Goal: Task Accomplishment & Management: Manage account settings

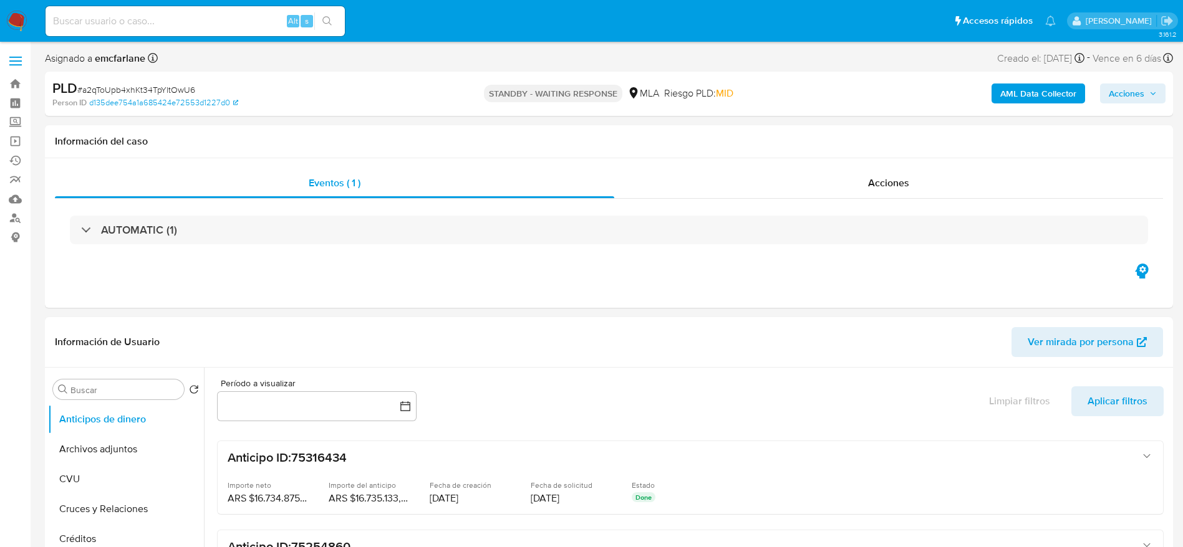
select select "10"
click at [16, 19] on img at bounding box center [16, 21] width 21 height 21
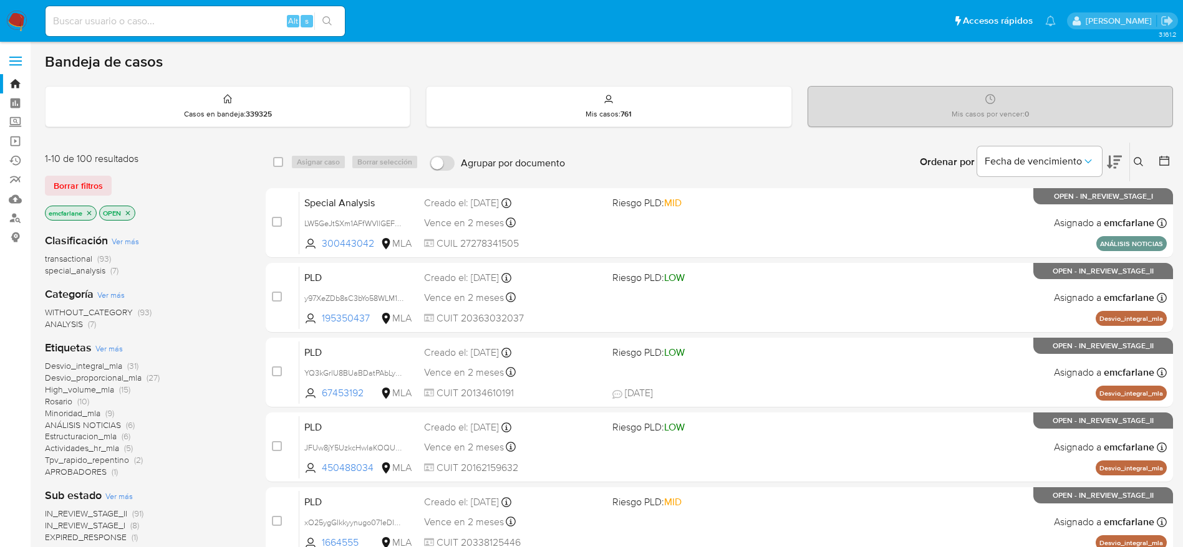
click at [243, 18] on input at bounding box center [195, 21] width 299 height 16
paste input "CXsW0fXCjxwZUfUyzcWneYCp"
type input "CXsW0fXCjxwZUfUyzcWneYCp"
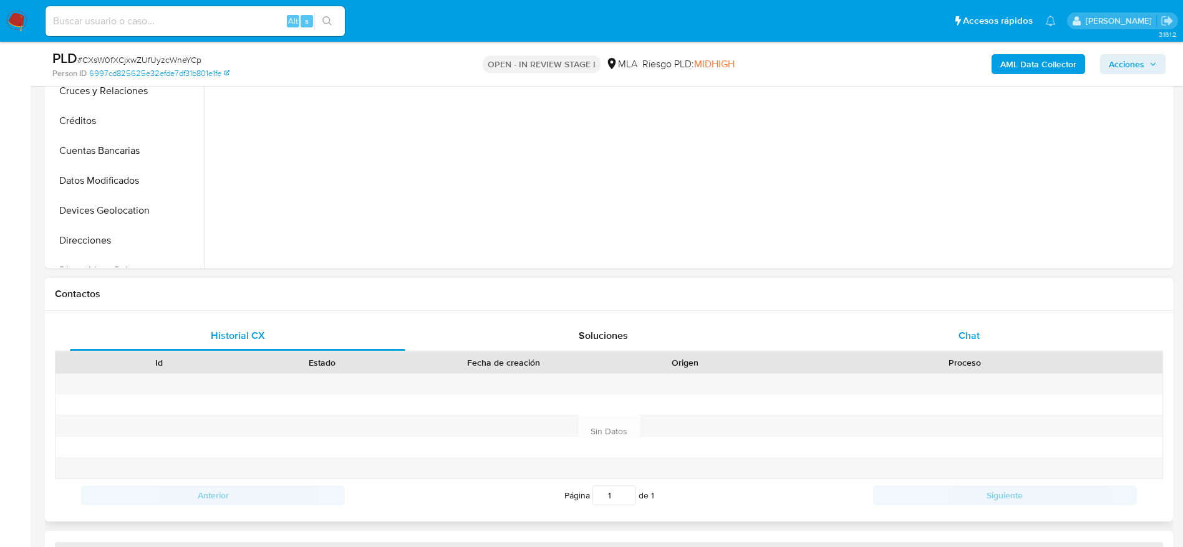
click at [975, 327] on div "Chat" at bounding box center [968, 336] width 335 height 30
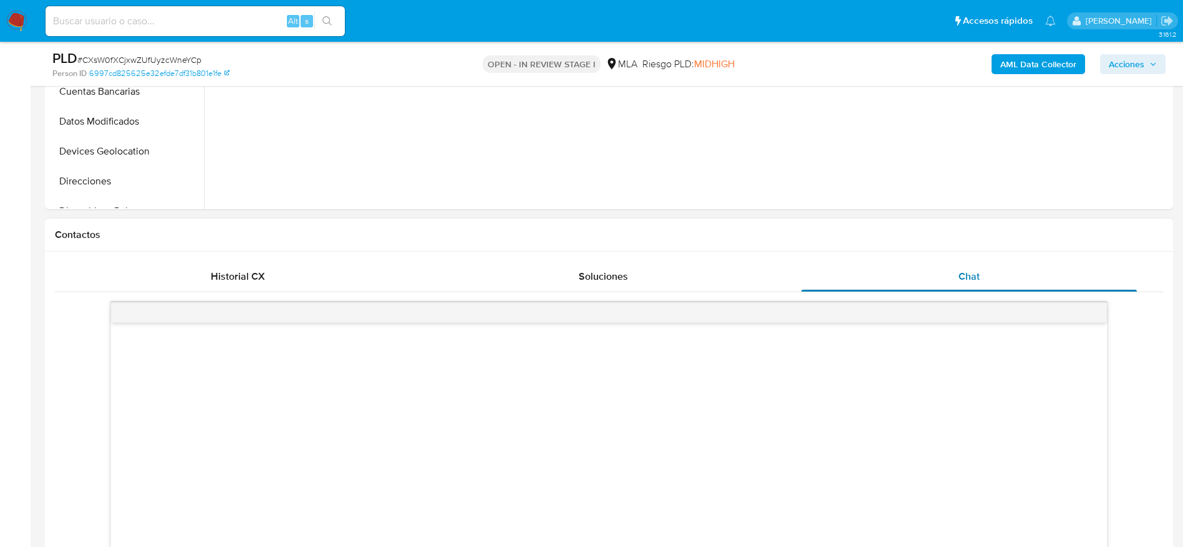
scroll to position [561, 0]
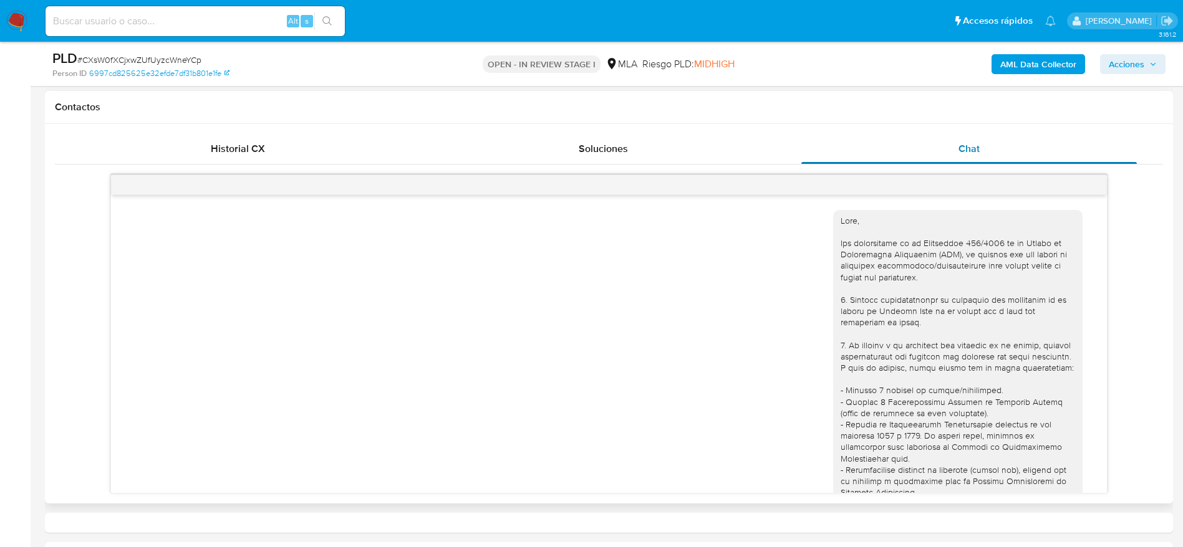
select select "10"
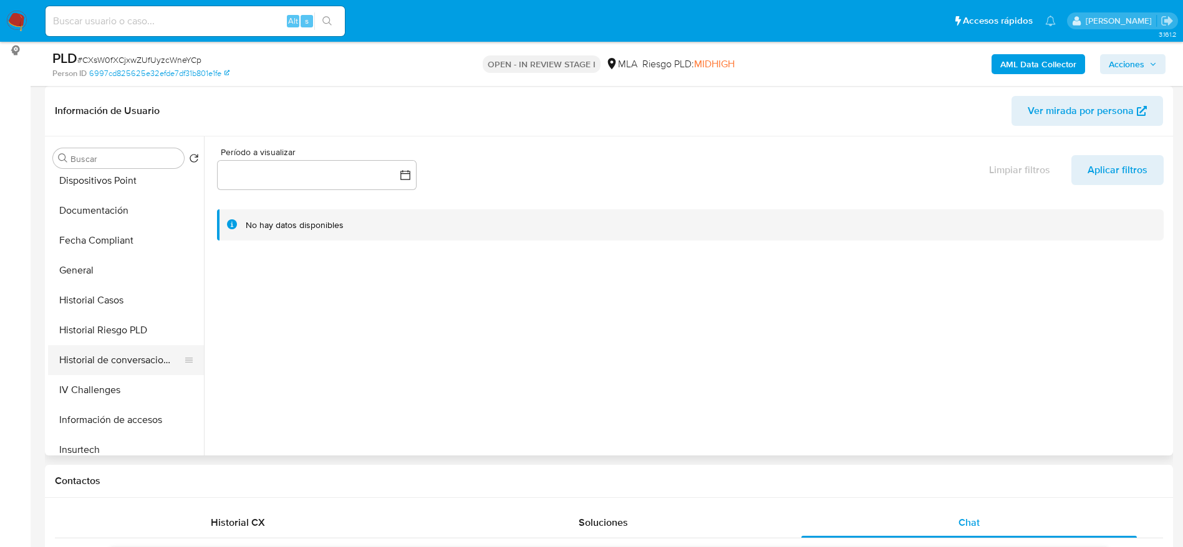
scroll to position [281, 0]
drag, startPoint x: 88, startPoint y: 271, endPoint x: 199, endPoint y: 212, distance: 125.8
click at [88, 272] on button "General" at bounding box center [126, 267] width 156 height 30
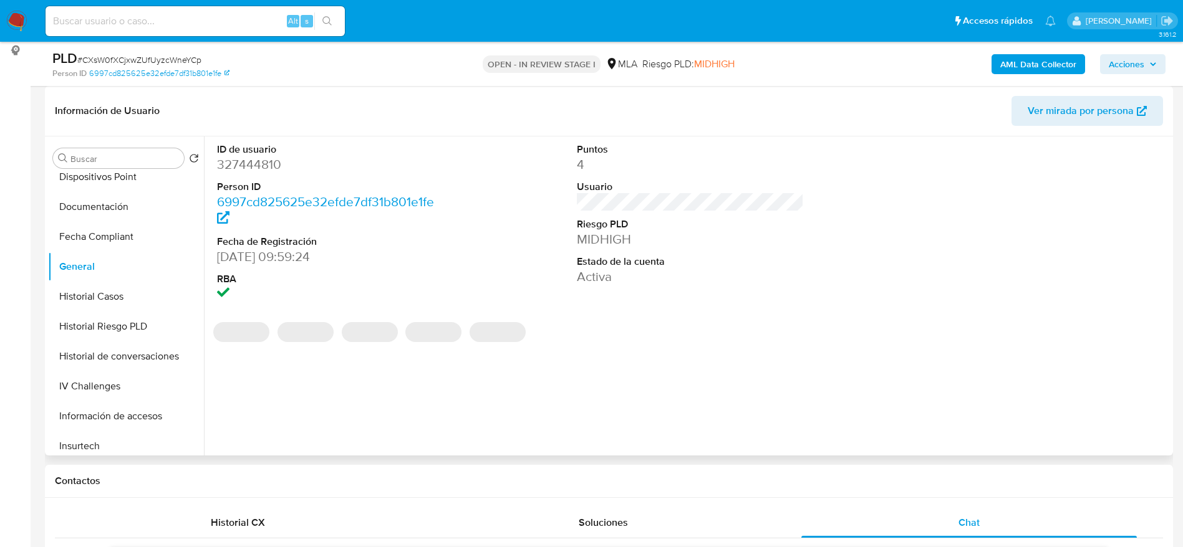
click at [254, 163] on dd "327444810" at bounding box center [331, 164] width 228 height 17
copy dd "327444810"
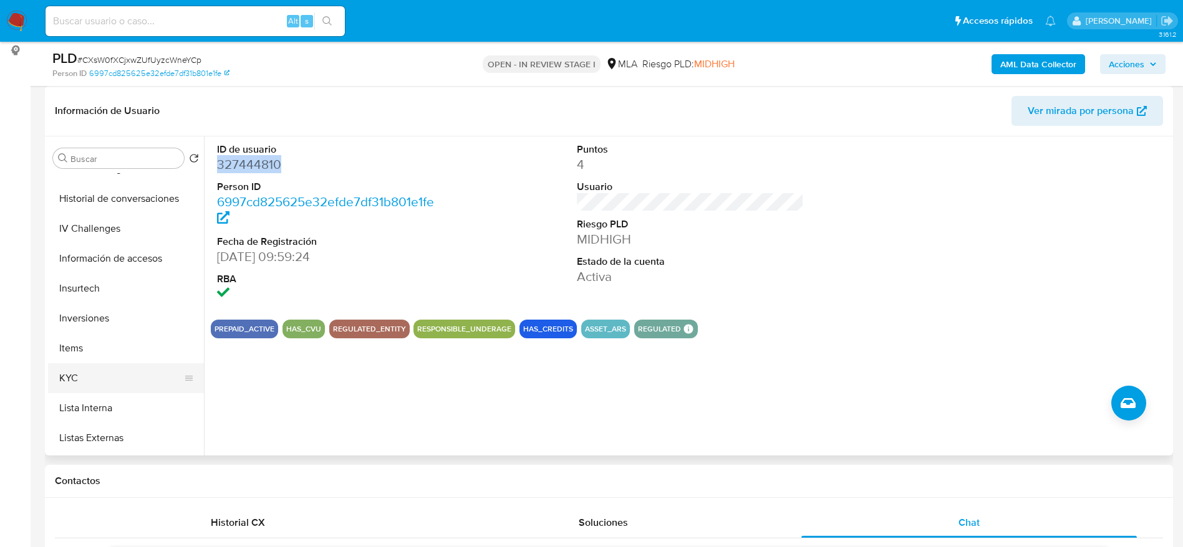
scroll to position [468, 0]
click at [102, 330] on button "Items" at bounding box center [121, 319] width 146 height 30
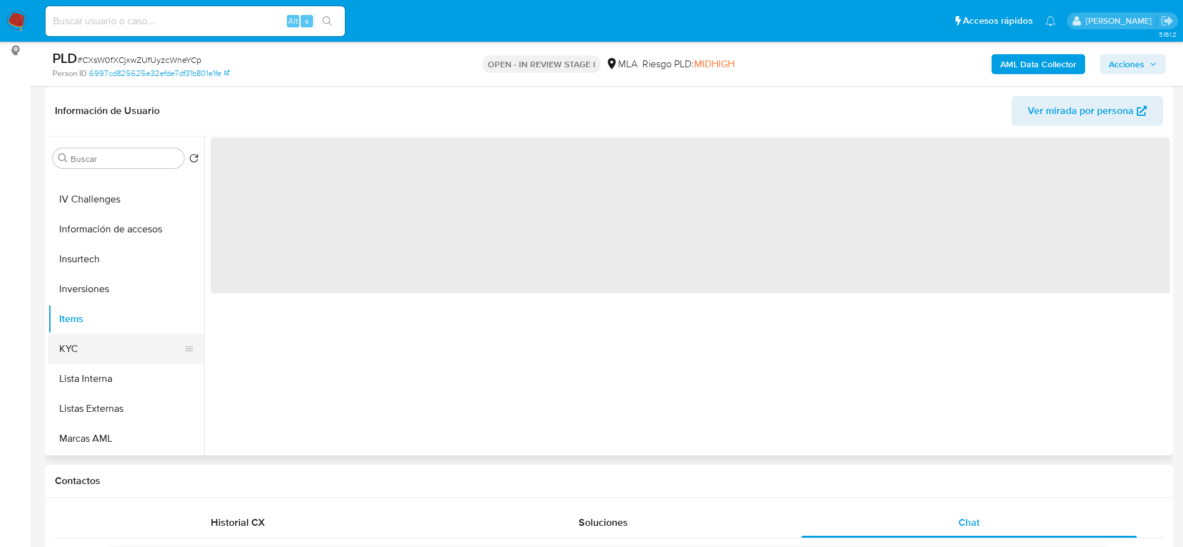
click at [102, 338] on button "KYC" at bounding box center [121, 349] width 146 height 30
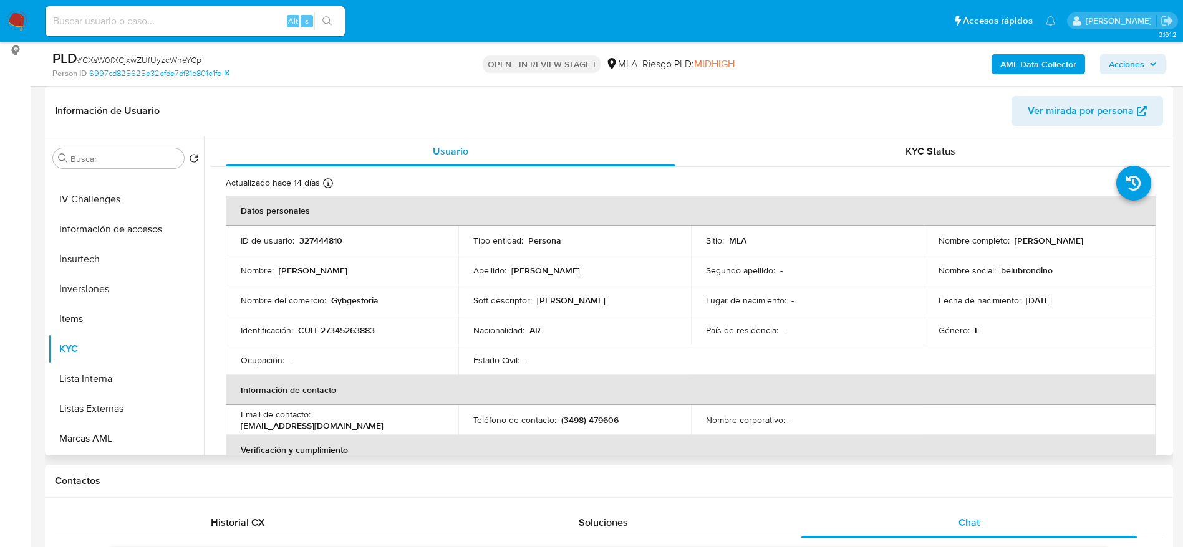
click at [550, 293] on td "Soft descriptor : BRONDINO" at bounding box center [574, 301] width 233 height 30
copy p "BRONDINO"
click at [353, 299] on p "Gybgestoria" at bounding box center [354, 300] width 47 height 11
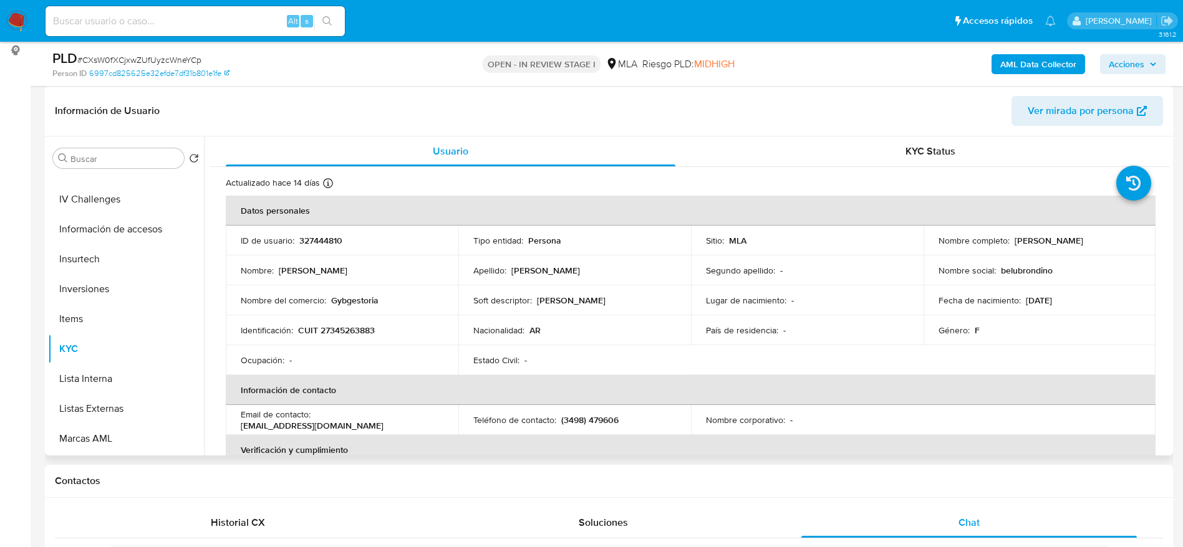
click at [562, 305] on p "BRONDINO" at bounding box center [571, 300] width 69 height 11
copy p "BRONDINO"
click at [357, 306] on p "Gybgestoria" at bounding box center [354, 300] width 47 height 11
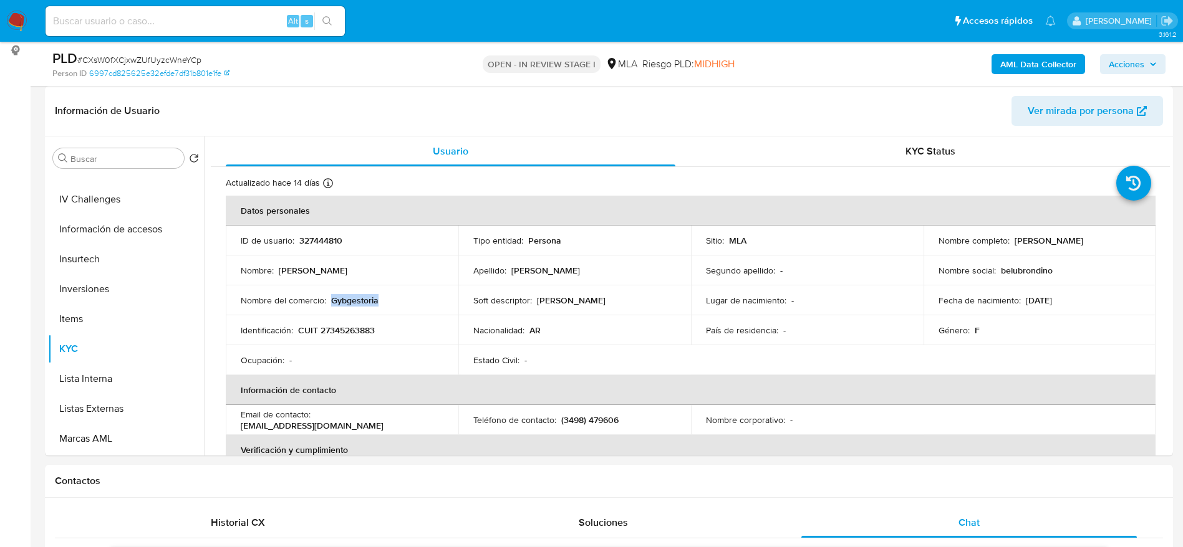
copy p "Gybgestoria"
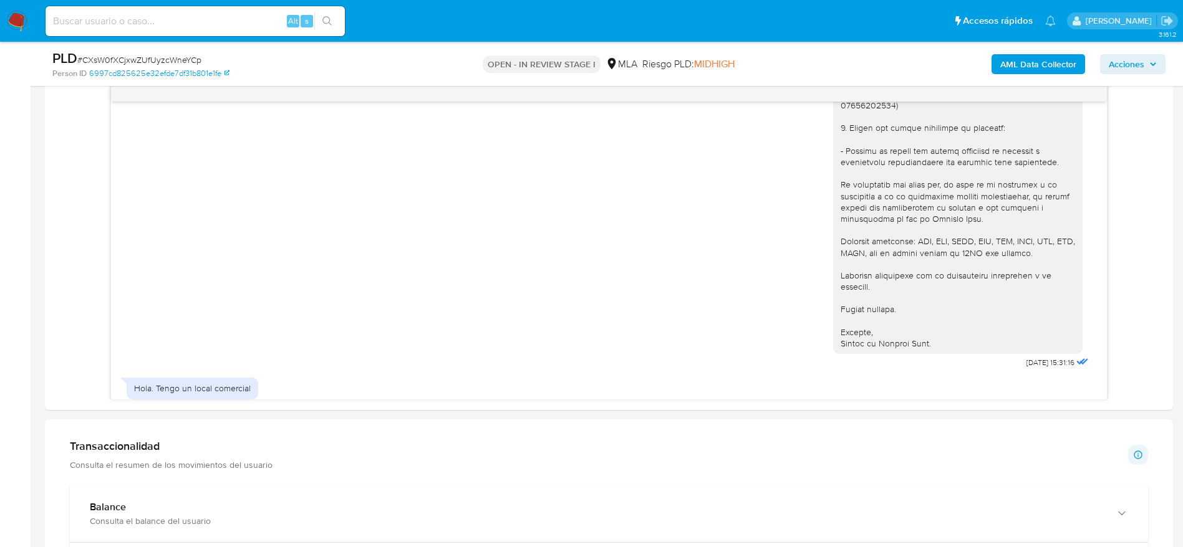
scroll to position [1294, 0]
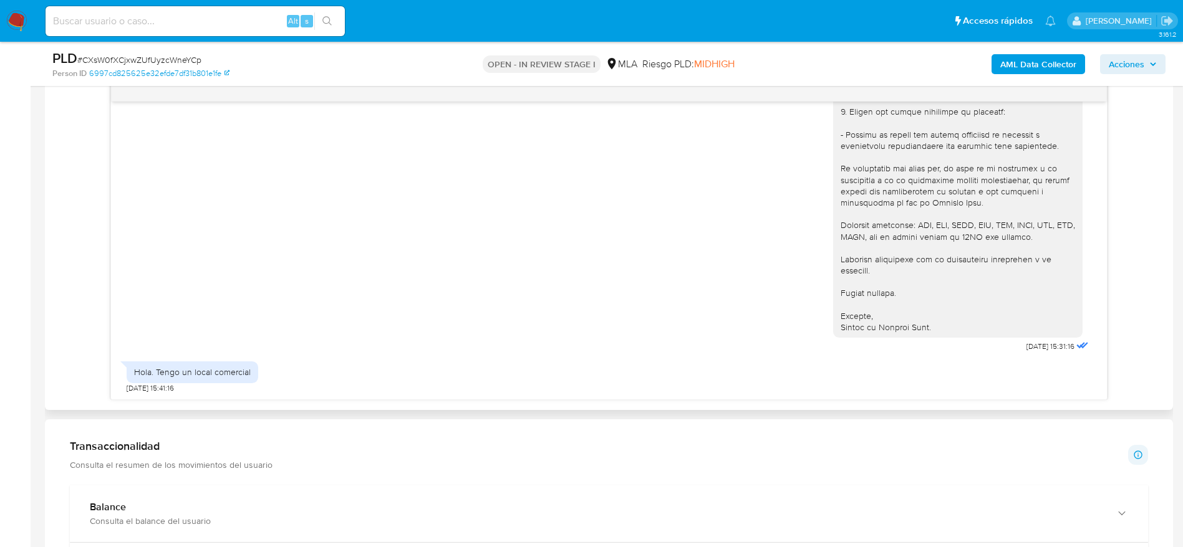
click at [188, 372] on div "Hola. Tengo un local comercial" at bounding box center [192, 372] width 117 height 11
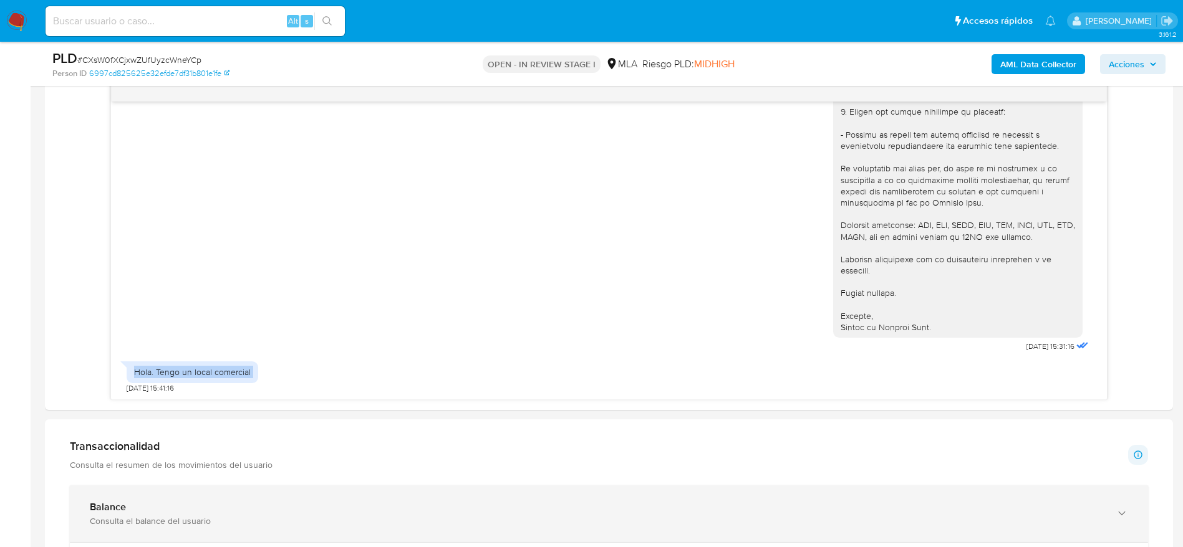
copy div "Hola. Tengo un local comercial"
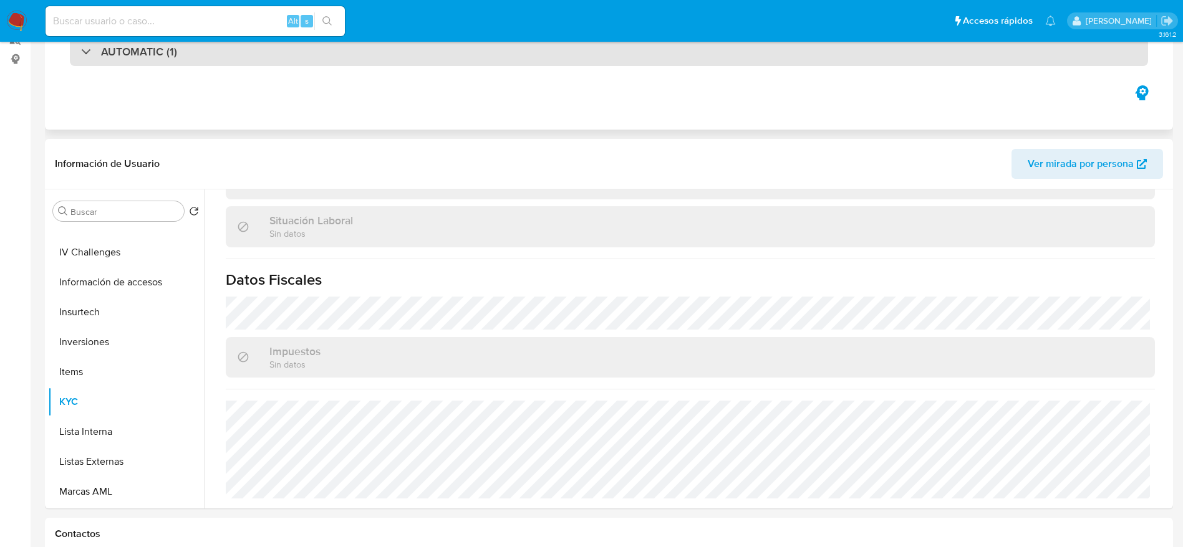
scroll to position [0, 0]
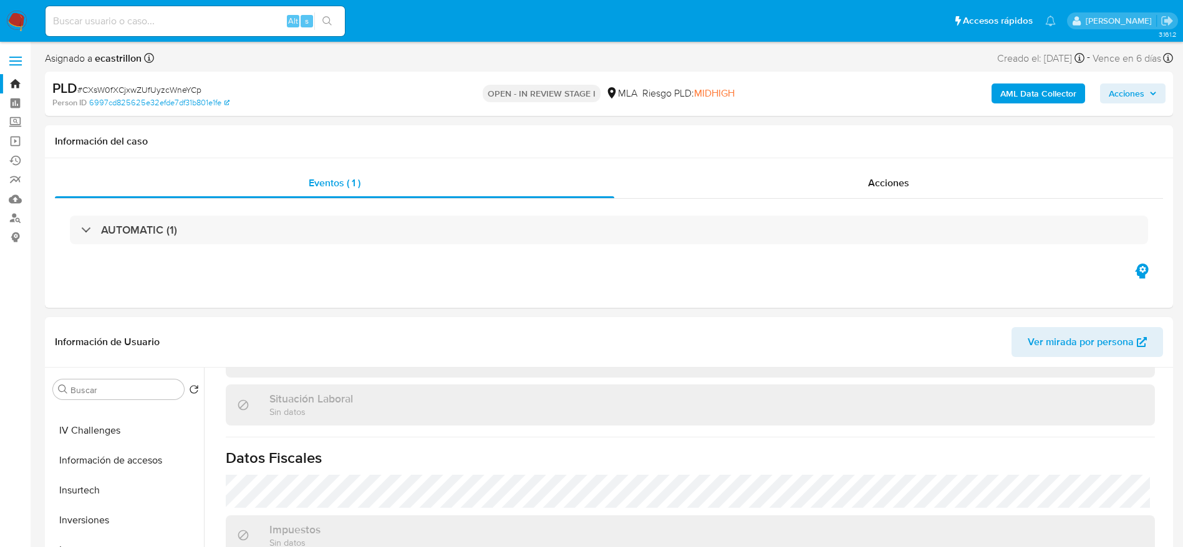
click at [147, 90] on span "# CXsW0fXCjxwZUfUyzcWneYCp" at bounding box center [139, 90] width 124 height 12
copy span "CXsW0fXCjxwZUfUyzcWneYCp"
drag, startPoint x: 14, startPoint y: 16, endPoint x: 70, endPoint y: 27, distance: 57.2
click at [70, 27] on input at bounding box center [195, 21] width 299 height 16
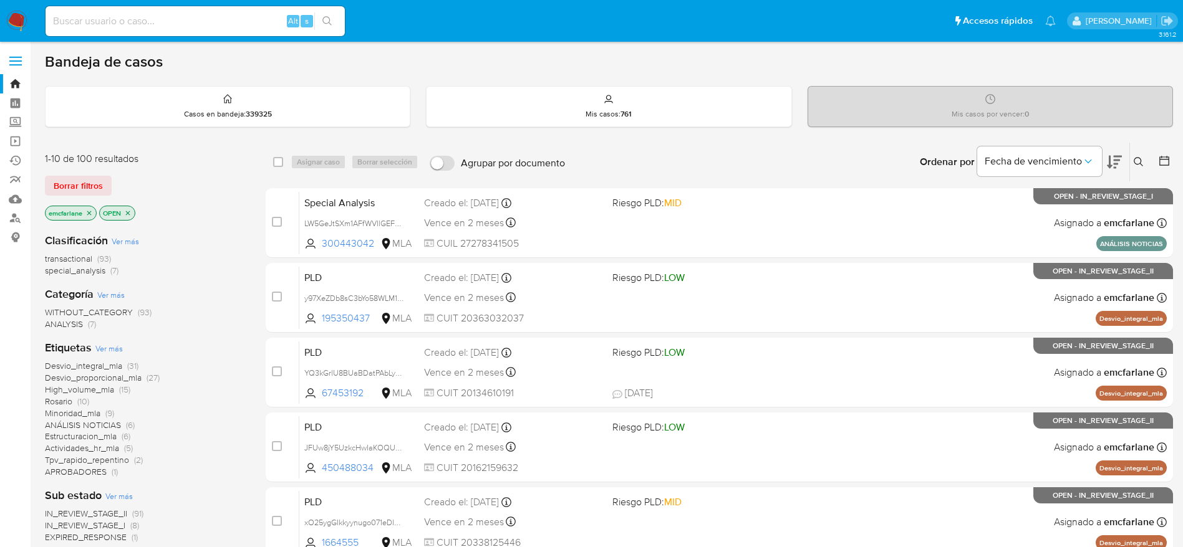
click at [92, 188] on span "Borrar filtros" at bounding box center [78, 185] width 49 height 17
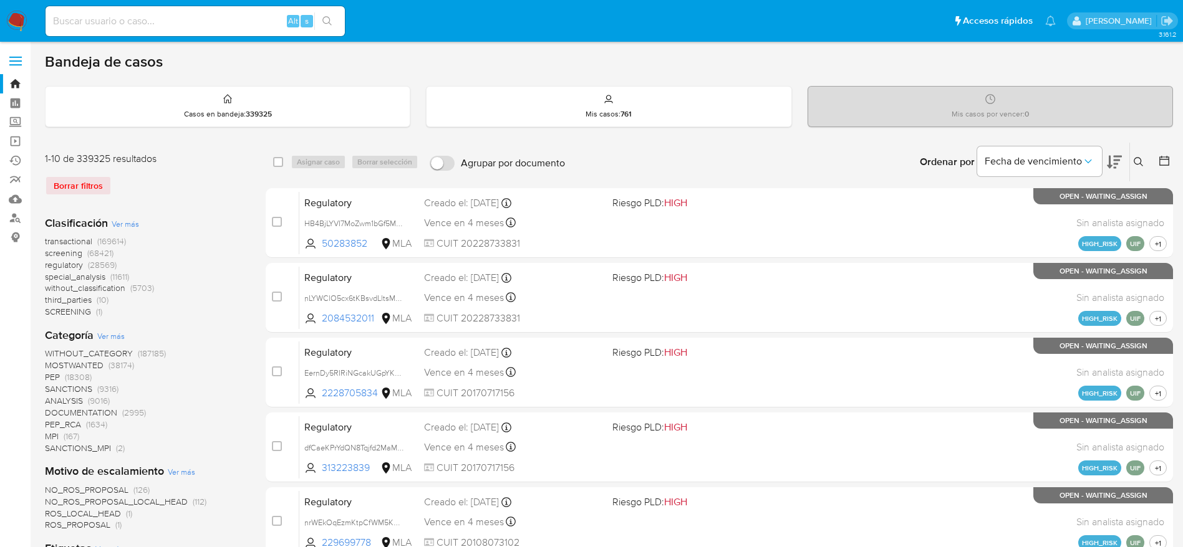
click at [1134, 160] on icon at bounding box center [1138, 162] width 10 height 10
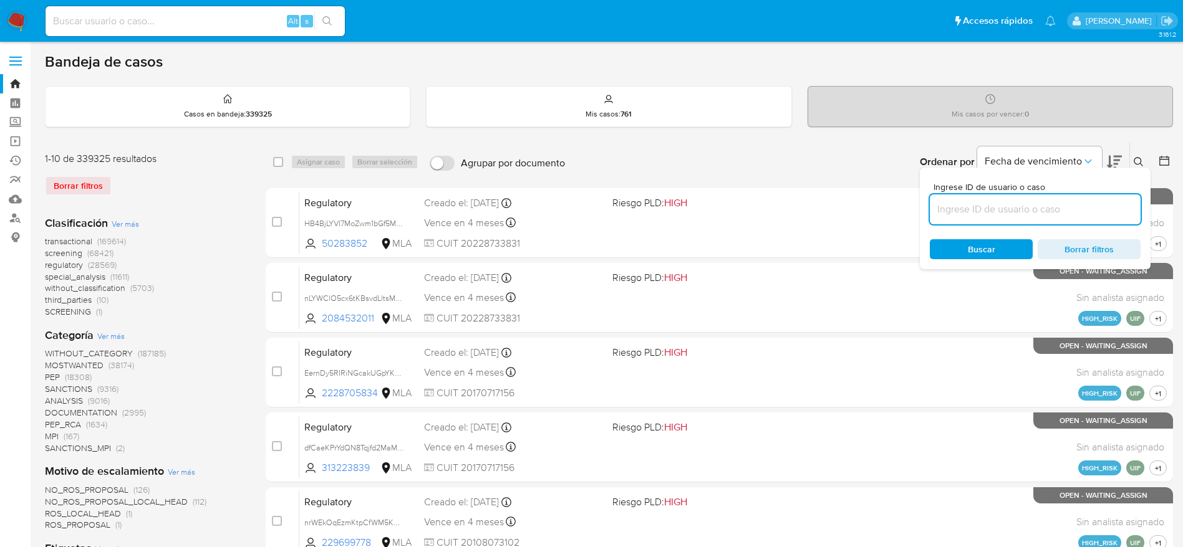
click at [994, 207] on input at bounding box center [1034, 209] width 211 height 16
type input "CXsW0fXCjxwZUfUyzcWneYCp"
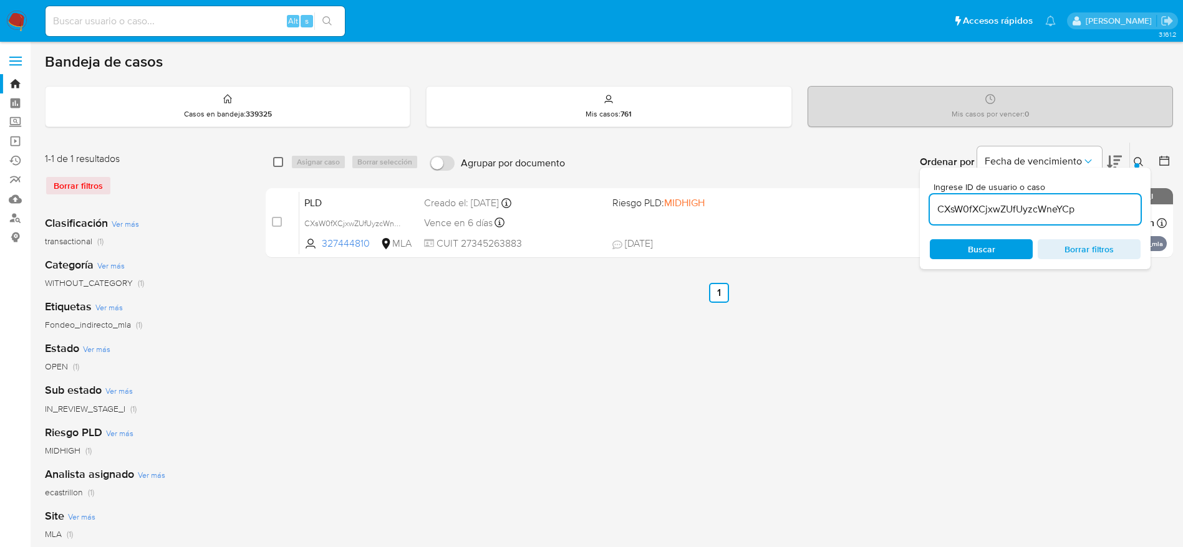
click at [278, 166] on input "checkbox" at bounding box center [278, 162] width 10 height 10
checkbox input "true"
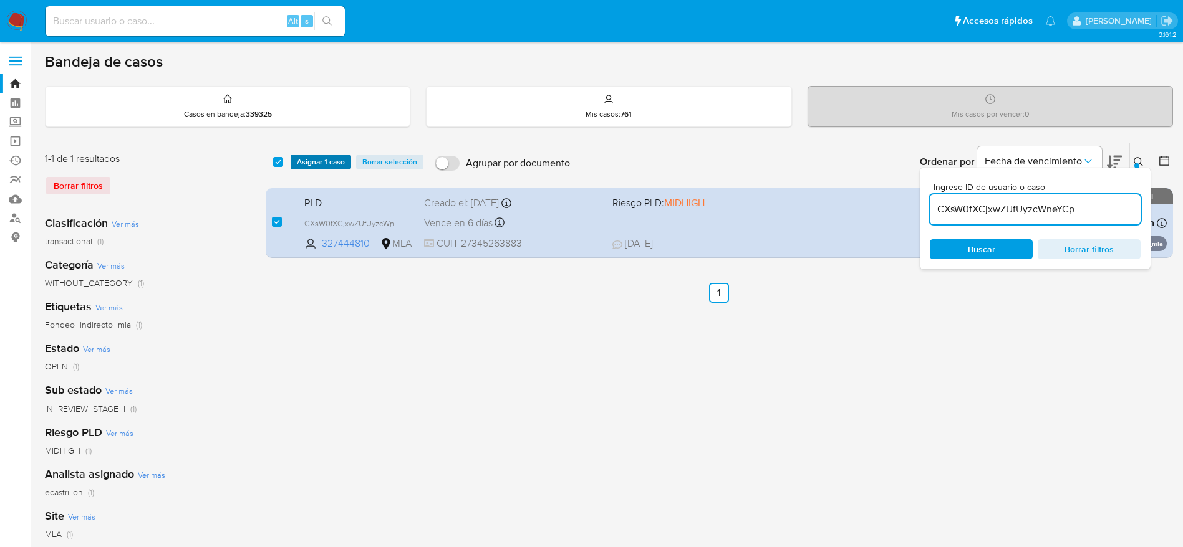
click at [303, 168] on span "Asignar 1 caso" at bounding box center [321, 162] width 48 height 12
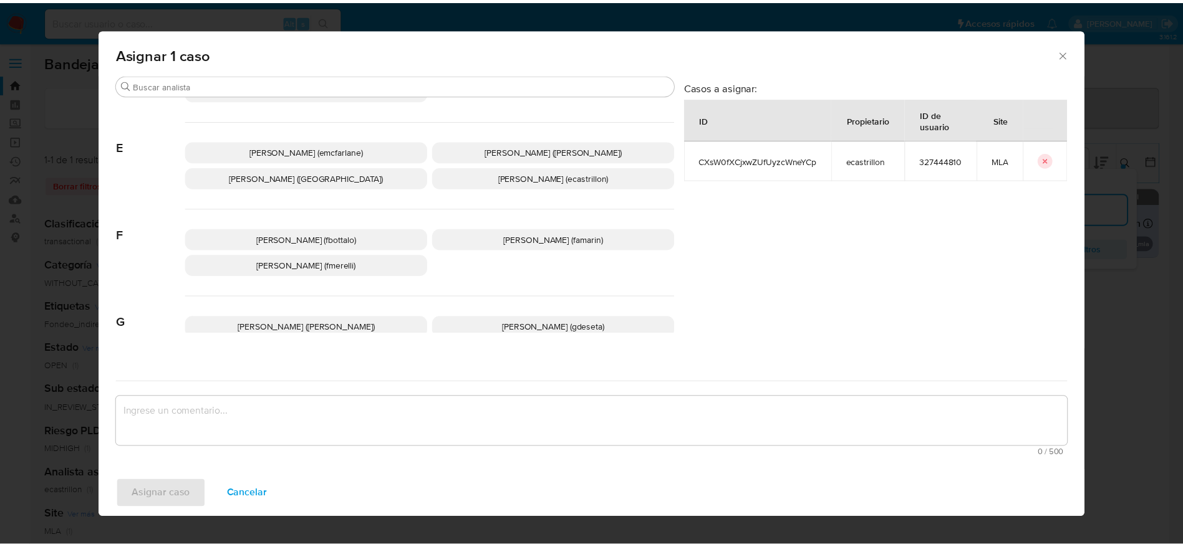
scroll to position [187, 0]
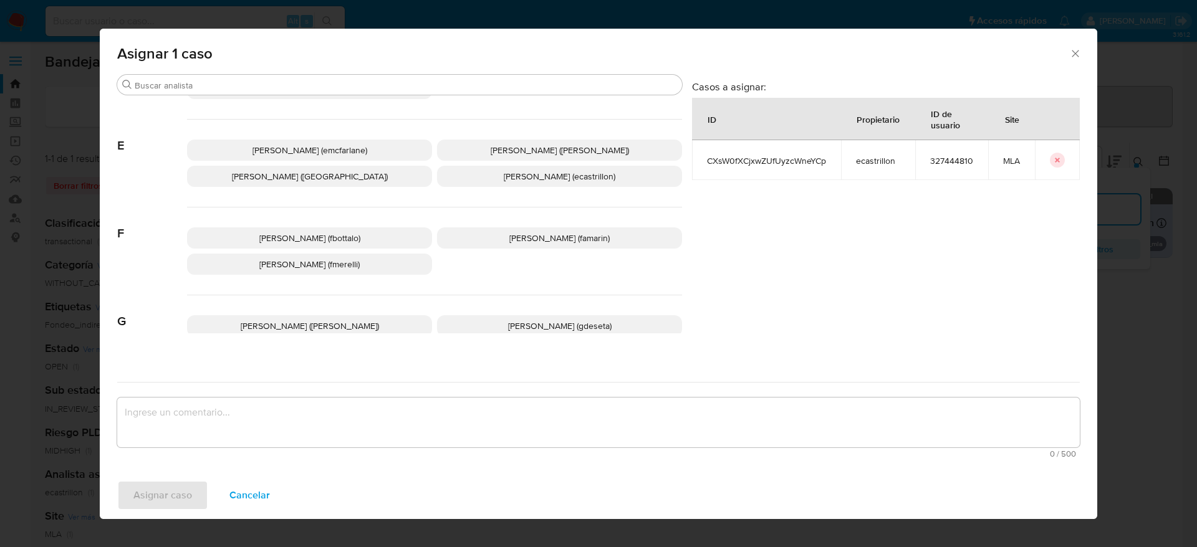
click at [312, 144] on span "Elaine Mc Farlane (emcfarlane)" at bounding box center [309, 150] width 115 height 12
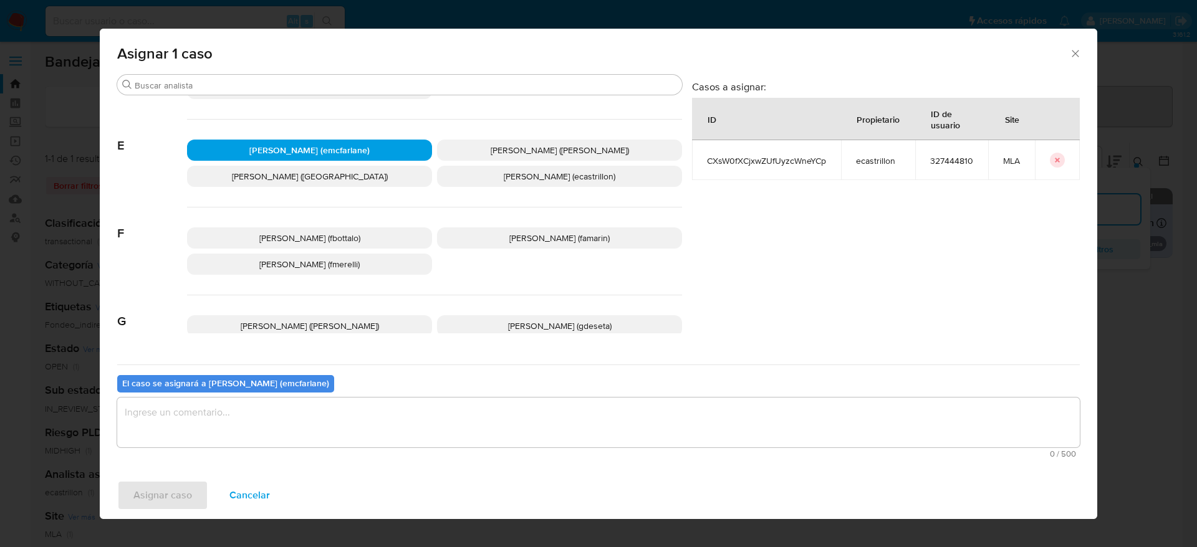
drag, startPoint x: 258, startPoint y: 419, endPoint x: 239, endPoint y: 441, distance: 28.7
click at [257, 420] on textarea "assign-modal" at bounding box center [598, 423] width 963 height 50
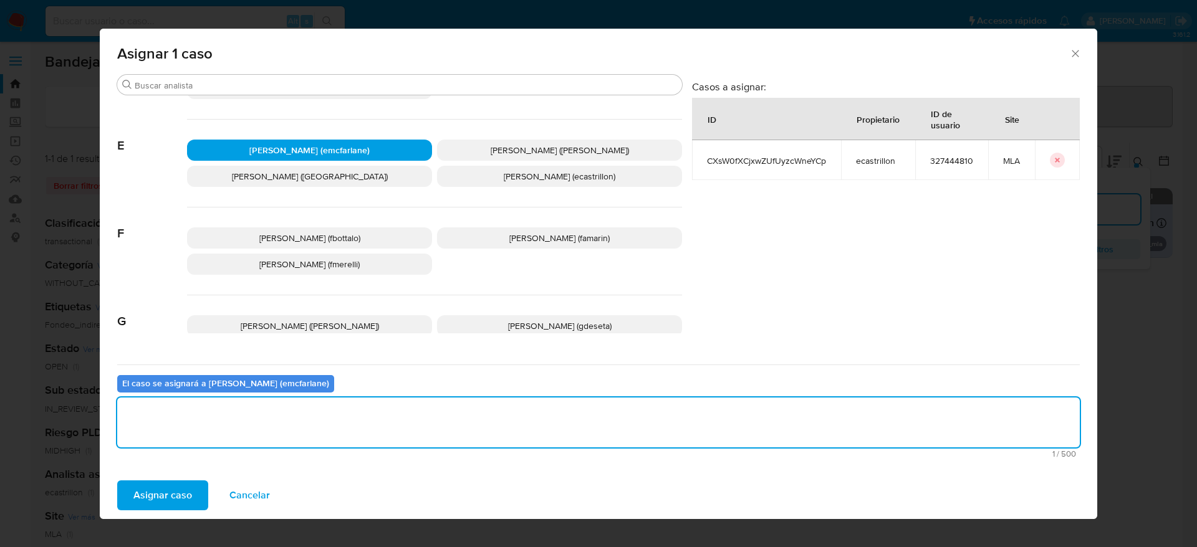
click at [179, 495] on span "Asignar caso" at bounding box center [162, 495] width 59 height 27
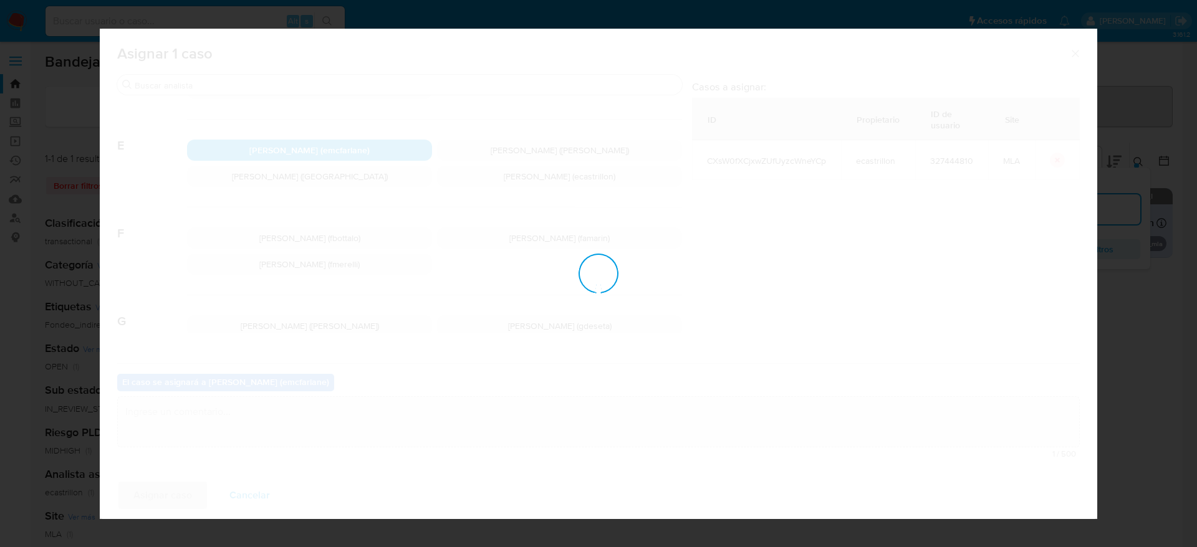
checkbox input "false"
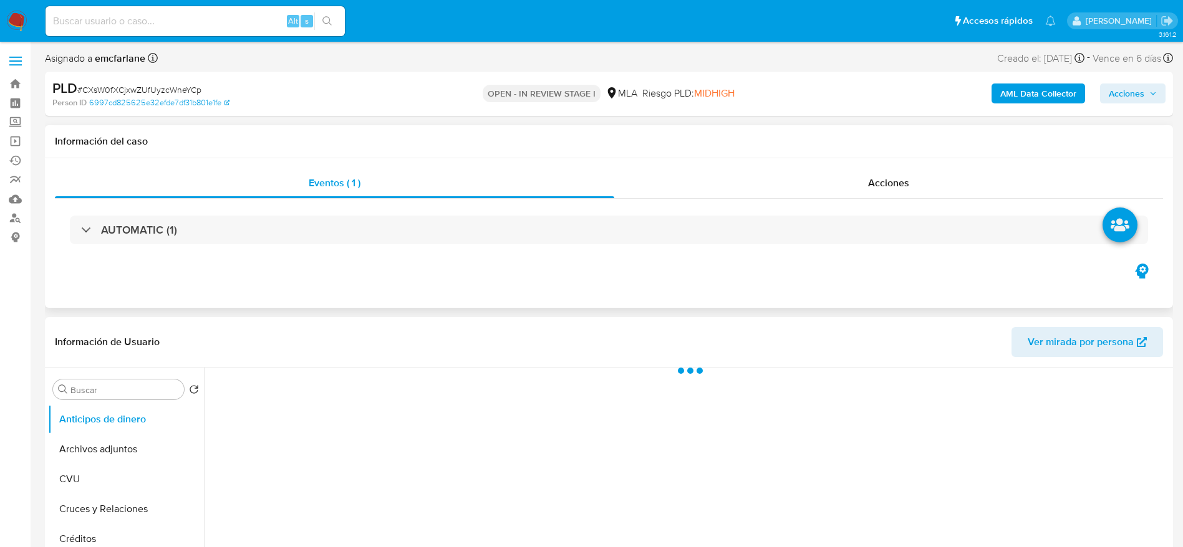
select select "10"
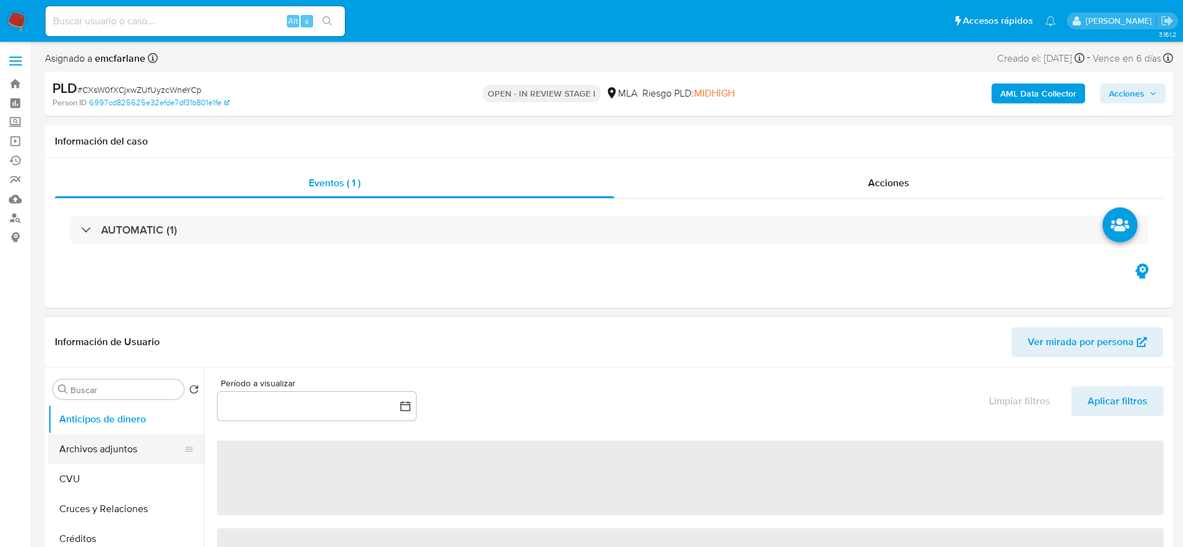
click at [107, 446] on button "Archivos adjuntos" at bounding box center [121, 450] width 146 height 30
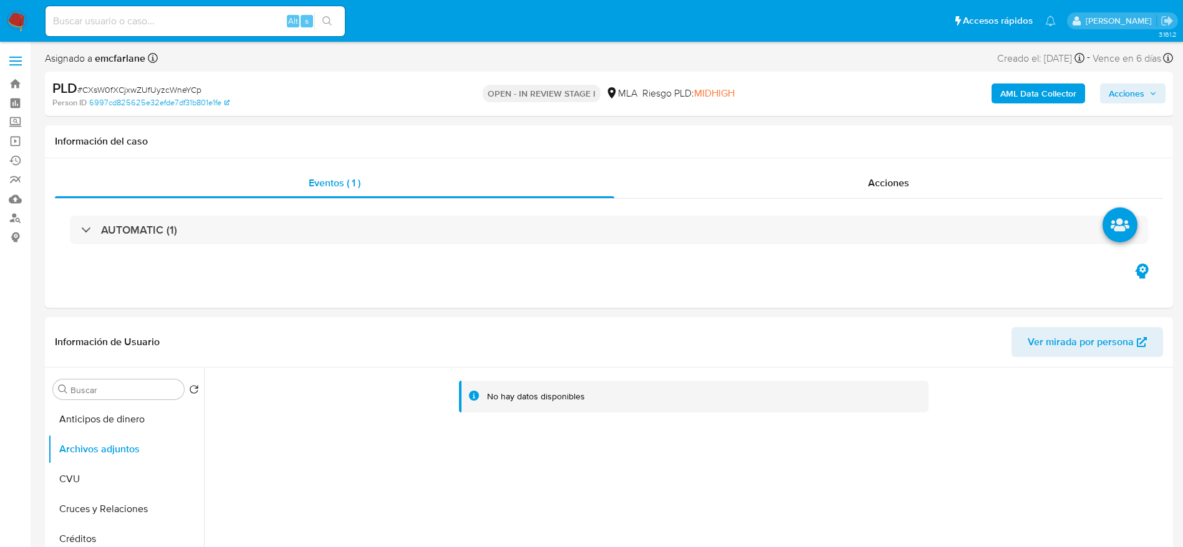
click at [1053, 97] on b "AML Data Collector" at bounding box center [1038, 94] width 76 height 20
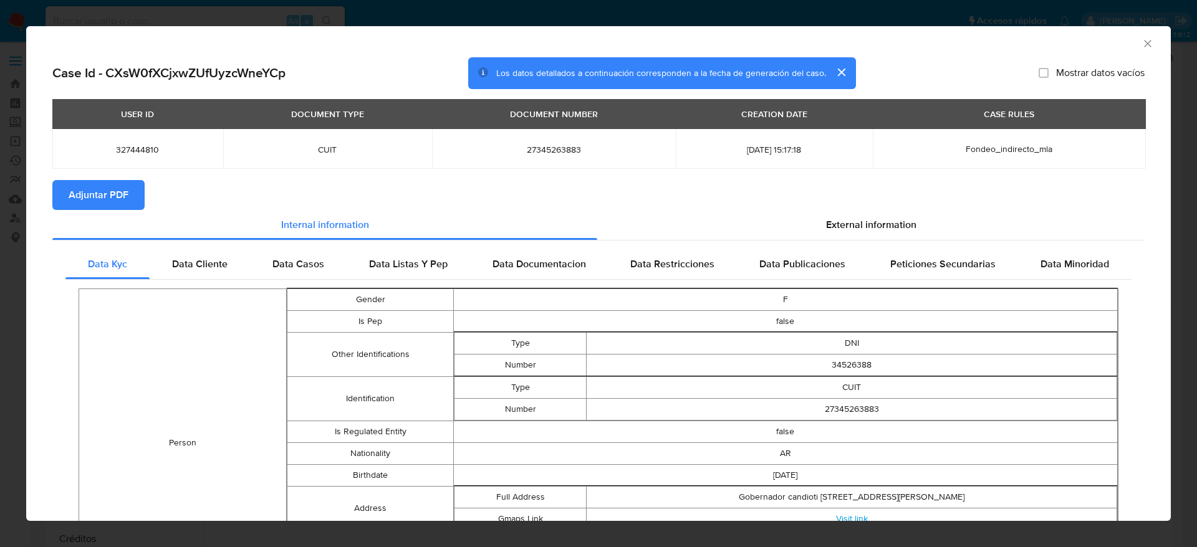
click at [102, 186] on span "Adjuntar PDF" at bounding box center [99, 194] width 60 height 27
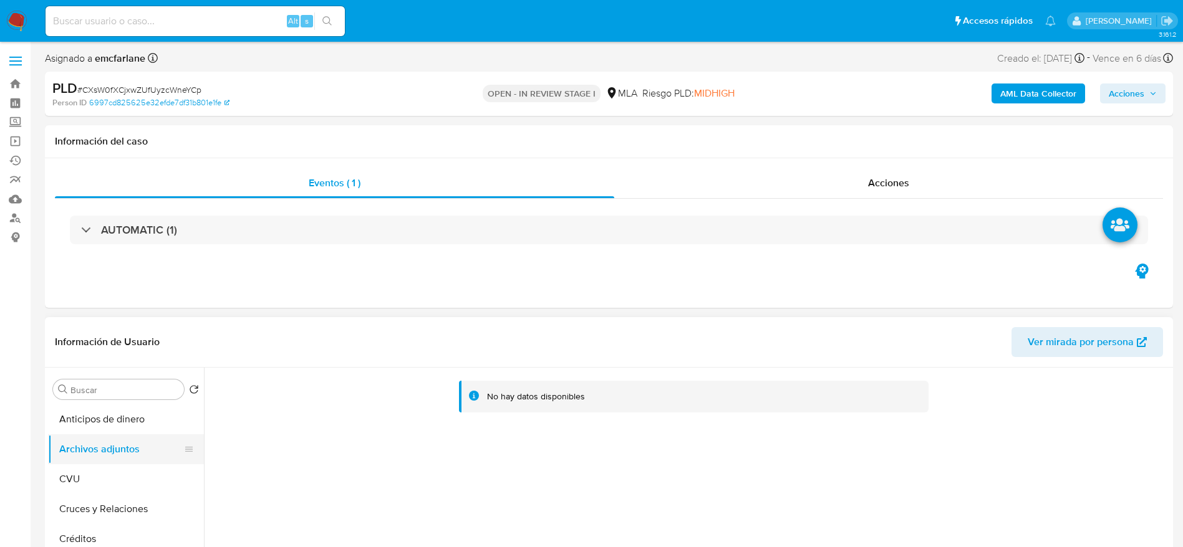
click at [116, 461] on button "Archivos adjuntos" at bounding box center [121, 450] width 146 height 30
click at [116, 458] on button "Archivos adjuntos" at bounding box center [121, 450] width 146 height 30
click at [112, 471] on button "CVU" at bounding box center [121, 479] width 146 height 30
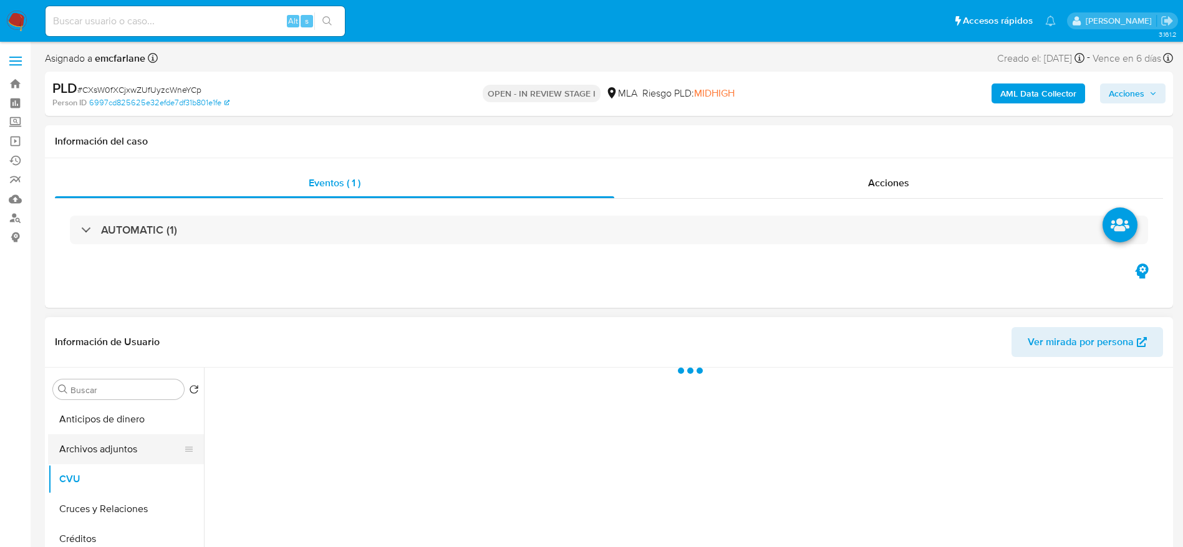
click at [108, 455] on button "Archivos adjuntos" at bounding box center [121, 450] width 146 height 30
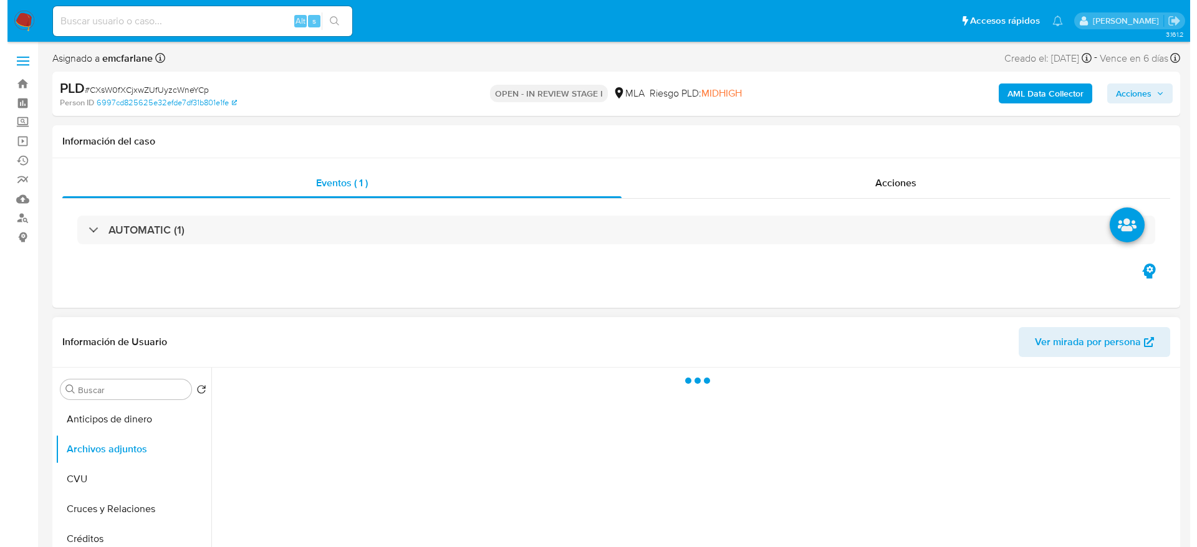
scroll to position [94, 0]
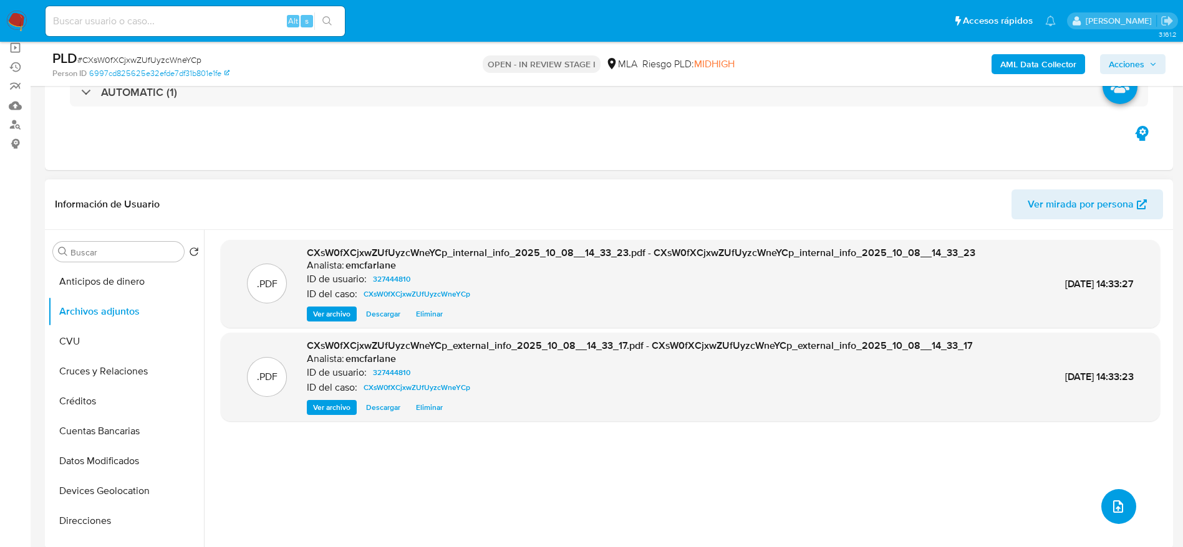
click at [1123, 506] on button "upload-file" at bounding box center [1118, 506] width 35 height 35
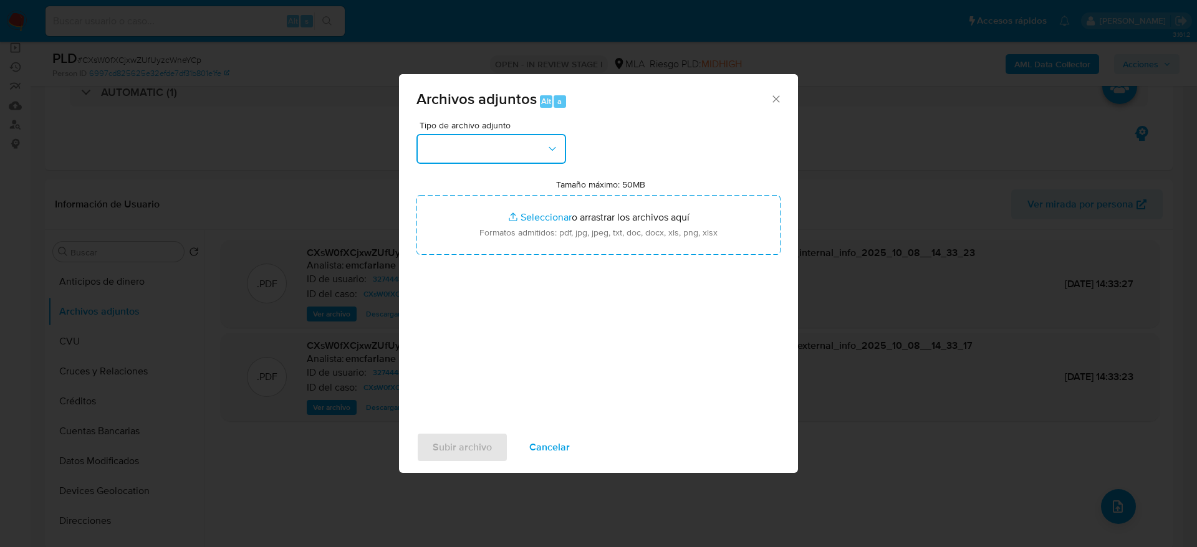
click at [533, 161] on button "button" at bounding box center [491, 149] width 150 height 30
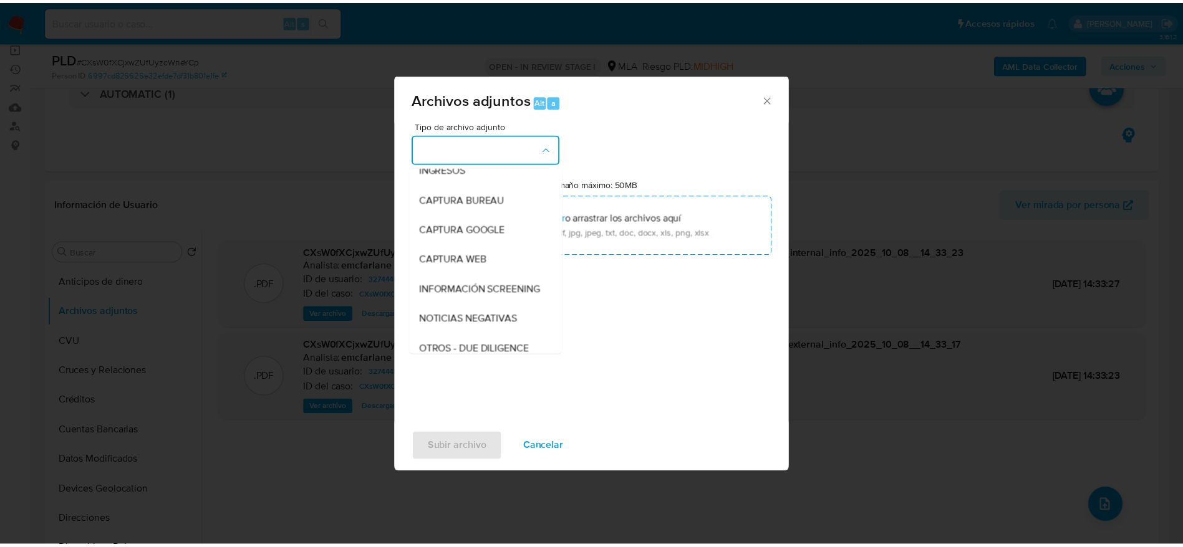
scroll to position [187, 0]
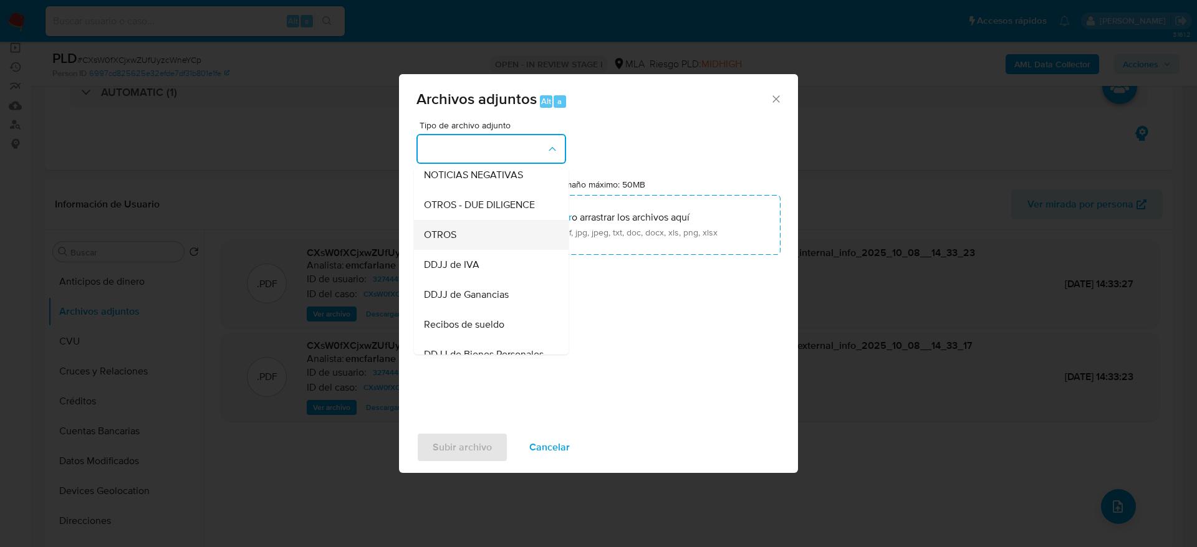
click at [450, 241] on span "OTROS" at bounding box center [440, 235] width 32 height 12
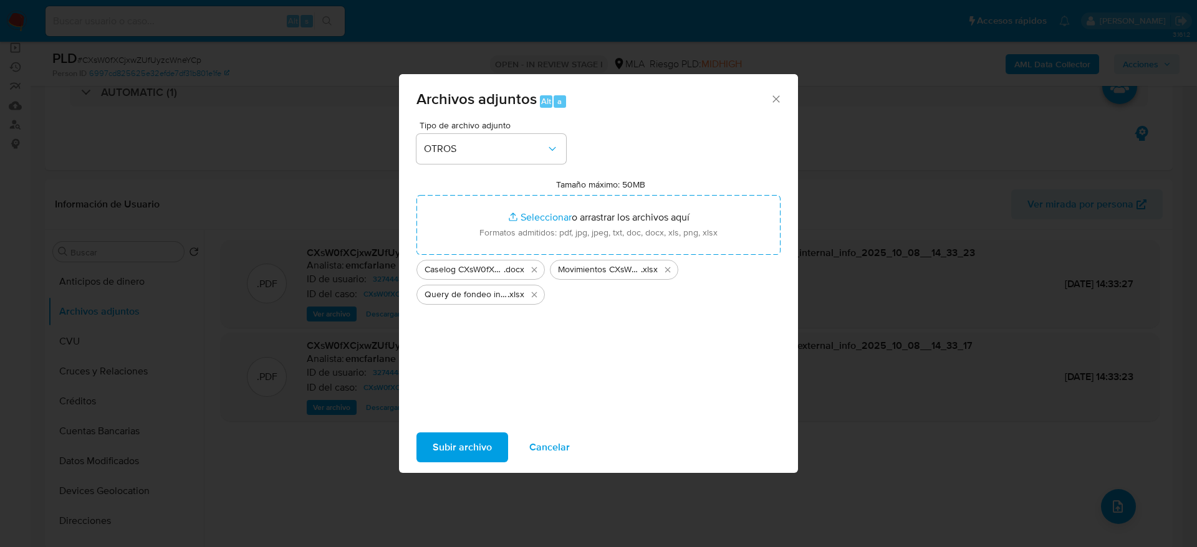
click at [473, 447] on span "Subir archivo" at bounding box center [462, 447] width 59 height 27
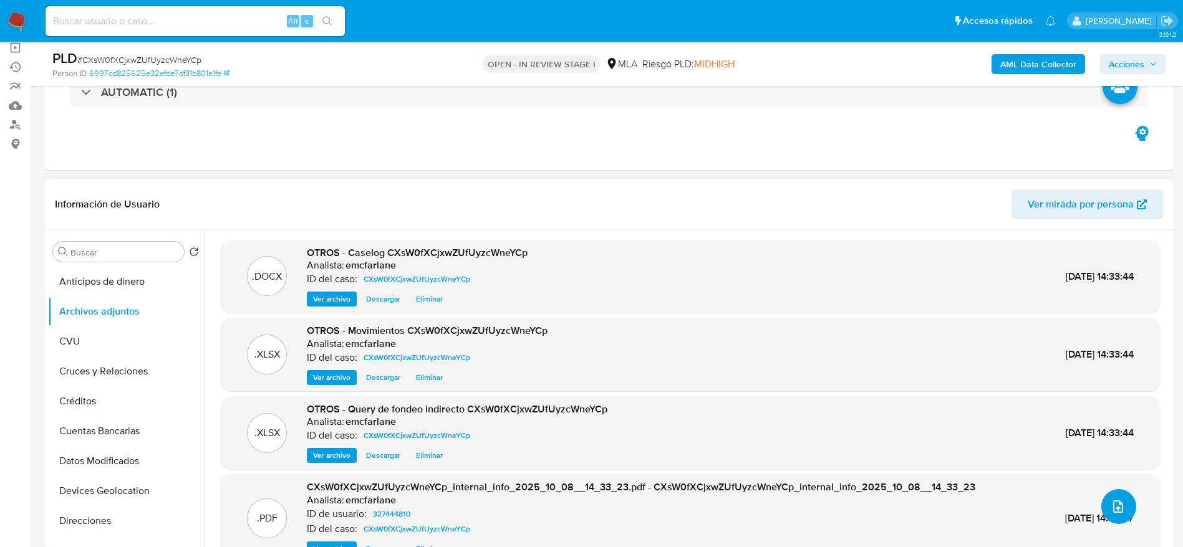
scroll to position [25, 0]
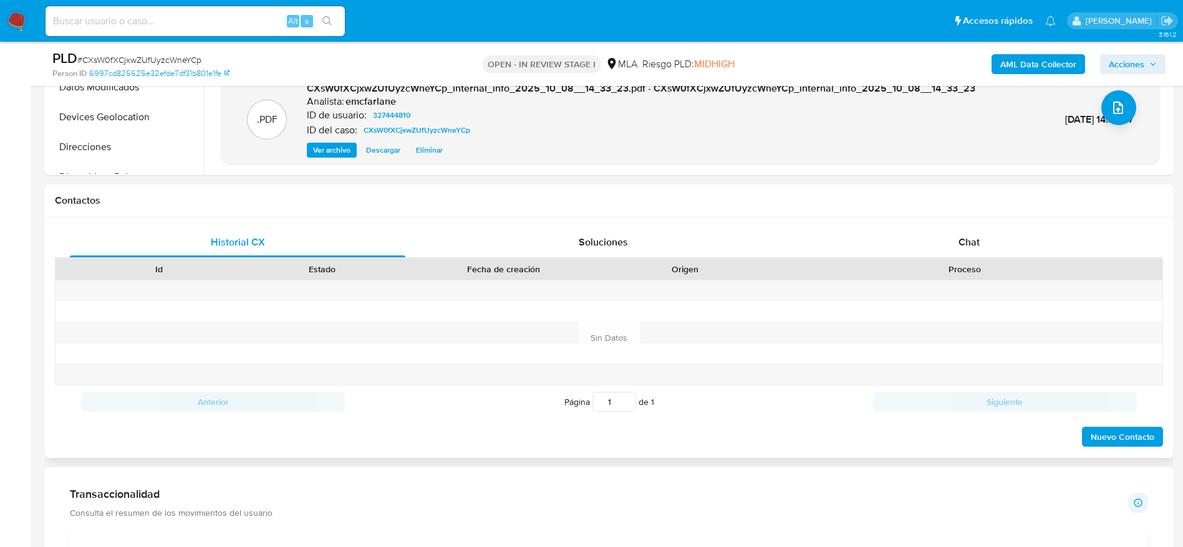
click at [955, 262] on div "Proceso" at bounding box center [964, 269] width 395 height 21
click at [955, 239] on div "Chat" at bounding box center [968, 243] width 335 height 30
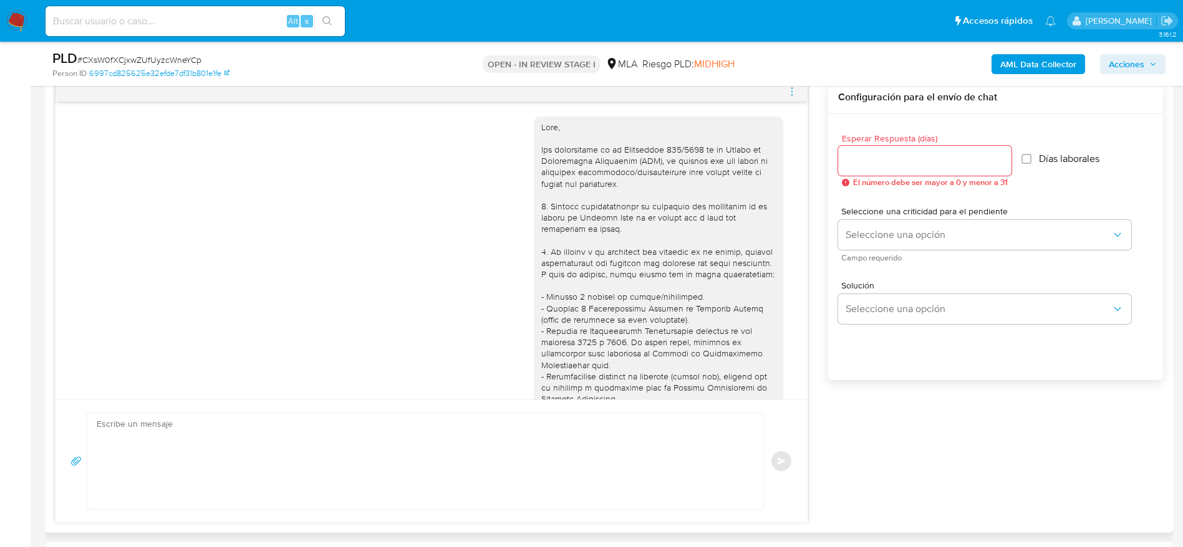
scroll to position [1295, 0]
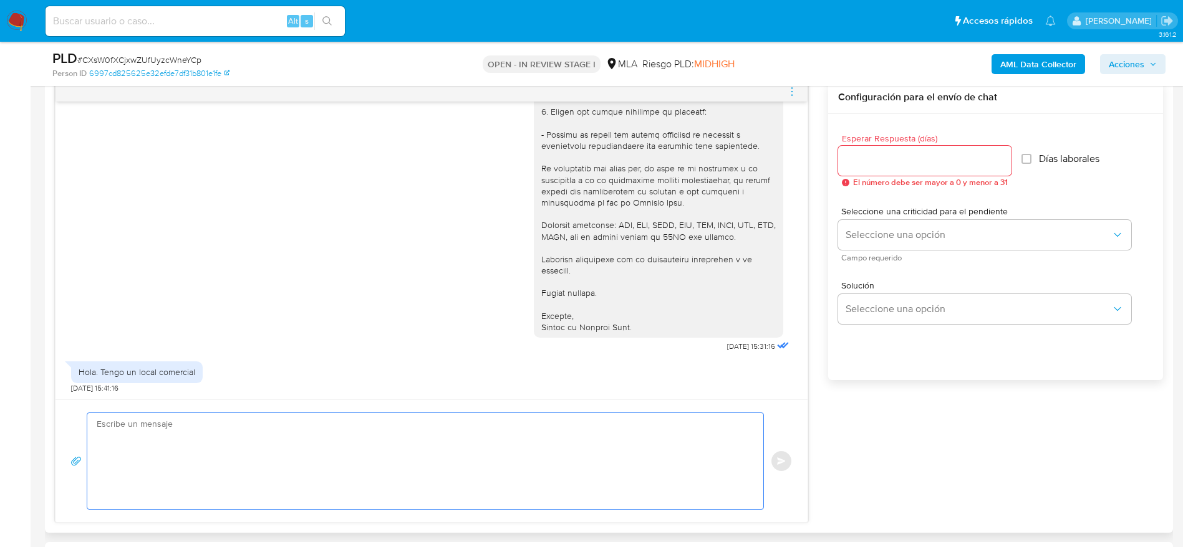
click at [224, 439] on textarea at bounding box center [422, 461] width 651 height 96
paste textarea "Hola, Muchas gracias por la respuesta. Analizamos tu caso y notamos que la info…"
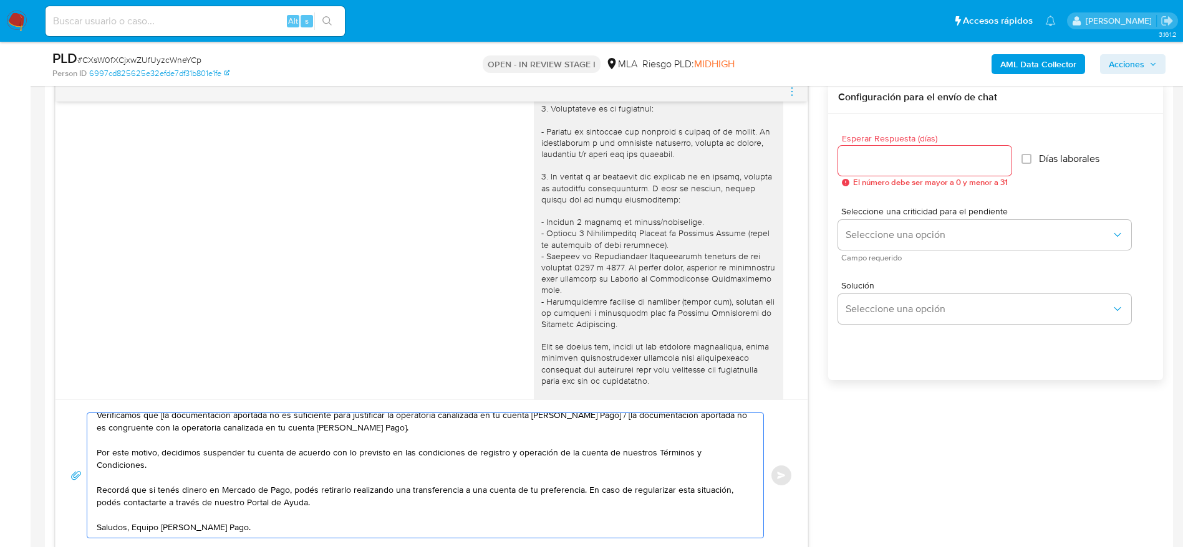
scroll to position [734, 0]
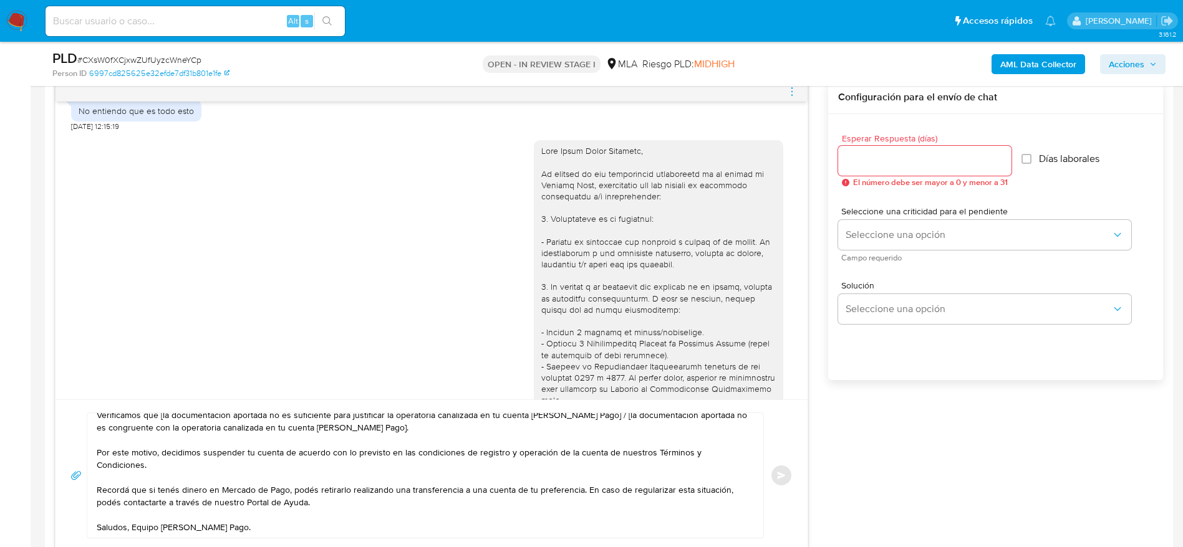
click at [558, 171] on div at bounding box center [658, 508] width 234 height 726
copy div "Hola Maria Belen Brondino,"
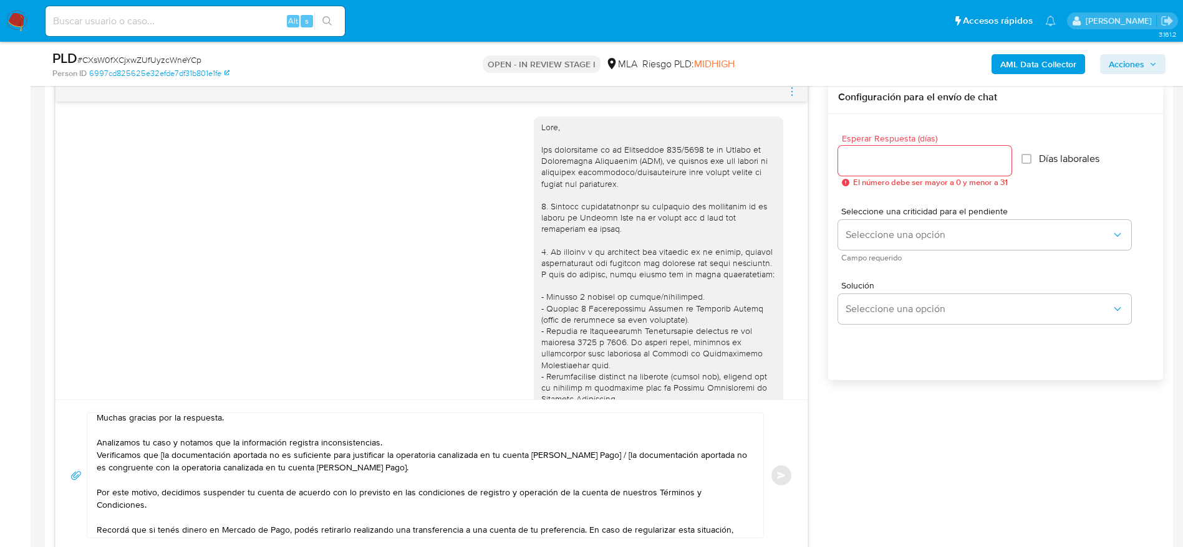
scroll to position [0, 0]
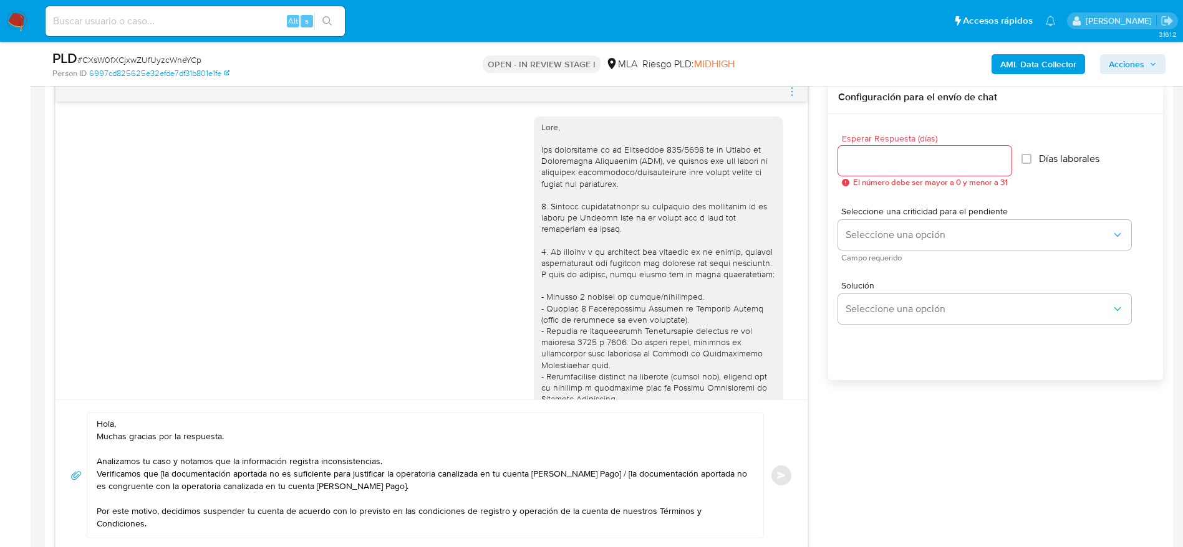
click at [115, 443] on textarea "Hola, Muchas gracias por la respuesta. Analizamos tu caso y notamos que la info…" at bounding box center [422, 475] width 651 height 125
click at [124, 423] on textarea "Hola, Muchas gracias por la respuesta. Analizamos tu caso y notamos que la info…" at bounding box center [422, 475] width 651 height 125
paste textarea "Hola Maria Belen Brondino,"
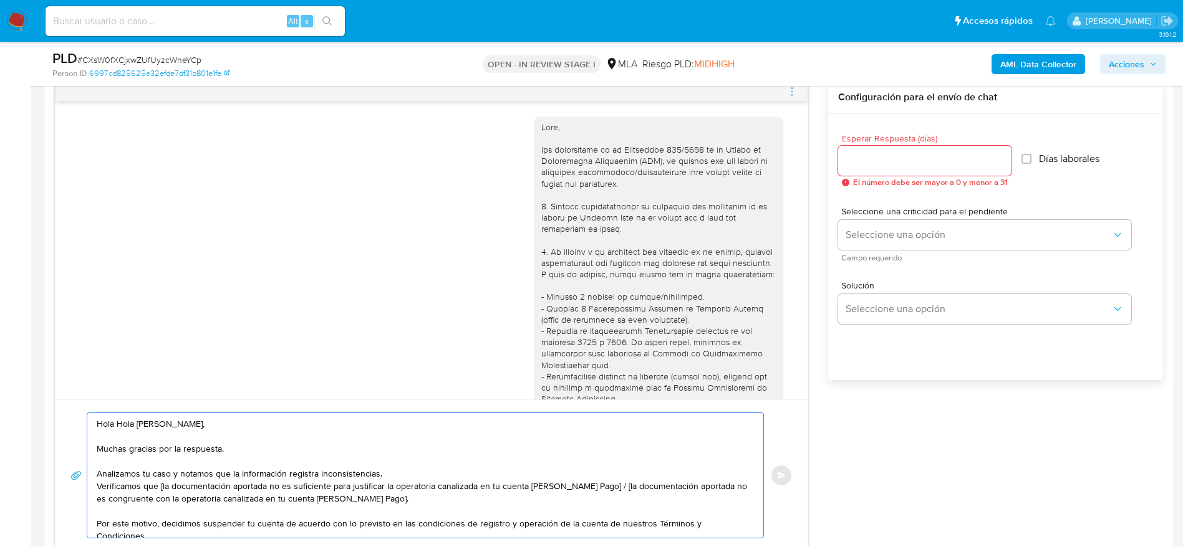
click at [423, 468] on textarea "Hola Hola Maria Belen Brondino, Muchas gracias por la respuesta. Analizamos tu …" at bounding box center [422, 475] width 651 height 125
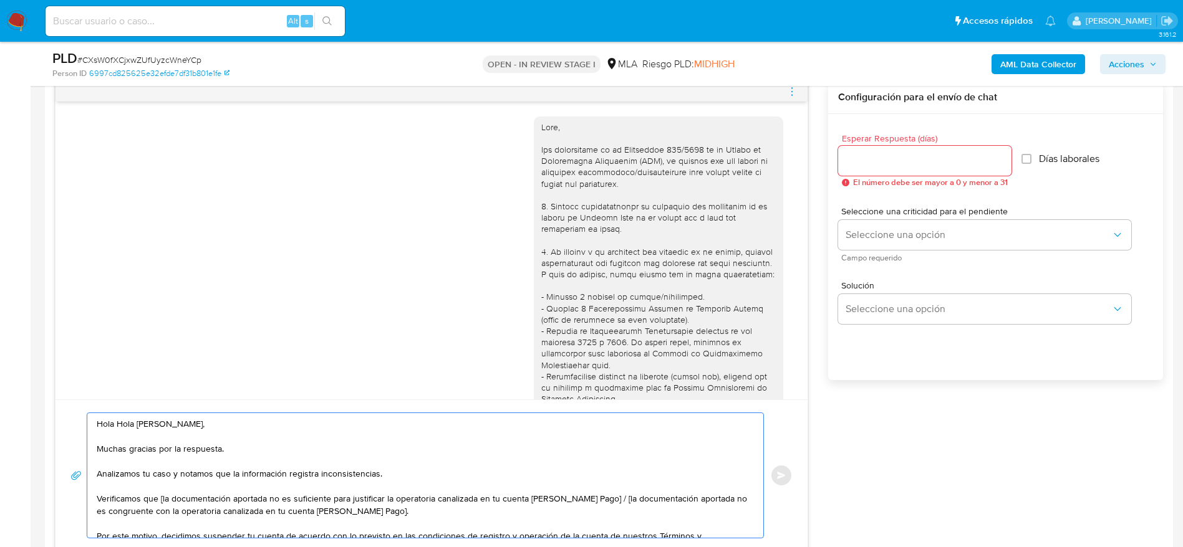
click at [747, 531] on textarea "Hola Hola Maria Belen Brondino, Muchas gracias por la respuesta. Analizamos tu …" at bounding box center [422, 475] width 651 height 125
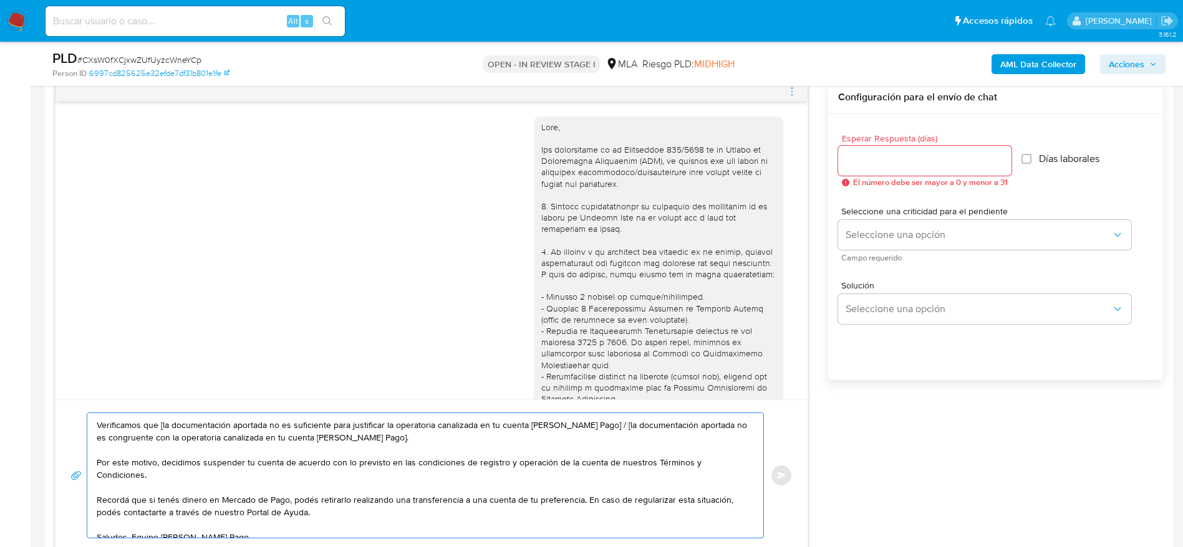
scroll to position [75, 0]
drag, startPoint x: 619, startPoint y: 441, endPoint x: 607, endPoint y: 425, distance: 20.1
click at [608, 429] on textarea "Hola Hola Maria Belen Brondino, Muchas gracias por la respuesta. Analizamos tu …" at bounding box center [422, 475] width 651 height 125
click at [604, 422] on textarea "Hola Hola Maria Belen Brondino, Muchas gracias por la respuesta. Analizamos tu …" at bounding box center [422, 475] width 651 height 125
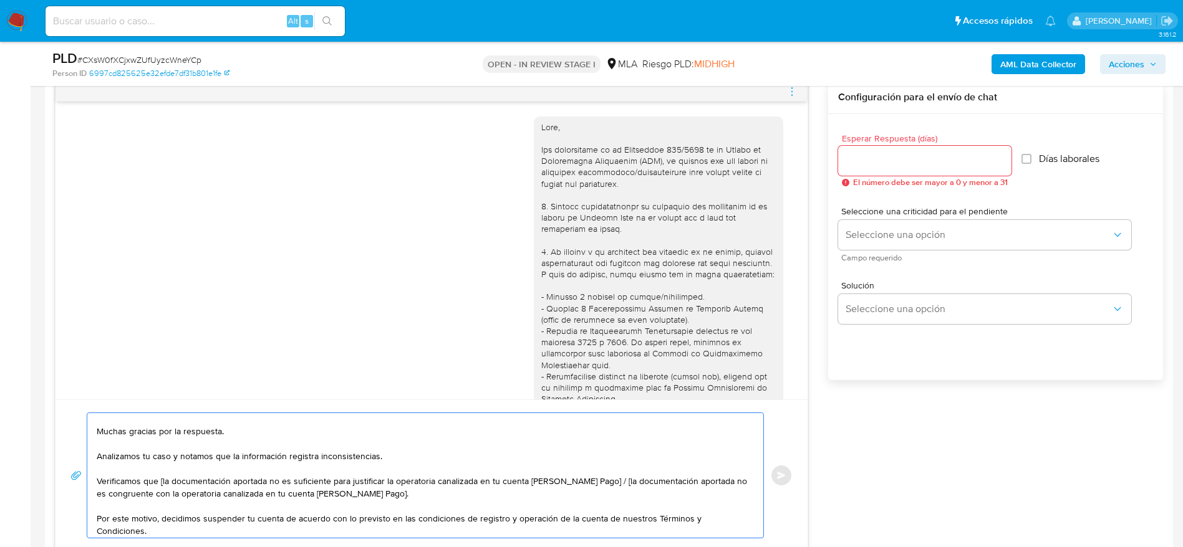
scroll to position [0, 0]
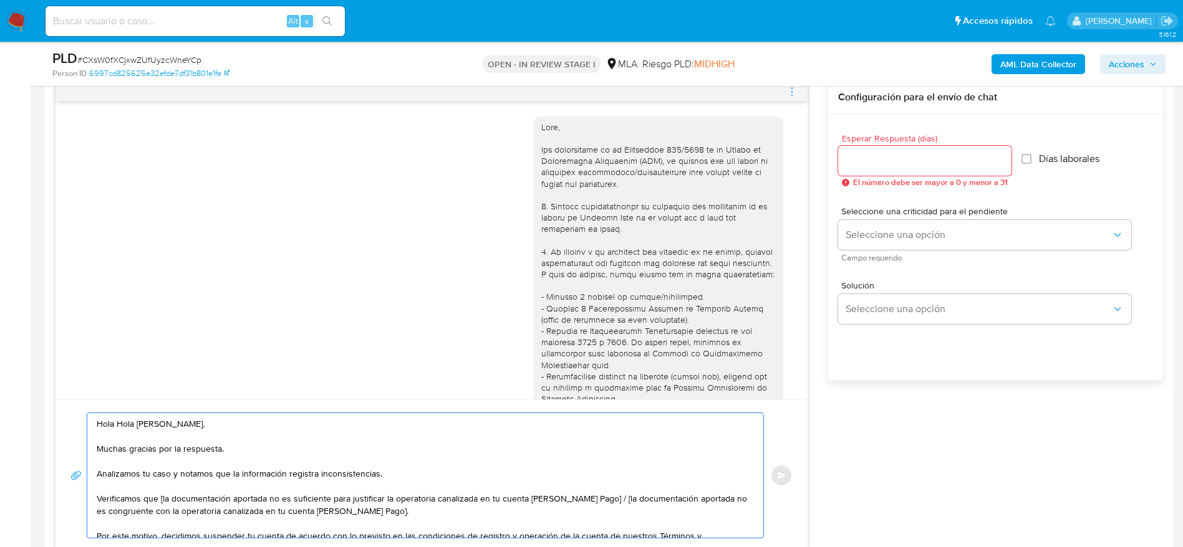
click at [600, 431] on textarea "Hola Hola Maria Belen Brondino, Muchas gracias por la respuesta. Analizamos tu …" at bounding box center [422, 475] width 651 height 125
drag, startPoint x: 586, startPoint y: 511, endPoint x: 591, endPoint y: 505, distance: 7.5
click at [584, 510] on textarea "Hola Hola Maria Belen Brondino, Muchas gracias por la respuesta. Analizamos tu …" at bounding box center [422, 475] width 651 height 125
click at [605, 498] on textarea "Hola Hola Maria Belen Brondino, Muchas gracias por la respuesta. Analizamos tu …" at bounding box center [422, 475] width 651 height 125
click at [600, 466] on textarea "Hola Hola Maria Belen Brondino, Muchas gracias por la respuesta. Analizamos tu …" at bounding box center [422, 475] width 651 height 125
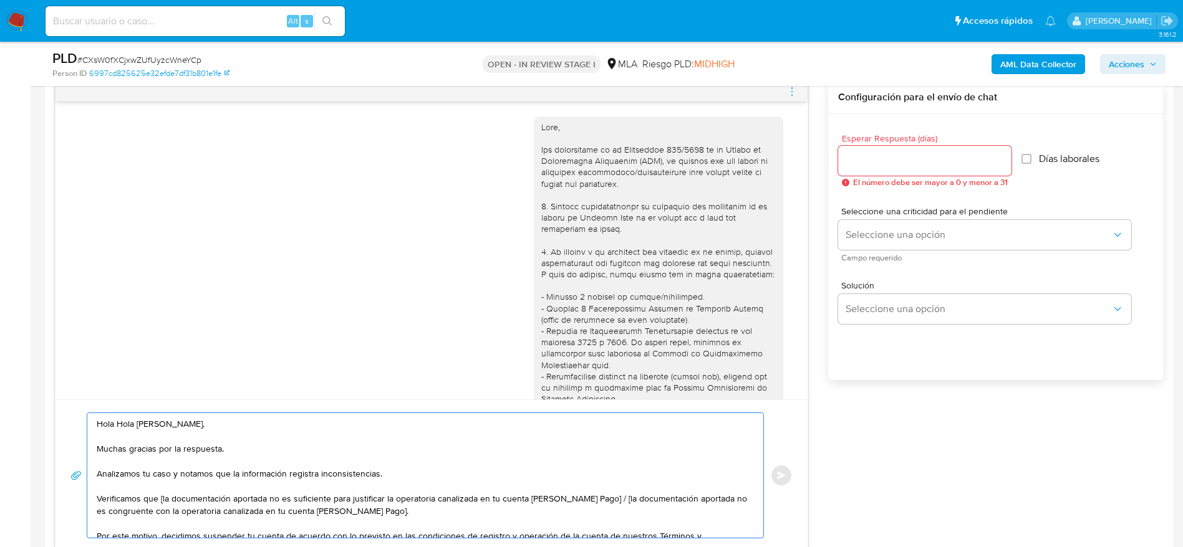
click at [616, 509] on textarea "Hola Hola Maria Belen Brondino, Muchas gracias por la respuesta. Analizamos tu …" at bounding box center [422, 475] width 651 height 125
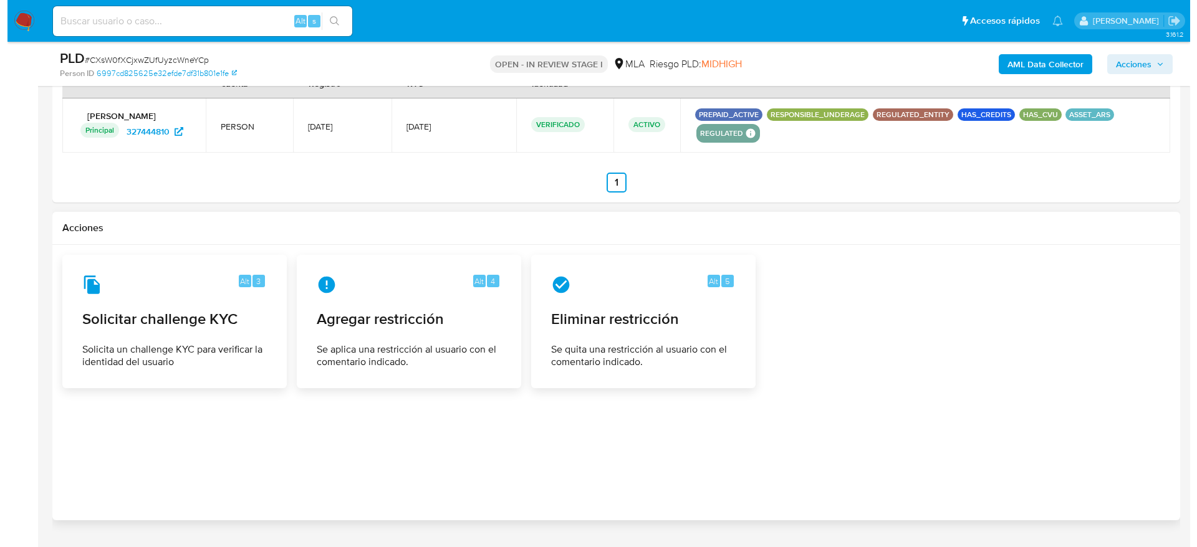
scroll to position [1962, 0]
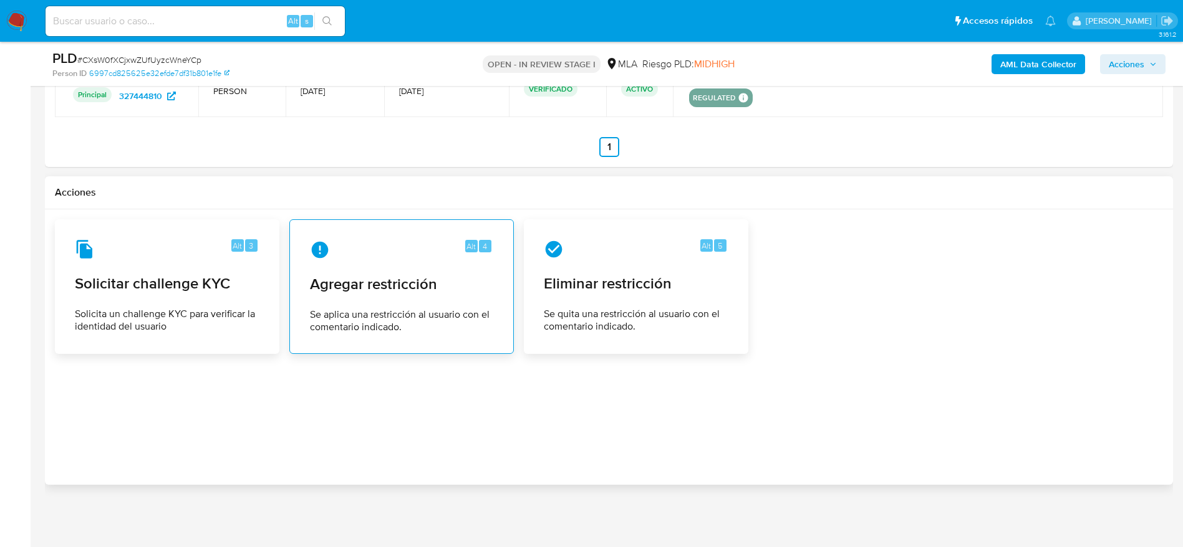
type textarea "Hola Hola Maria Belen Brondino, Muchas gracias por la respuesta. Analizamos tu …"
click at [368, 294] on span "Agregar restricción" at bounding box center [401, 284] width 183 height 19
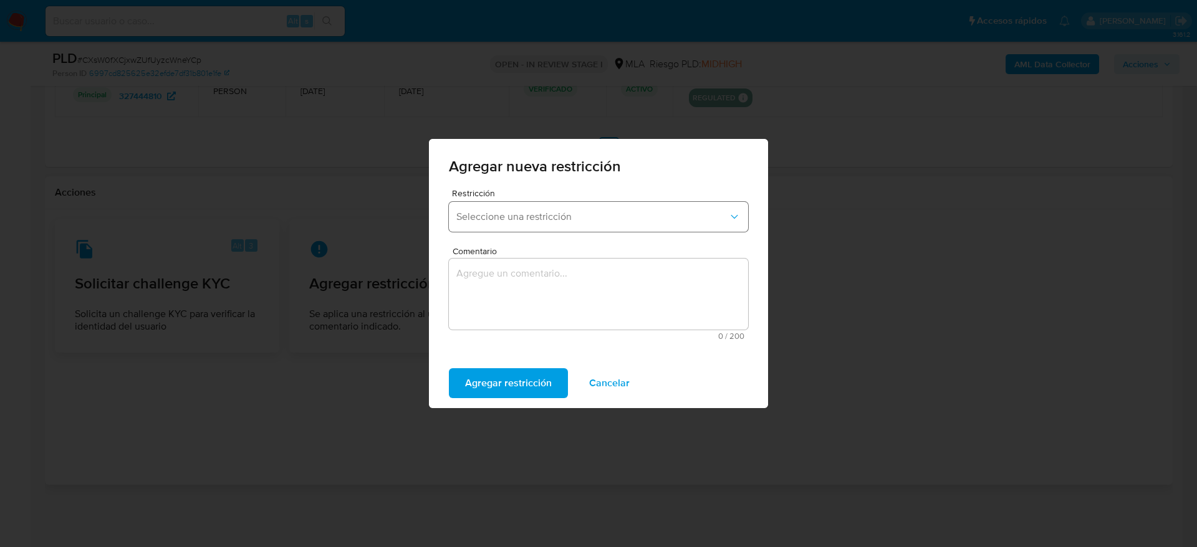
click at [530, 209] on button "Seleccione una restricción" at bounding box center [598, 217] width 299 height 30
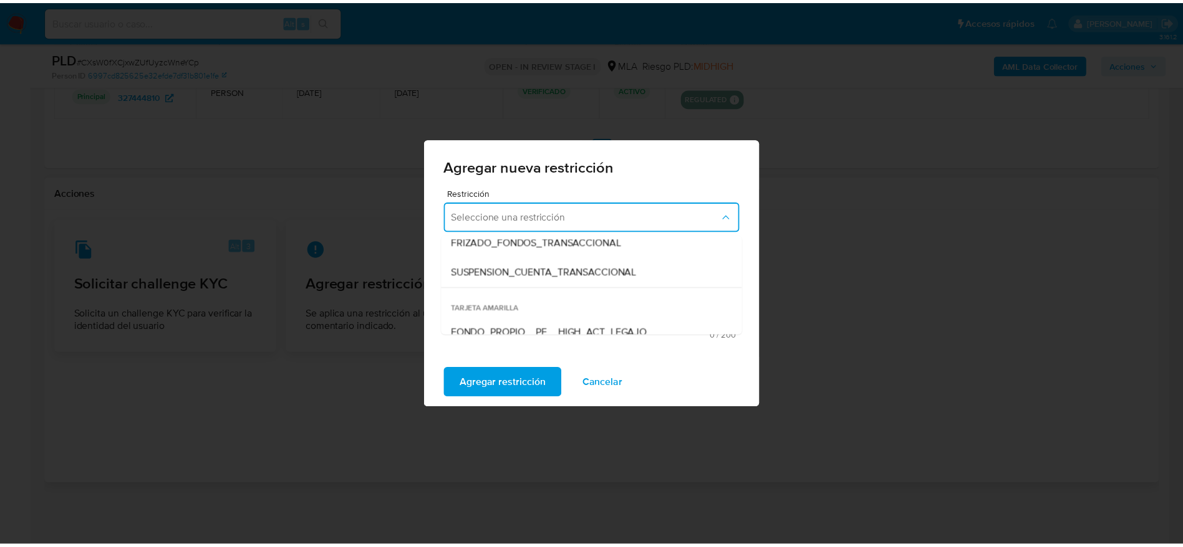
scroll to position [187, 0]
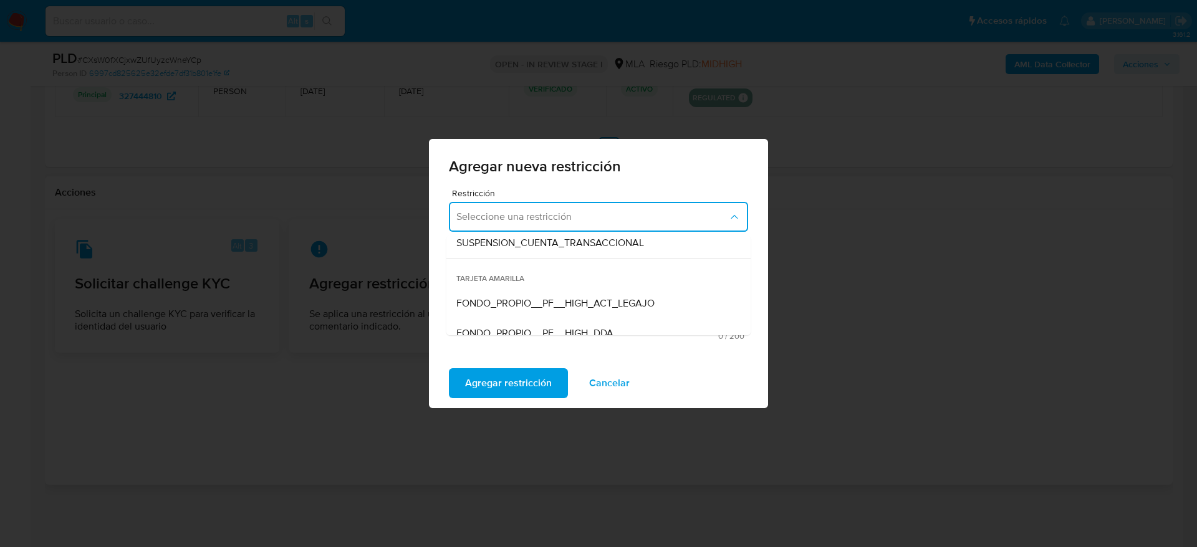
click at [562, 245] on span "SUSPENSION_CUENTA_TRANSACCIONAL" at bounding box center [550, 243] width 188 height 12
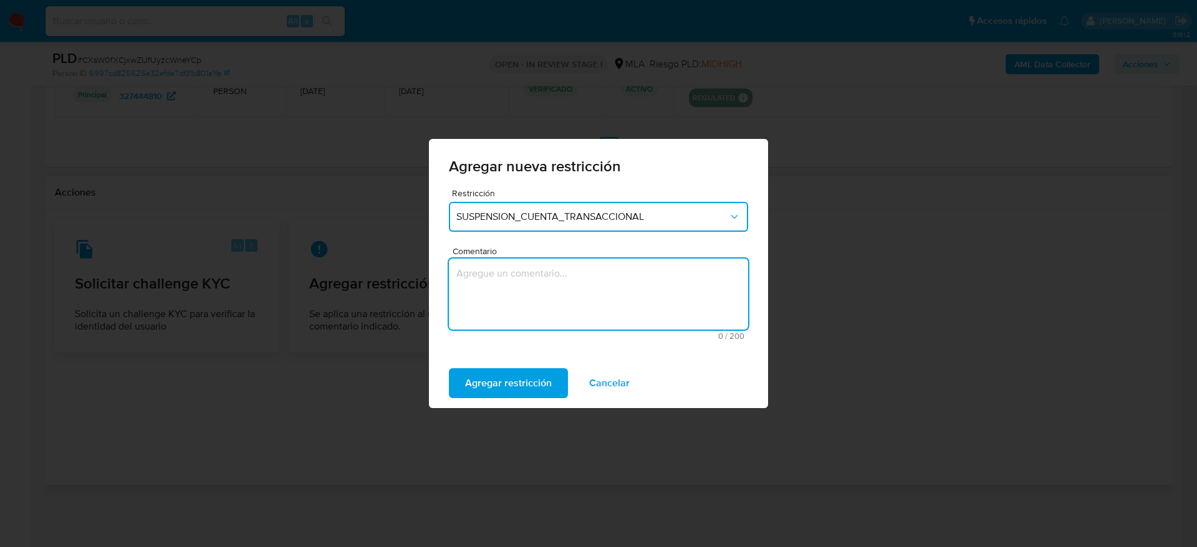
click at [532, 308] on textarea "Comentario" at bounding box center [598, 294] width 299 height 71
type textarea "AML"
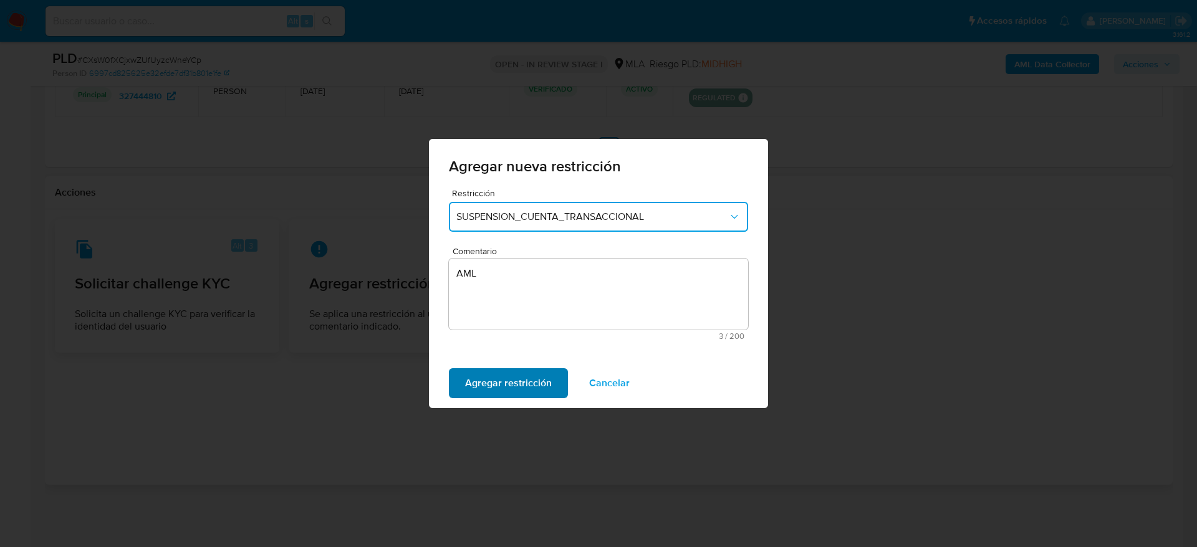
click at [505, 370] on span "Agregar restricción" at bounding box center [508, 383] width 87 height 27
click at [498, 377] on span "Confirmar" at bounding box center [487, 383] width 45 height 27
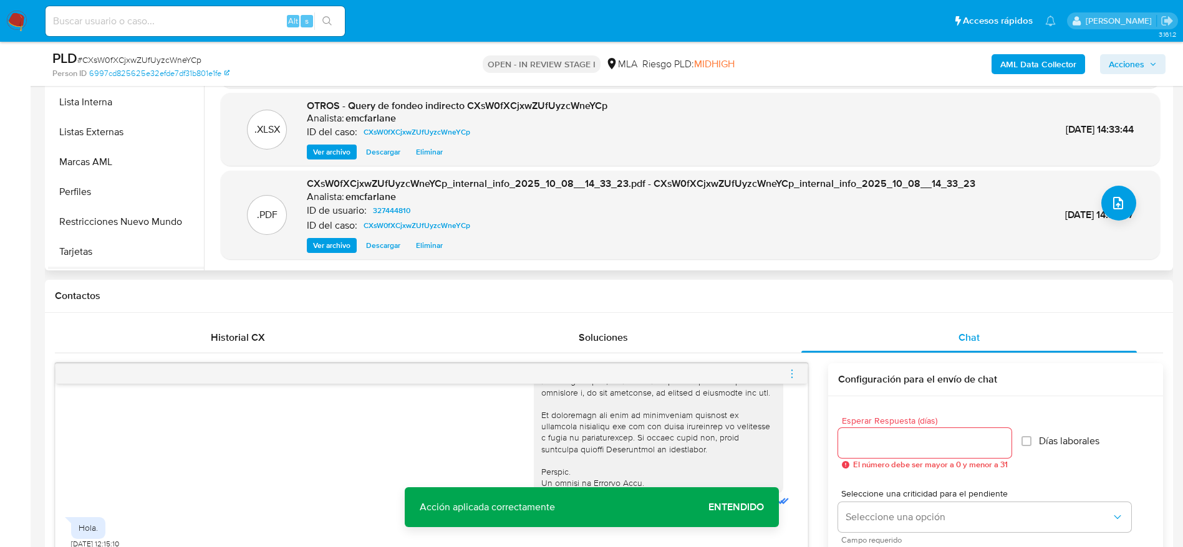
scroll to position [646, 0]
click at [129, 133] on button "Restricciones Nuevo Mundo" at bounding box center [121, 135] width 146 height 30
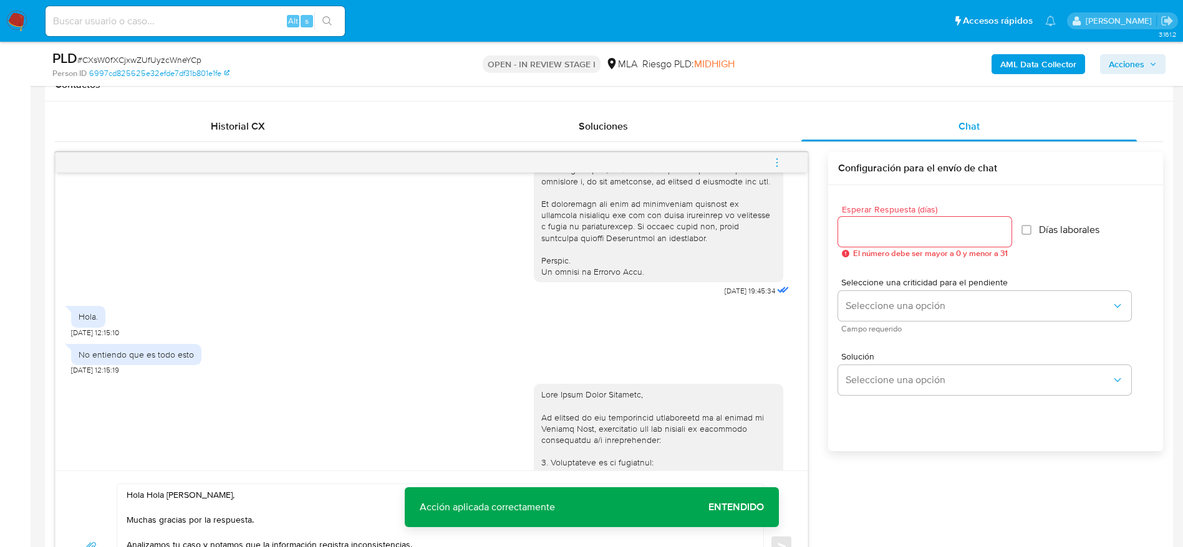
scroll to position [559, 0]
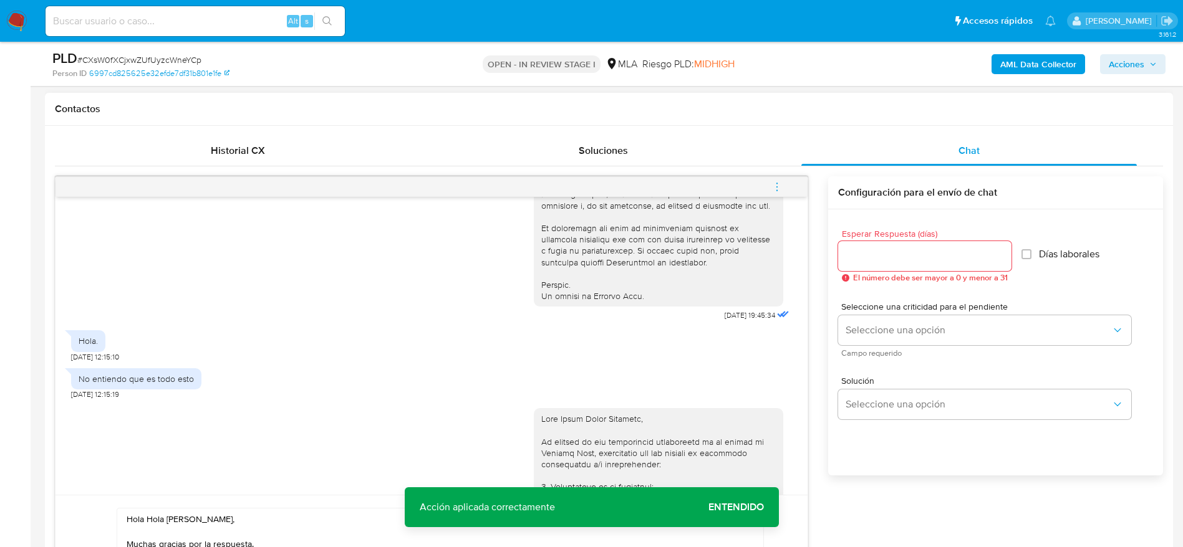
click at [860, 248] on input "Esperar Respuesta (días)" at bounding box center [924, 256] width 173 height 16
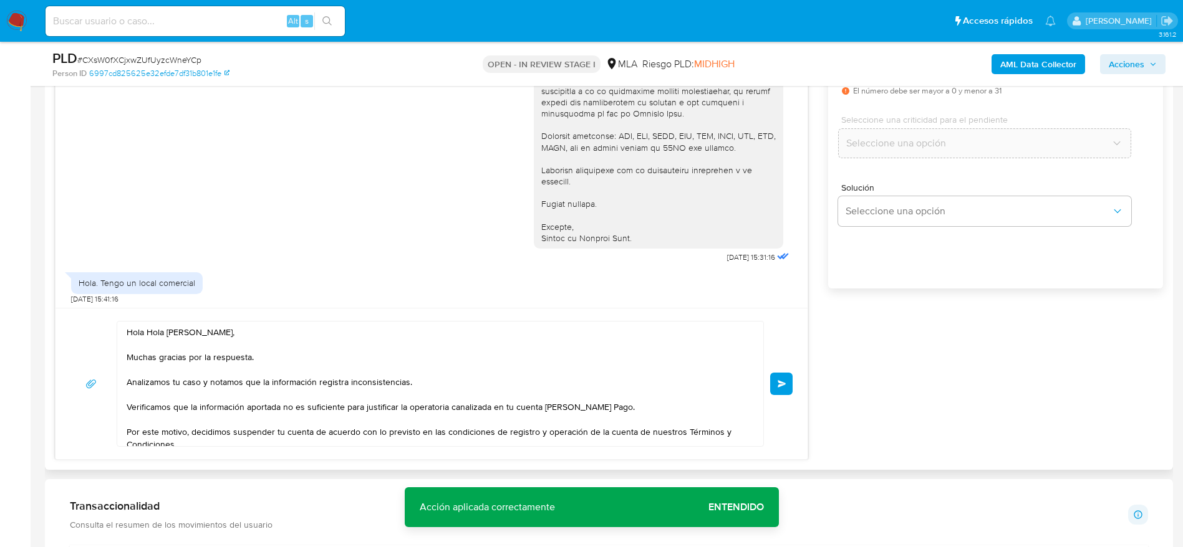
scroll to position [1294, 0]
type input "0"
click at [788, 374] on button "Enviar" at bounding box center [781, 384] width 22 height 22
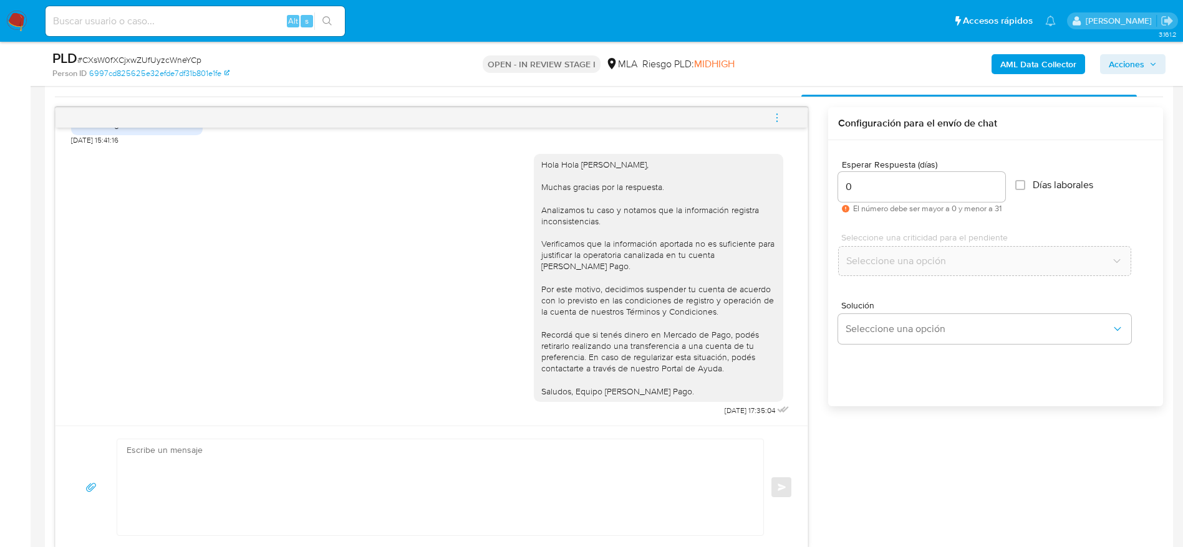
scroll to position [466, 0]
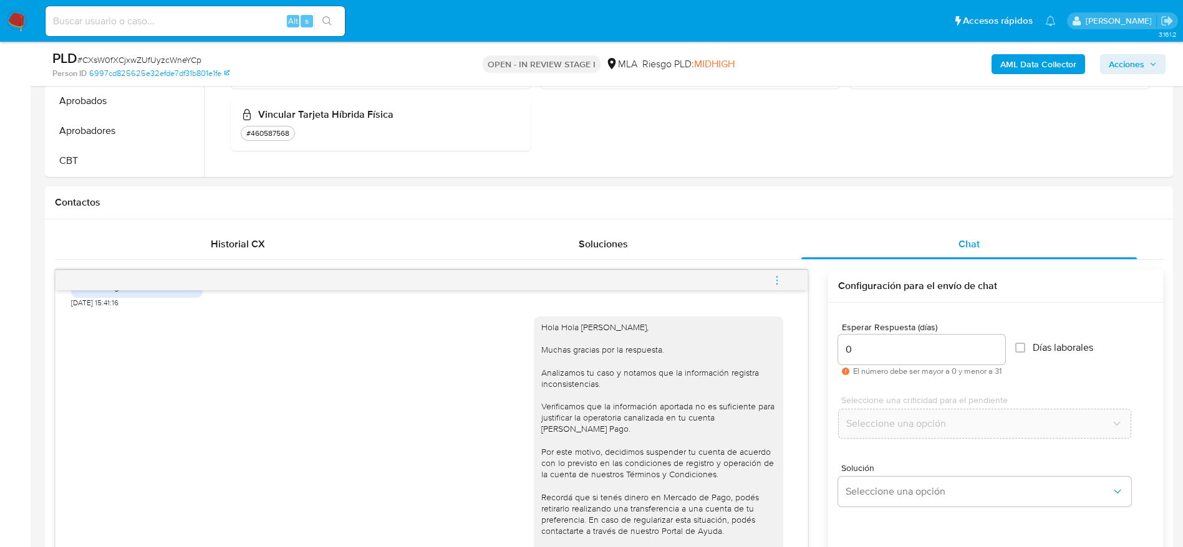
click at [774, 276] on icon "menu-action" at bounding box center [776, 280] width 11 height 11
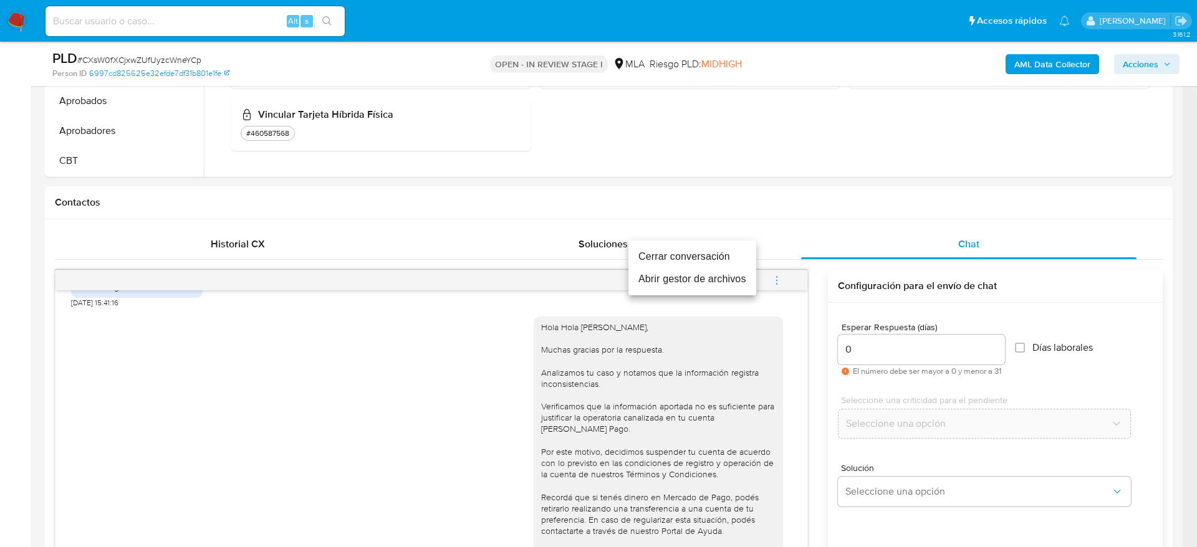
click at [703, 256] on li "Cerrar conversación" at bounding box center [692, 257] width 128 height 22
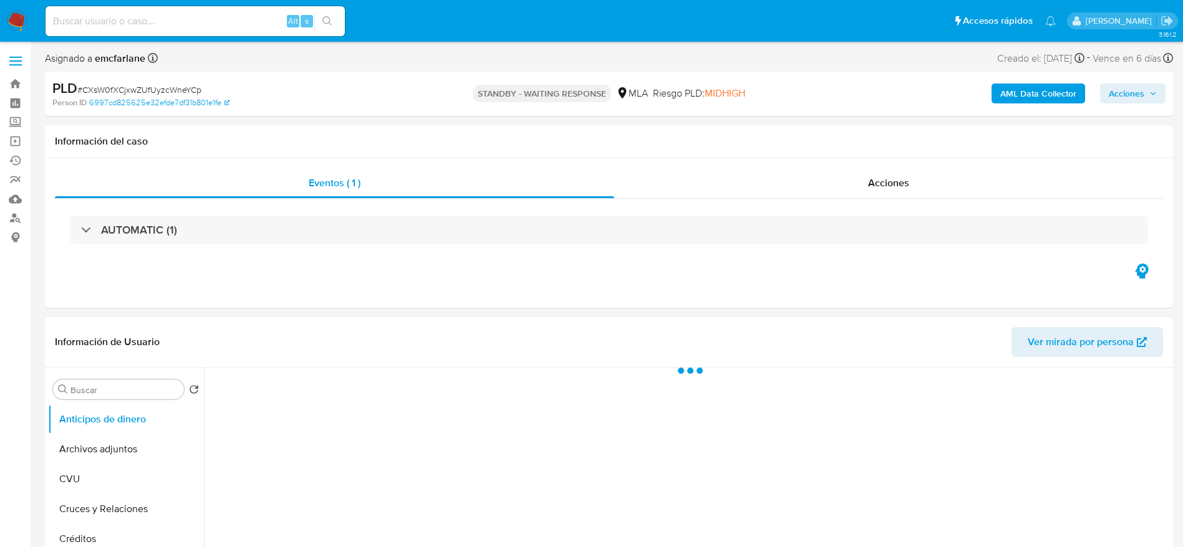
click at [117, 82] on div "PLD # CXsW0fXCjxwZUfUyzcWneYCp" at bounding box center [235, 88] width 367 height 19
select select "10"
copy span "CXsW0fXCjxwZUfUyzcWneYCp"
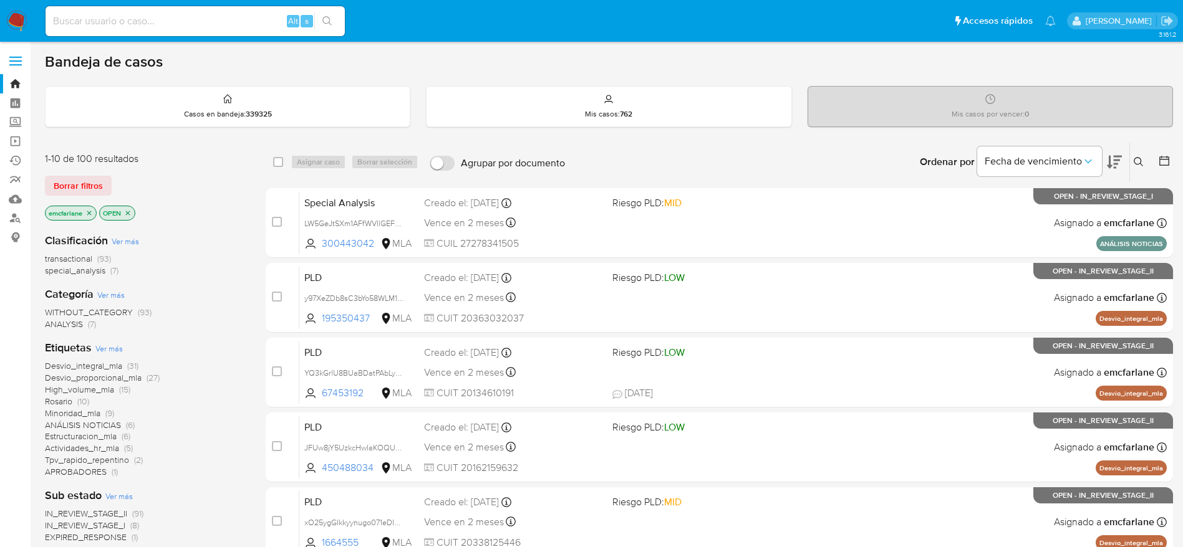
click at [93, 185] on span "Borrar filtros" at bounding box center [78, 185] width 49 height 17
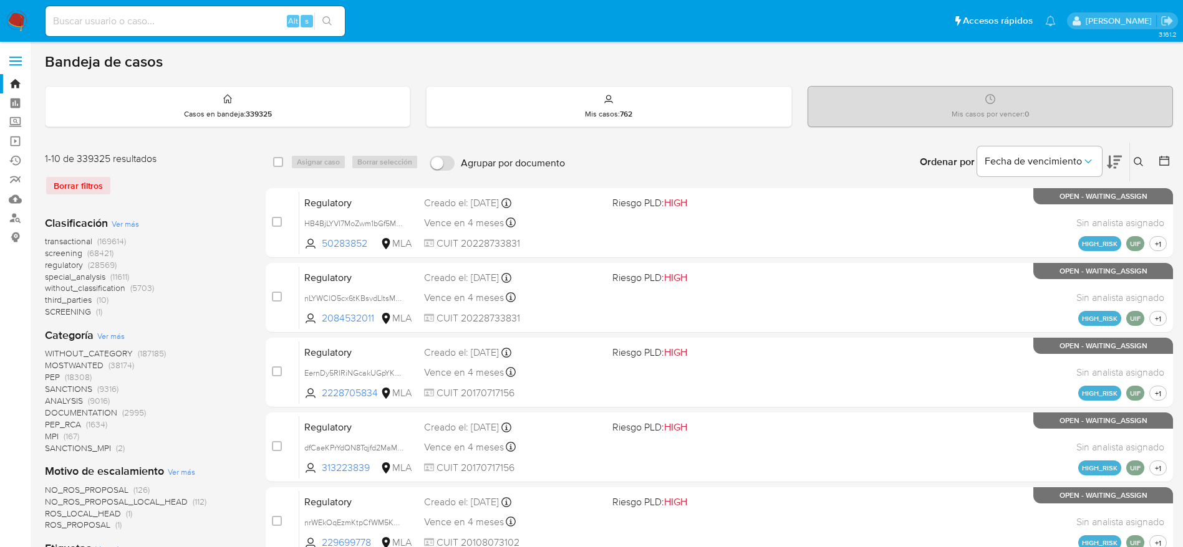
click at [1145, 165] on button at bounding box center [1140, 162] width 21 height 15
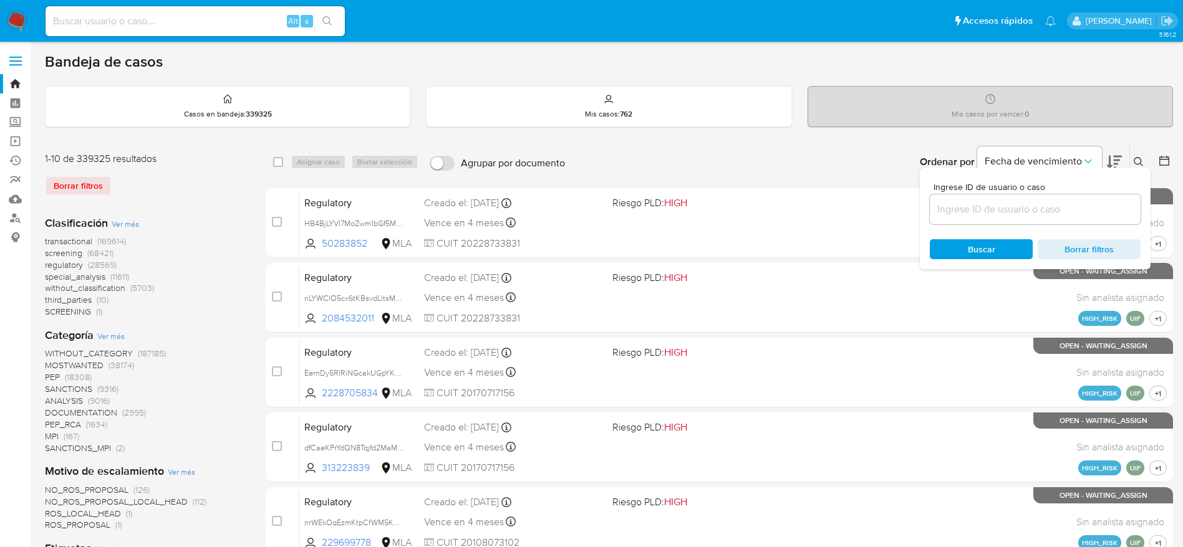
drag, startPoint x: 1050, startPoint y: 218, endPoint x: 1034, endPoint y: 218, distance: 16.8
click at [1049, 218] on div at bounding box center [1034, 209] width 211 height 30
click at [948, 210] on input at bounding box center [1034, 209] width 211 height 16
paste input "CXsW0fXCjxwZUfUyzcWneYCp"
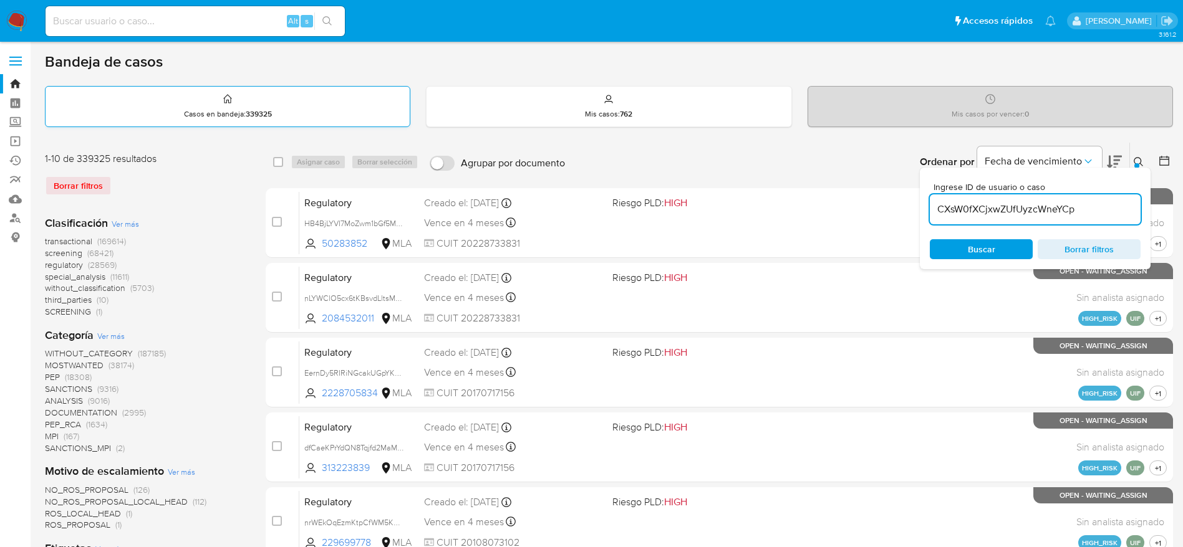
type input "CXsW0fXCjxwZUfUyzcWneYCp"
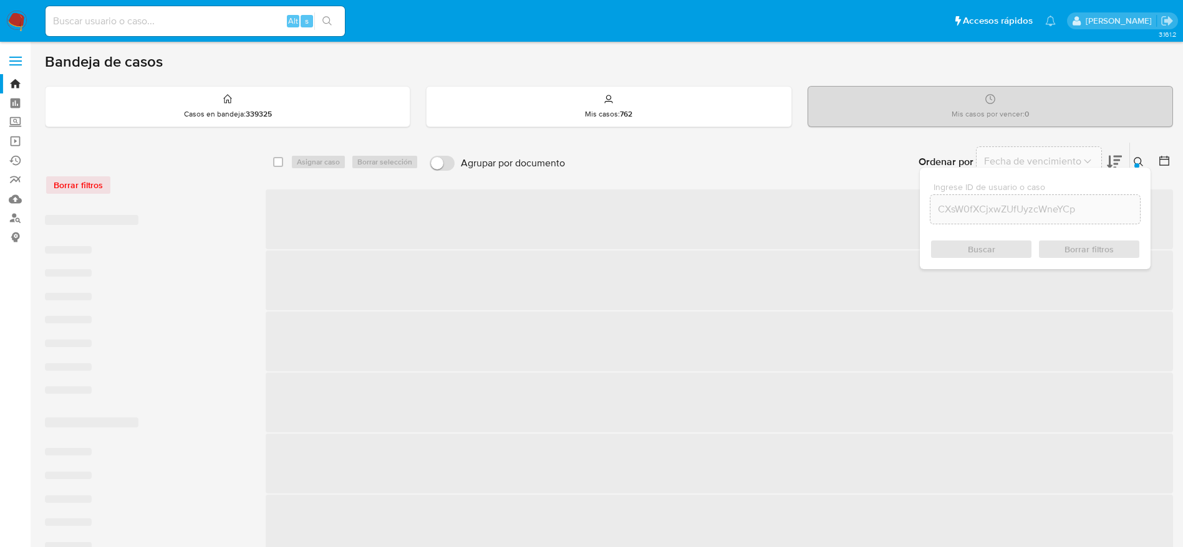
click at [279, 167] on div "select-all-cases-checkbox" at bounding box center [278, 162] width 10 height 12
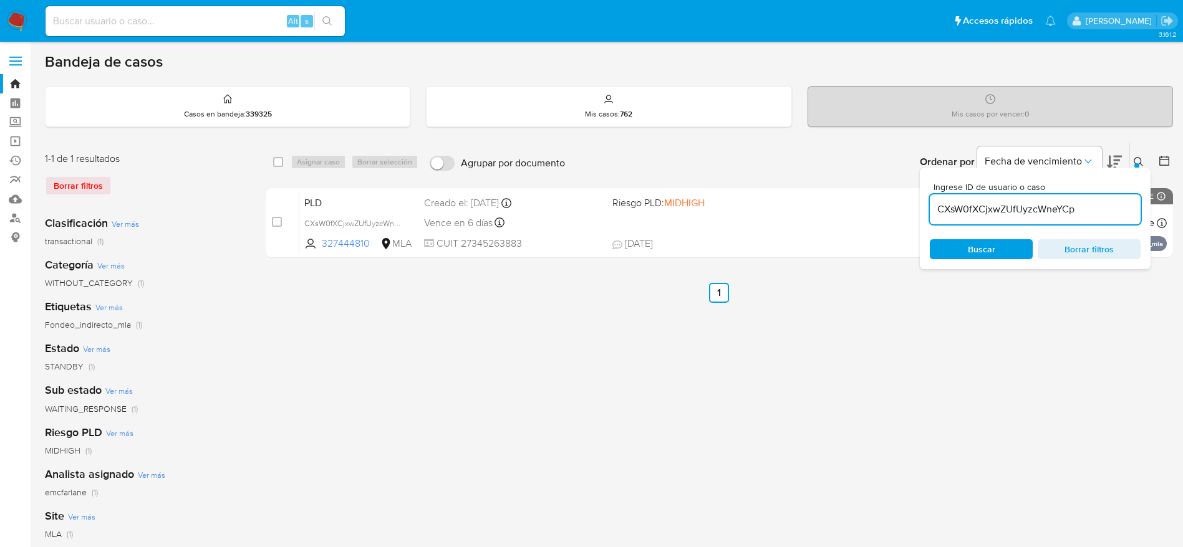
click at [330, 168] on div "Asignar caso Borrar selección" at bounding box center [356, 162] width 133 height 15
click at [282, 158] on input "checkbox" at bounding box center [278, 162] width 10 height 10
checkbox input "true"
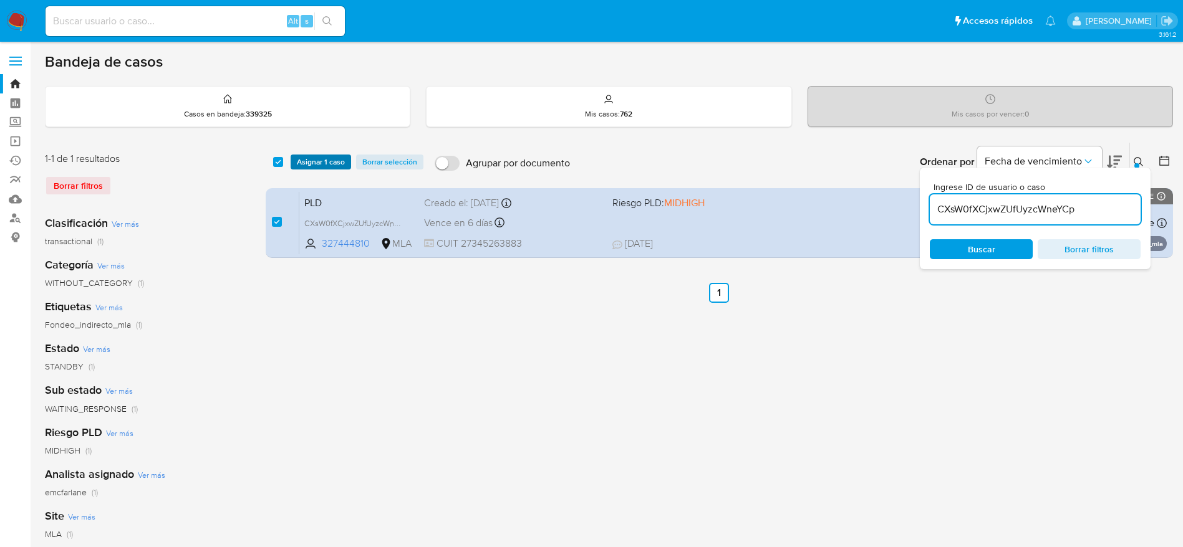
click at [313, 163] on span "Asignar 1 caso" at bounding box center [321, 162] width 48 height 12
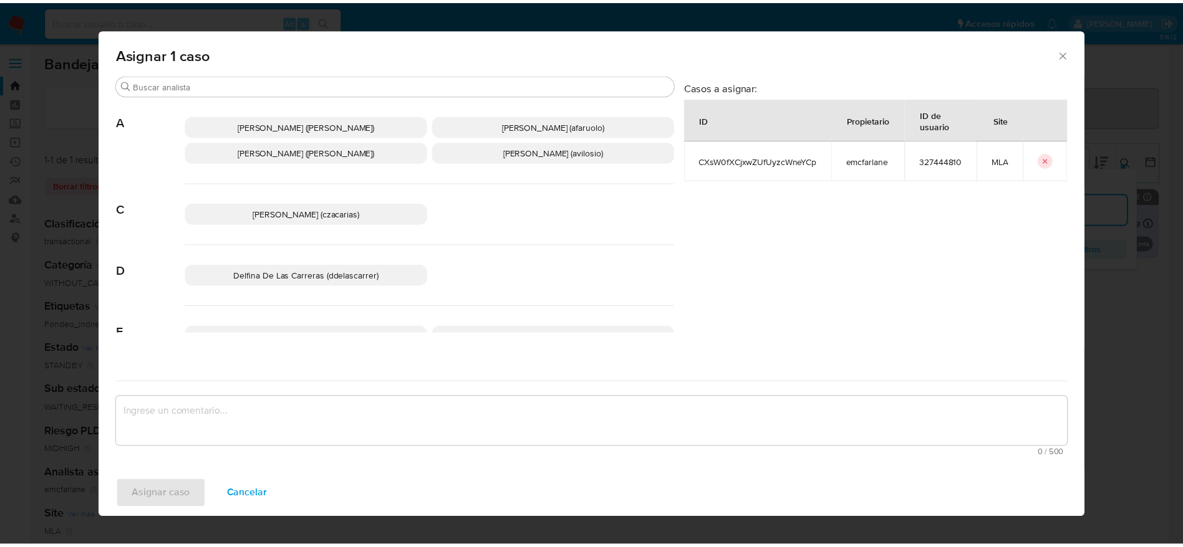
scroll to position [94, 0]
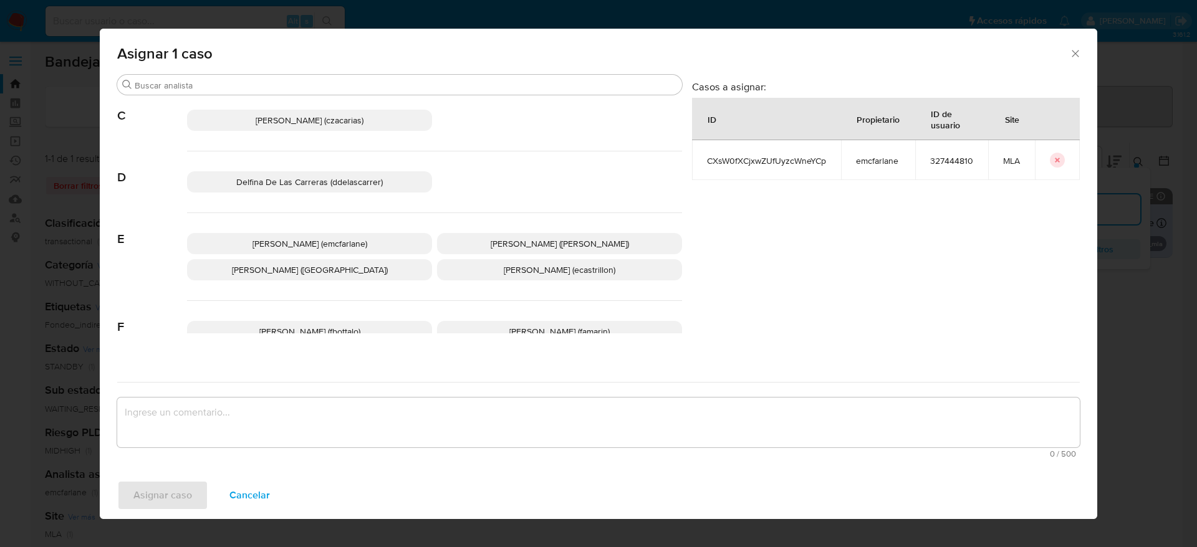
click at [311, 236] on p "[PERSON_NAME] (emcfarlane)" at bounding box center [309, 243] width 245 height 21
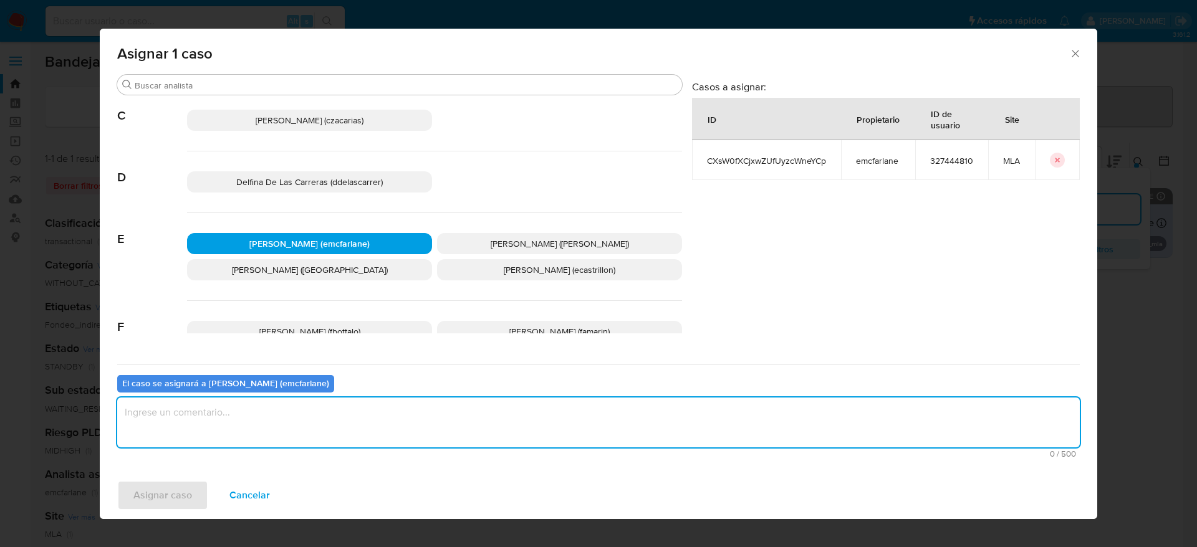
drag, startPoint x: 236, startPoint y: 403, endPoint x: 228, endPoint y: 415, distance: 14.0
click at [236, 403] on textarea "assign-modal" at bounding box center [598, 423] width 963 height 50
click at [160, 513] on div "Asignar caso Cancelar" at bounding box center [598, 495] width 997 height 47
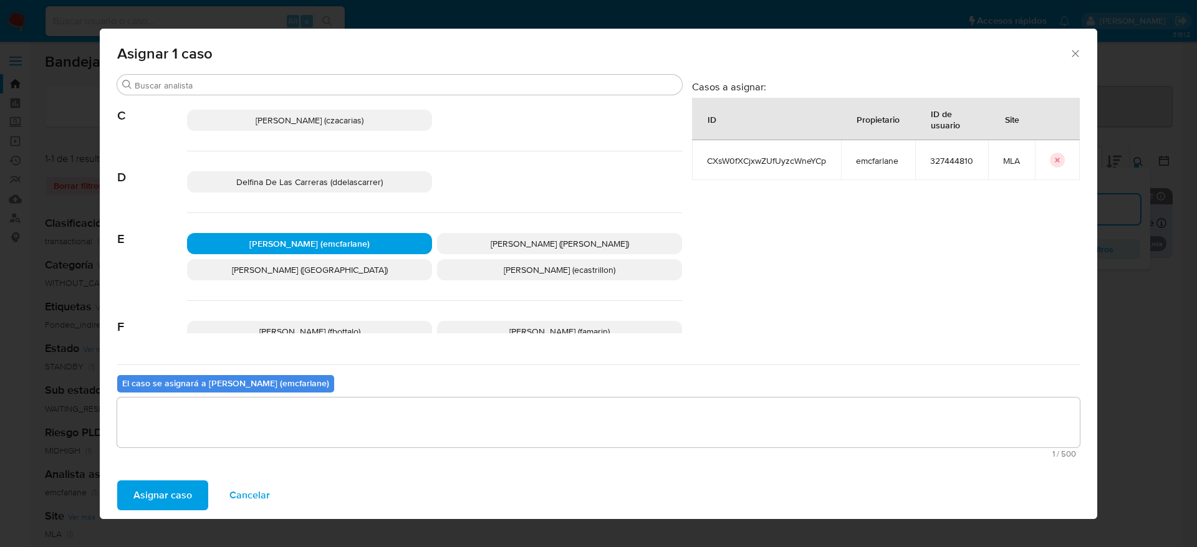
click at [175, 492] on span "Asignar caso" at bounding box center [162, 495] width 59 height 27
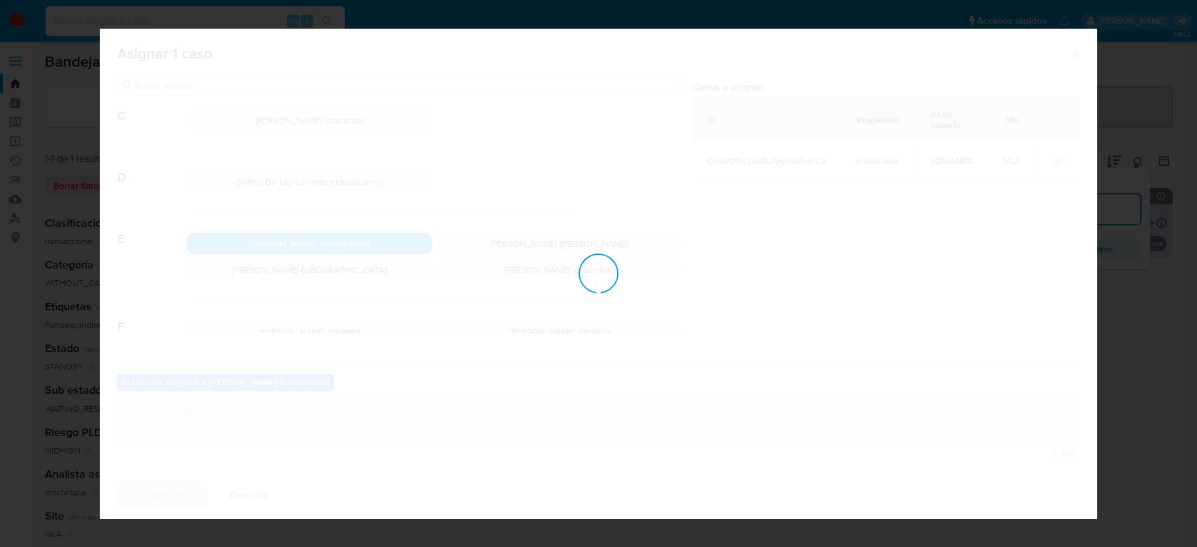
checkbox input "false"
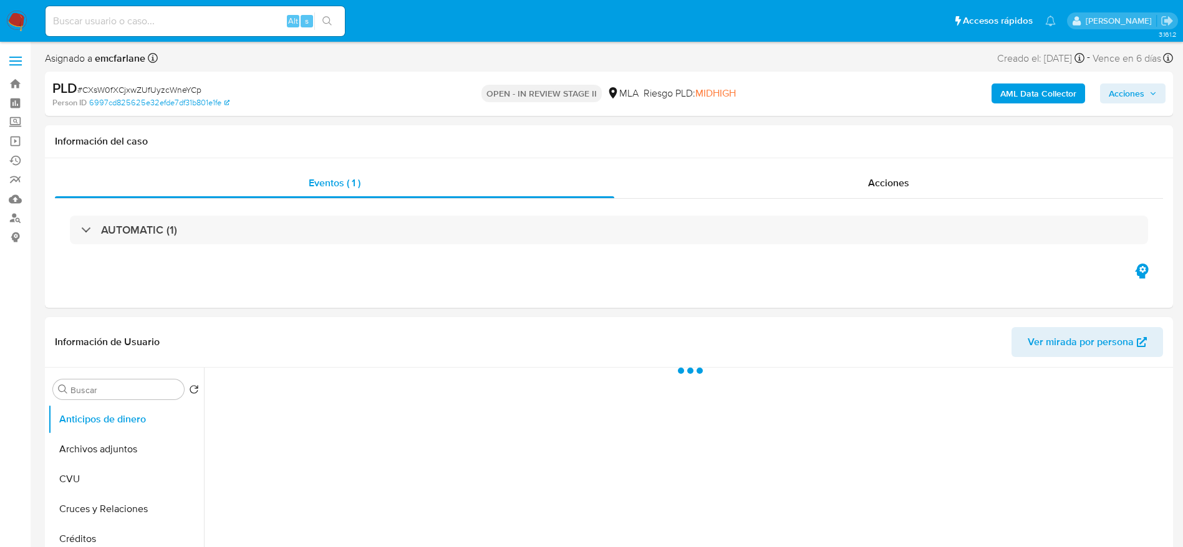
click at [1128, 105] on div "AML Data Collector Acciones" at bounding box center [981, 93] width 368 height 29
click at [1128, 93] on span "Acciones" at bounding box center [1126, 94] width 36 height 20
select select "10"
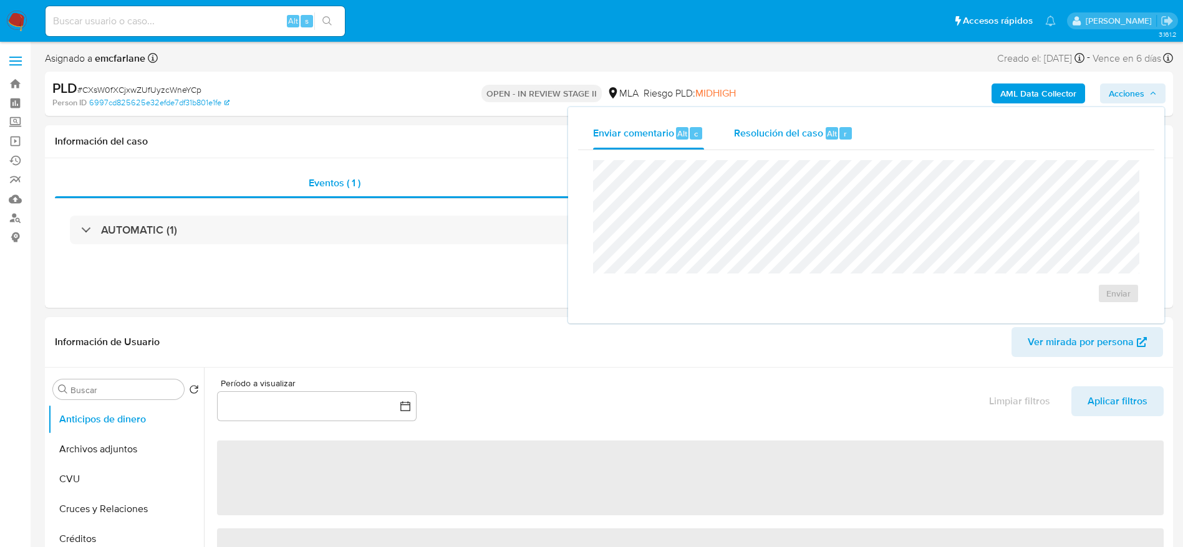
click at [774, 132] on span "Resolución del caso" at bounding box center [778, 133] width 89 height 14
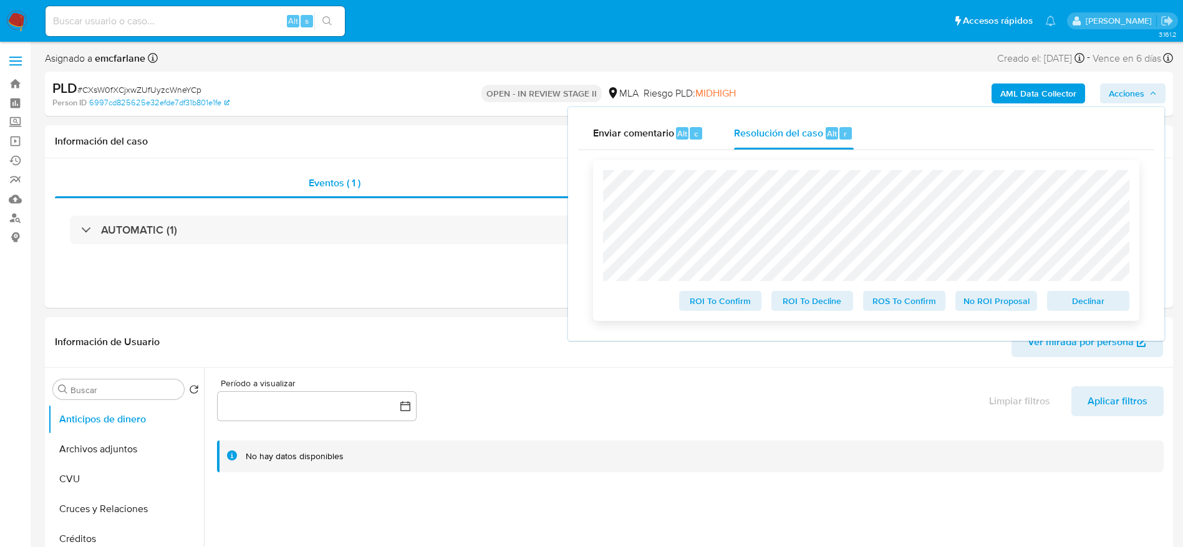
click at [1078, 304] on span "Declinar" at bounding box center [1087, 300] width 65 height 17
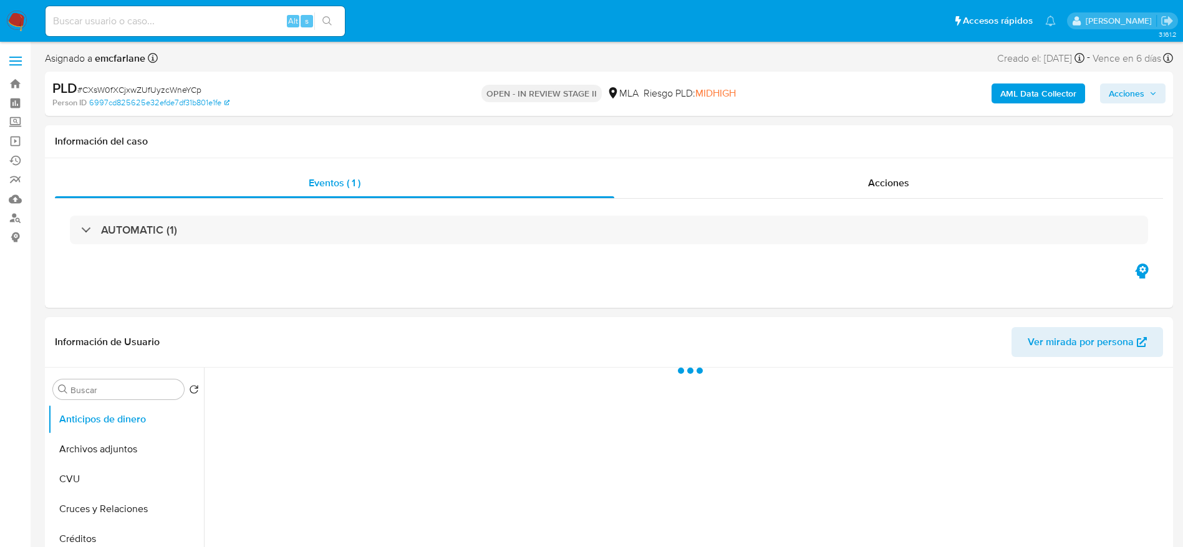
click at [1123, 95] on span "Acciones" at bounding box center [1126, 94] width 36 height 20
select select "10"
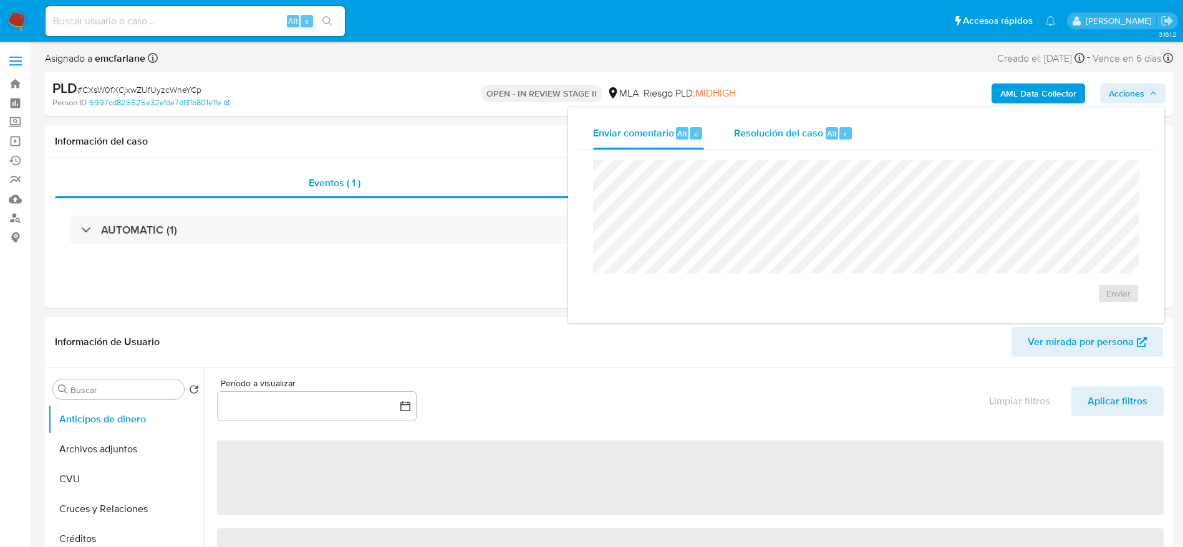
click at [807, 133] on span "Resolución del caso" at bounding box center [778, 133] width 89 height 14
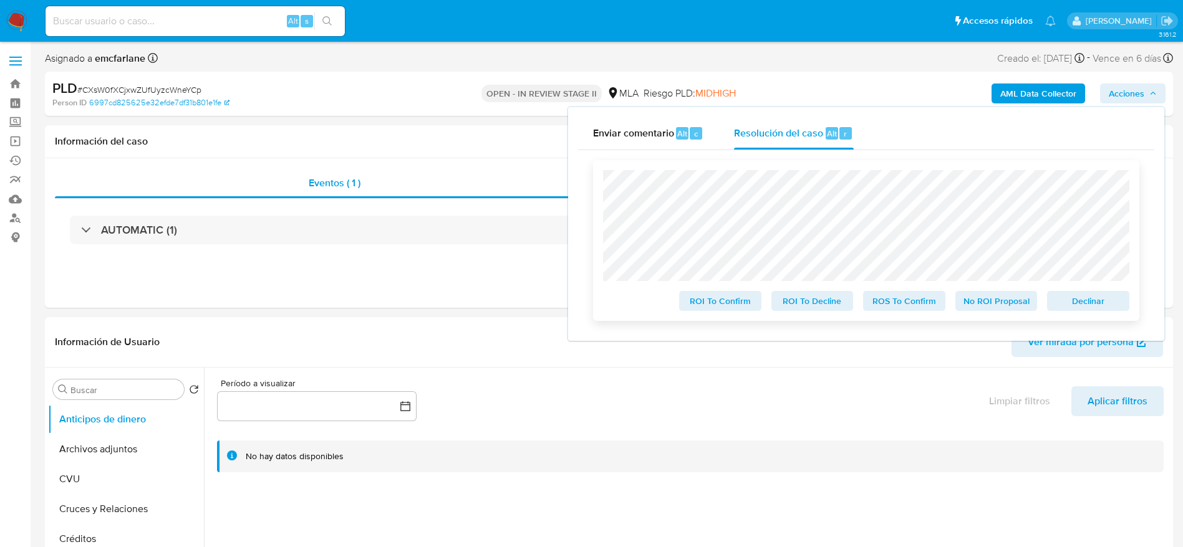
click at [1085, 305] on span "Declinar" at bounding box center [1087, 300] width 65 height 17
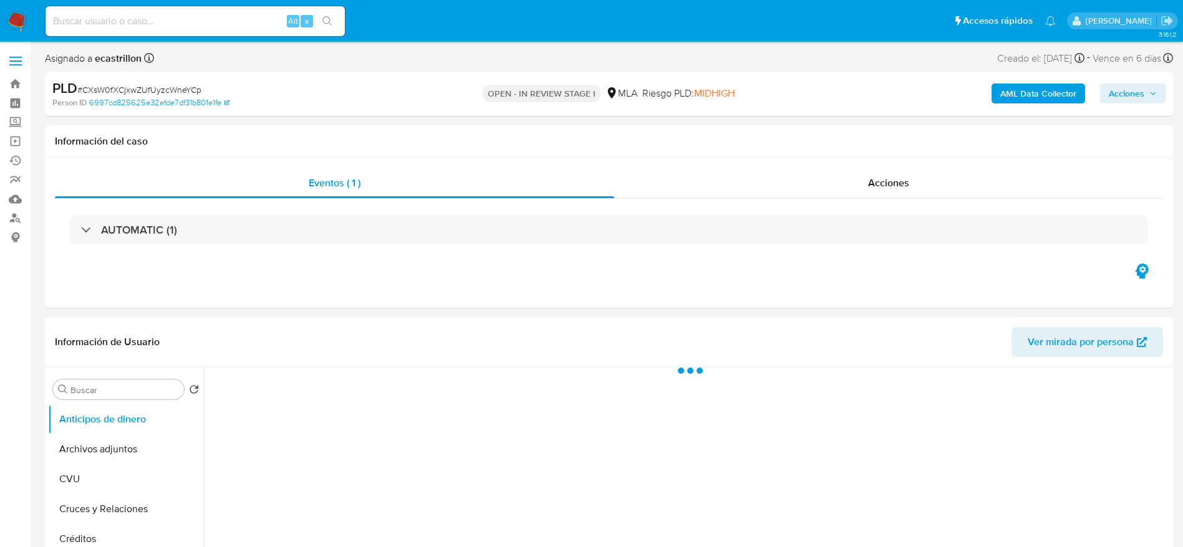
click at [154, 92] on span "# CXsW0fXCjxwZUfUyzcWneYCp" at bounding box center [139, 90] width 124 height 12
copy span "CXsW0fXCjxwZUfUyzcWneYCp"
select select "10"
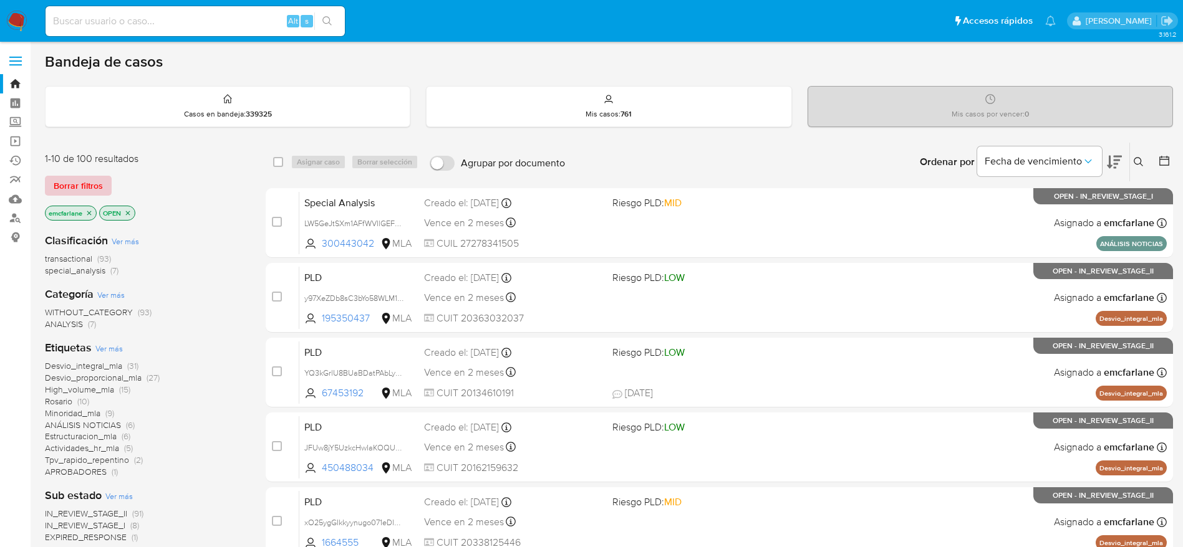
click at [77, 186] on span "Borrar filtros" at bounding box center [78, 185] width 49 height 17
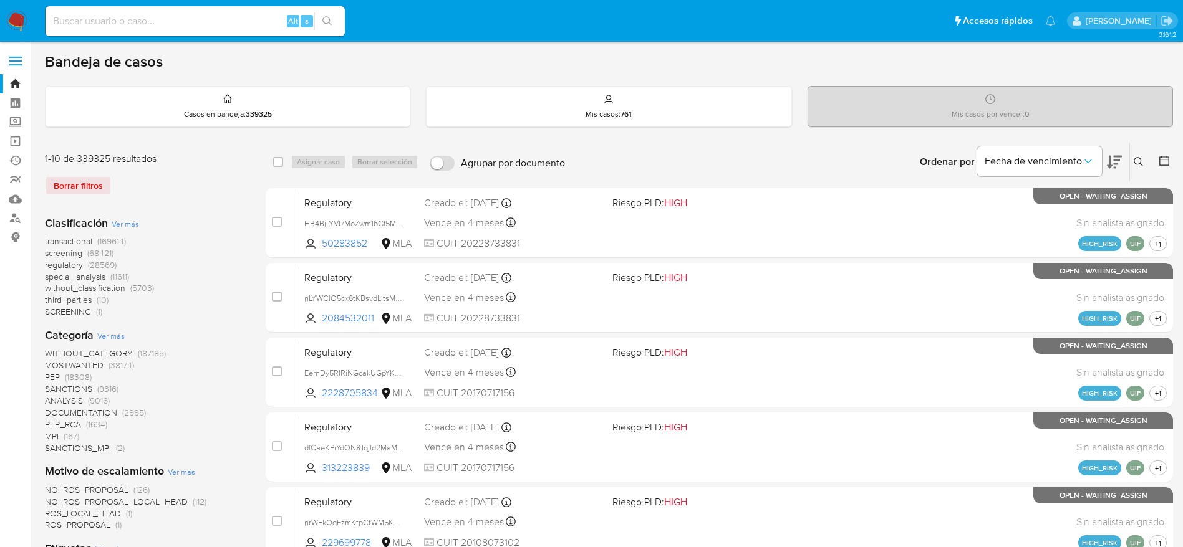
click at [1138, 165] on icon at bounding box center [1138, 162] width 10 height 10
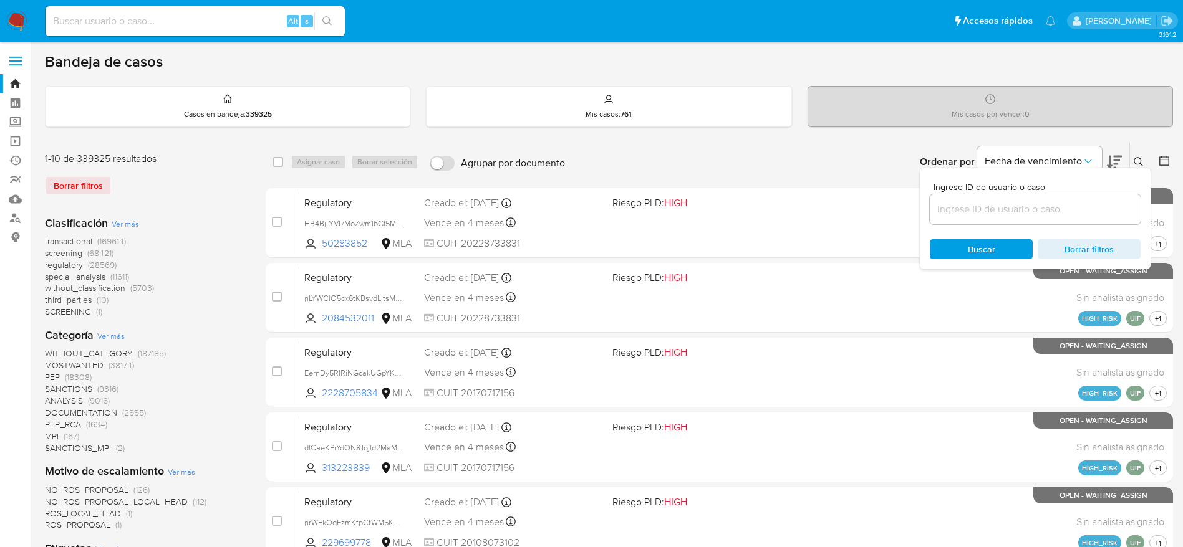
click at [981, 207] on input at bounding box center [1034, 209] width 211 height 16
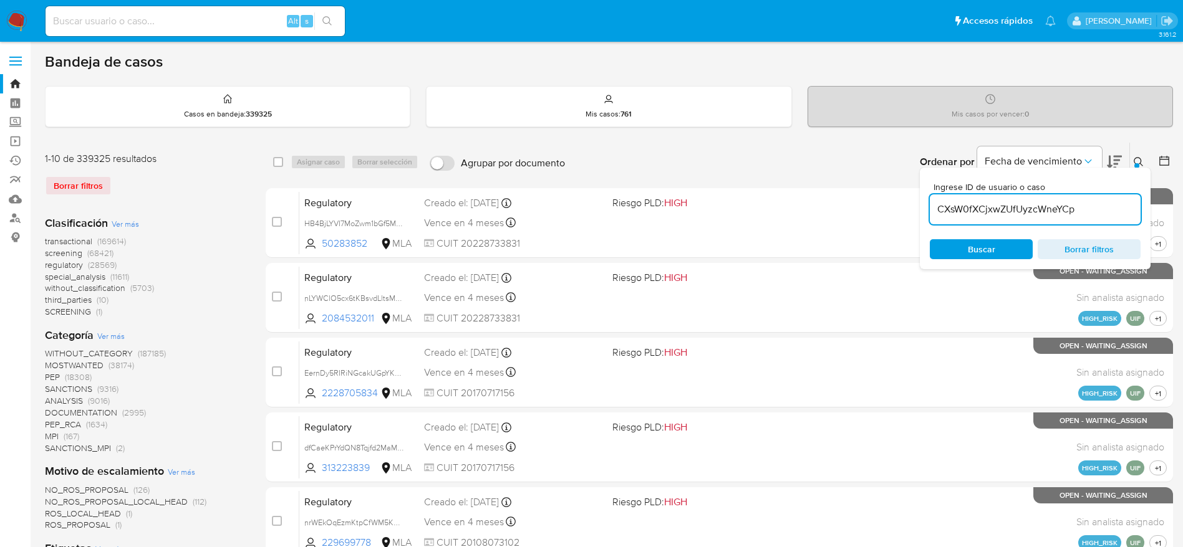
type input "CXsW0fXCjxwZUfUyzcWneYCp"
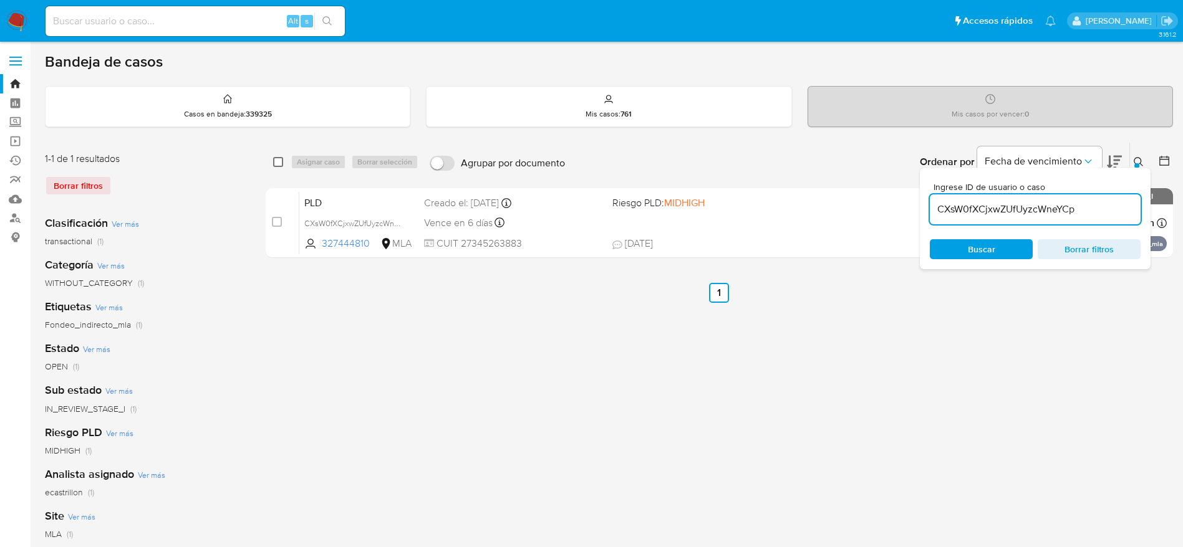
click at [276, 165] on input "checkbox" at bounding box center [278, 162] width 10 height 10
checkbox input "true"
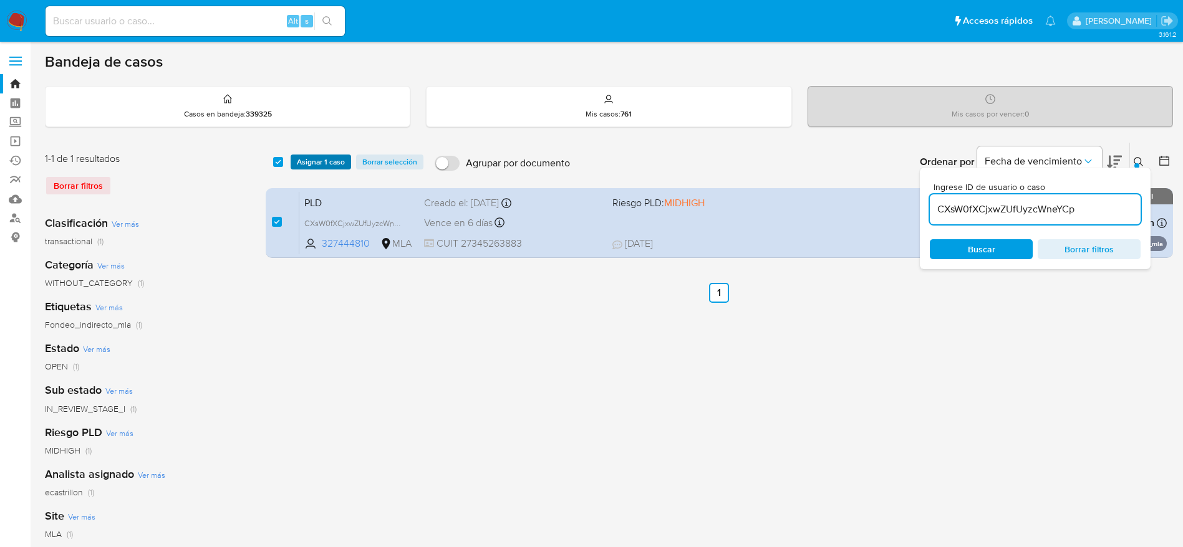
click at [294, 165] on button "Asignar 1 caso" at bounding box center [320, 162] width 60 height 15
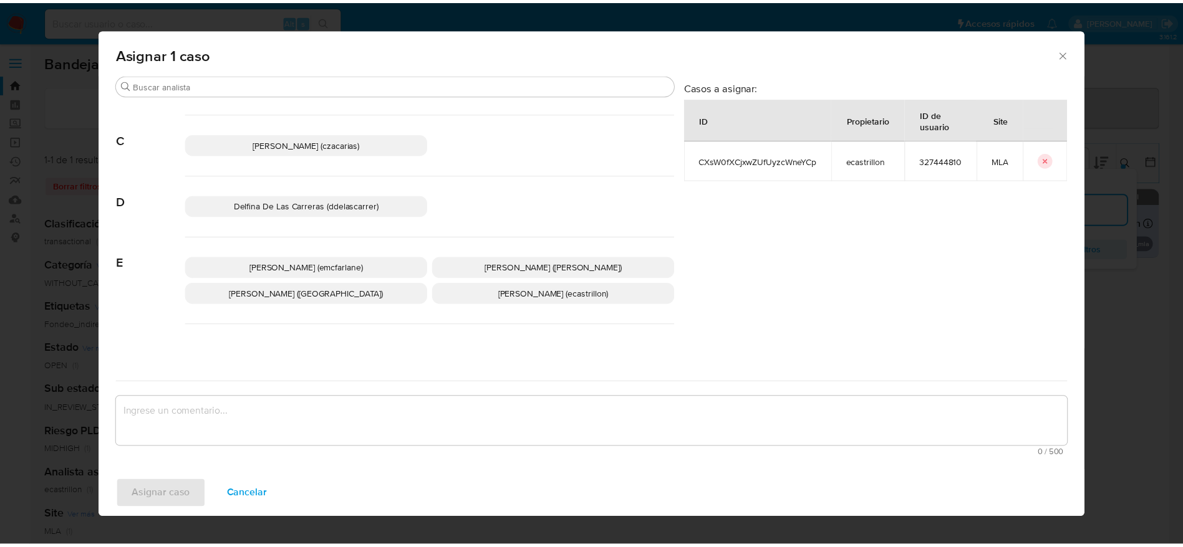
scroll to position [187, 0]
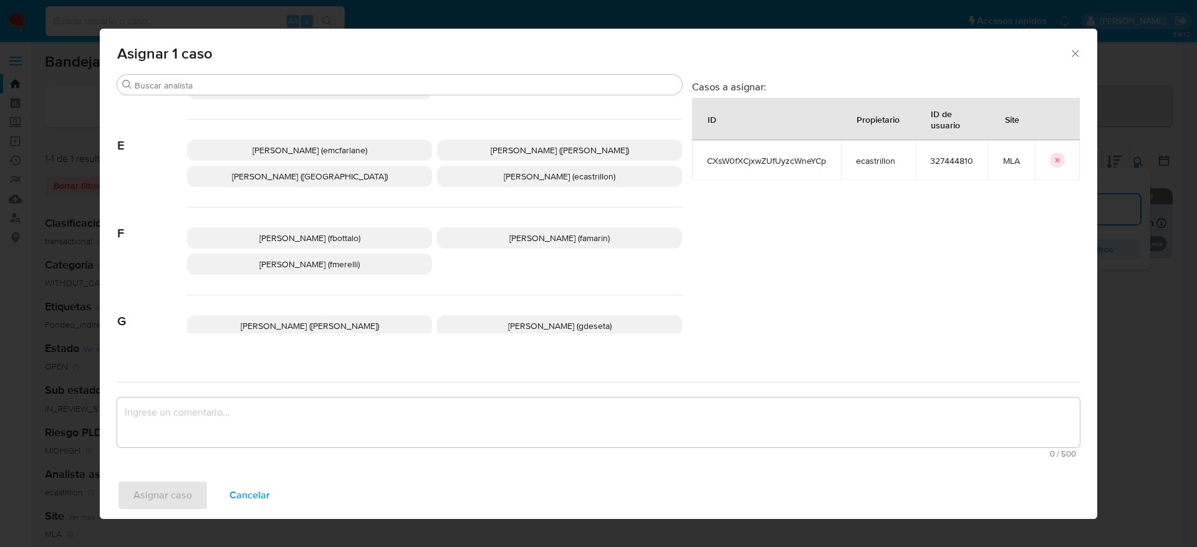
click at [314, 150] on span "Elaine Mc Farlane (emcfarlane)" at bounding box center [309, 150] width 115 height 12
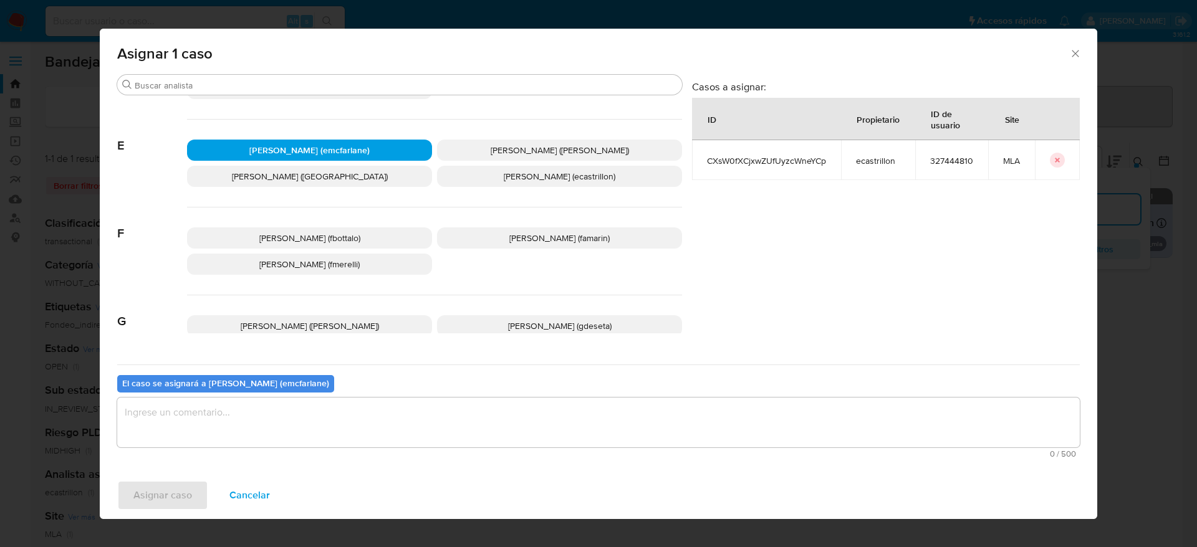
drag, startPoint x: 199, startPoint y: 439, endPoint x: 189, endPoint y: 446, distance: 13.0
click at [199, 438] on textarea "assign-modal" at bounding box center [598, 423] width 963 height 50
click at [170, 493] on span "Asignar caso" at bounding box center [162, 495] width 59 height 27
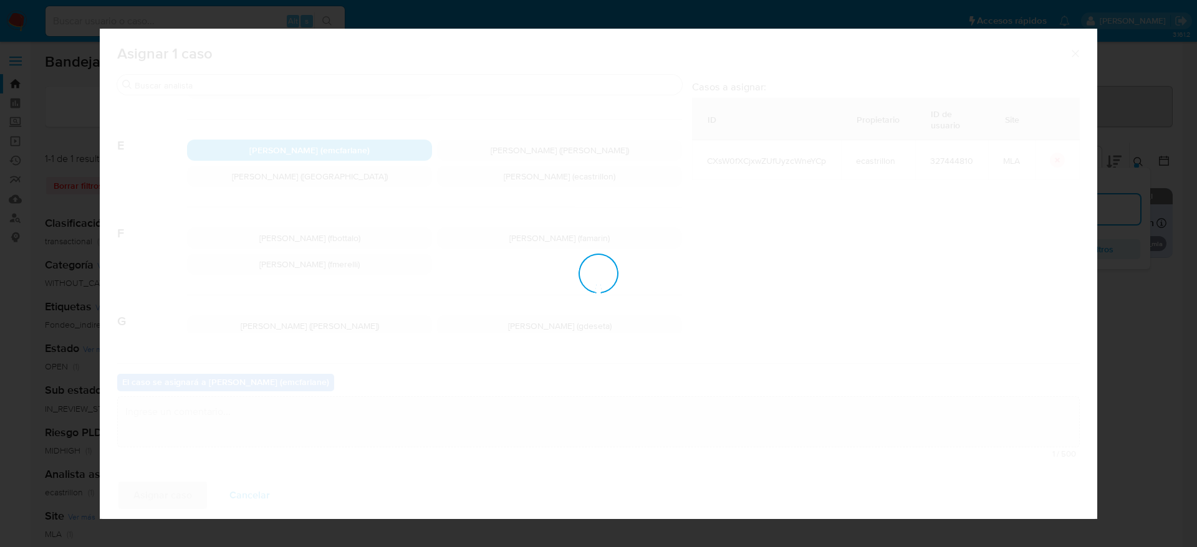
checkbox input "false"
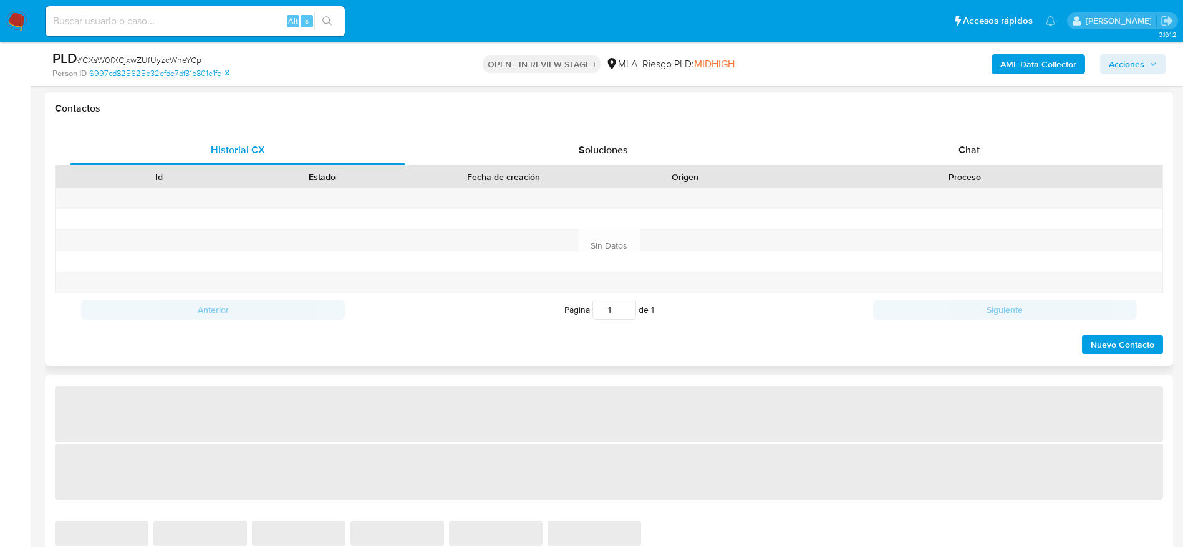
scroll to position [561, 0]
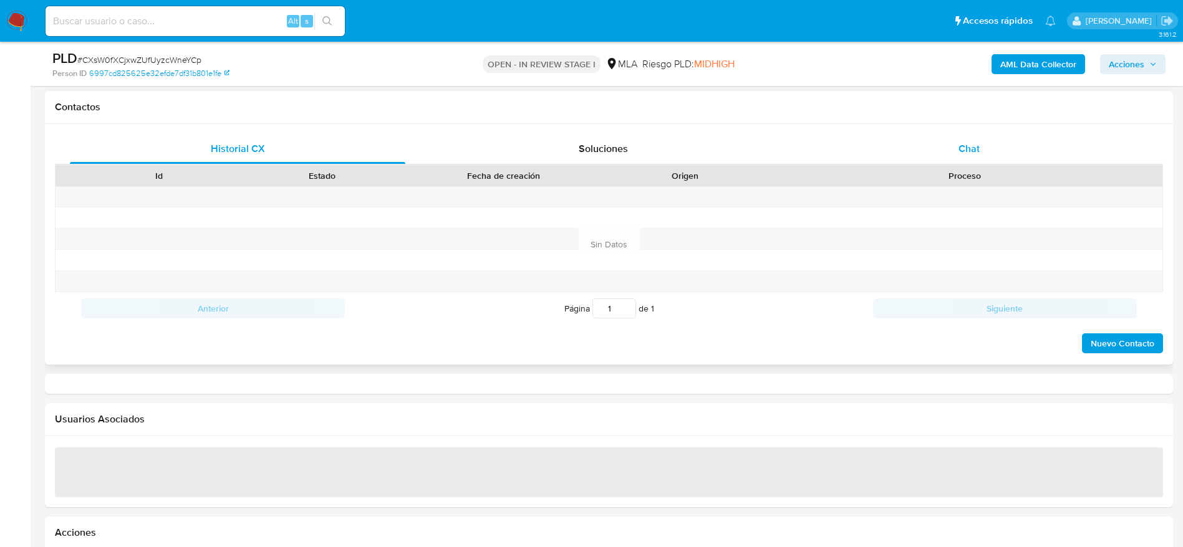
click at [979, 148] on span "Chat" at bounding box center [968, 149] width 21 height 14
select select "10"
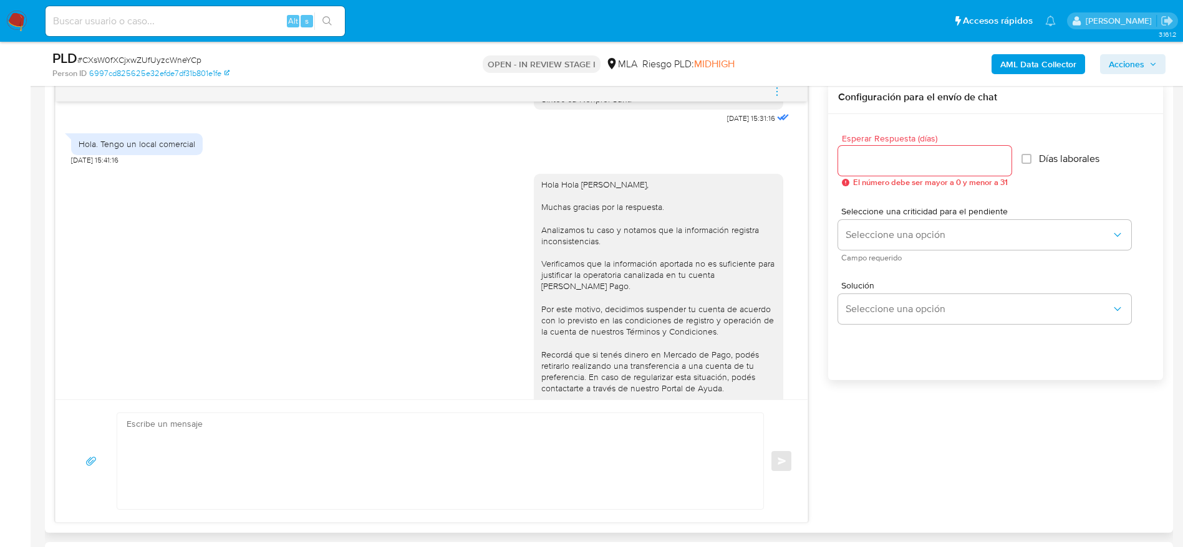
scroll to position [1476, 0]
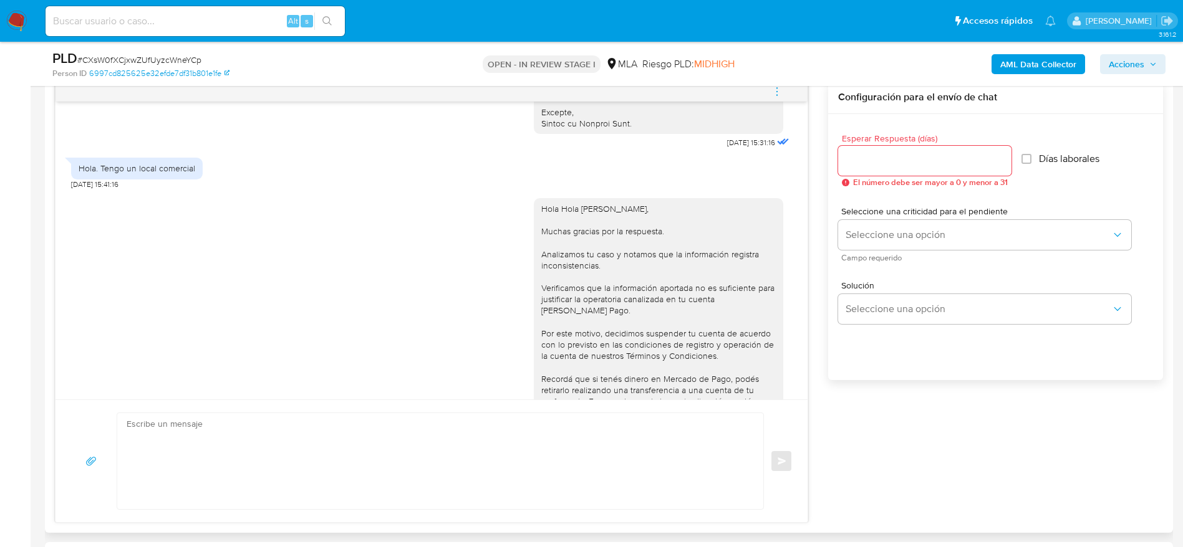
click at [777, 96] on icon "menu-action" at bounding box center [776, 91] width 11 height 11
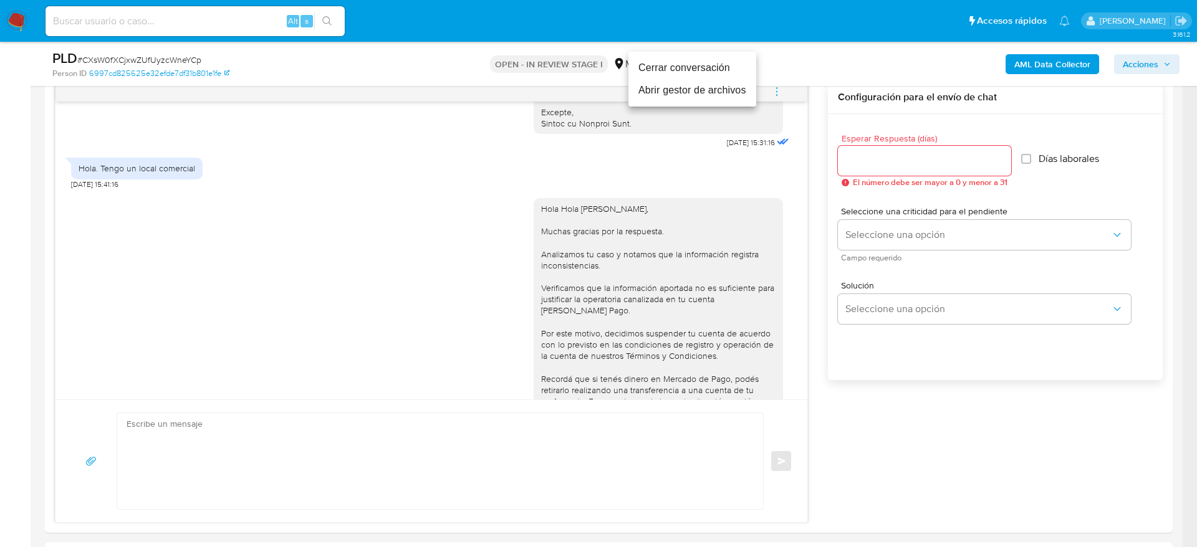
click at [708, 68] on li "Cerrar conversación" at bounding box center [692, 68] width 128 height 22
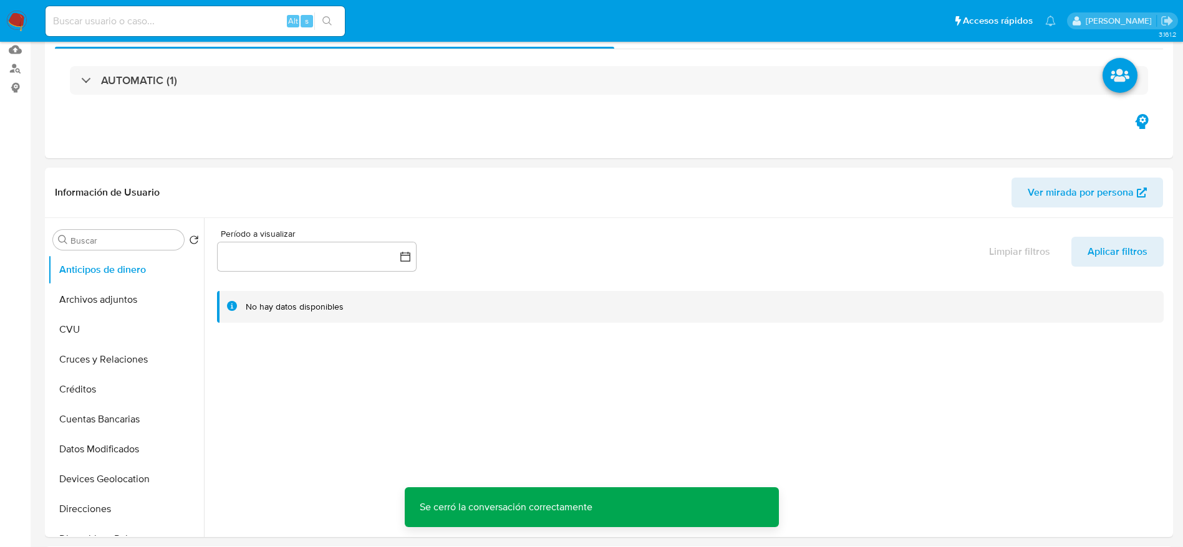
scroll to position [0, 0]
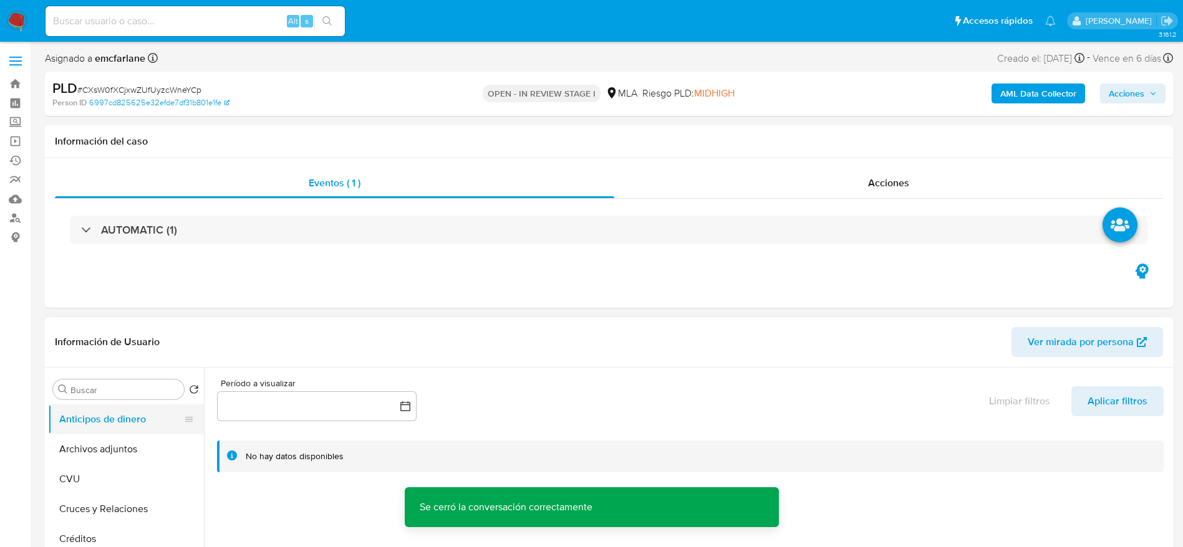
click at [108, 454] on button "Archivos adjuntos" at bounding box center [126, 450] width 156 height 30
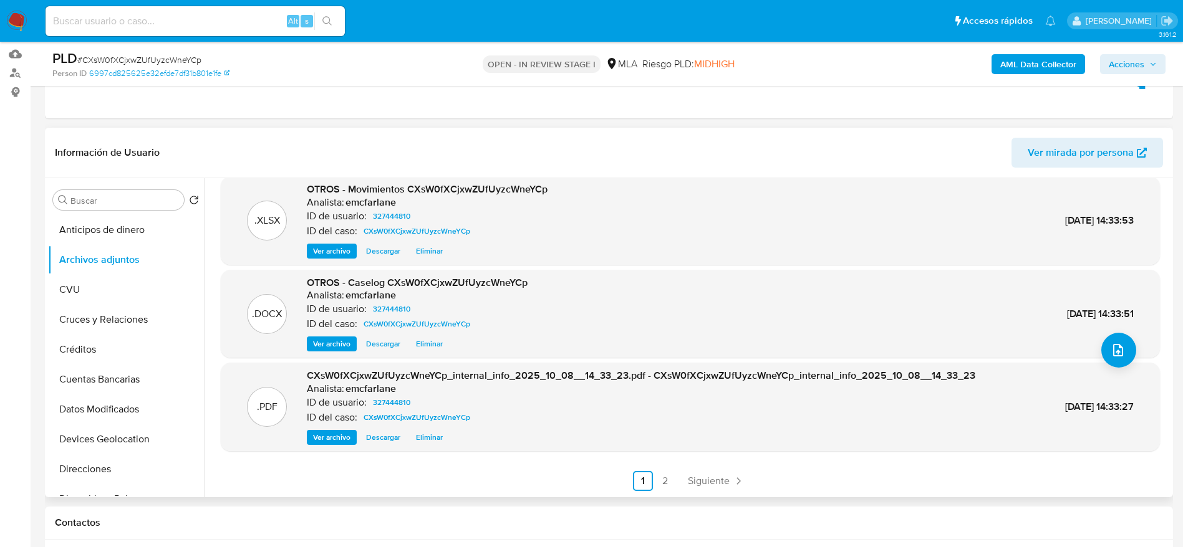
scroll to position [187, 0]
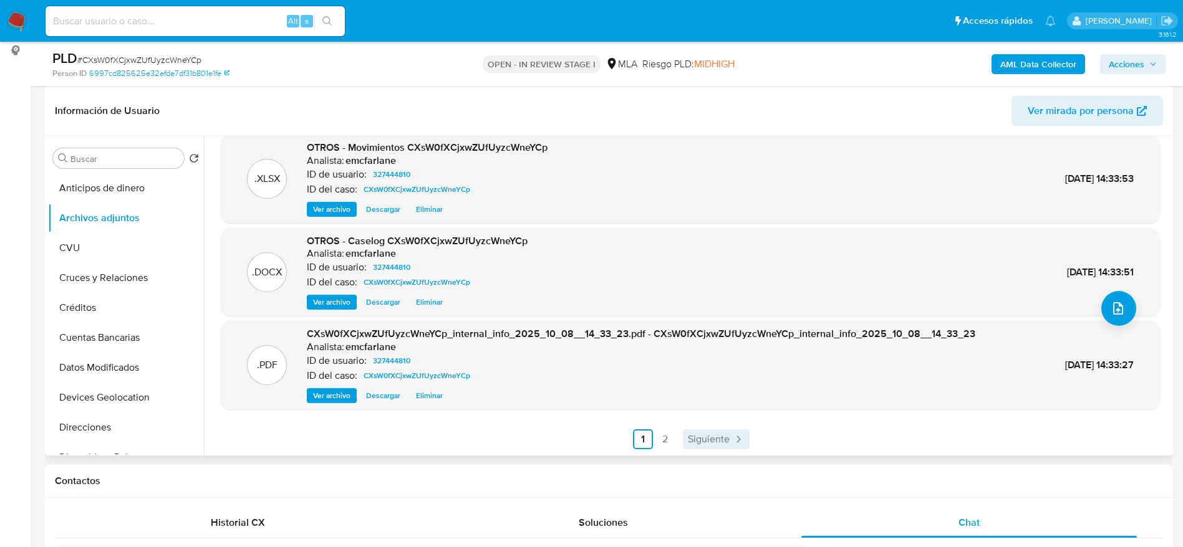
click at [732, 436] on icon "Paginación" at bounding box center [738, 439] width 12 height 12
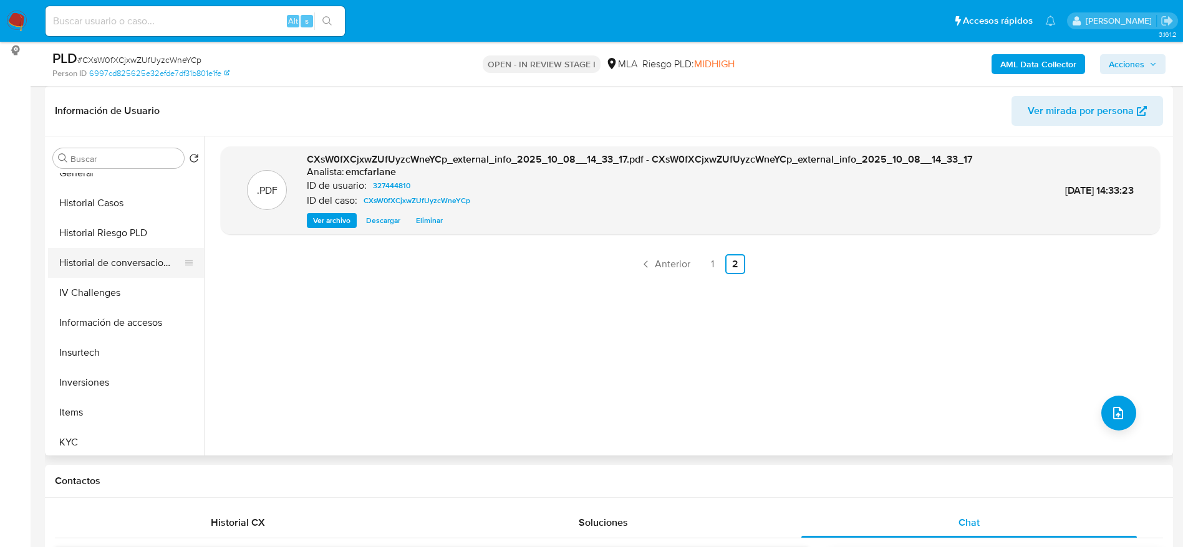
click at [132, 271] on button "Historial de conversaciones" at bounding box center [121, 263] width 146 height 30
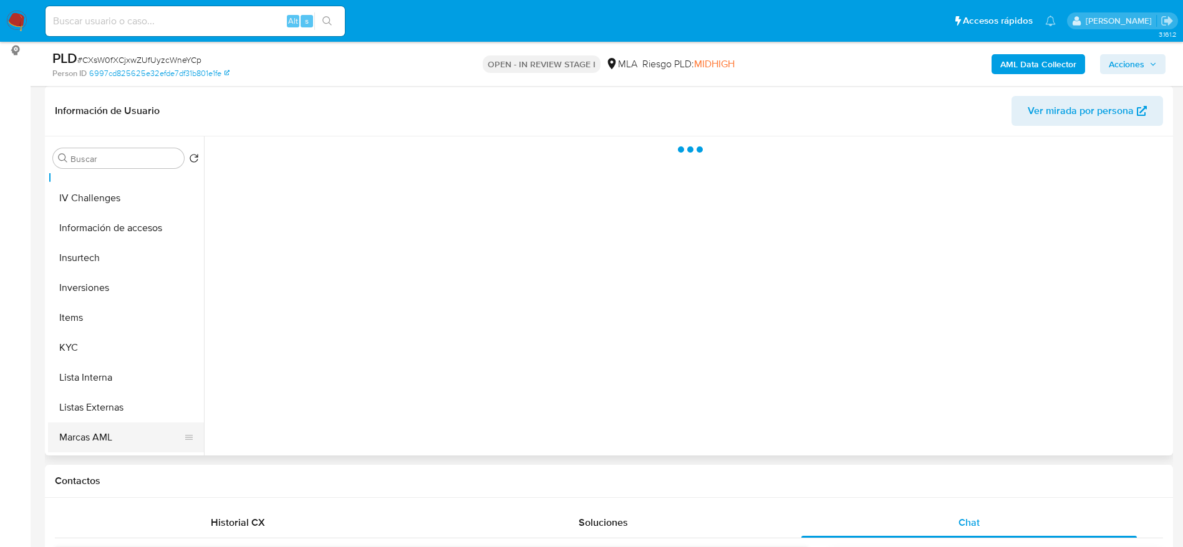
scroll to position [561, 0]
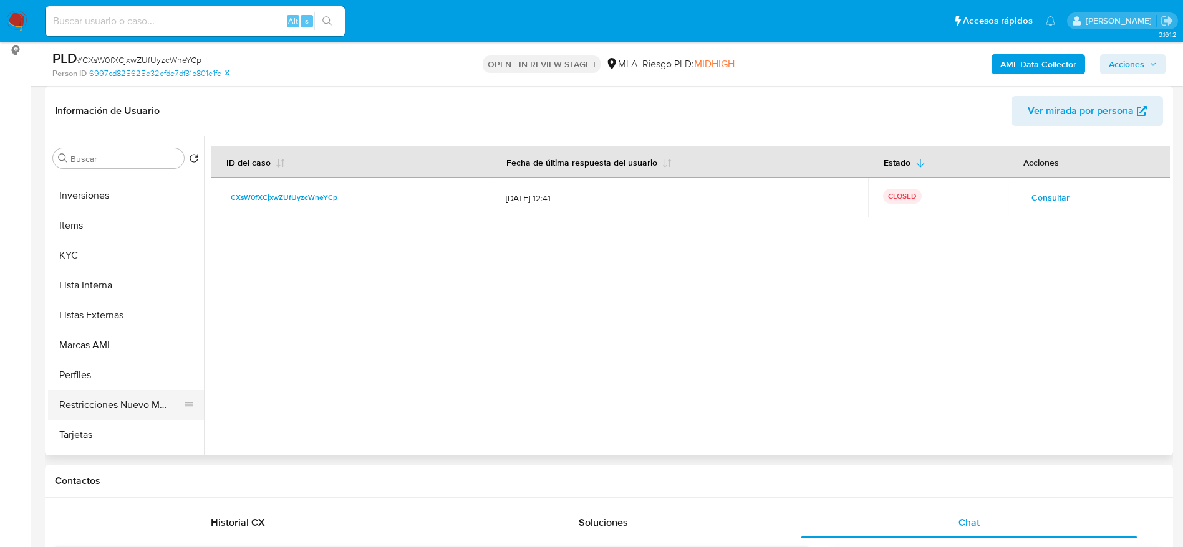
click at [109, 410] on button "Restricciones Nuevo Mundo" at bounding box center [121, 405] width 146 height 30
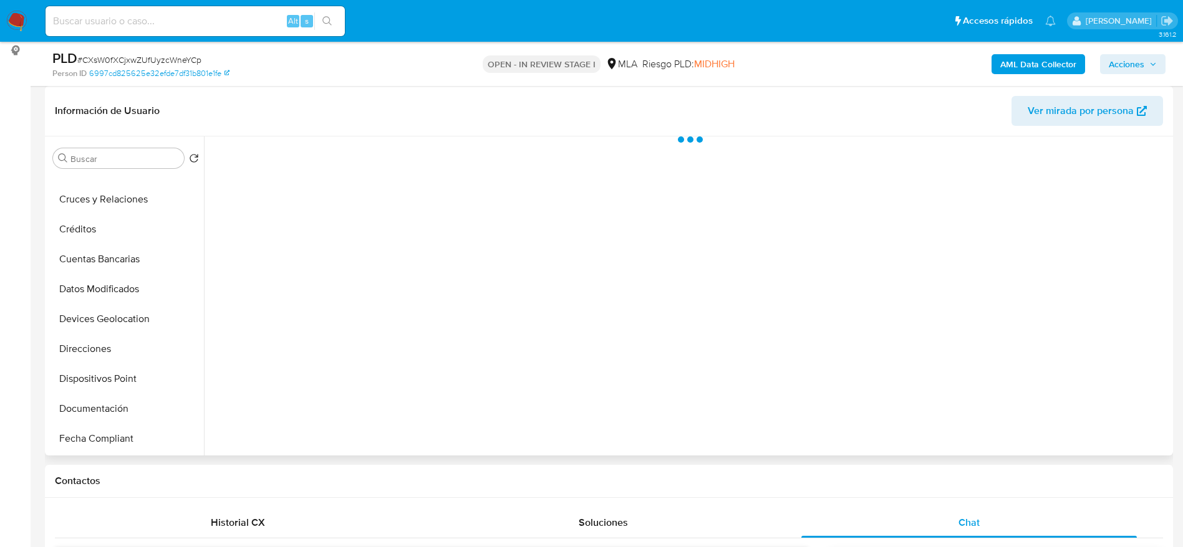
scroll to position [0, 0]
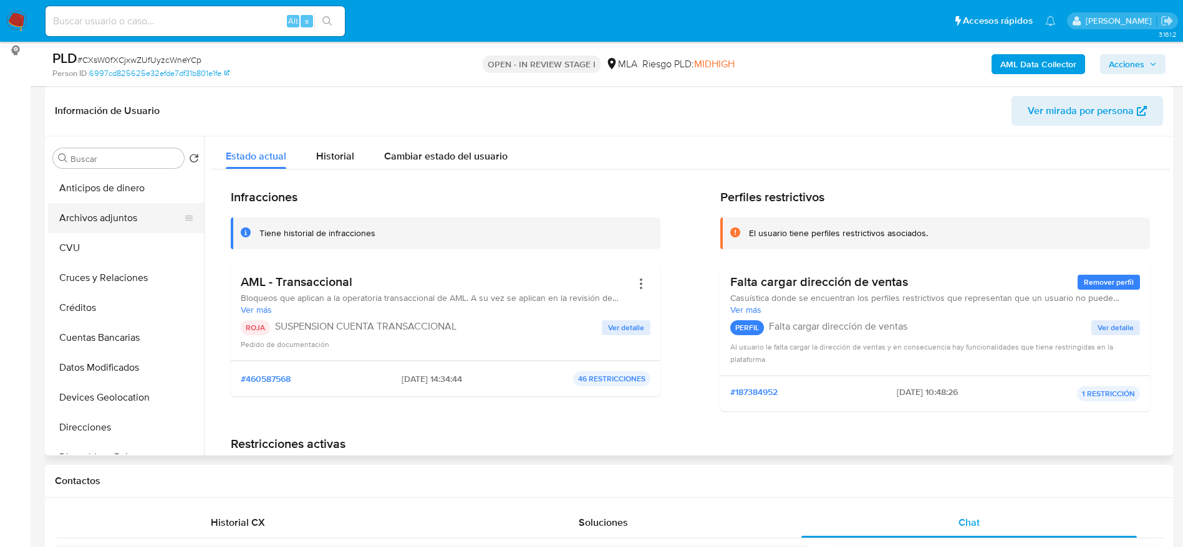
click at [92, 226] on button "Archivos adjuntos" at bounding box center [121, 218] width 146 height 30
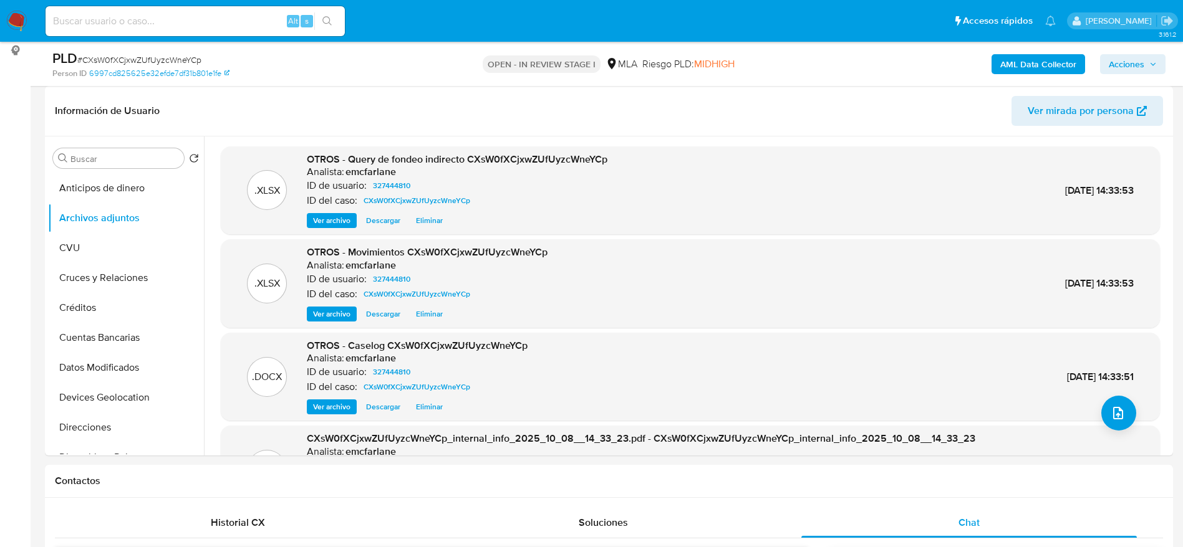
click at [1138, 61] on span "Acciones" at bounding box center [1126, 64] width 36 height 20
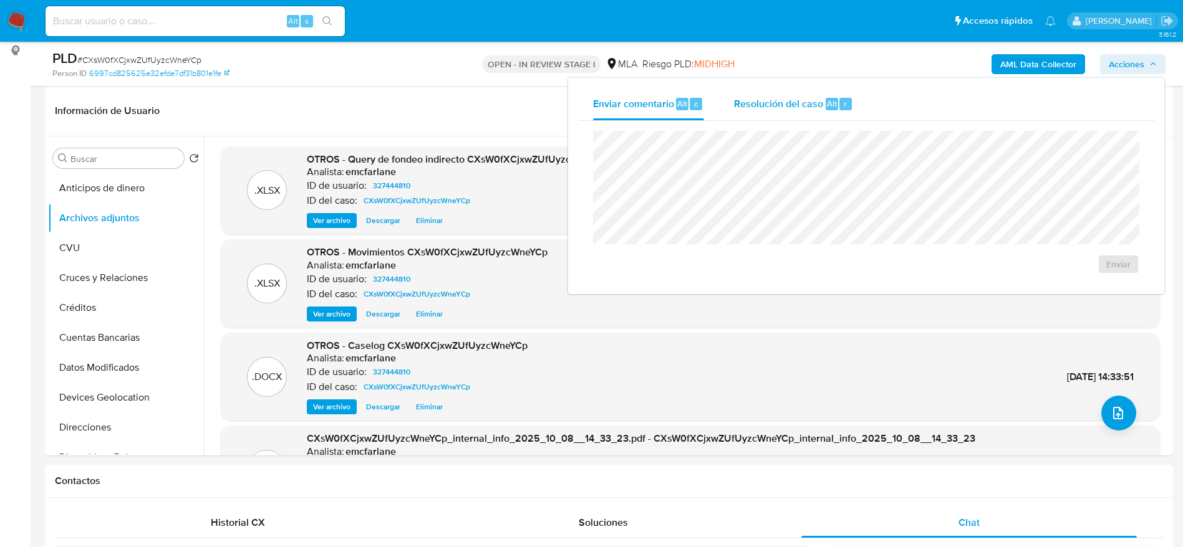
drag, startPoint x: 792, startPoint y: 104, endPoint x: 791, endPoint y: 123, distance: 19.3
click at [792, 105] on span "Resolución del caso" at bounding box center [778, 103] width 89 height 14
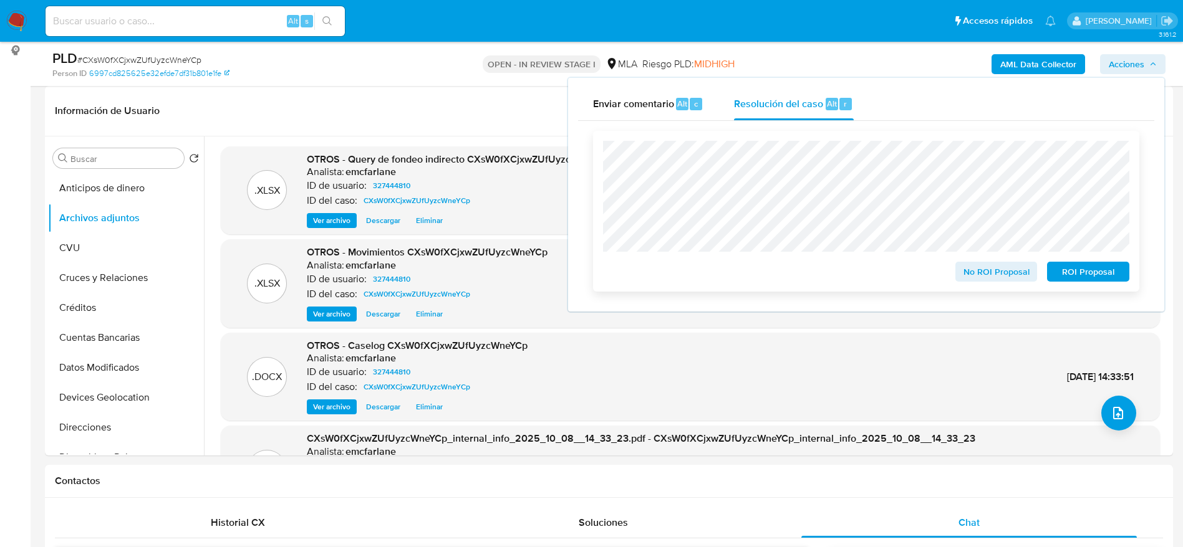
click at [1090, 271] on span "ROI Proposal" at bounding box center [1087, 271] width 65 height 17
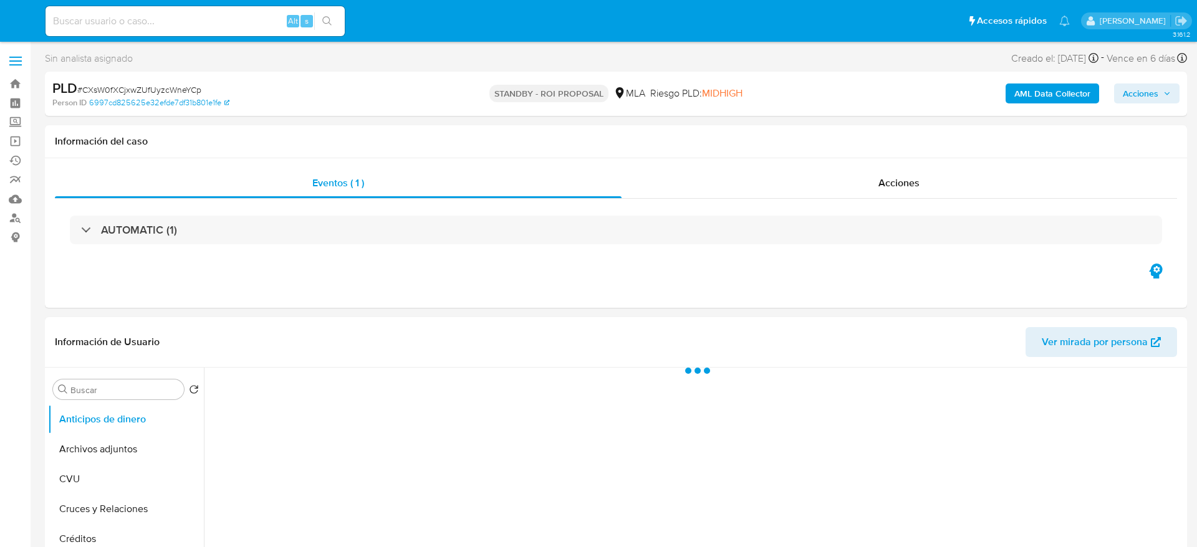
select select "10"
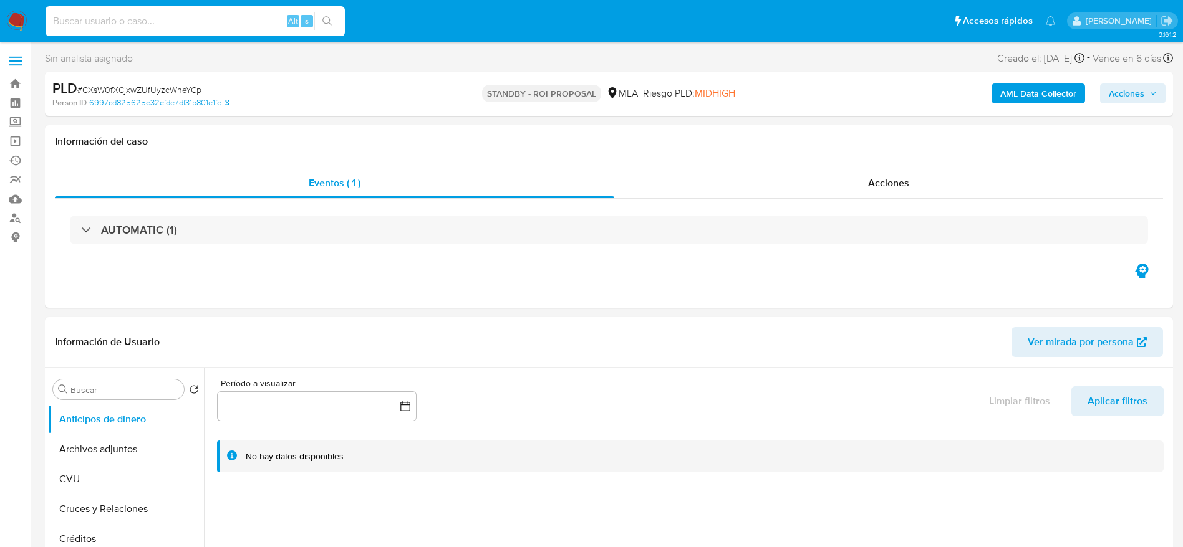
click at [201, 18] on input at bounding box center [195, 21] width 299 height 16
paste input "ZvFKlRuhtaht30dRcbbKyzcM"
type input "ZvFKlRuhtaht30dRcbbKyzcM"
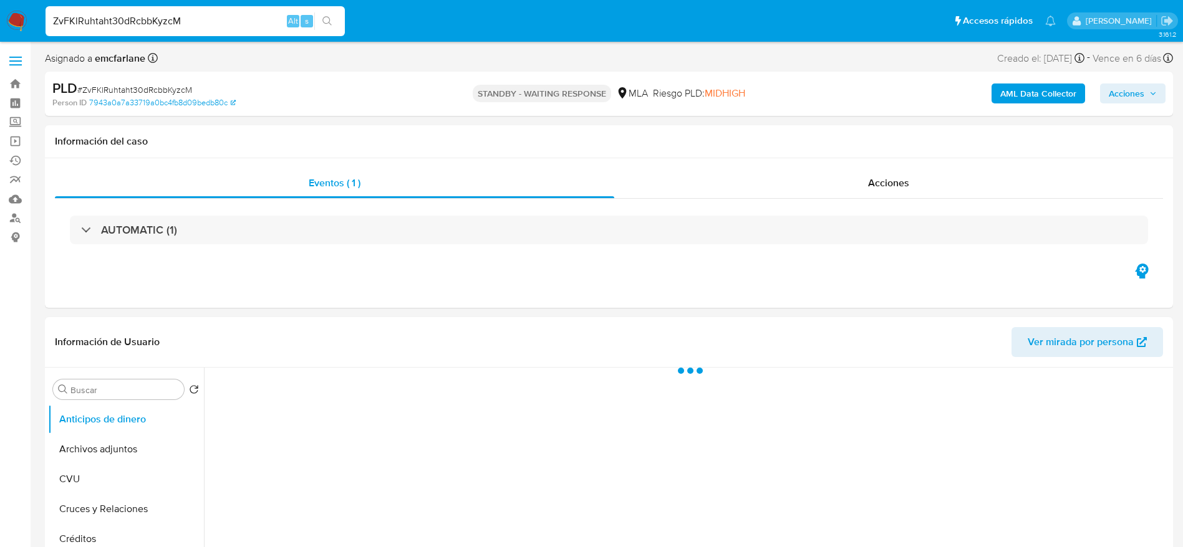
scroll to position [468, 0]
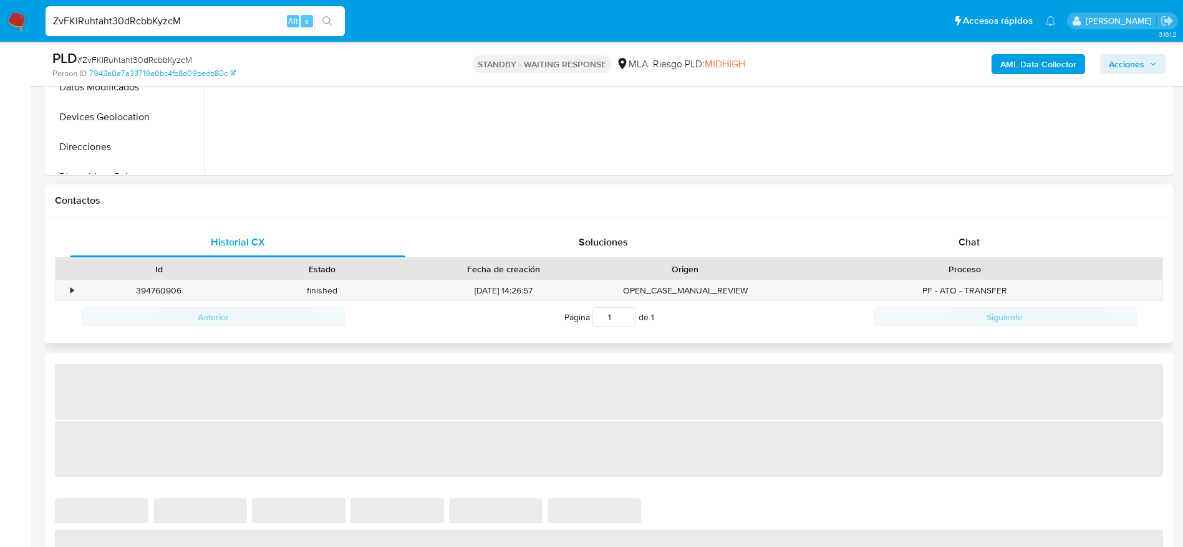
click at [974, 263] on div "Proceso" at bounding box center [964, 269] width 378 height 12
select select "10"
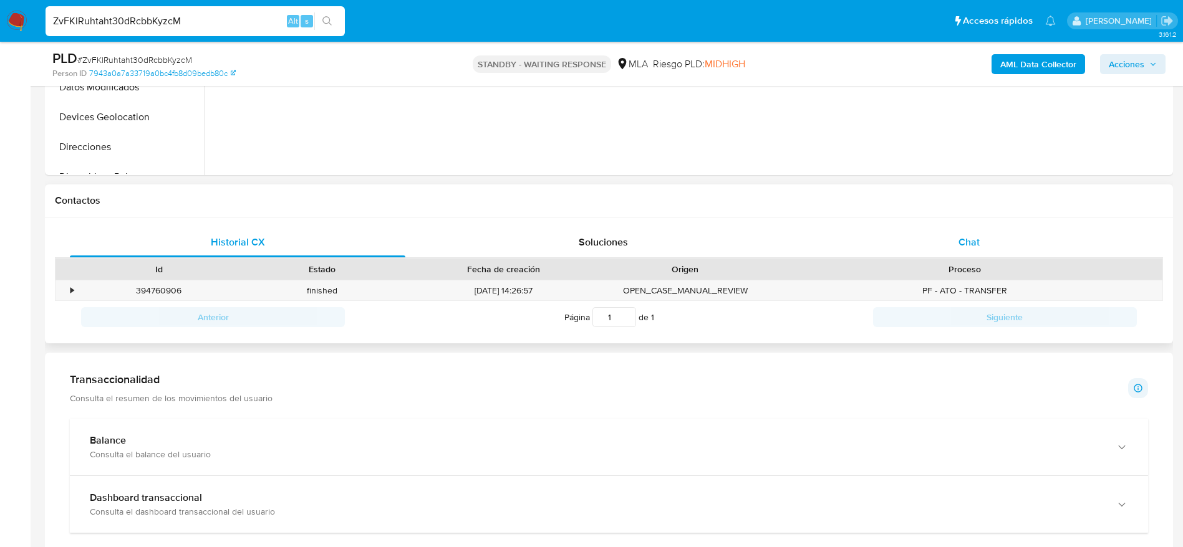
click at [970, 245] on span "Chat" at bounding box center [968, 242] width 21 height 14
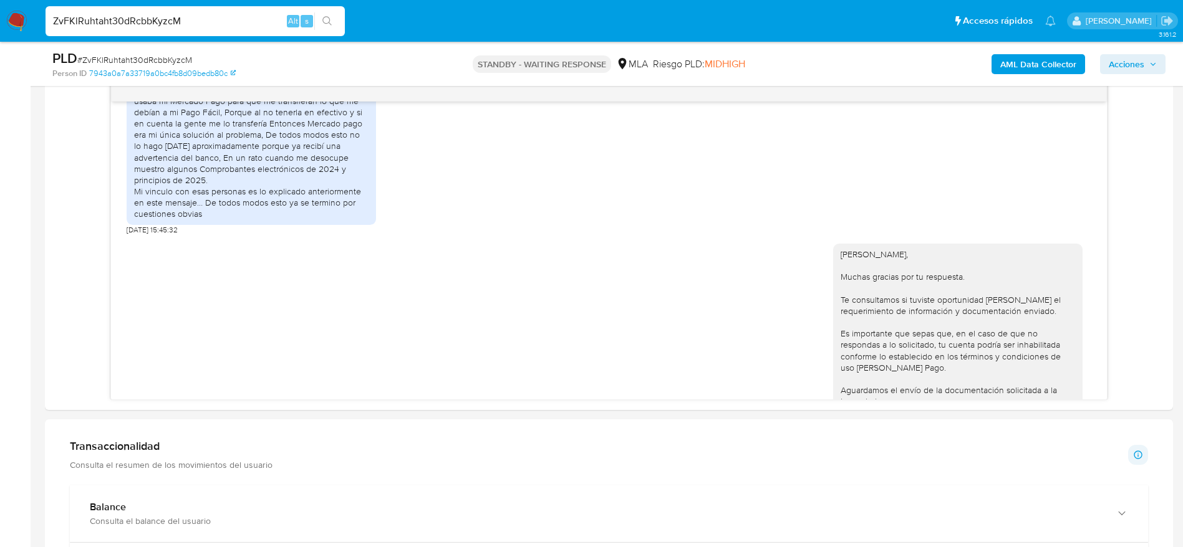
scroll to position [1676, 0]
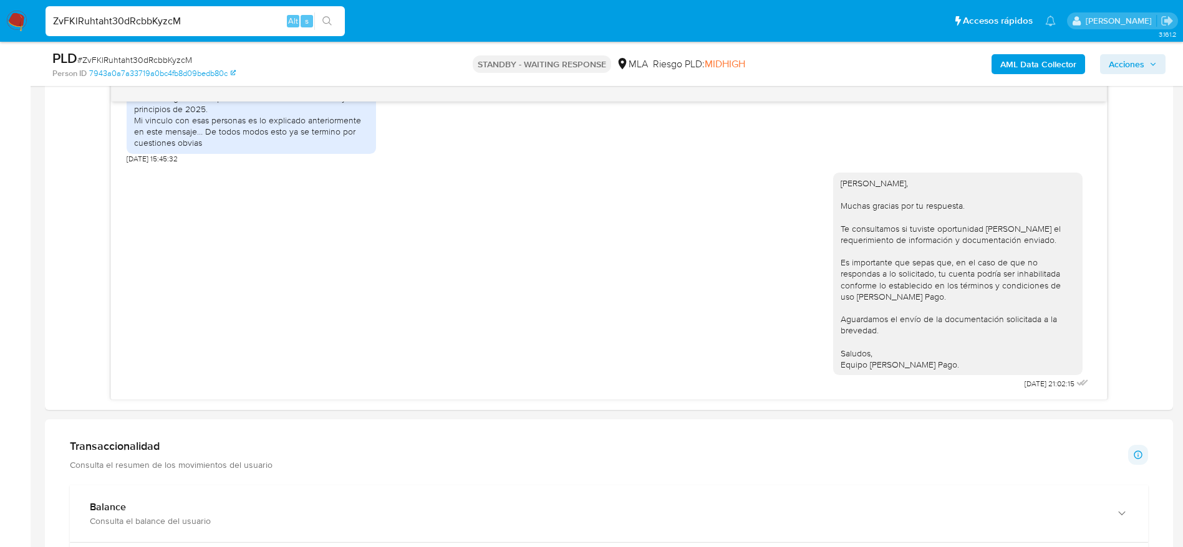
click at [219, 17] on input "ZvFKlRuhtaht30dRcbbKyzcM" at bounding box center [195, 21] width 299 height 16
paste input "jyQ3BwZ6ooJbV9togONwk4Kk"
type input "jyQ3BwZ6ooJbV9togONwk4Kk"
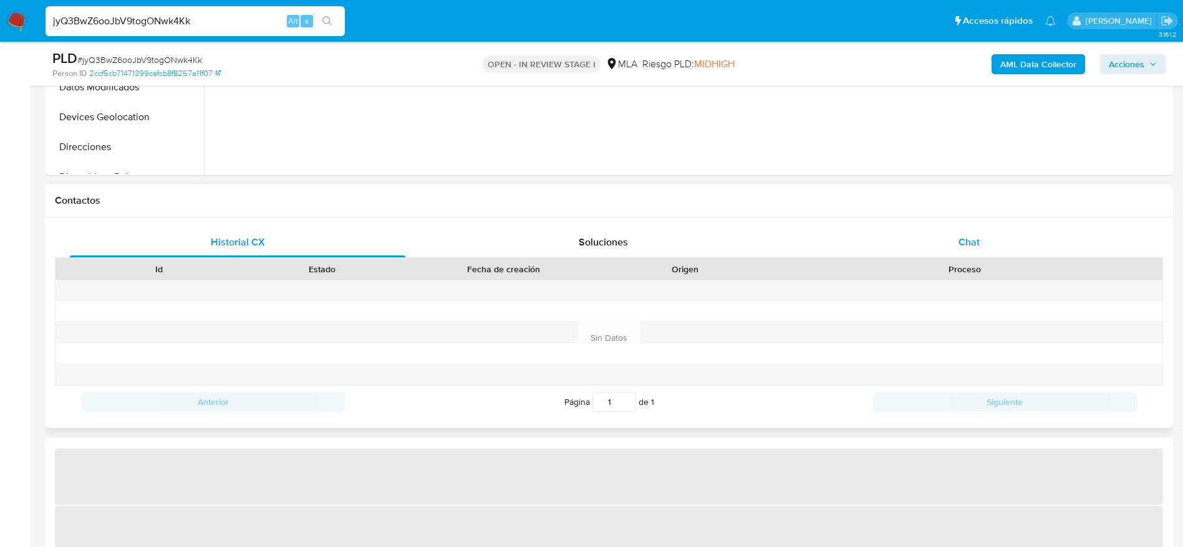
select select "10"
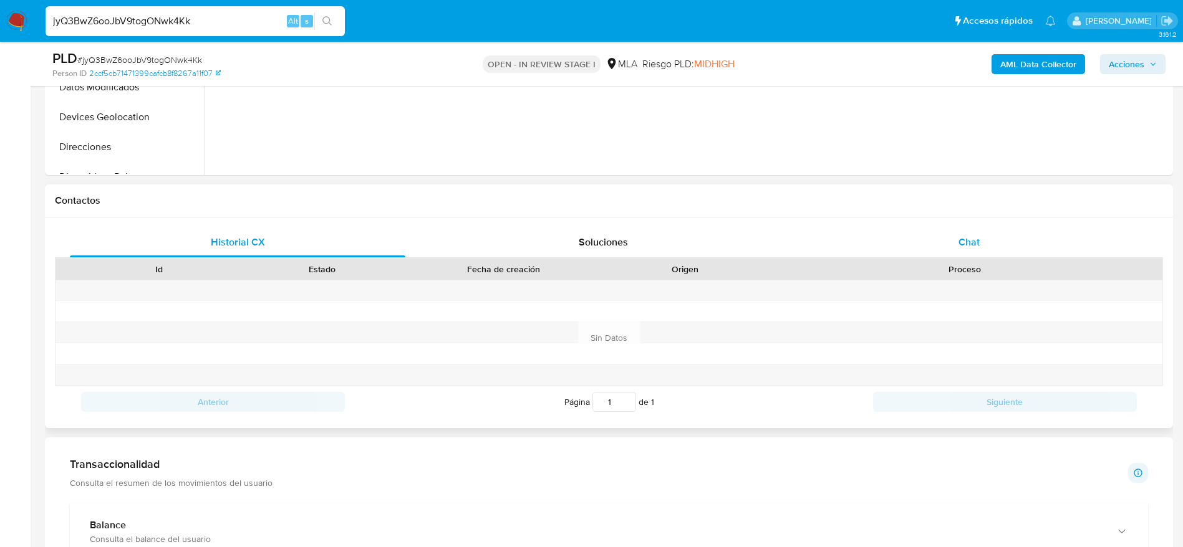
click at [970, 242] on span "Chat" at bounding box center [968, 242] width 21 height 14
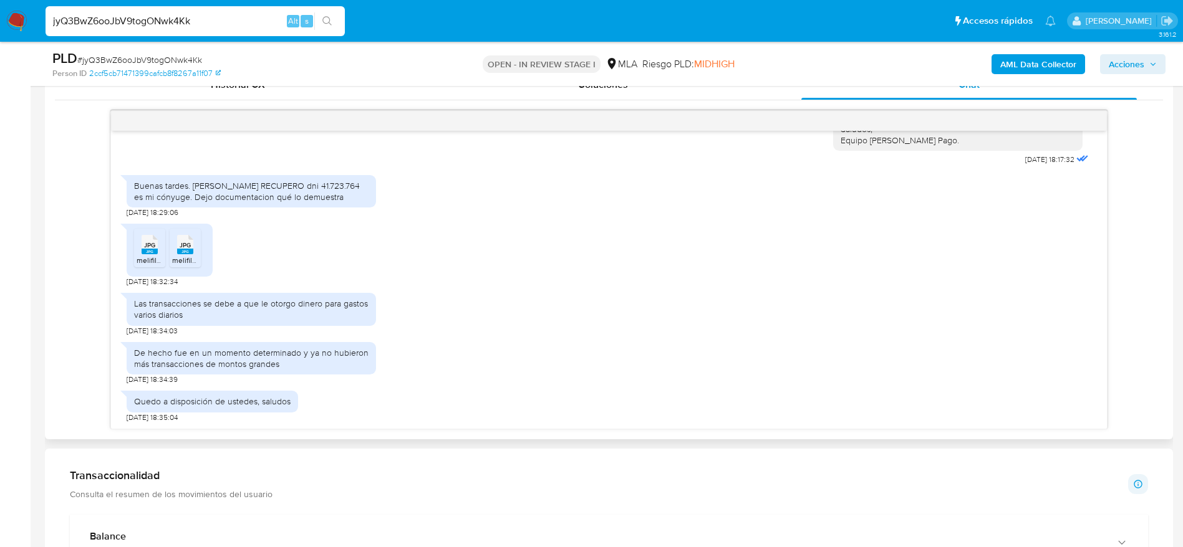
scroll to position [655, 0]
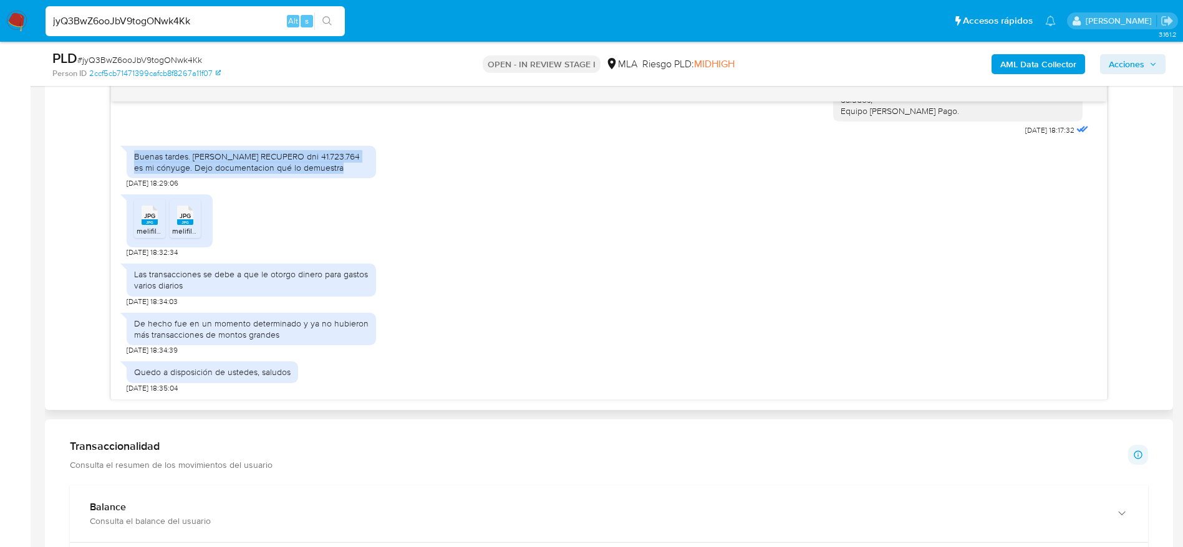
drag, startPoint x: 133, startPoint y: 155, endPoint x: 342, endPoint y: 168, distance: 209.8
click at [342, 168] on div "Buenas tardes. [PERSON_NAME] RECUPERO dni 41.723.764 es mi cónyuge. Dejo docume…" at bounding box center [251, 162] width 249 height 32
copy div "Buenas tardes. [PERSON_NAME] RECUPERO dni 41.723.764 es mi cónyuge. Dejo docume…"
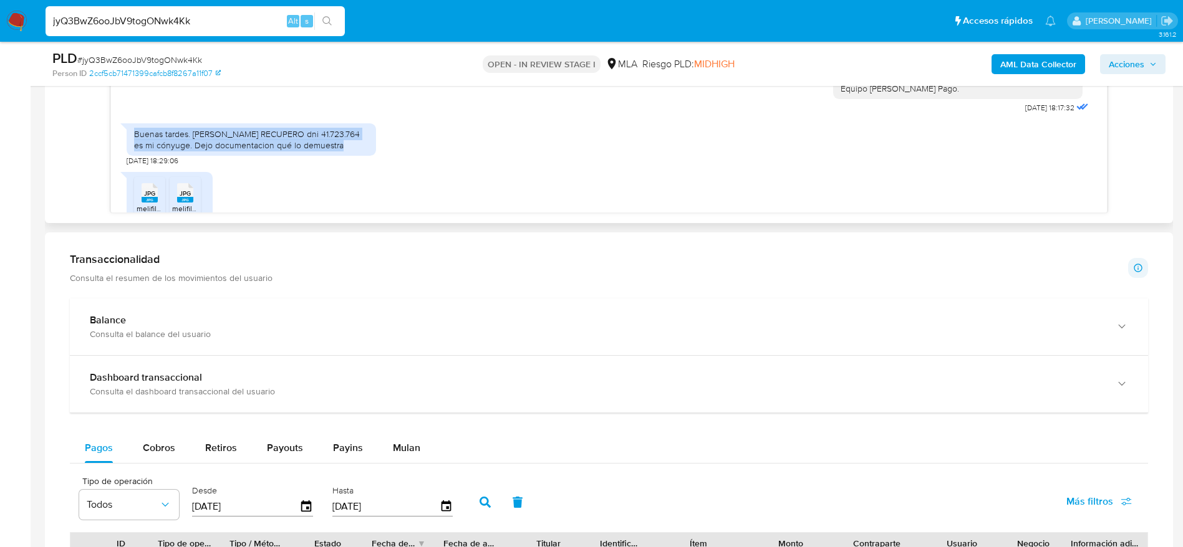
scroll to position [1223, 0]
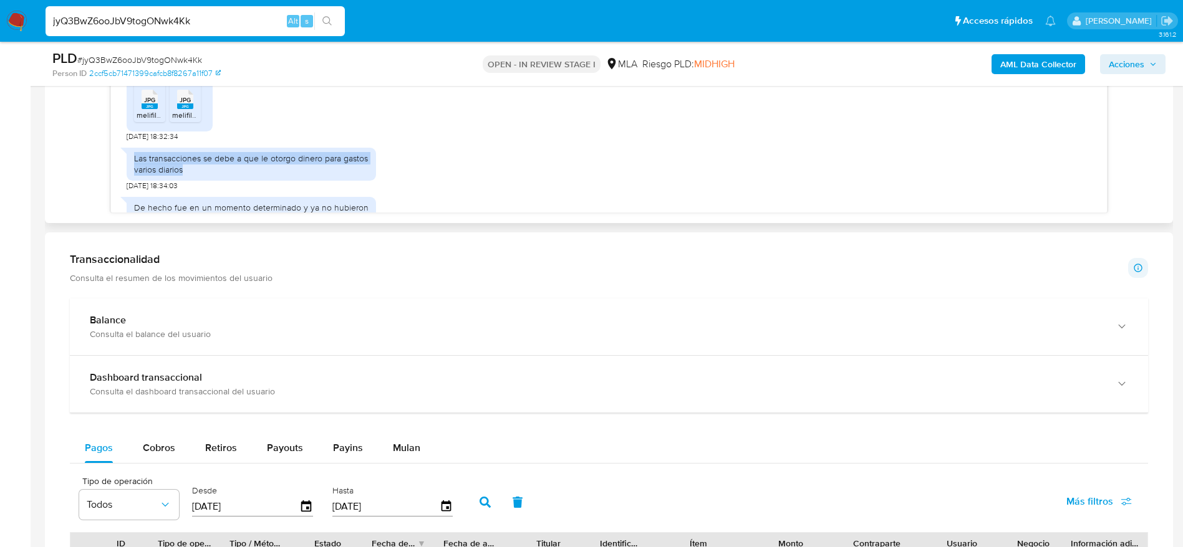
drag, startPoint x: 123, startPoint y: 185, endPoint x: 115, endPoint y: 184, distance: 8.1
click at [115, 184] on div "[DATE] 19:45:47 Buenas, soy [PERSON_NAME] dni 42.175.294. Utilizo diariamente e…" at bounding box center [609, 64] width 996 height 298
copy div "Las transacciones se debe a que le otorgo dinero para gastos varios diarios"
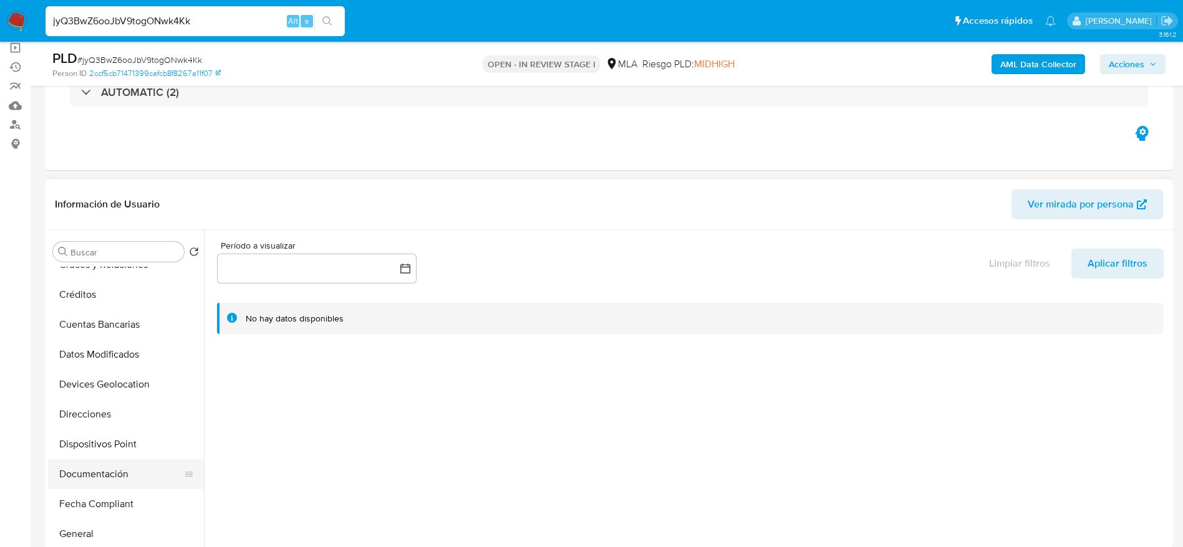
scroll to position [187, 0]
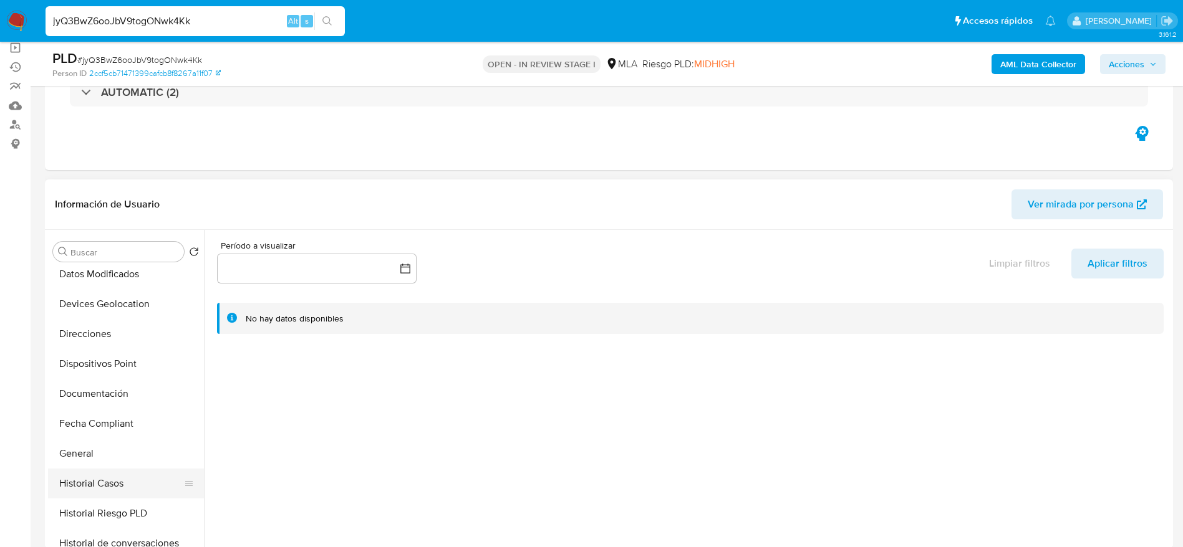
drag, startPoint x: 115, startPoint y: 474, endPoint x: 133, endPoint y: 470, distance: 18.6
click at [115, 474] on button "Historial Casos" at bounding box center [121, 484] width 146 height 30
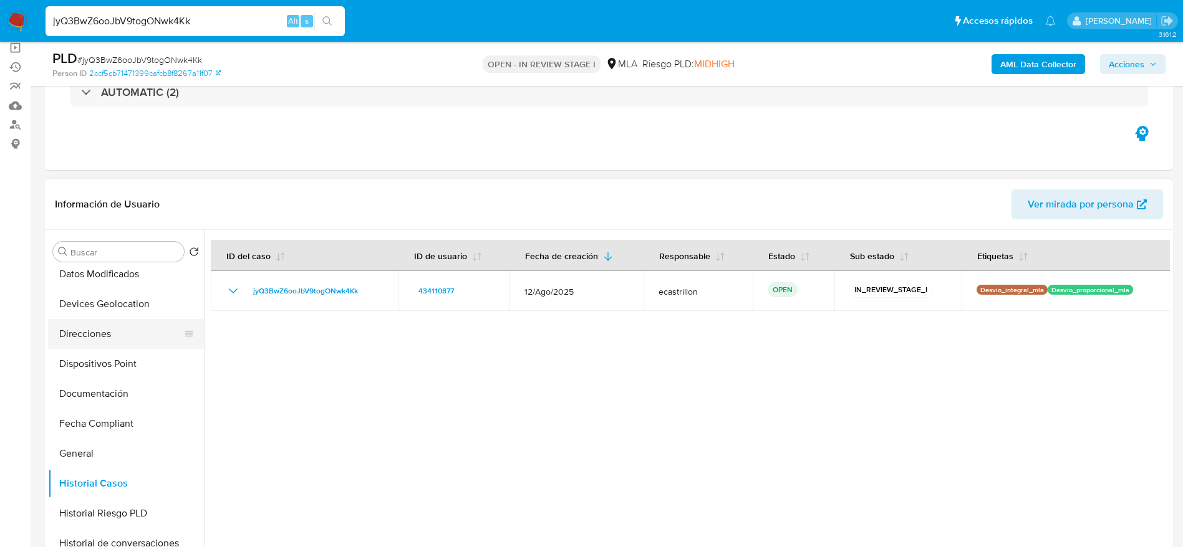
scroll to position [0, 0]
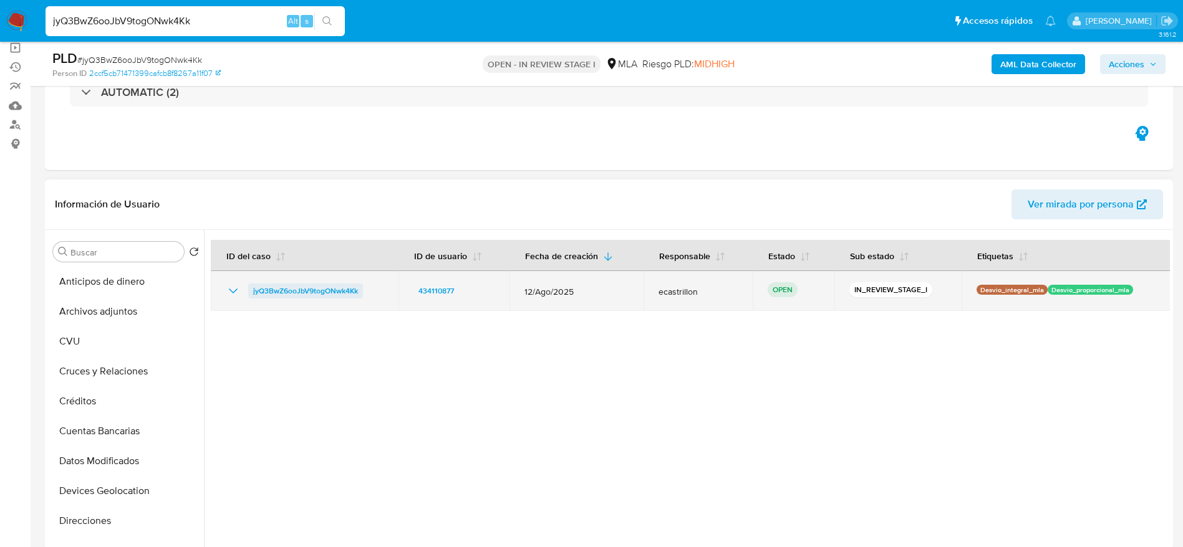
click at [299, 288] on span "jyQ3BwZ6ooJbV9togONwk4Kk" at bounding box center [305, 291] width 105 height 15
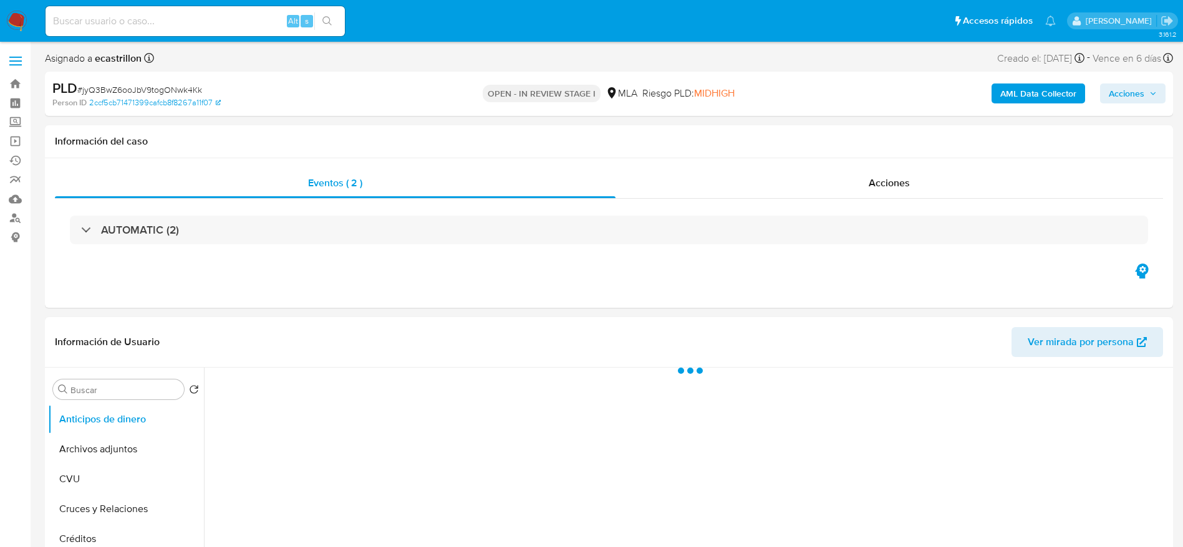
select select "10"
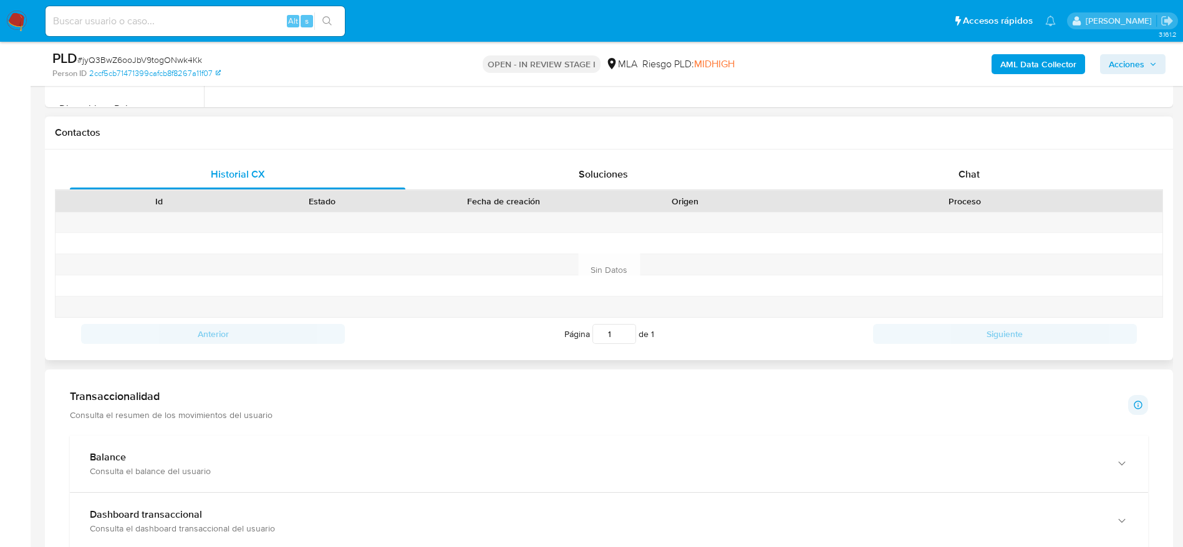
scroll to position [561, 0]
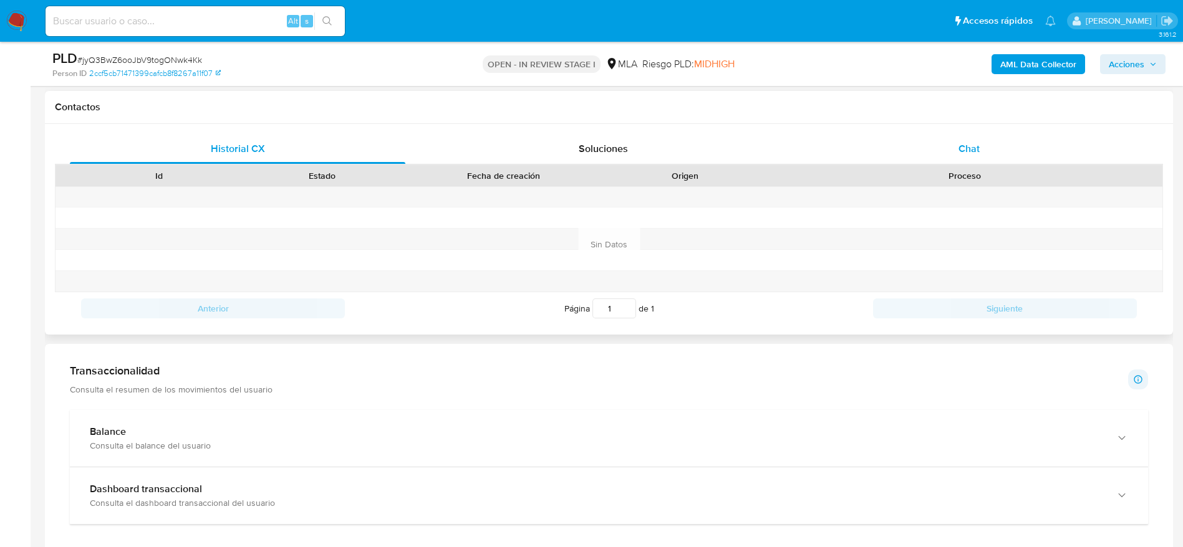
click at [989, 145] on div "Chat" at bounding box center [968, 149] width 335 height 30
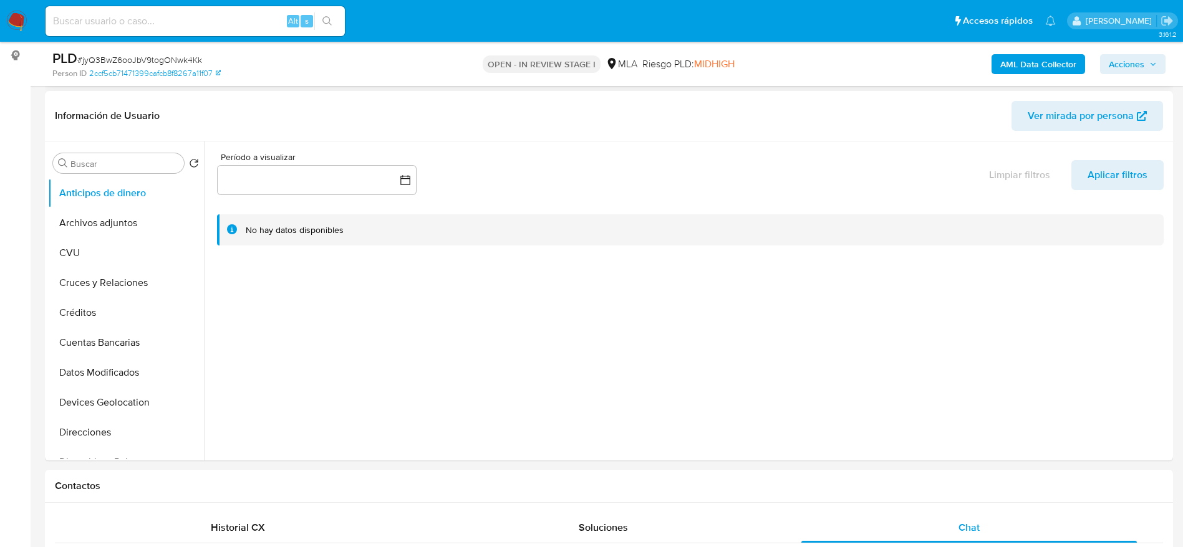
scroll to position [0, 0]
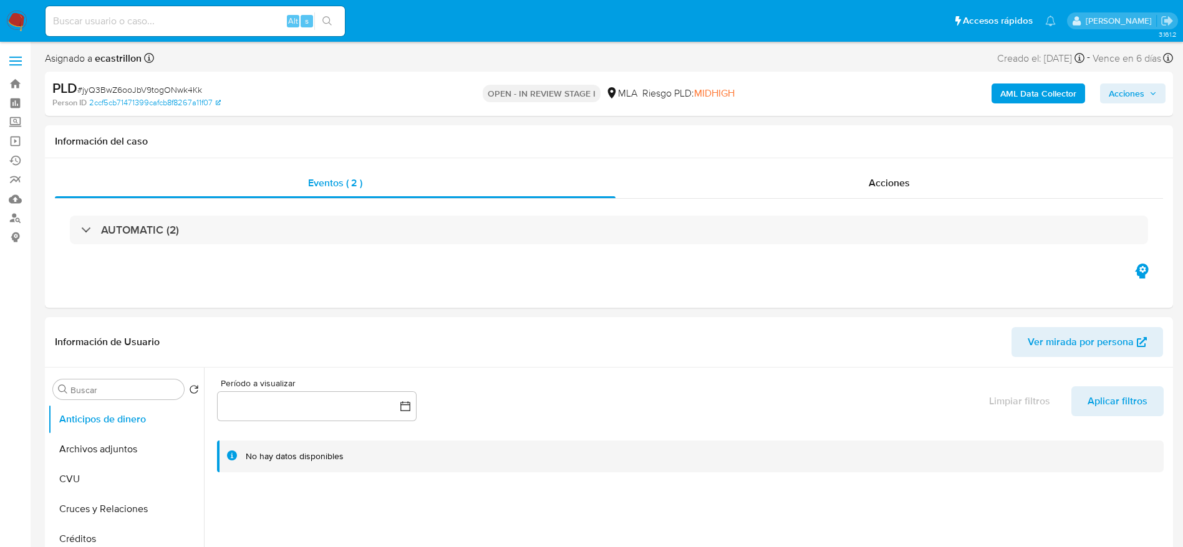
click at [132, 89] on span "# jyQ3BwZ6ooJbV9togONwk4Kk" at bounding box center [139, 90] width 125 height 12
copy span "jyQ3BwZ6ooJbV9togONwk4Kk"
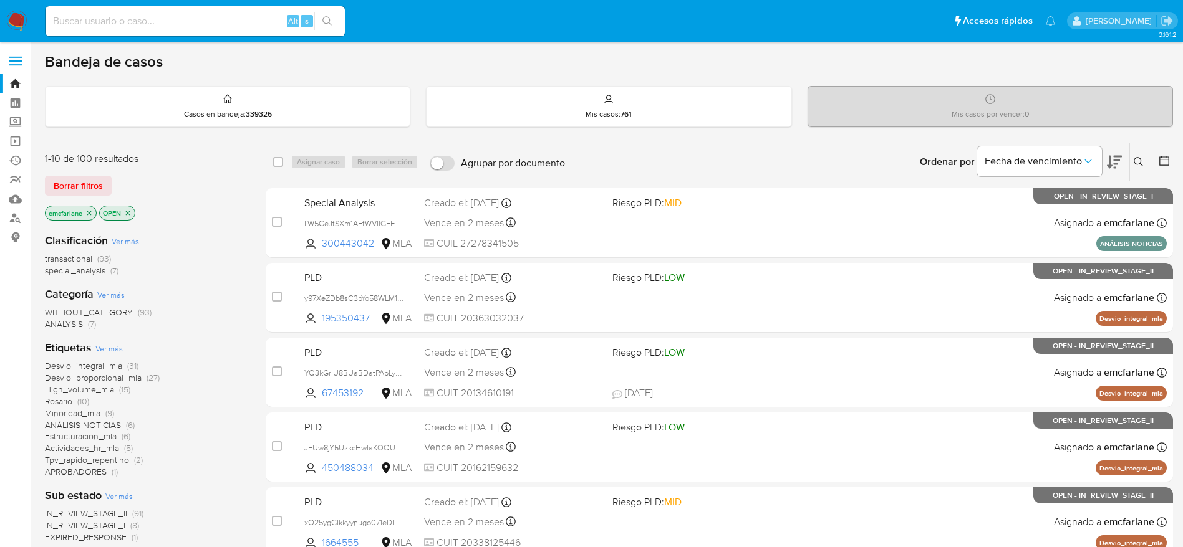
click at [80, 193] on span "Borrar filtros" at bounding box center [78, 185] width 49 height 17
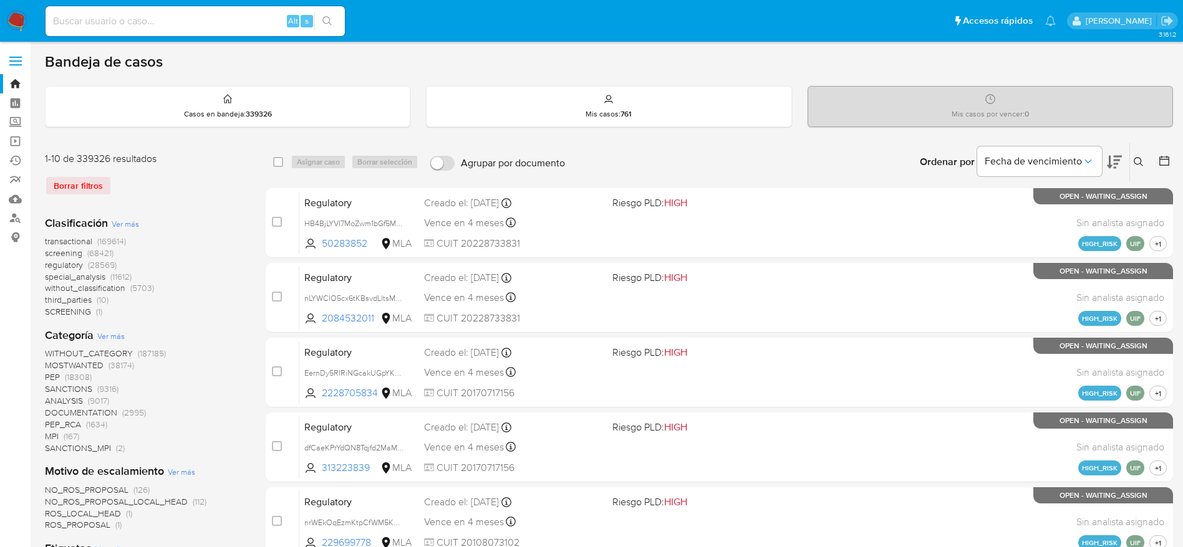
click at [1141, 166] on icon at bounding box center [1138, 162] width 10 height 10
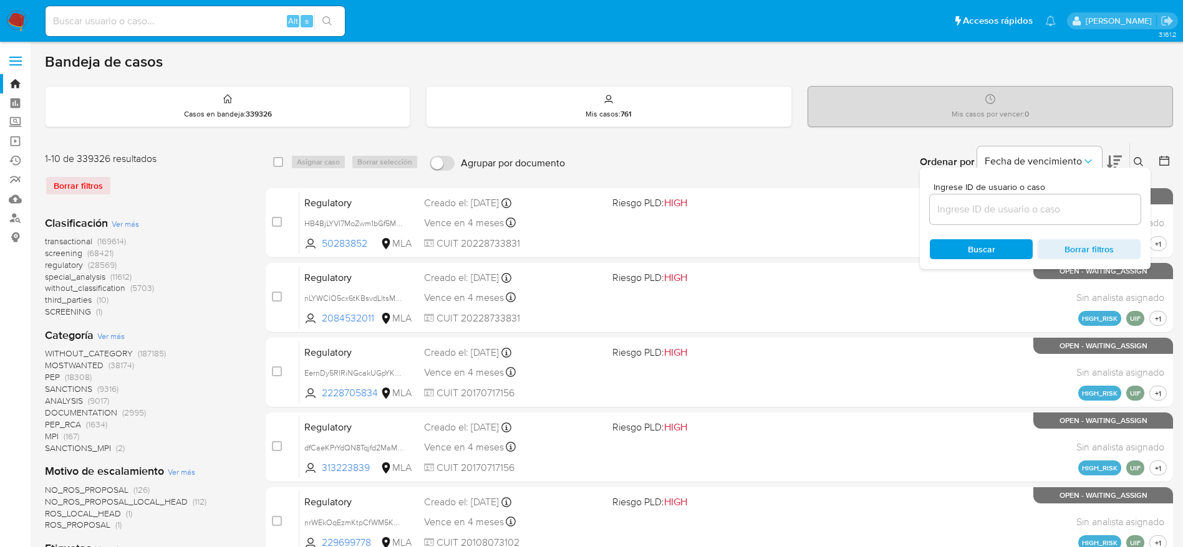
click at [1074, 205] on input at bounding box center [1034, 209] width 211 height 16
type input "jyQ3BwZ6ooJbV9togONwk4Kk"
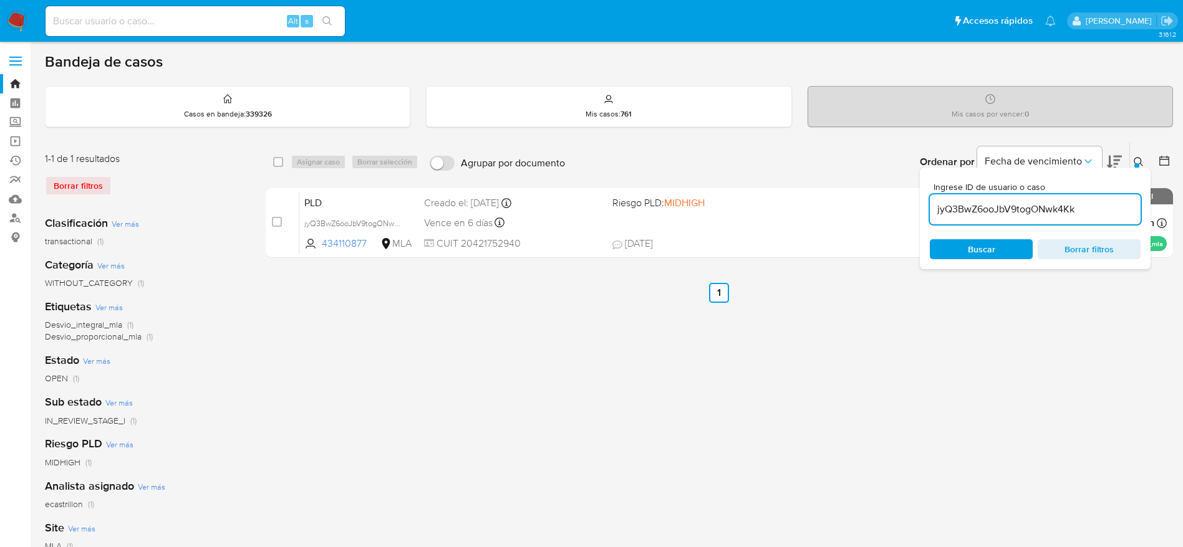
click at [284, 160] on div "select-all-cases-checkbox" at bounding box center [280, 162] width 15 height 15
drag, startPoint x: 280, startPoint y: 161, endPoint x: 312, endPoint y: 160, distance: 32.5
click at [280, 162] on input "checkbox" at bounding box center [278, 162] width 10 height 10
checkbox input "true"
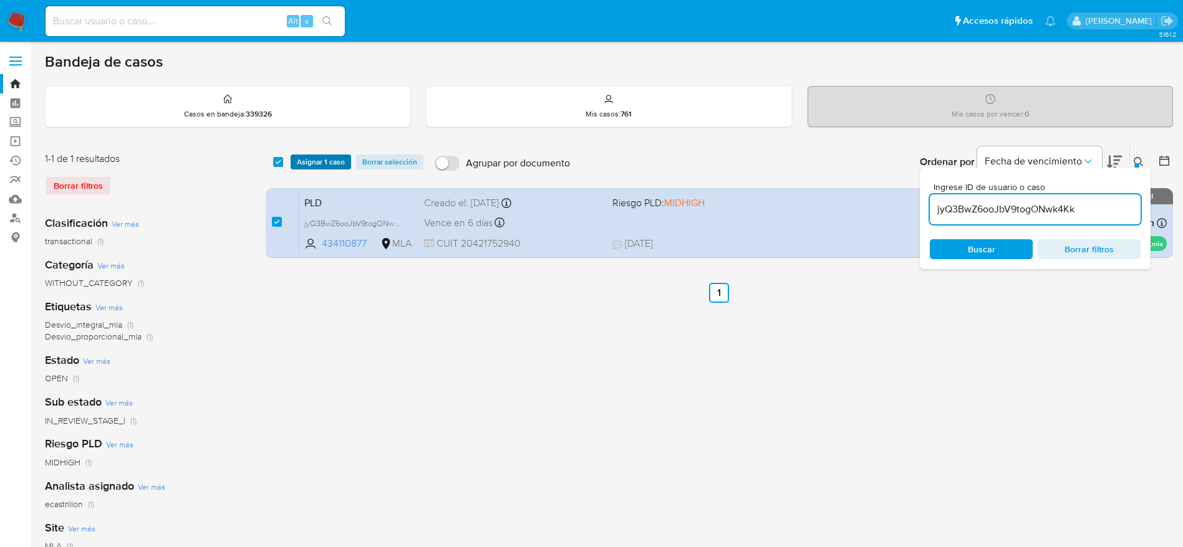
click at [313, 158] on span "Asignar 1 caso" at bounding box center [321, 162] width 48 height 12
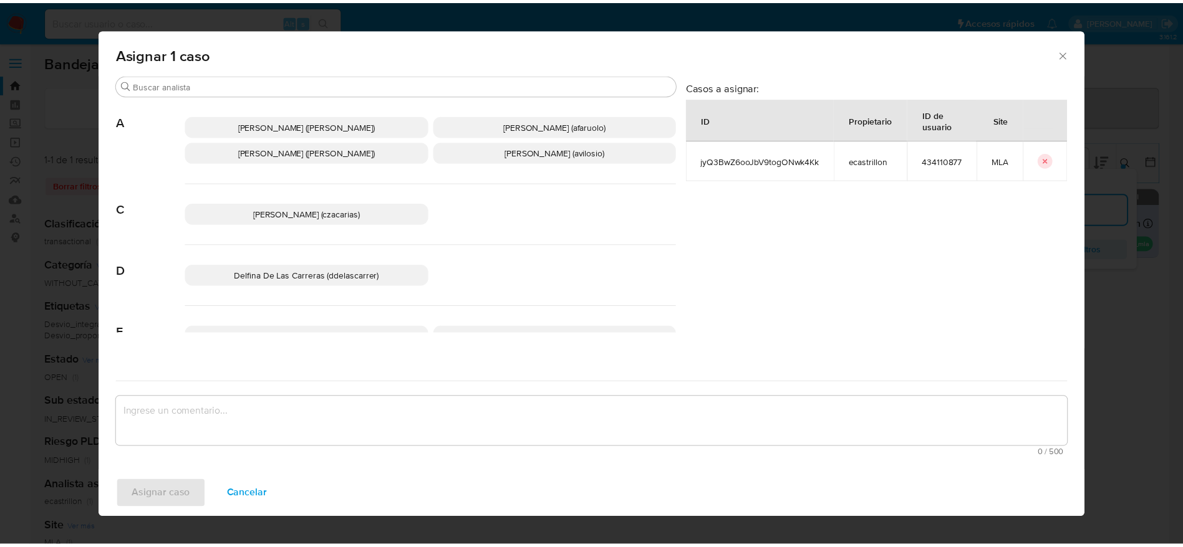
scroll to position [94, 0]
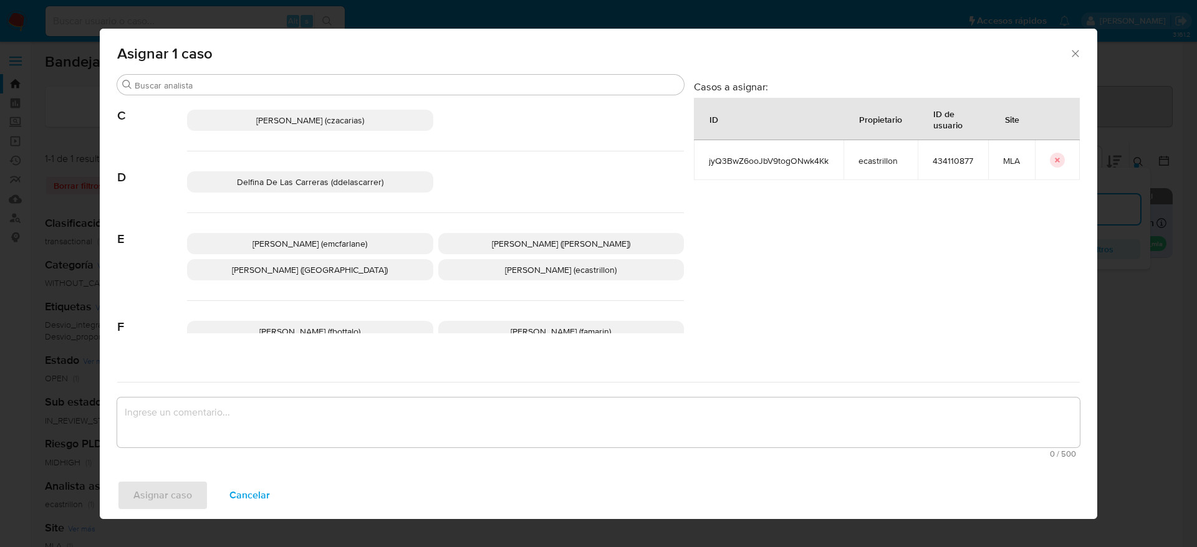
drag, startPoint x: 315, startPoint y: 242, endPoint x: 289, endPoint y: 335, distance: 96.5
click at [314, 244] on span "[PERSON_NAME] (emcfarlane)" at bounding box center [309, 244] width 115 height 12
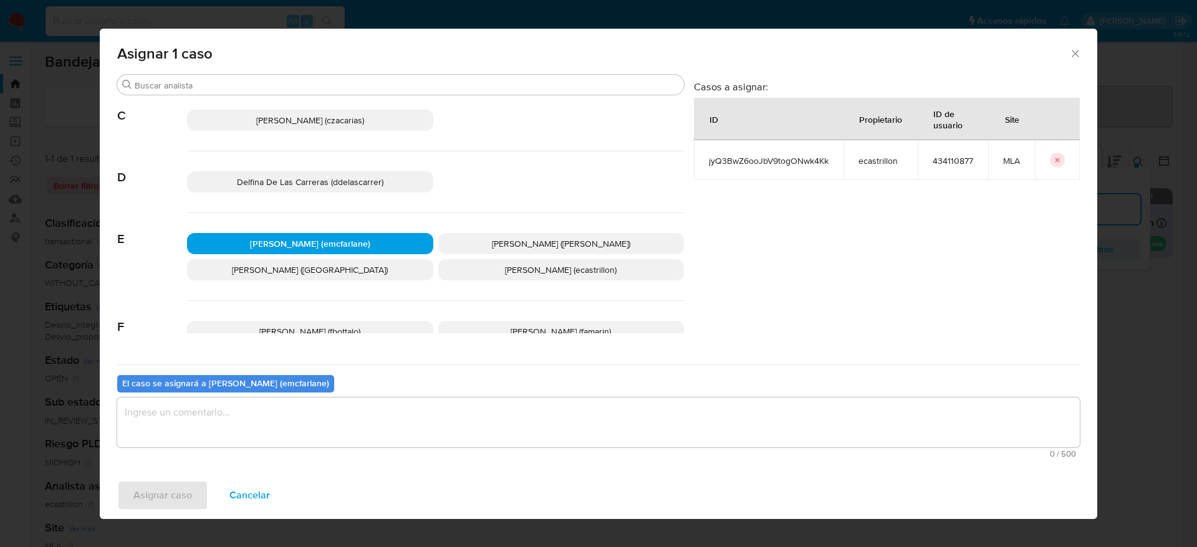
drag, startPoint x: 245, startPoint y: 442, endPoint x: 231, endPoint y: 446, distance: 14.8
click at [245, 441] on textarea "assign-modal" at bounding box center [598, 423] width 963 height 50
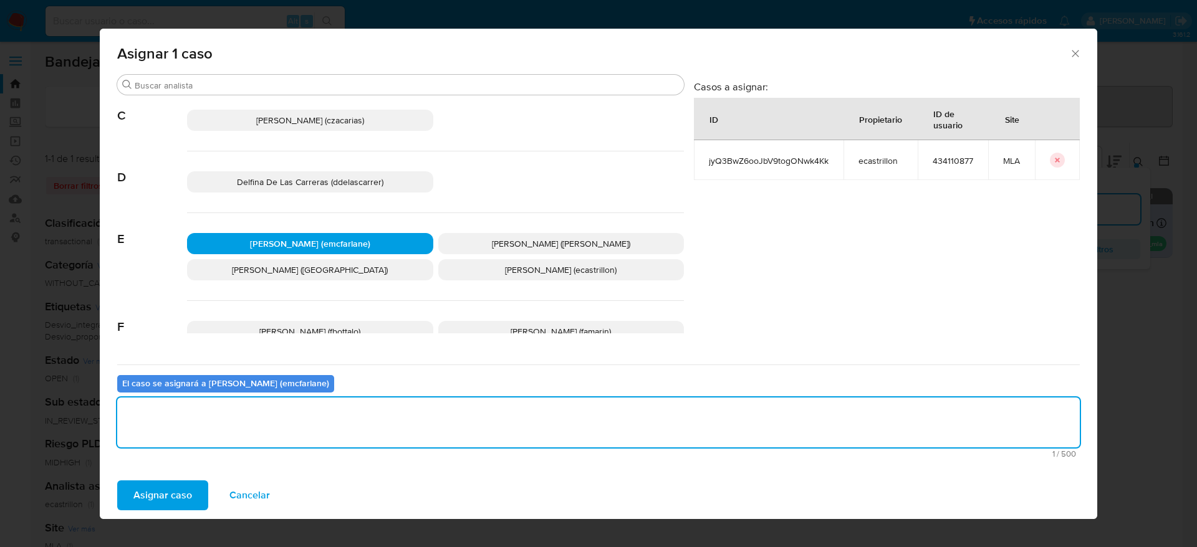
click at [156, 496] on span "Asignar caso" at bounding box center [162, 495] width 59 height 27
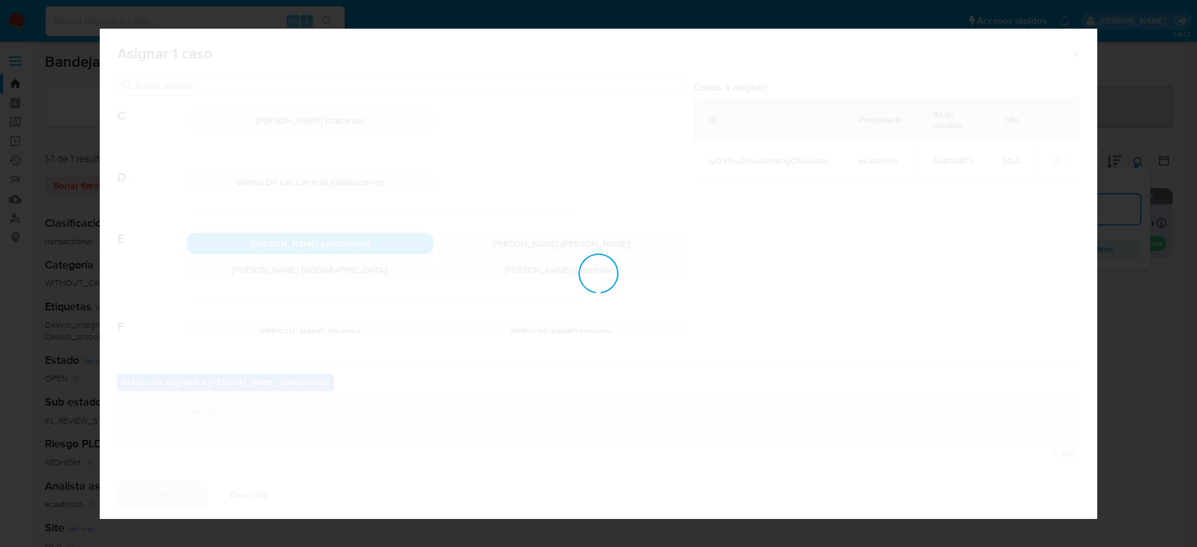
checkbox input "false"
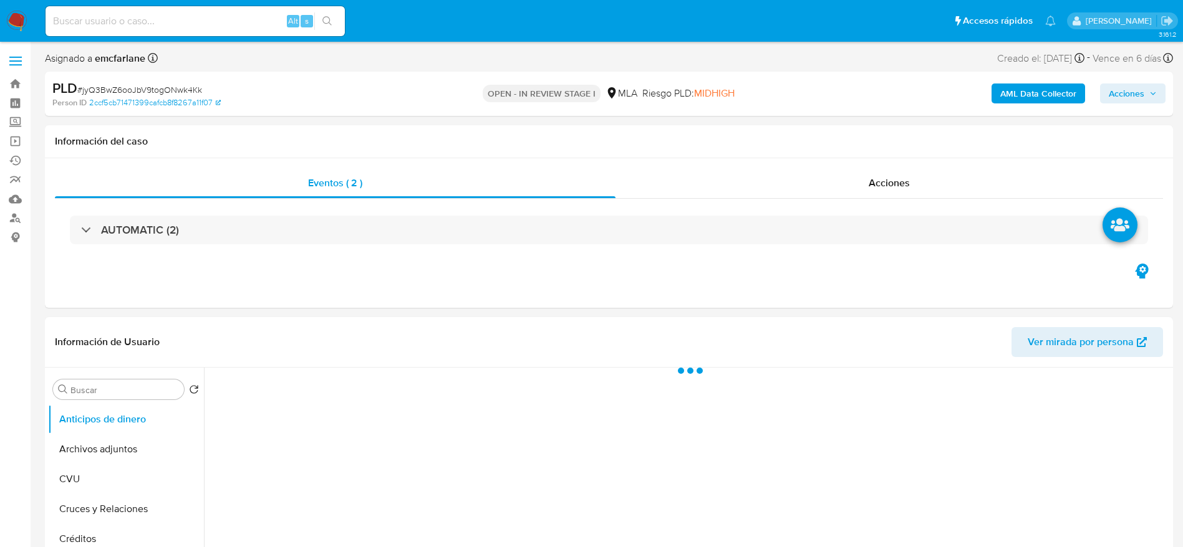
select select "10"
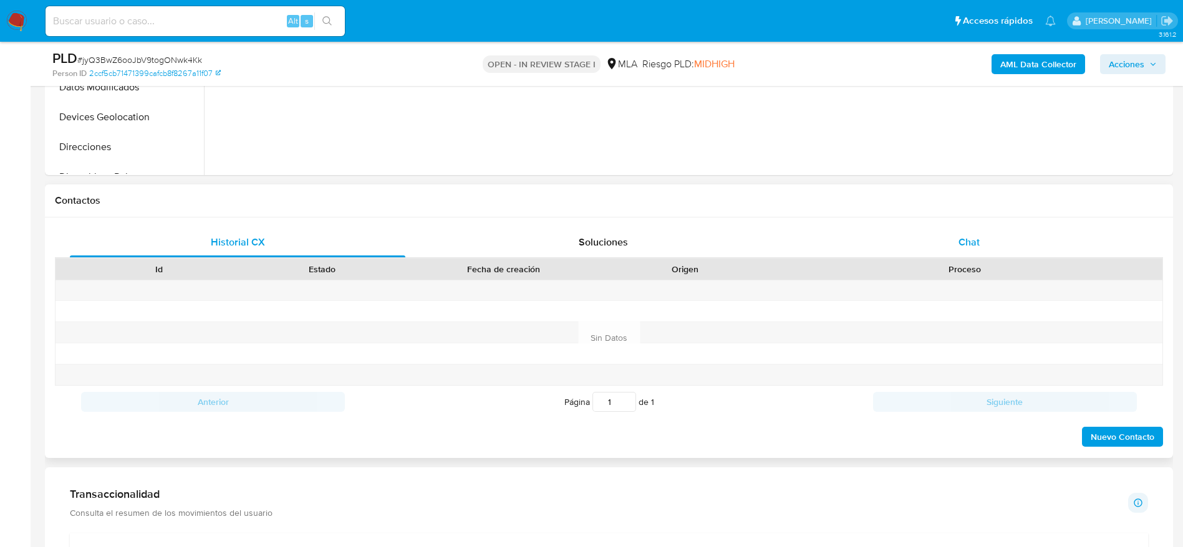
click at [968, 238] on span "Chat" at bounding box center [968, 242] width 21 height 14
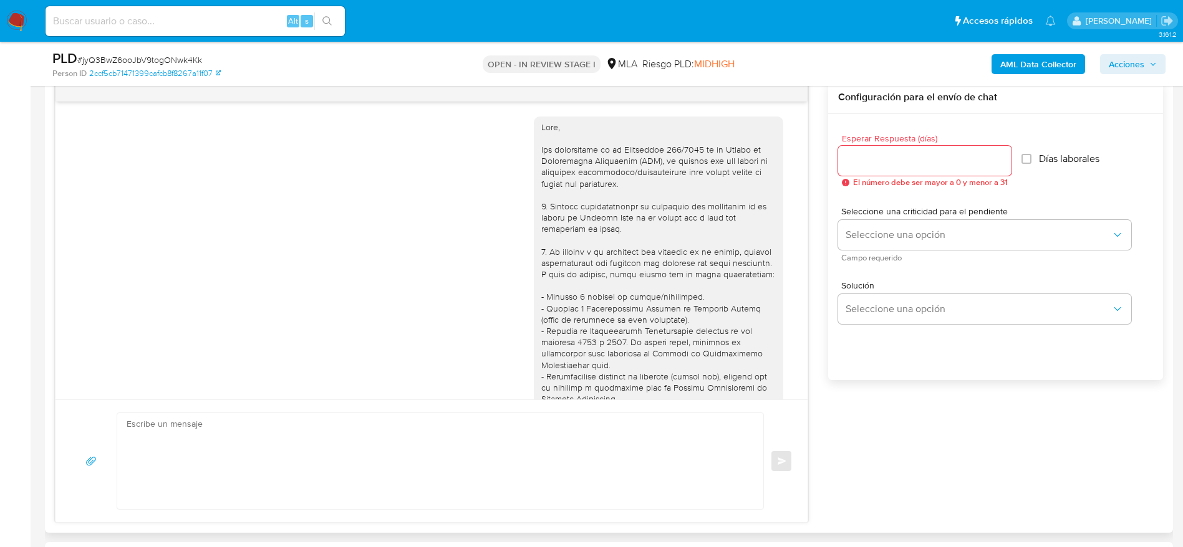
scroll to position [1317, 0]
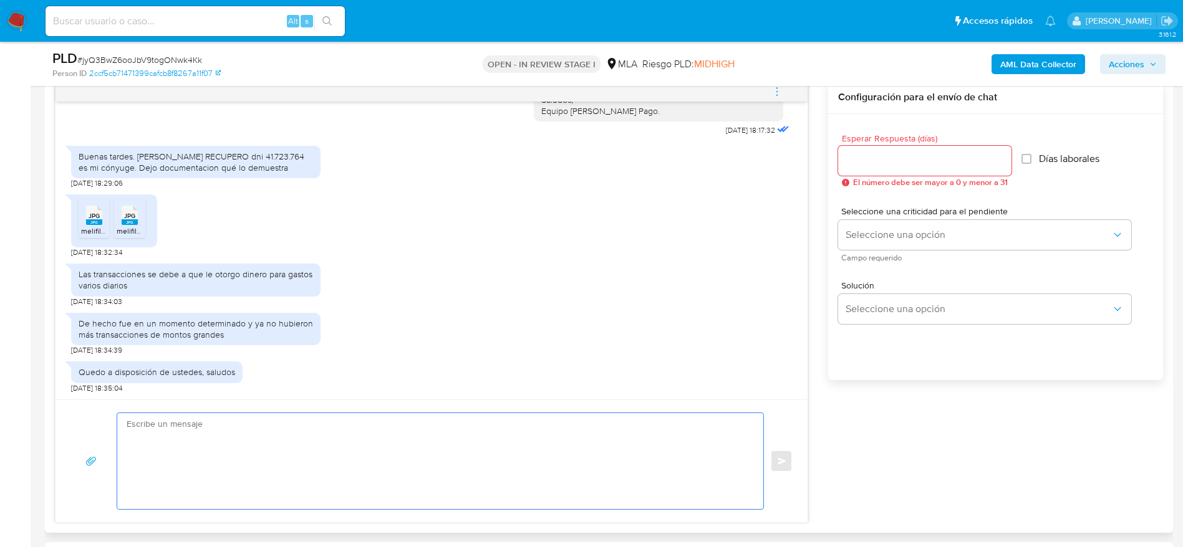
click at [287, 451] on textarea at bounding box center [437, 461] width 621 height 96
paste textarea "jyQ3BwZ6ooJbV9togONwk4Kk"
type textarea "jyQ3BwZ6ooJbV9togONwk4Kk"
paste textarea "Hola, ¡Muchas gracias por tu respuesta! Confirmamos la recepción de la document…"
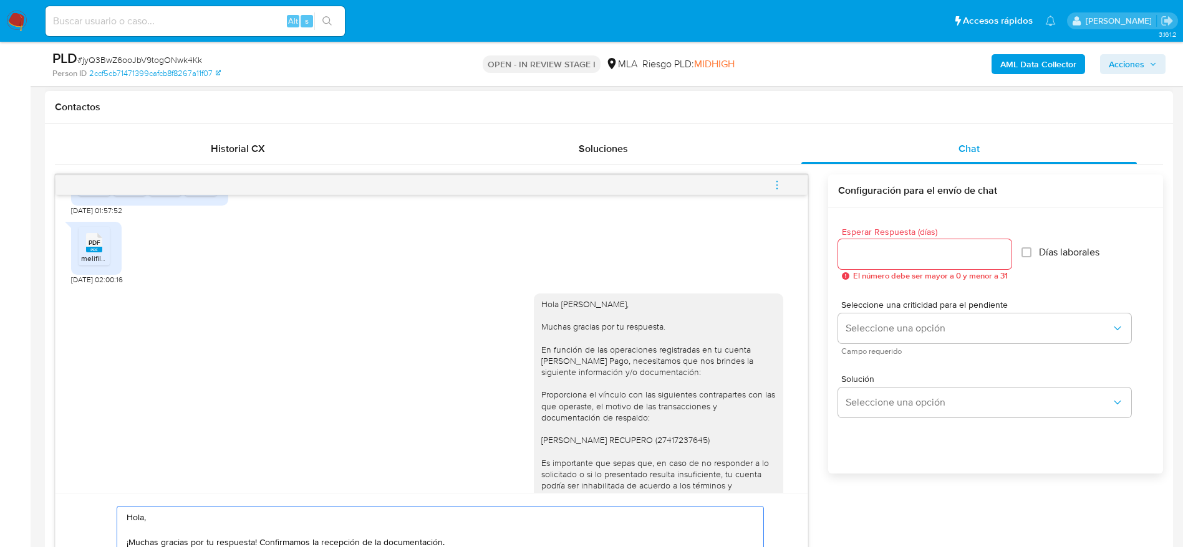
scroll to position [850, 0]
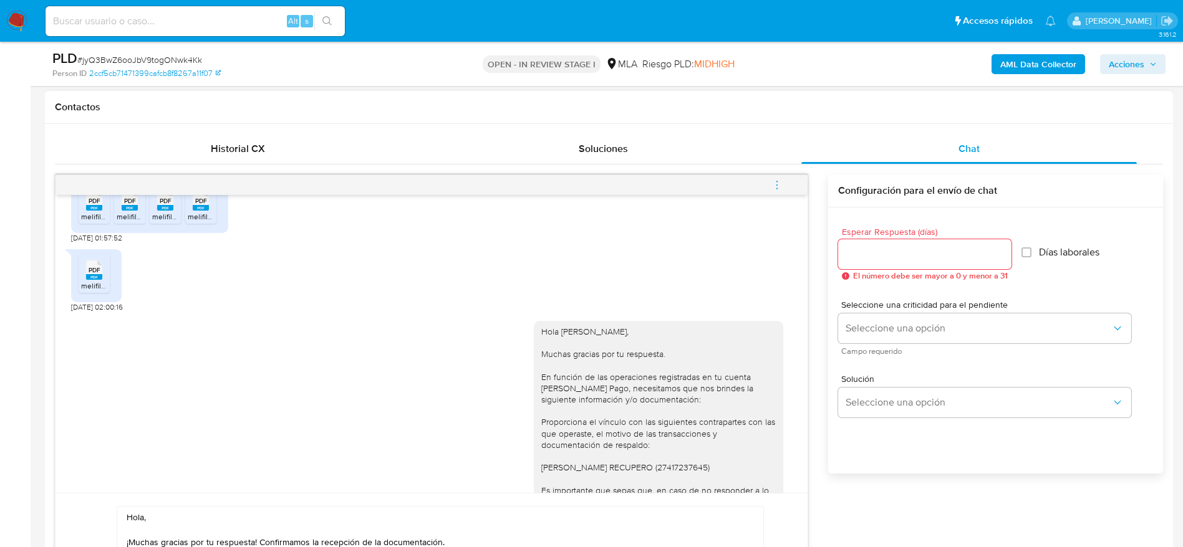
click at [557, 350] on div "Hola Enzo Julian Lizarraga, Muchas gracias por tu respuesta. En función de las …" at bounding box center [658, 490] width 234 height 329
copy div "Hola Enzo Julian Lizarraga,"
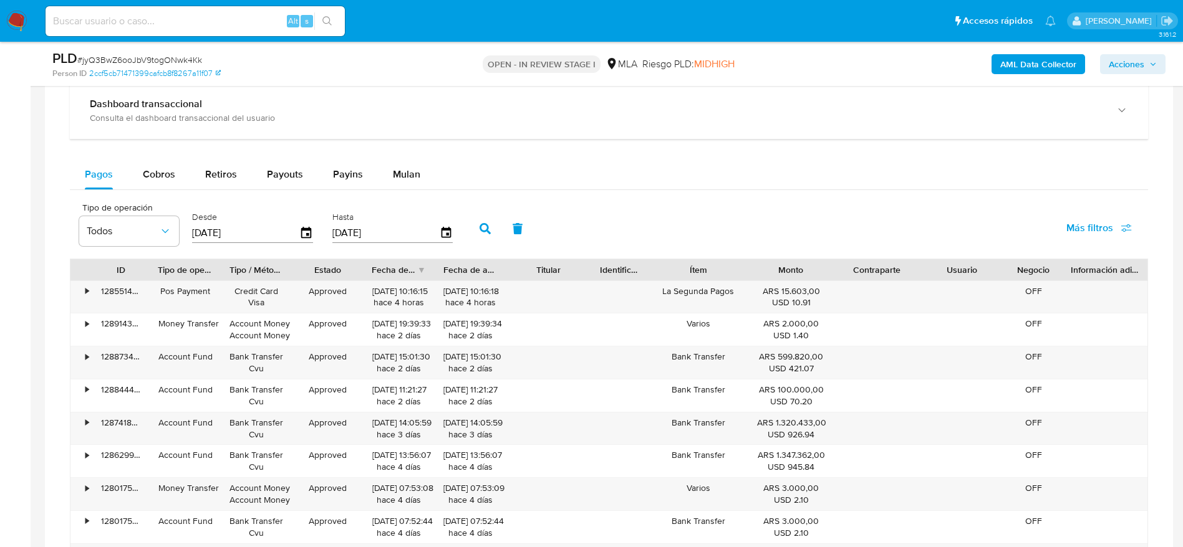
scroll to position [842, 0]
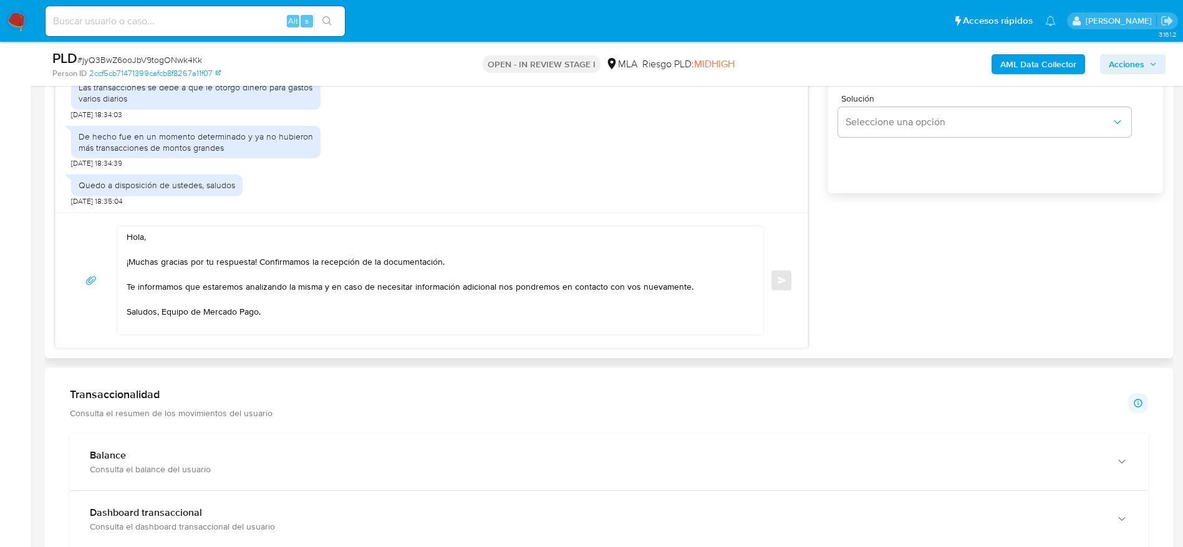
click at [139, 238] on textarea "Hola, ¡Muchas gracias por tu respuesta! Confirmamos la recepción de la document…" at bounding box center [437, 280] width 621 height 108
paste textarea "[PERSON_NAME]"
drag, startPoint x: 511, startPoint y: 272, endPoint x: 454, endPoint y: 301, distance: 63.0
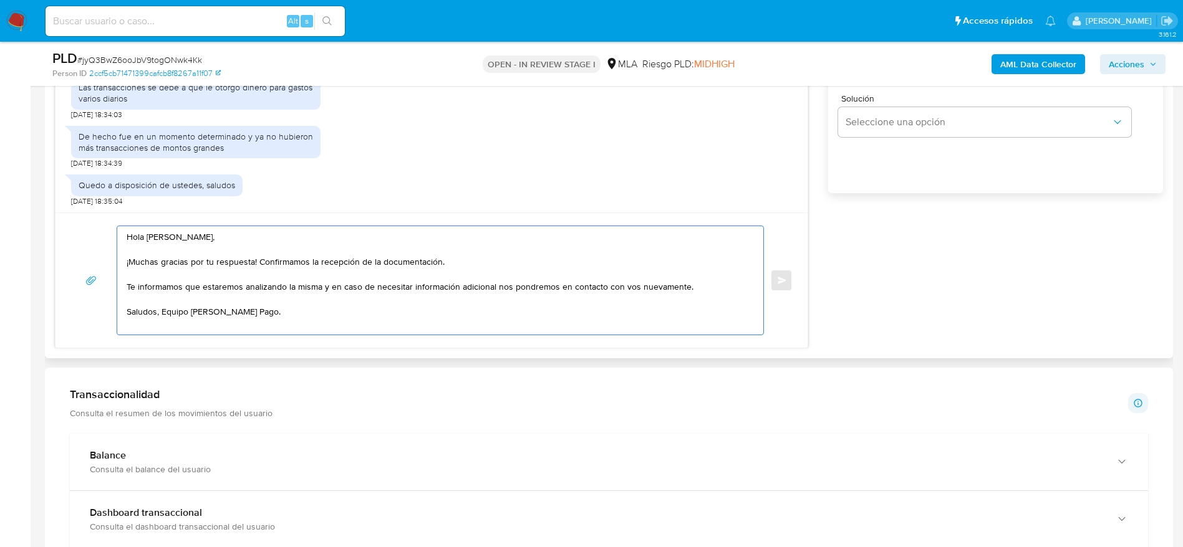
click at [497, 279] on textarea "Hola Enzo Julian Lizarraga, ¡Muchas gracias por tu respuesta! Confirmamos la re…" at bounding box center [437, 280] width 621 height 108
click at [318, 339] on div "Hola Enzo Julian Lizarraga, ¡Muchas gracias por tu respuesta! Confirmamos la re…" at bounding box center [431, 280] width 752 height 135
click at [315, 329] on textarea "Hola Enzo Julian Lizarraga, ¡Muchas gracias por tu respuesta! Confirmamos la re…" at bounding box center [437, 280] width 621 height 108
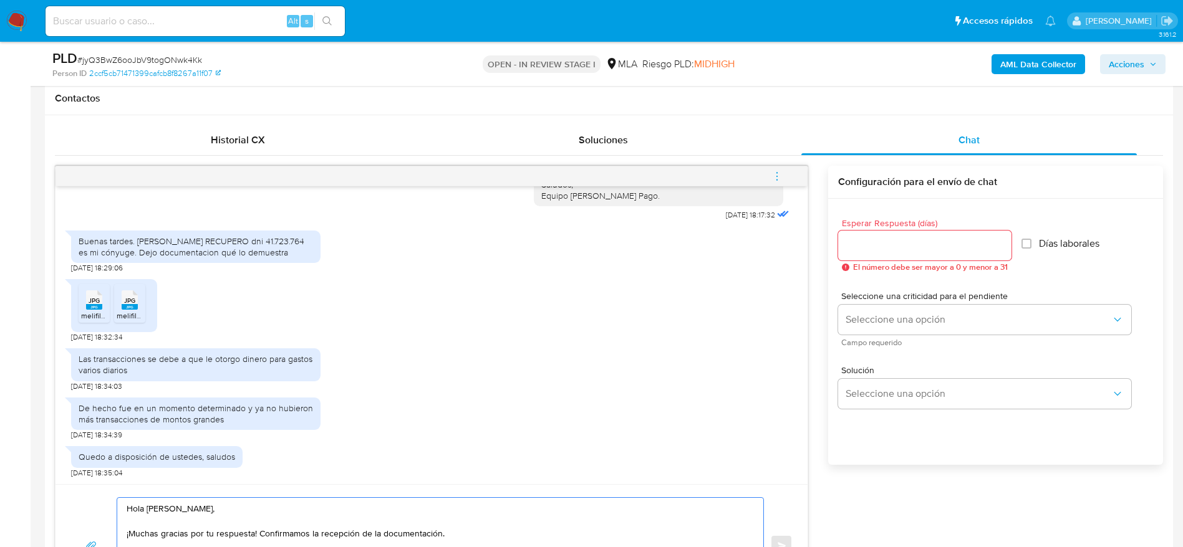
scroll to position [561, 0]
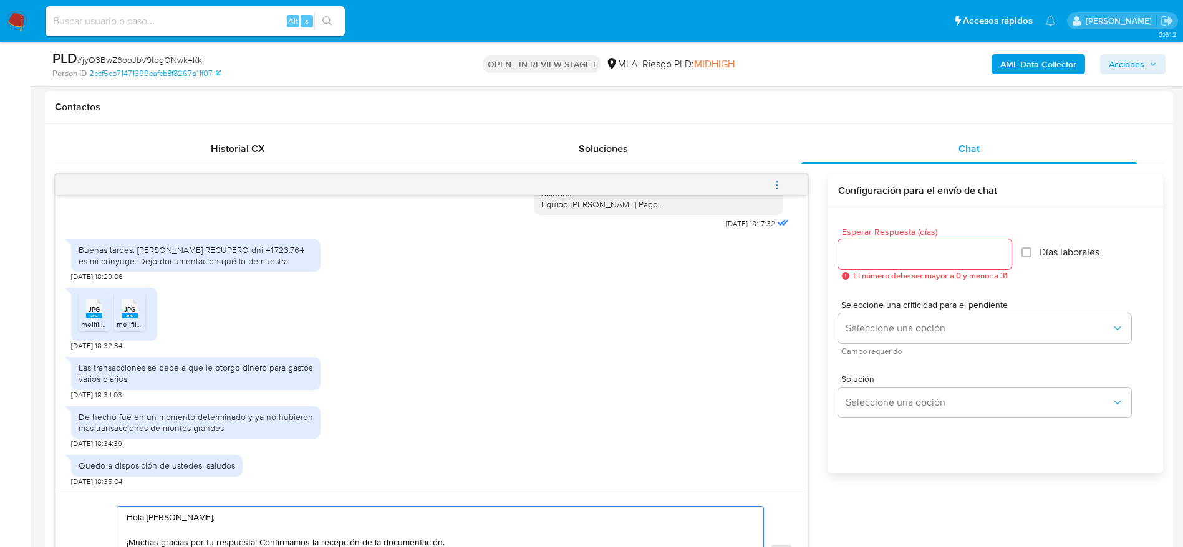
type textarea "Hola Enzo Julian Lizarraga, ¡Muchas gracias por tu respuesta! Confirmamos la re…"
click at [867, 253] on input "Esperar Respuesta (días)" at bounding box center [924, 254] width 173 height 16
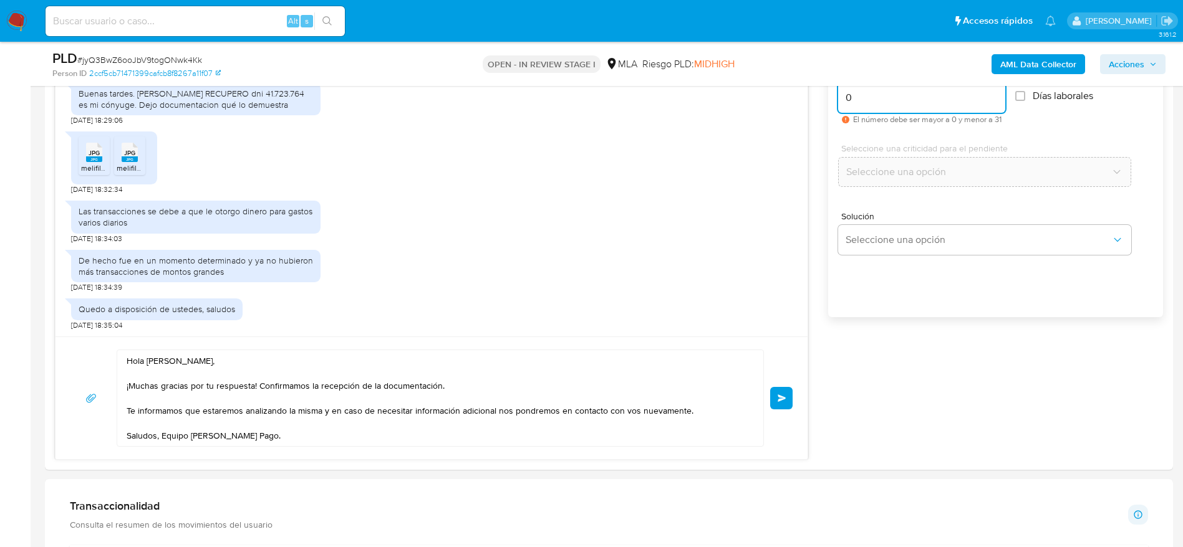
scroll to position [748, 0]
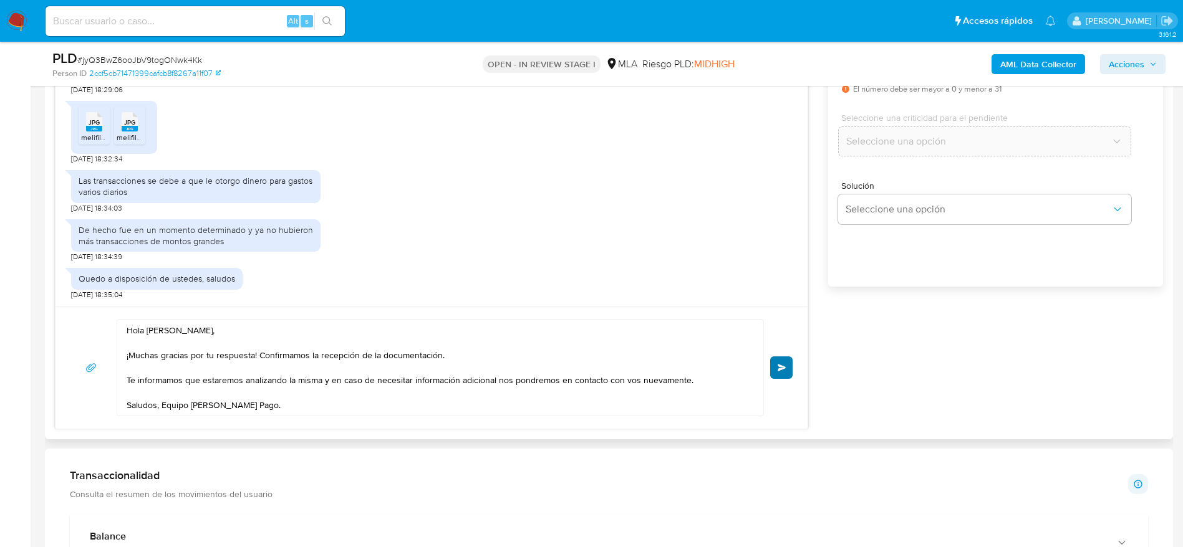
type input "0"
click at [782, 360] on button "Enviar" at bounding box center [781, 368] width 22 height 22
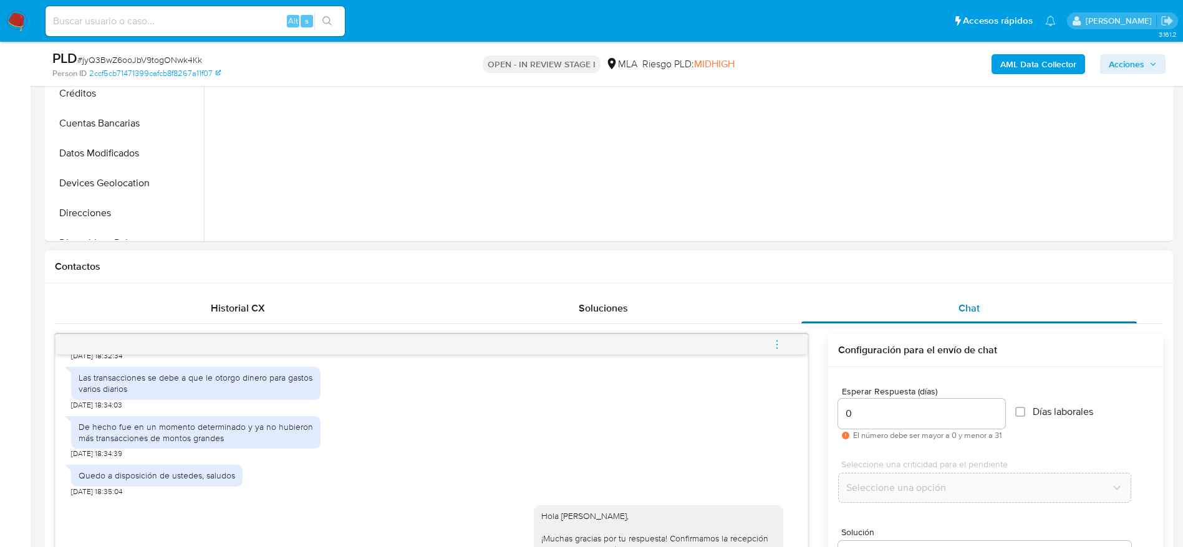
scroll to position [374, 0]
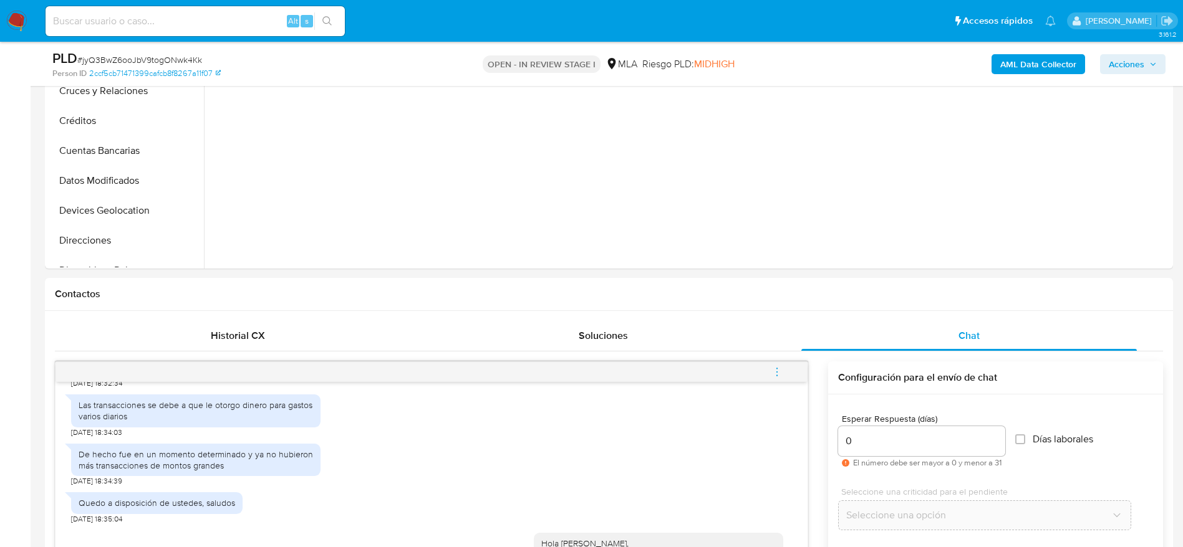
click at [774, 374] on icon "menu-action" at bounding box center [776, 372] width 11 height 11
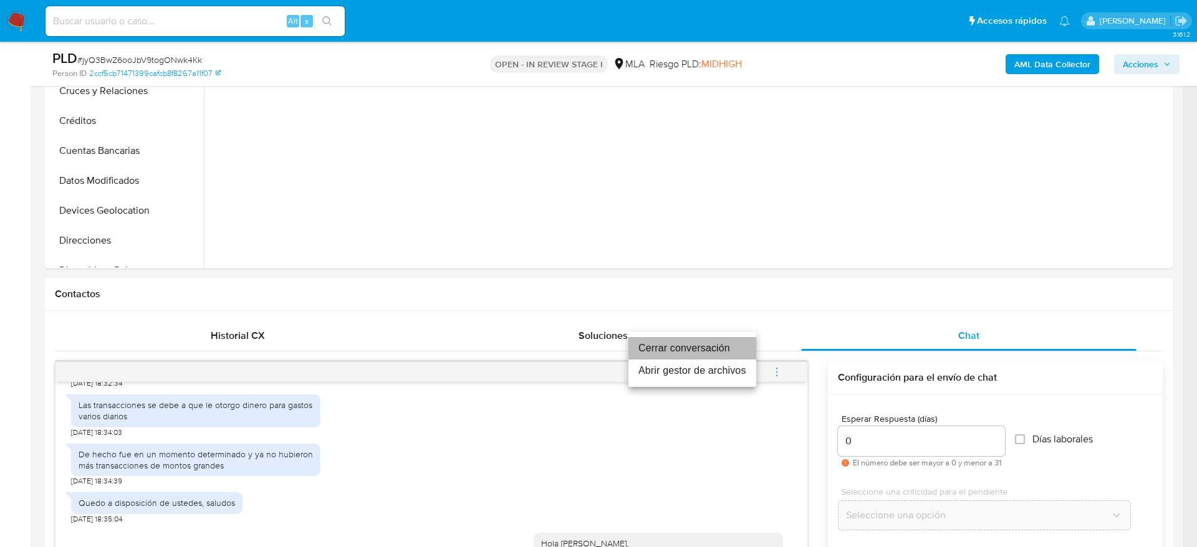
click at [731, 346] on li "Cerrar conversación" at bounding box center [692, 348] width 128 height 22
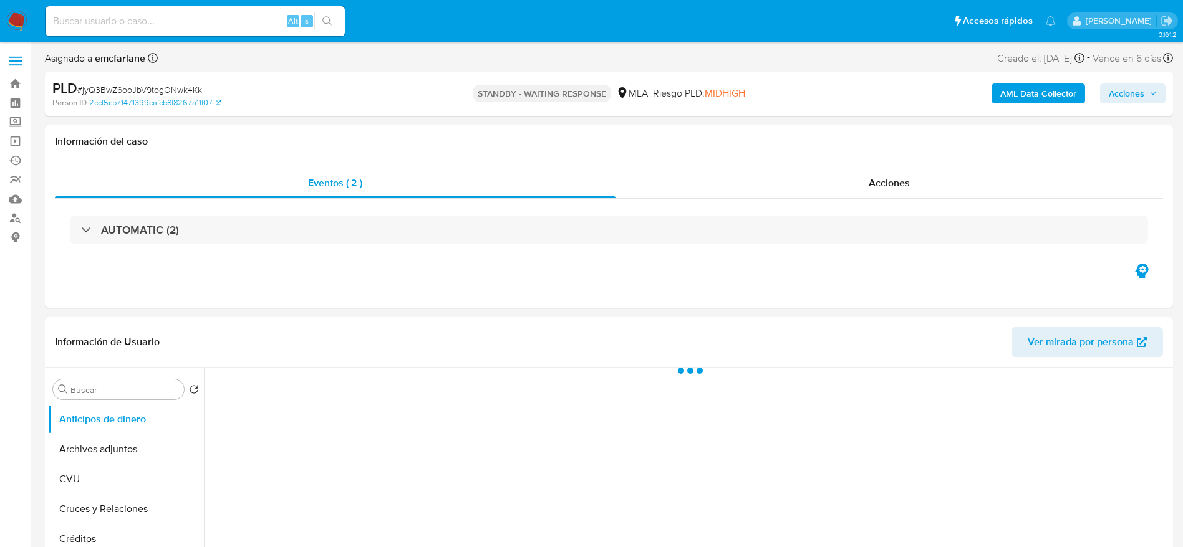
select select "10"
click at [110, 82] on div "PLD # jyQ3BwZ6ooJbV9togONwk4Kk" at bounding box center [235, 88] width 367 height 19
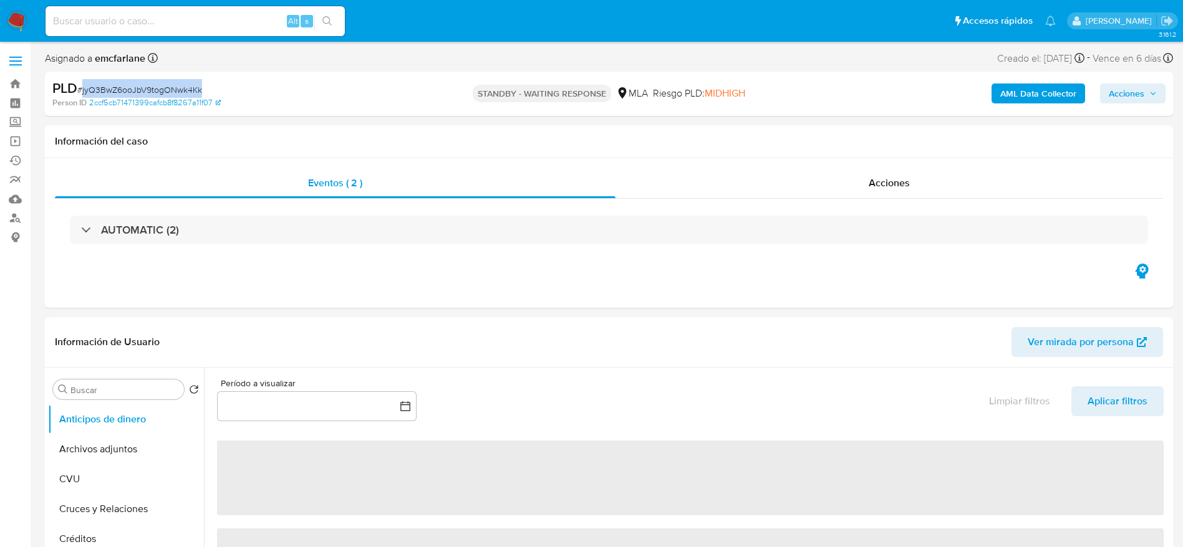
copy span "jyQ3BwZ6ooJbV9togONwk4Kk"
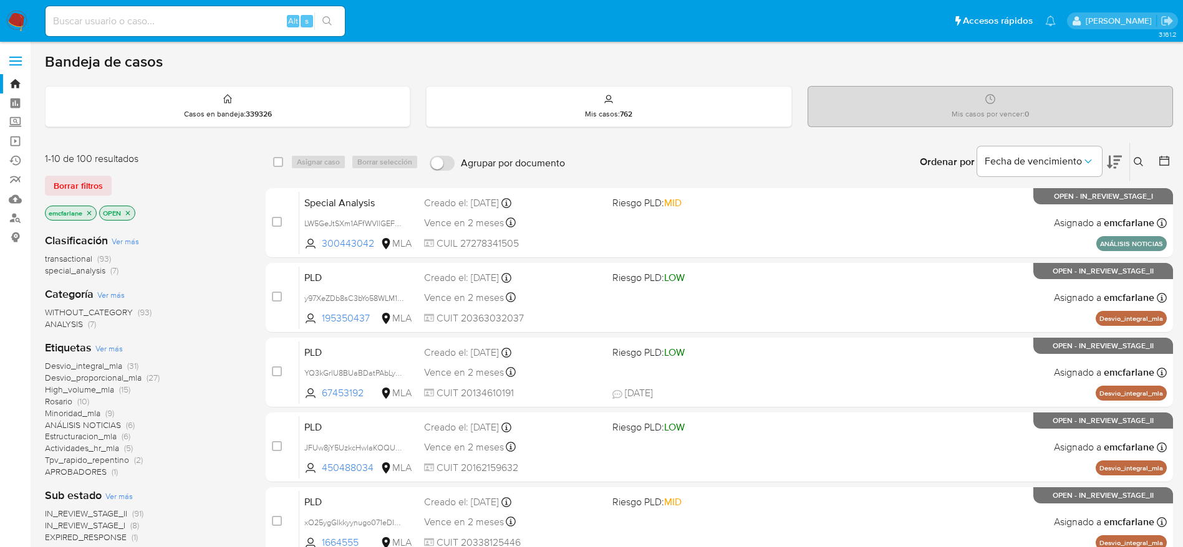
drag, startPoint x: 88, startPoint y: 180, endPoint x: 906, endPoint y: 124, distance: 819.8
click at [88, 181] on span "Borrar filtros" at bounding box center [78, 185] width 49 height 17
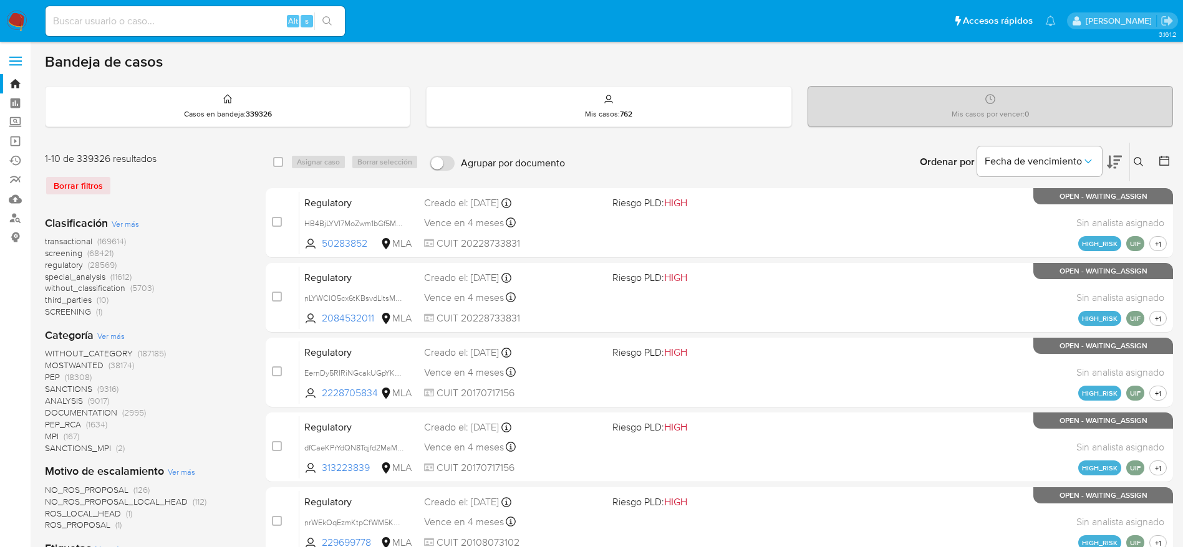
drag, startPoint x: 1140, startPoint y: 161, endPoint x: 1057, endPoint y: 209, distance: 96.0
click at [1139, 162] on icon at bounding box center [1138, 162] width 10 height 10
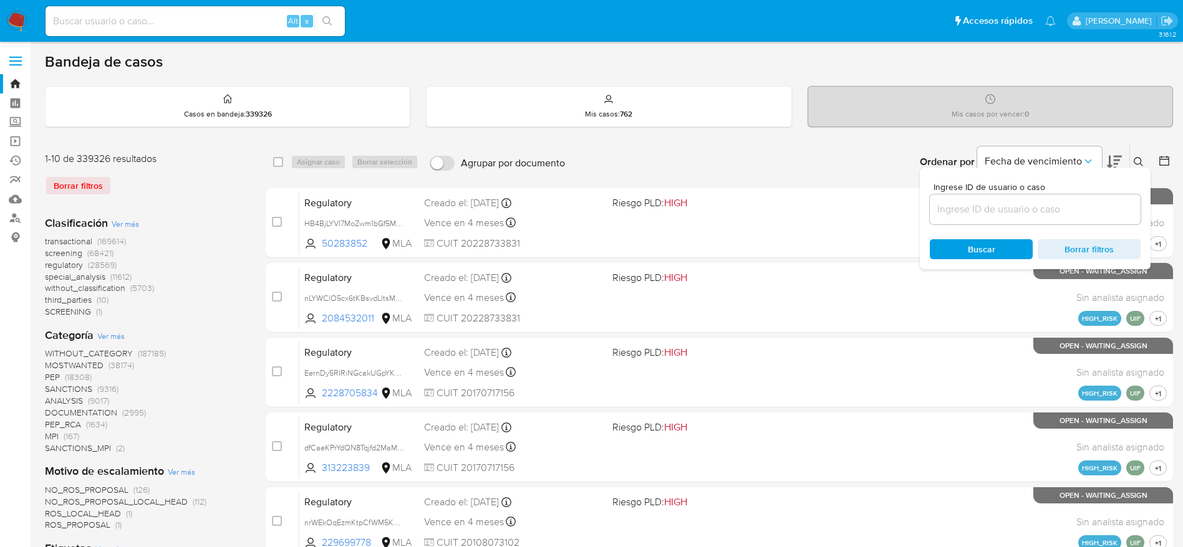
click at [1020, 207] on input at bounding box center [1034, 209] width 211 height 16
type input "jyQ3BwZ6ooJbV9togONwk4Kk"
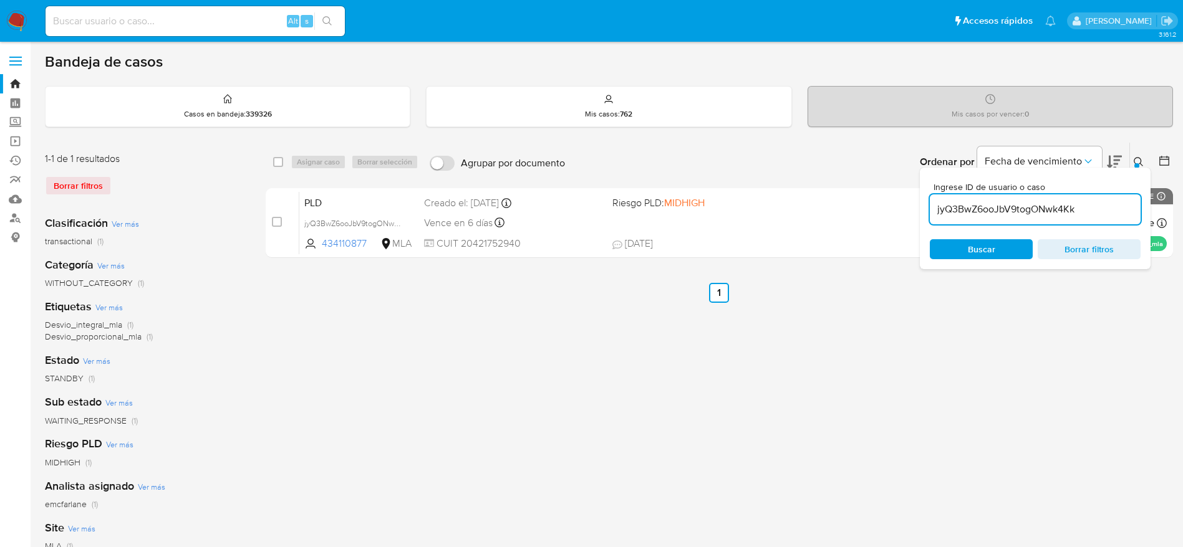
drag, startPoint x: 281, startPoint y: 153, endPoint x: 279, endPoint y: 161, distance: 8.2
click at [281, 156] on div "select-all-cases-checkbox" at bounding box center [280, 162] width 15 height 15
drag, startPoint x: 284, startPoint y: 171, endPoint x: 282, endPoint y: 164, distance: 7.6
click at [284, 171] on div "select-all-cases-checkbox Asignar caso Borrar selección Agrupar por documento O…" at bounding box center [719, 162] width 907 height 39
drag, startPoint x: 282, startPoint y: 161, endPoint x: 294, endPoint y: 167, distance: 13.9
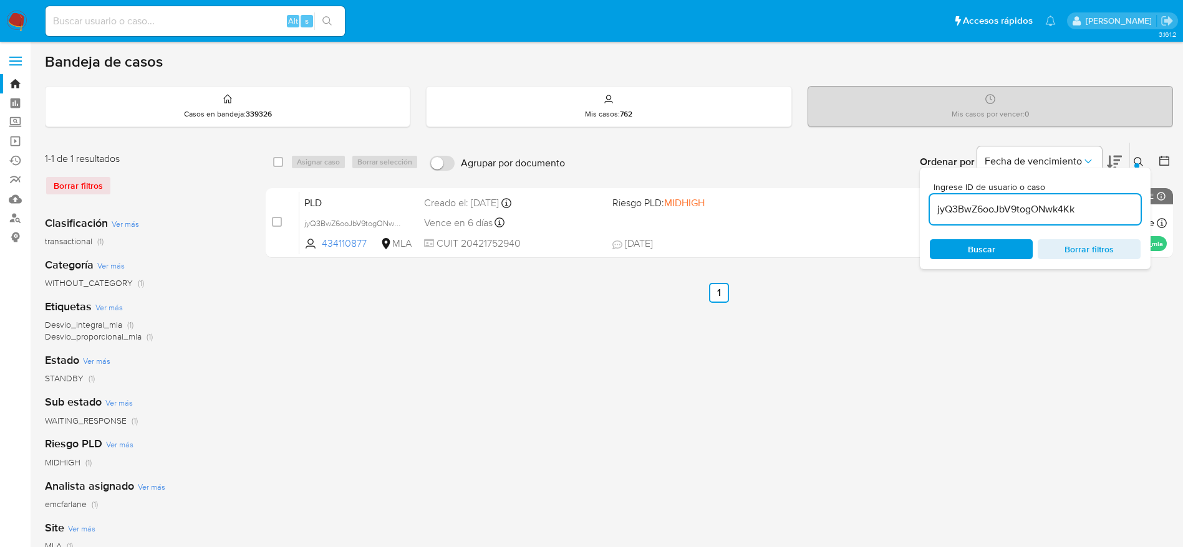
click at [282, 161] on input "checkbox" at bounding box center [278, 162] width 10 height 10
checkbox input "true"
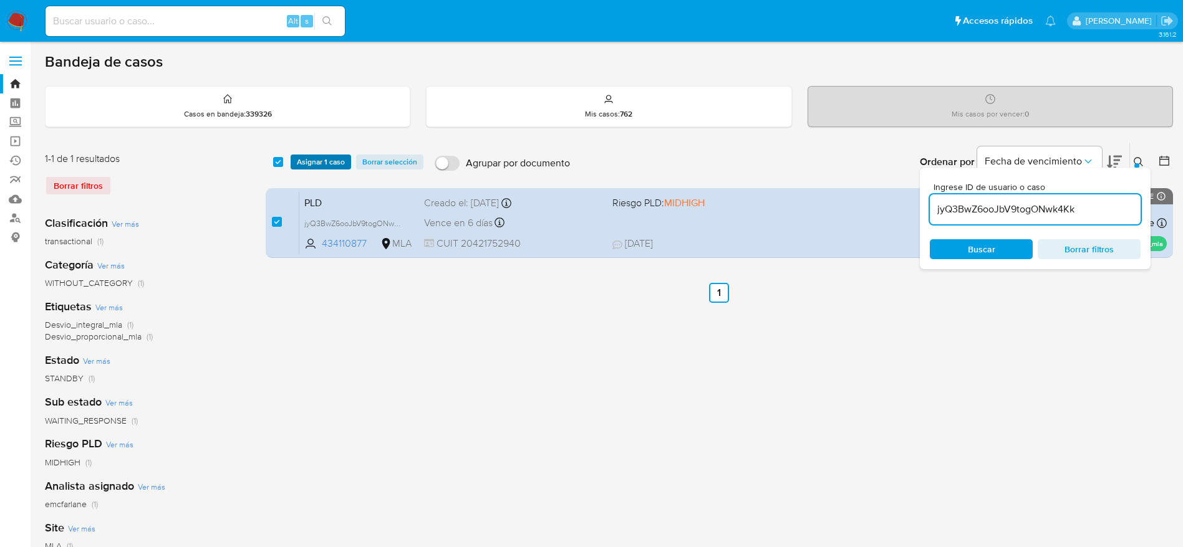
click at [300, 167] on span "Asignar 1 caso" at bounding box center [321, 162] width 48 height 12
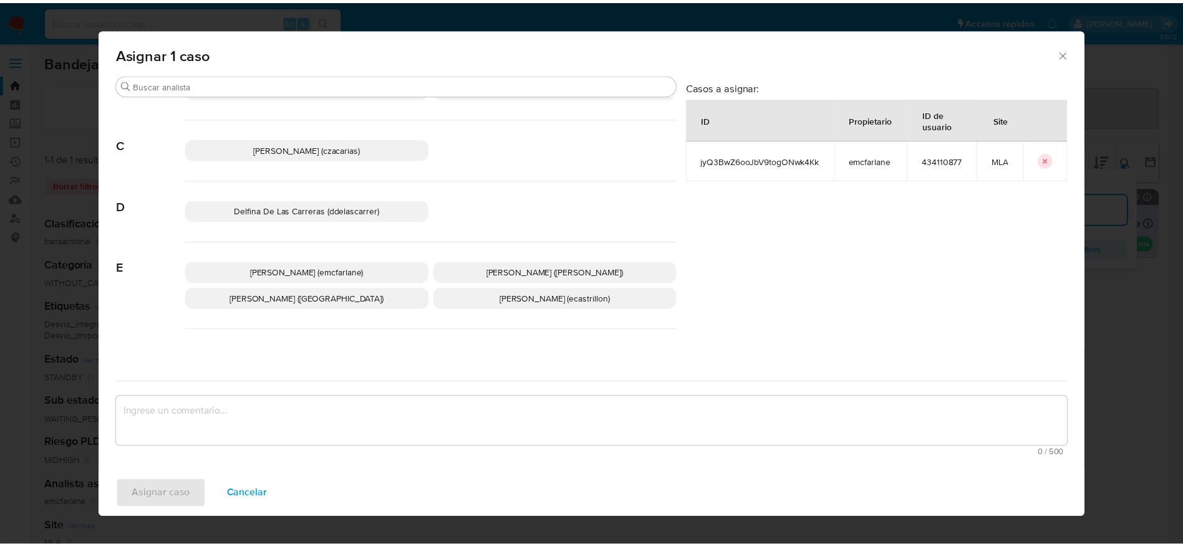
scroll to position [94, 0]
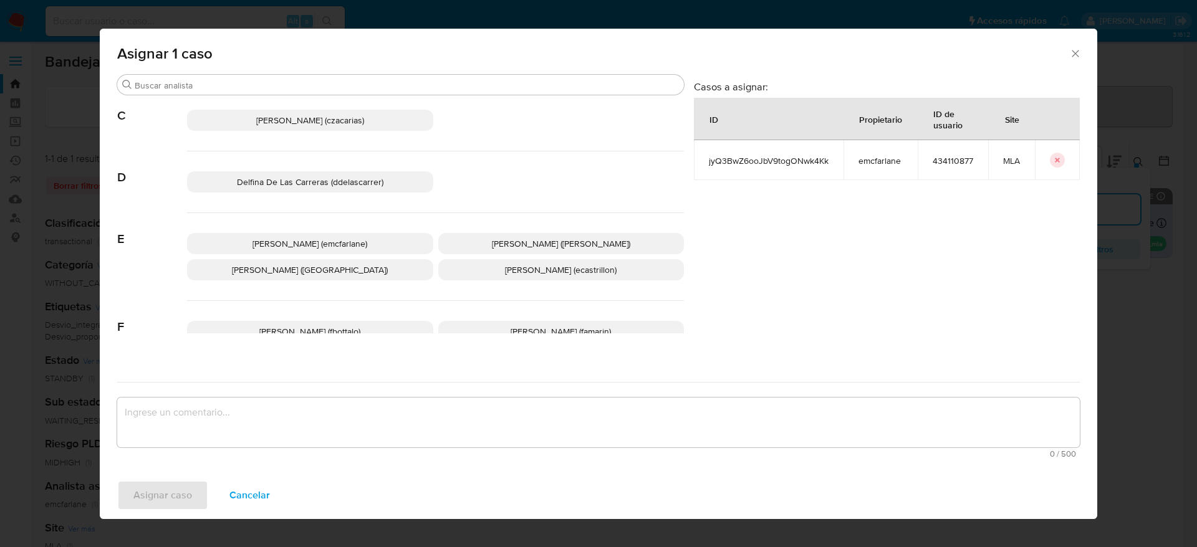
click at [299, 241] on span "[PERSON_NAME] (emcfarlane)" at bounding box center [309, 244] width 115 height 12
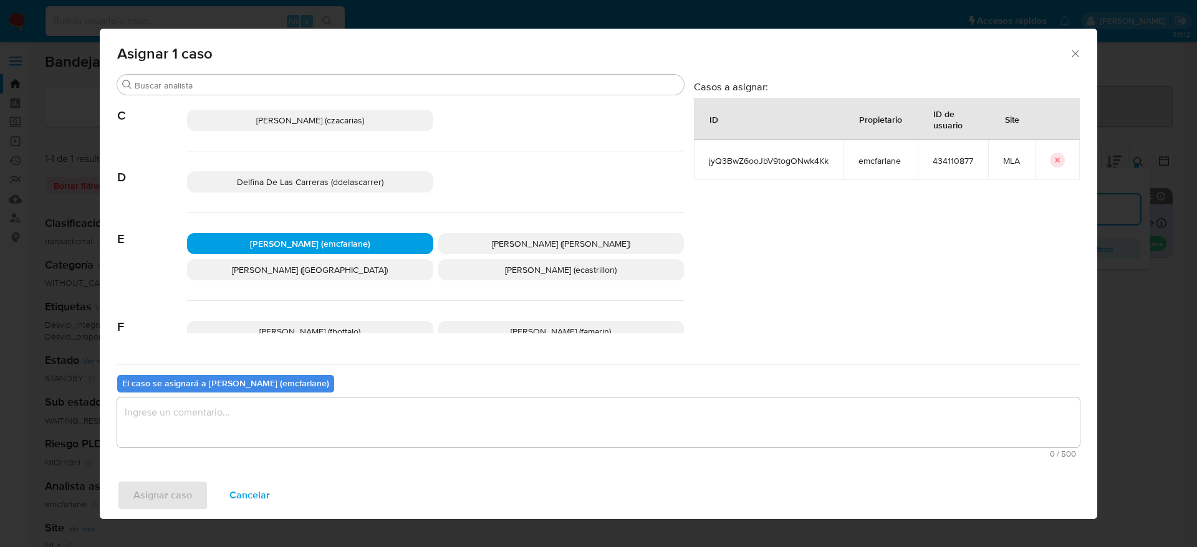
click at [237, 415] on textarea "assign-modal" at bounding box center [598, 423] width 963 height 50
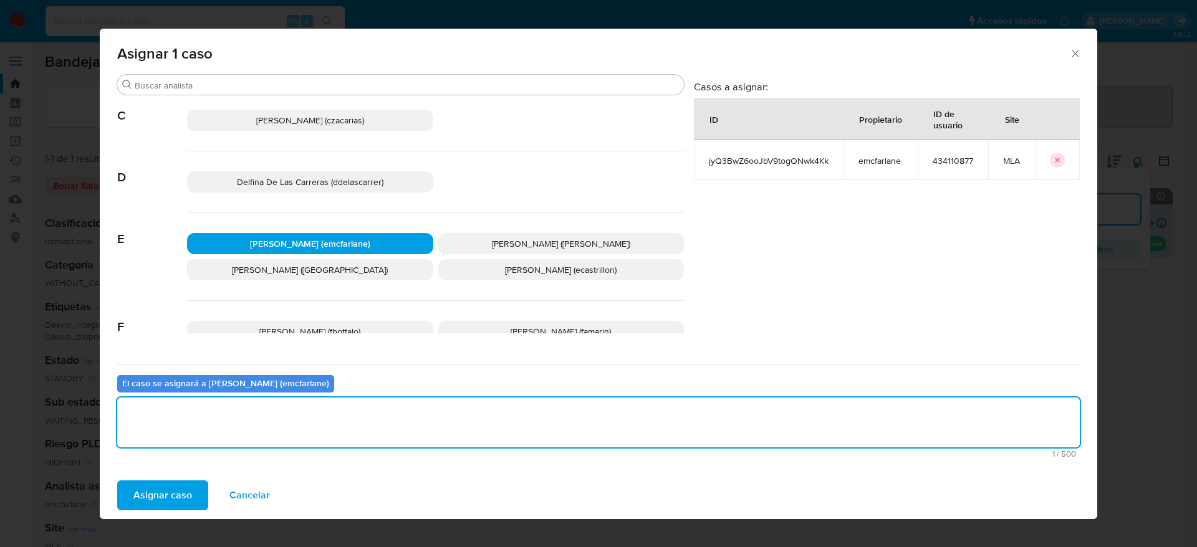
click at [146, 494] on span "Asignar caso" at bounding box center [162, 495] width 59 height 27
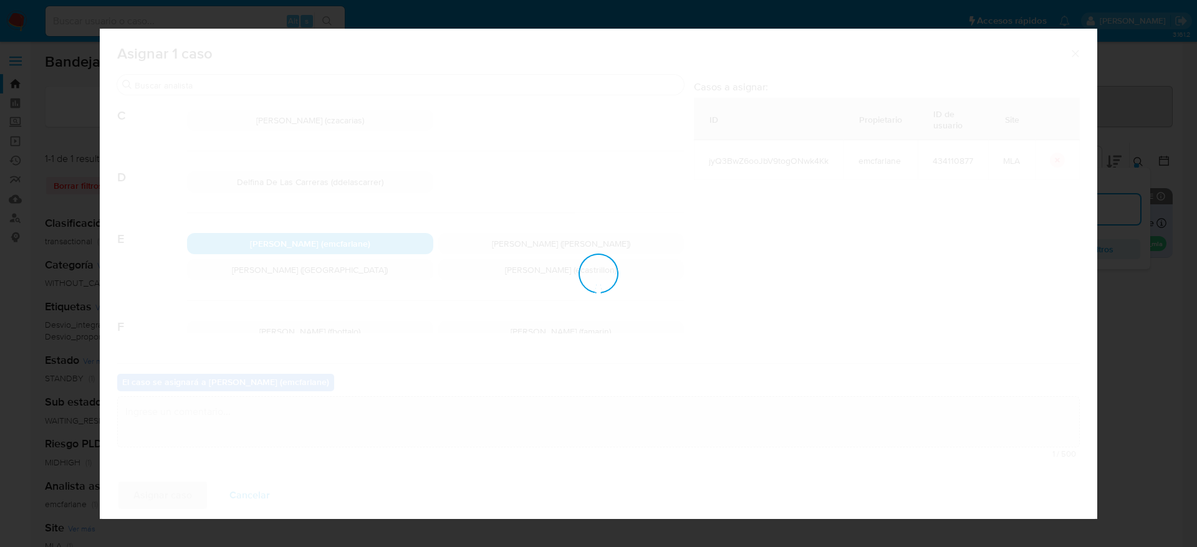
checkbox input "false"
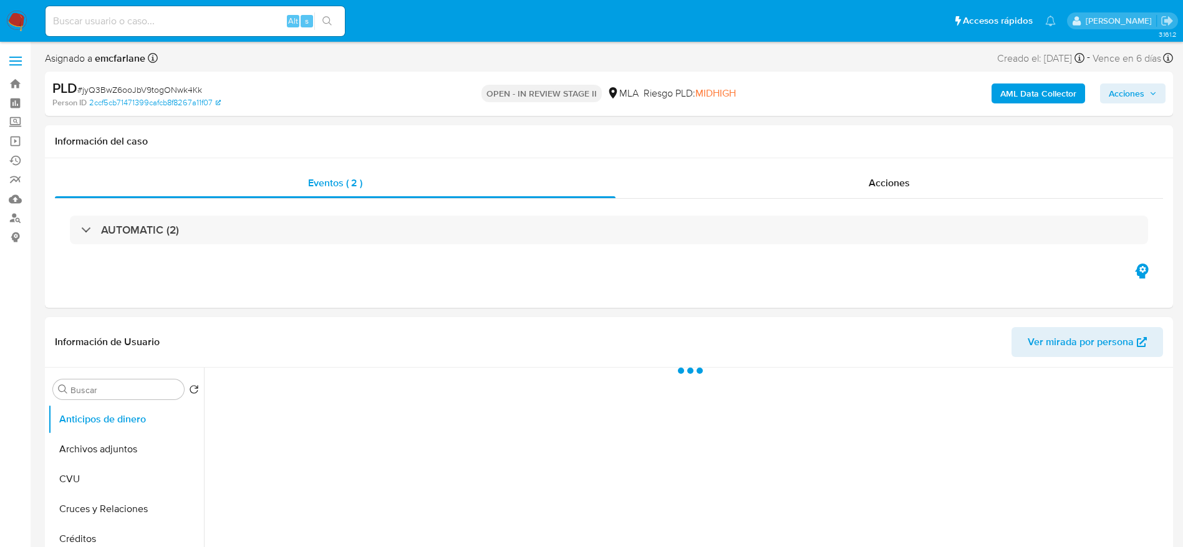
drag, startPoint x: 1137, startPoint y: 93, endPoint x: 1125, endPoint y: 97, distance: 13.2
click at [1136, 94] on span "Acciones" at bounding box center [1126, 94] width 36 height 20
select select "10"
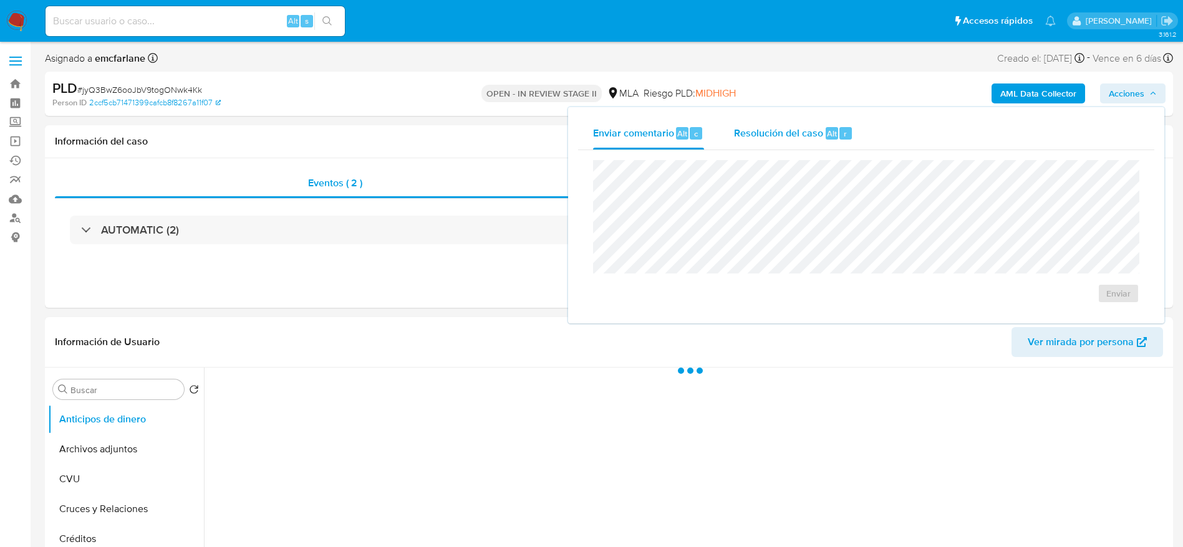
click at [864, 148] on button "Resolución del caso Alt r" at bounding box center [793, 133] width 149 height 32
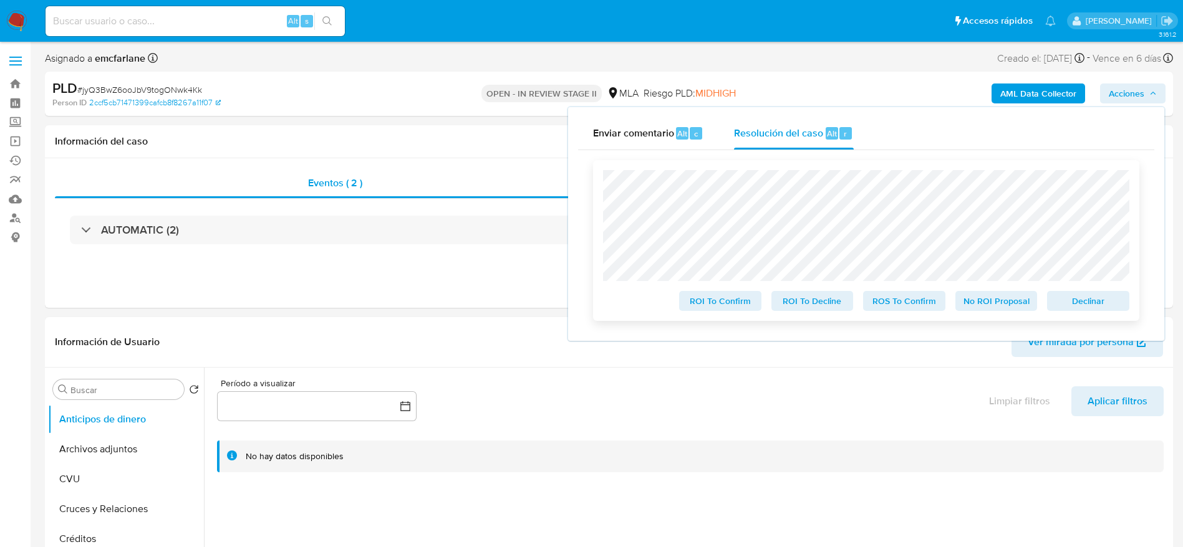
click at [1093, 302] on span "Declinar" at bounding box center [1087, 300] width 65 height 17
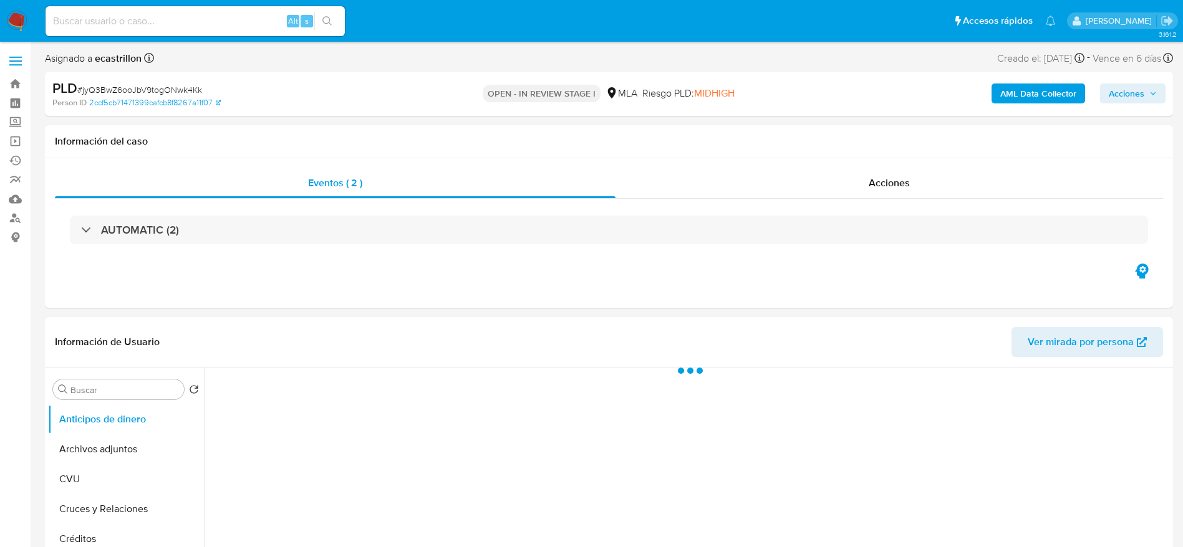
click at [131, 85] on span "# jyQ3BwZ6ooJbV9togONwk4Kk" at bounding box center [139, 90] width 125 height 12
copy span "jyQ3BwZ6ooJbV9togONwk4Kk"
select select "10"
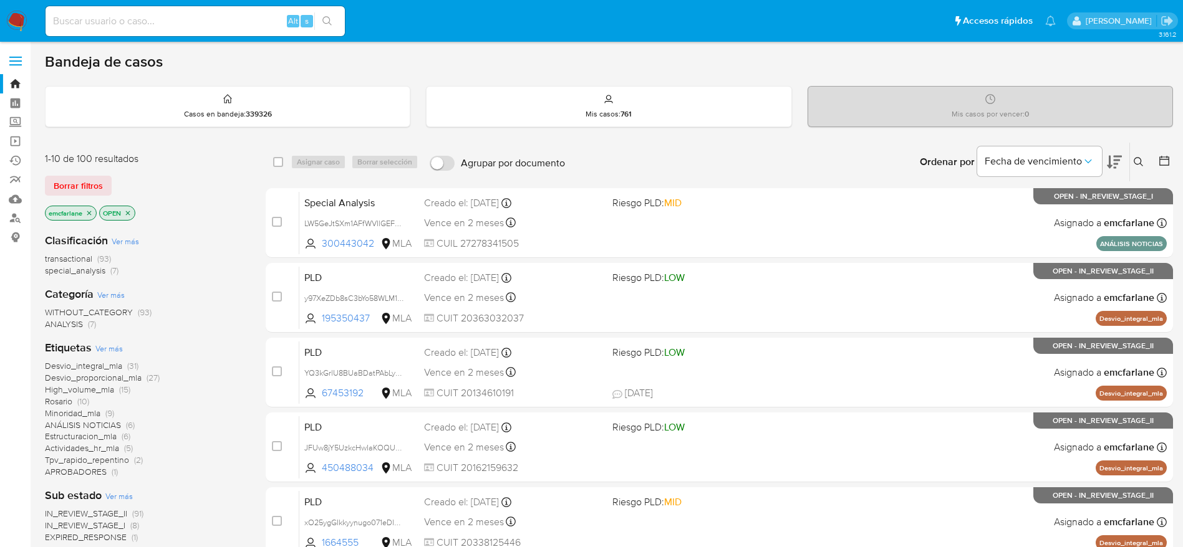
click at [78, 187] on span "Borrar filtros" at bounding box center [78, 185] width 49 height 17
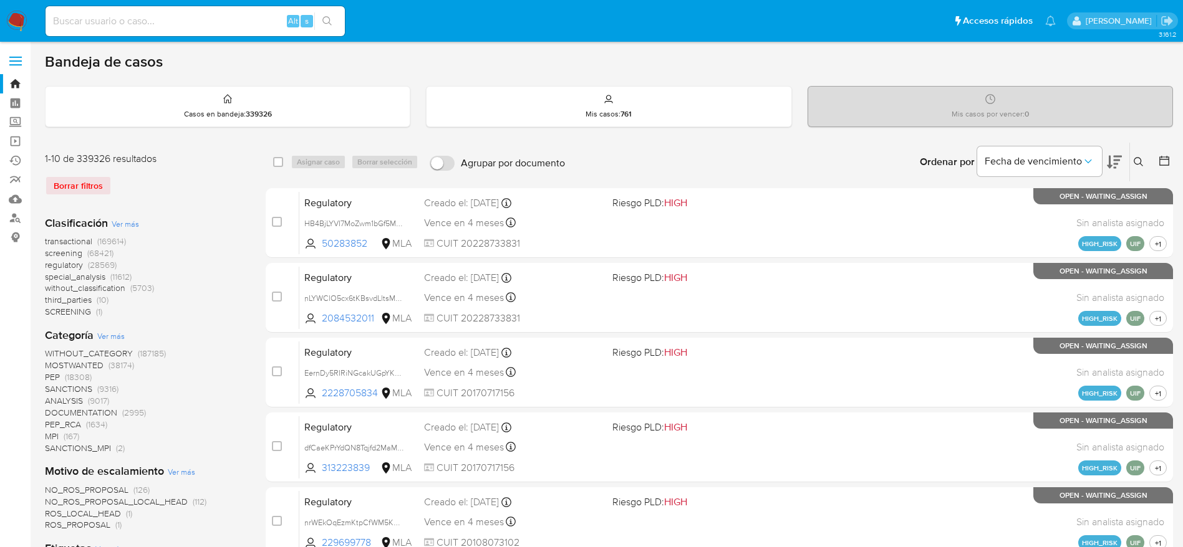
drag, startPoint x: 1138, startPoint y: 161, endPoint x: 1112, endPoint y: 183, distance: 34.1
click at [1138, 162] on icon at bounding box center [1138, 162] width 10 height 10
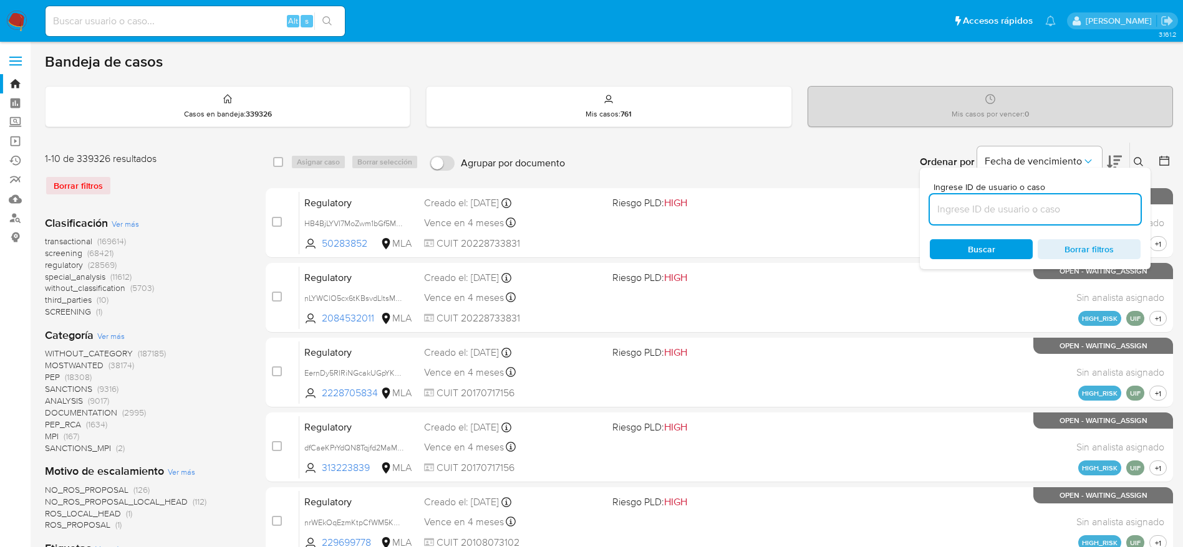
click at [1009, 213] on input at bounding box center [1034, 209] width 211 height 16
type input "jyQ3BwZ6ooJbV9togONwk4Kk"
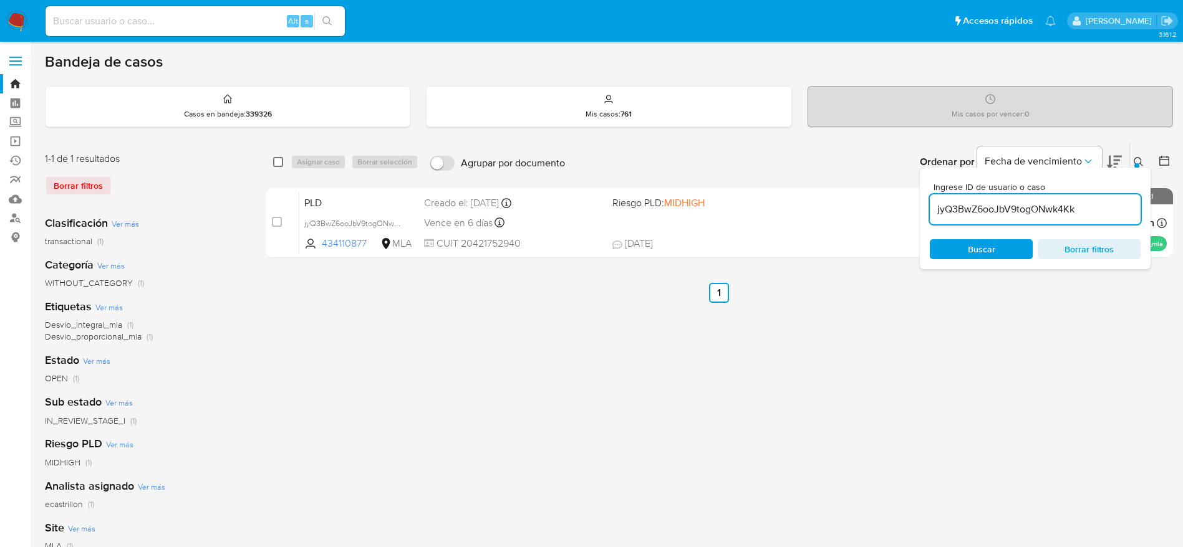
drag, startPoint x: 274, startPoint y: 162, endPoint x: 282, endPoint y: 166, distance: 8.4
click at [275, 162] on input "checkbox" at bounding box center [278, 162] width 10 height 10
checkbox input "true"
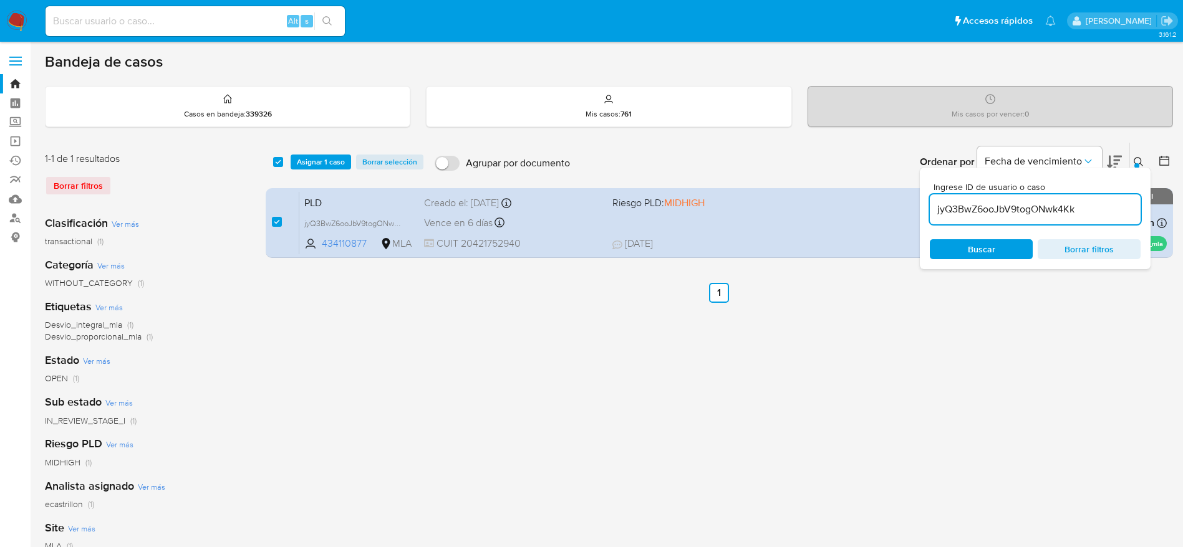
click at [313, 173] on div "select-all-cases-checkbox Asignar 1 caso Borrar selección Agrupar por documento…" at bounding box center [719, 162] width 907 height 39
click at [320, 161] on span "Asignar 1 caso" at bounding box center [321, 162] width 48 height 12
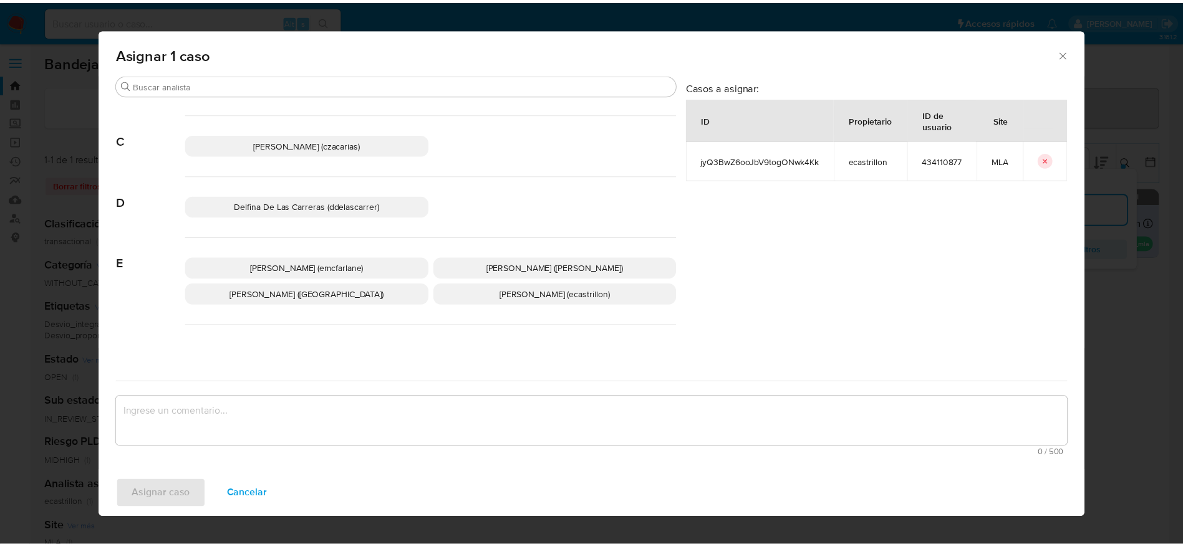
scroll to position [94, 0]
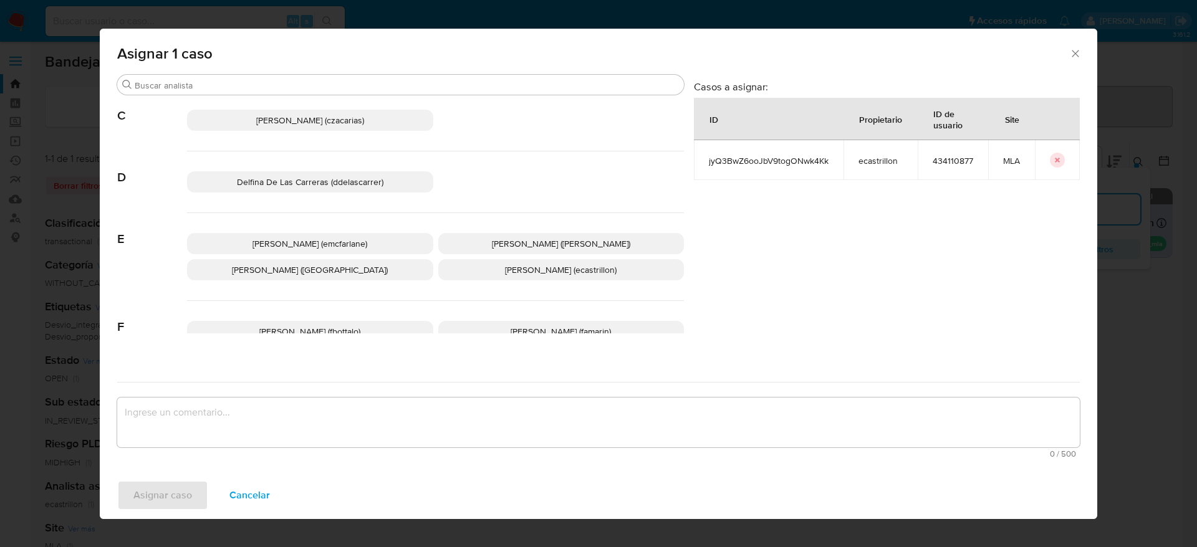
click at [310, 241] on span "[PERSON_NAME] (emcfarlane)" at bounding box center [309, 244] width 115 height 12
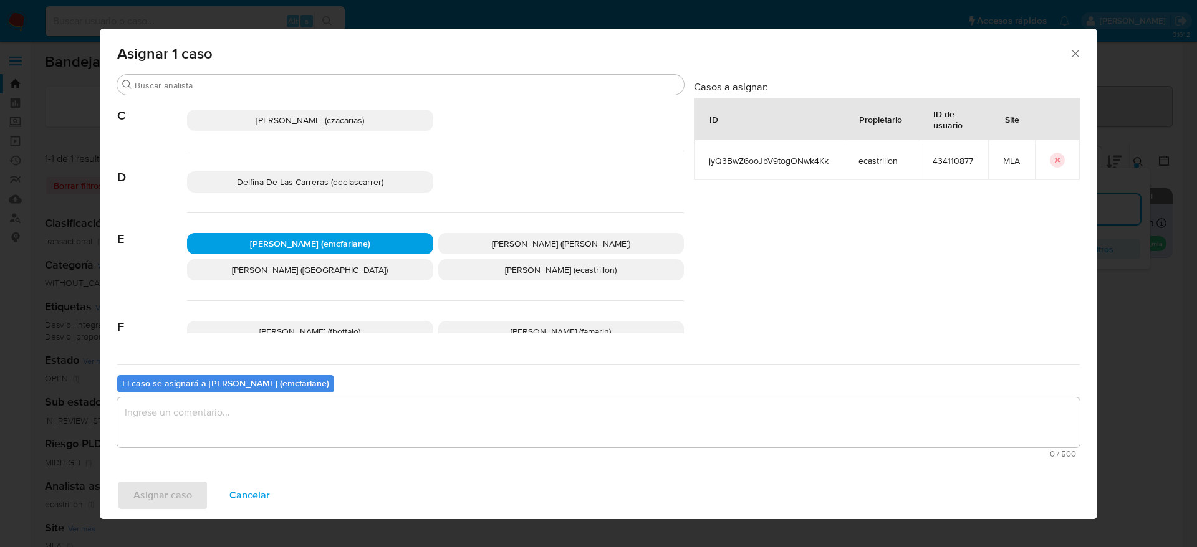
click at [271, 395] on div "El caso se asignará a Elaine Mc Farlane (emcfarlane) 0 / 500 500 caracteres res…" at bounding box center [598, 414] width 963 height 98
click at [194, 464] on div "Asignar 1 caso Buscar A [PERSON_NAME] ([PERSON_NAME]) [PERSON_NAME] (afaruolo) …" at bounding box center [598, 274] width 997 height 491
click at [194, 427] on textarea "assign-modal" at bounding box center [598, 423] width 963 height 50
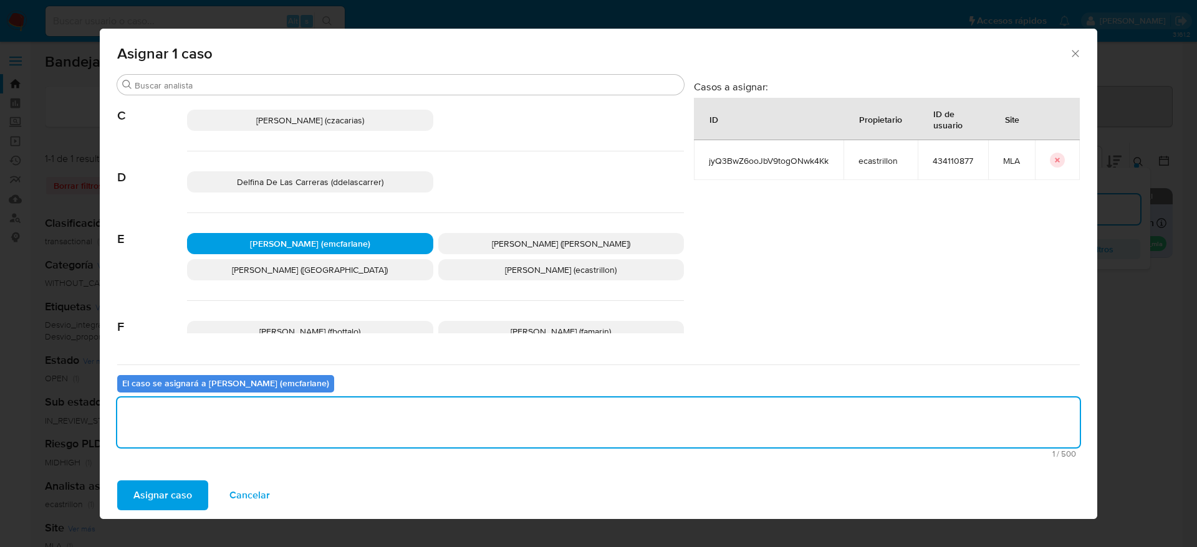
click at [172, 491] on span "Asignar caso" at bounding box center [162, 495] width 59 height 27
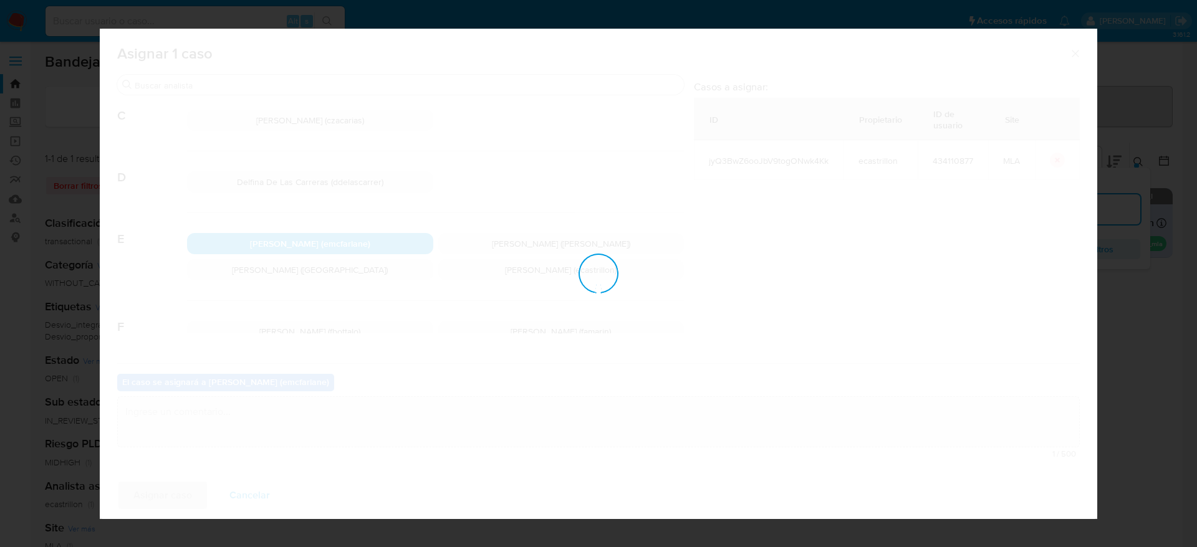
checkbox input "false"
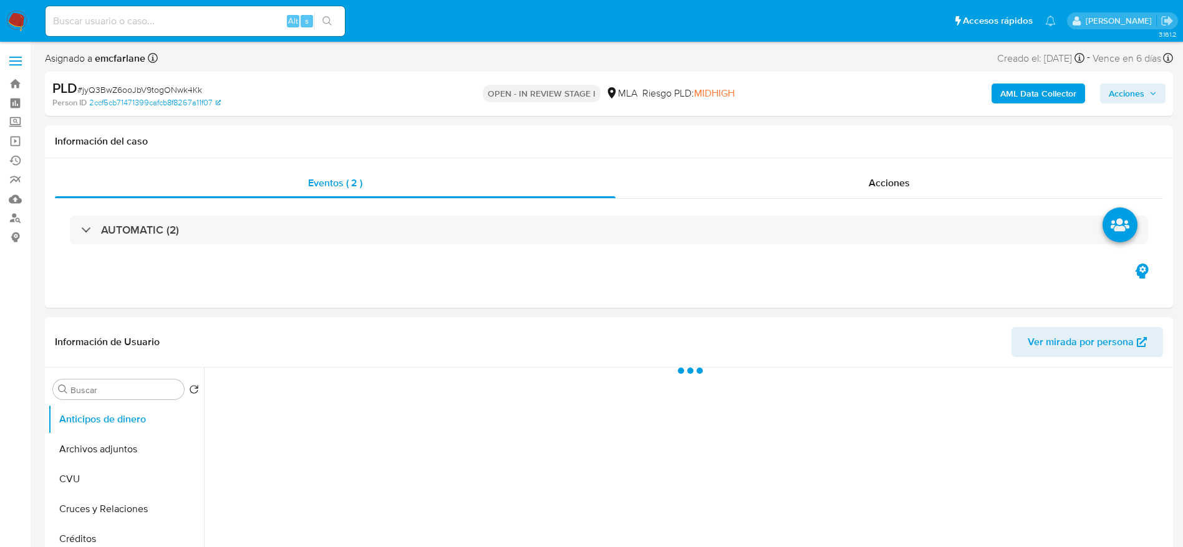
select select "10"
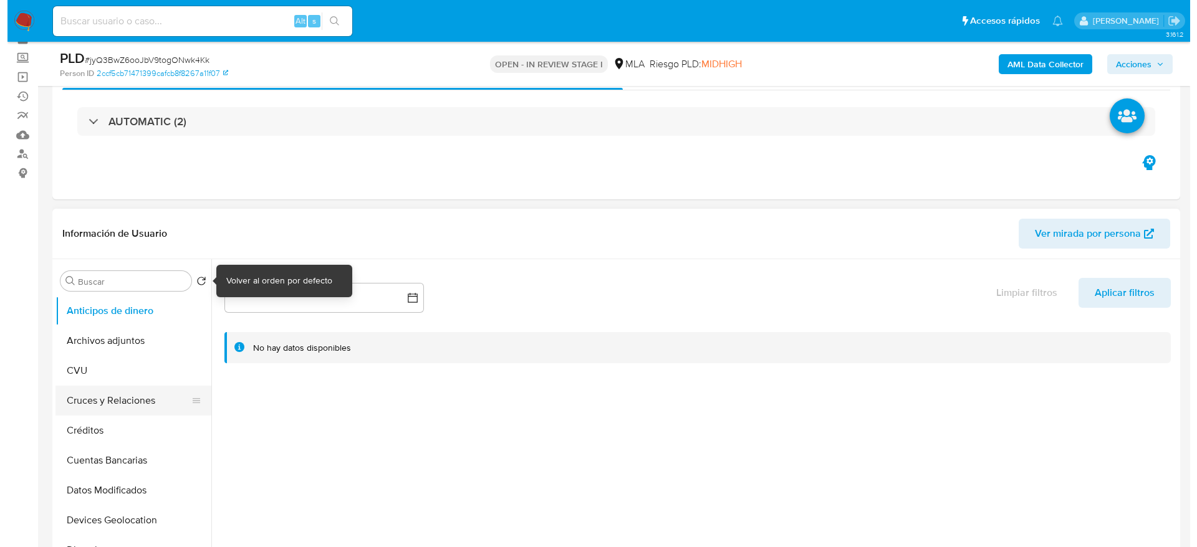
scroll to position [94, 0]
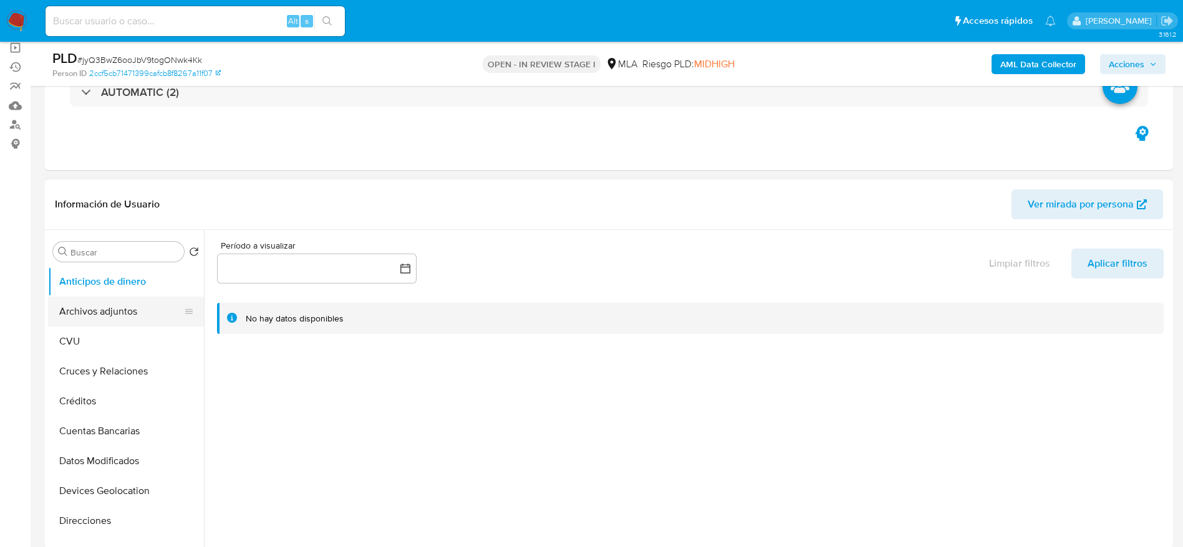
click at [106, 303] on button "Archivos adjuntos" at bounding box center [121, 312] width 146 height 30
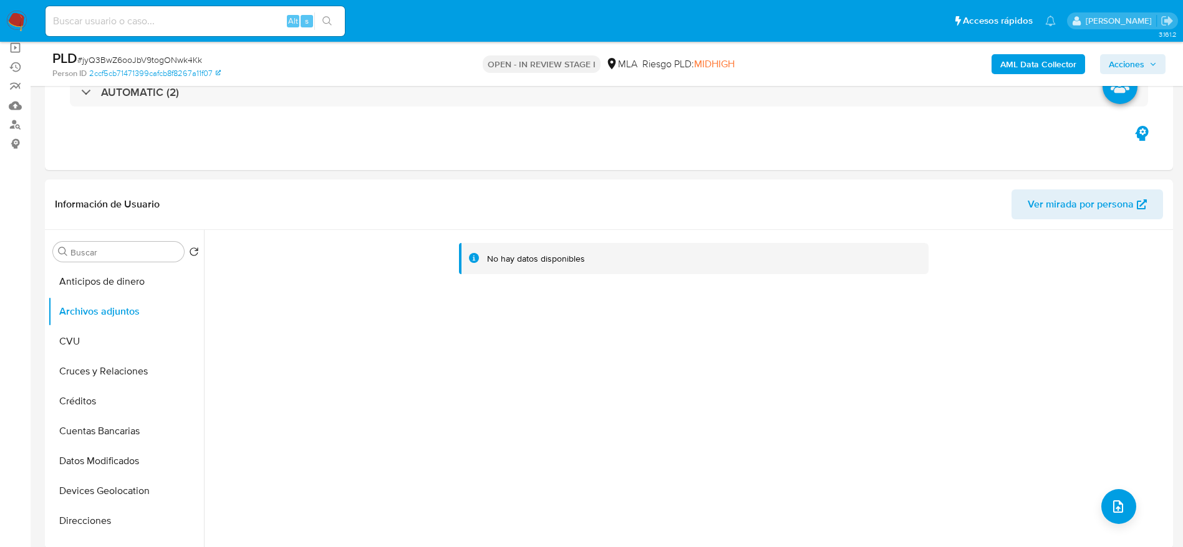
click at [1052, 62] on b "AML Data Collector" at bounding box center [1038, 64] width 76 height 20
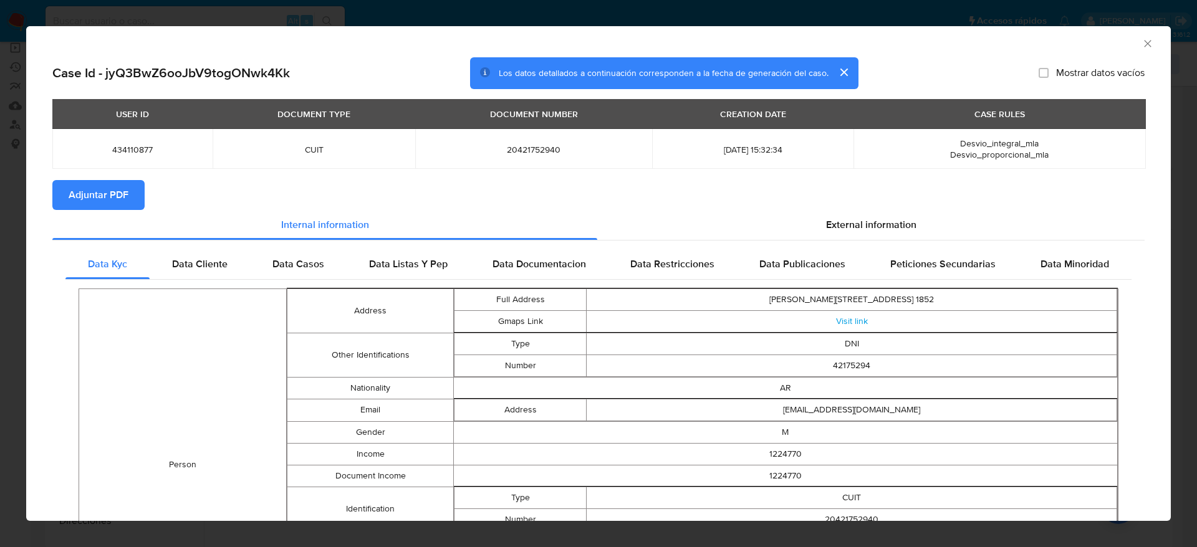
click at [92, 200] on span "Adjuntar PDF" at bounding box center [99, 194] width 60 height 27
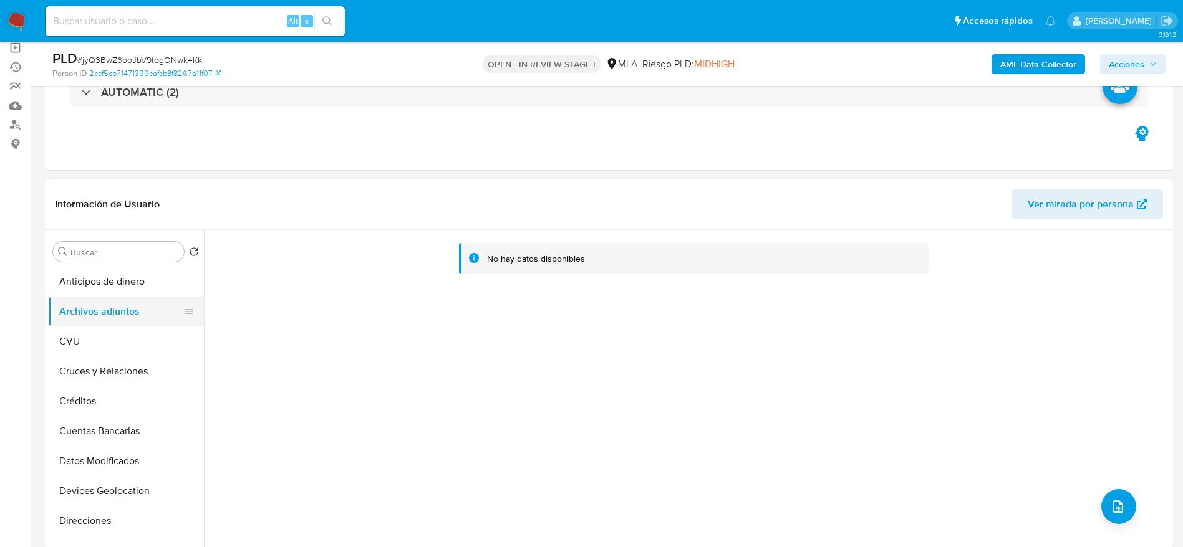
click at [98, 330] on button "CVU" at bounding box center [126, 342] width 156 height 30
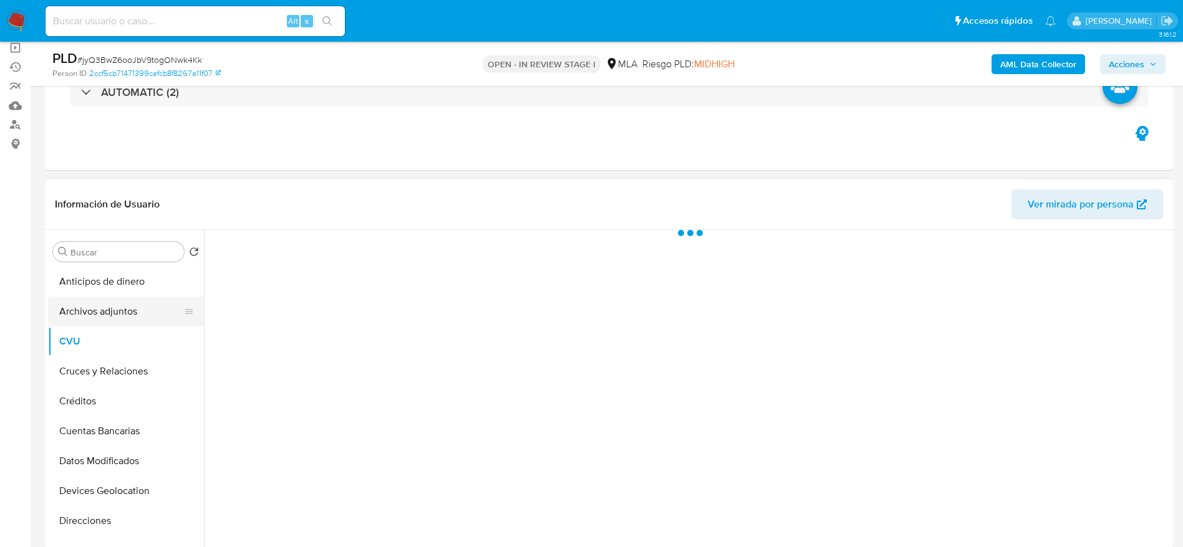
drag, startPoint x: 102, startPoint y: 320, endPoint x: 136, endPoint y: 321, distance: 33.7
click at [102, 320] on button "Archivos adjuntos" at bounding box center [121, 312] width 146 height 30
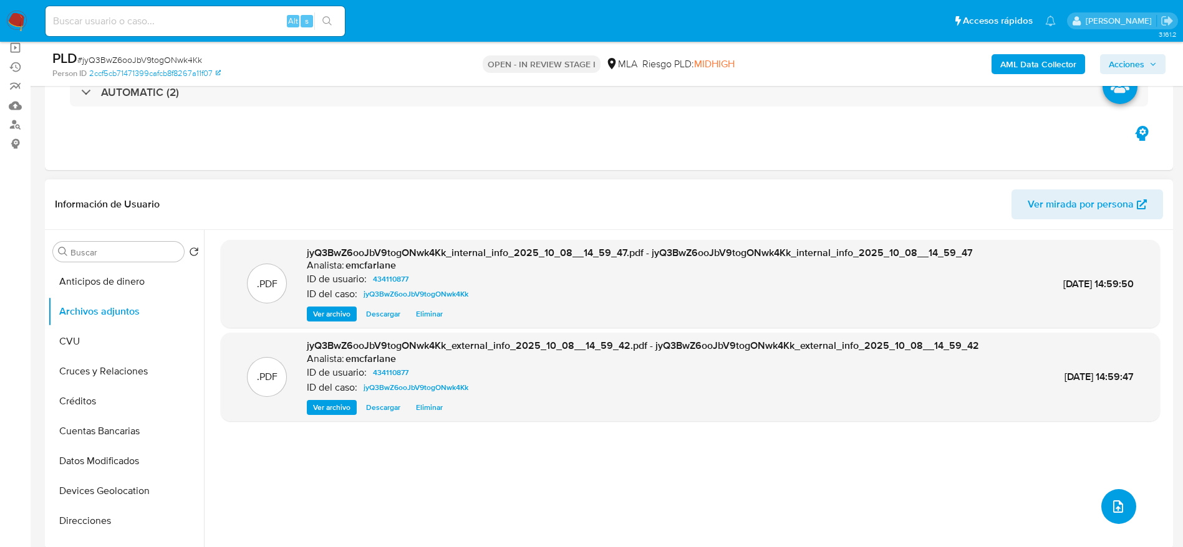
click at [1117, 495] on button "upload-file" at bounding box center [1118, 506] width 35 height 35
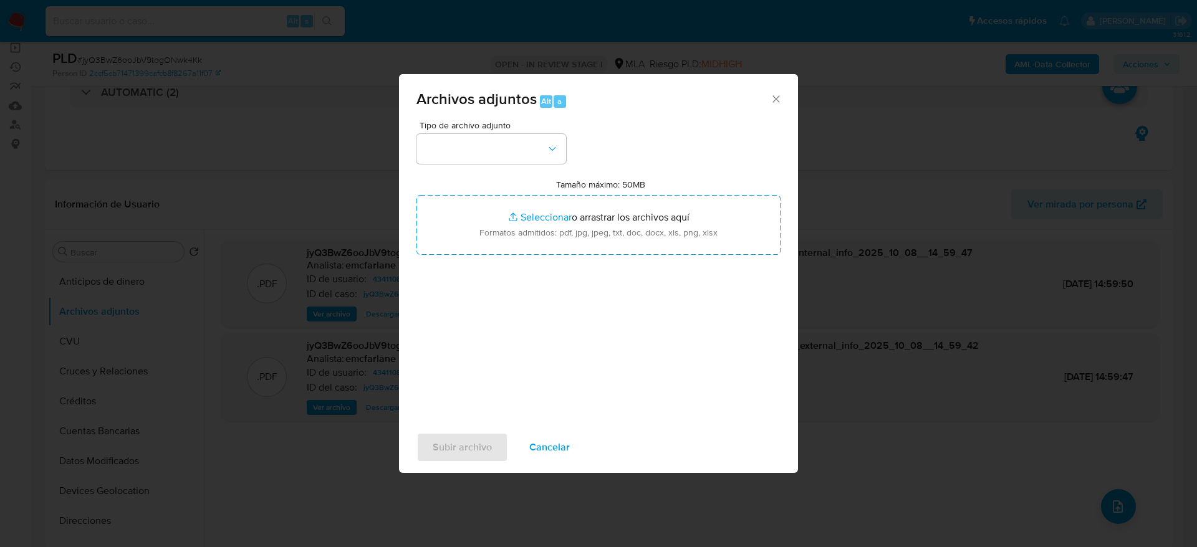
click at [543, 139] on button "button" at bounding box center [491, 149] width 150 height 30
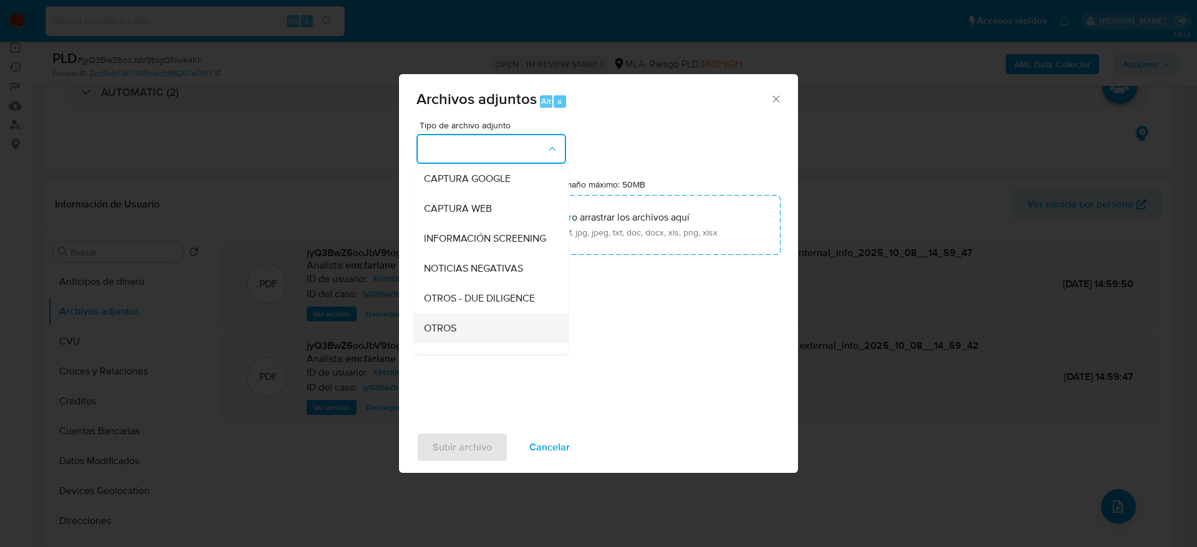
click at [460, 343] on div "OTROS" at bounding box center [487, 329] width 127 height 30
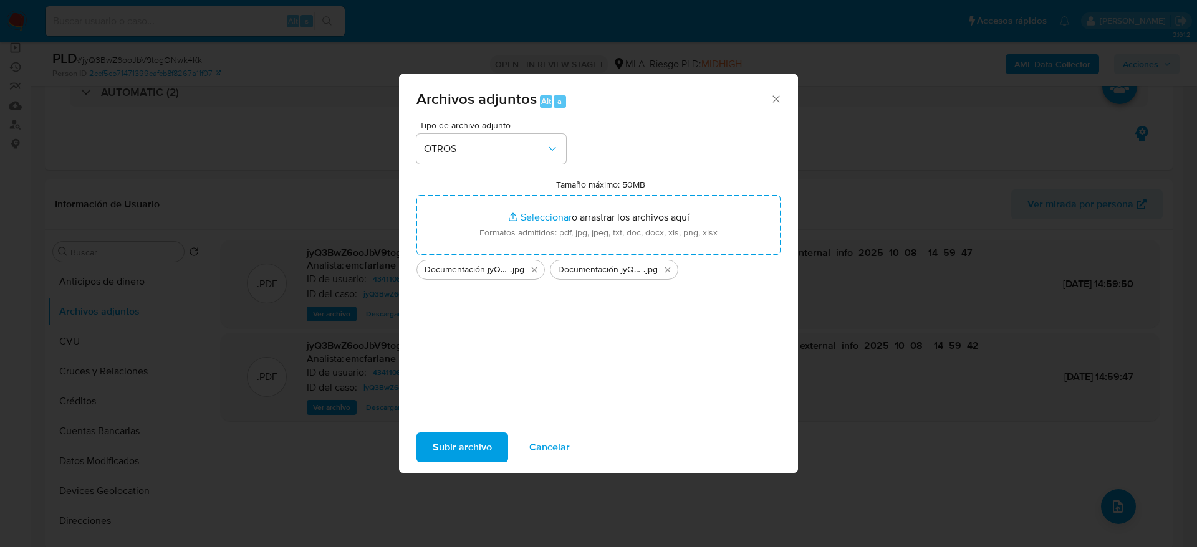
click at [458, 452] on span "Subir archivo" at bounding box center [462, 447] width 59 height 27
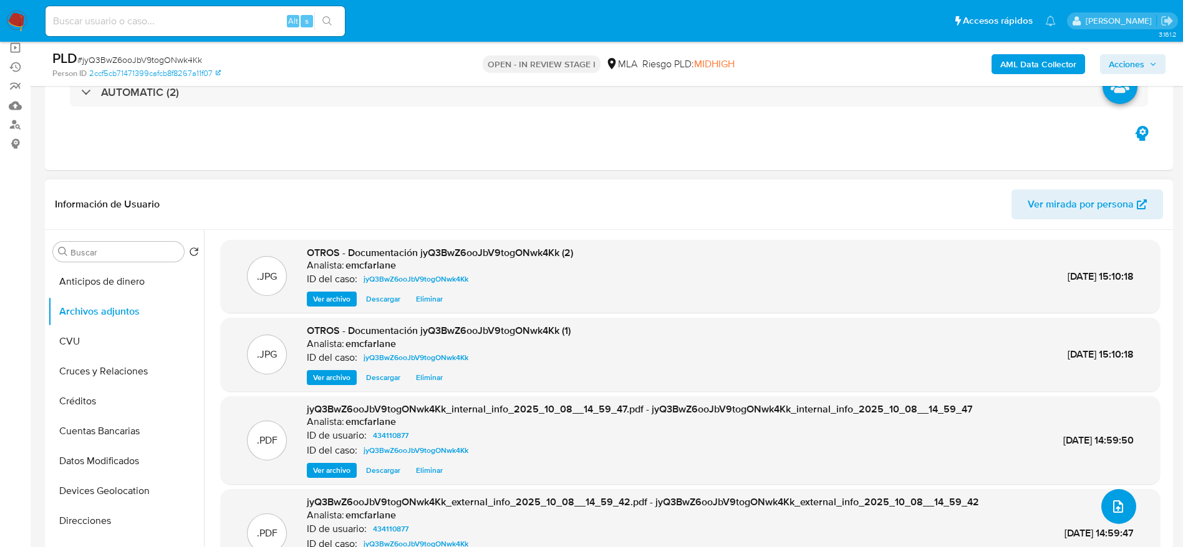
click at [1114, 495] on button "upload-file" at bounding box center [1118, 506] width 35 height 35
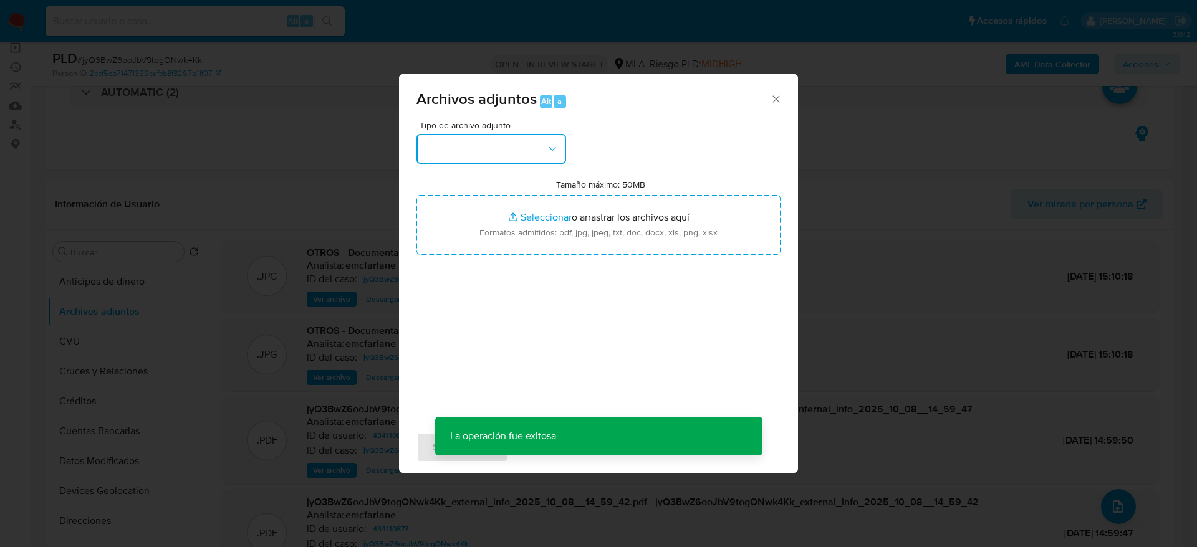
click at [486, 155] on button "button" at bounding box center [491, 149] width 150 height 30
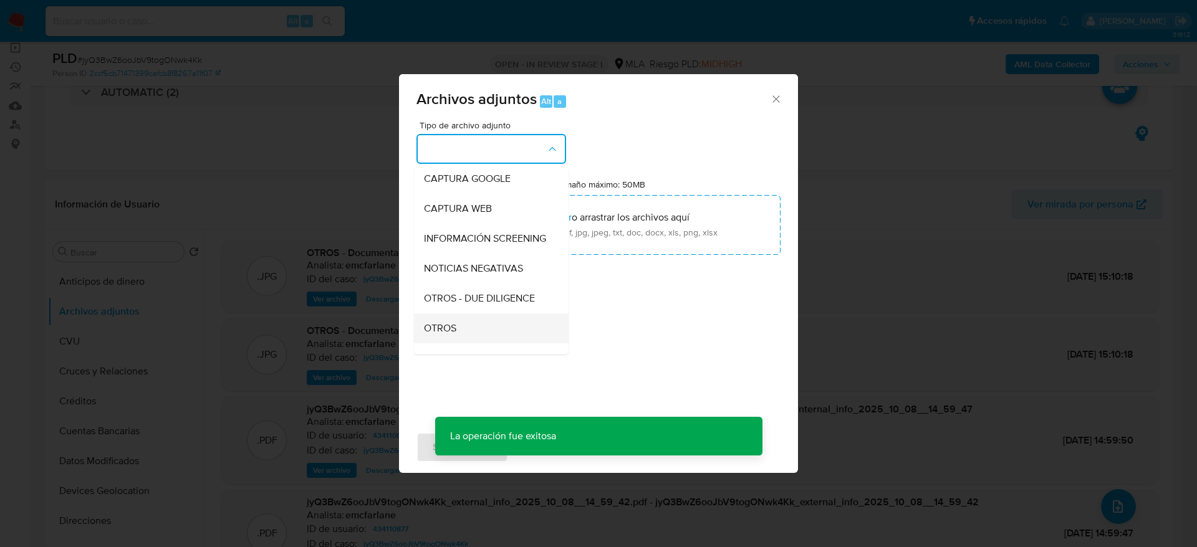
click at [476, 338] on div "OTROS" at bounding box center [487, 329] width 127 height 30
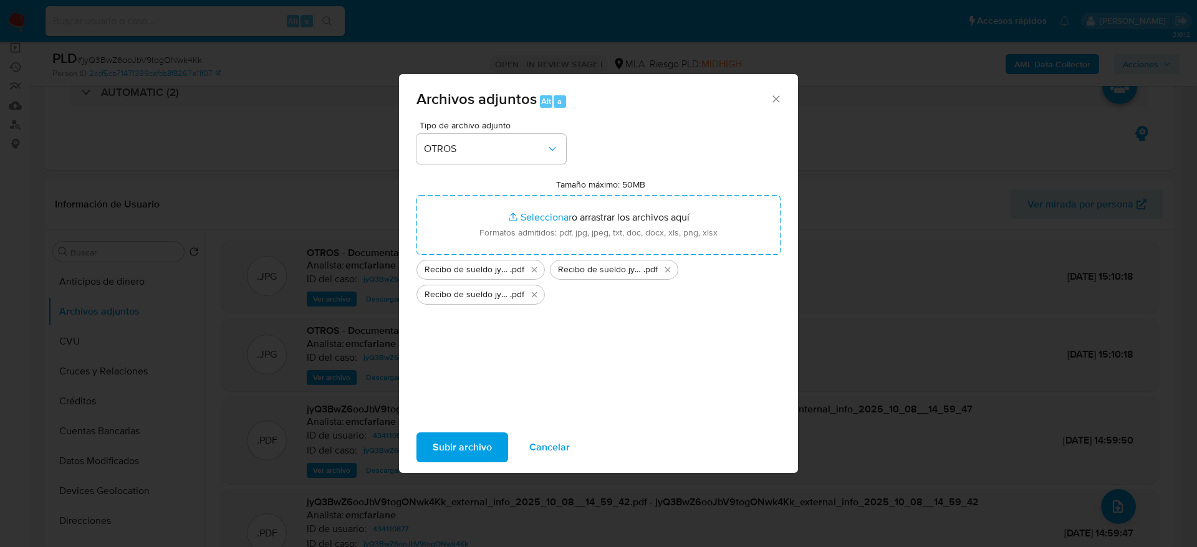
drag, startPoint x: 482, startPoint y: 342, endPoint x: 607, endPoint y: 383, distance: 131.1
click at [607, 383] on div "Tipo de archivo adjunto OTROS Tamaño máximo: 50MB Seleccionar archivos Seleccio…" at bounding box center [598, 268] width 364 height 294
drag, startPoint x: 469, startPoint y: 441, endPoint x: 706, endPoint y: 478, distance: 240.2
click at [468, 441] on span "Subir archivo" at bounding box center [462, 447] width 59 height 27
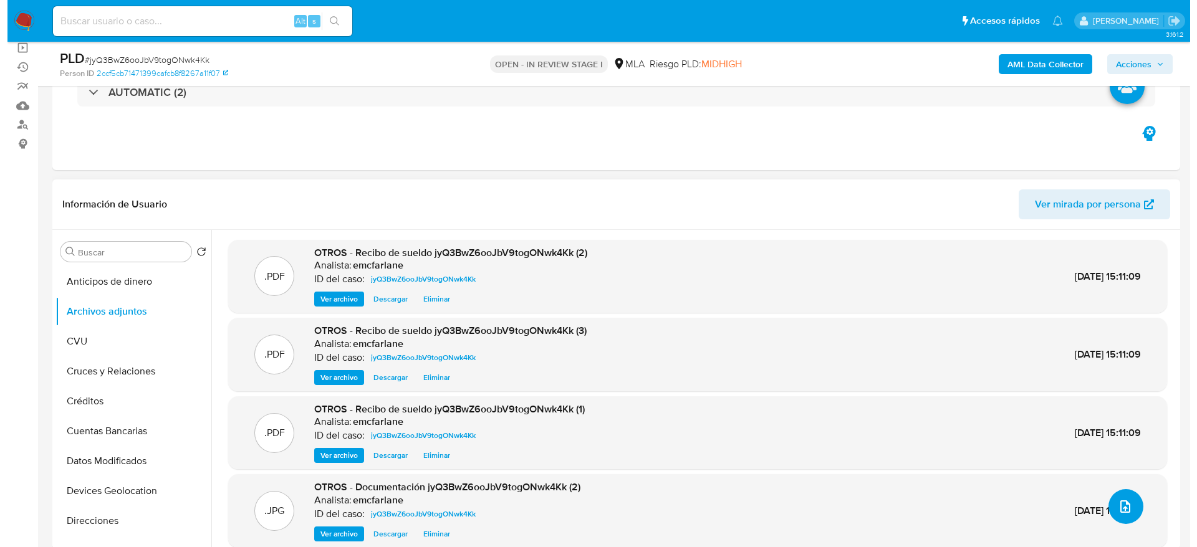
scroll to position [10, 0]
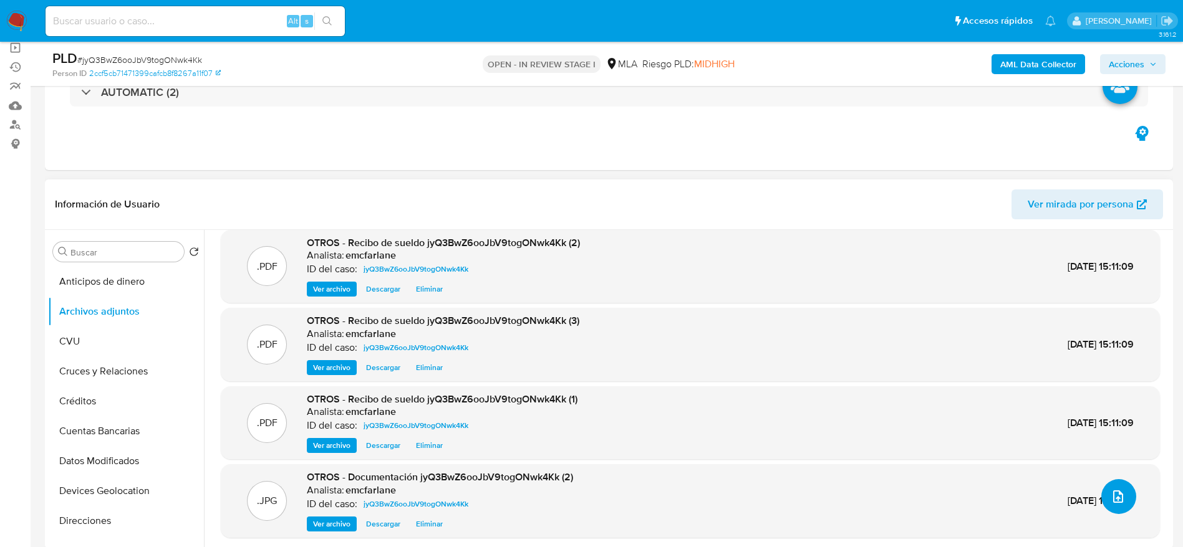
click at [1110, 483] on button "upload-file" at bounding box center [1118, 496] width 35 height 35
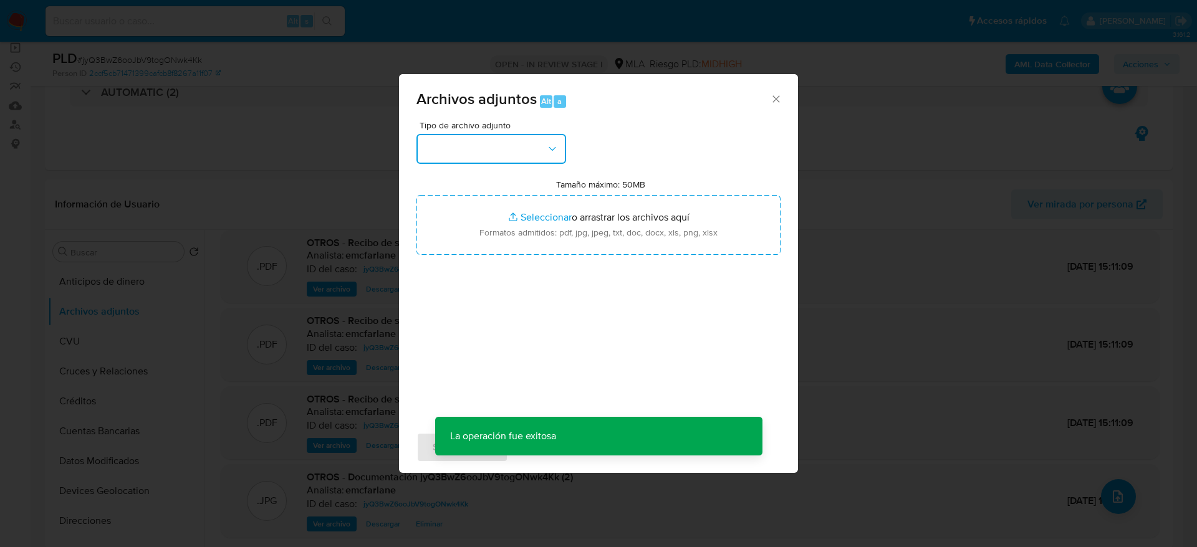
click at [468, 152] on button "button" at bounding box center [491, 149] width 150 height 30
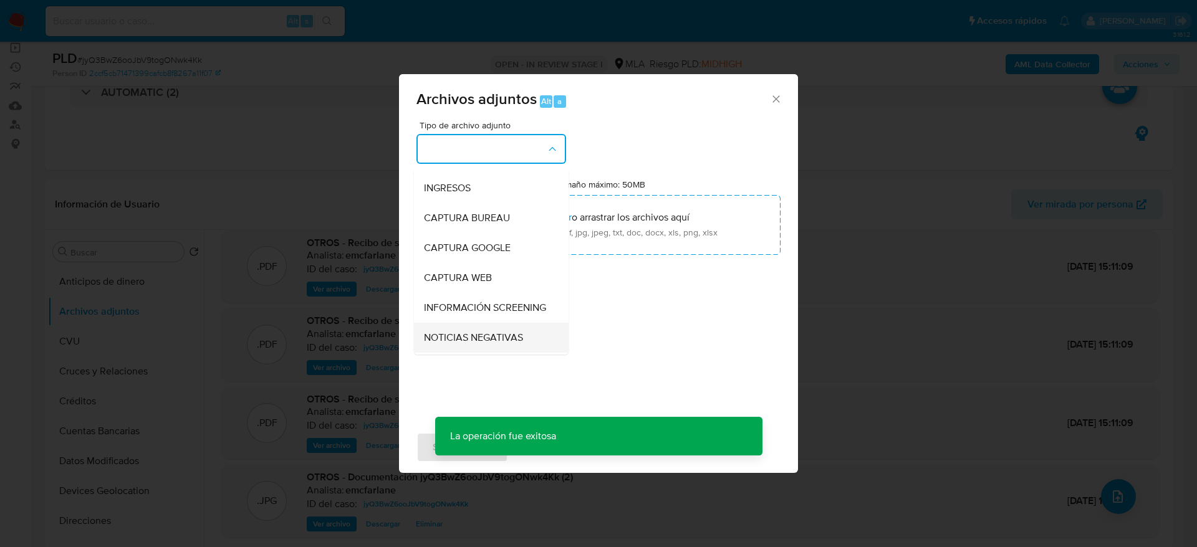
scroll to position [94, 0]
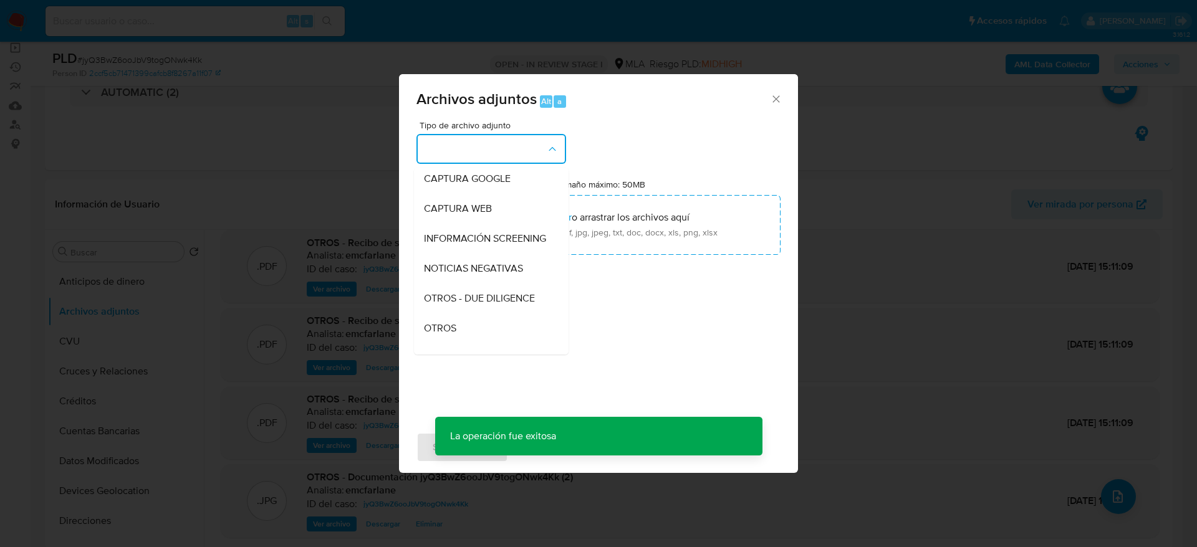
click at [448, 335] on span "OTROS" at bounding box center [440, 328] width 32 height 12
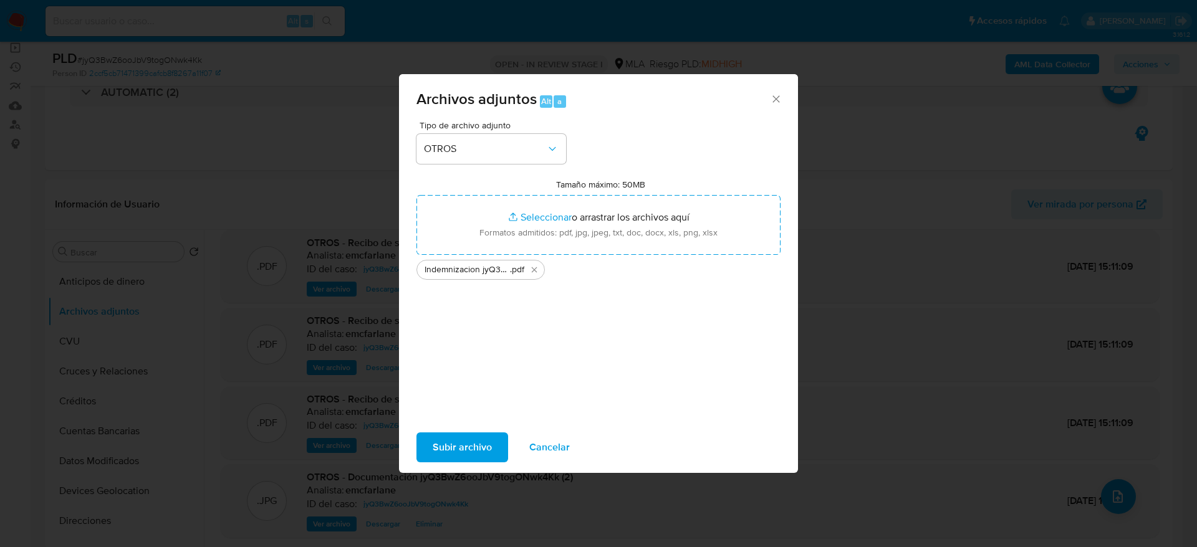
drag, startPoint x: 459, startPoint y: 12, endPoint x: 488, endPoint y: 445, distance: 434.2
click at [488, 445] on span "Subir archivo" at bounding box center [462, 447] width 59 height 27
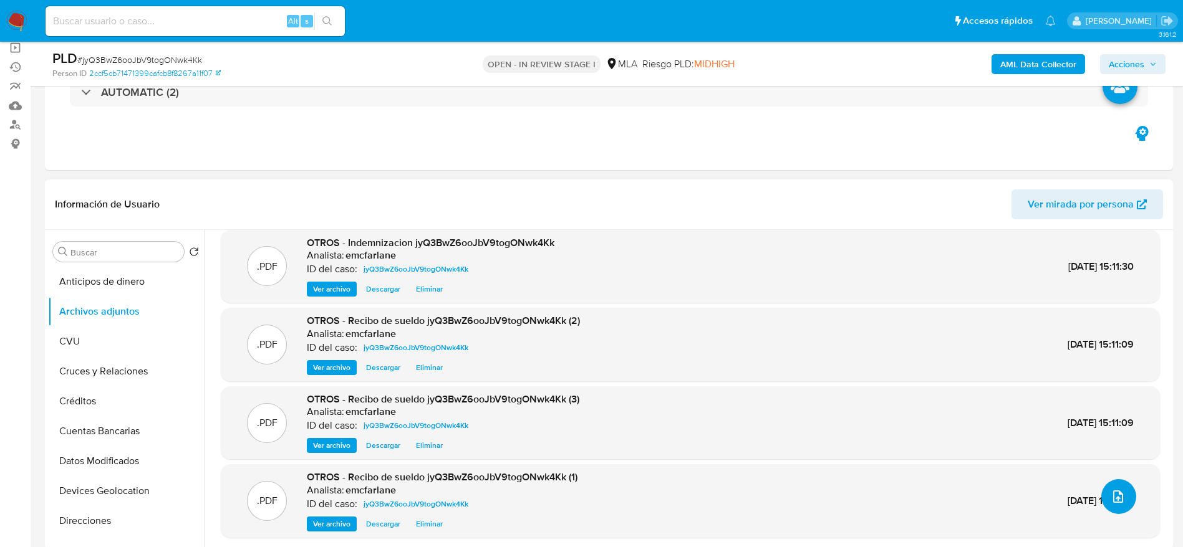
click at [1114, 499] on icon "upload-file" at bounding box center [1117, 496] width 15 height 15
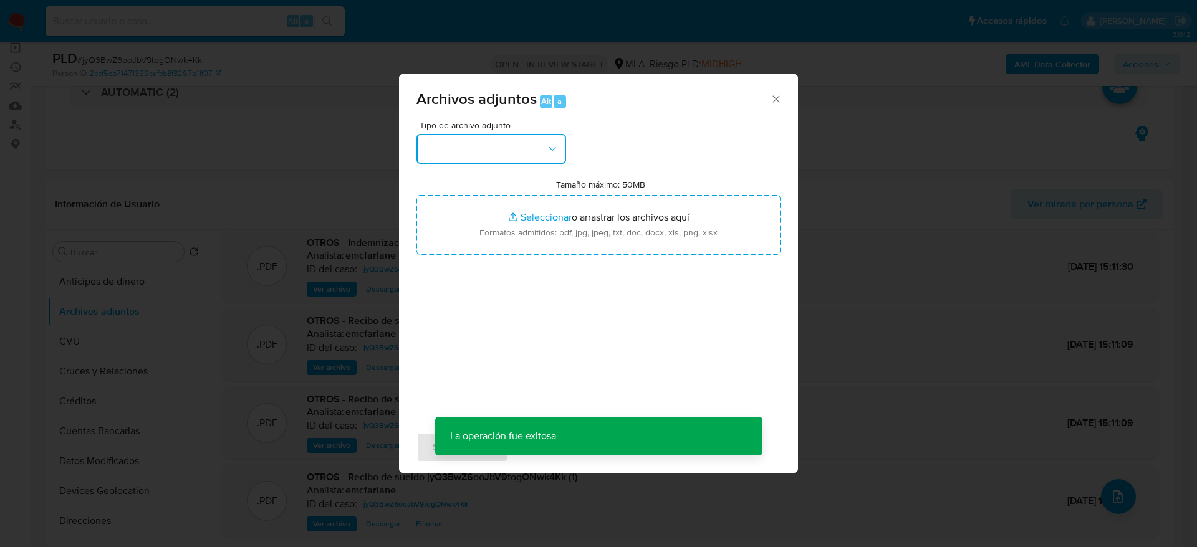
drag, startPoint x: 451, startPoint y: 146, endPoint x: 450, endPoint y: 160, distance: 13.2
click at [451, 147] on button "button" at bounding box center [491, 149] width 150 height 30
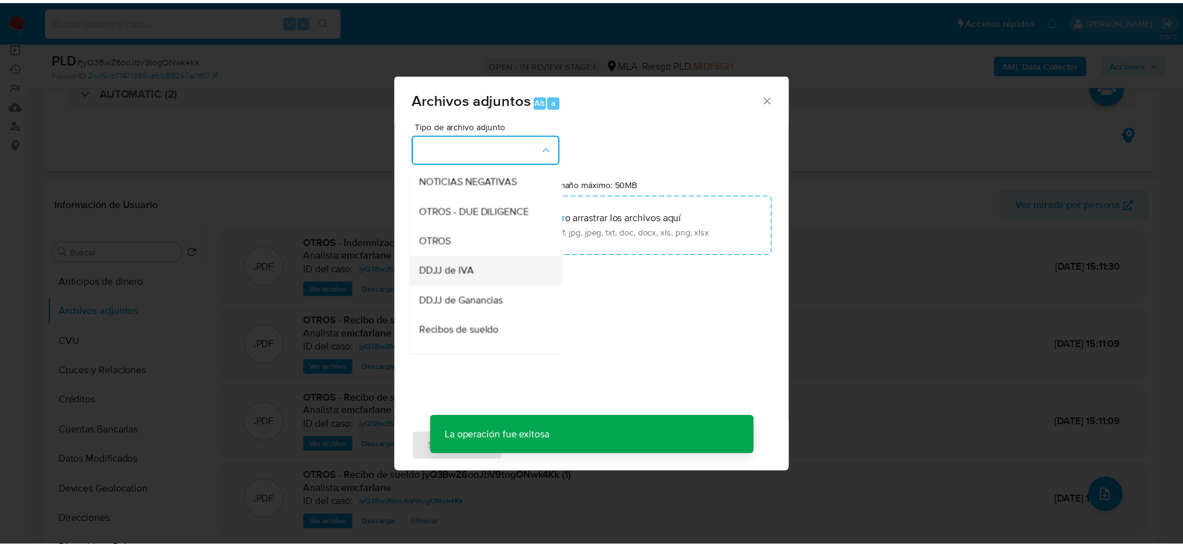
scroll to position [187, 0]
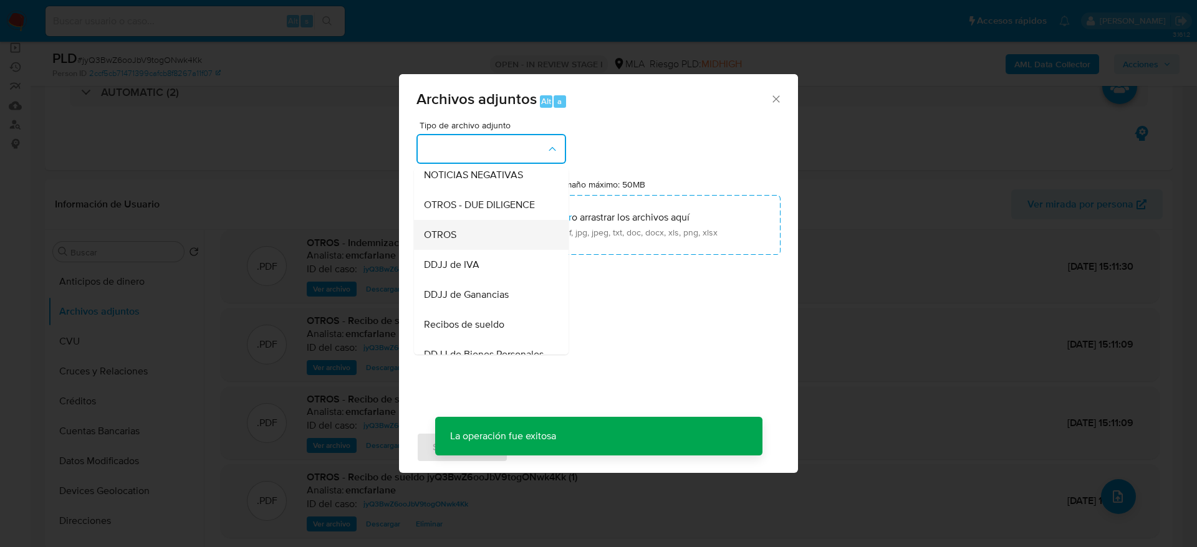
click at [452, 236] on div "OTROS" at bounding box center [487, 235] width 127 height 30
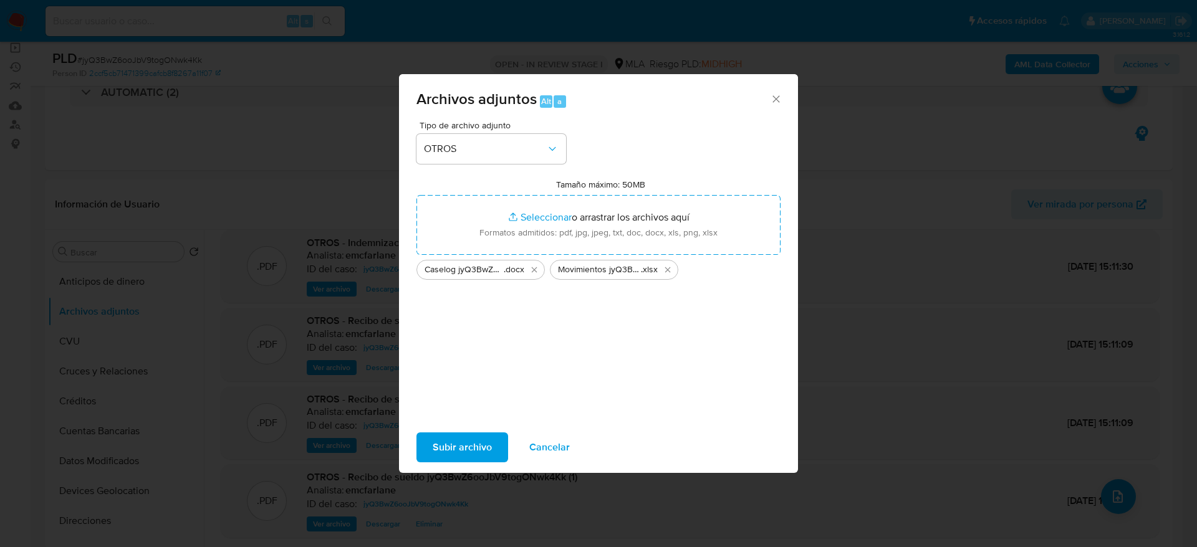
click at [469, 445] on span "Subir archivo" at bounding box center [462, 447] width 59 height 27
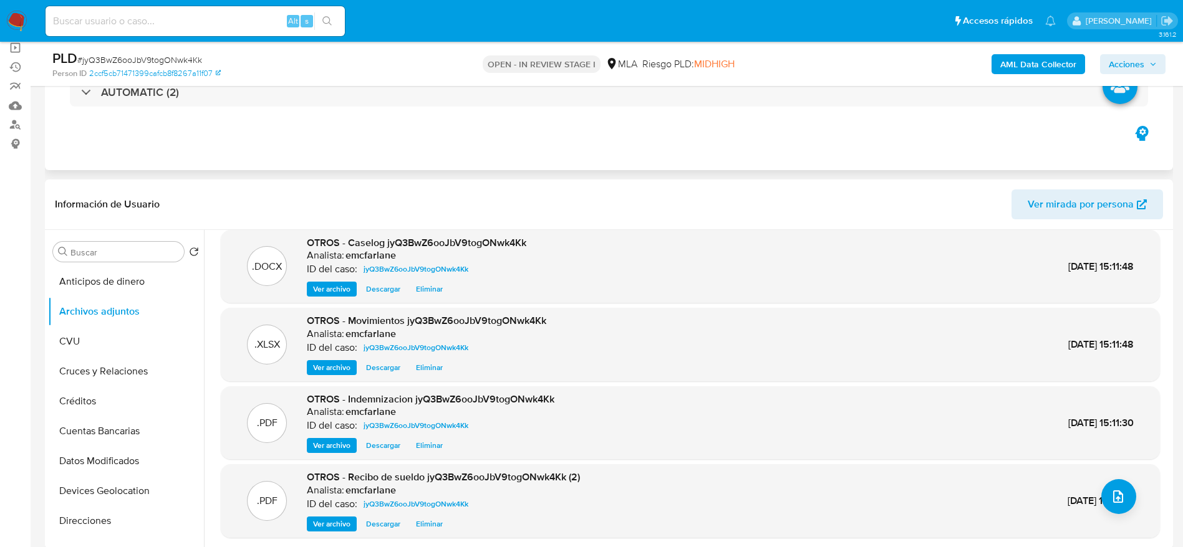
click at [579, 143] on div "Eventos ( 2 ) Acciones AUTOMATIC (2)" at bounding box center [609, 96] width 1128 height 150
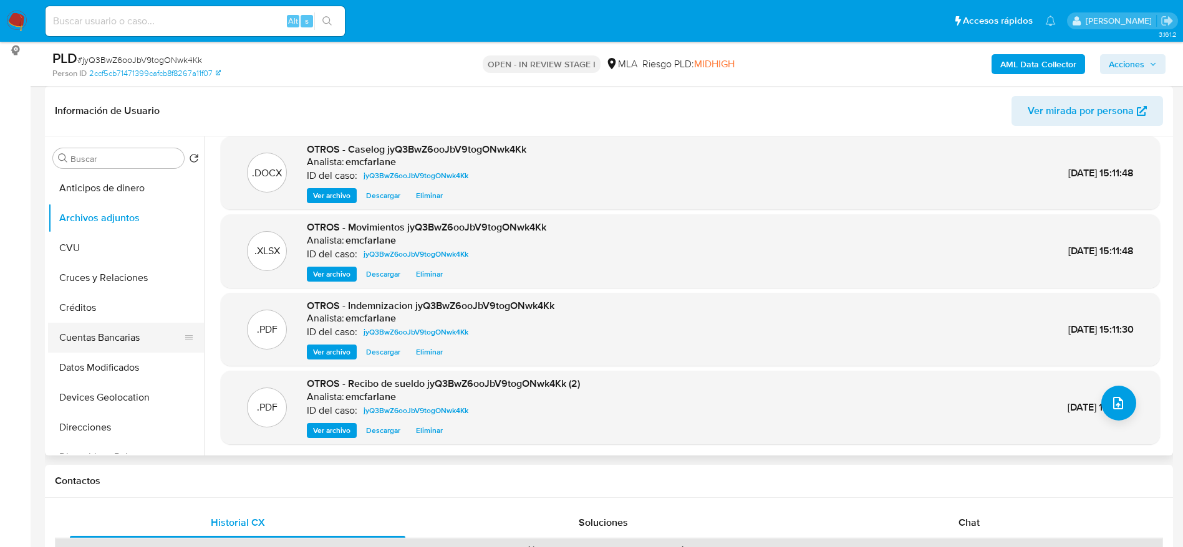
scroll to position [281, 0]
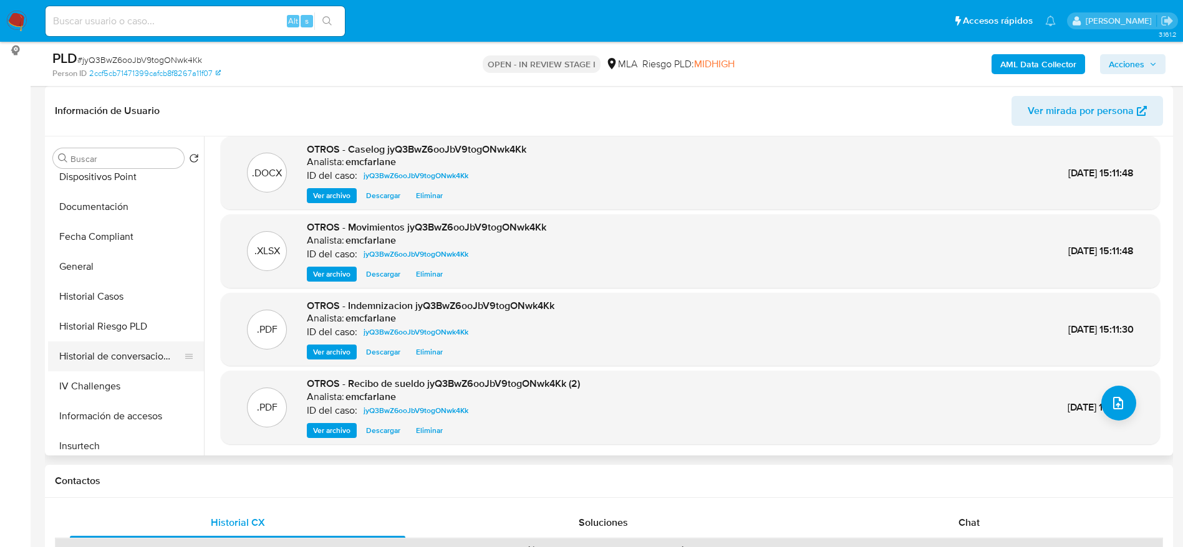
click at [130, 344] on button "Historial de conversaciones" at bounding box center [121, 357] width 146 height 30
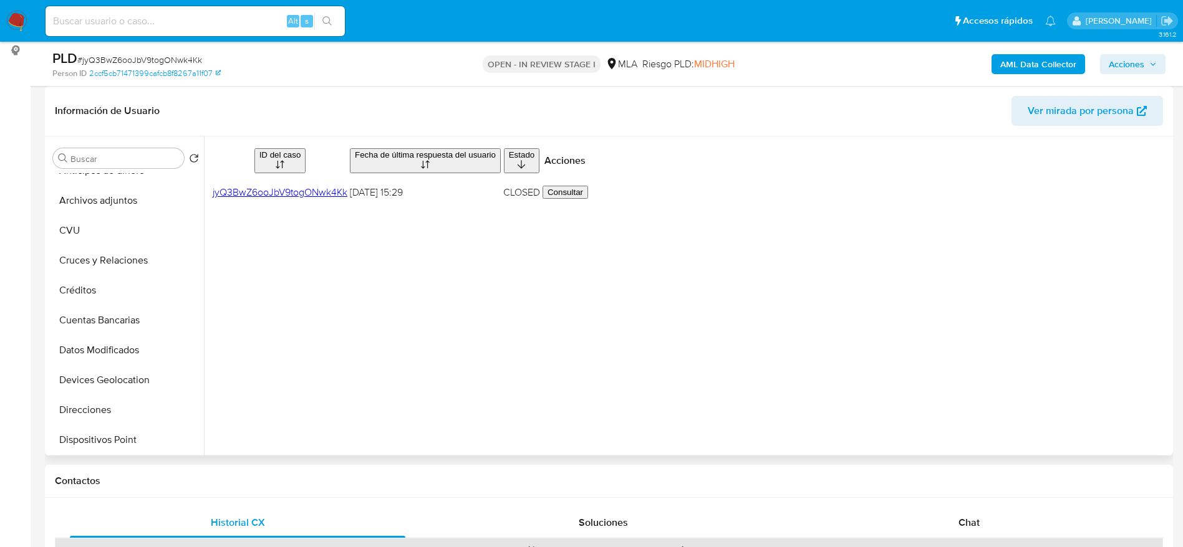
scroll to position [0, 0]
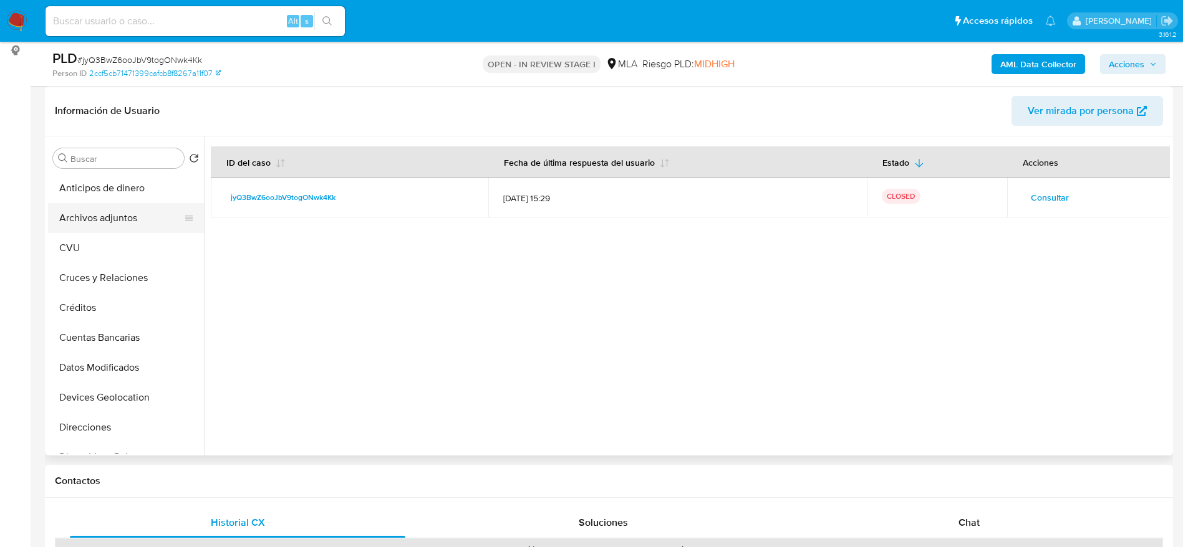
click at [103, 210] on button "Archivos adjuntos" at bounding box center [121, 218] width 146 height 30
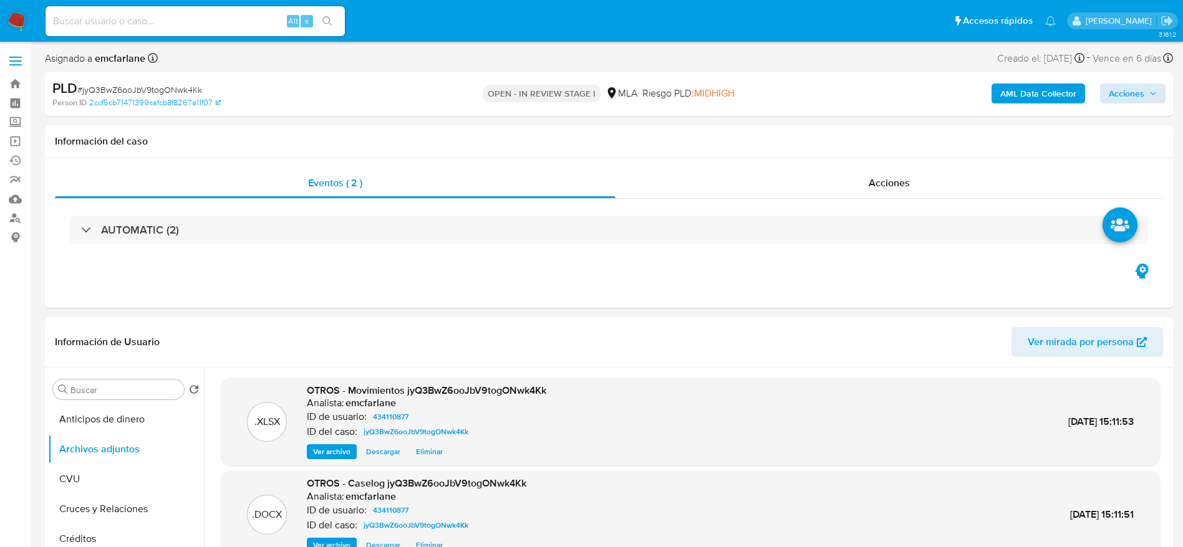
drag, startPoint x: 1131, startPoint y: 108, endPoint x: 1128, endPoint y: 102, distance: 6.7
click at [1131, 108] on div "PLD # jyQ3BwZ6ooJbV9togONwk4Kk Person ID 2ccf5cb71471399cafcb8f8267a11f07 OPEN …" at bounding box center [609, 94] width 1128 height 44
click at [1126, 97] on span "Acciones" at bounding box center [1126, 94] width 36 height 20
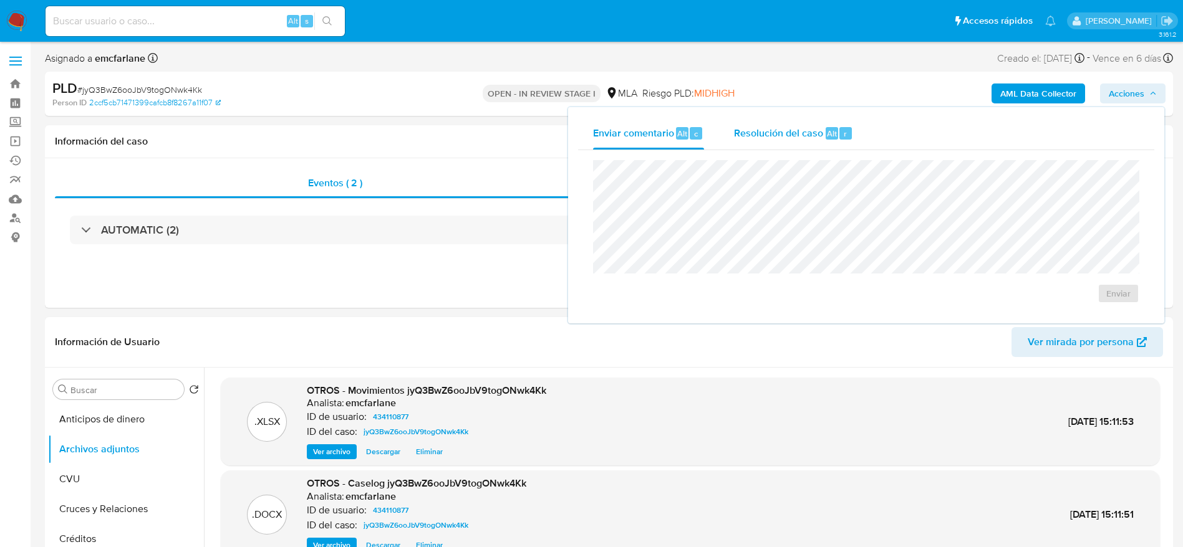
click at [787, 140] on div "Resolución del caso Alt r" at bounding box center [793, 133] width 119 height 32
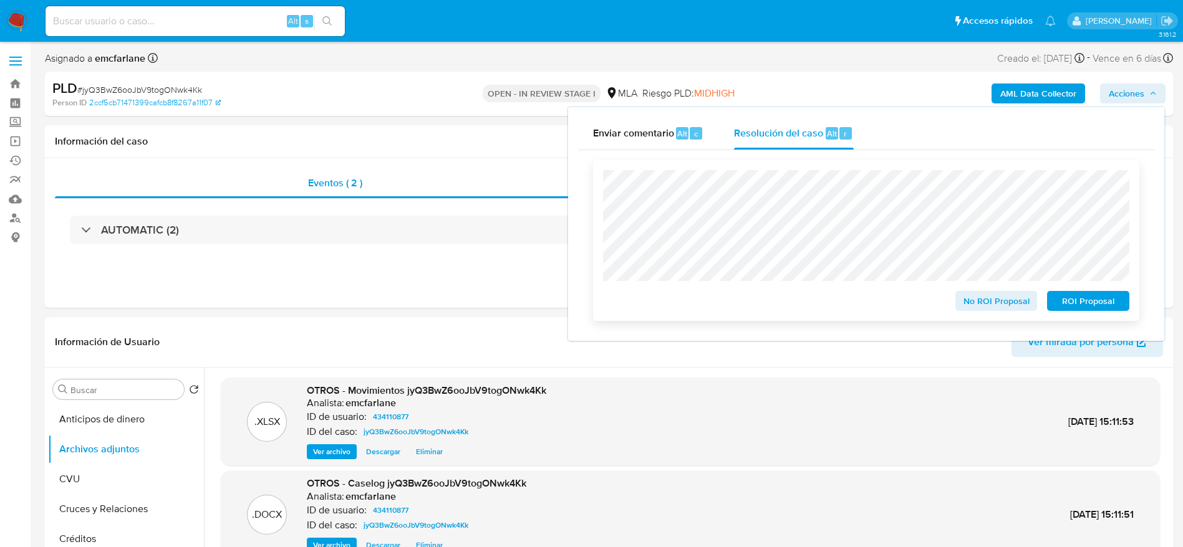
click at [975, 295] on span "No ROI Proposal" at bounding box center [996, 300] width 65 height 17
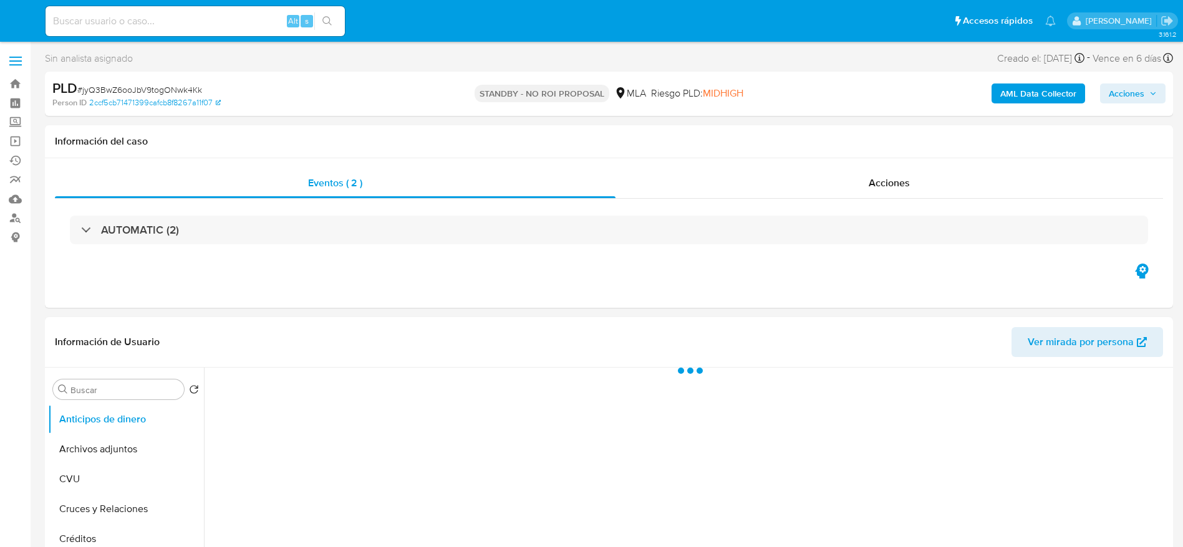
select select "10"
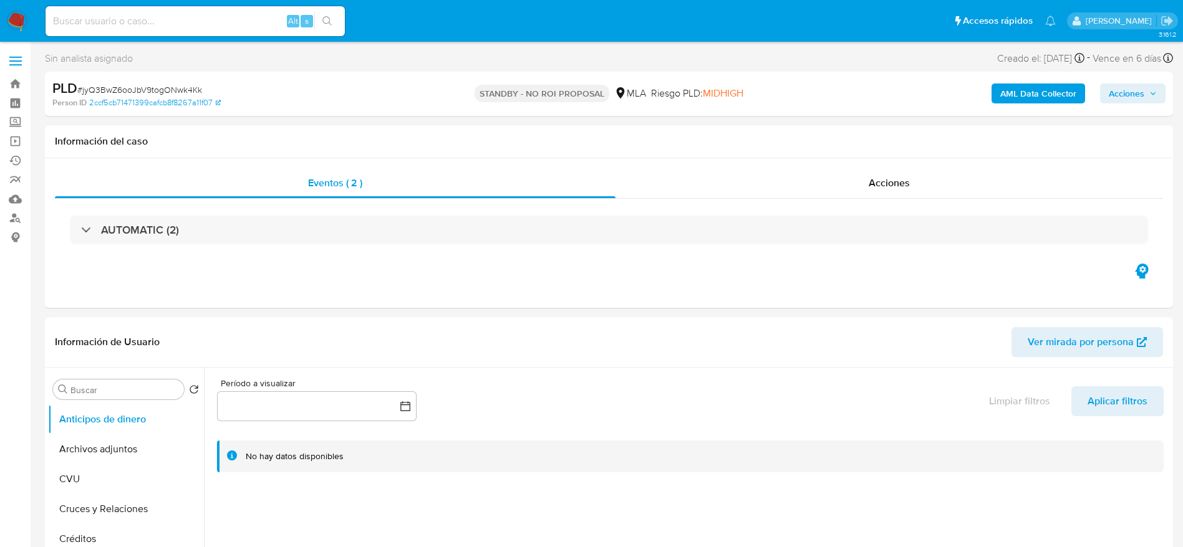
click at [138, 24] on input at bounding box center [195, 21] width 299 height 16
paste input "216369054"
type input "216369054"
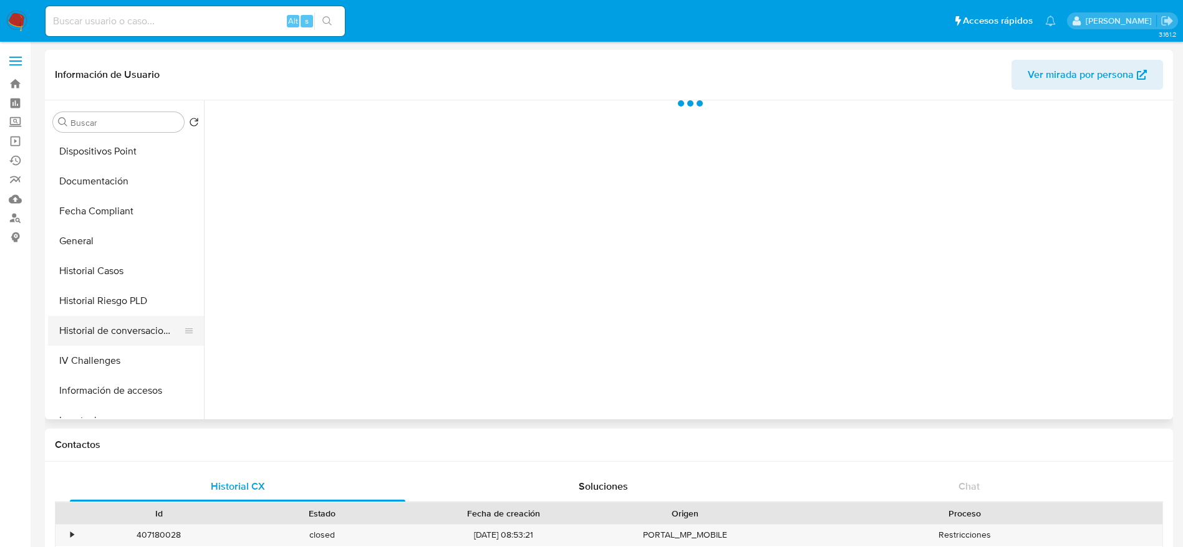
scroll to position [281, 0]
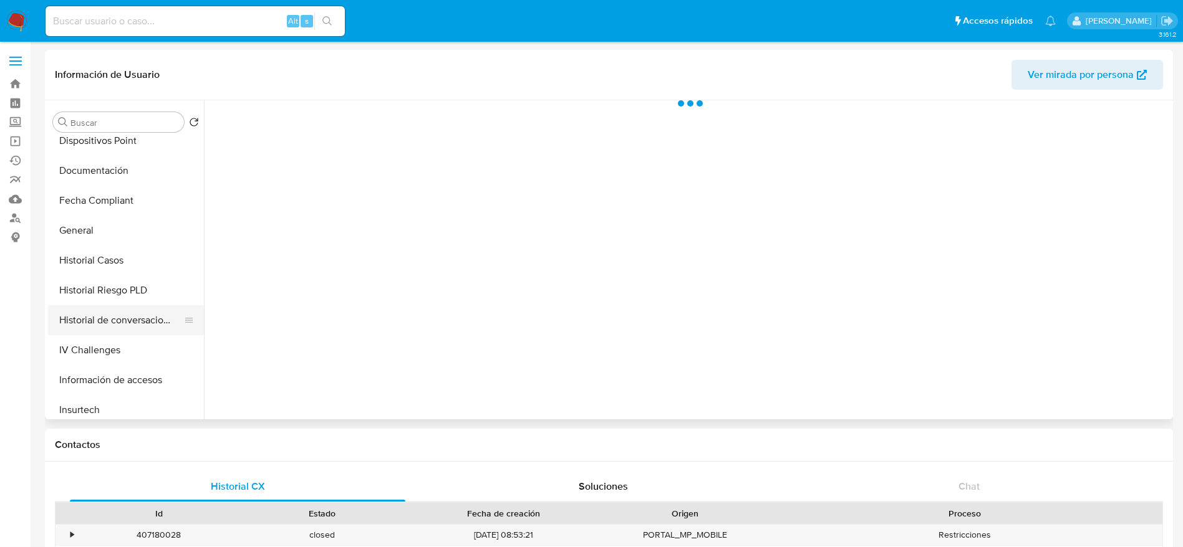
select select "10"
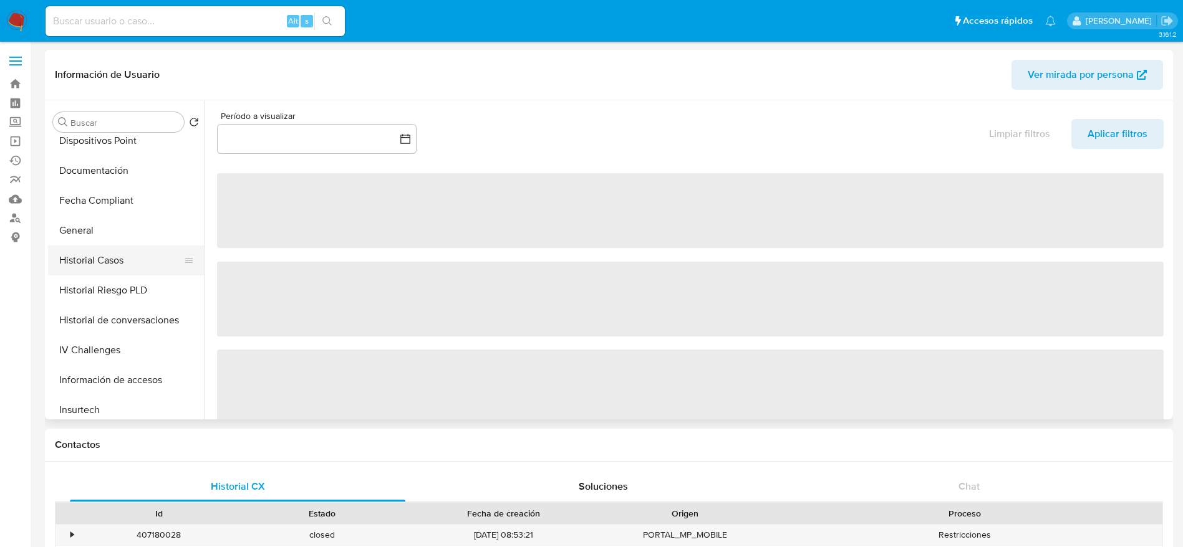
click at [103, 250] on button "Historial Casos" at bounding box center [121, 261] width 146 height 30
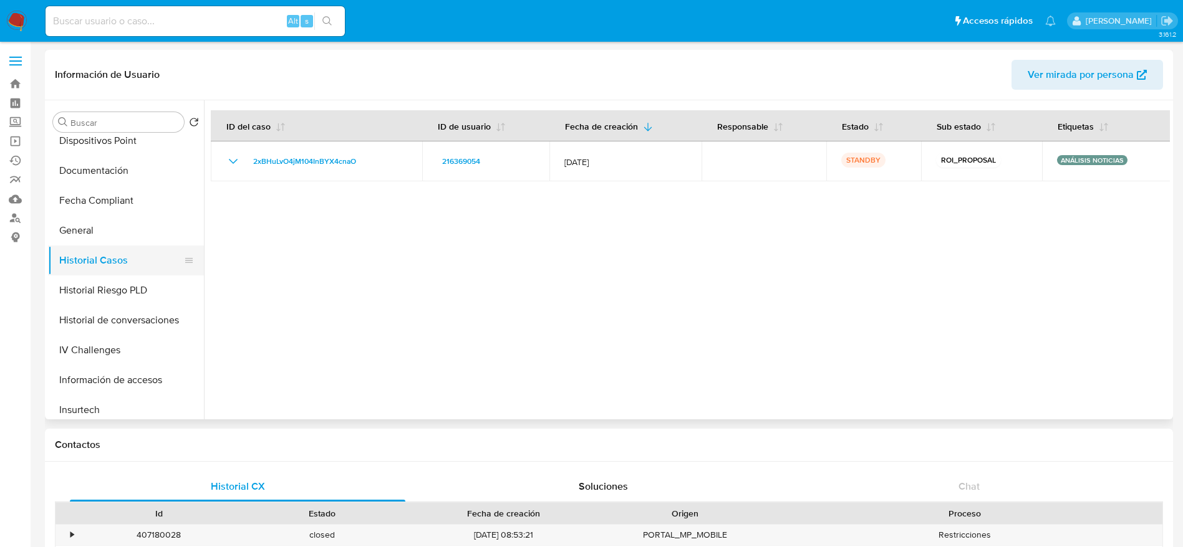
scroll to position [468, 0]
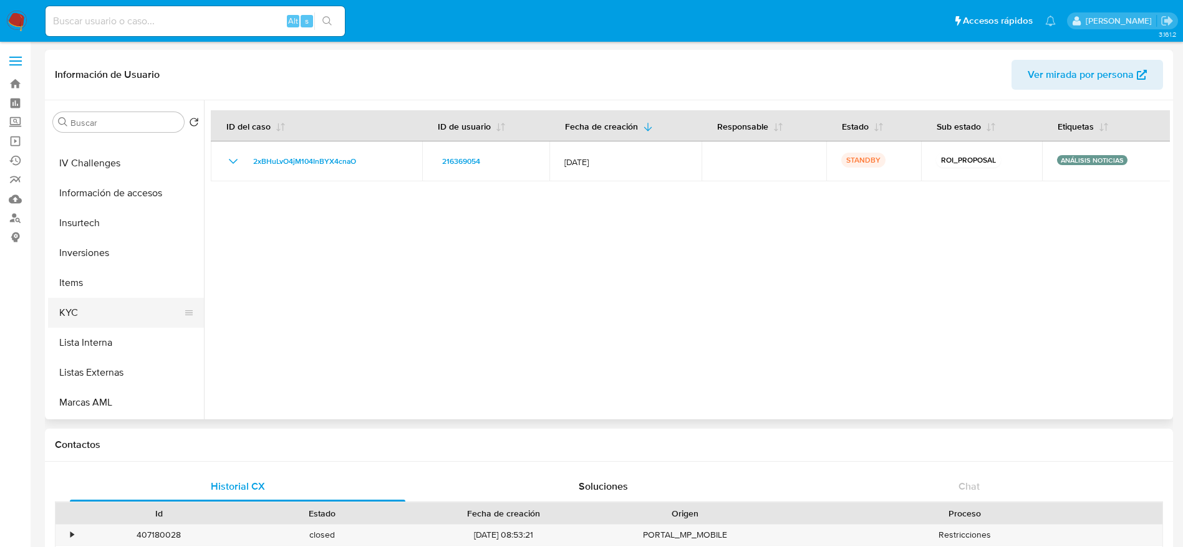
click at [107, 305] on button "KYC" at bounding box center [121, 313] width 146 height 30
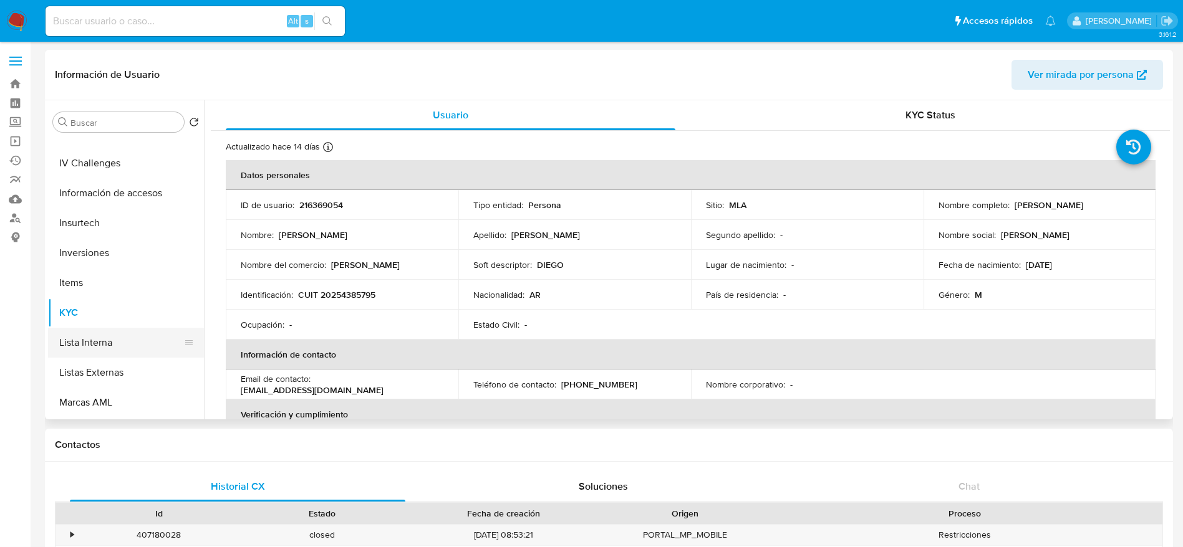
click at [118, 342] on button "Lista Interna" at bounding box center [121, 343] width 146 height 30
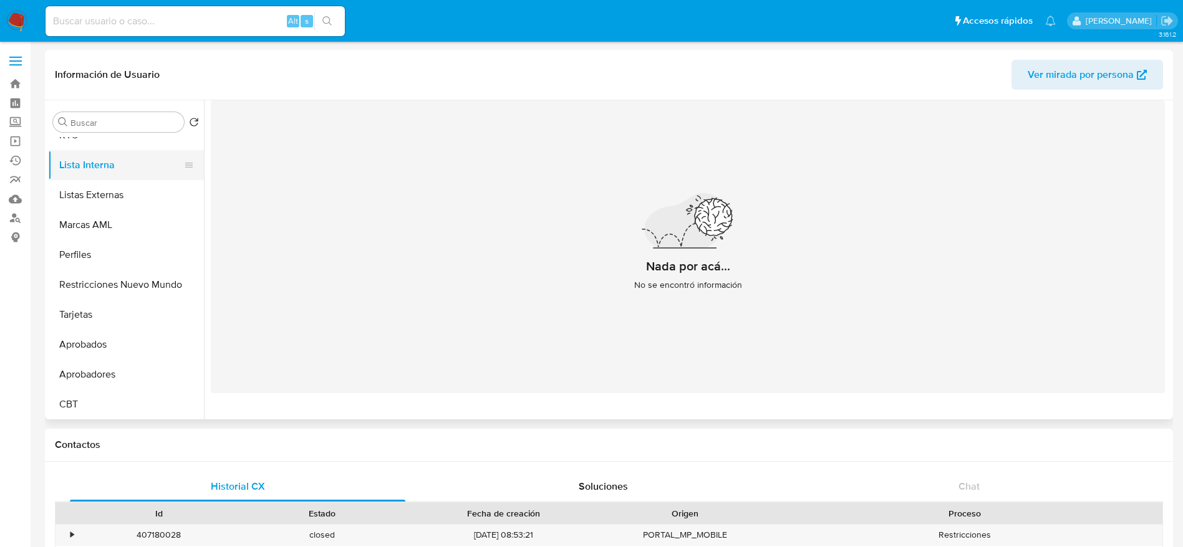
scroll to position [646, 0]
click at [105, 286] on button "Restricciones Nuevo Mundo" at bounding box center [121, 284] width 146 height 30
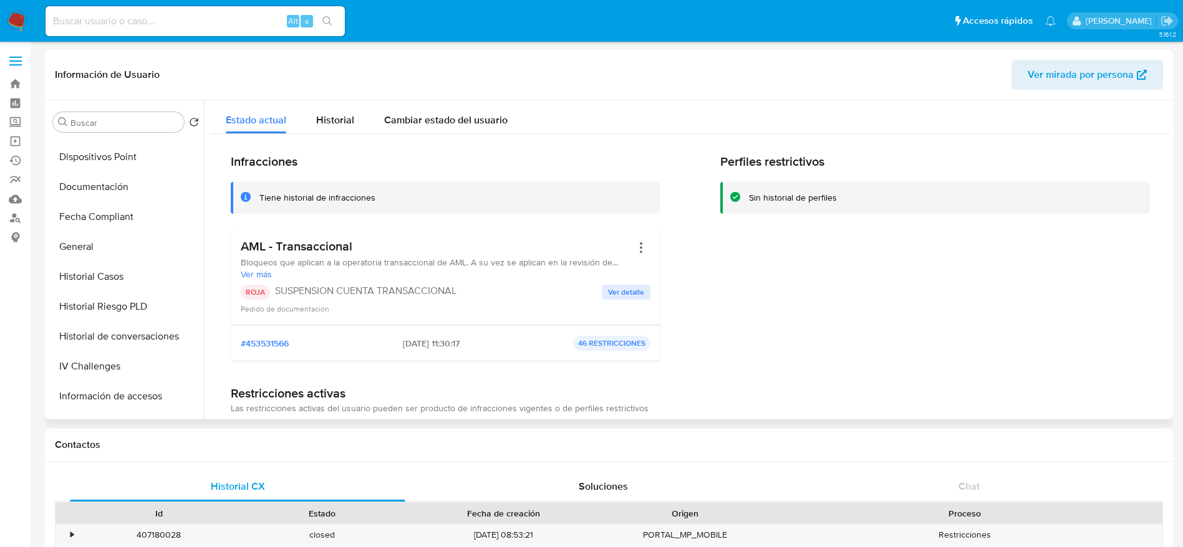
scroll to position [0, 0]
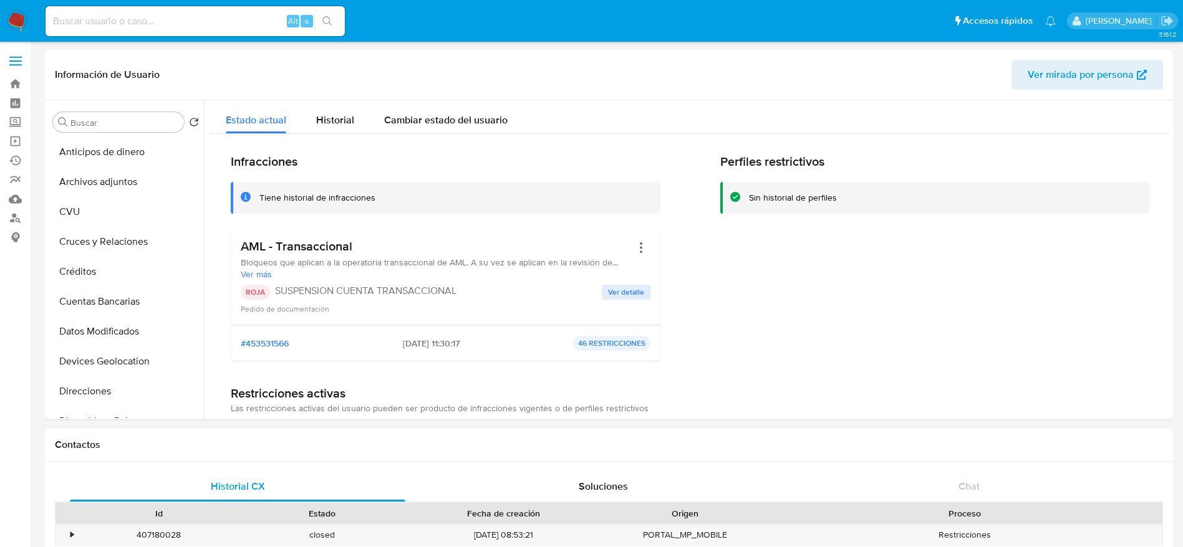
click at [218, 30] on div "Alt s" at bounding box center [195, 21] width 299 height 30
click at [211, 22] on input at bounding box center [195, 21] width 299 height 16
paste input "tpN10CPmCPogzr8HuqlngsX5"
type input "tpN10CPmCPogzr8HuqlngsX5"
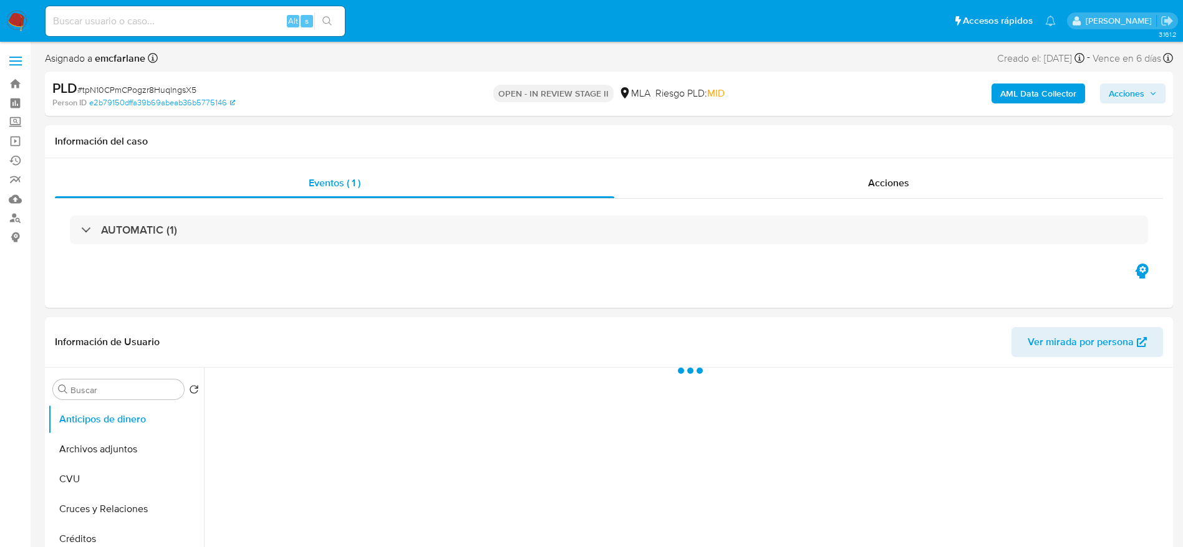
select select "10"
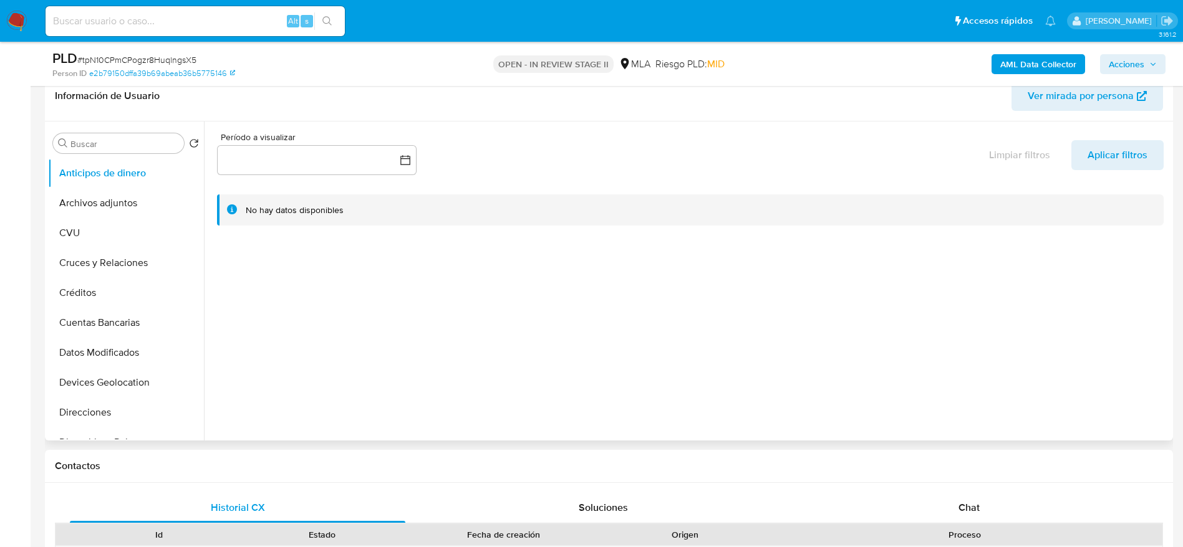
scroll to position [281, 0]
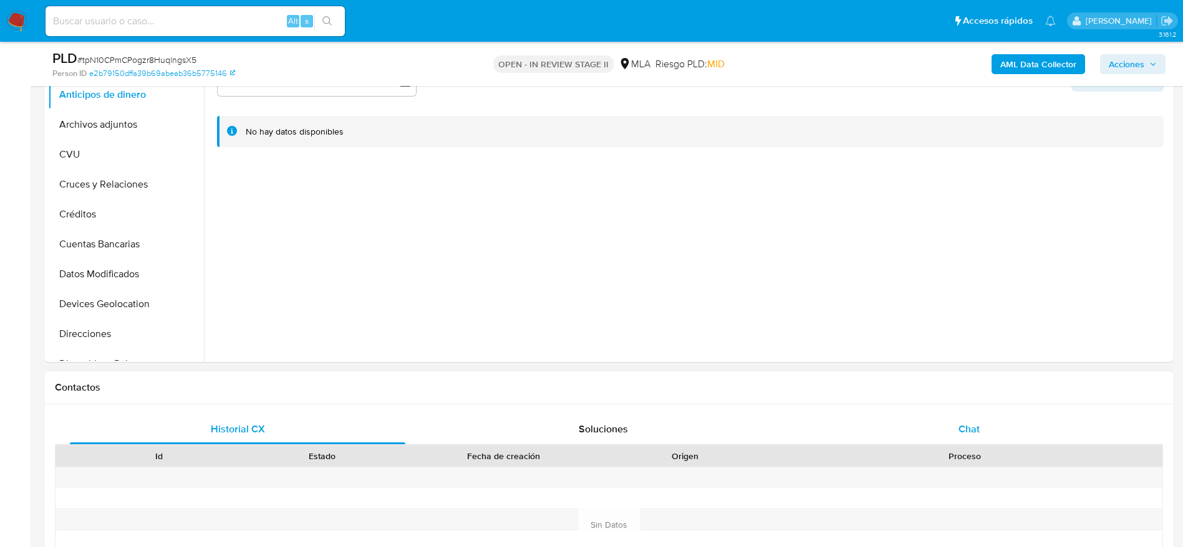
click at [986, 426] on div "Chat" at bounding box center [968, 430] width 335 height 30
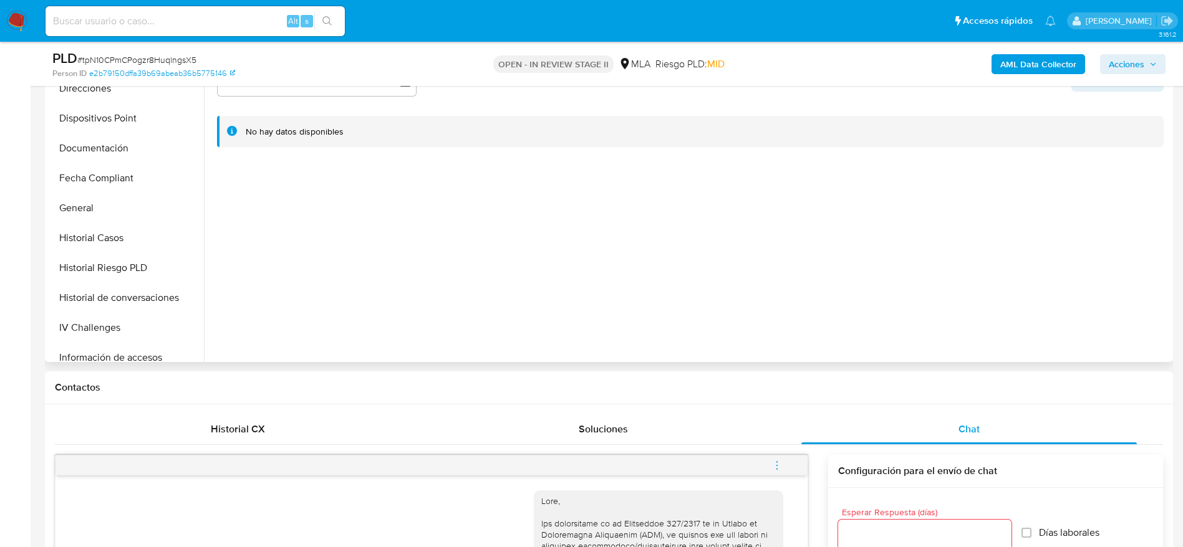
scroll to position [468, 0]
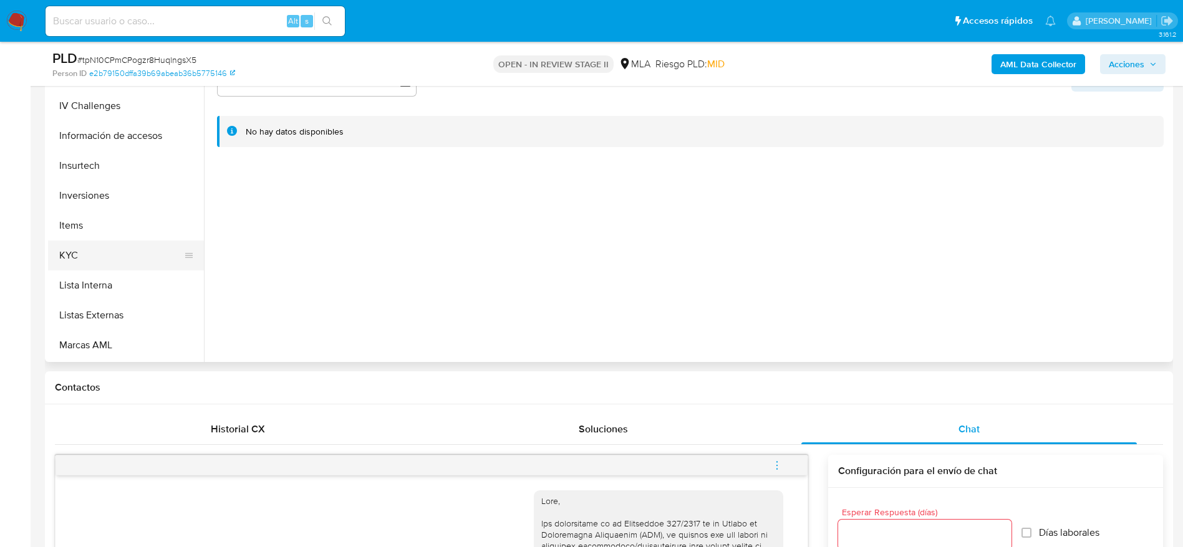
drag, startPoint x: 89, startPoint y: 257, endPoint x: 117, endPoint y: 263, distance: 28.7
click at [89, 259] on button "KYC" at bounding box center [121, 256] width 146 height 30
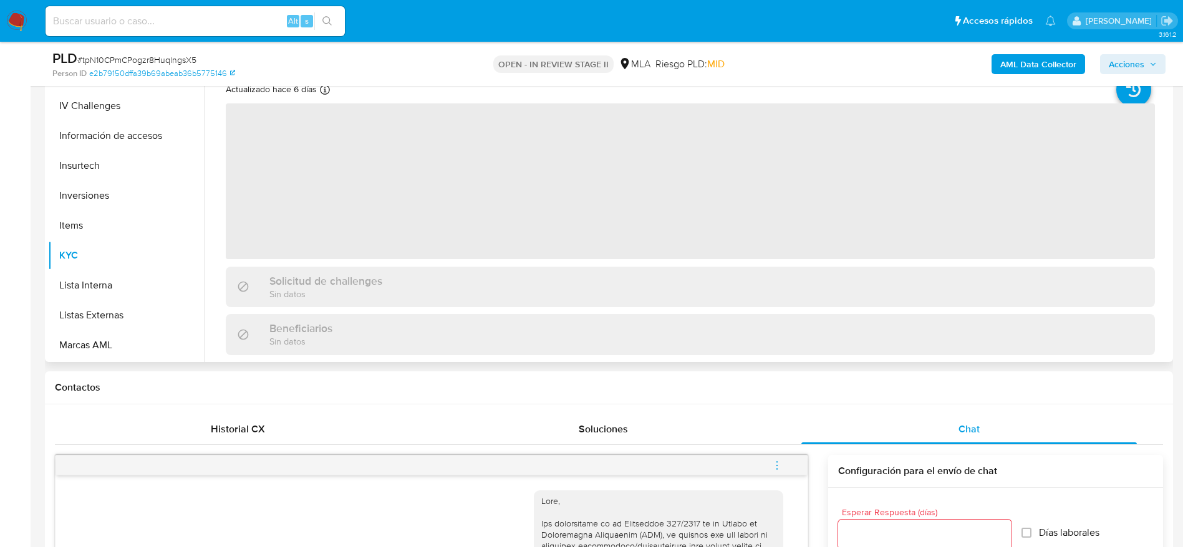
scroll to position [187, 0]
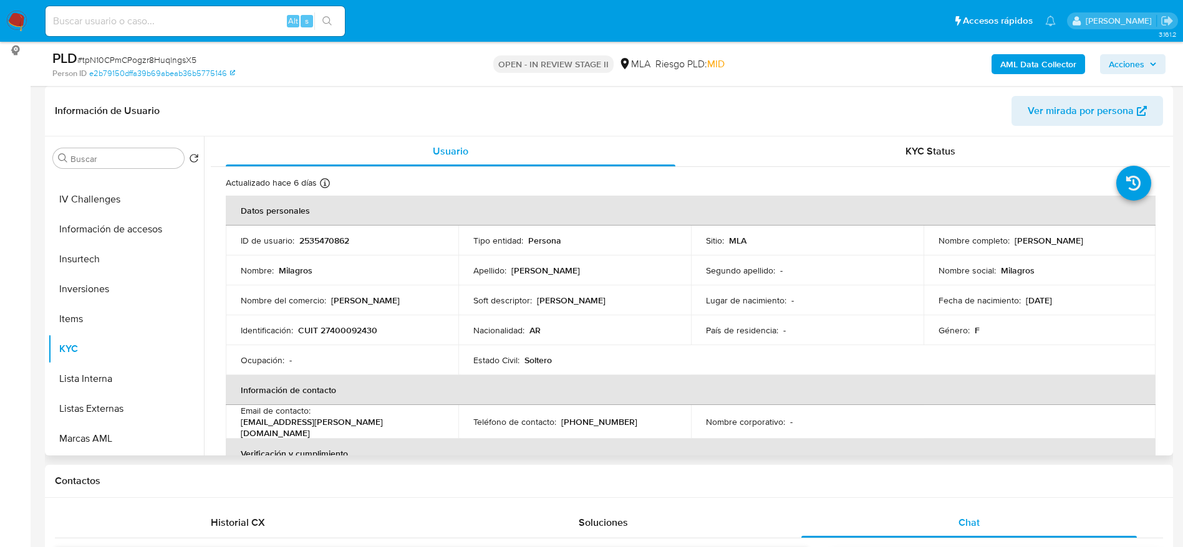
click at [339, 330] on p "CUIT 27400092430" at bounding box center [337, 330] width 79 height 11
copy p "27400092430"
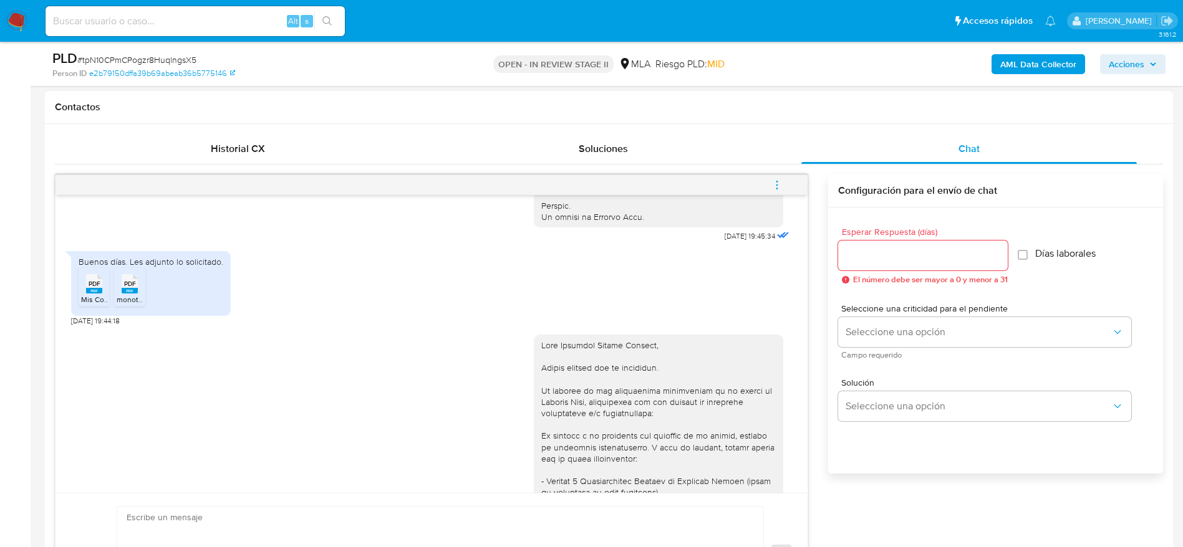
scroll to position [1012, 0]
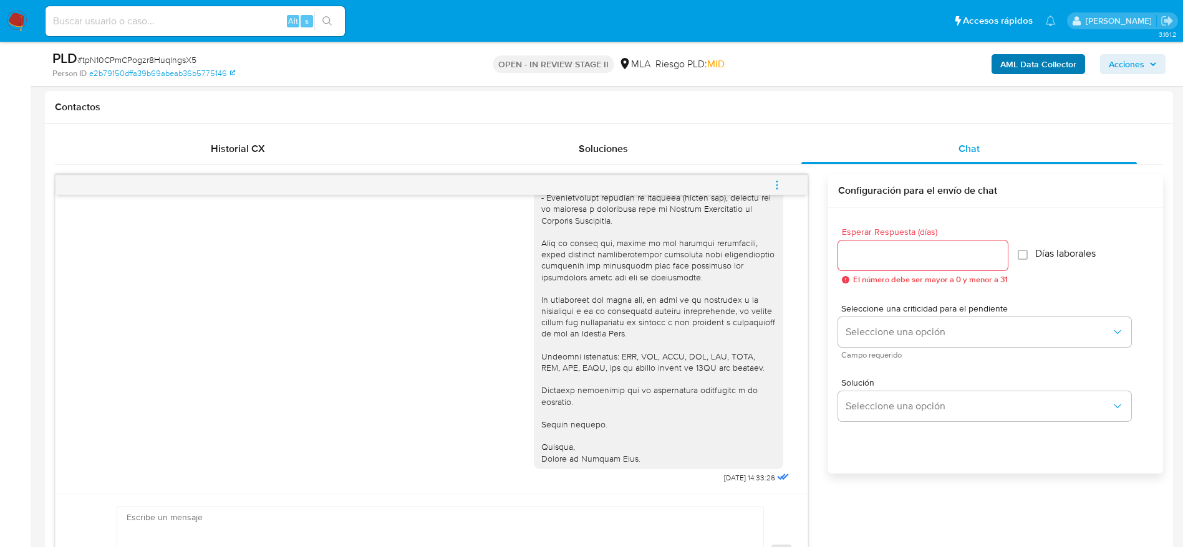
drag, startPoint x: 1130, startPoint y: 61, endPoint x: 1078, endPoint y: 73, distance: 52.5
click at [1126, 62] on span "Acciones" at bounding box center [1126, 64] width 36 height 20
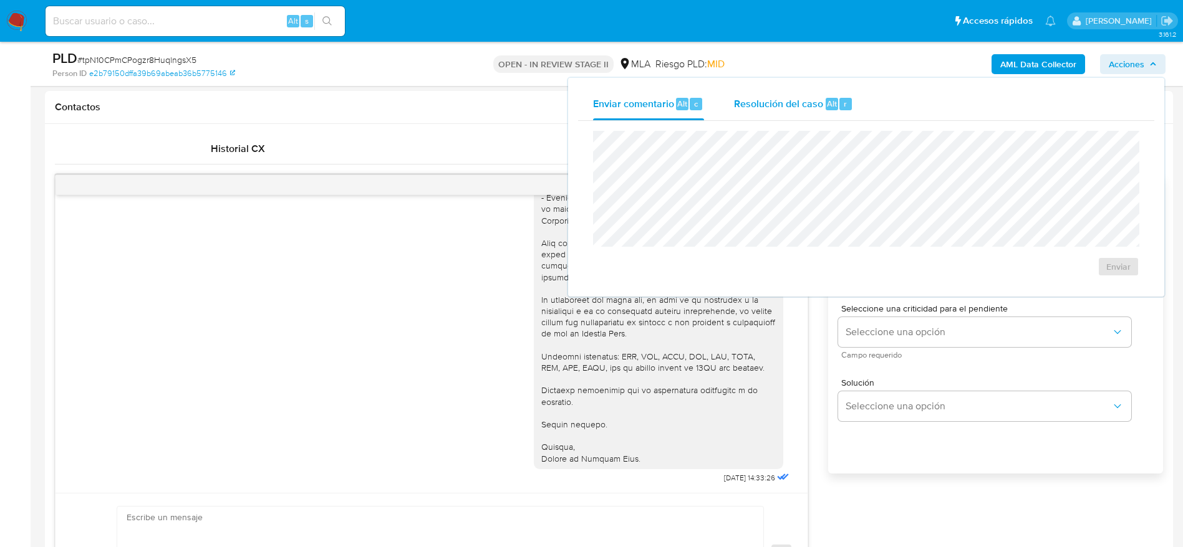
click at [809, 112] on div "Resolución del caso Alt r" at bounding box center [793, 104] width 119 height 32
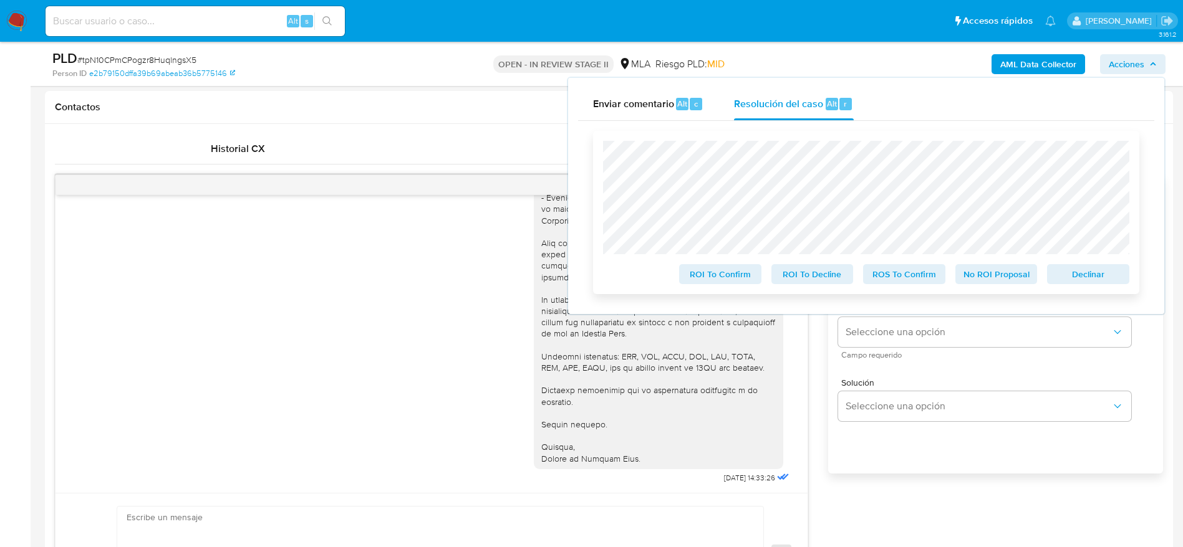
click at [1074, 273] on span "Declinar" at bounding box center [1087, 274] width 65 height 17
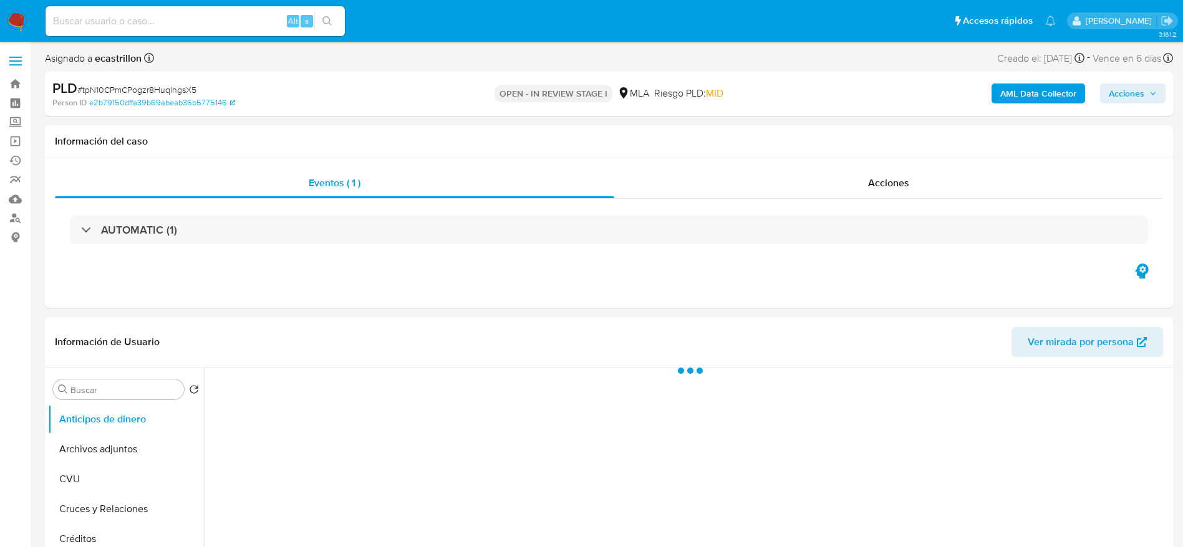
click at [132, 89] on span "# tpN10CPmCPogzr8HuqlngsX5" at bounding box center [136, 90] width 119 height 12
select select "10"
copy span "tpN10CPmCPogzr8HuqlngsX5"
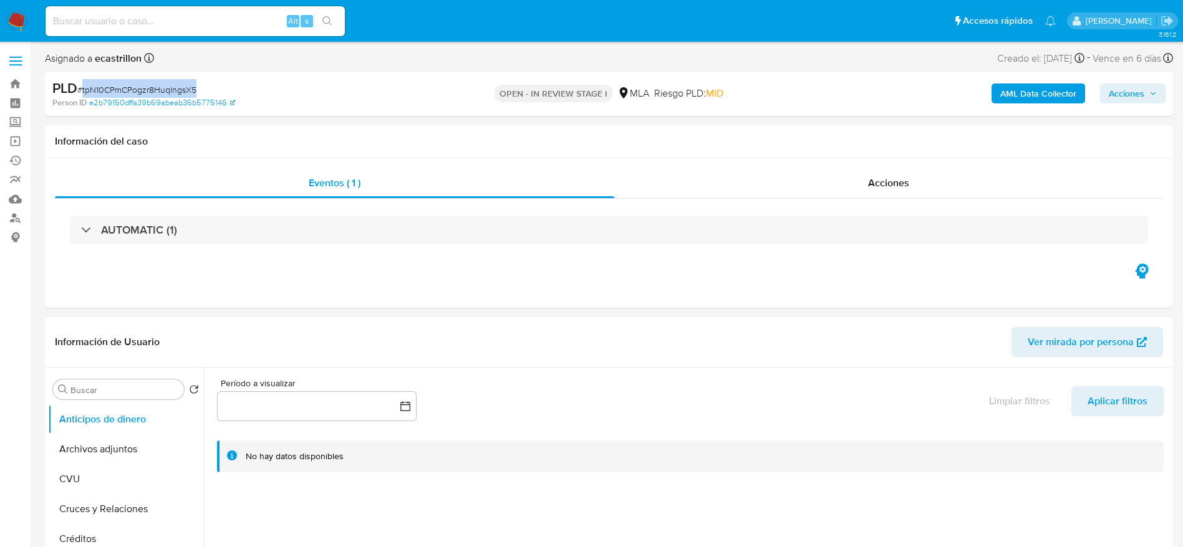
drag, startPoint x: 12, startPoint y: 12, endPoint x: 21, endPoint y: 22, distance: 13.3
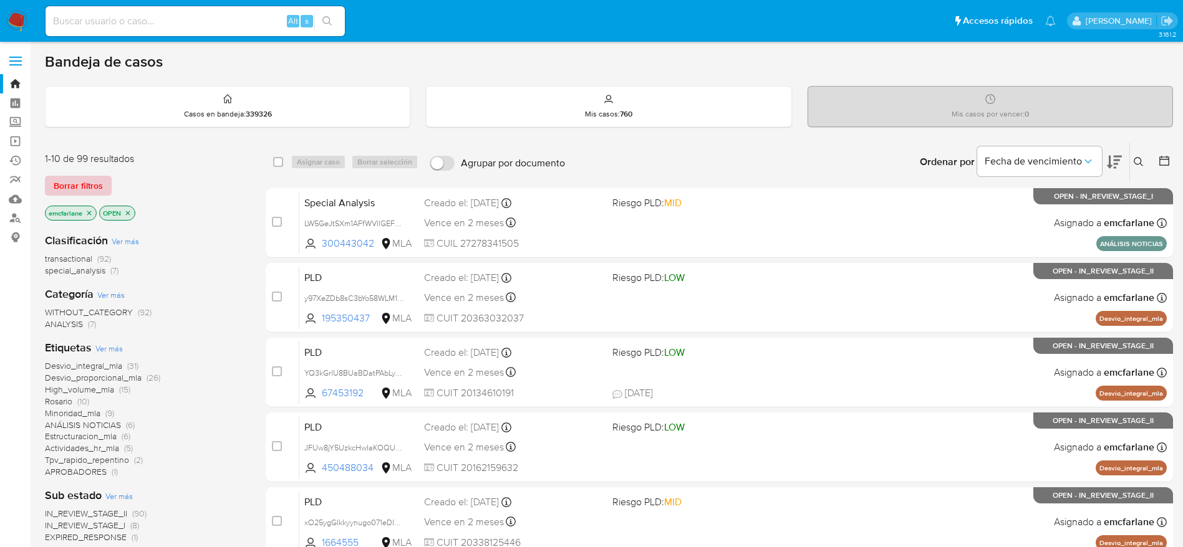
drag, startPoint x: 102, startPoint y: 188, endPoint x: 850, endPoint y: 100, distance: 753.9
click at [102, 189] on span "Borrar filtros" at bounding box center [78, 185] width 49 height 17
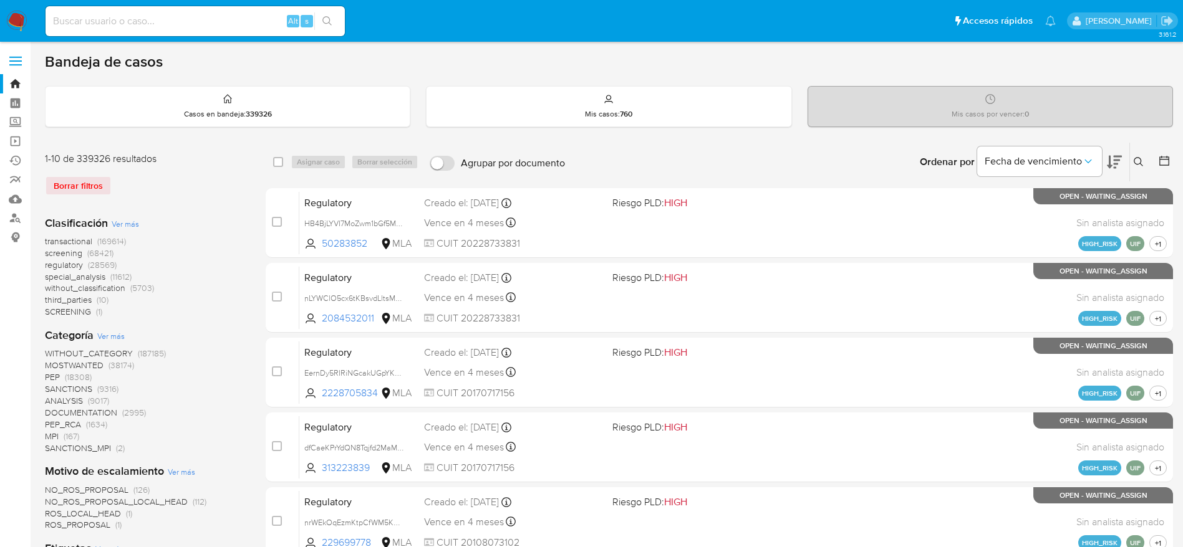
click at [1135, 164] on icon at bounding box center [1138, 162] width 10 height 10
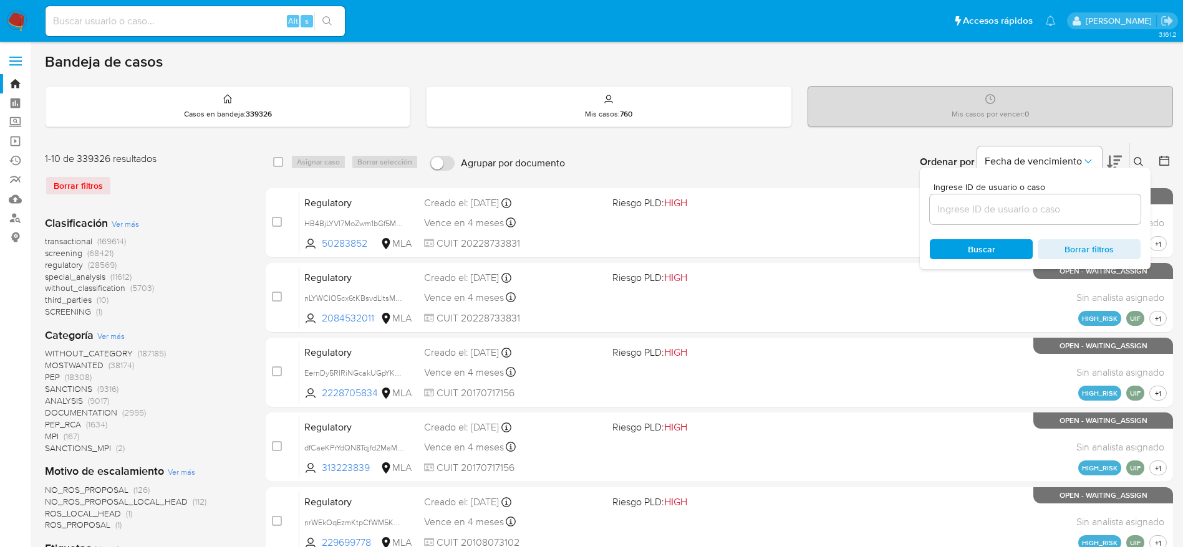
click at [998, 208] on input at bounding box center [1034, 209] width 211 height 16
type input "tpN10CPmCPogzr8HuqlngsX5"
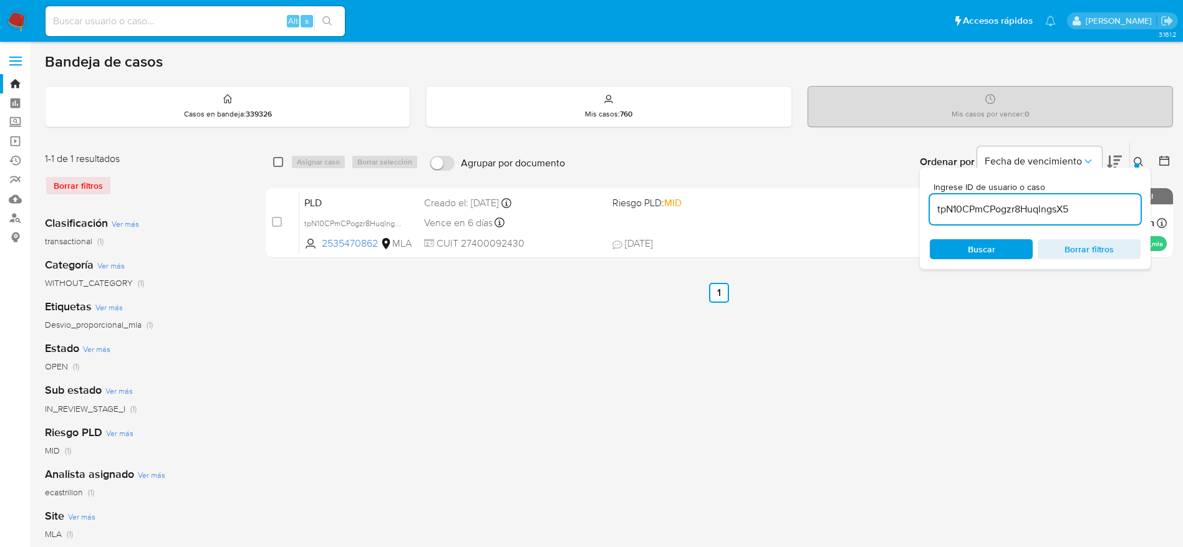
click at [277, 157] on div "select-all-cases-checkbox" at bounding box center [278, 162] width 10 height 12
drag, startPoint x: 315, startPoint y: 173, endPoint x: 308, endPoint y: 163, distance: 11.6
click at [312, 170] on div "select-all-cases-checkbox Asignar caso Borrar selección Agrupar por documento O…" at bounding box center [719, 162] width 907 height 39
click at [277, 164] on input "checkbox" at bounding box center [278, 162] width 10 height 10
checkbox input "true"
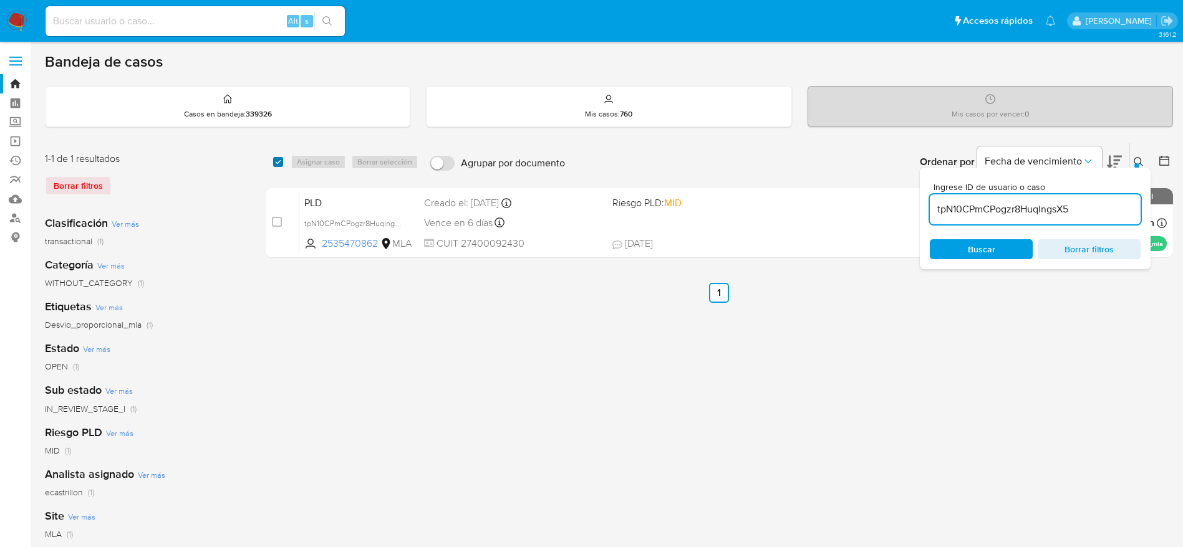
checkbox input "true"
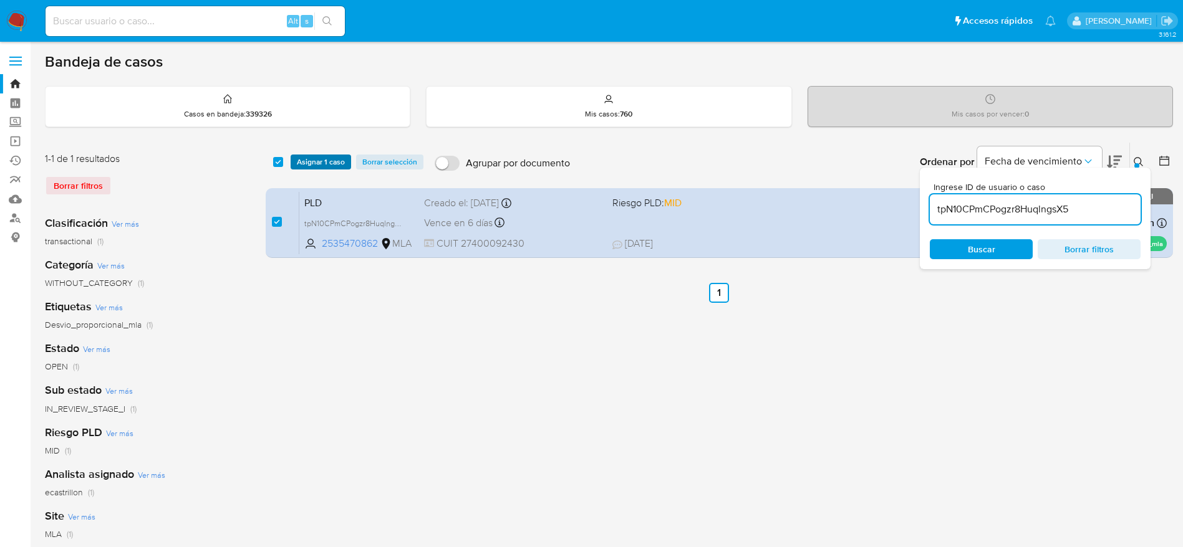
click at [301, 167] on span "Asignar 1 caso" at bounding box center [321, 162] width 48 height 12
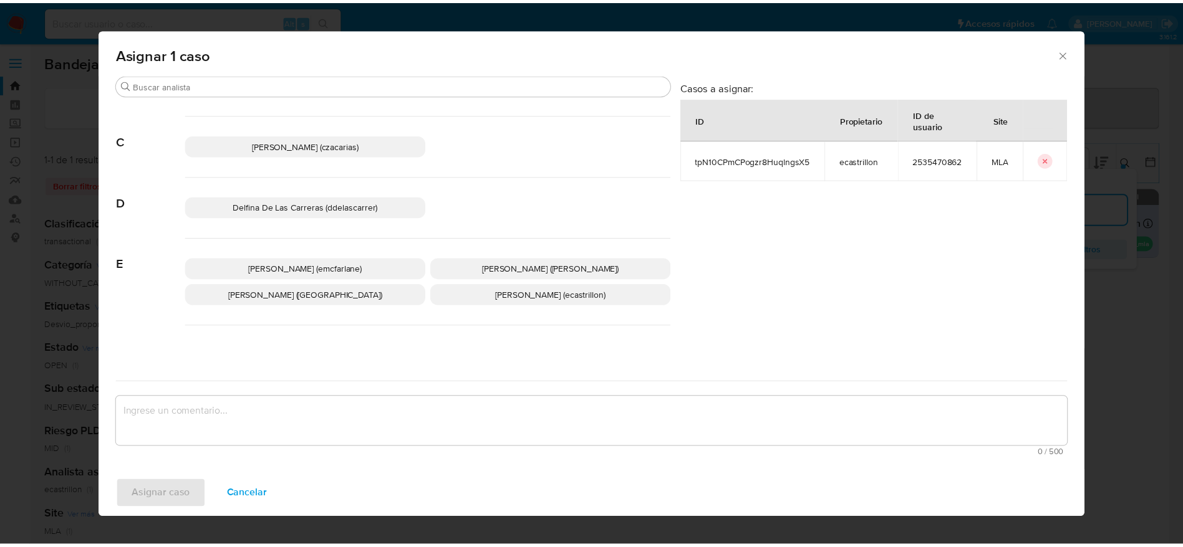
scroll to position [94, 0]
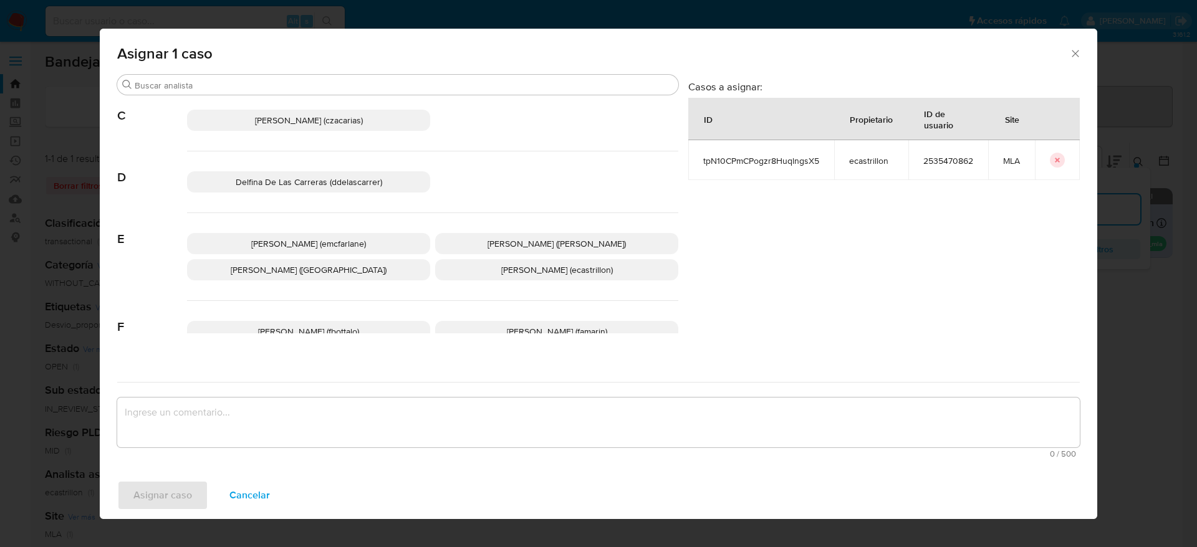
click at [337, 229] on div "[PERSON_NAME] (emcfarlane) [PERSON_NAME] ([PERSON_NAME]) [PERSON_NAME] (evitiel…" at bounding box center [432, 257] width 491 height 88
click at [338, 246] on span "[PERSON_NAME] (emcfarlane)" at bounding box center [308, 244] width 115 height 12
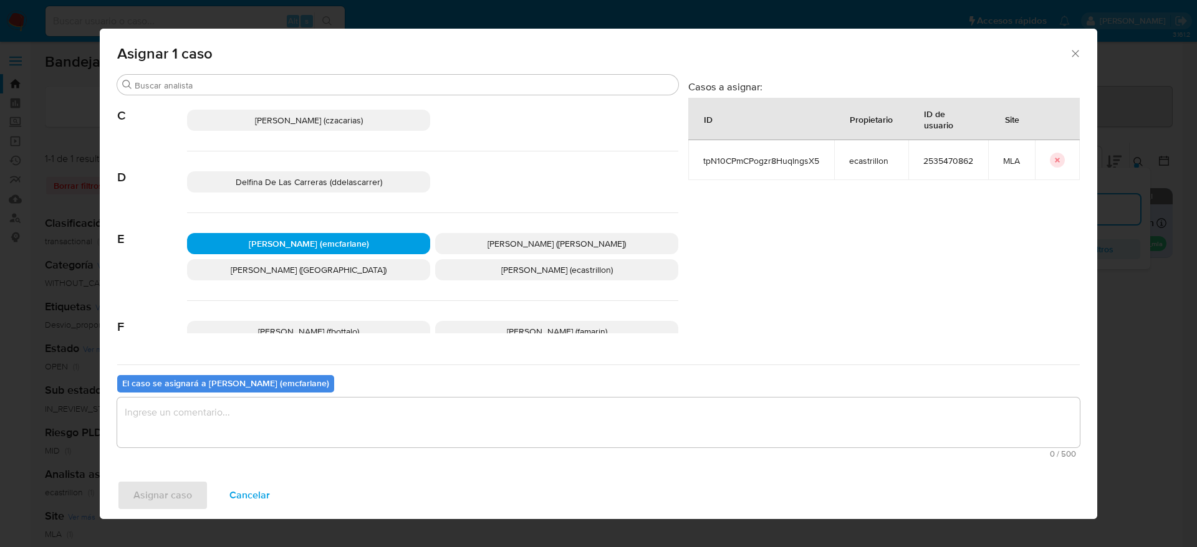
click at [256, 425] on textarea "assign-modal" at bounding box center [598, 423] width 963 height 50
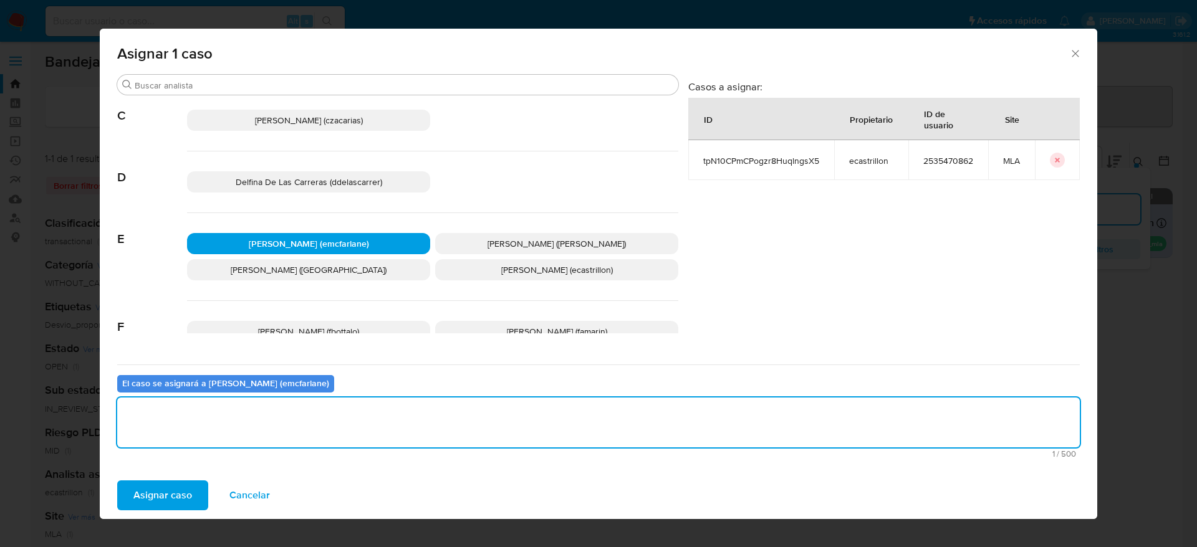
click at [171, 499] on span "Asignar caso" at bounding box center [162, 495] width 59 height 27
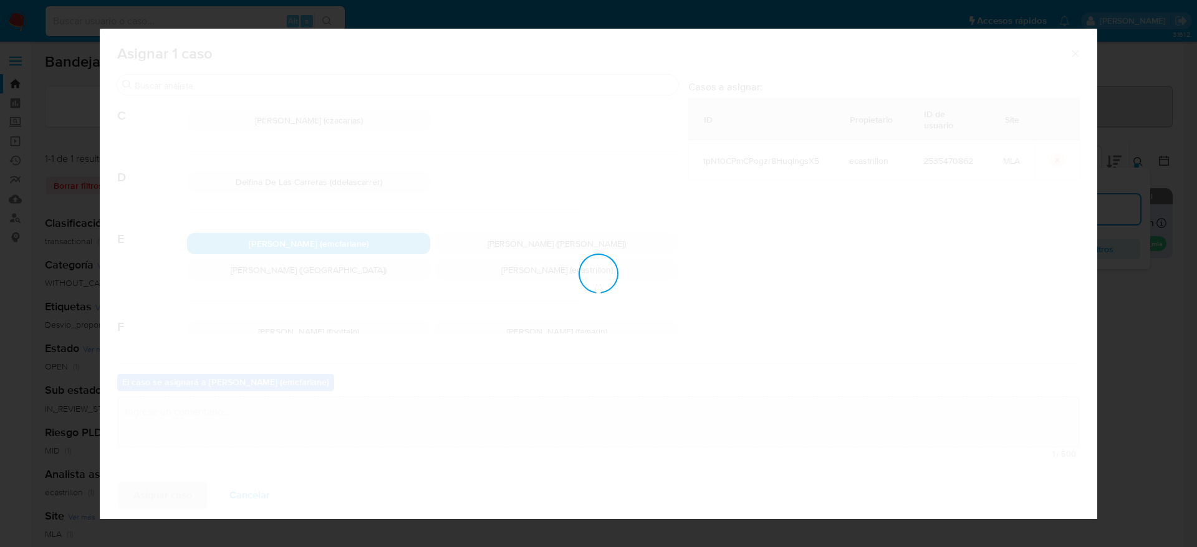
checkbox input "false"
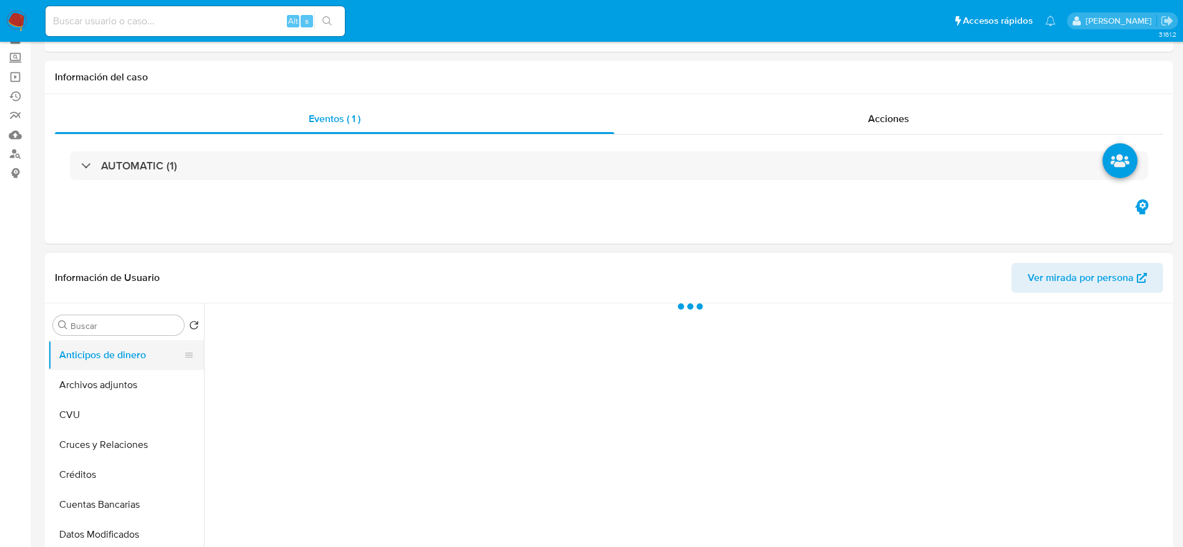
scroll to position [94, 0]
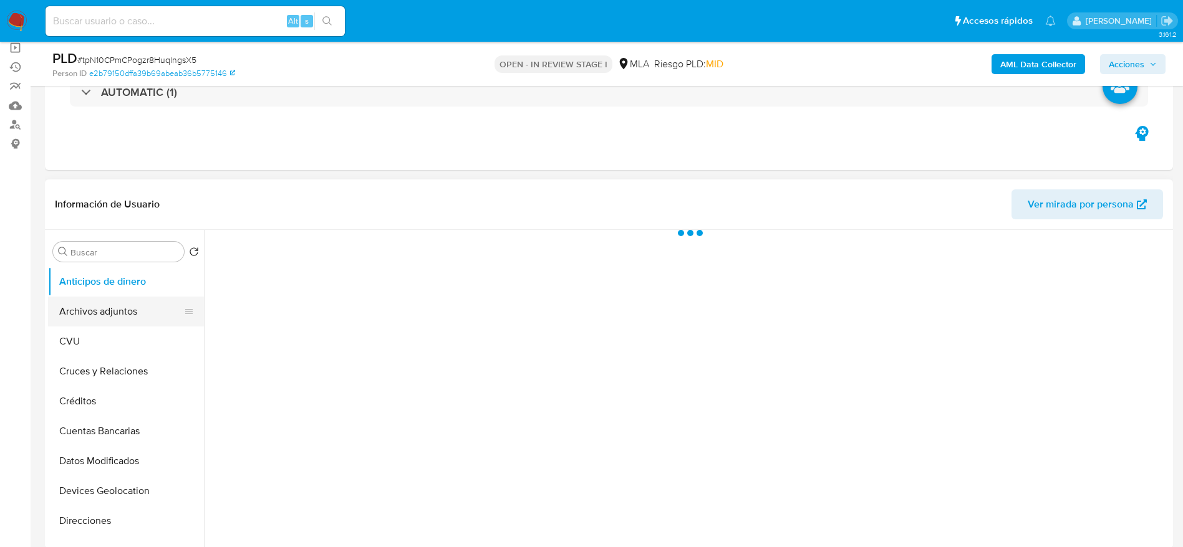
select select "10"
click at [120, 301] on button "Archivos adjuntos" at bounding box center [121, 312] width 146 height 30
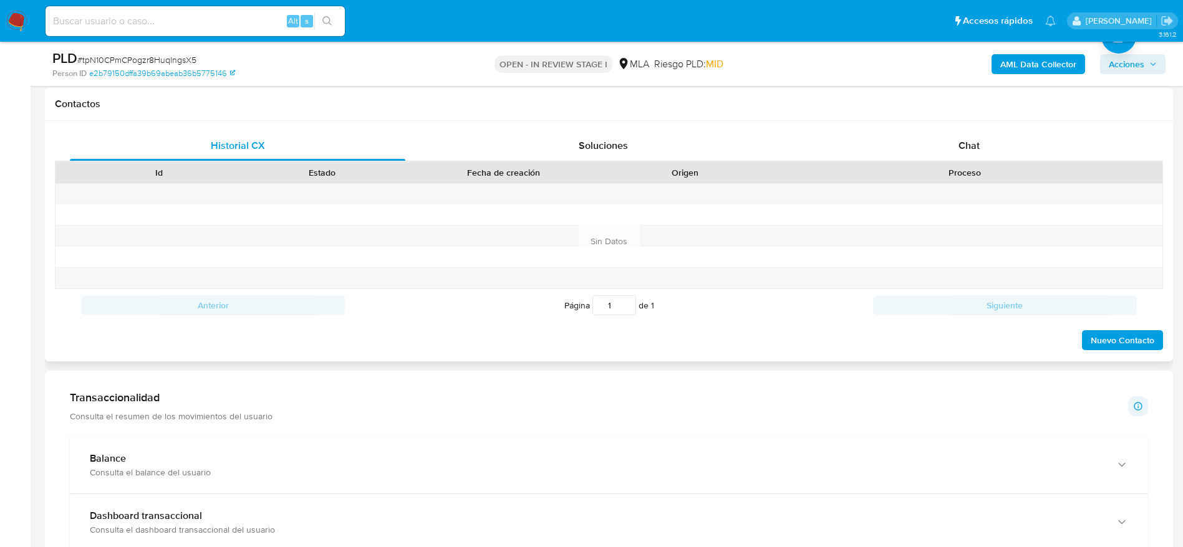
scroll to position [561, 0]
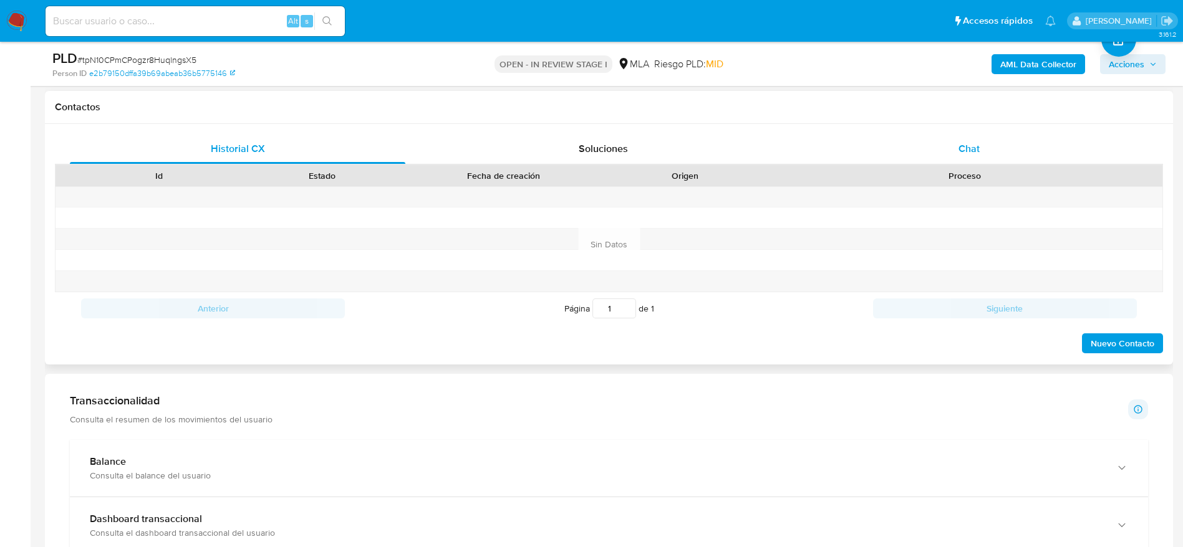
click at [949, 150] on div "Chat" at bounding box center [968, 149] width 335 height 30
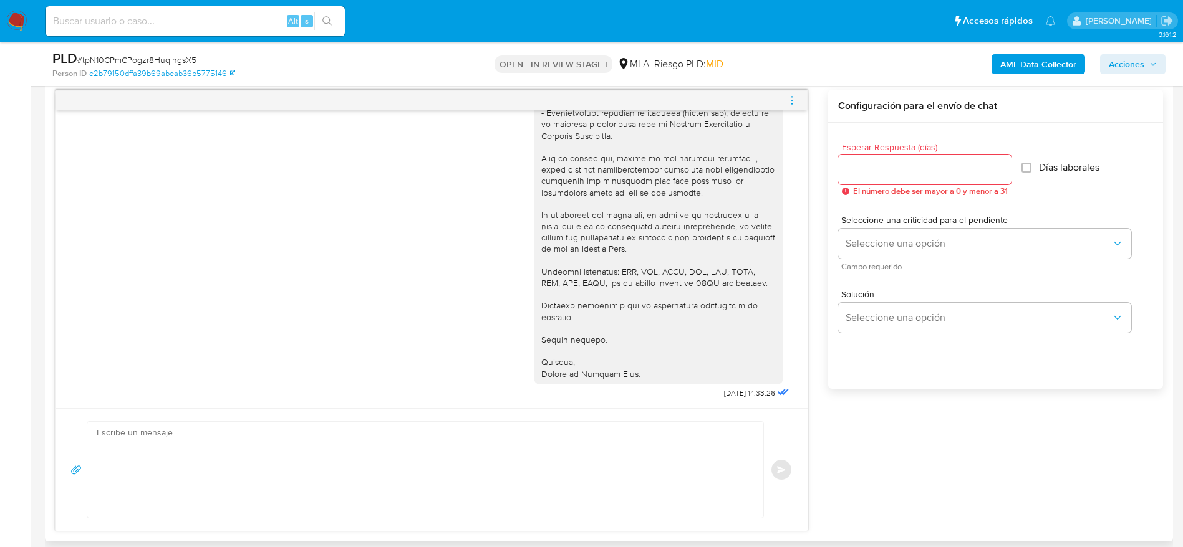
scroll to position [748, 0]
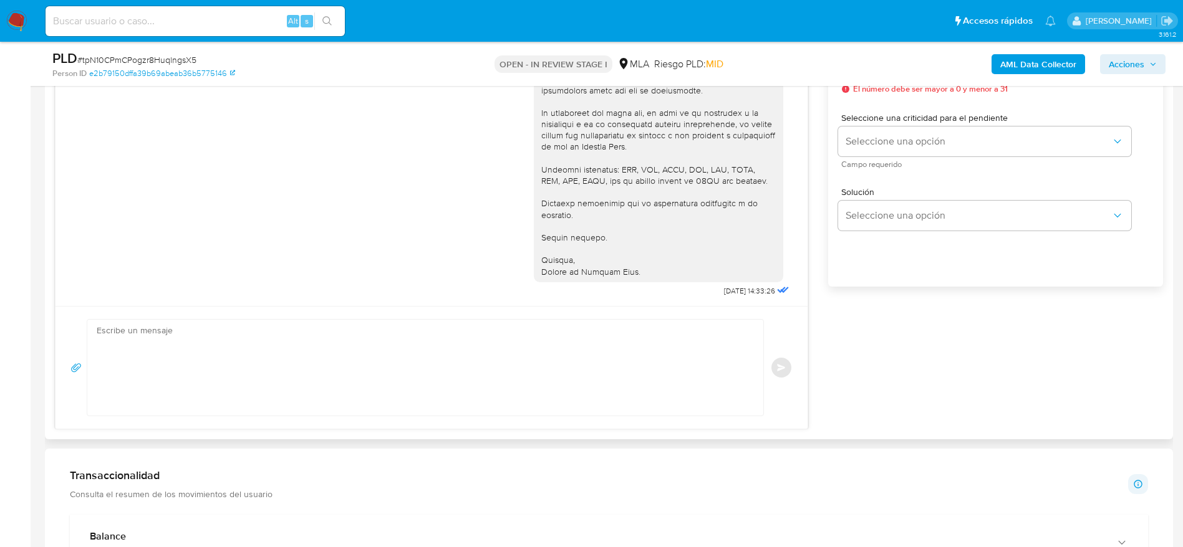
click at [304, 378] on textarea at bounding box center [422, 368] width 651 height 96
paste textarea "Hola XXX, Muchas gracias por la respuesta. Analizamos tu caso y verificamos que…"
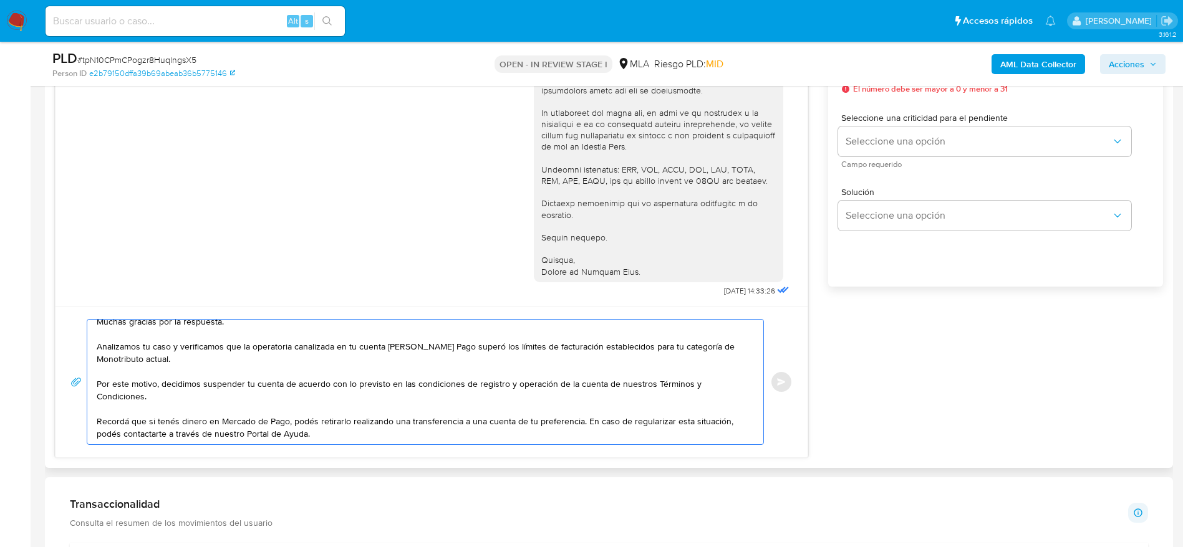
scroll to position [0, 0]
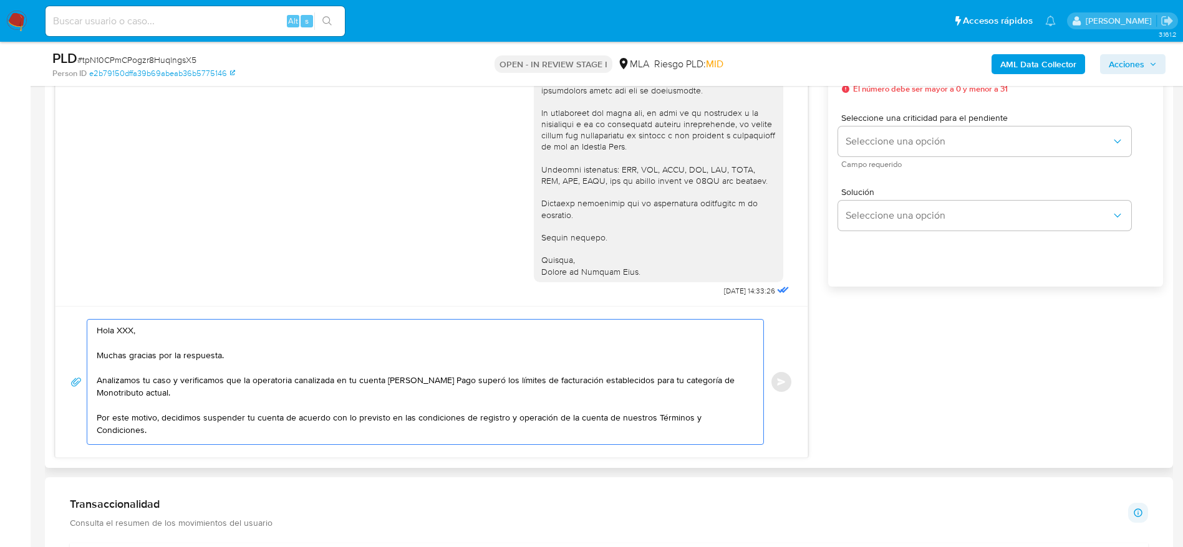
click at [98, 341] on textarea "Hola XXX, Muchas gracias por la respuesta. Analizamos tu caso y verificamos que…" at bounding box center [422, 382] width 651 height 125
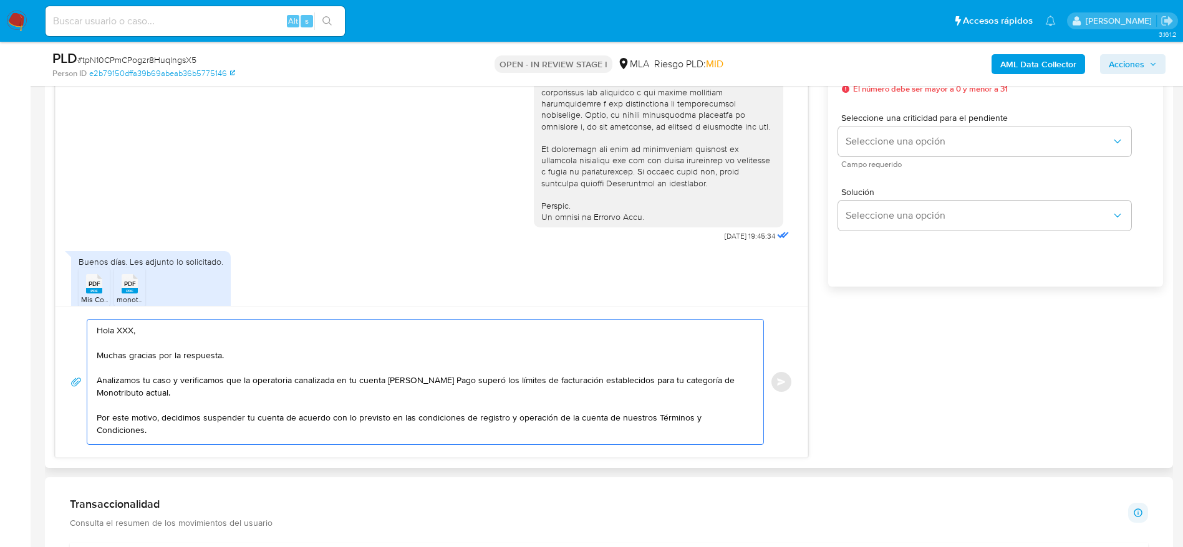
scroll to position [638, 0]
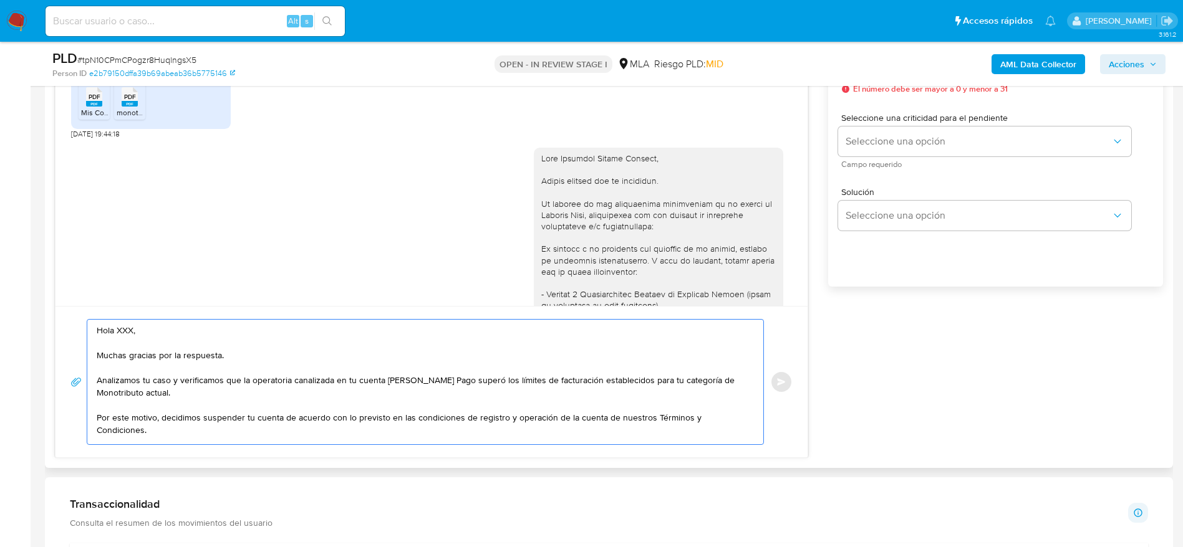
click at [600, 184] on div at bounding box center [658, 391] width 234 height 476
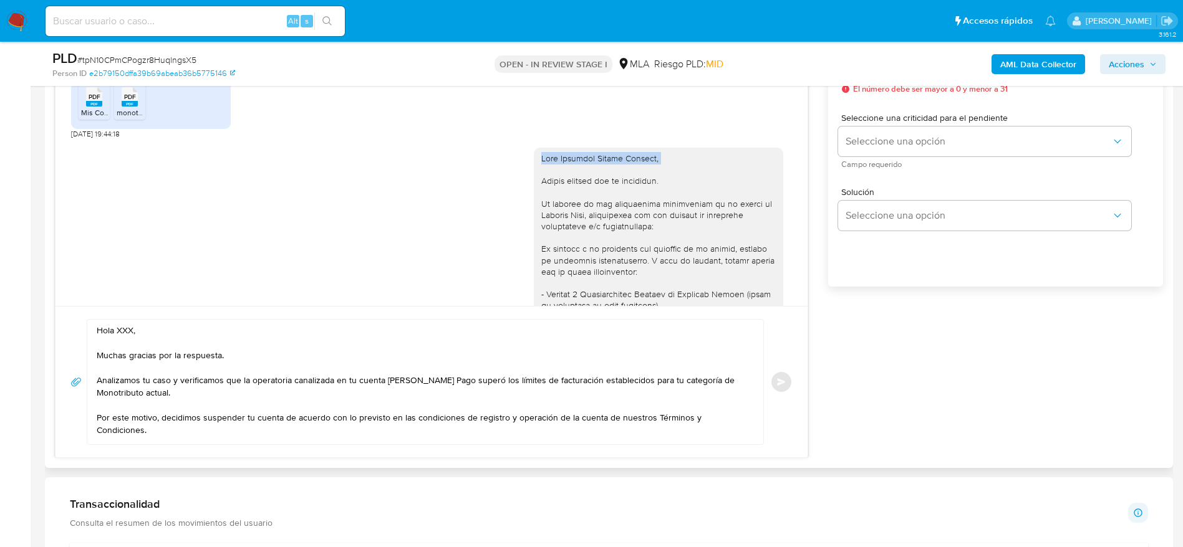
click at [600, 184] on div at bounding box center [658, 391] width 234 height 476
copy div "Hola Milagros Acosta Voegeli,"
click at [123, 329] on textarea "Hola XXX, Muchas gracias por la respuesta. Analizamos tu caso y verificamos que…" at bounding box center [422, 382] width 651 height 125
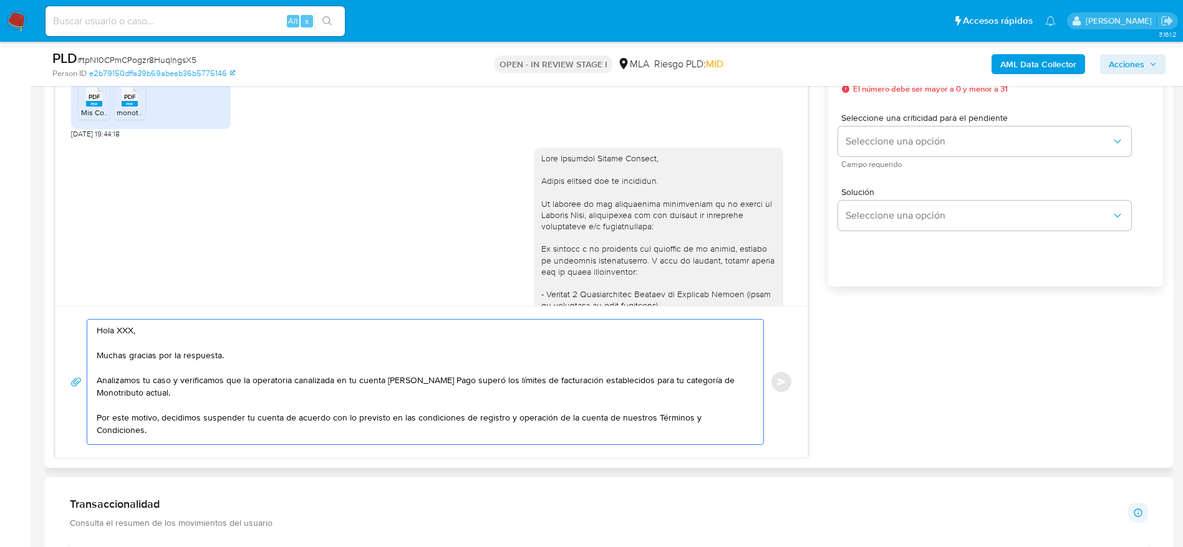
click at [123, 329] on textarea "Hola XXX, Muchas gracias por la respuesta. Analizamos tu caso y verificamos que…" at bounding box center [422, 382] width 651 height 125
paste textarea "Hola Milagros Acosta Voegeli,"
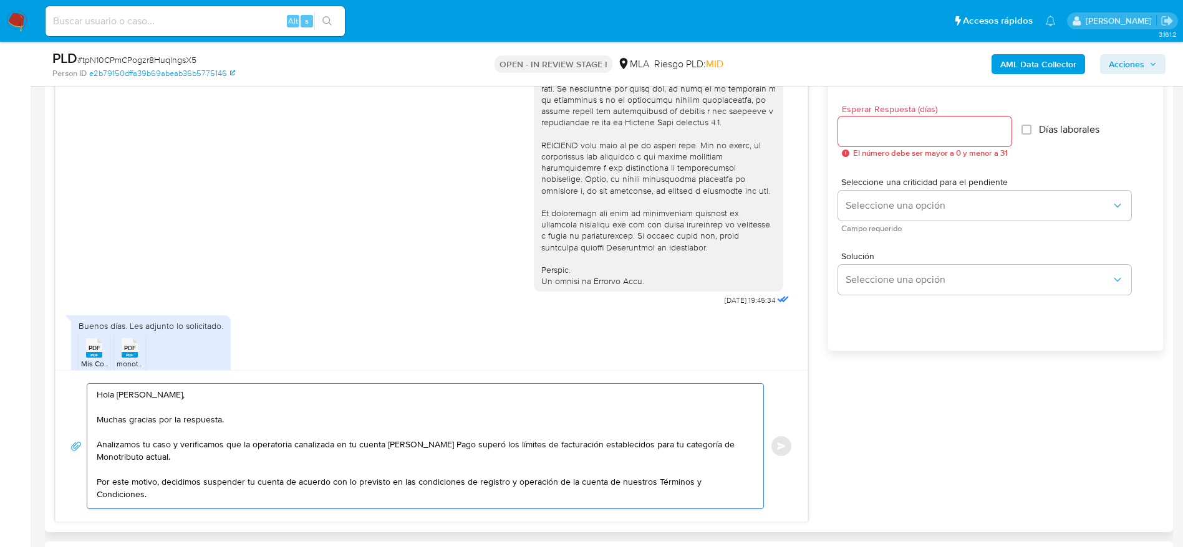
scroll to position [655, 0]
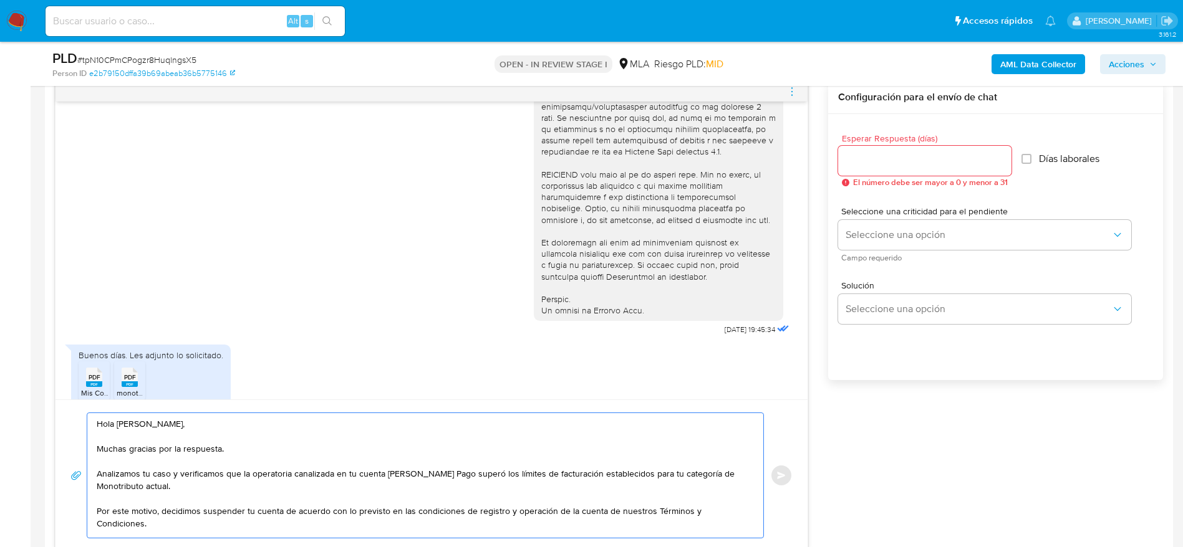
click at [307, 453] on textarea "Hola Milagros Acosta Voegeli, Muchas gracias por la respuesta. Analizamos tu ca…" at bounding box center [422, 475] width 651 height 125
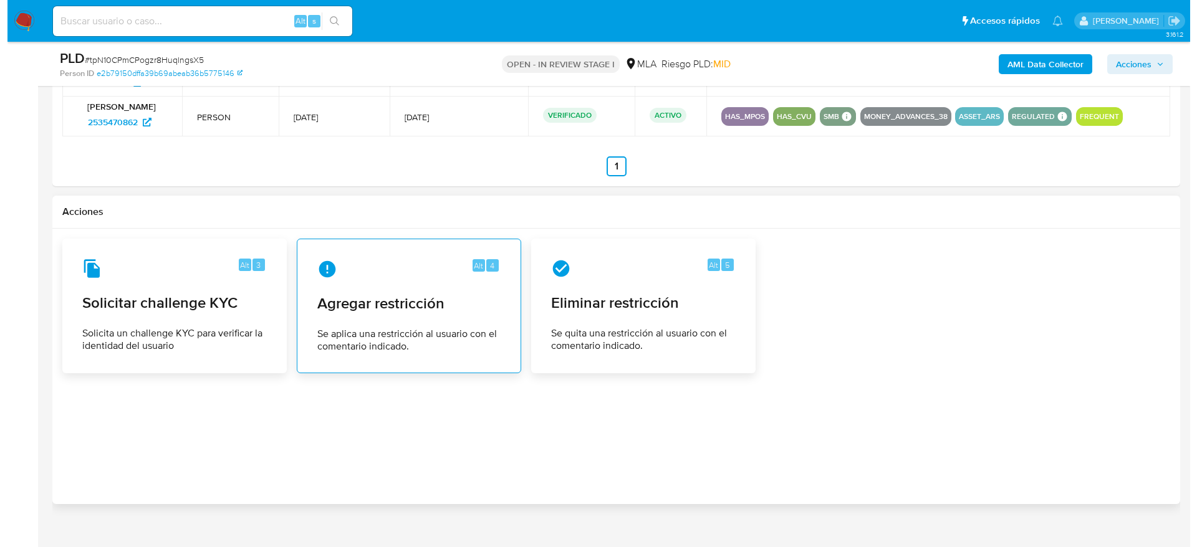
scroll to position [1964, 0]
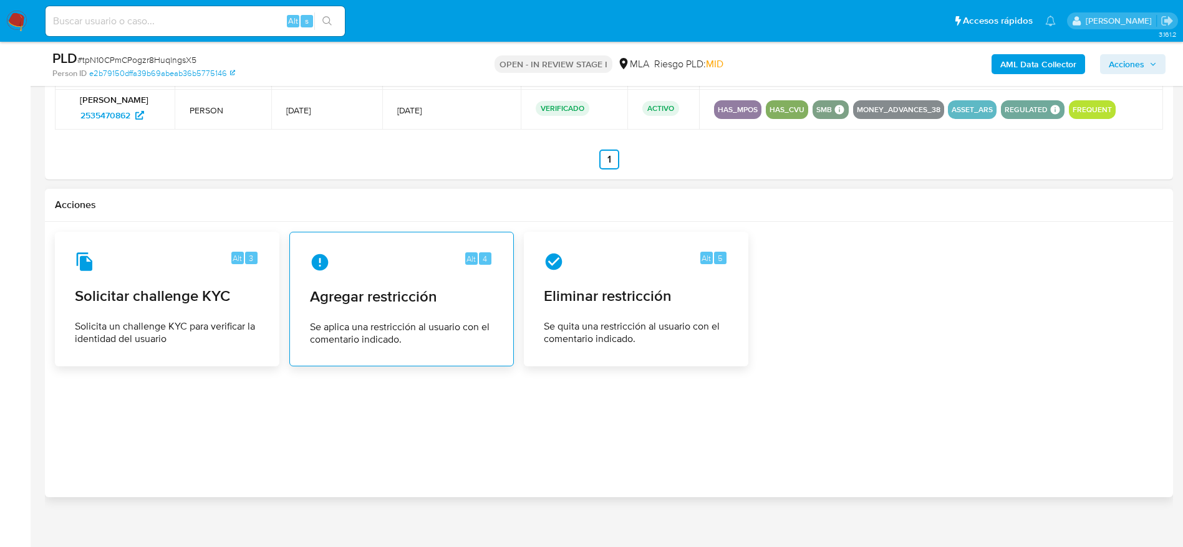
type textarea "Hola Milagros Acosta Voegeli, Muchas gracias por la respuesta. Analizamos tu ca…"
click at [408, 350] on div "Alt 4 Agregar restricción Se aplica una restricción al usuario con el comentari…" at bounding box center [401, 298] width 203 height 113
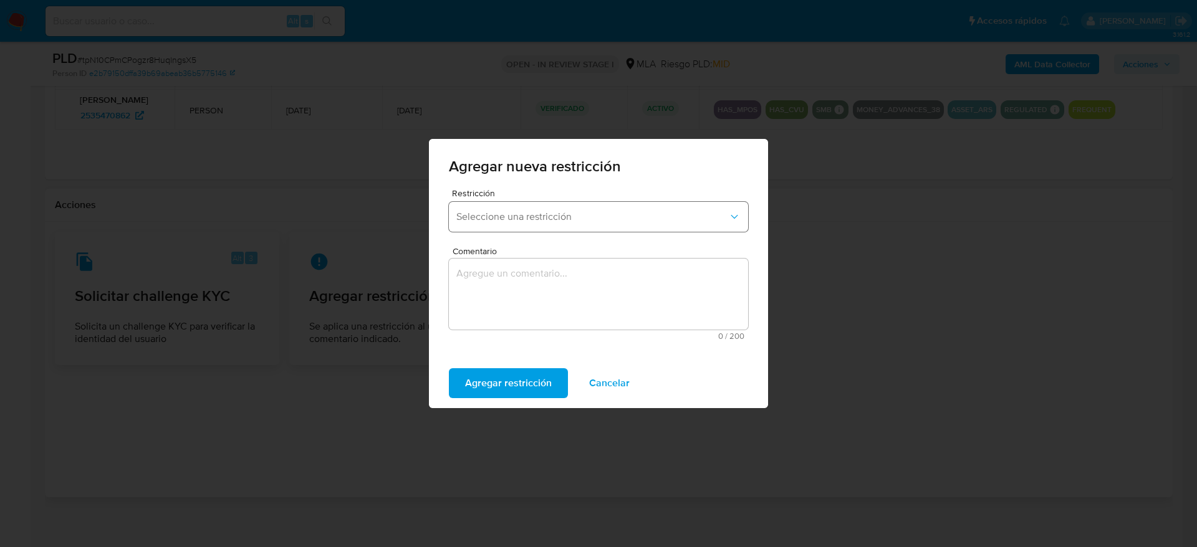
click at [558, 218] on span "Seleccione una restricción" at bounding box center [592, 217] width 272 height 12
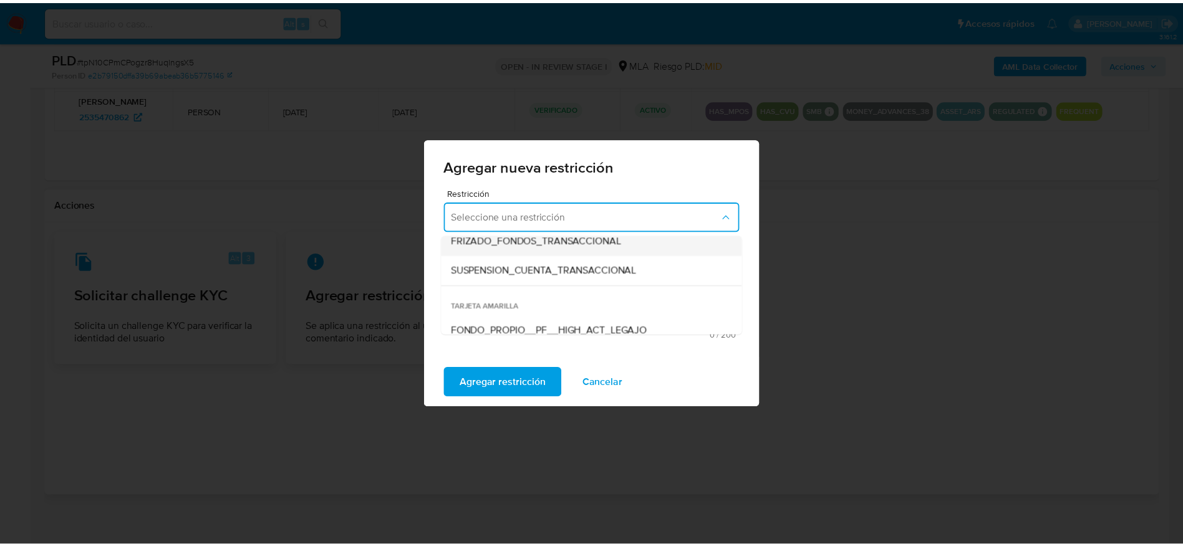
scroll to position [187, 0]
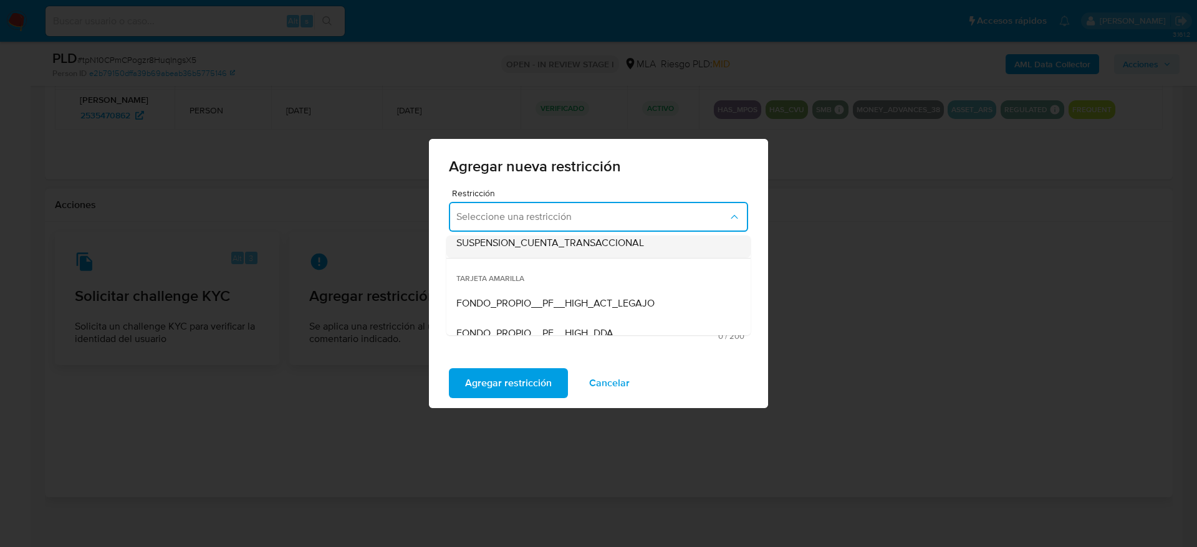
click at [554, 241] on span "SUSPENSION_CUENTA_TRANSACCIONAL" at bounding box center [550, 243] width 188 height 12
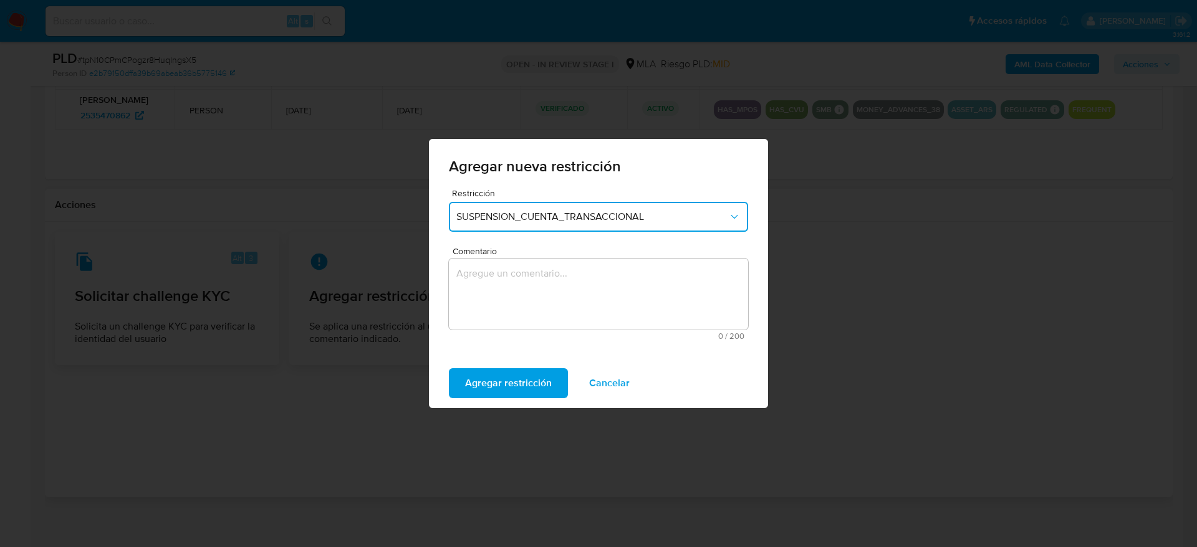
click at [527, 279] on textarea "Comentario" at bounding box center [598, 294] width 299 height 71
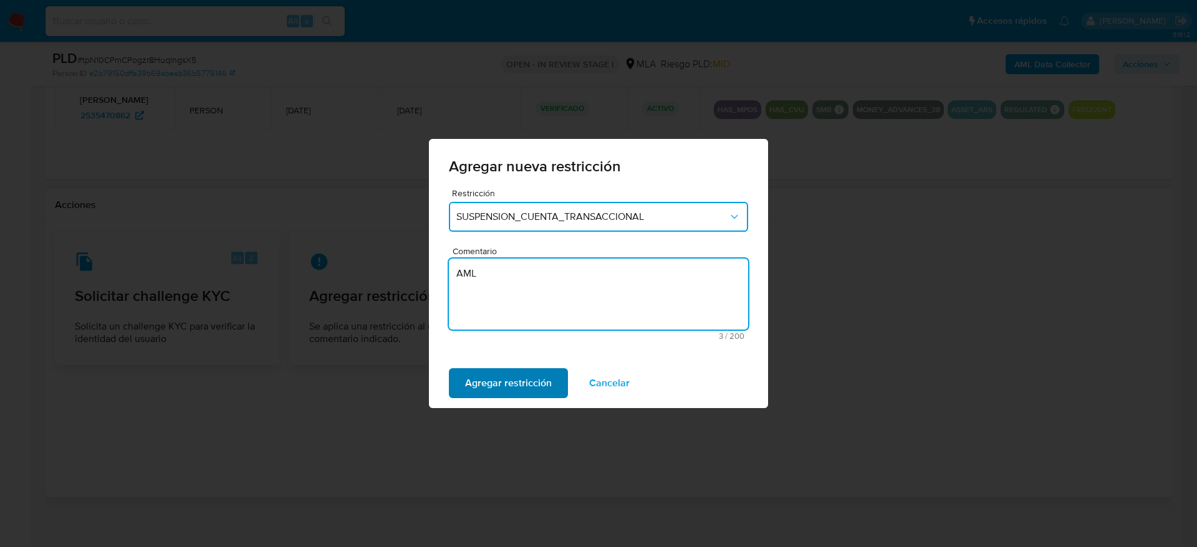
type textarea "AML"
click at [506, 378] on span "Agregar restricción" at bounding box center [508, 383] width 87 height 27
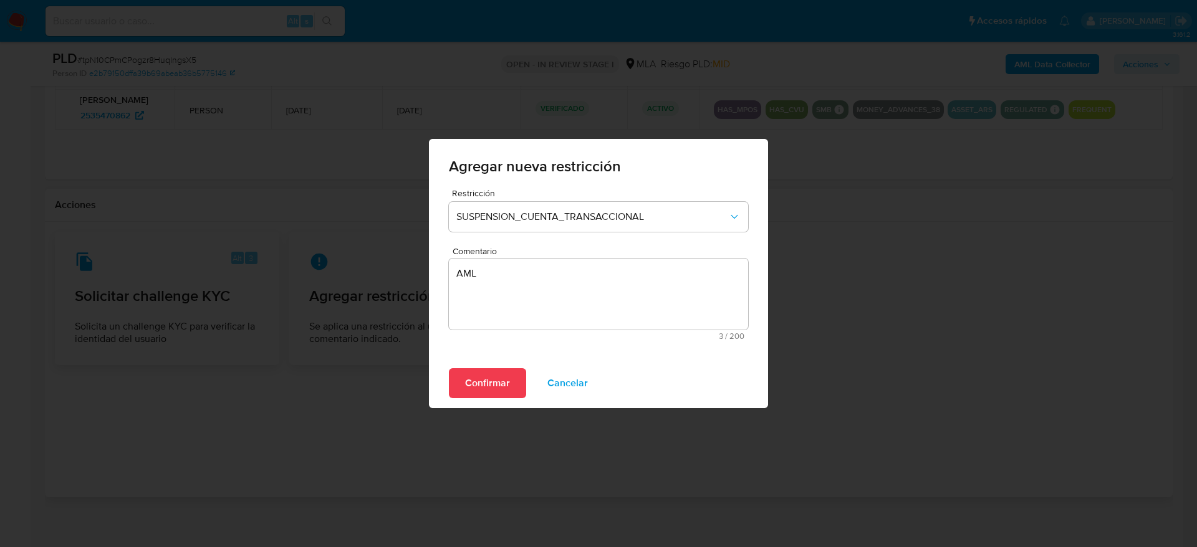
click at [451, 417] on div "Agregar nueva restricción Restricción SUSPENSION_CUENTA_TRANSACCIONAL Comentari…" at bounding box center [598, 273] width 1197 height 547
click at [497, 375] on span "Confirmar" at bounding box center [487, 383] width 45 height 27
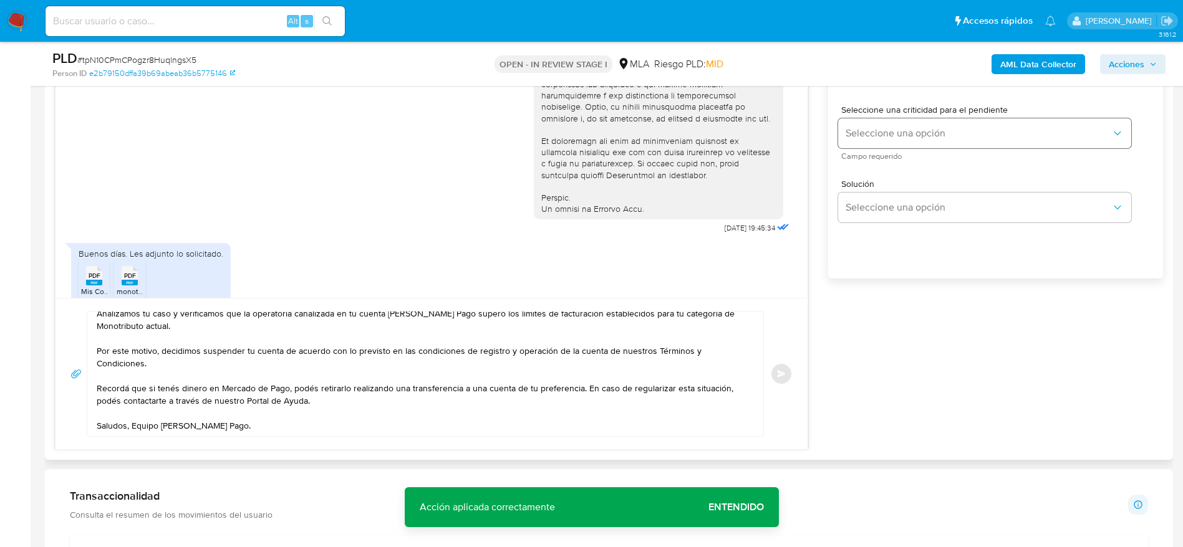
scroll to position [655, 0]
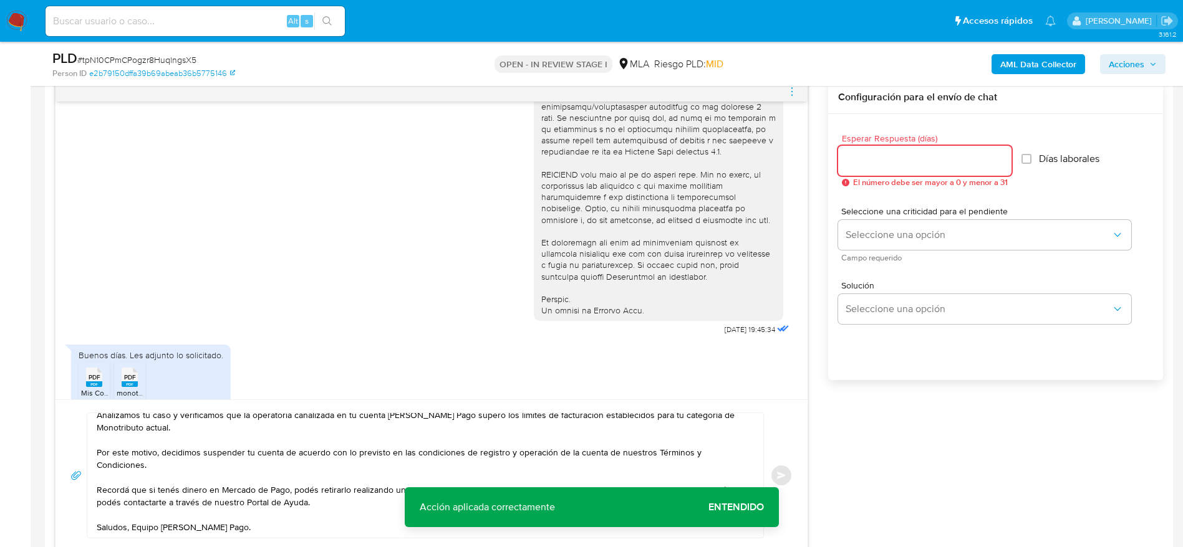
click at [876, 157] on input "Esperar Respuesta (días)" at bounding box center [924, 161] width 173 height 16
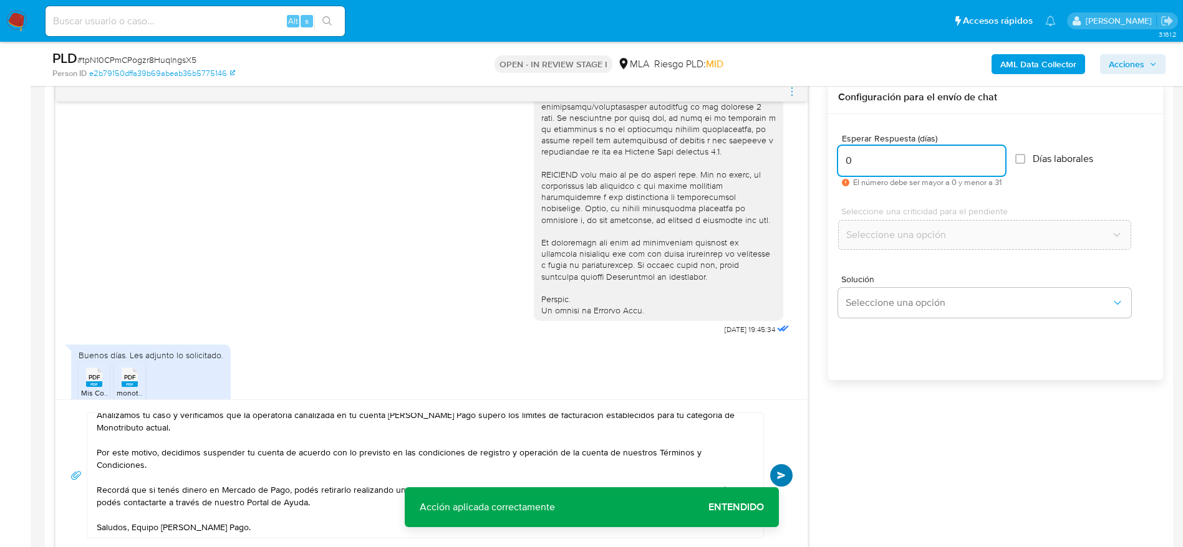
type input "0"
click at [779, 476] on span "Enviar" at bounding box center [781, 475] width 9 height 7
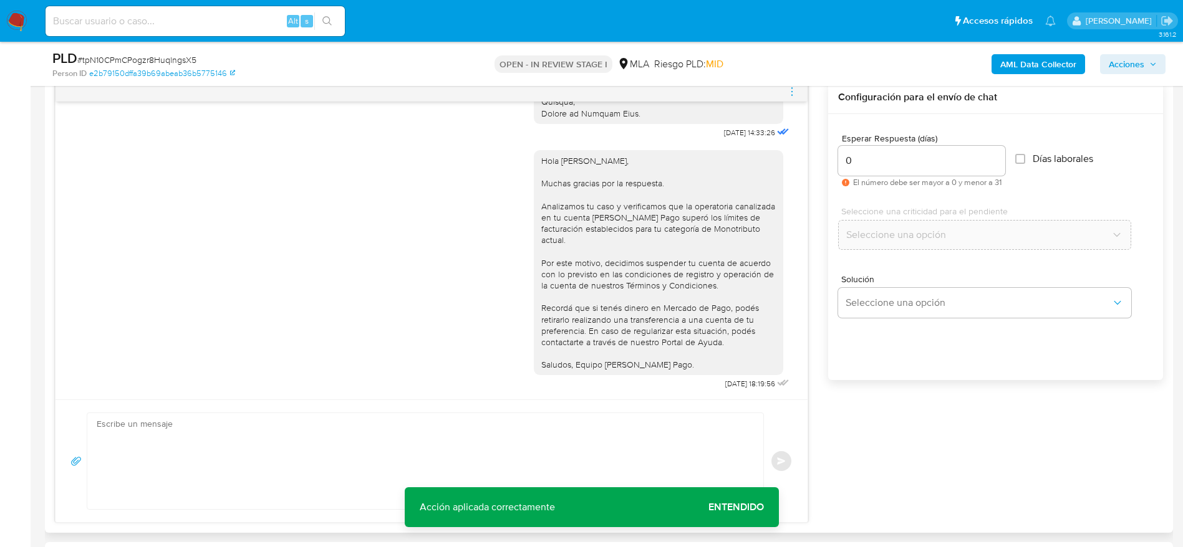
scroll to position [1171, 0]
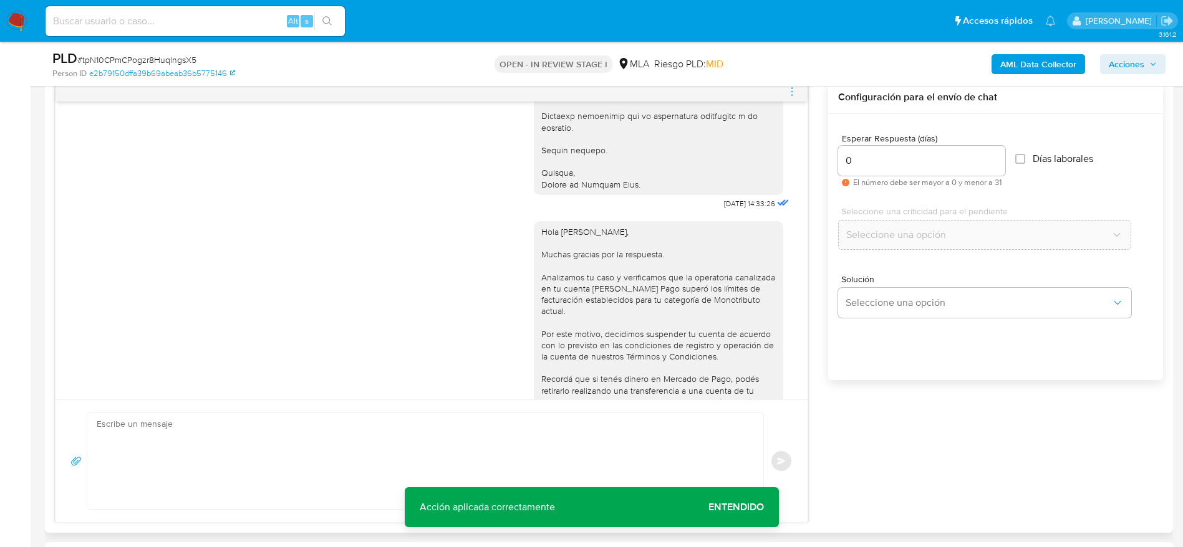
click at [797, 95] on icon "menu-action" at bounding box center [791, 91] width 11 height 11
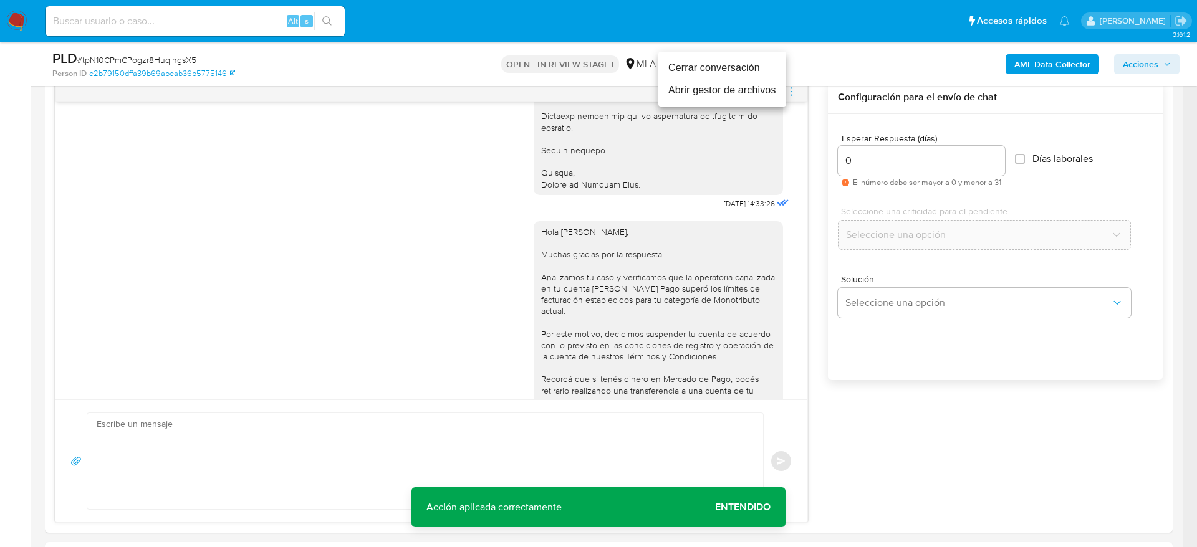
click at [706, 69] on li "Cerrar conversación" at bounding box center [722, 68] width 128 height 22
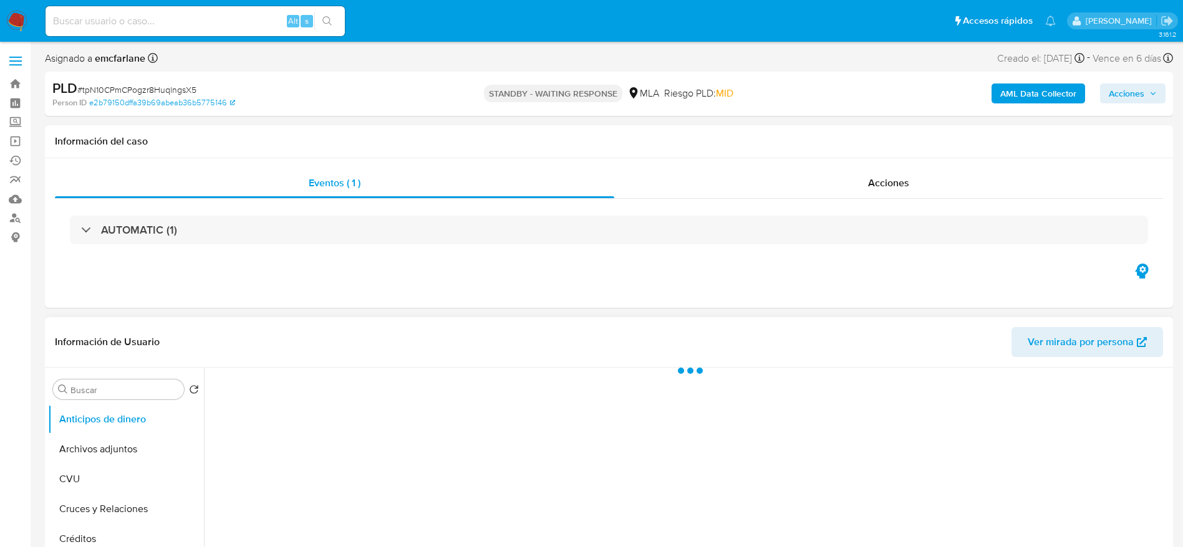
select select "10"
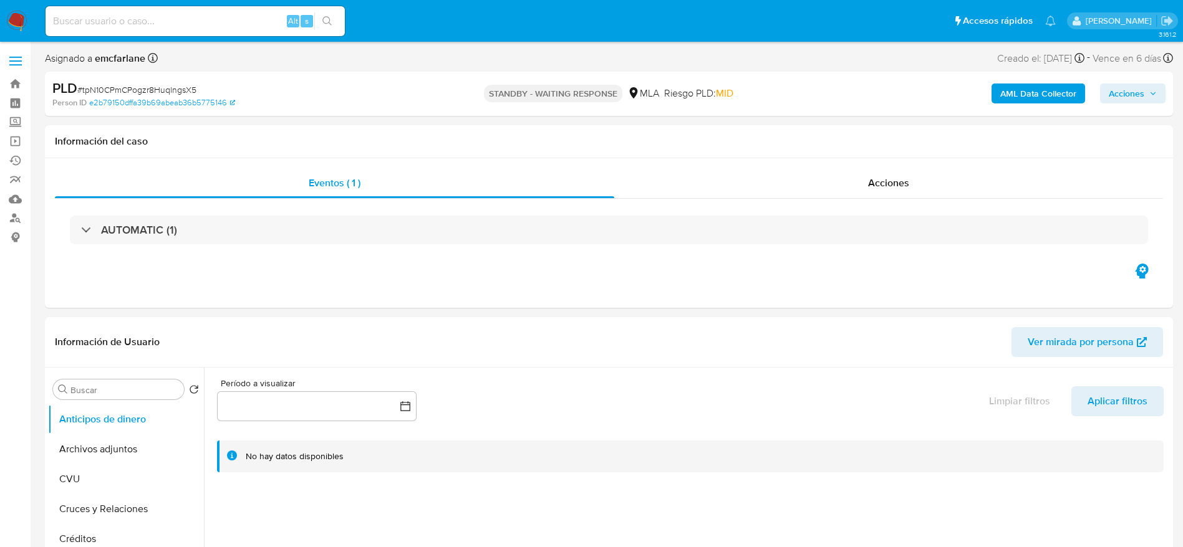
click at [146, 92] on span "# tpN10CPmCPogzr8HuqlngsX5" at bounding box center [136, 90] width 119 height 12
click at [146, 91] on span "# tpN10CPmCPogzr8HuqlngsX5" at bounding box center [136, 90] width 119 height 12
copy span "tpN10CPmCPogzr8HuqlngsX5"
drag, startPoint x: 23, startPoint y: 20, endPoint x: 81, endPoint y: 29, distance: 58.7
click at [55, 28] on input at bounding box center [195, 21] width 299 height 16
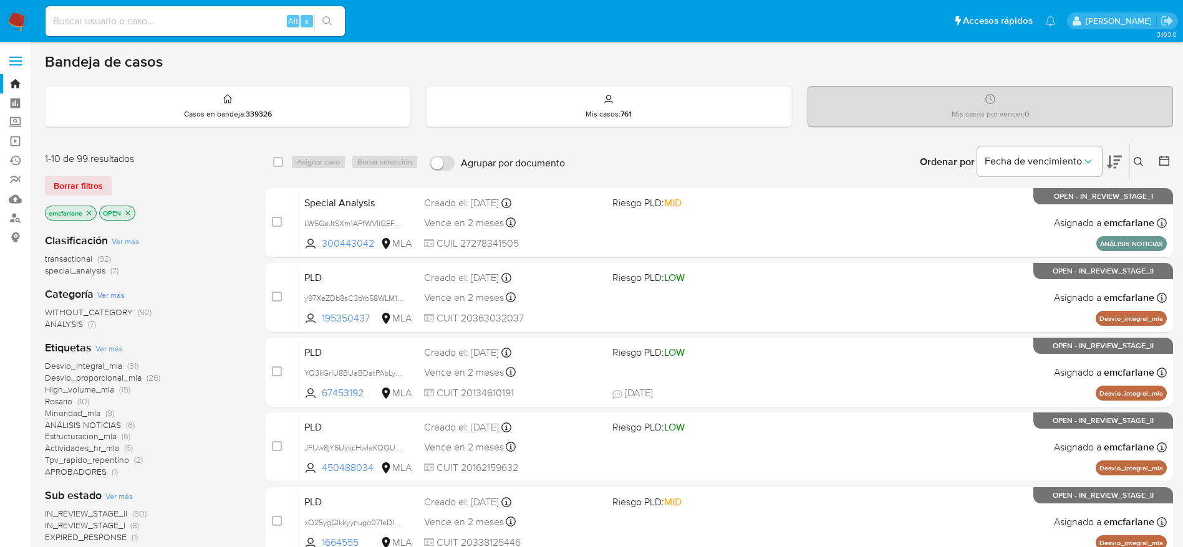
drag, startPoint x: 70, startPoint y: 177, endPoint x: 591, endPoint y: 18, distance: 544.9
click at [70, 178] on span "Borrar filtros" at bounding box center [78, 185] width 49 height 17
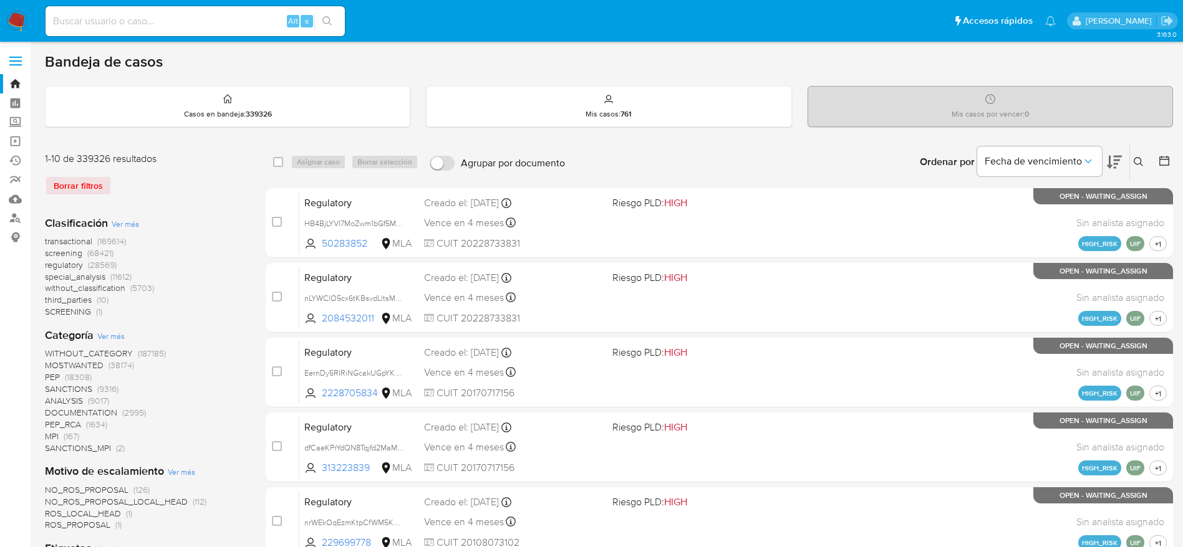
drag, startPoint x: 1139, startPoint y: 158, endPoint x: 972, endPoint y: 239, distance: 184.9
click at [1139, 158] on icon at bounding box center [1138, 162] width 10 height 10
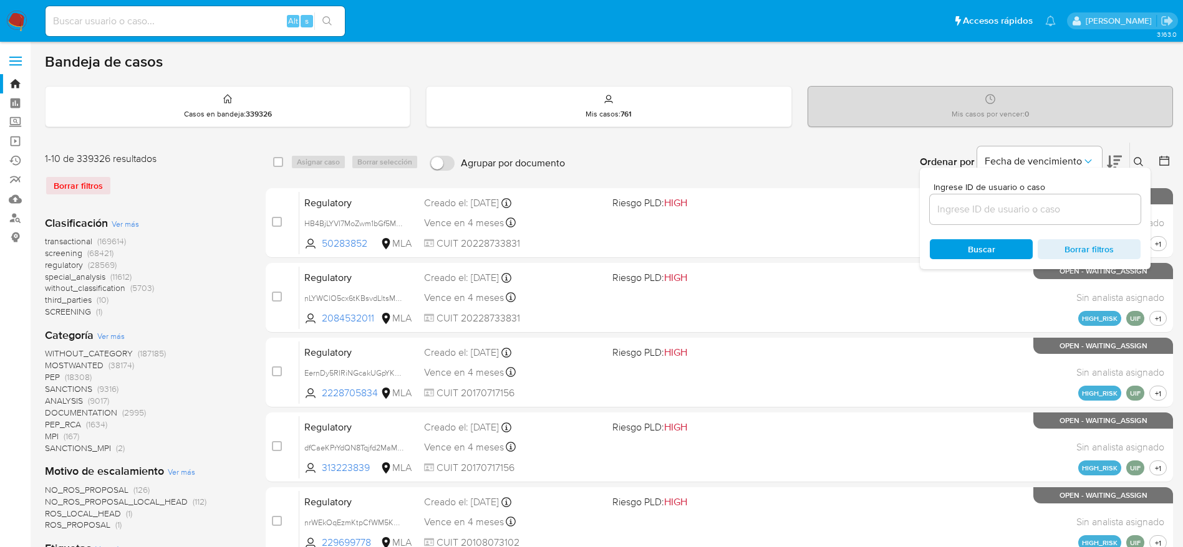
click at [938, 213] on input at bounding box center [1034, 209] width 211 height 16
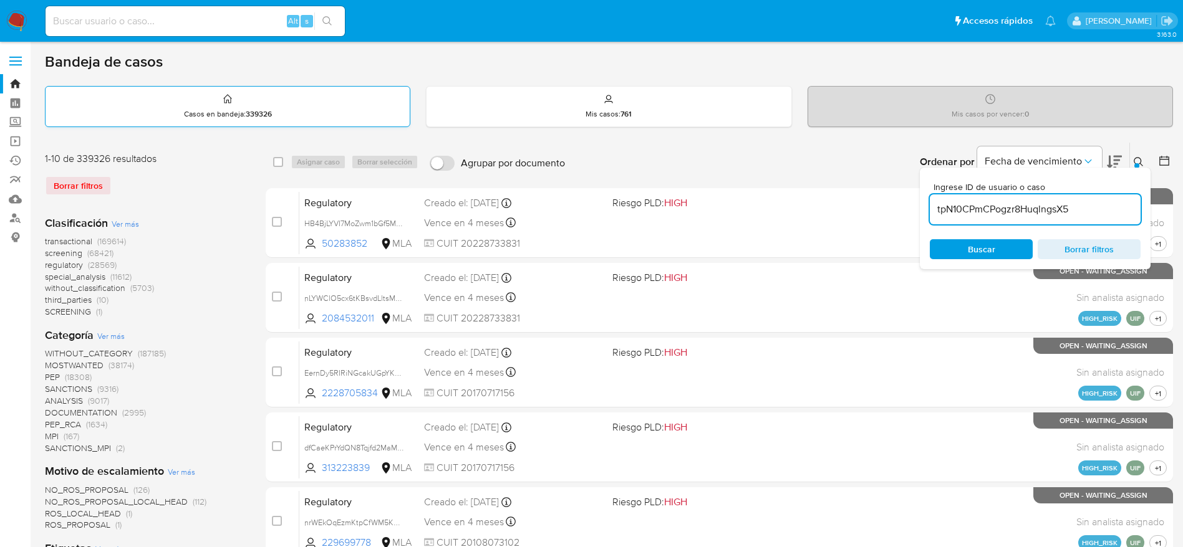
type input "tpN10CPmCPogzr8HuqlngsX5"
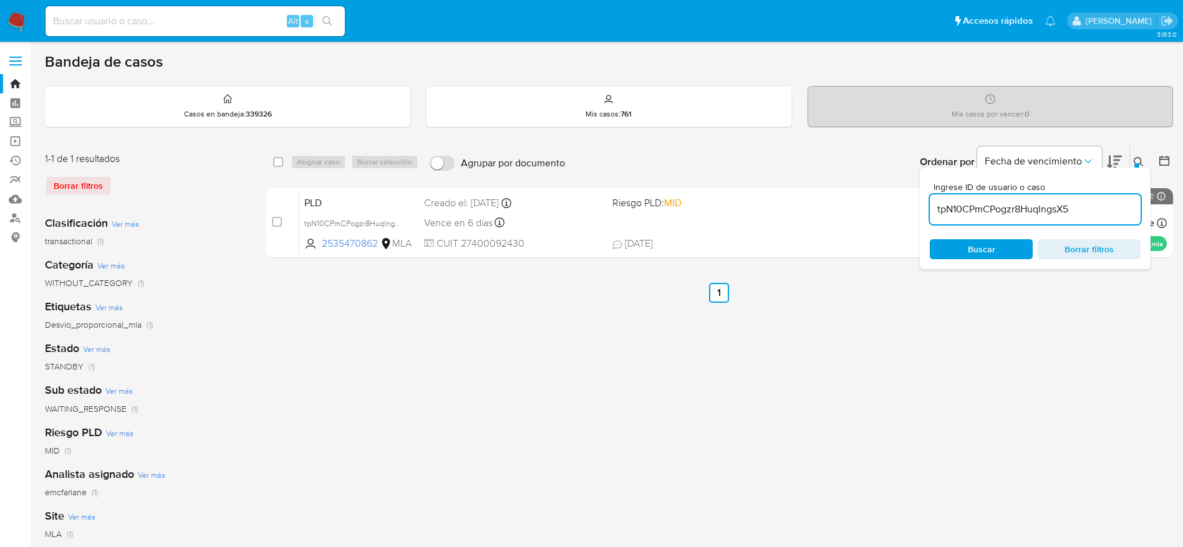
drag, startPoint x: 281, startPoint y: 165, endPoint x: 304, endPoint y: 160, distance: 23.5
click at [281, 165] on input "checkbox" at bounding box center [278, 162] width 10 height 10
checkbox input "true"
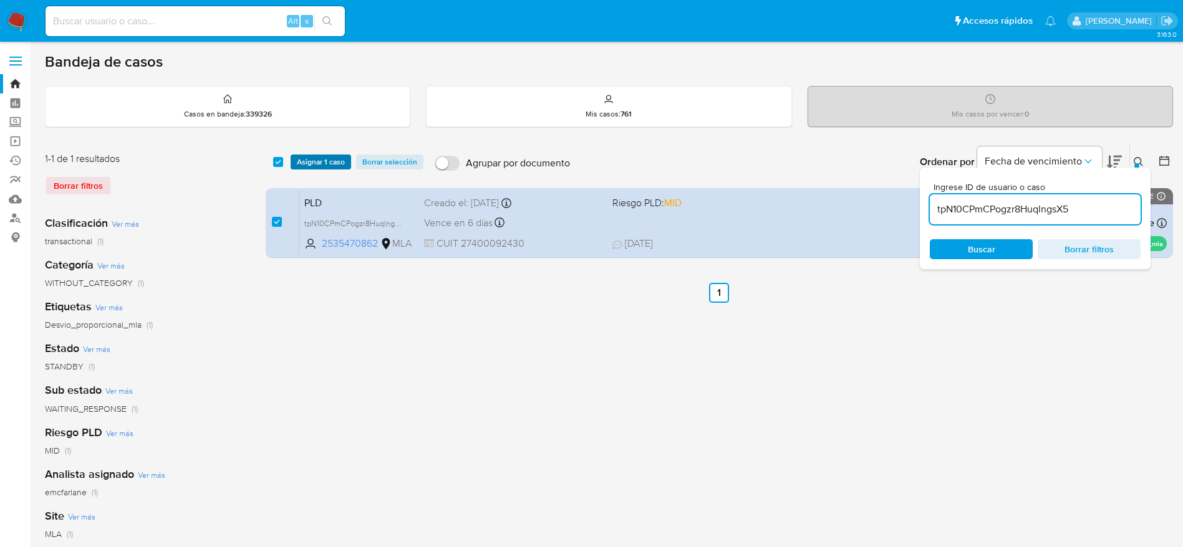
click at [317, 156] on span "Asignar 1 caso" at bounding box center [321, 162] width 48 height 12
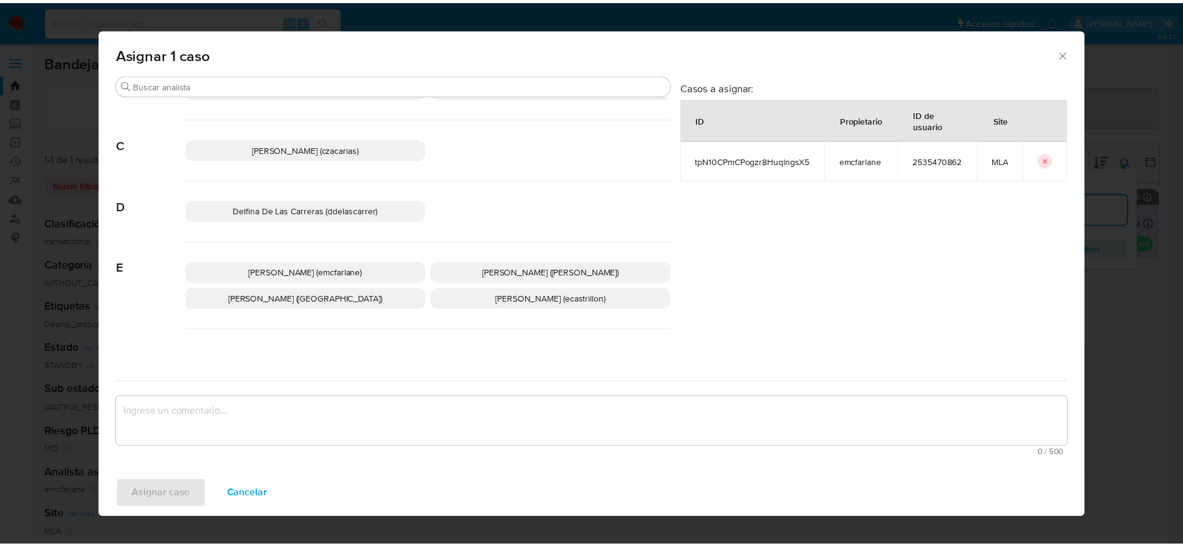
scroll to position [94, 0]
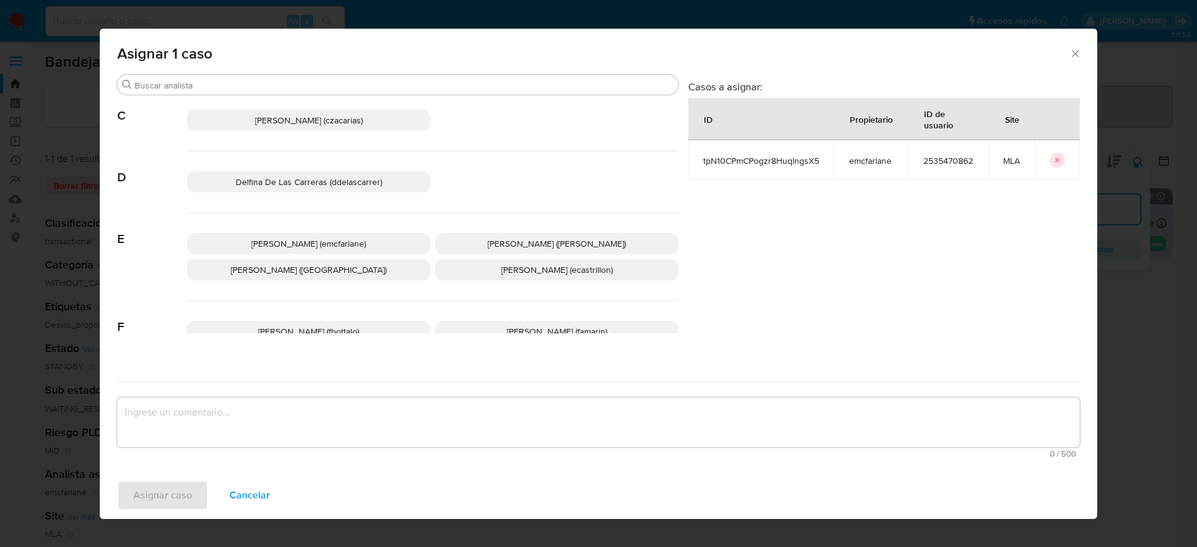
drag, startPoint x: 337, startPoint y: 239, endPoint x: 256, endPoint y: 423, distance: 201.5
click at [337, 240] on span "[PERSON_NAME] (emcfarlane)" at bounding box center [308, 244] width 115 height 12
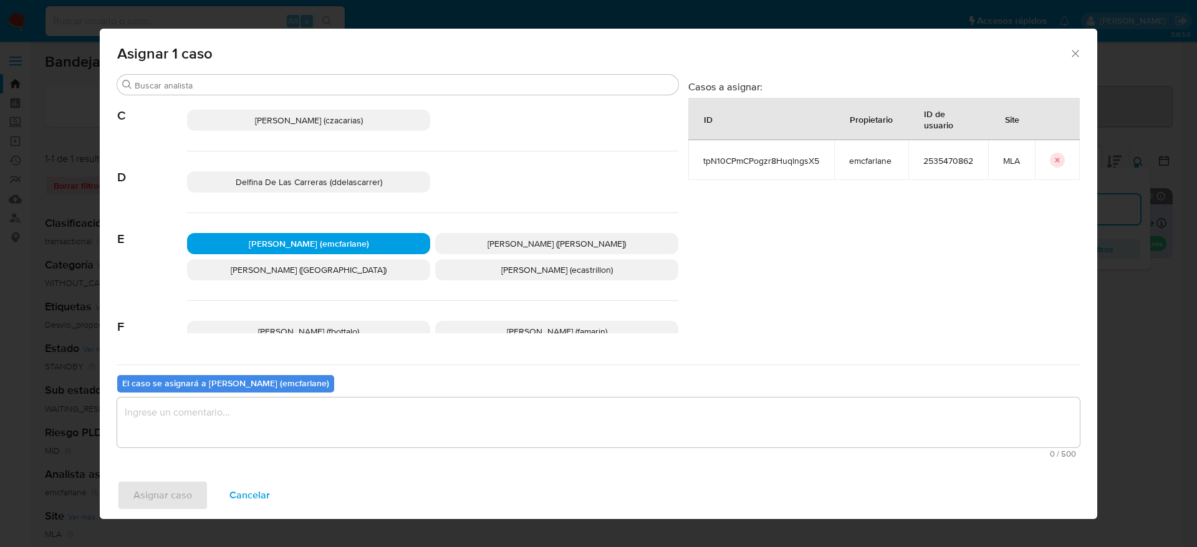
click at [228, 422] on textarea "assign-modal" at bounding box center [598, 423] width 963 height 50
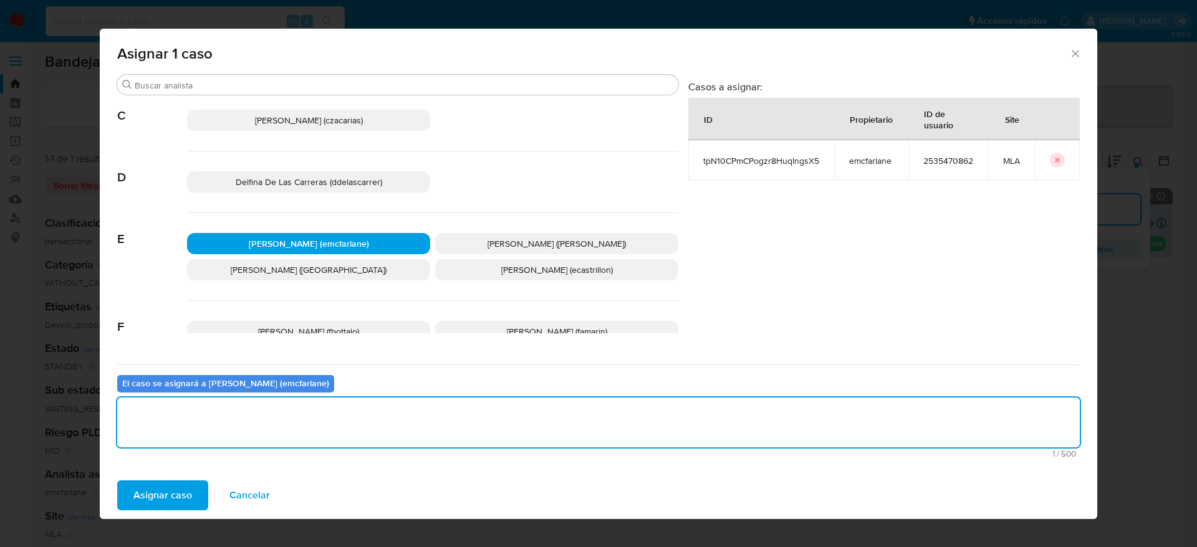
click at [155, 501] on span "Asignar caso" at bounding box center [162, 495] width 59 height 27
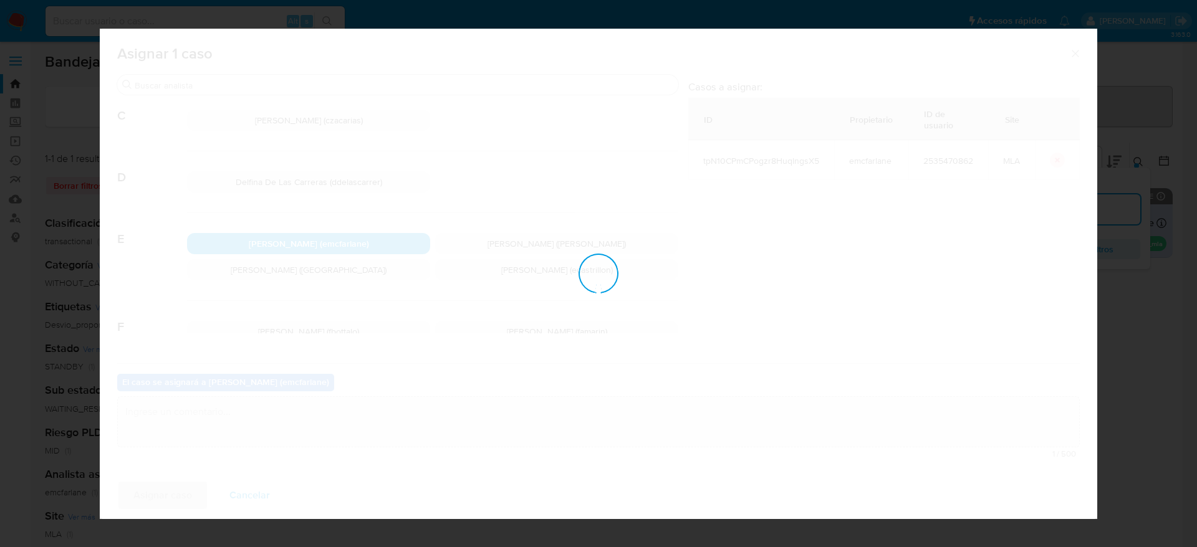
checkbox input "false"
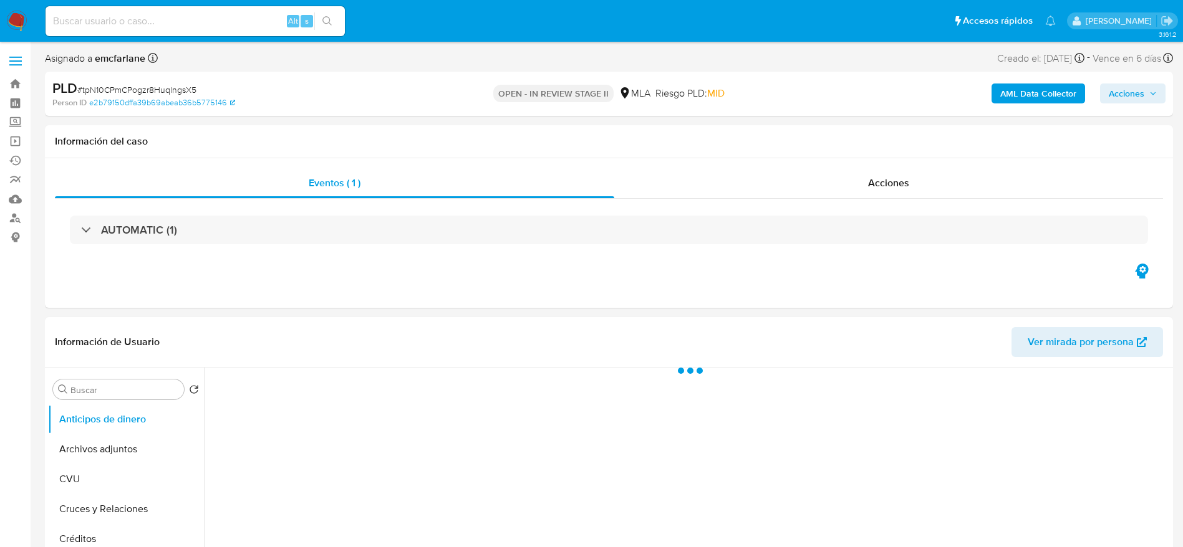
click at [1133, 95] on span "Acciones" at bounding box center [1126, 94] width 36 height 20
select select "10"
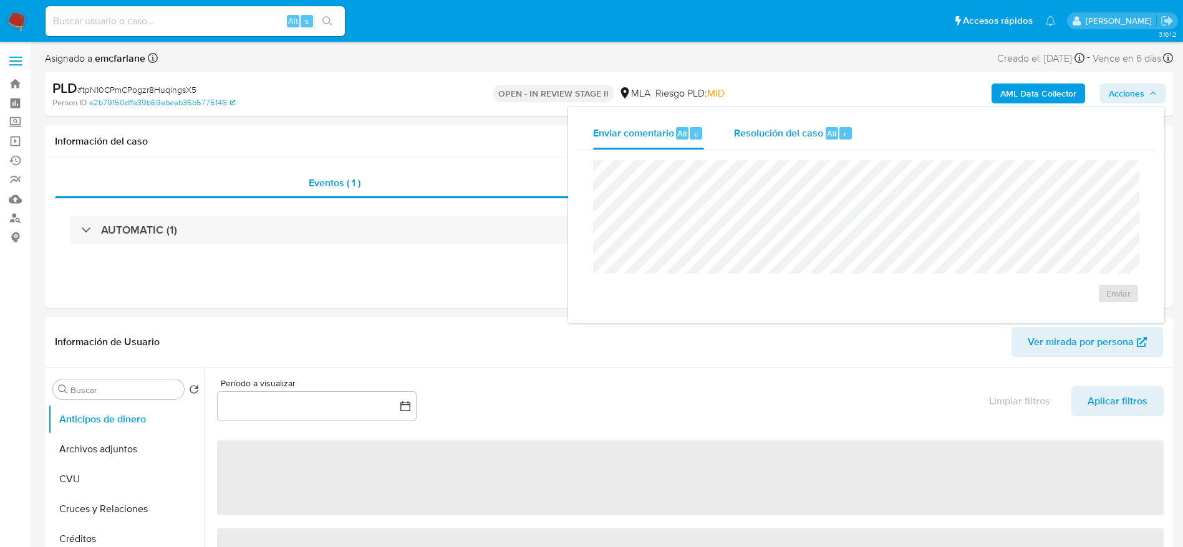
click at [813, 143] on div "Resolución del caso Alt r" at bounding box center [793, 133] width 119 height 32
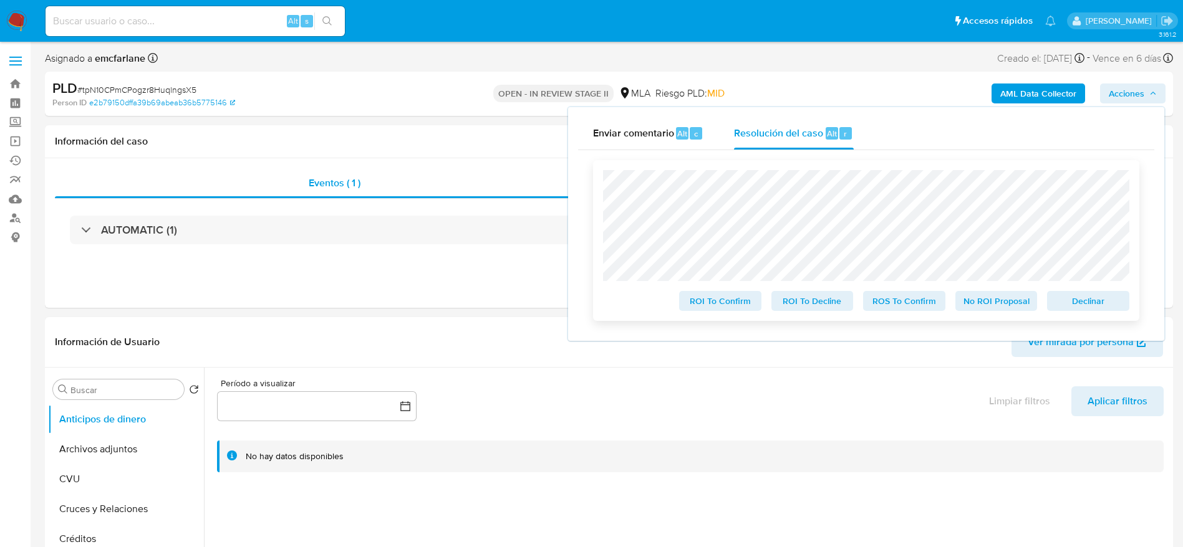
drag, startPoint x: 1081, startPoint y: 301, endPoint x: 965, endPoint y: 292, distance: 116.3
click at [1080, 302] on span "Declinar" at bounding box center [1087, 300] width 65 height 17
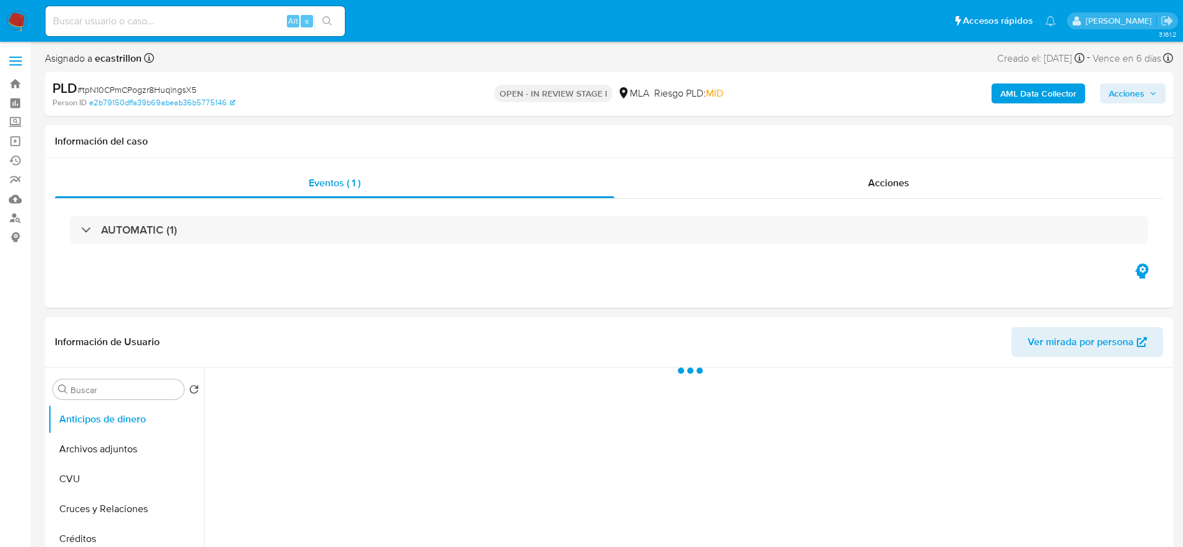
click at [154, 86] on span "# tpN10CPmCPogzr8HuqlngsX5" at bounding box center [136, 90] width 119 height 12
copy span "tpN10CPmCPogzr8HuqlngsX5"
select select "10"
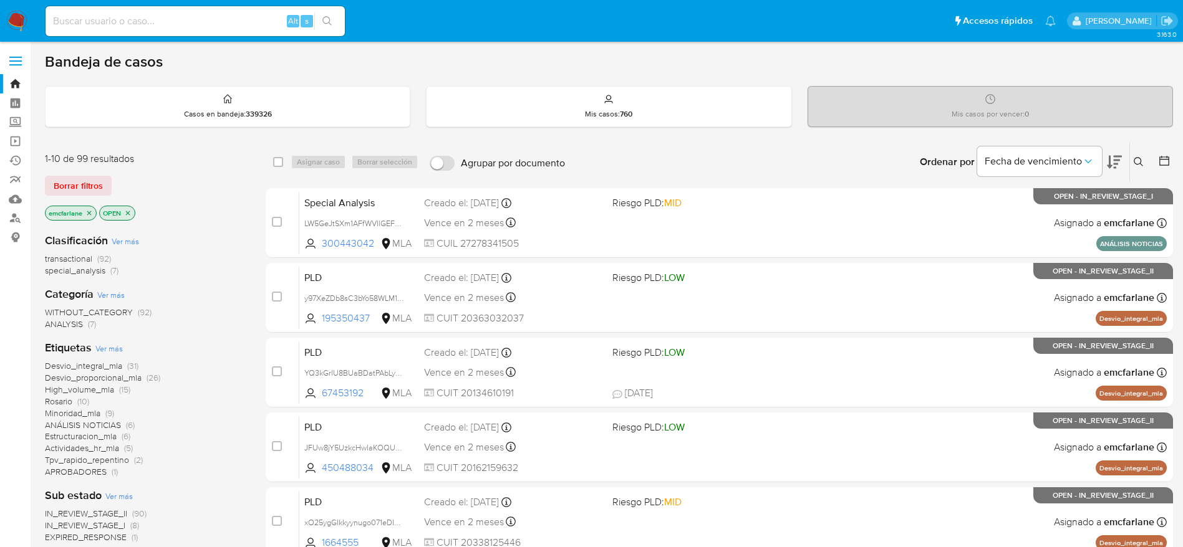
click at [72, 180] on span "Borrar filtros" at bounding box center [78, 185] width 49 height 17
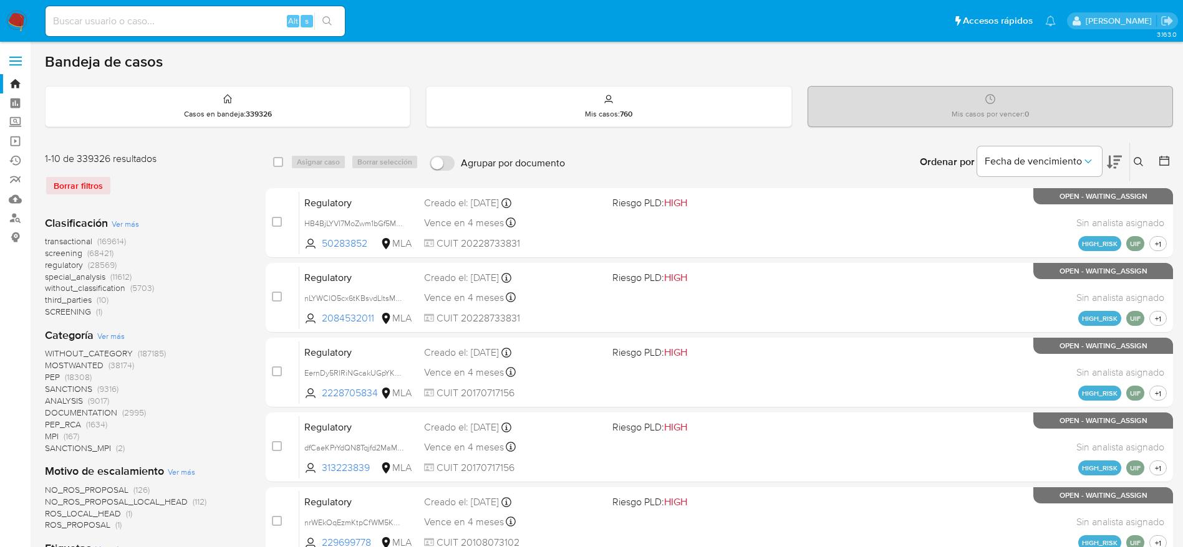
click at [1138, 161] on icon at bounding box center [1138, 162] width 10 height 10
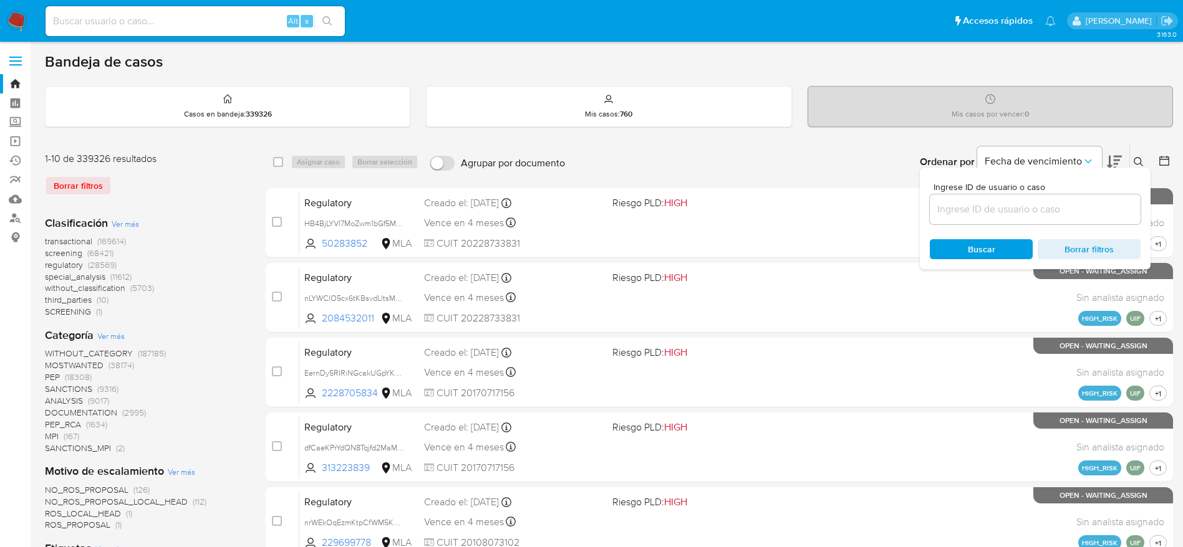
click at [1044, 202] on input at bounding box center [1034, 209] width 211 height 16
type input "tpN10CPmCPogzr8HuqlngsX5"
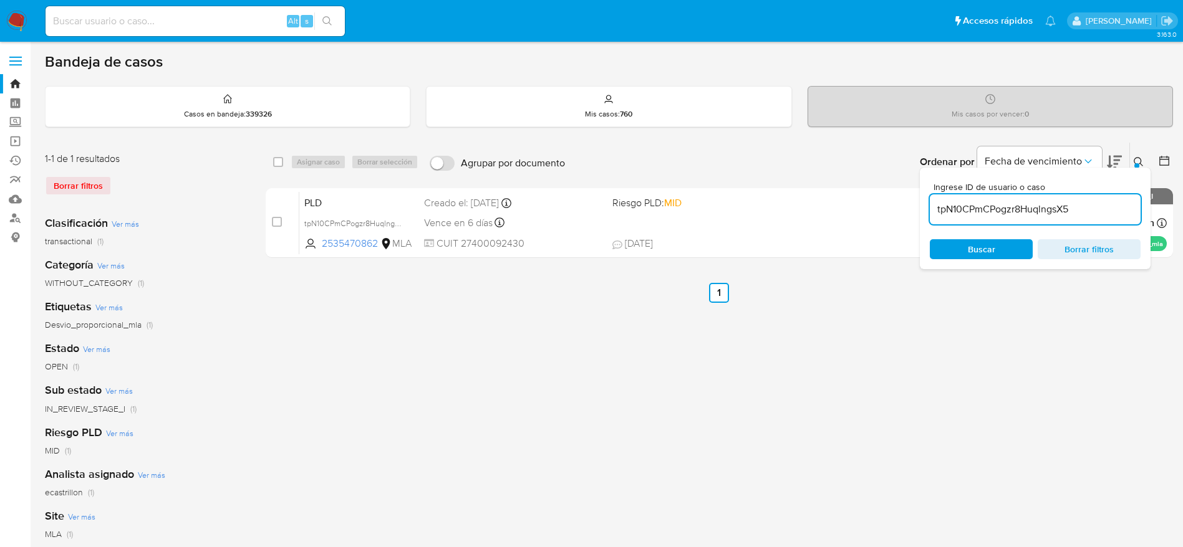
click at [277, 167] on div "select-all-cases-checkbox" at bounding box center [278, 162] width 10 height 12
click at [304, 158] on div "Asignar caso Borrar selección" at bounding box center [356, 162] width 133 height 15
click at [279, 164] on input "checkbox" at bounding box center [278, 162] width 10 height 10
checkbox input "true"
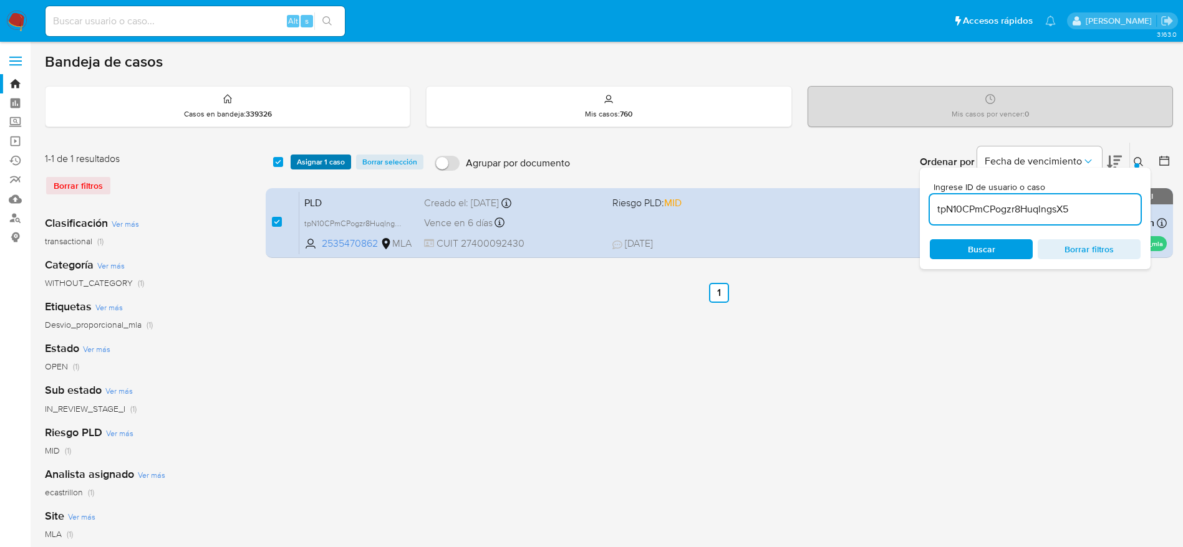
click at [300, 164] on span "Asignar 1 caso" at bounding box center [321, 162] width 48 height 12
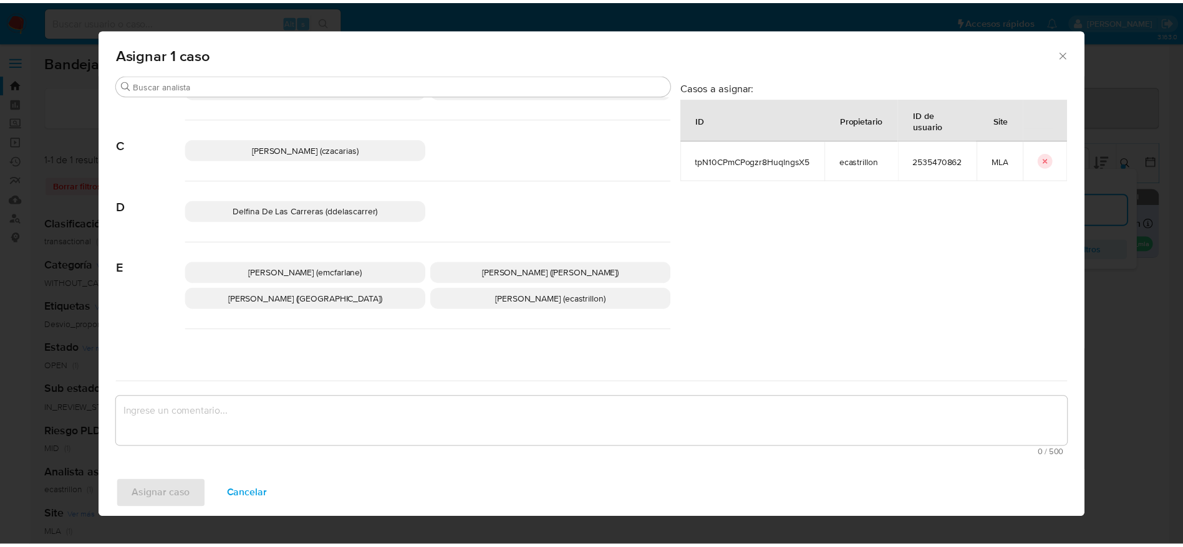
scroll to position [94, 0]
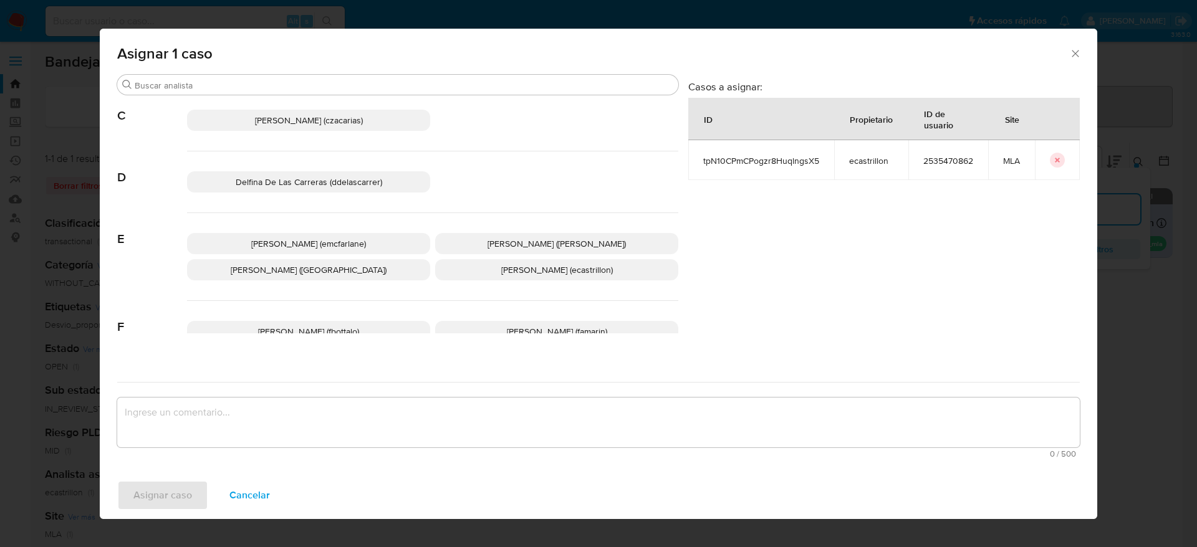
click at [302, 241] on span "Elaine Mc Farlane (emcfarlane)" at bounding box center [308, 244] width 115 height 12
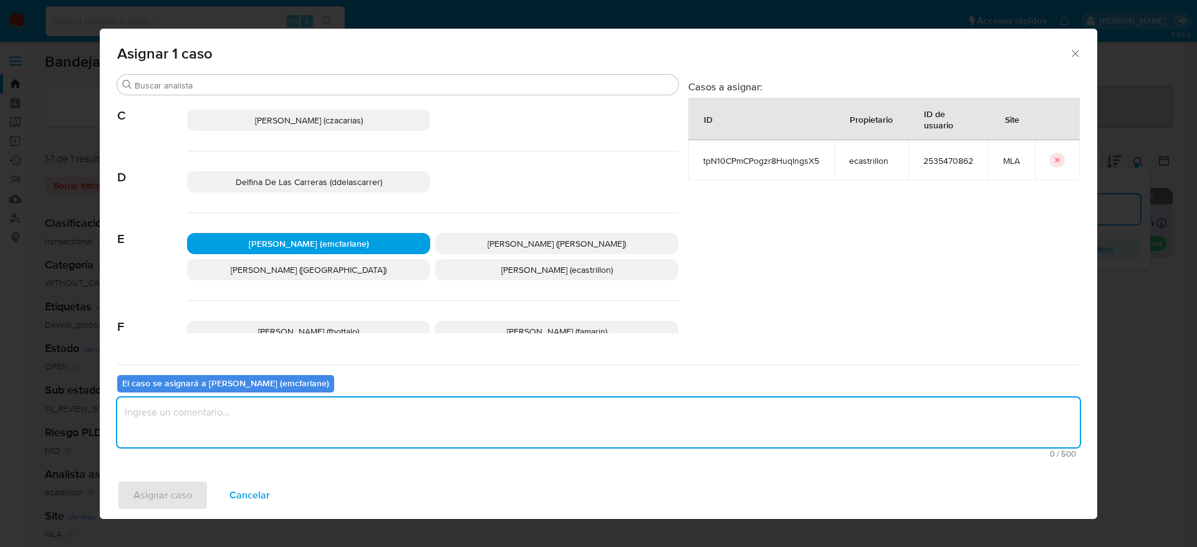
drag, startPoint x: 228, startPoint y: 414, endPoint x: 216, endPoint y: 433, distance: 22.7
click at [227, 416] on textarea "assign-modal" at bounding box center [598, 423] width 963 height 50
click at [165, 502] on span "Asignar caso" at bounding box center [162, 495] width 59 height 27
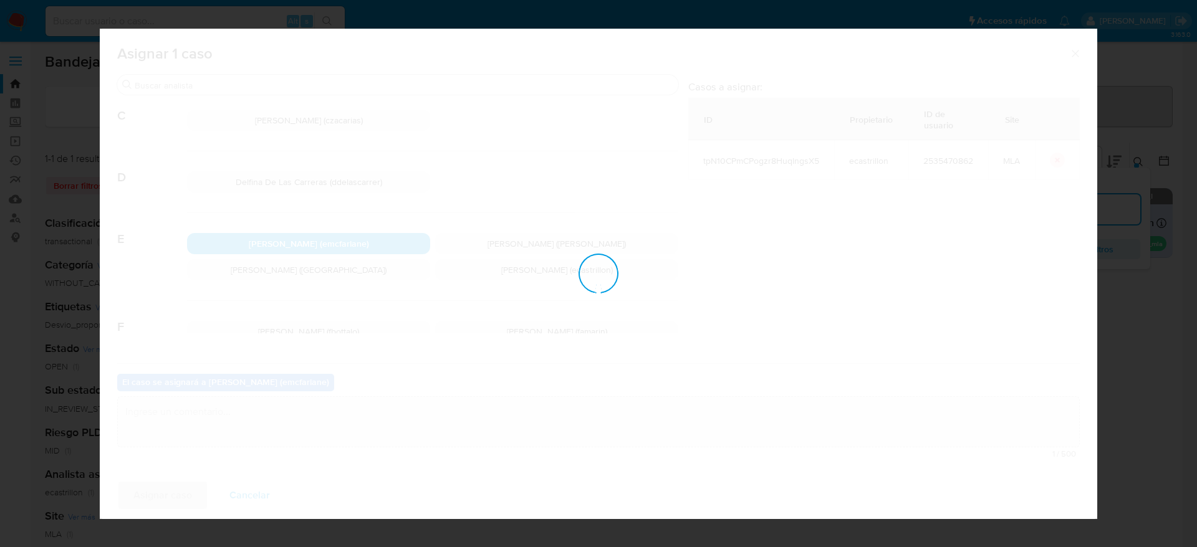
checkbox input "false"
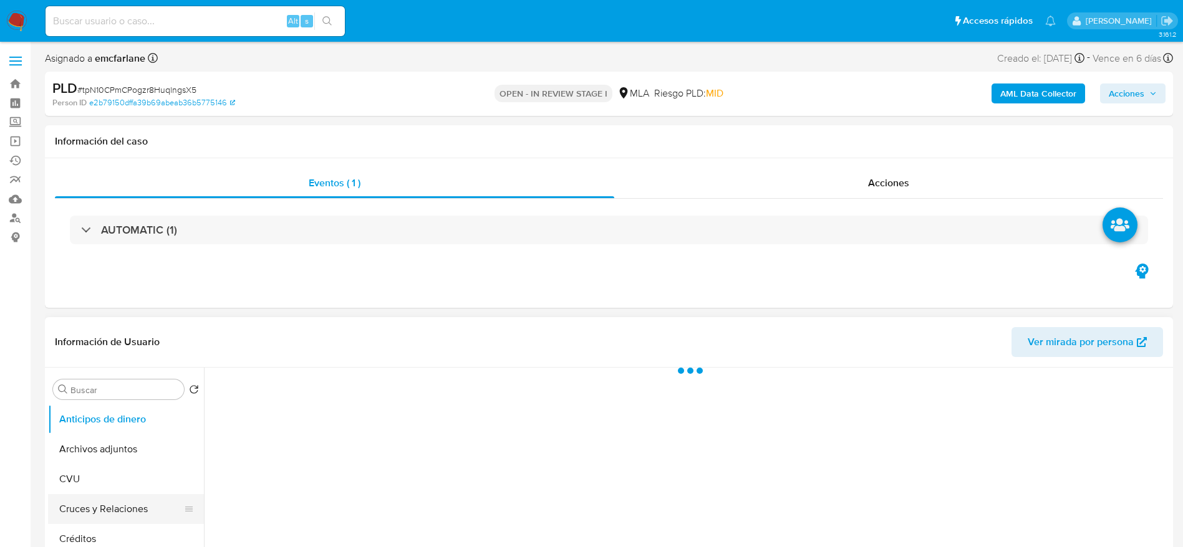
select select "10"
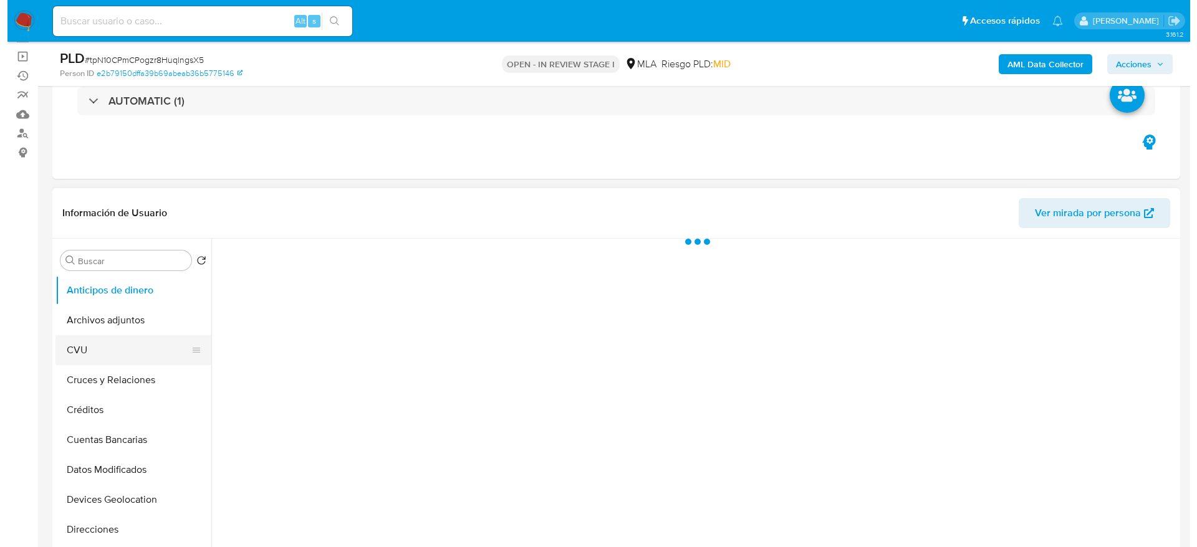
scroll to position [94, 0]
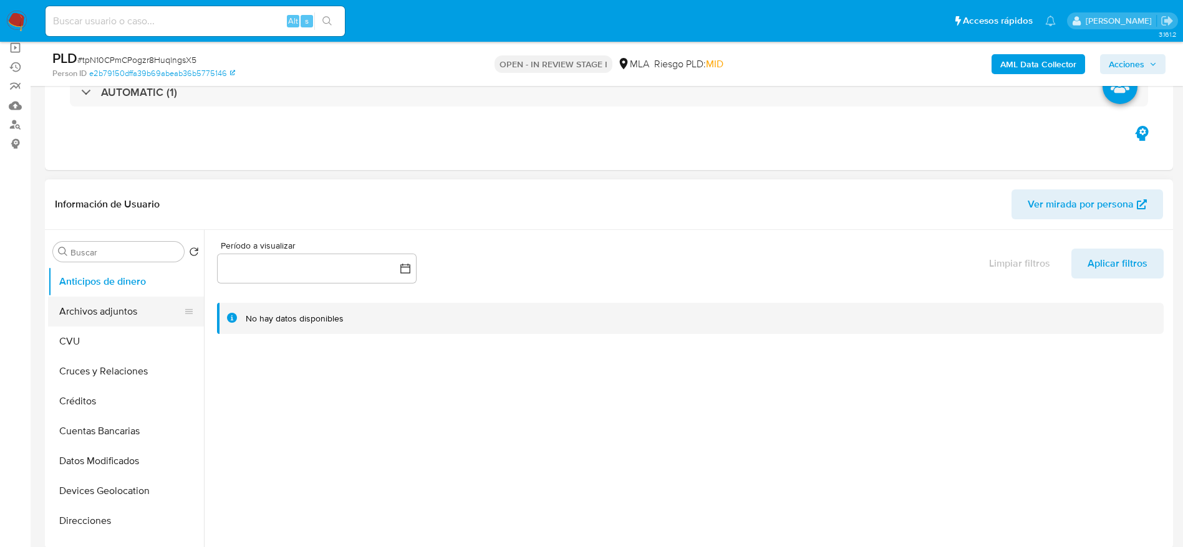
click at [120, 317] on button "Archivos adjuntos" at bounding box center [121, 312] width 146 height 30
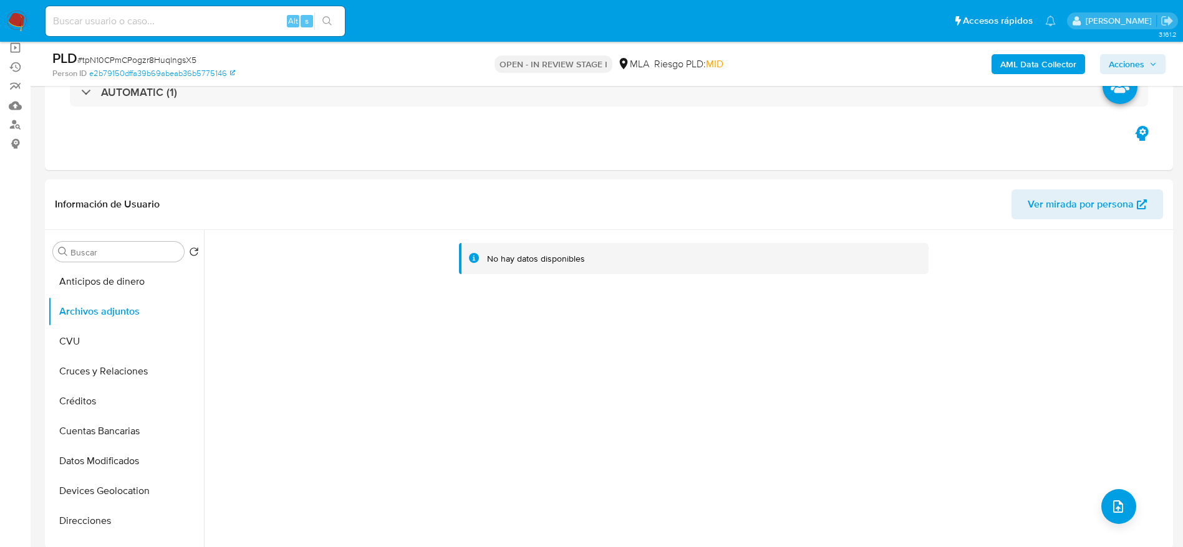
click at [1013, 76] on div "AML Data Collector Acciones" at bounding box center [981, 63] width 368 height 29
click at [1012, 65] on b "AML Data Collector" at bounding box center [1038, 64] width 76 height 20
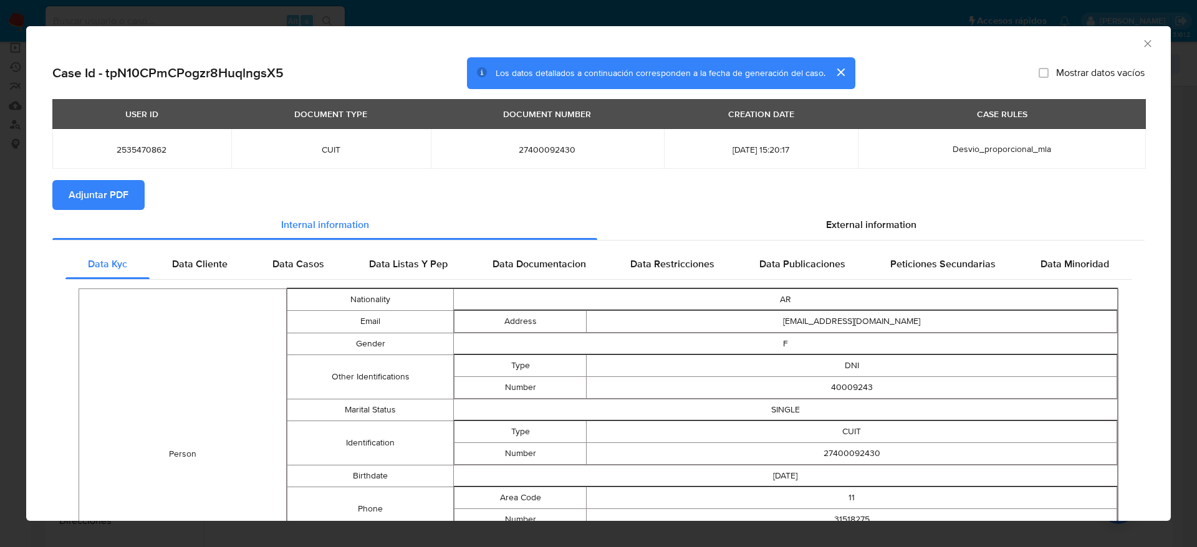
click at [135, 199] on button "Adjuntar PDF" at bounding box center [98, 195] width 92 height 30
click at [1141, 41] on icon "Cerrar ventana" at bounding box center [1147, 43] width 12 height 12
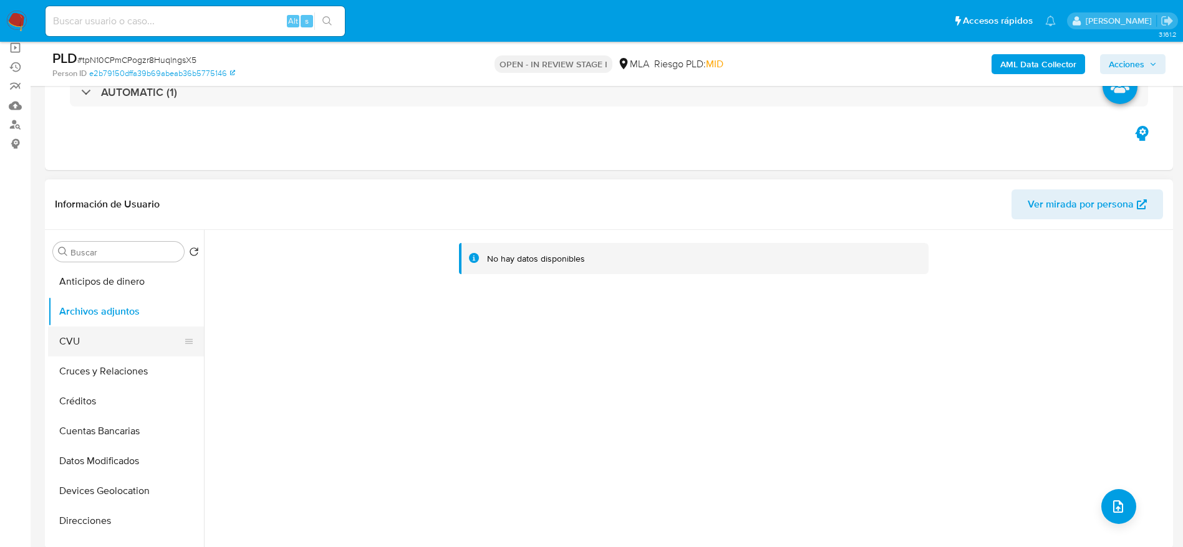
click at [81, 352] on button "CVU" at bounding box center [121, 342] width 146 height 30
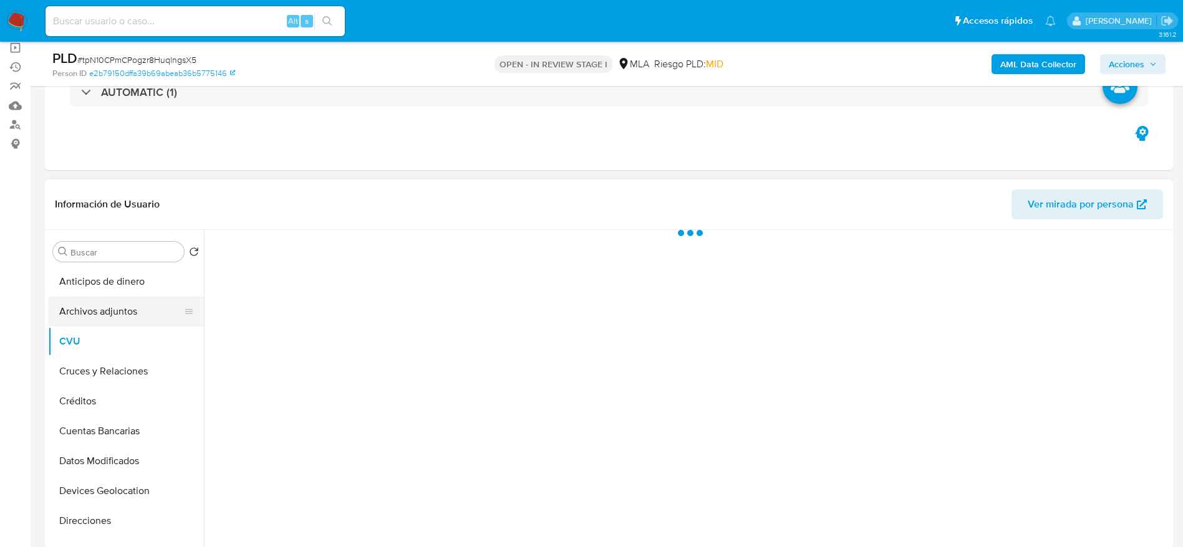
click at [94, 317] on button "Archivos adjuntos" at bounding box center [121, 312] width 146 height 30
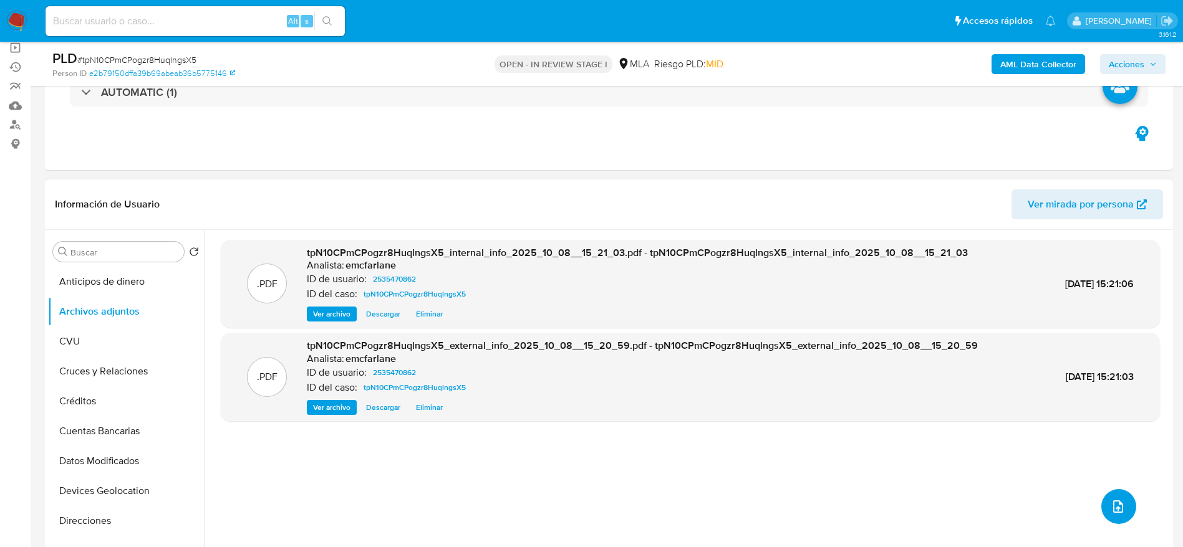
click at [1113, 499] on icon "upload-file" at bounding box center [1117, 506] width 15 height 15
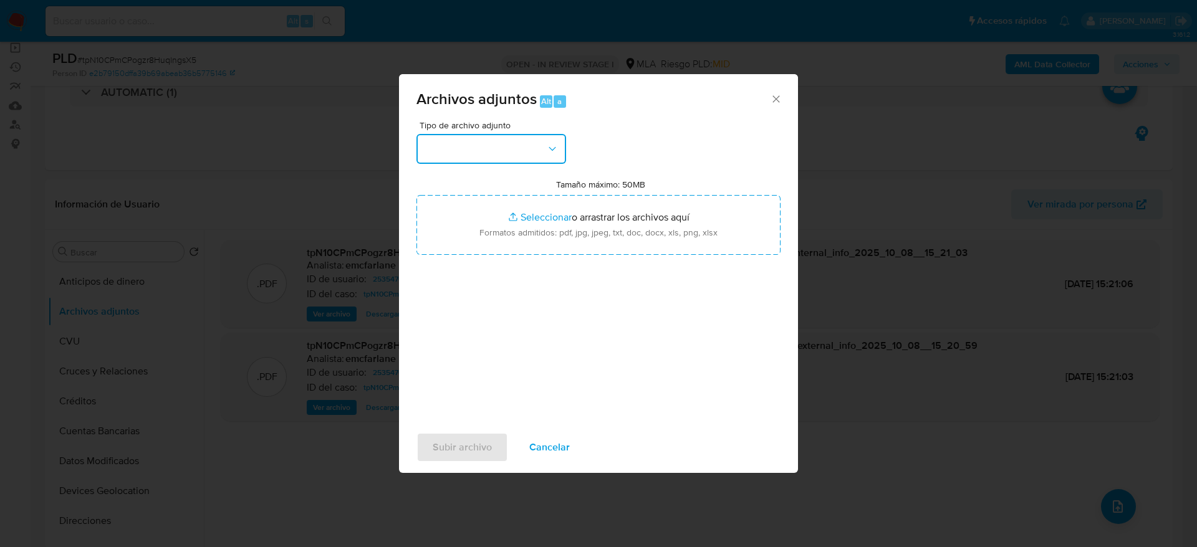
click at [516, 138] on button "button" at bounding box center [491, 149] width 150 height 30
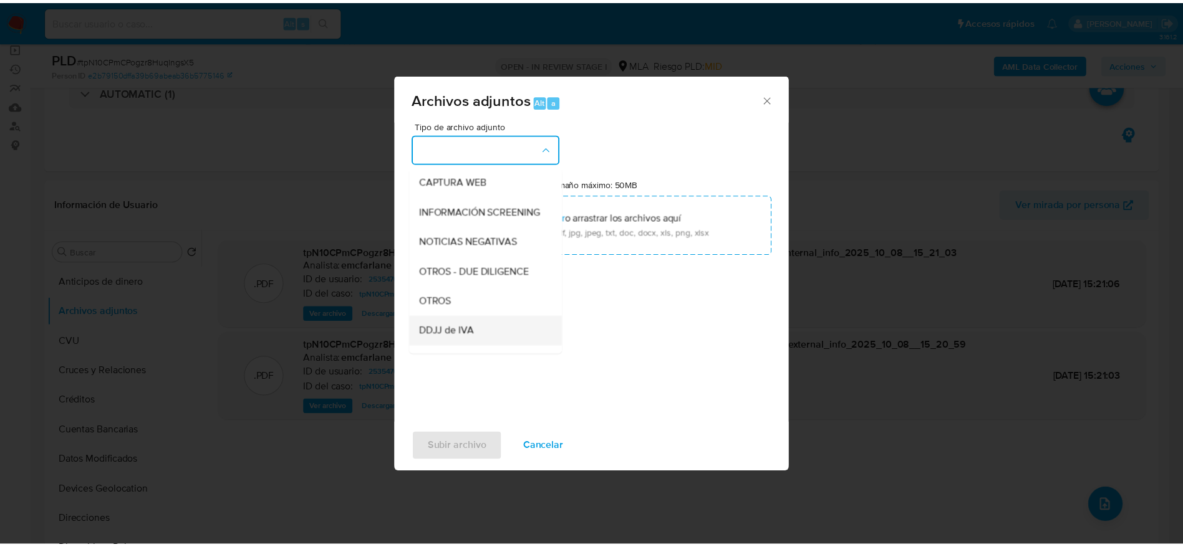
scroll to position [187, 0]
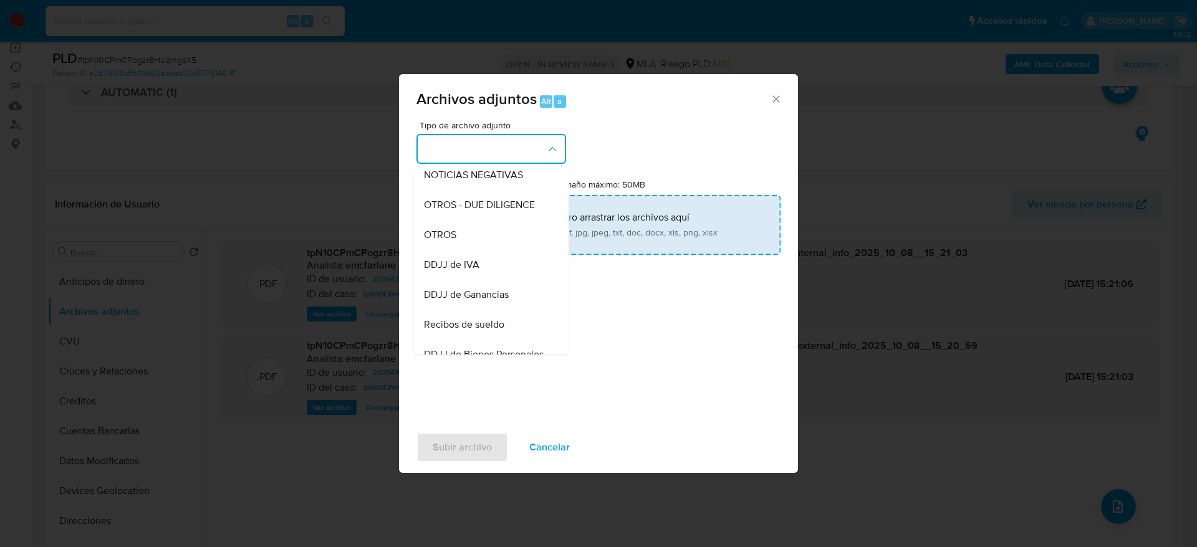
click at [452, 241] on span "OTROS" at bounding box center [440, 235] width 32 height 12
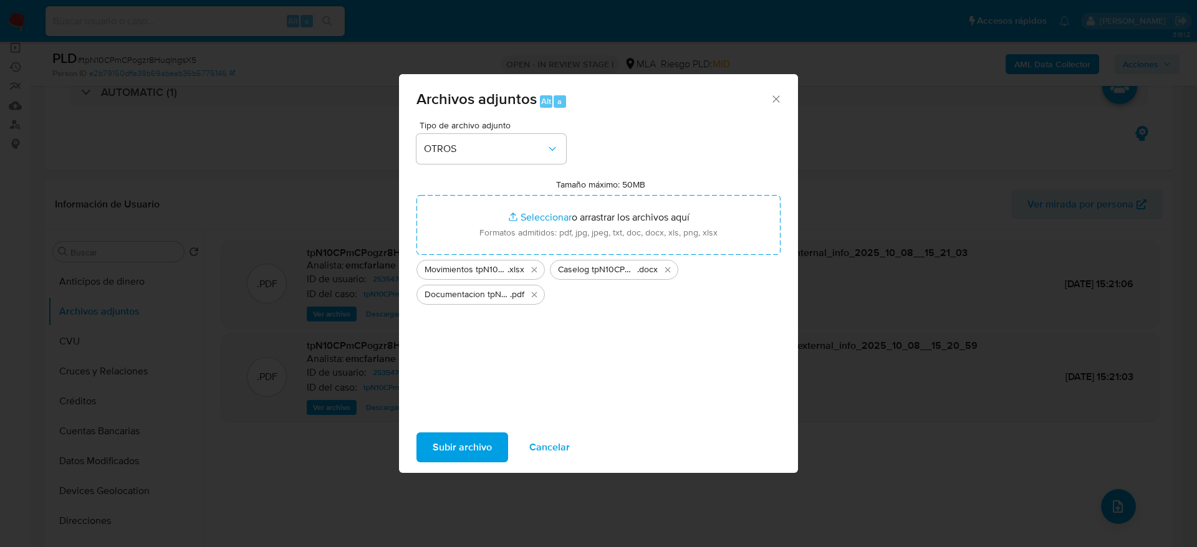
click at [475, 449] on span "Subir archivo" at bounding box center [462, 447] width 59 height 27
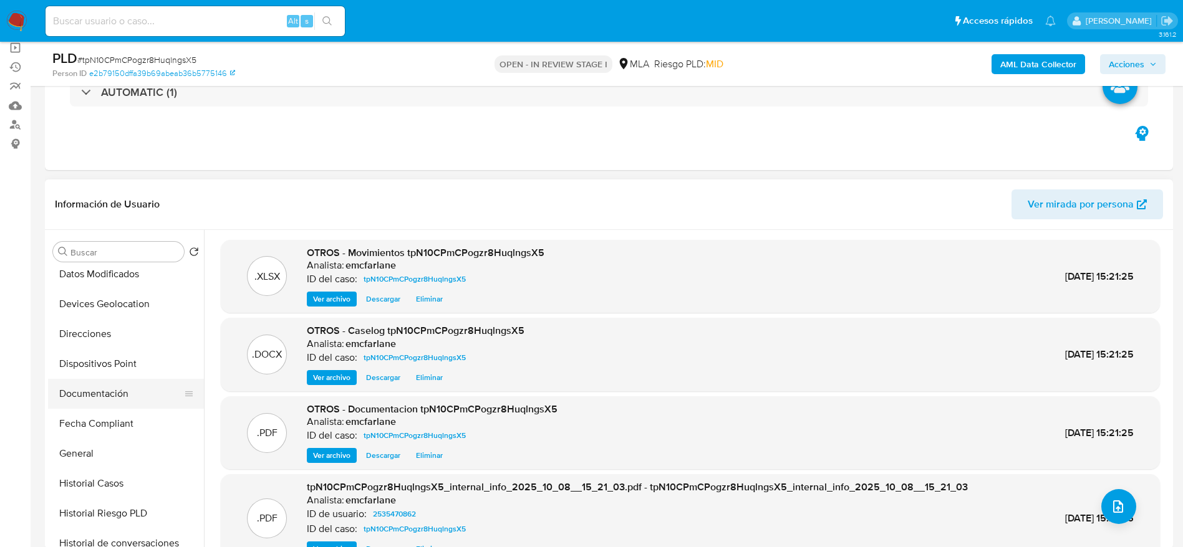
drag, startPoint x: 122, startPoint y: 490, endPoint x: 123, endPoint y: 380, distance: 109.7
click at [122, 489] on button "Historial Casos" at bounding box center [126, 484] width 156 height 30
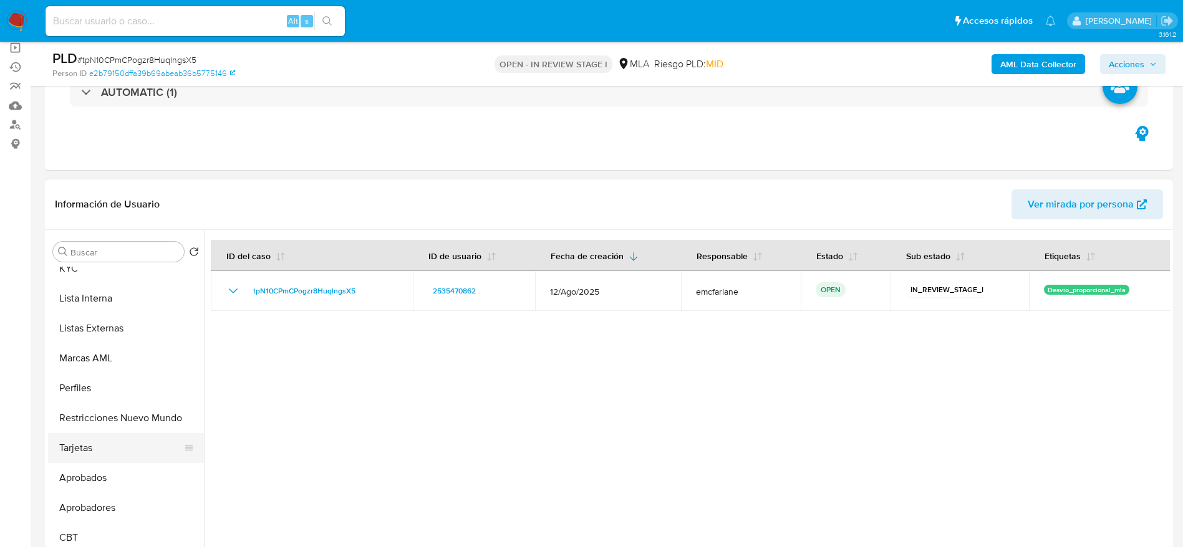
scroll to position [646, 0]
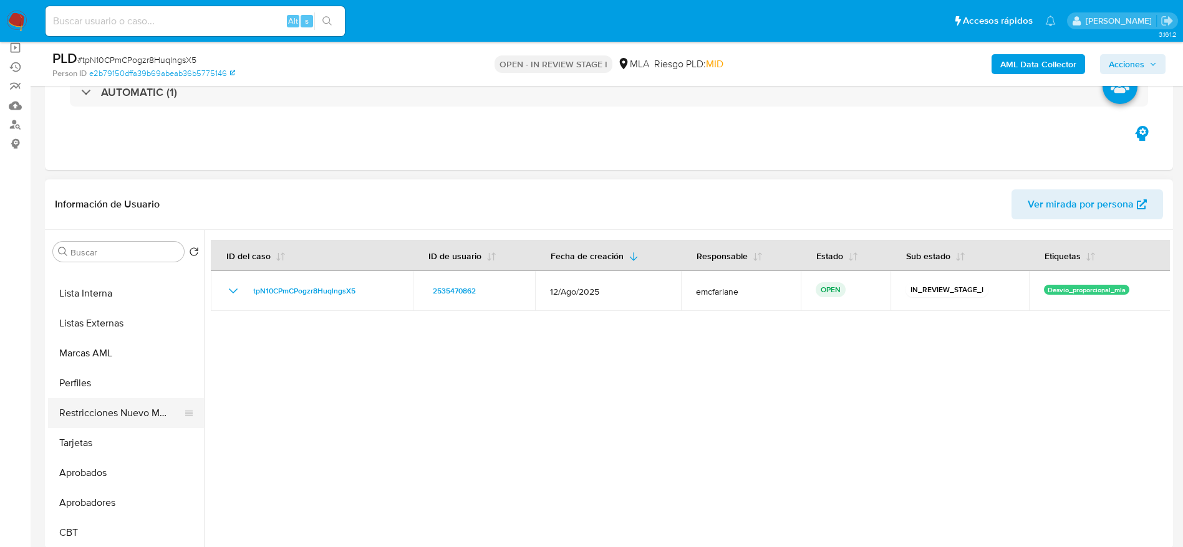
click at [113, 411] on button "Restricciones Nuevo Mundo" at bounding box center [121, 413] width 146 height 30
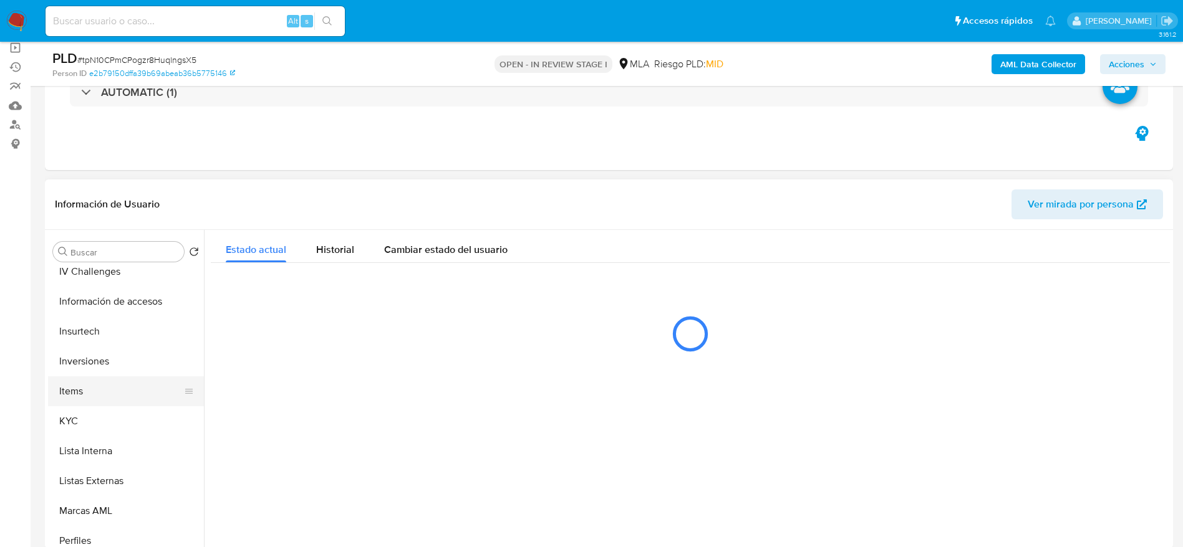
scroll to position [459, 0]
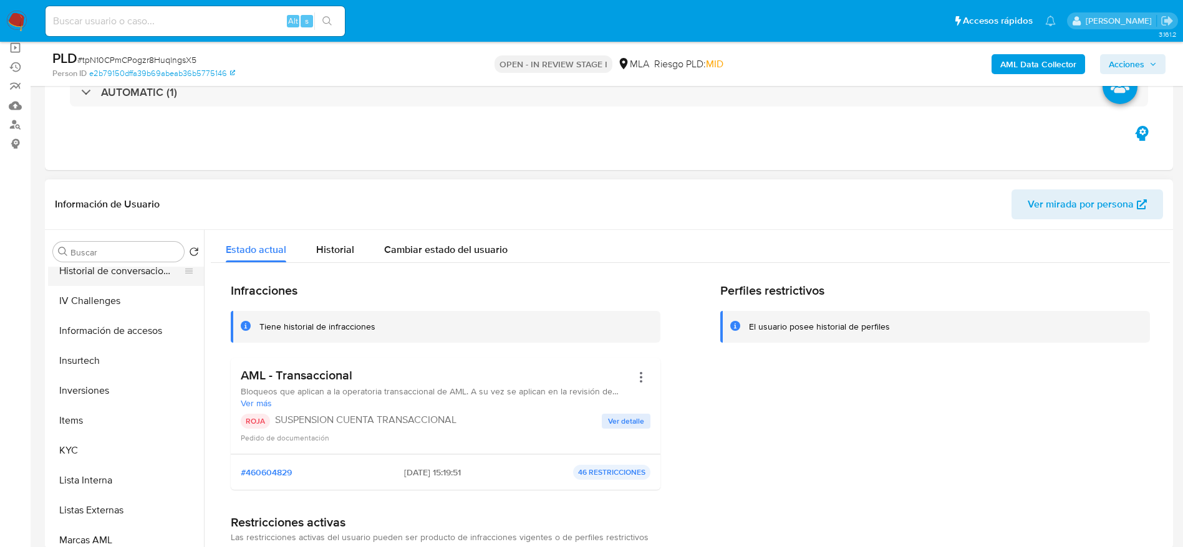
click at [113, 271] on button "Historial de conversaciones" at bounding box center [121, 271] width 146 height 30
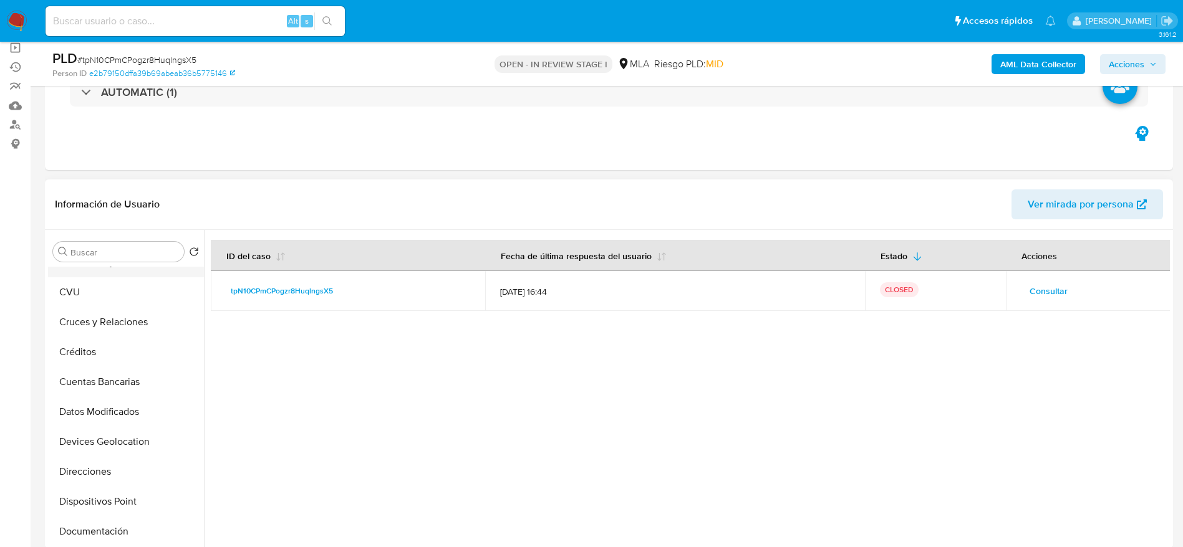
scroll to position [0, 0]
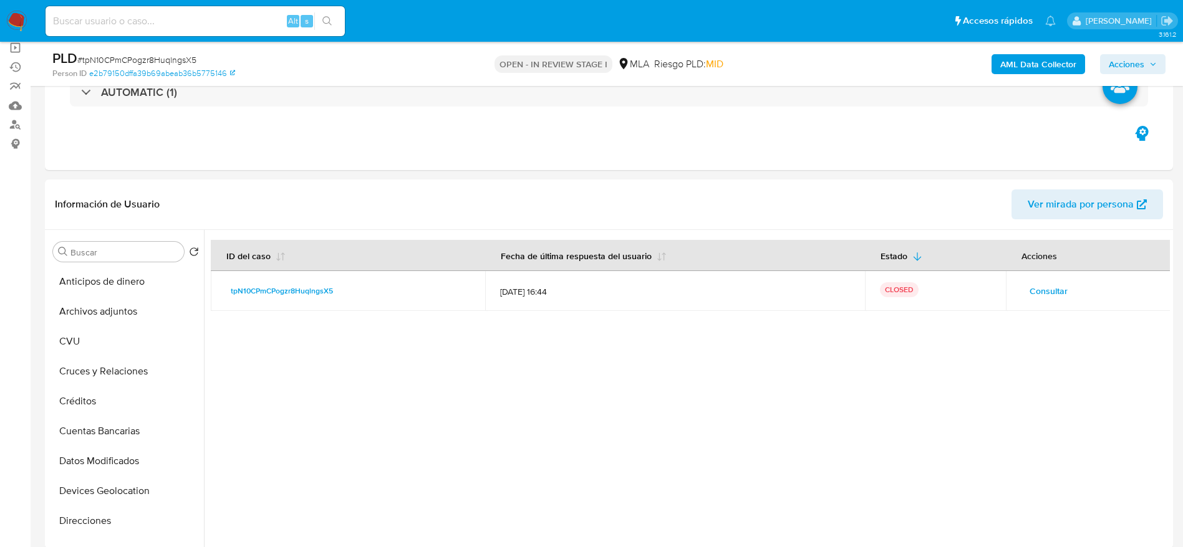
click at [1106, 57] on button "Acciones" at bounding box center [1132, 64] width 65 height 20
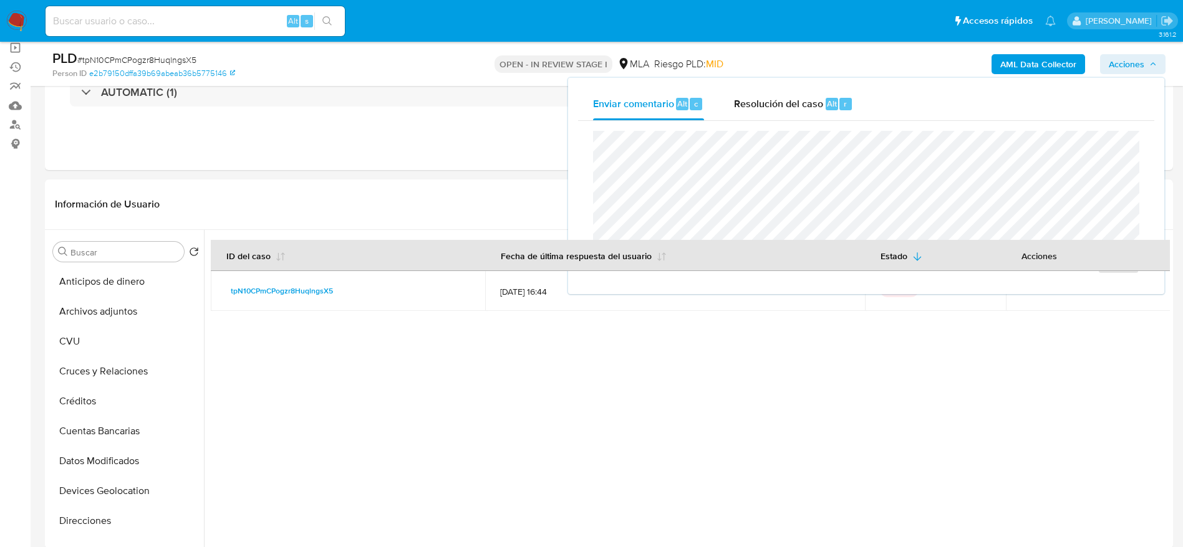
drag, startPoint x: 756, startPoint y: 110, endPoint x: 762, endPoint y: 129, distance: 19.7
click at [756, 111] on div "Resolución del caso Alt r" at bounding box center [793, 104] width 119 height 32
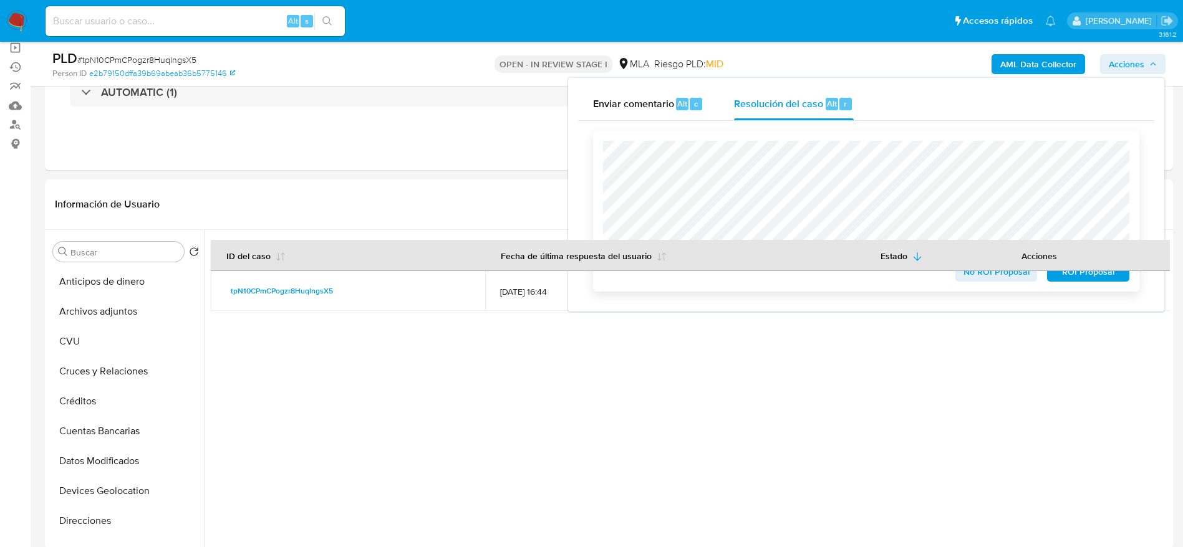
click at [1106, 278] on span "ROI Proposal" at bounding box center [1087, 271] width 65 height 17
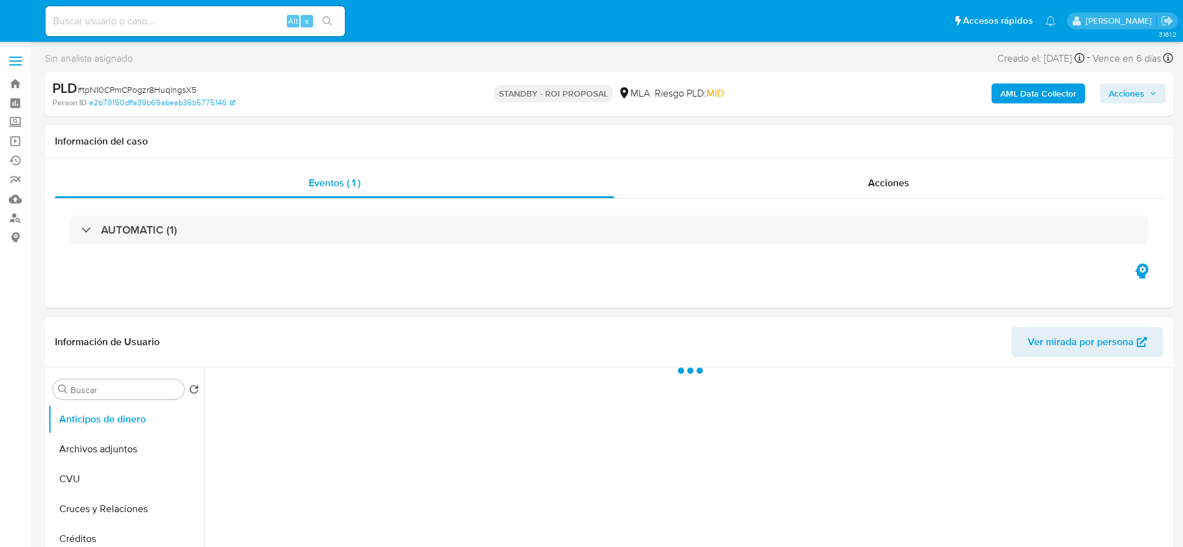
select select "10"
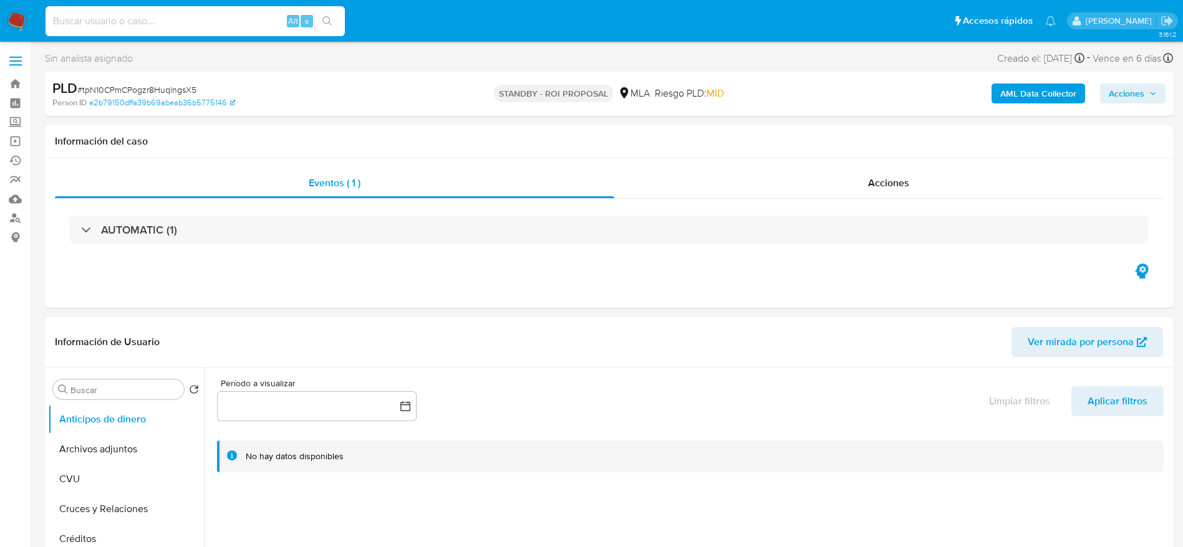
click at [175, 22] on input at bounding box center [195, 21] width 299 height 16
paste input "jKxpyjkspwDiyxE4YzeuuyKn"
type input "jKxpyjkspwDiyxE4YzeuuyKn"
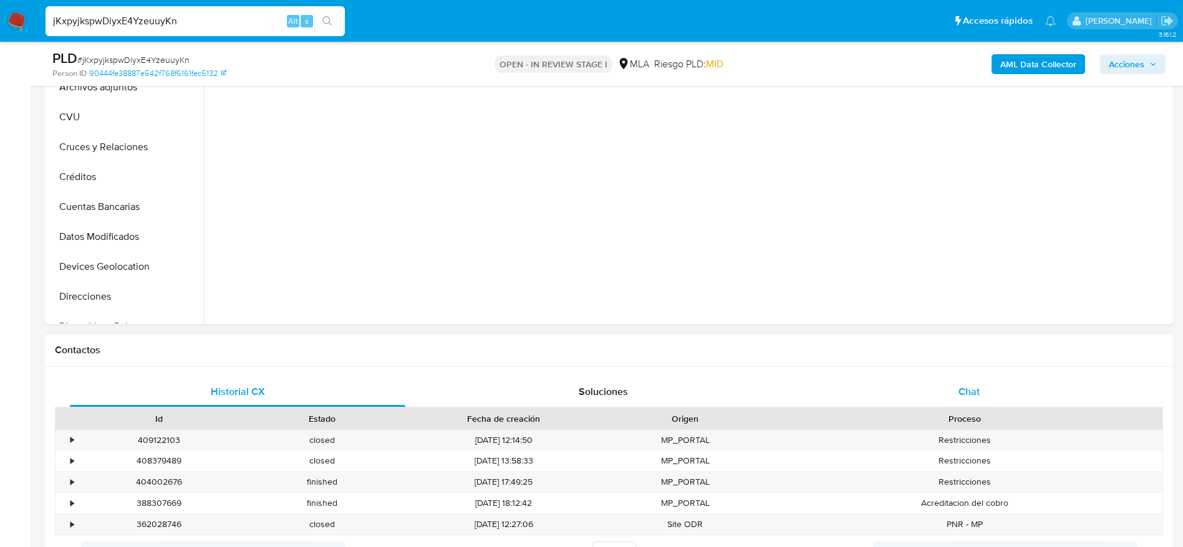
scroll to position [374, 0]
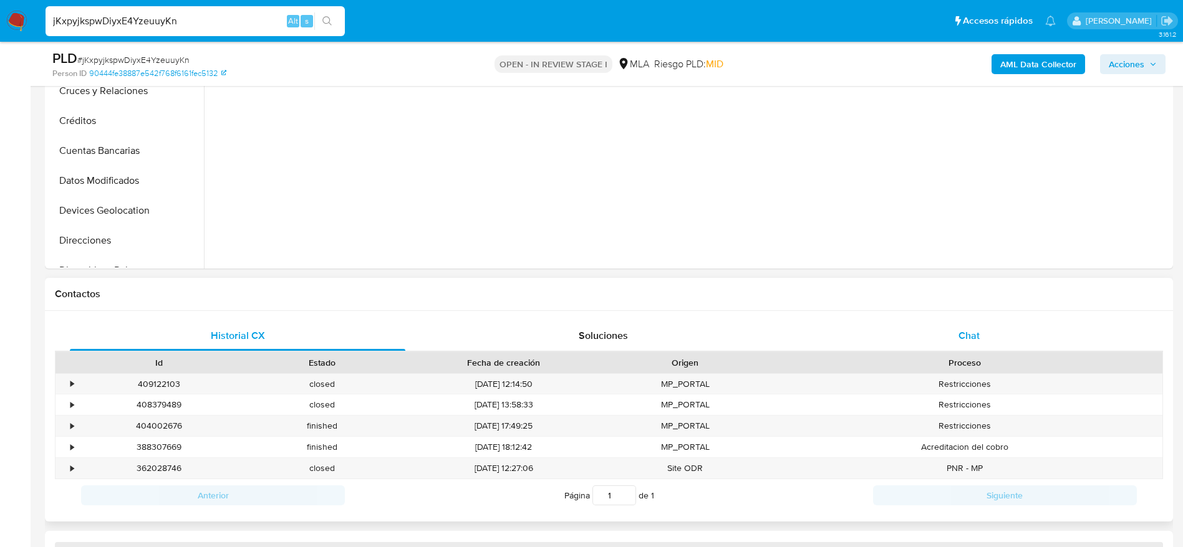
click at [987, 331] on div "Chat" at bounding box center [968, 336] width 335 height 30
select select "10"
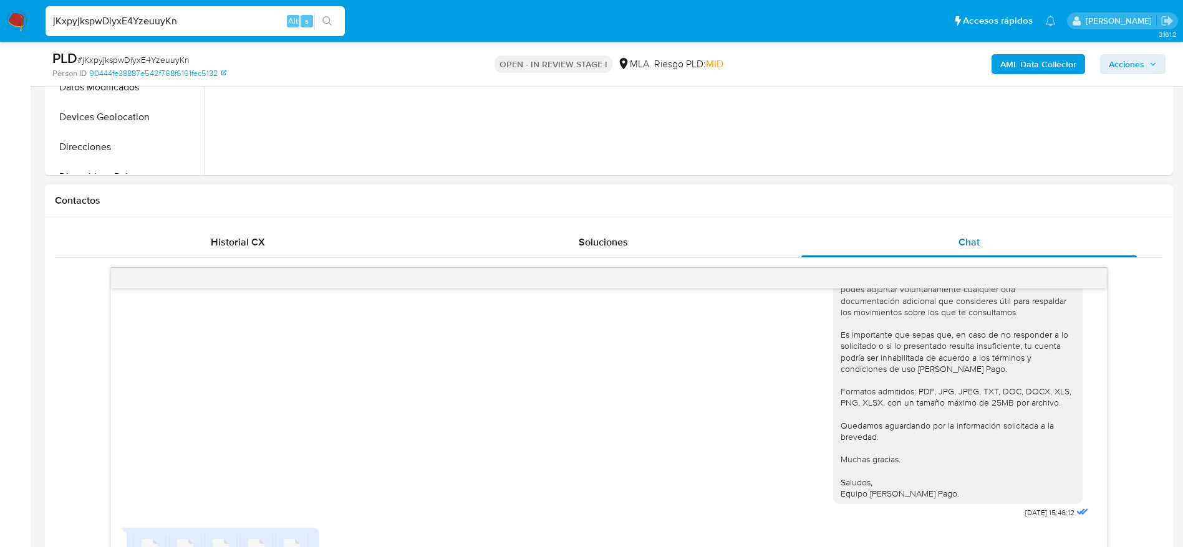
scroll to position [561, 0]
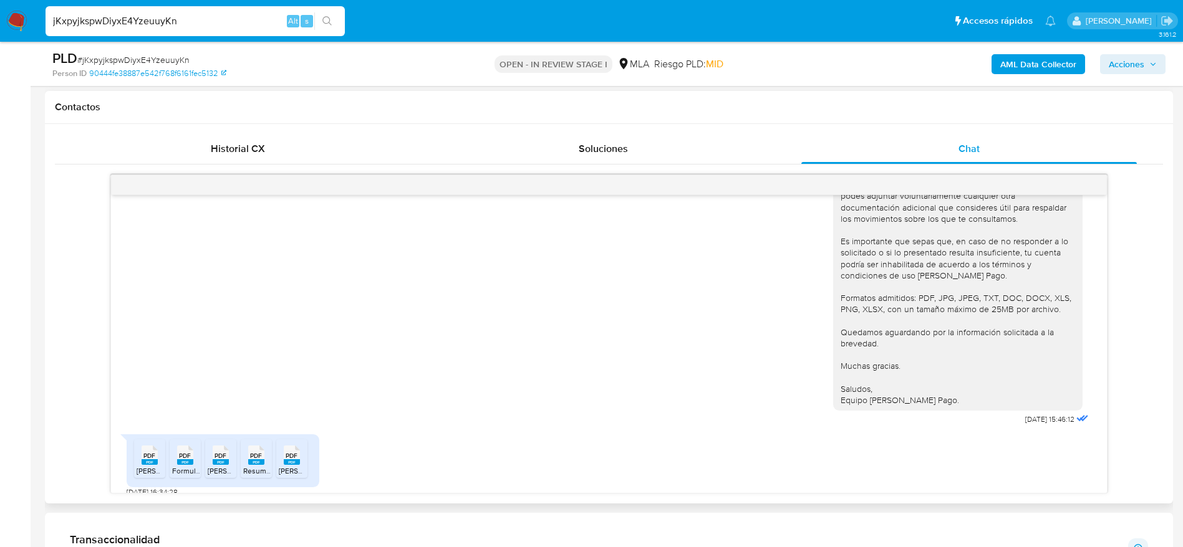
click at [145, 466] on span "Carolina Soboreo DDJJ CM 06-2025.pdf" at bounding box center [203, 471] width 133 height 11
click at [195, 451] on div "PDF PDF" at bounding box center [185, 454] width 26 height 24
click at [218, 459] on rect at bounding box center [221, 462] width 16 height 6
click at [253, 459] on rect at bounding box center [256, 462] width 16 height 6
click at [297, 452] on span "PDF" at bounding box center [292, 456] width 12 height 8
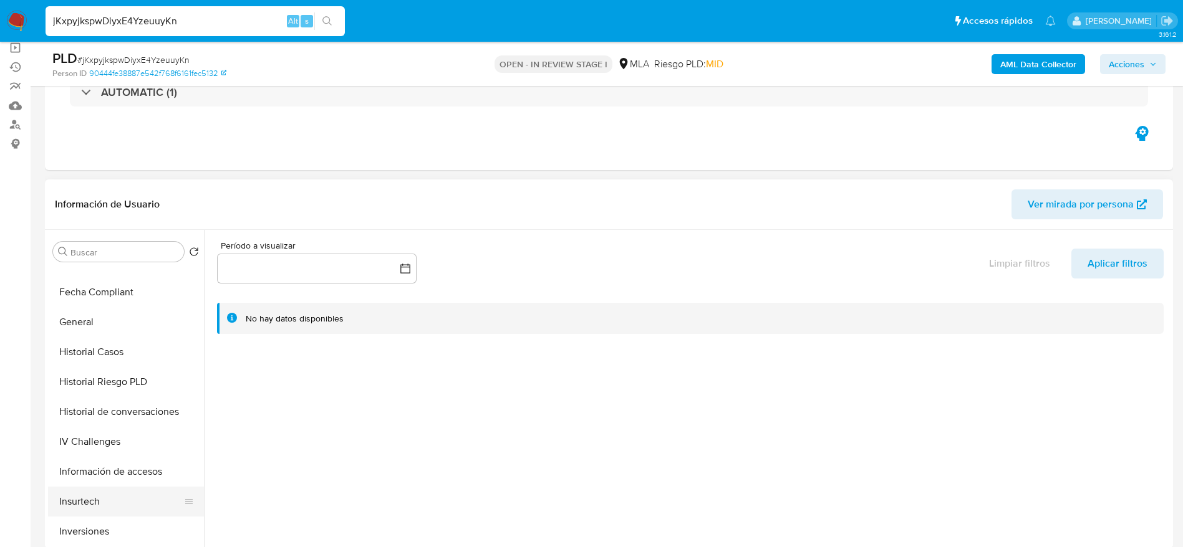
scroll to position [374, 0]
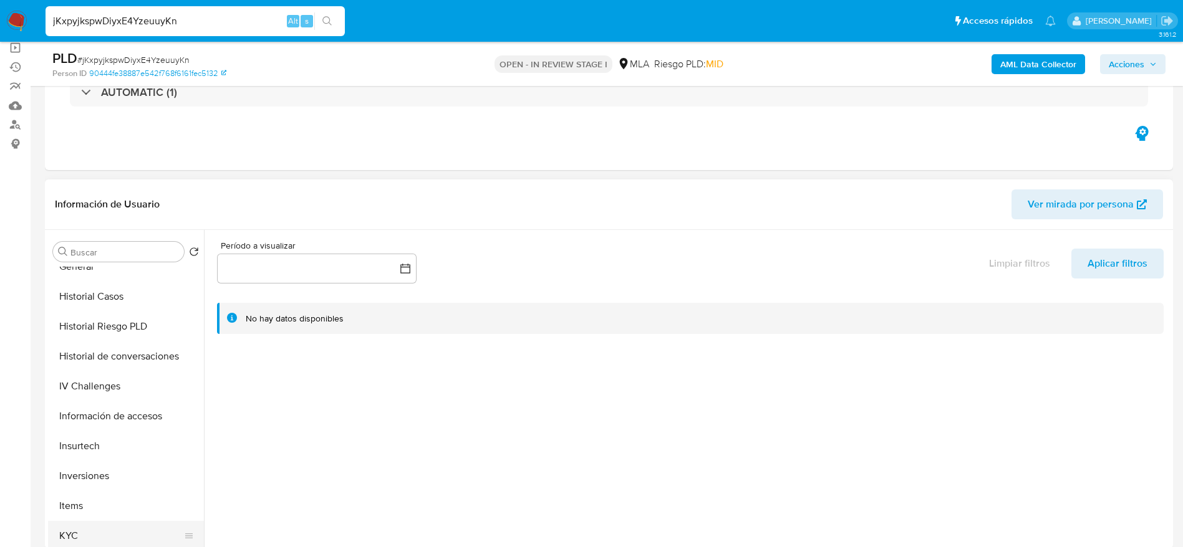
click at [97, 522] on button "KYC" at bounding box center [121, 536] width 146 height 30
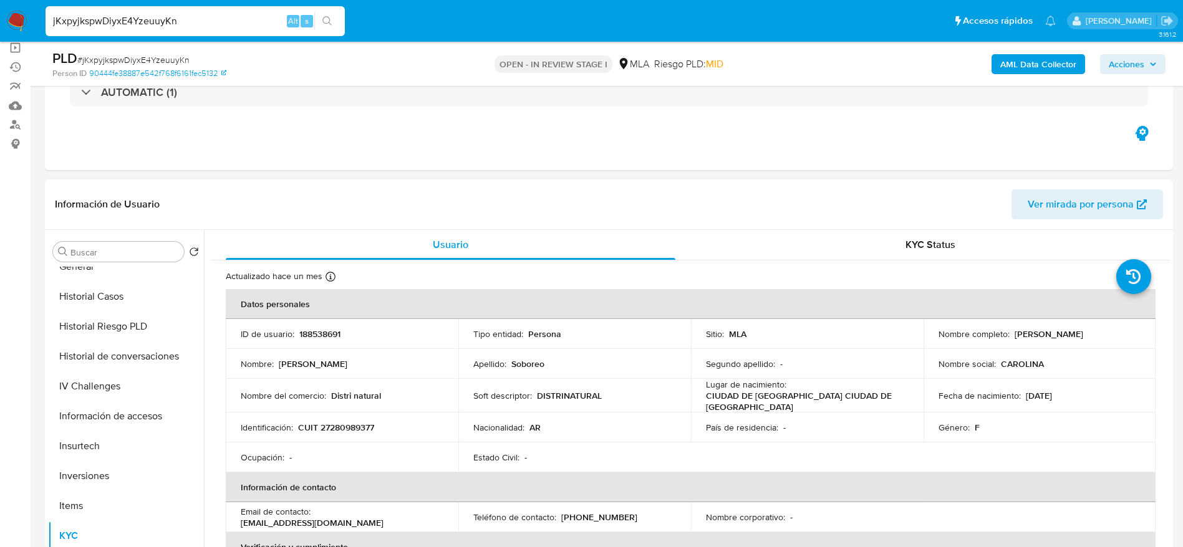
click at [354, 400] on p "Distri natural" at bounding box center [356, 395] width 50 height 11
click at [347, 422] on p "CUIT 27280989377" at bounding box center [336, 427] width 76 height 11
copy p "27280989377"
drag, startPoint x: 1008, startPoint y: 336, endPoint x: 1116, endPoint y: 321, distance: 108.9
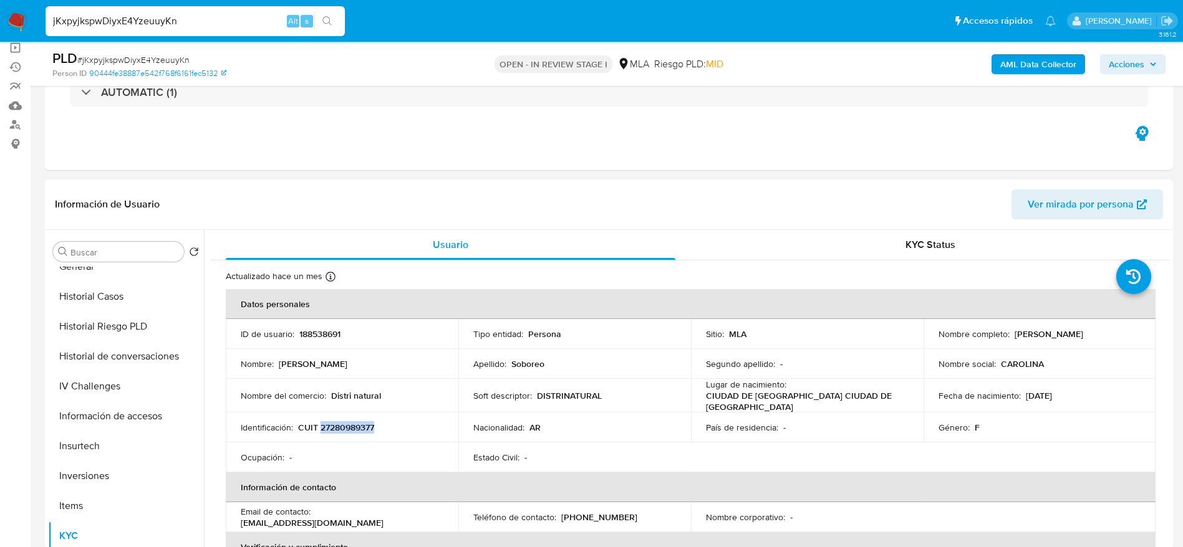
click at [1116, 321] on td "Nombre completo : Roxana Carolina Soboreo" at bounding box center [1039, 334] width 233 height 30
copy div "[PERSON_NAME] Carolina Soboreo"
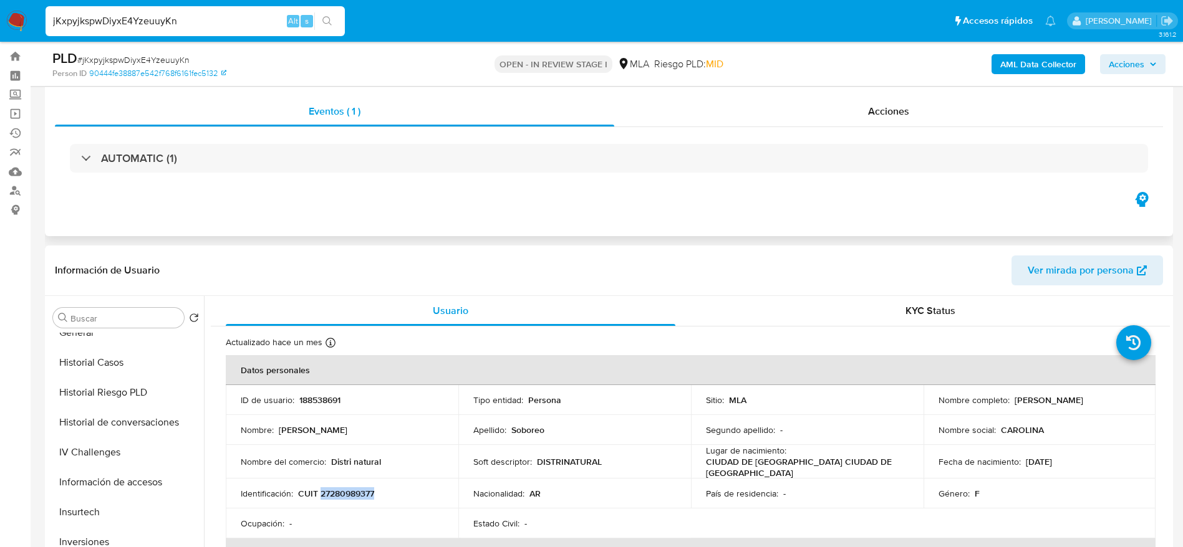
scroll to position [0, 0]
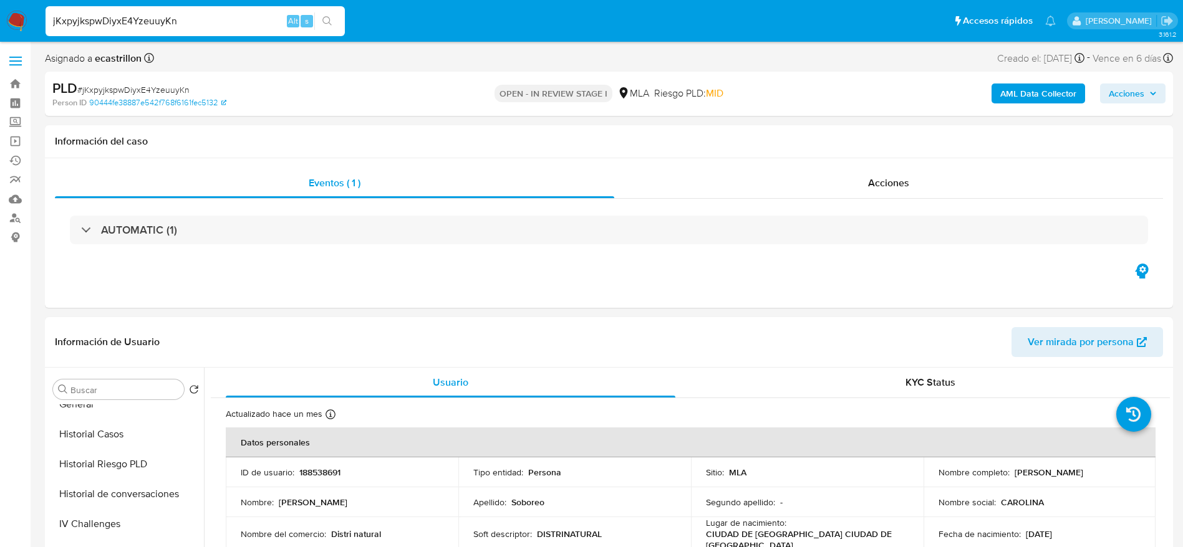
click at [121, 80] on div "PLD # jKxpyjkspwDiyxE4YzeuuyKn" at bounding box center [235, 88] width 367 height 19
drag, startPoint x: 121, startPoint y: 80, endPoint x: 118, endPoint y: 87, distance: 7.3
click at [121, 80] on div "PLD # jKxpyjkspwDiyxE4YzeuuyKn" at bounding box center [235, 88] width 367 height 19
copy span "jKxpyjkspwDiyxE4YzeuuyKn"
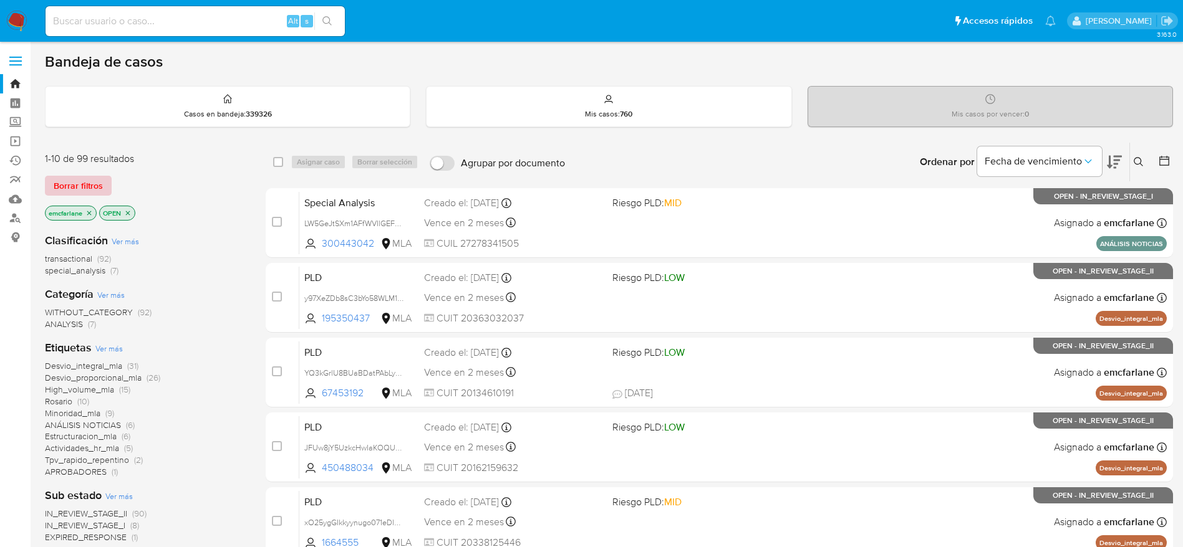
click at [60, 178] on span "Borrar filtros" at bounding box center [78, 185] width 49 height 17
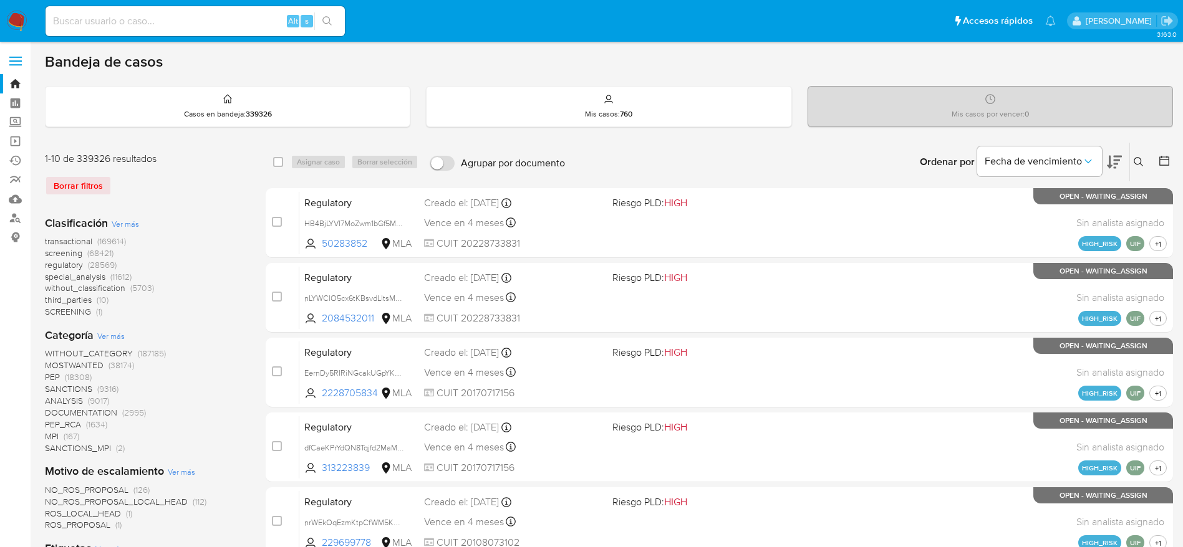
drag, startPoint x: 1137, startPoint y: 166, endPoint x: 1035, endPoint y: 211, distance: 111.3
click at [1138, 165] on icon at bounding box center [1138, 162] width 10 height 10
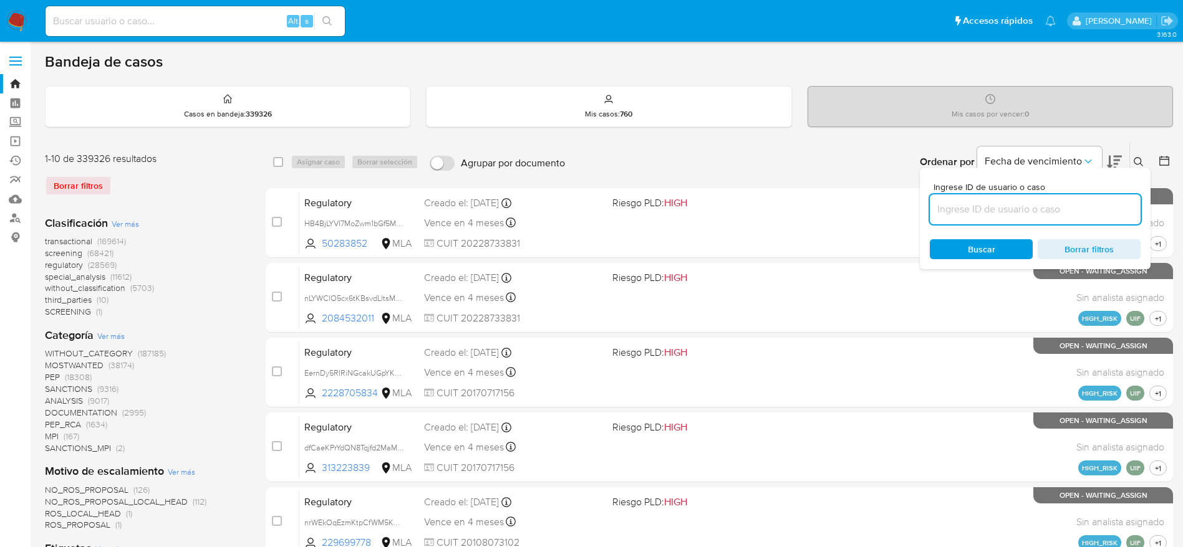
click at [1035, 210] on input at bounding box center [1034, 209] width 211 height 16
type input "jKxpyjkspwDiyxE4YzeuuyKn"
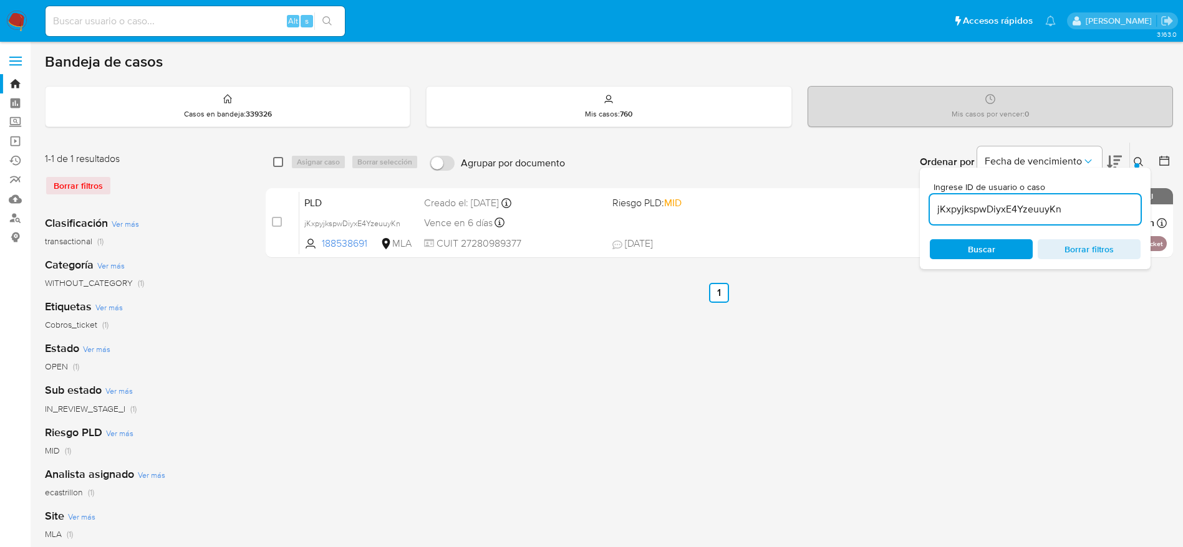
drag, startPoint x: 279, startPoint y: 166, endPoint x: 314, endPoint y: 165, distance: 34.9
click at [279, 166] on input "checkbox" at bounding box center [278, 162] width 10 height 10
checkbox input "true"
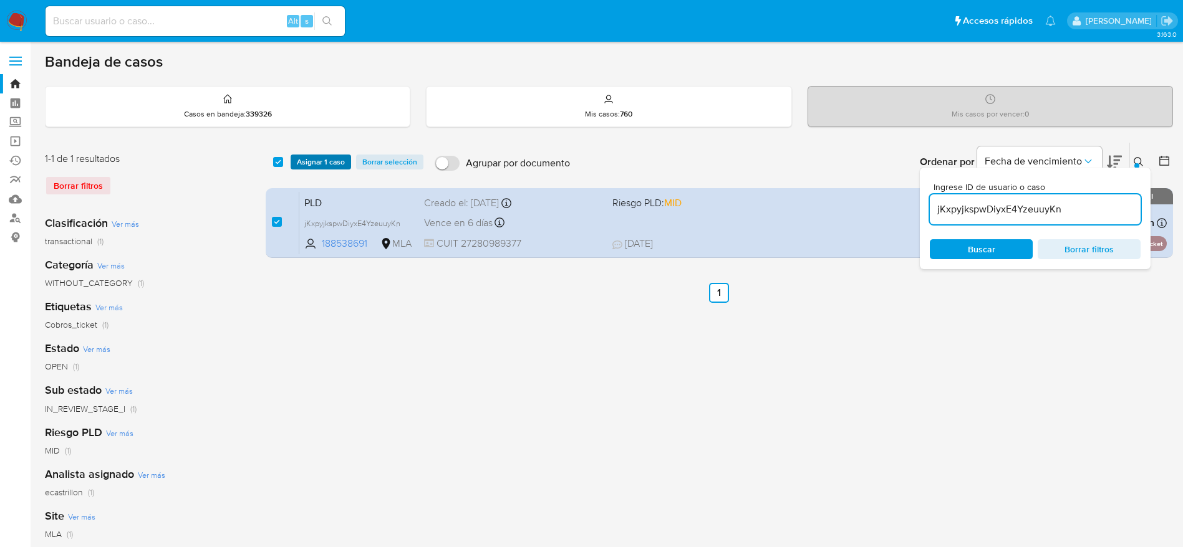
click at [314, 164] on span "Asignar 1 caso" at bounding box center [321, 162] width 48 height 12
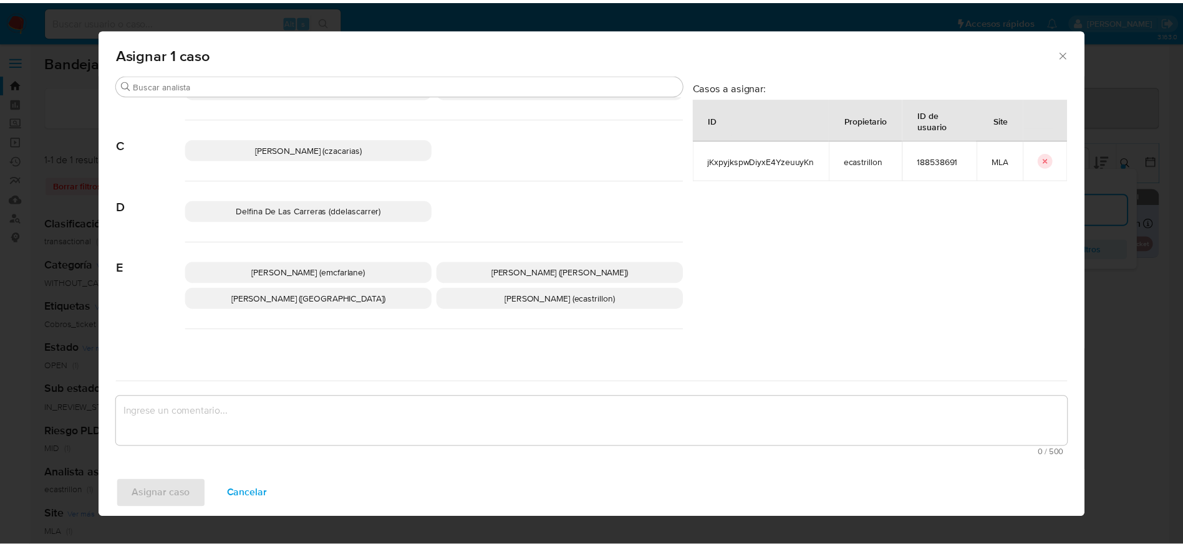
scroll to position [94, 0]
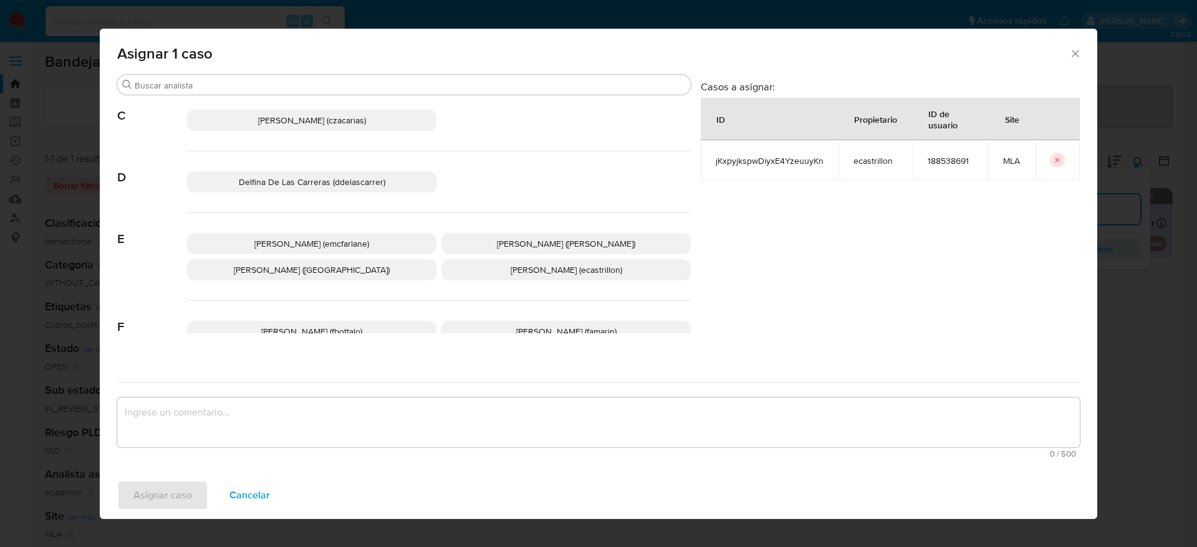
click at [310, 241] on span "[PERSON_NAME] (emcfarlane)" at bounding box center [311, 244] width 115 height 12
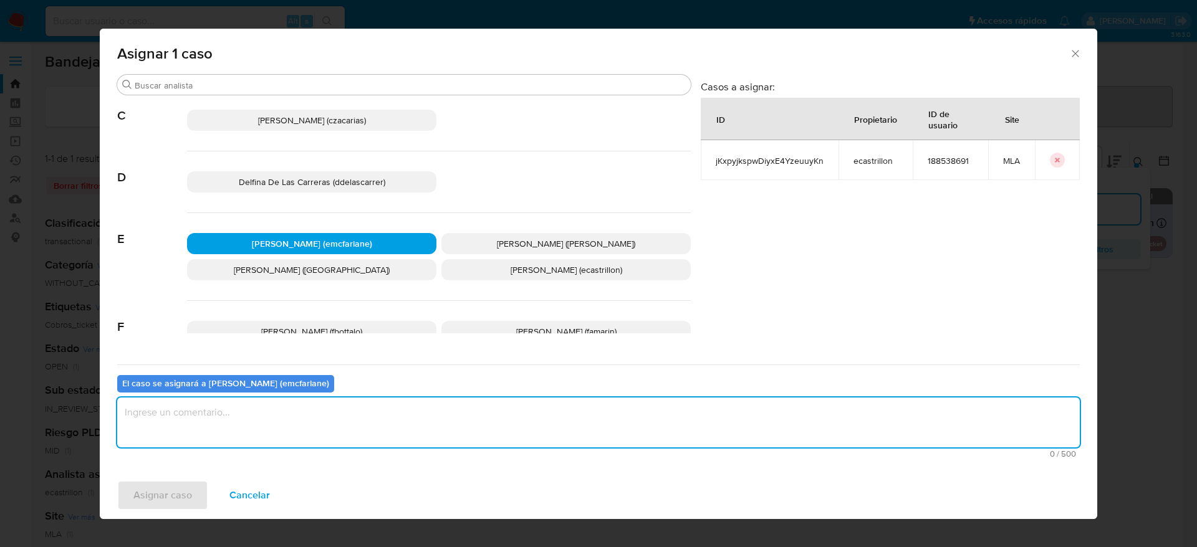
click at [247, 428] on textarea "assign-modal" at bounding box center [598, 423] width 963 height 50
click at [173, 496] on span "Asignar caso" at bounding box center [162, 495] width 59 height 27
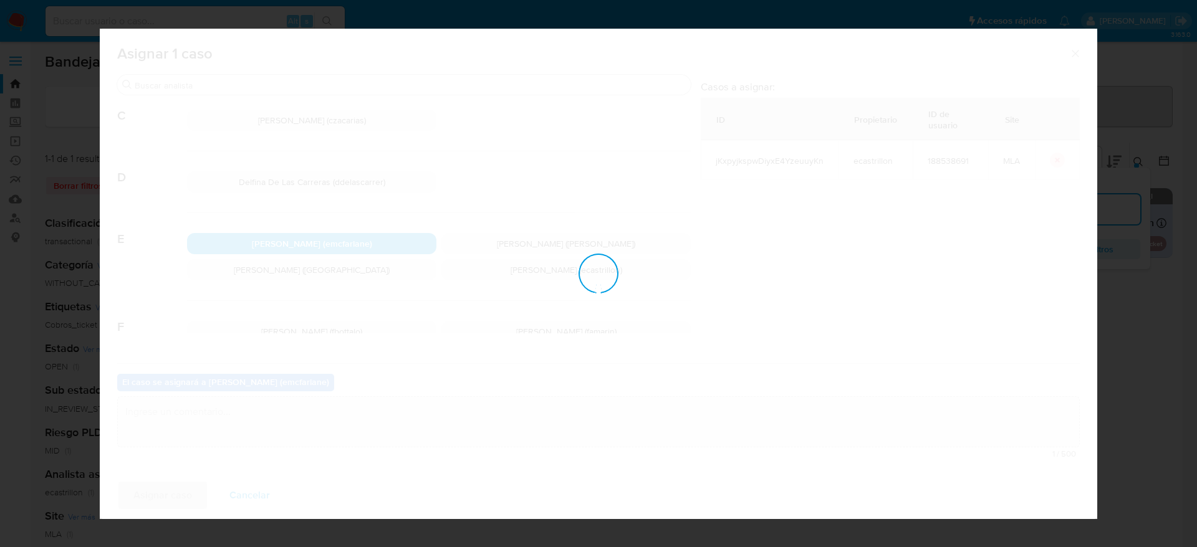
checkbox input "false"
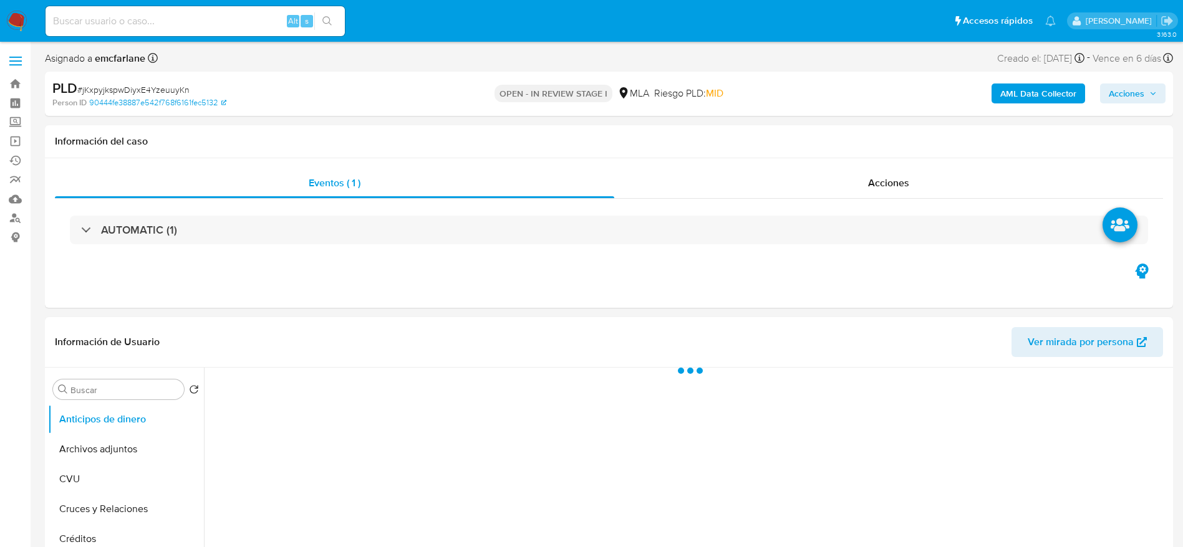
select select "10"
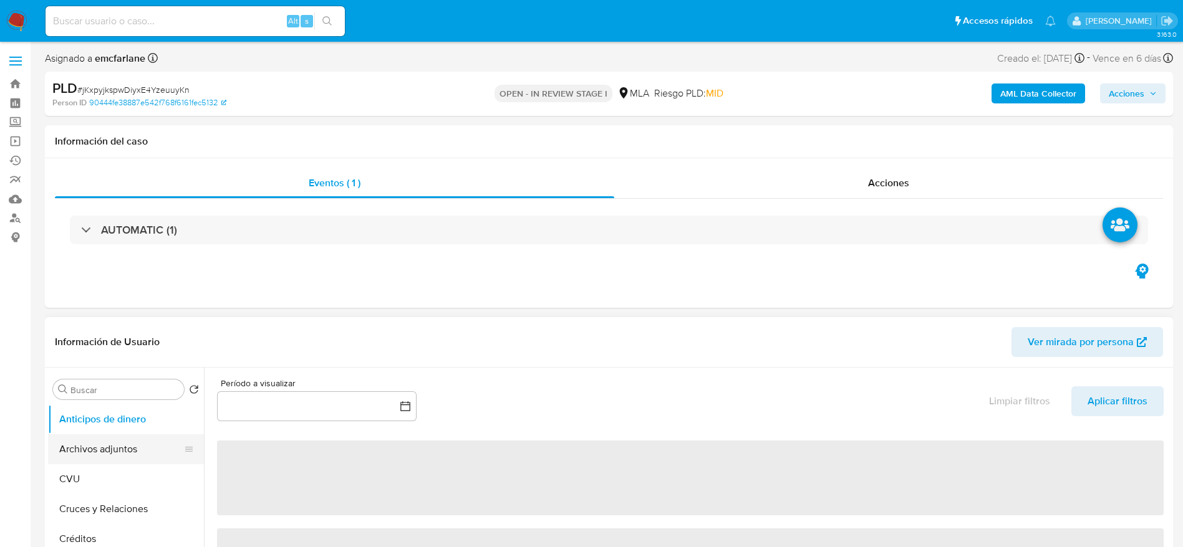
click at [129, 454] on button "Archivos adjuntos" at bounding box center [121, 450] width 146 height 30
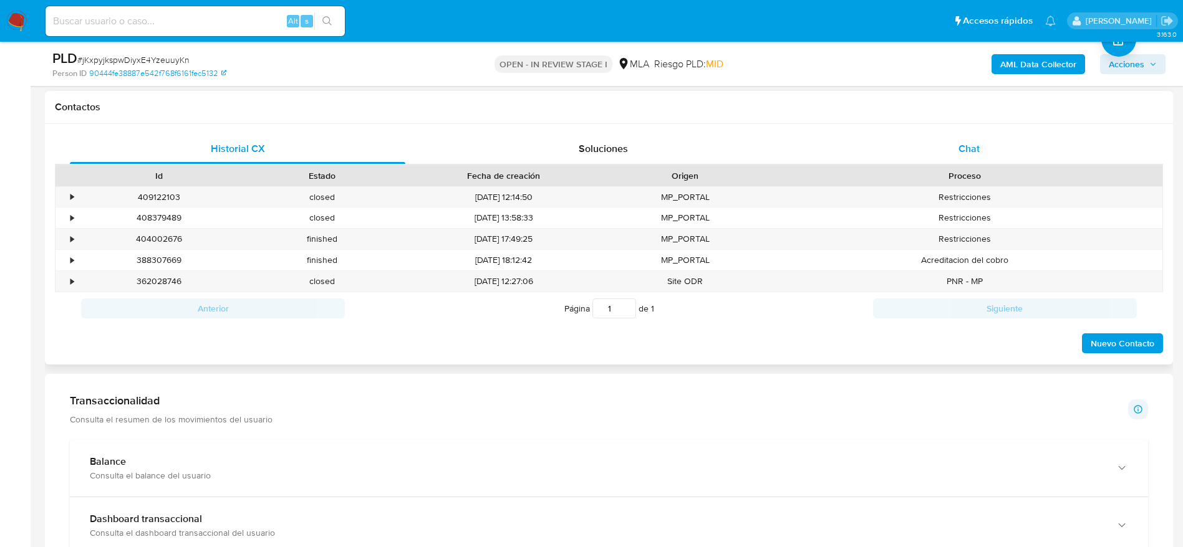
click at [948, 137] on div "Chat" at bounding box center [968, 149] width 335 height 30
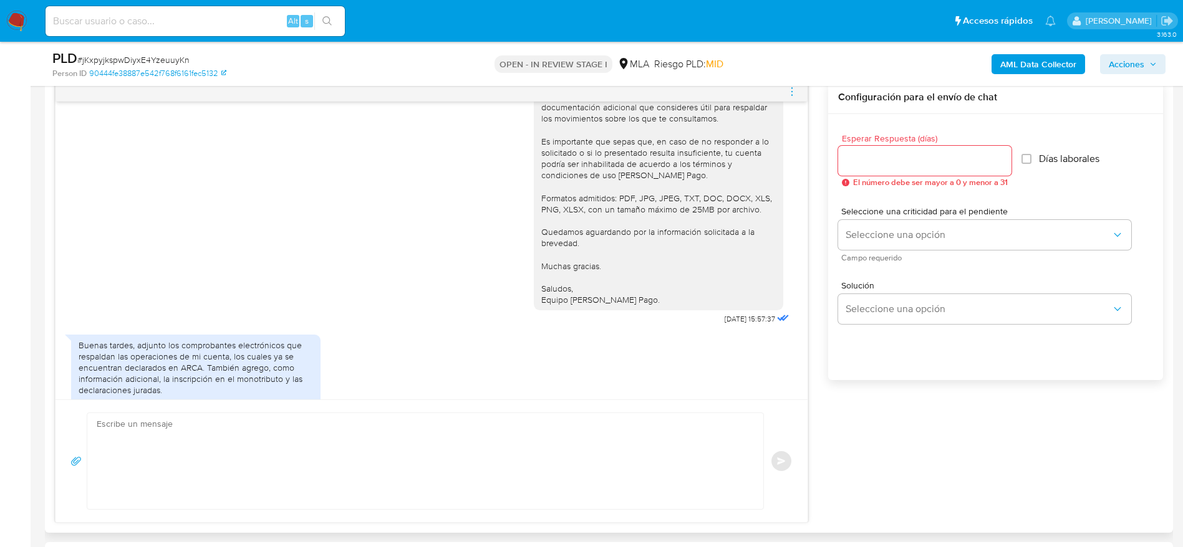
scroll to position [1616, 0]
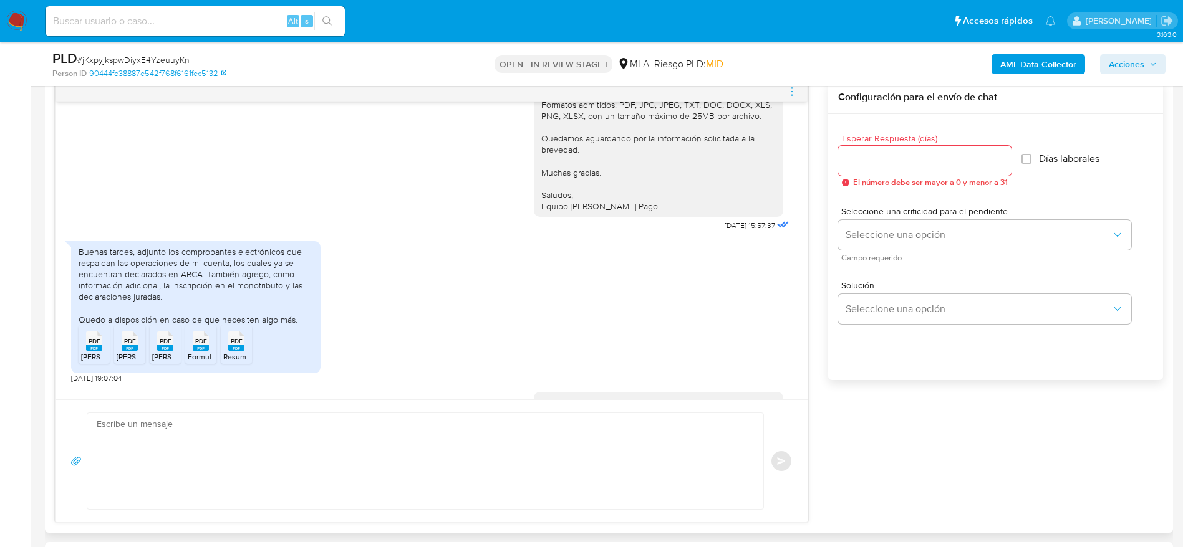
click at [239, 345] on rect at bounding box center [236, 348] width 16 height 6
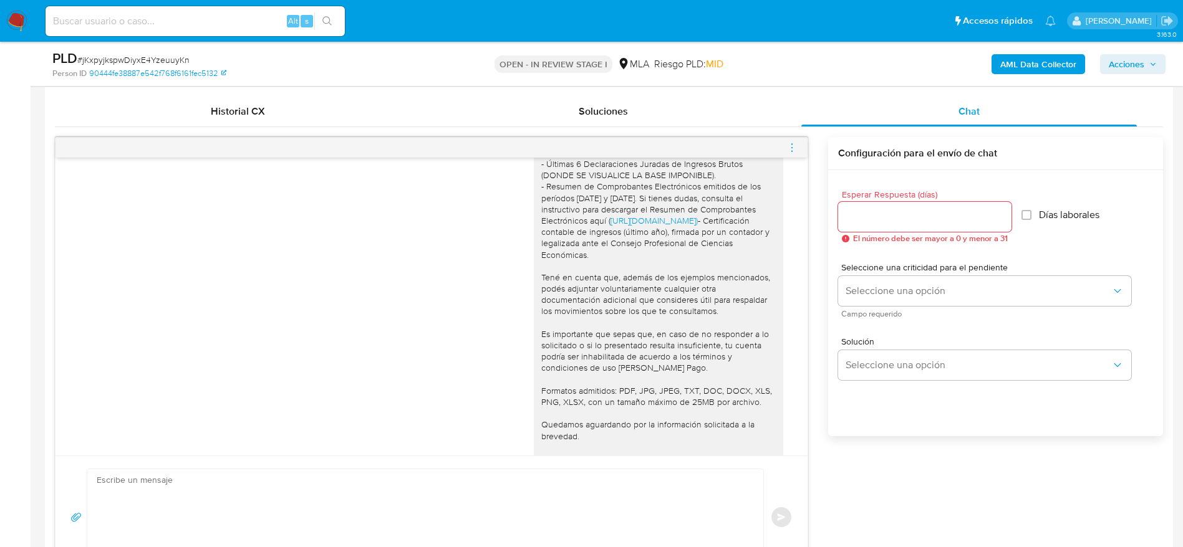
scroll to position [2957, 0]
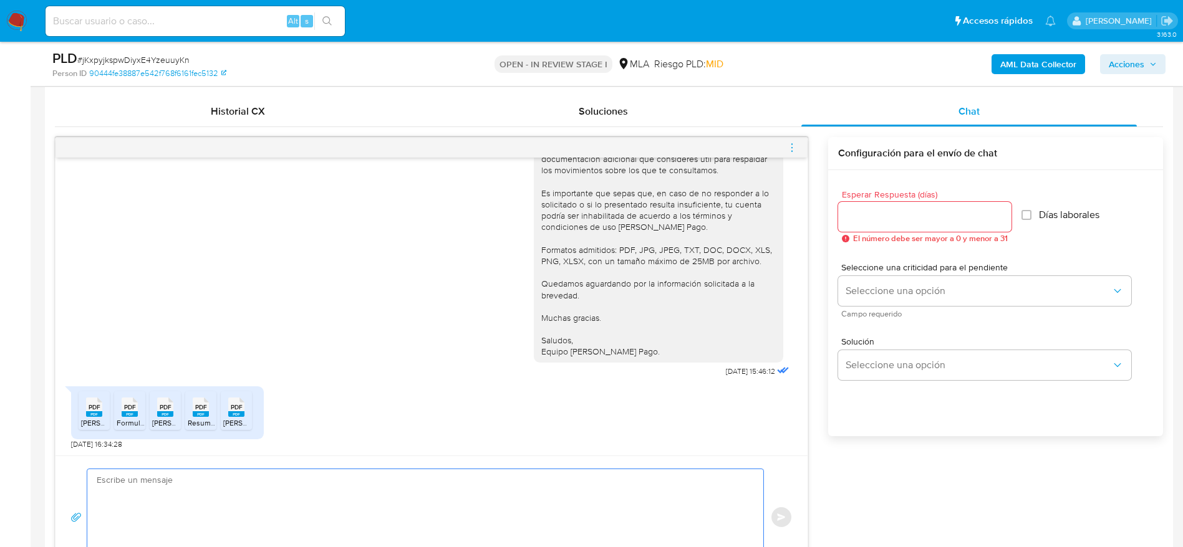
click at [171, 486] on textarea at bounding box center [422, 517] width 651 height 96
paste textarea "Hola, ¡Muchas gracias por tu respuesta! Confirmamos la recepción de la document…"
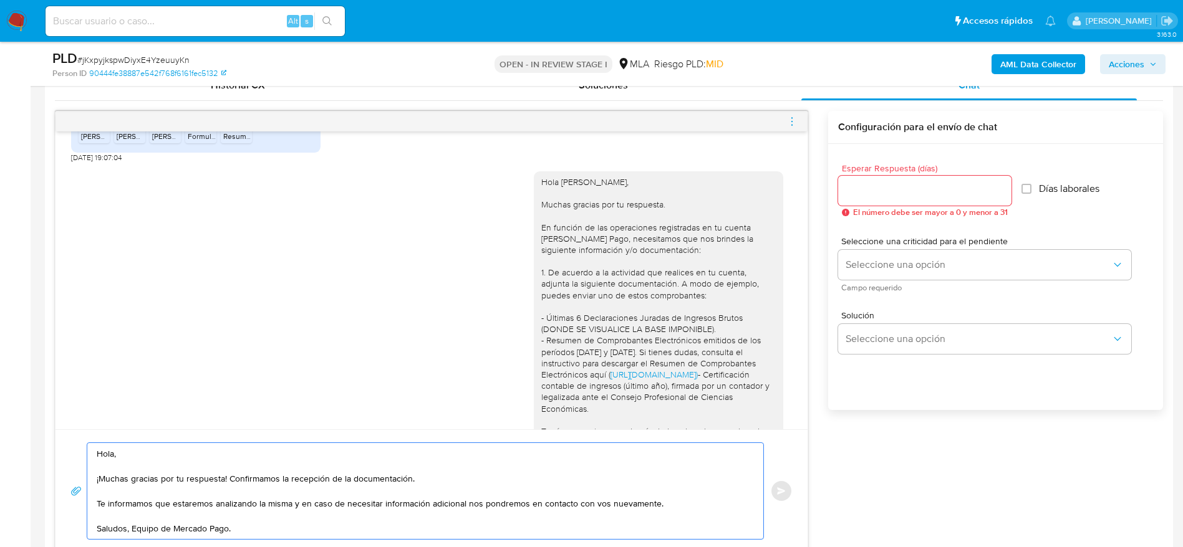
scroll to position [2583, 0]
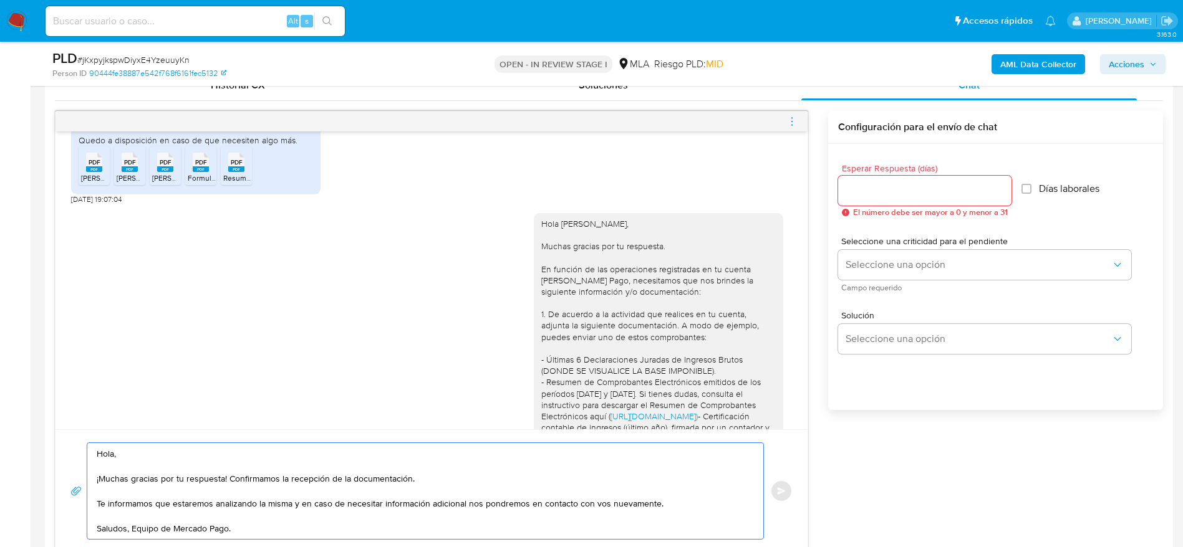
click at [580, 237] on div "Hola Roxana Carolina Soboreo, Muchas gracias por tu respuesta. En función de la…" at bounding box center [658, 456] width 234 height 476
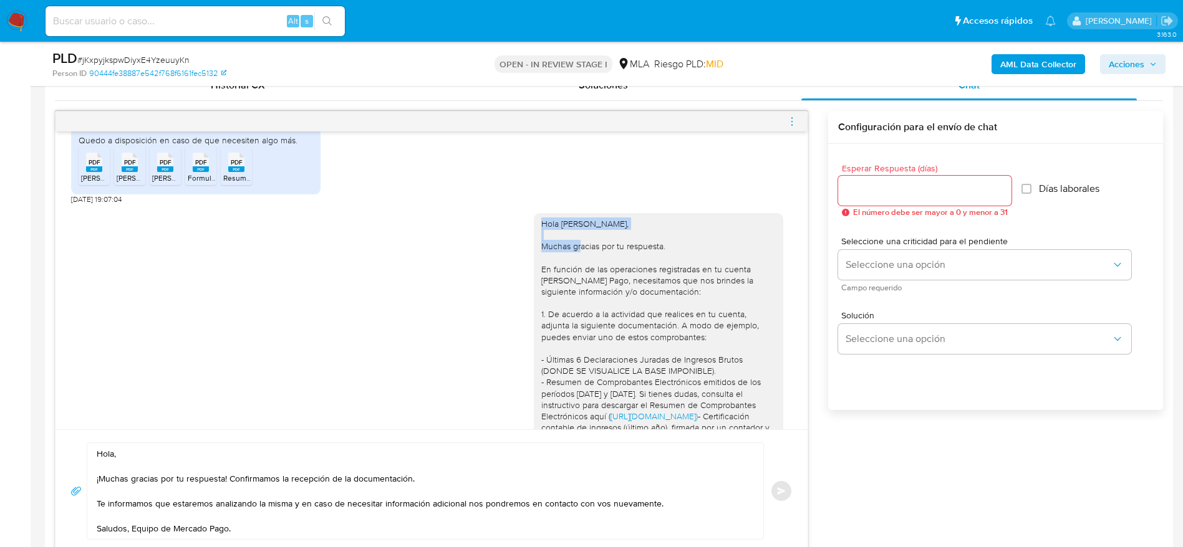
click at [580, 237] on div "Hola Roxana Carolina Soboreo, Muchas gracias por tu respuesta. En función de la…" at bounding box center [658, 456] width 234 height 476
copy div "Hola Roxana Carolina Soboreo,"
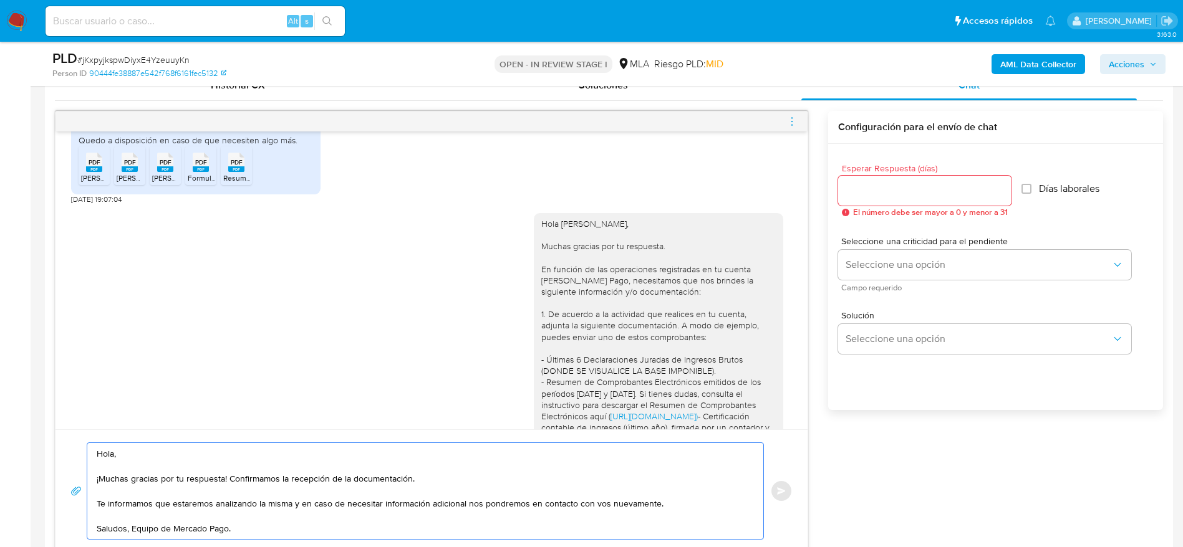
click at [104, 450] on textarea "Hola, ¡Muchas gracias por tu respuesta! Confirmamos la recepción de la document…" at bounding box center [422, 491] width 651 height 96
paste textarea "Roxana Carolina Soboreo,"
type textarea "Hola Roxana Carolina Soboreo, ¡Muchas gracias por tu respuesta! Confirmamos la …"
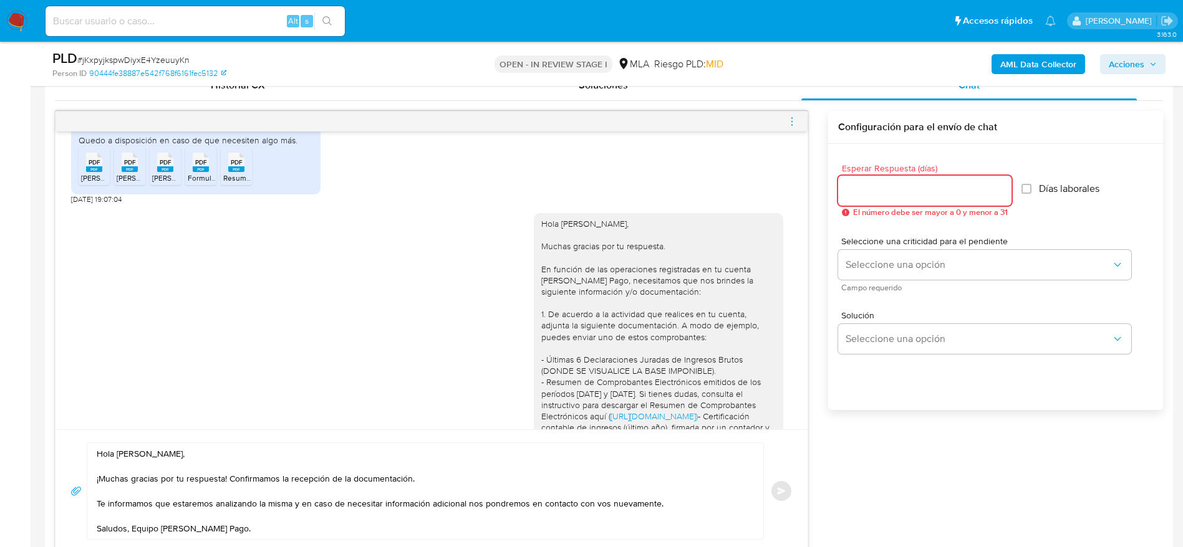
click at [860, 185] on input "Esperar Respuesta (días)" at bounding box center [924, 191] width 173 height 16
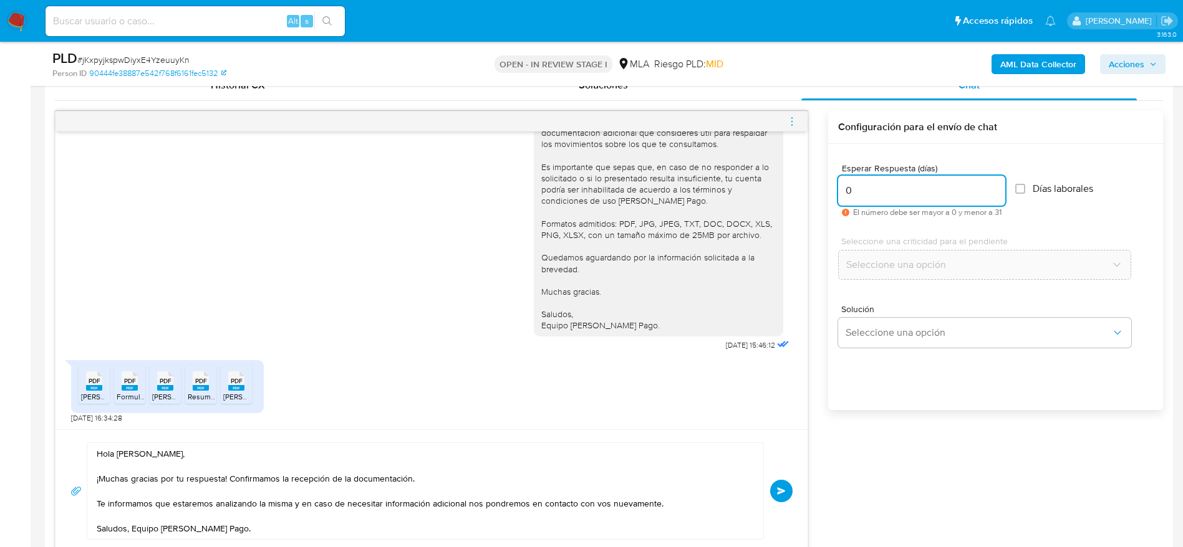
scroll to position [2957, 0]
type input "0"
click at [777, 492] on span "Enviar" at bounding box center [781, 490] width 9 height 7
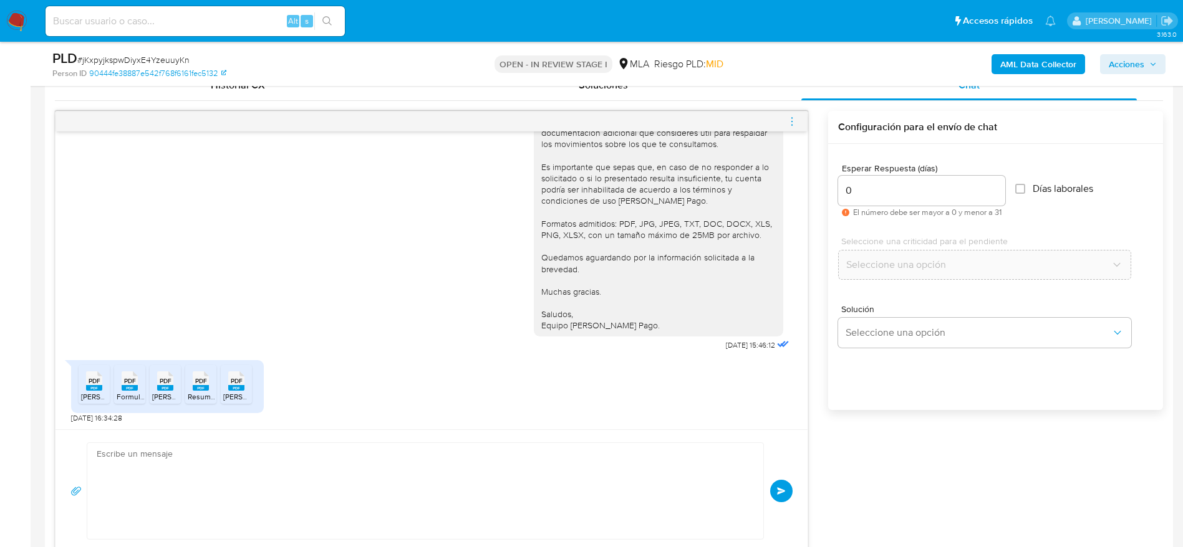
scroll to position [3108, 0]
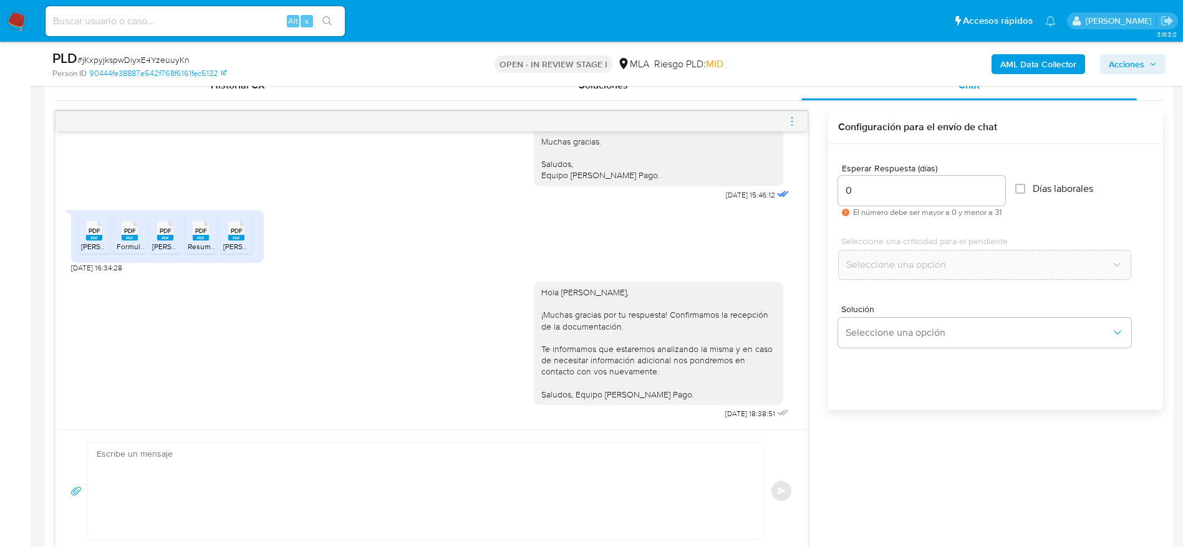
drag, startPoint x: 797, startPoint y: 126, endPoint x: 774, endPoint y: 133, distance: 24.8
click at [797, 127] on icon "menu-action" at bounding box center [791, 121] width 11 height 11
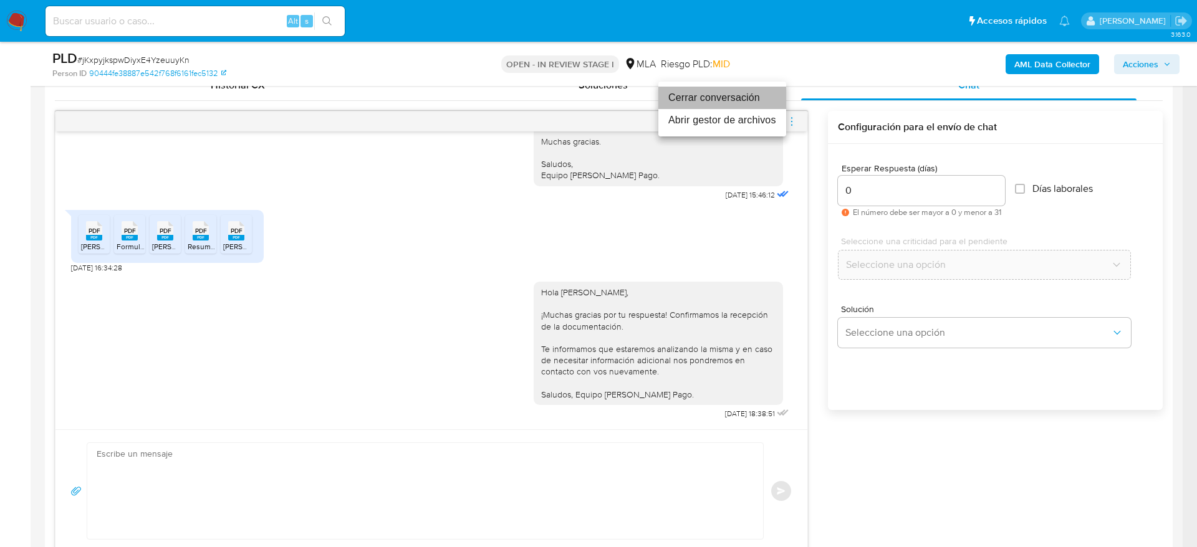
click at [711, 97] on li "Cerrar conversación" at bounding box center [722, 98] width 128 height 22
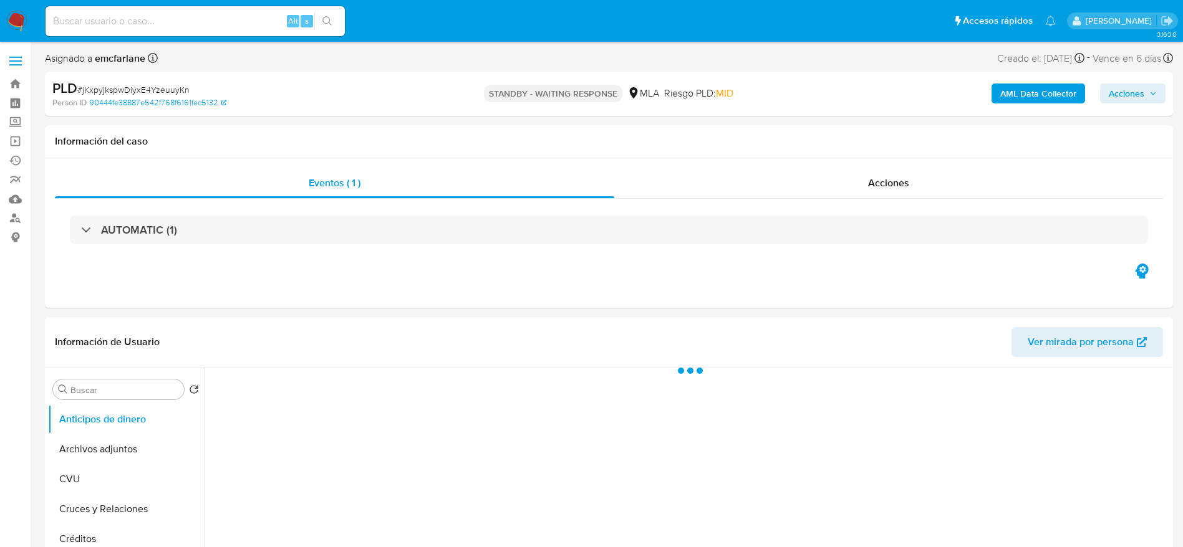
select select "10"
click at [108, 84] on span "# jKxpyjkspwDiyxE4YzeuuyKn" at bounding box center [133, 90] width 112 height 12
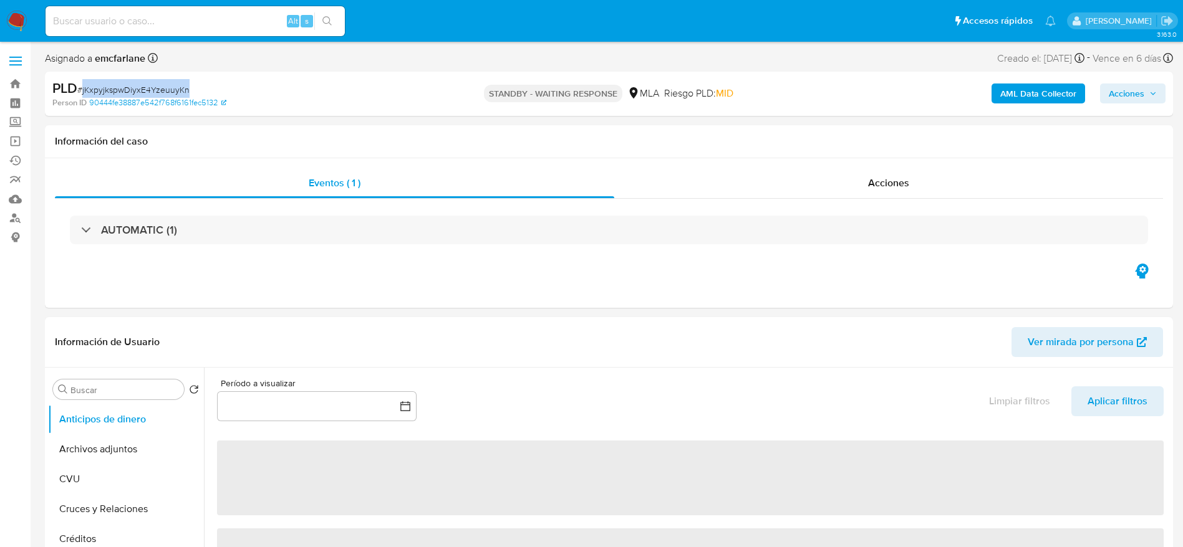
click at [108, 84] on span "# jKxpyjkspwDiyxE4YzeuuyKn" at bounding box center [133, 90] width 112 height 12
copy span "jKxpyjkspwDiyxE4YzeuuyKn"
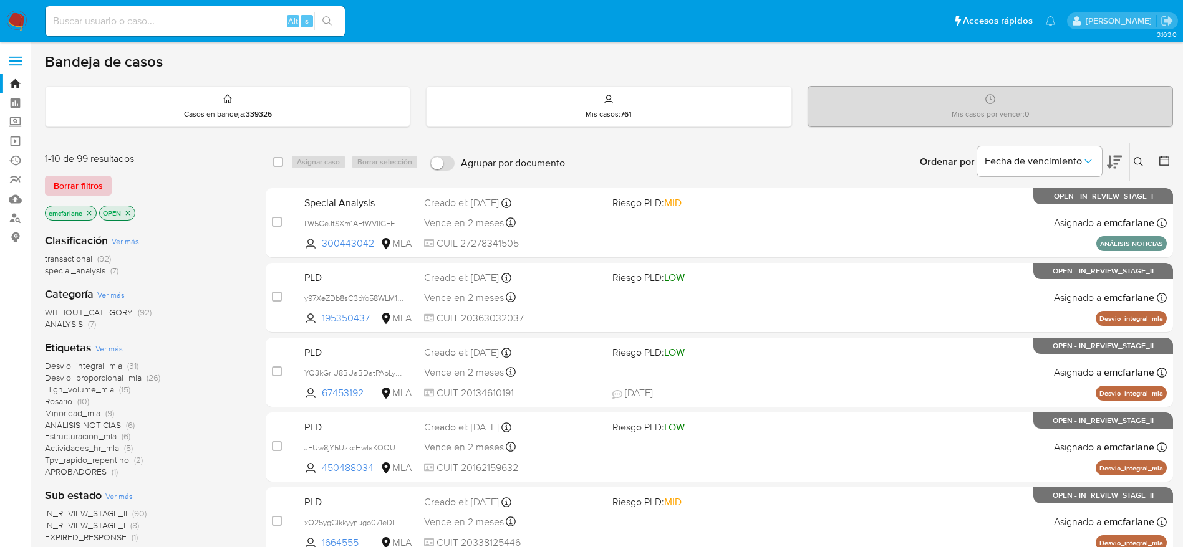
click at [65, 186] on span "Borrar filtros" at bounding box center [78, 185] width 49 height 17
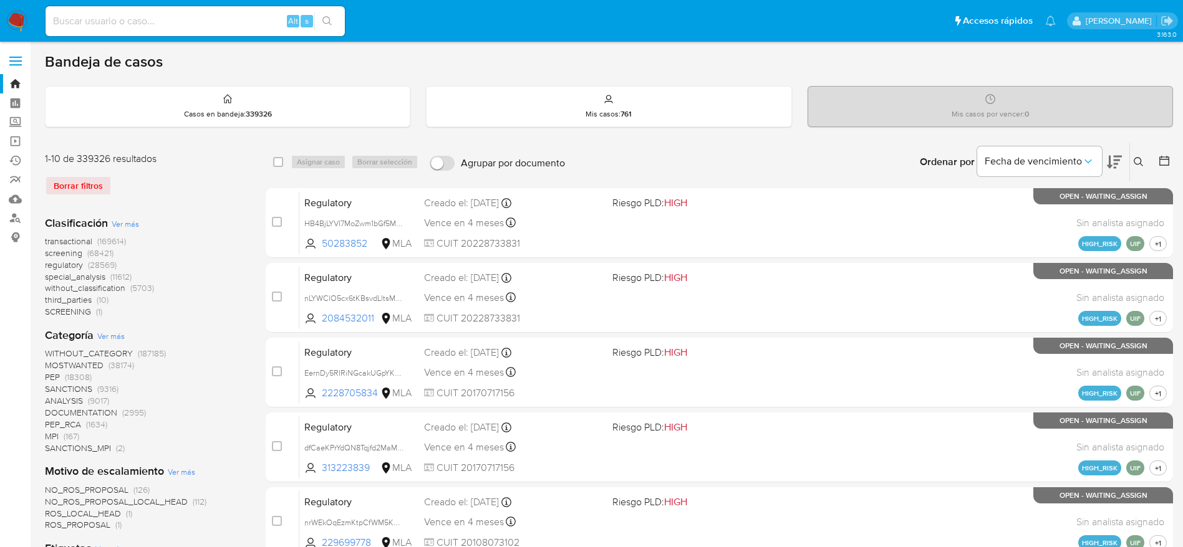
click at [1145, 156] on button at bounding box center [1140, 162] width 21 height 15
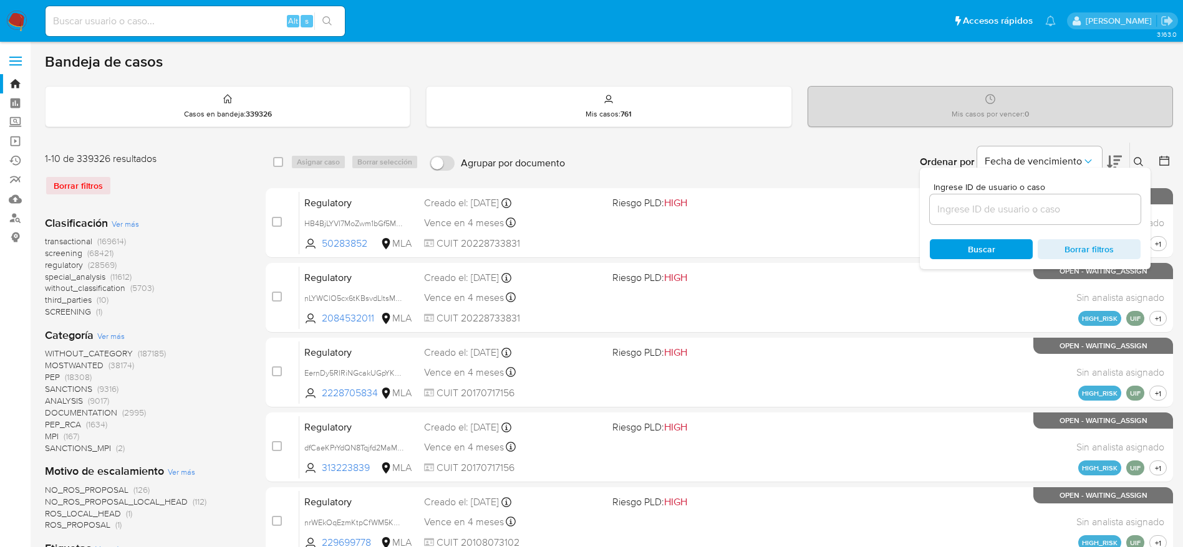
click at [1018, 209] on input at bounding box center [1034, 209] width 211 height 16
type input "jKxpyjkspwDiyxE4YzeuuyKn"
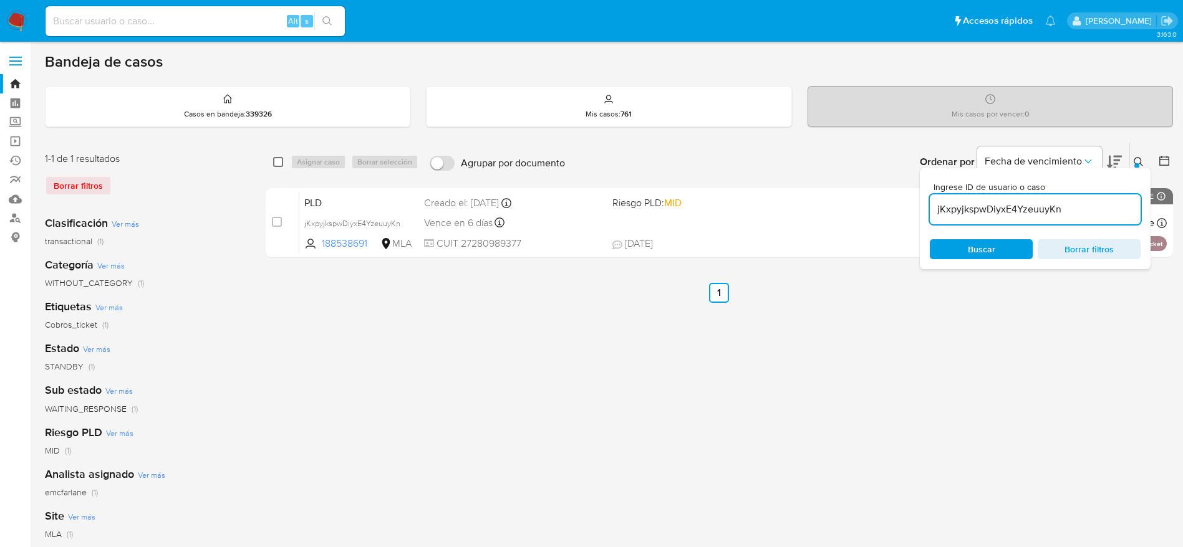
click at [277, 160] on input "checkbox" at bounding box center [278, 162] width 10 height 10
checkbox input "true"
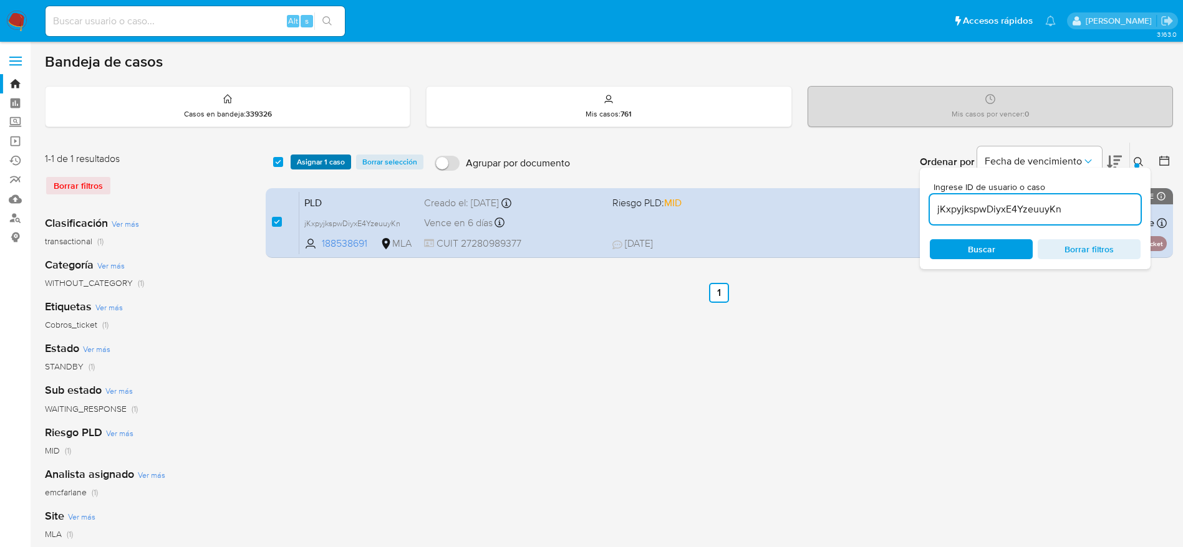
click at [305, 160] on span "Asignar 1 caso" at bounding box center [321, 162] width 48 height 12
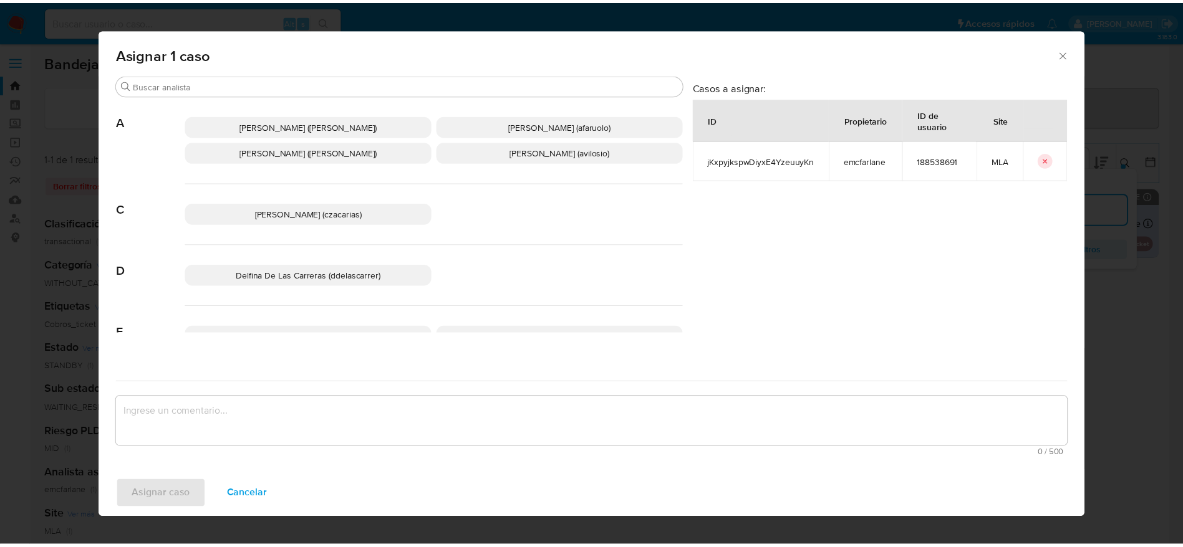
scroll to position [94, 0]
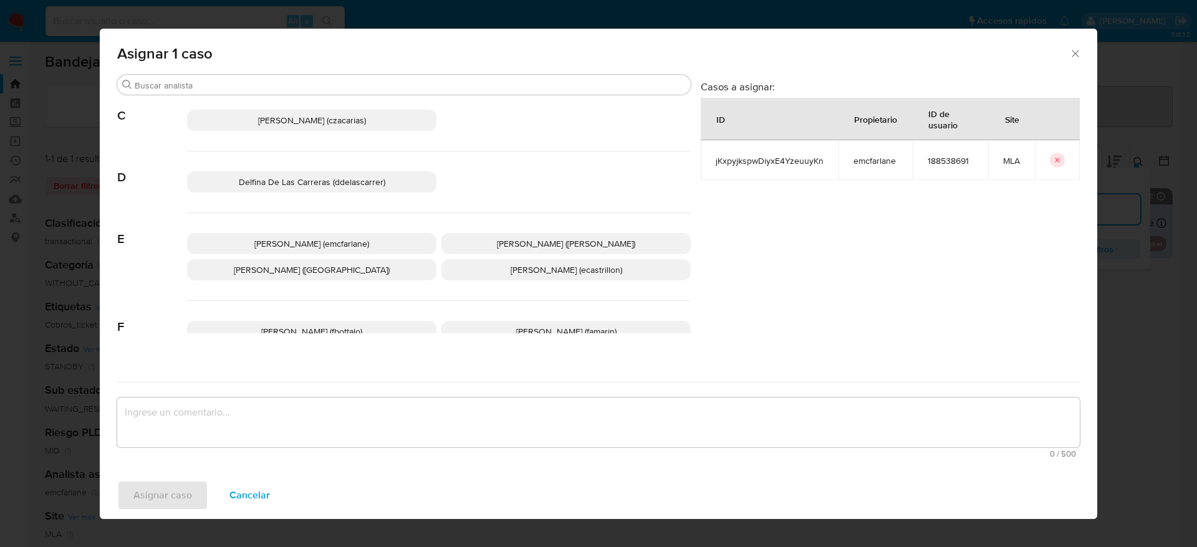
drag, startPoint x: 319, startPoint y: 236, endPoint x: 278, endPoint y: 399, distance: 167.8
click at [319, 238] on span "Elaine Mc Farlane (emcfarlane)" at bounding box center [311, 244] width 115 height 12
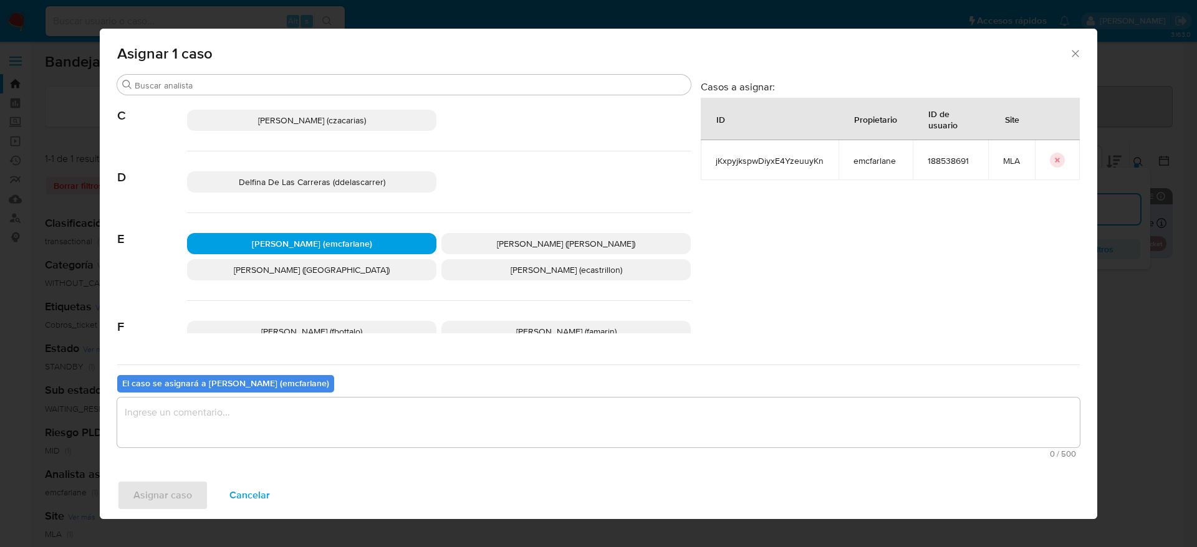
click at [243, 435] on textarea "assign-modal" at bounding box center [598, 423] width 963 height 50
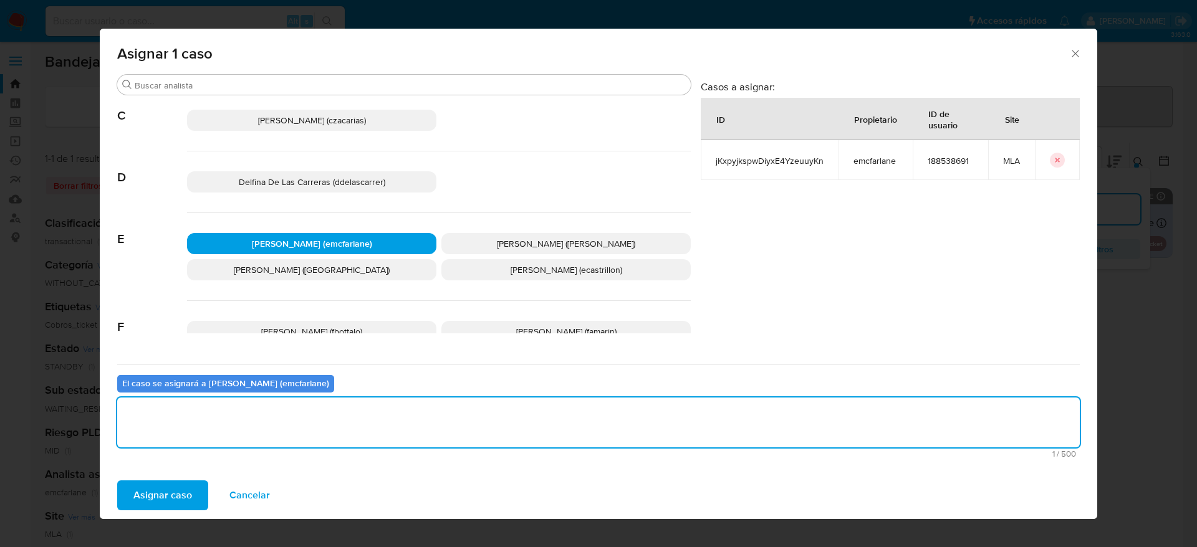
click at [173, 510] on div "Asignar caso Cancelar" at bounding box center [598, 495] width 997 height 47
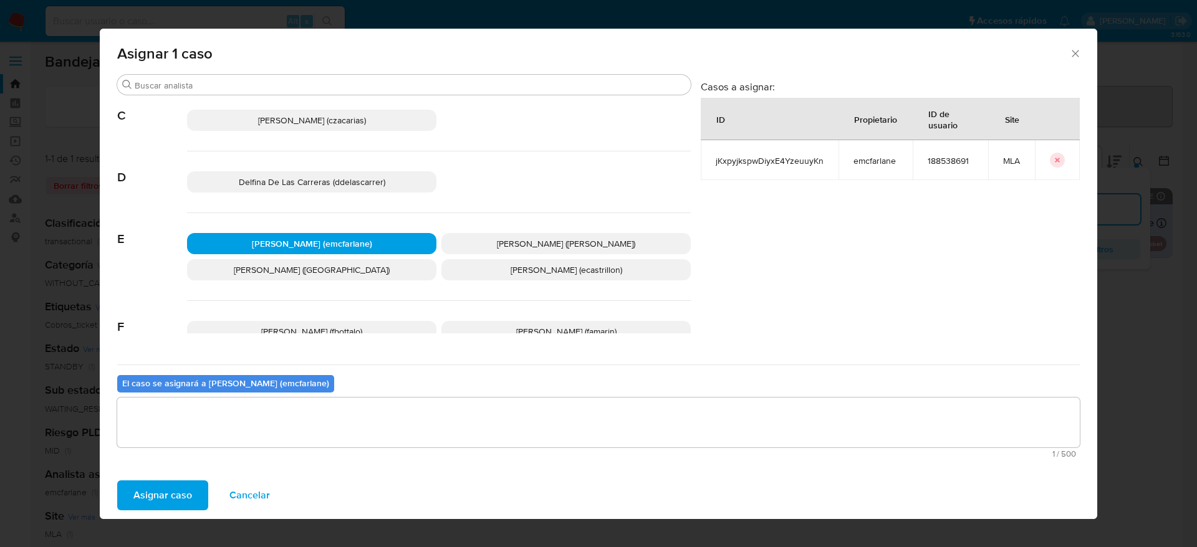
click at [158, 504] on span "Asignar caso" at bounding box center [162, 495] width 59 height 27
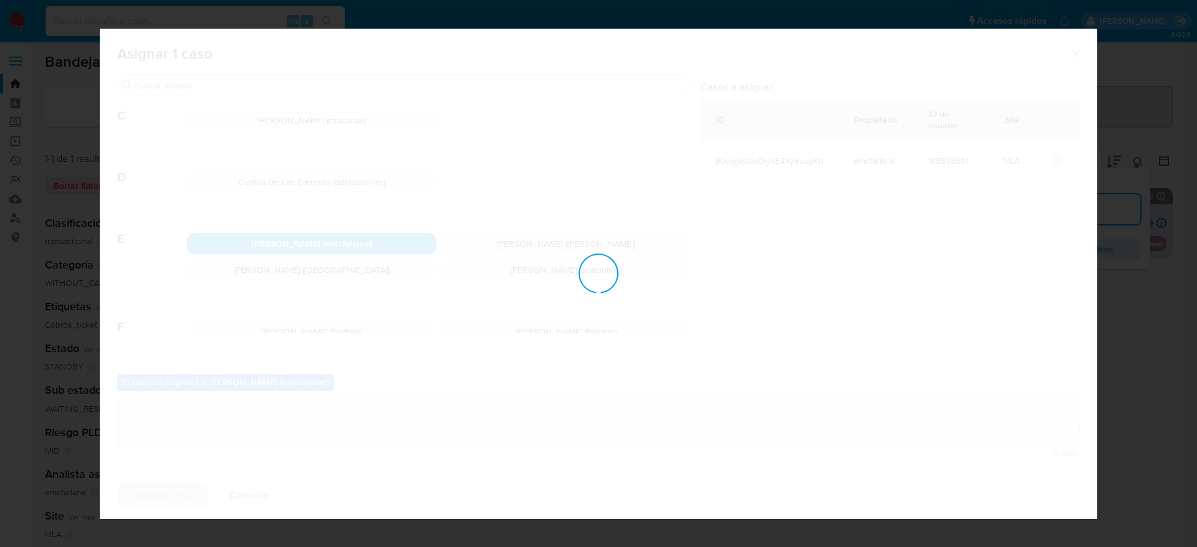
checkbox input "false"
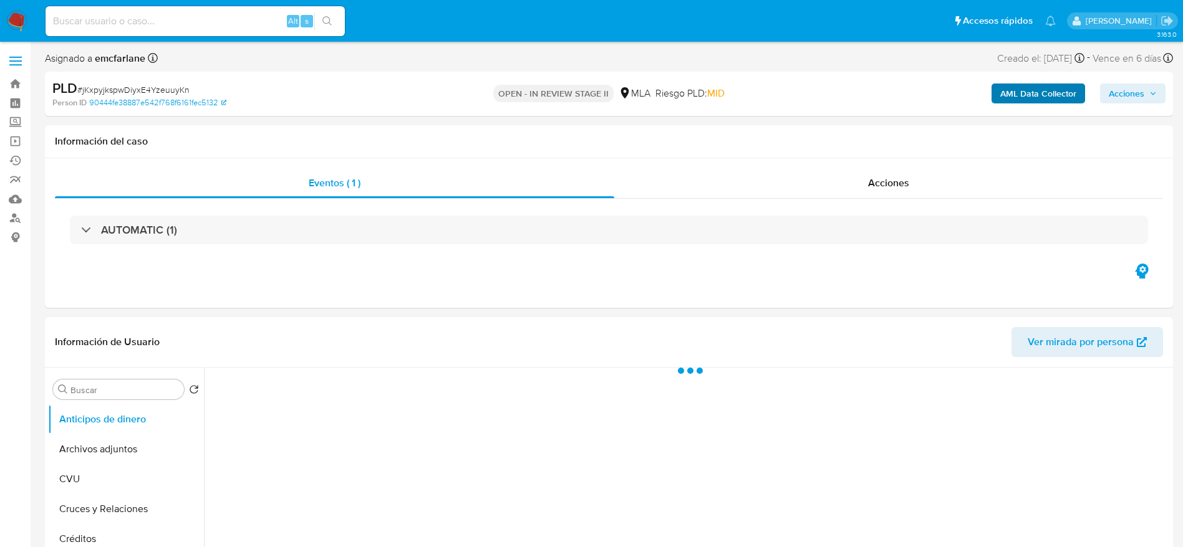
select select "10"
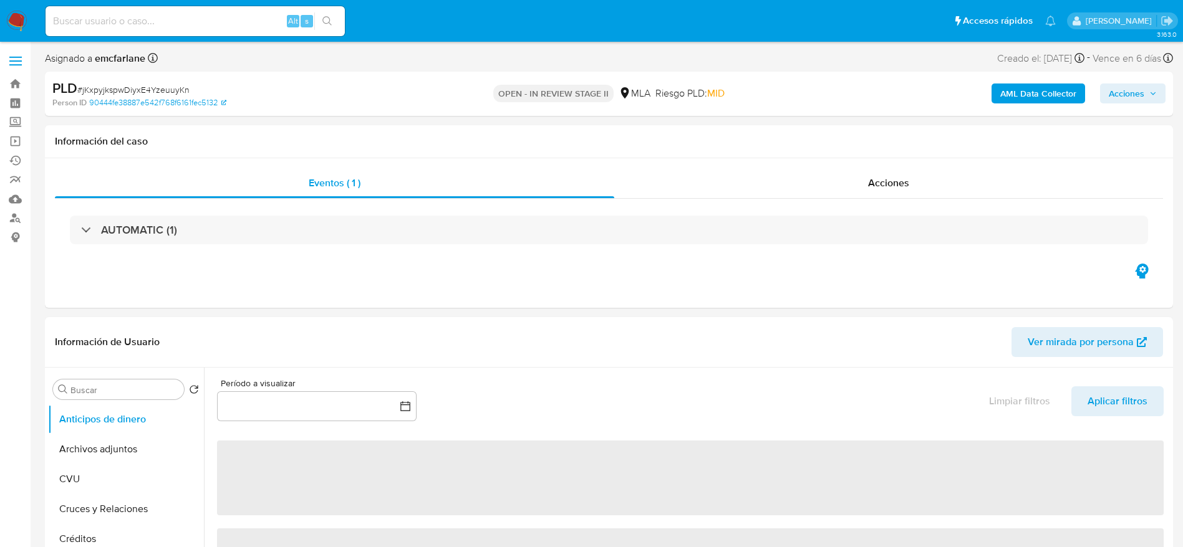
click at [1113, 89] on span "Acciones" at bounding box center [1126, 94] width 36 height 20
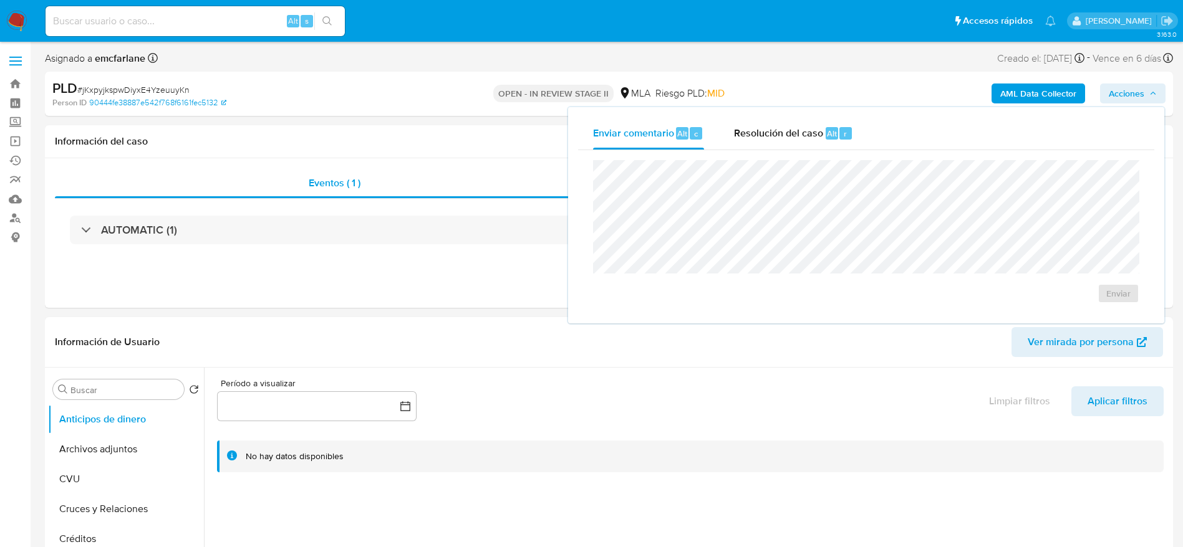
drag, startPoint x: 814, startPoint y: 129, endPoint x: 814, endPoint y: 150, distance: 20.6
click at [814, 136] on span "Resolución del caso" at bounding box center [778, 133] width 89 height 14
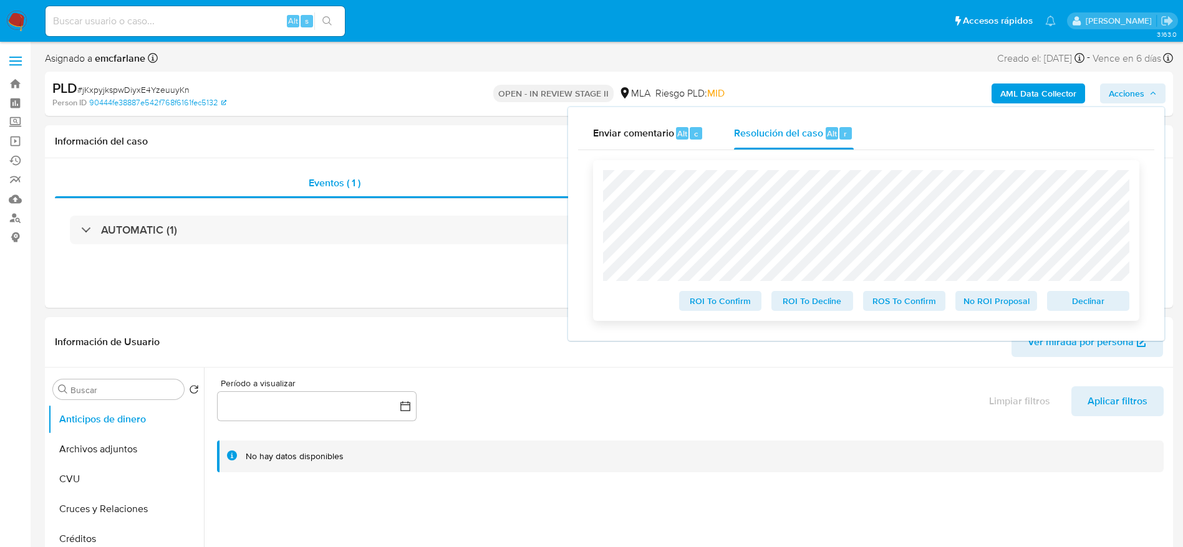
click at [1098, 305] on span "Declinar" at bounding box center [1087, 300] width 65 height 17
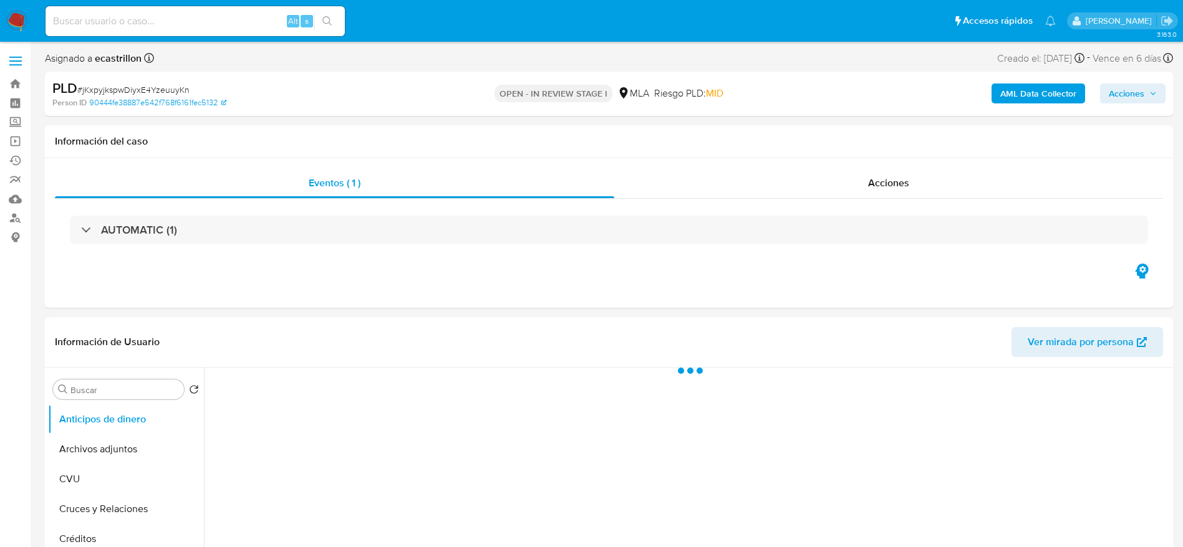
select select "10"
click at [130, 82] on div "PLD # jKxpyjkspwDiyxE4YzeuuyKn" at bounding box center [235, 88] width 367 height 19
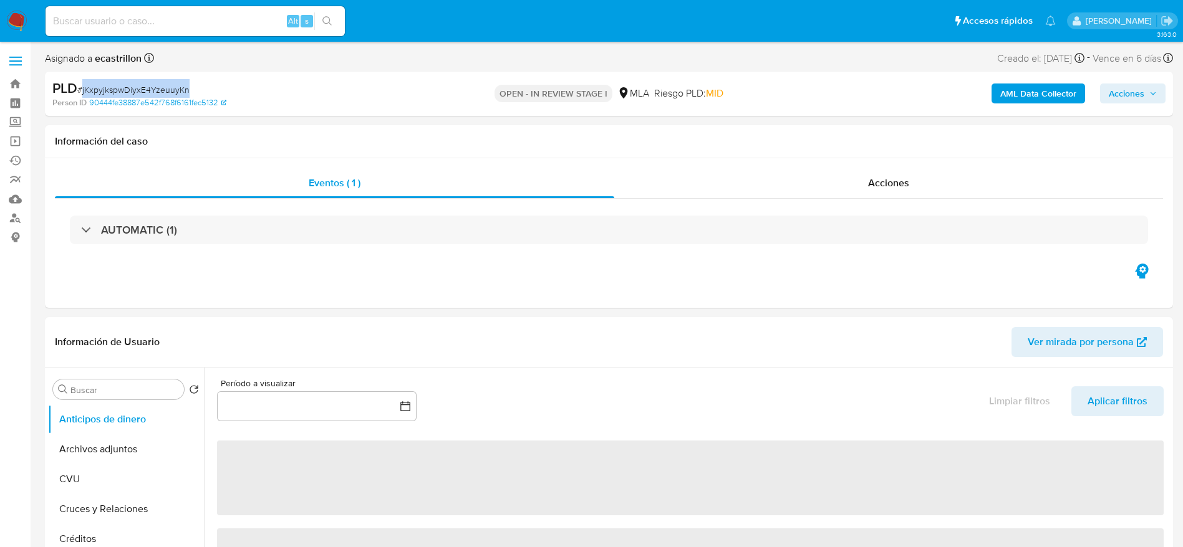
click at [130, 82] on div "PLD # jKxpyjkspwDiyxE4YzeuuyKn" at bounding box center [235, 88] width 367 height 19
copy span "jKxpyjkspwDiyxE4YzeuuyKn"
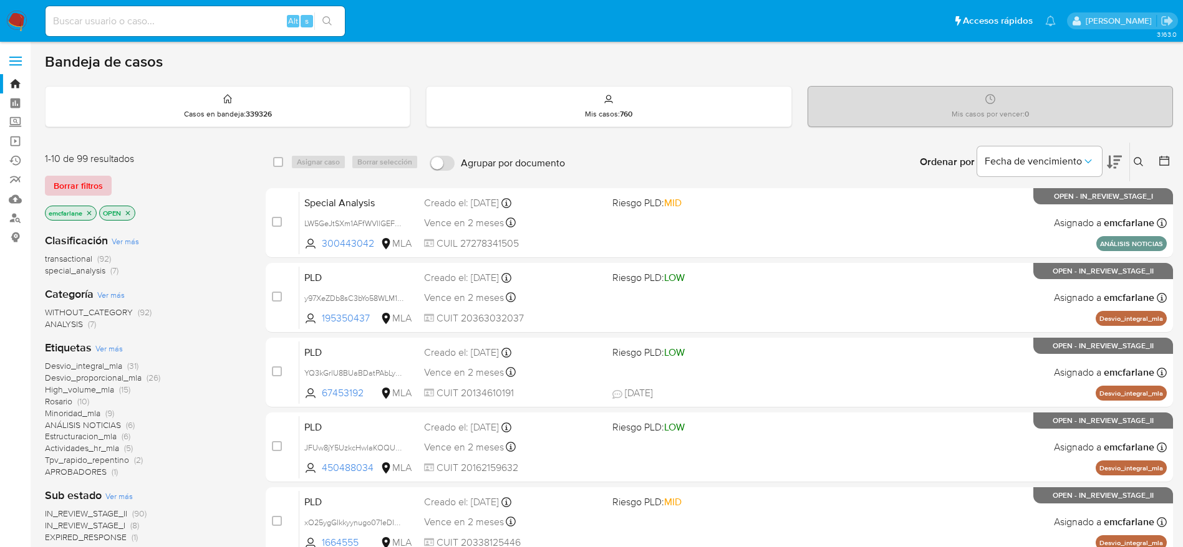
click at [92, 180] on span "Borrar filtros" at bounding box center [78, 185] width 49 height 17
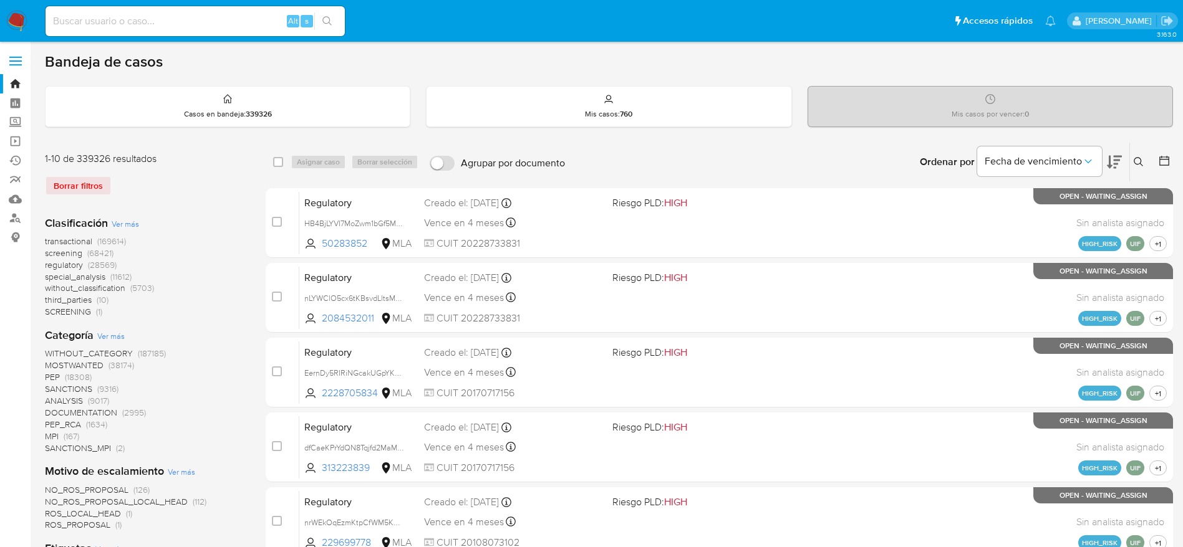
click at [1146, 161] on button at bounding box center [1140, 162] width 21 height 15
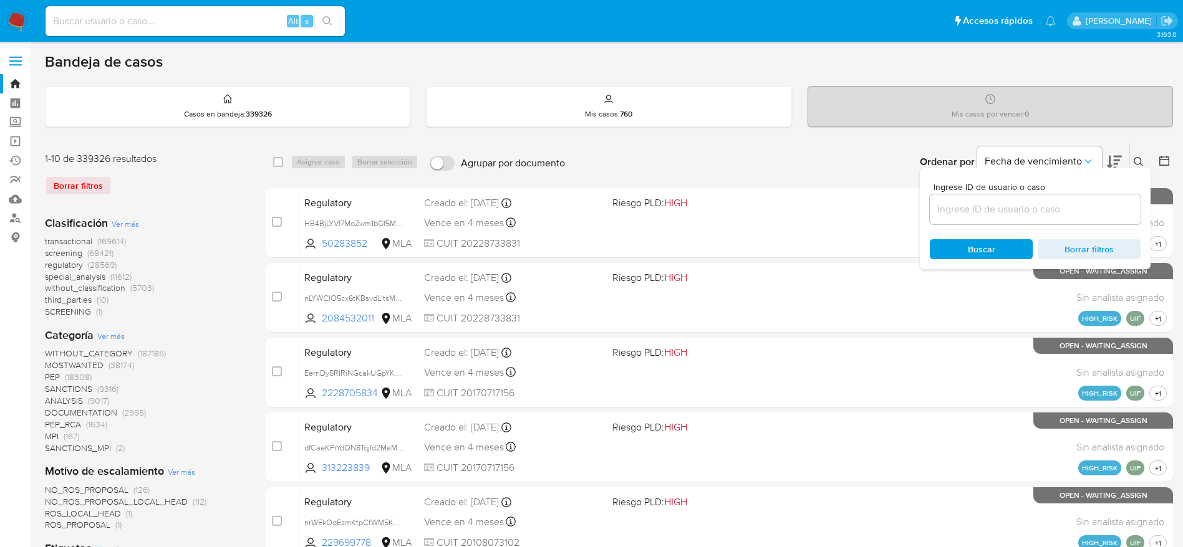
click at [987, 214] on input at bounding box center [1034, 209] width 211 height 16
type input "jKxpyjkspwDiyxE4YzeuuyKn"
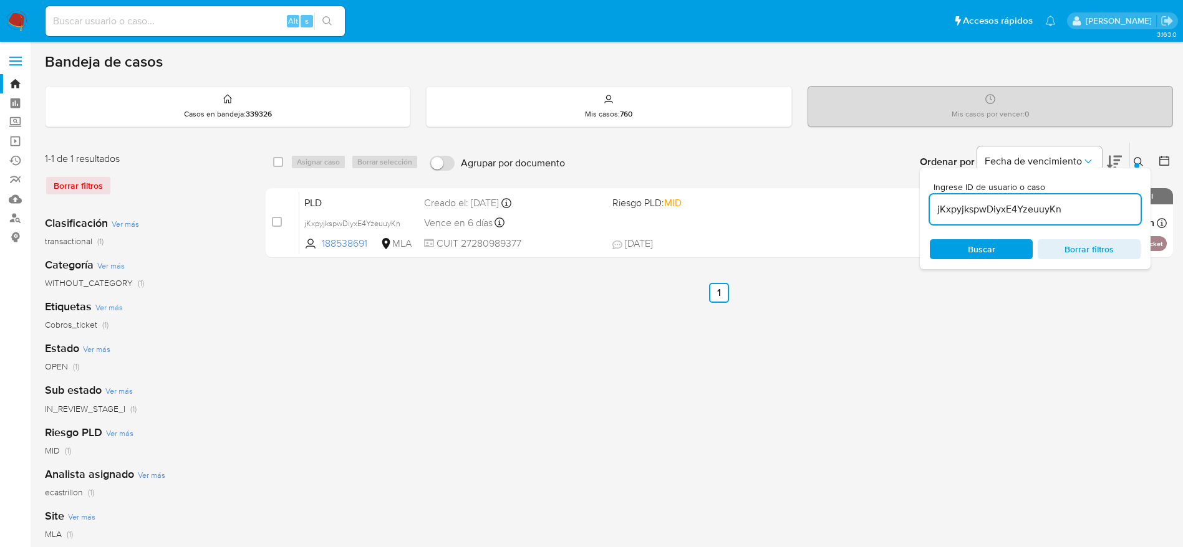
click at [281, 157] on input "checkbox" at bounding box center [278, 162] width 10 height 10
checkbox input "true"
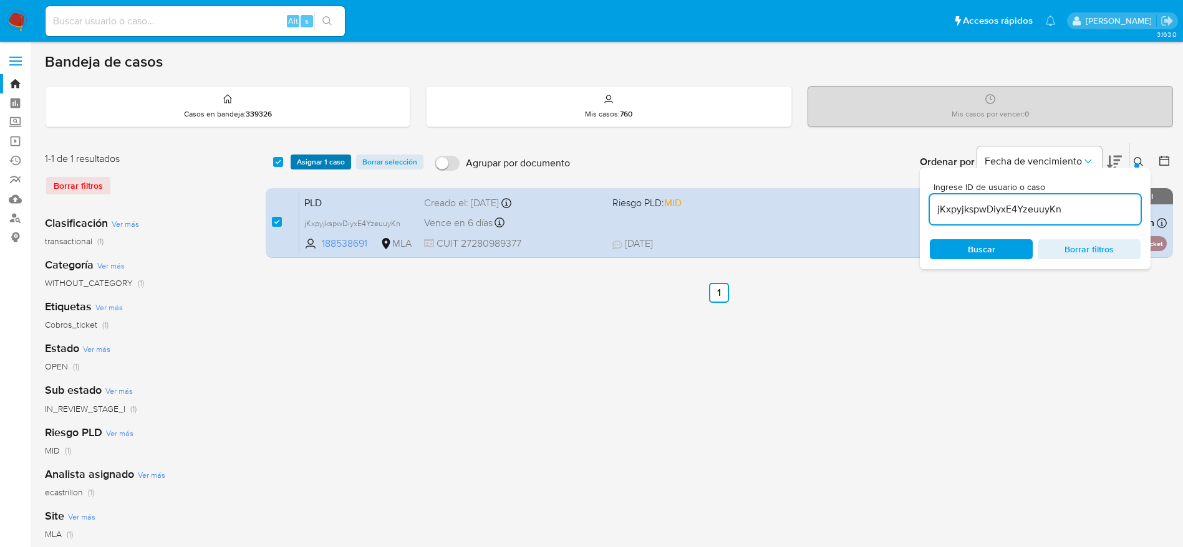
click at [301, 166] on span "Asignar 1 caso" at bounding box center [321, 162] width 48 height 12
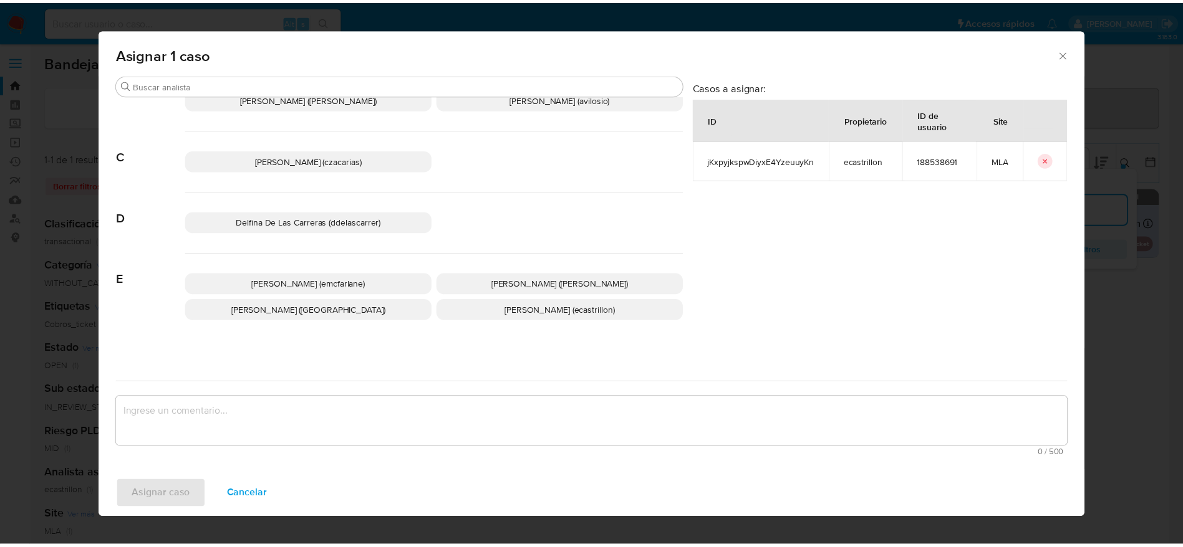
scroll to position [94, 0]
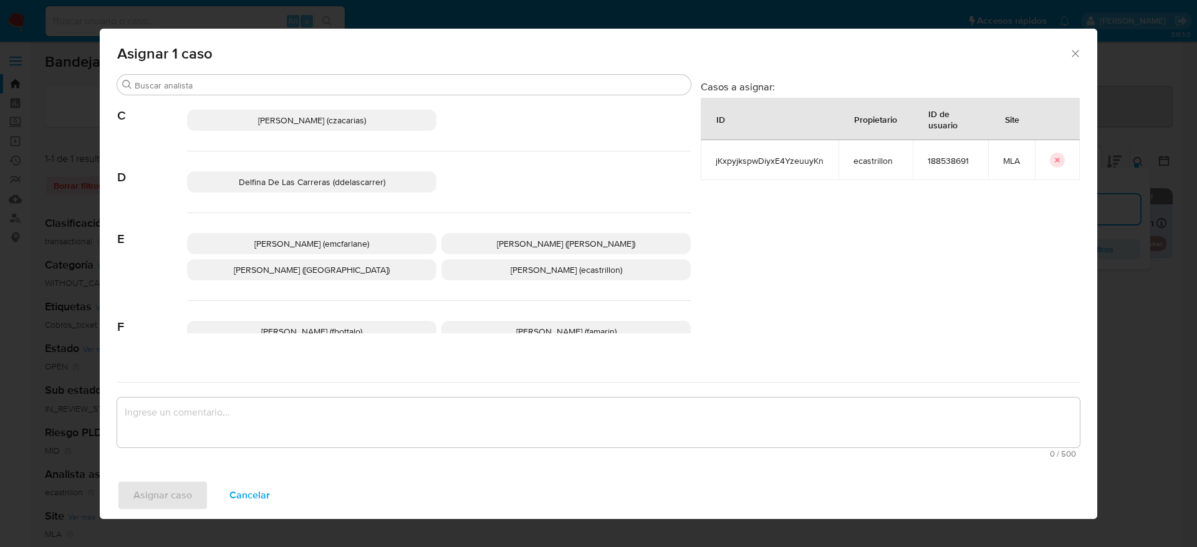
click at [331, 249] on span "Elaine Mc Farlane (emcfarlane)" at bounding box center [311, 244] width 115 height 12
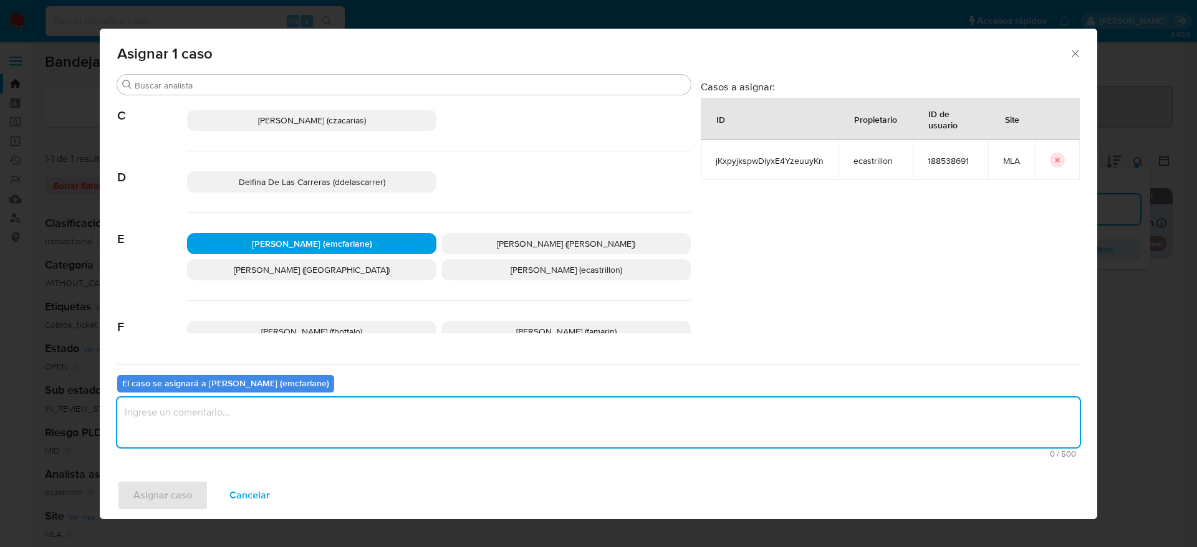
drag, startPoint x: 279, startPoint y: 398, endPoint x: 269, endPoint y: 424, distance: 27.4
click at [278, 402] on textarea "assign-modal" at bounding box center [598, 423] width 963 height 50
click at [155, 491] on span "Asignar caso" at bounding box center [162, 495] width 59 height 27
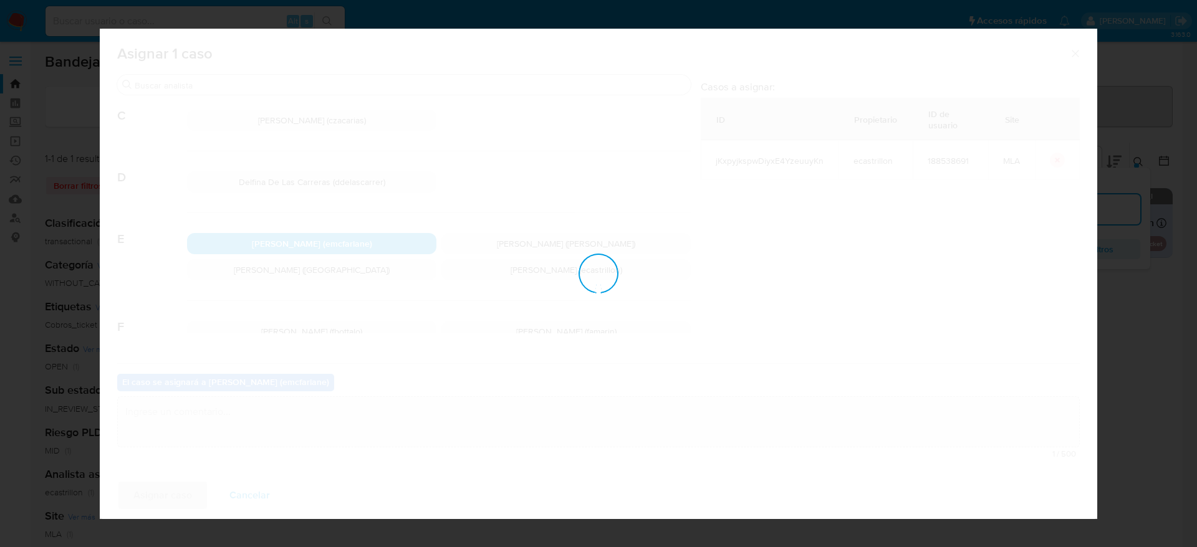
checkbox input "false"
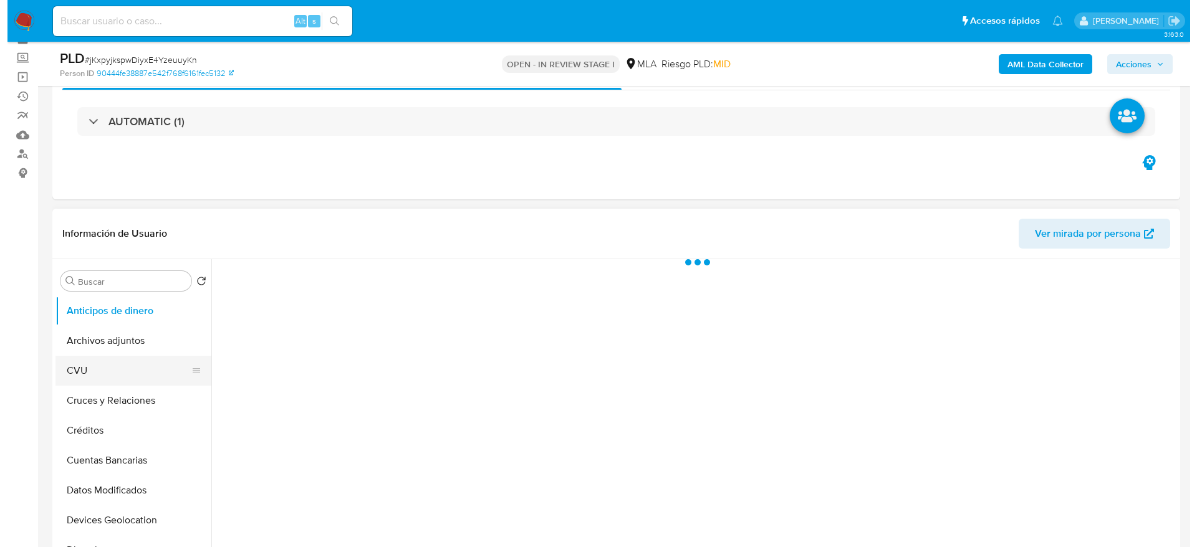
scroll to position [94, 0]
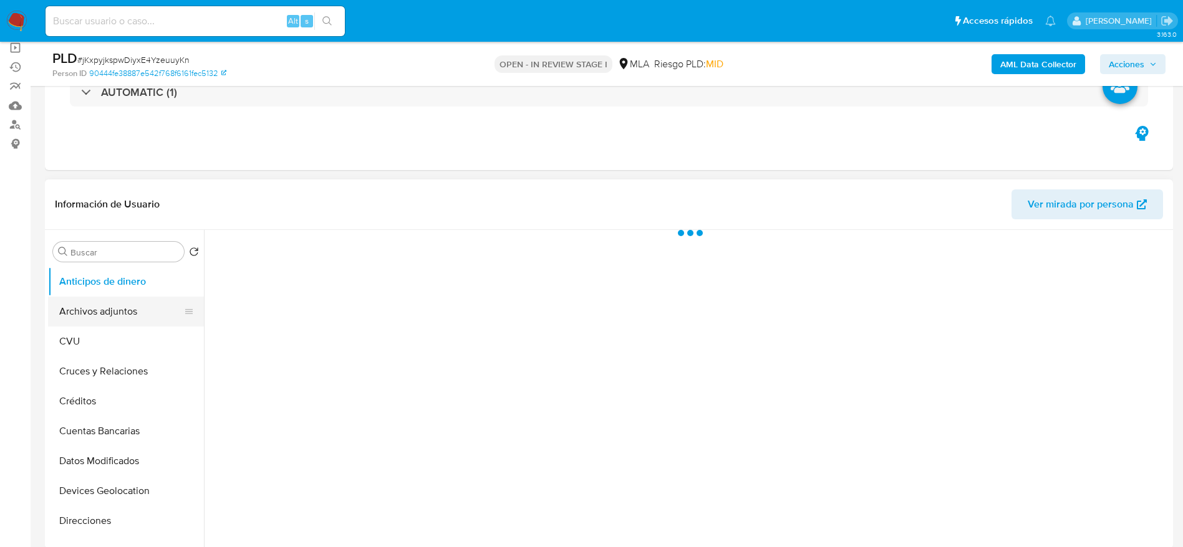
select select "10"
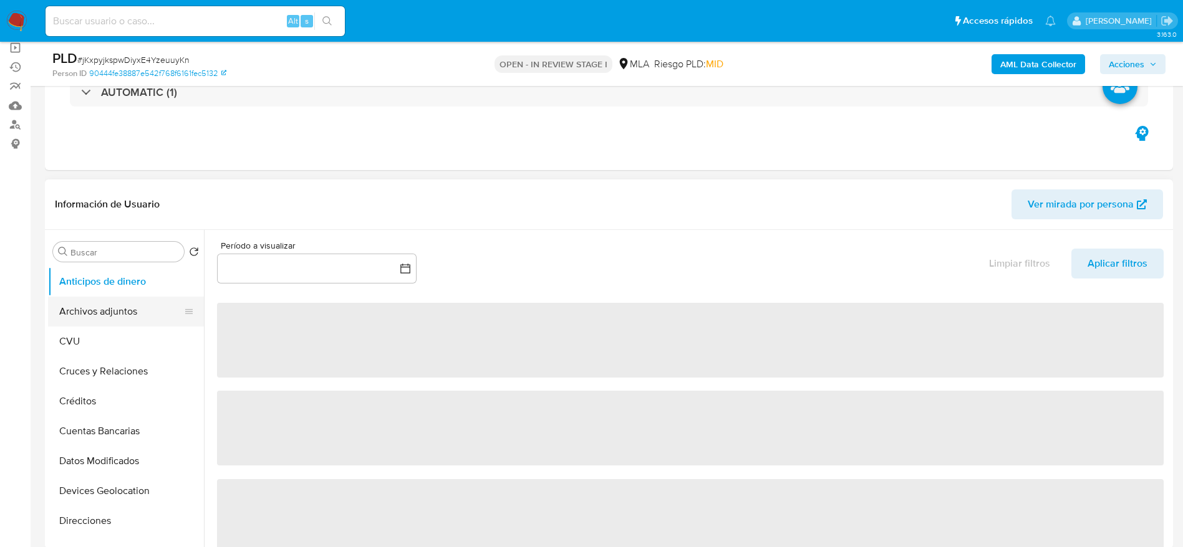
click at [118, 305] on button "Archivos adjuntos" at bounding box center [121, 312] width 146 height 30
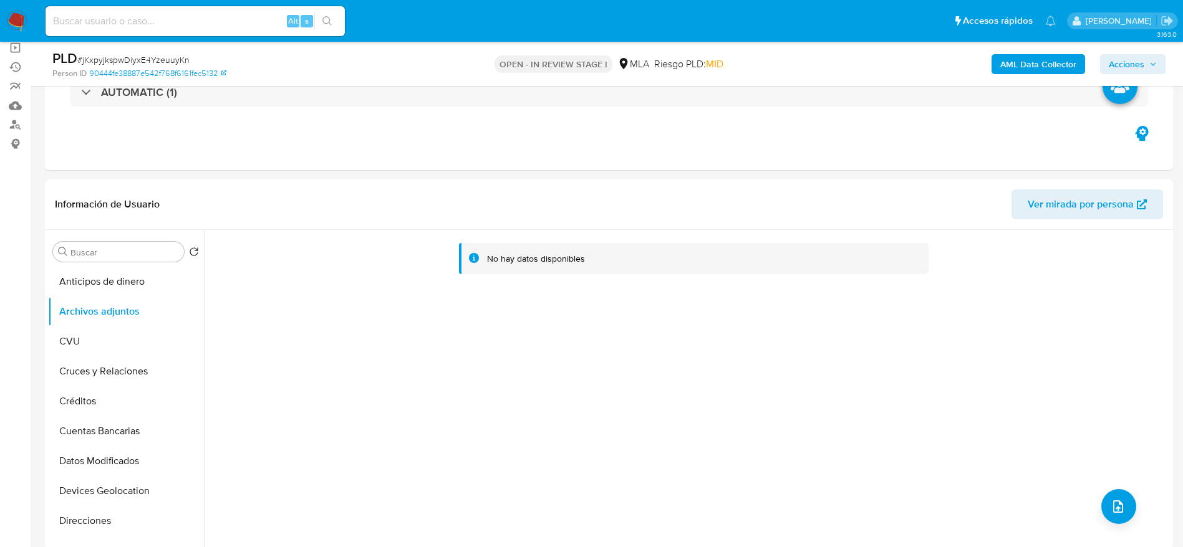
click at [1036, 65] on b "AML Data Collector" at bounding box center [1038, 64] width 76 height 20
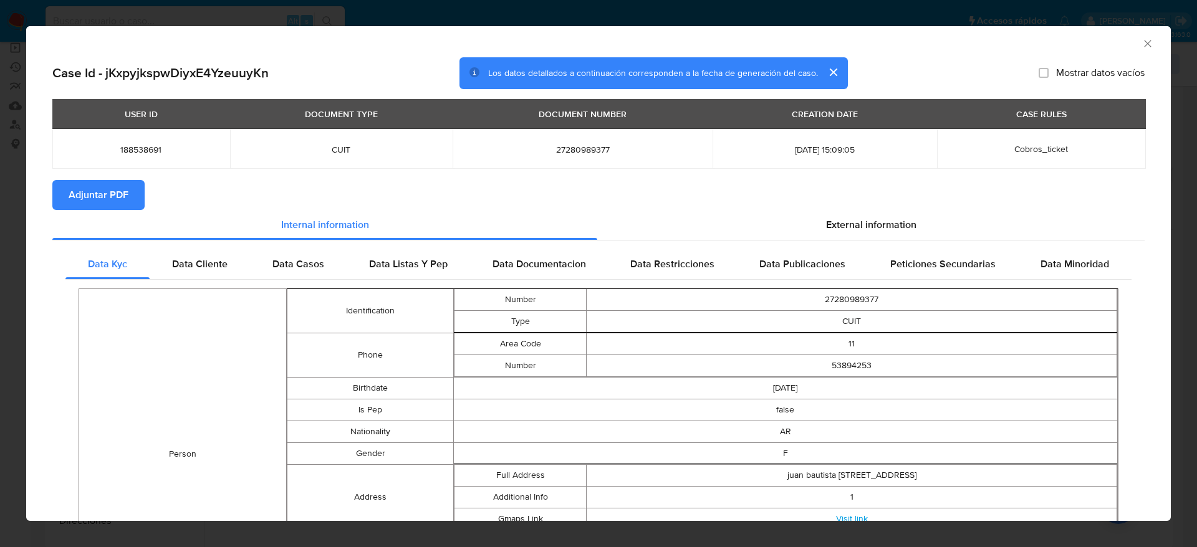
drag, startPoint x: 943, startPoint y: 214, endPoint x: 496, endPoint y: 204, distance: 447.1
click at [943, 214] on div "External information" at bounding box center [870, 225] width 547 height 30
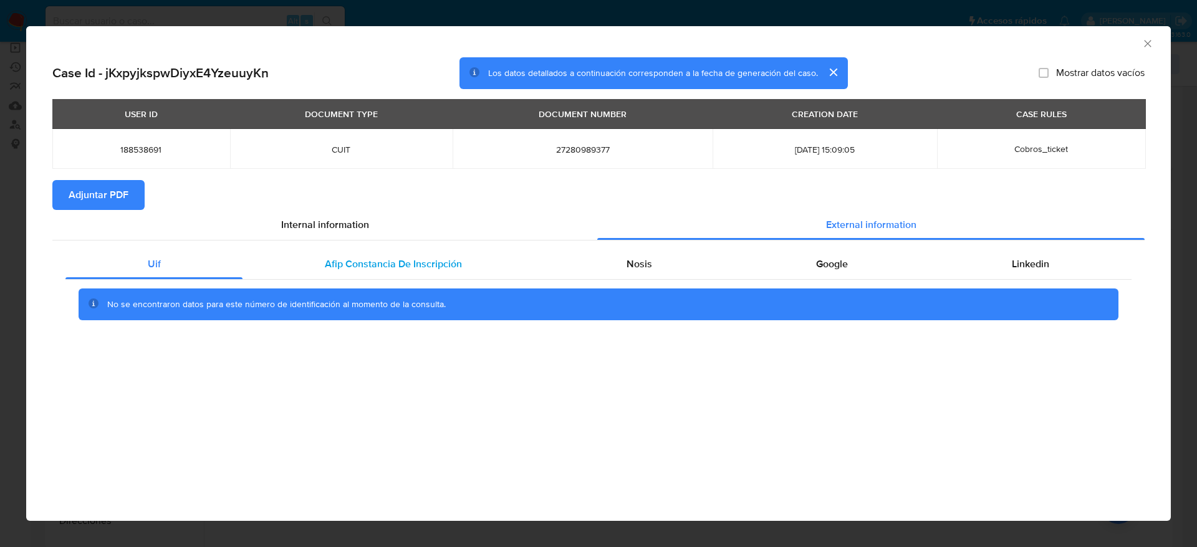
click at [416, 259] on span "Afip Constancia De Inscripción" at bounding box center [393, 264] width 137 height 14
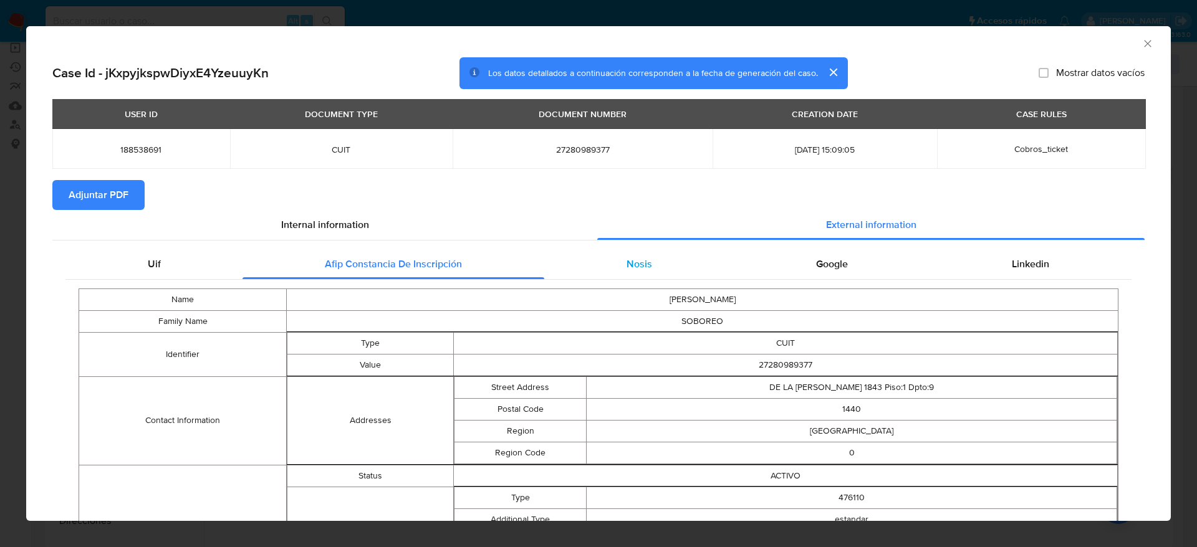
drag, startPoint x: 628, startPoint y: 262, endPoint x: 789, endPoint y: 274, distance: 161.3
click at [628, 262] on span "Nosis" at bounding box center [640, 264] width 26 height 14
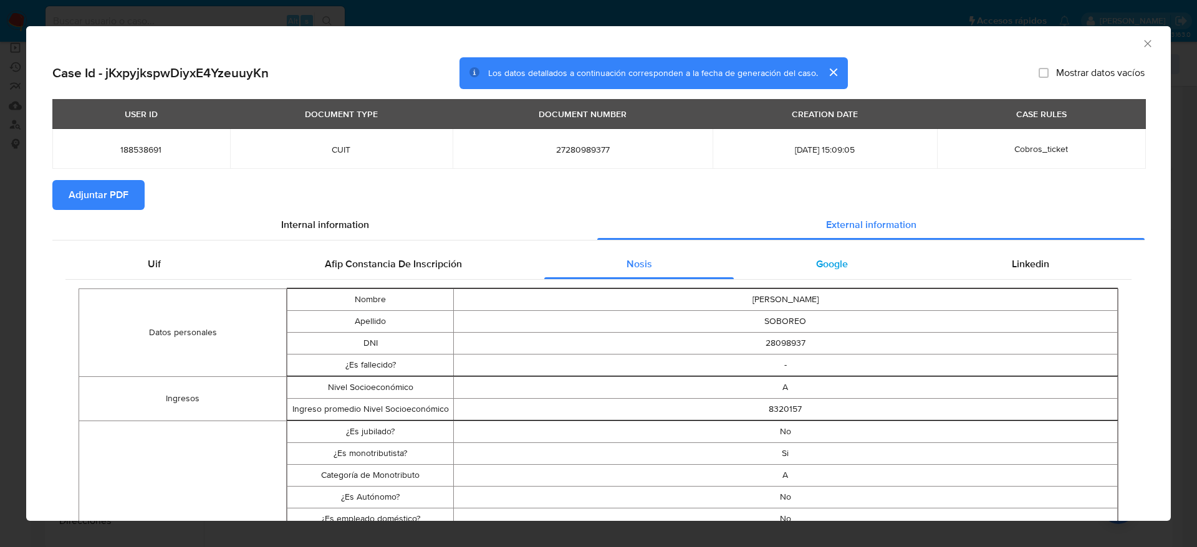
click at [790, 271] on div "Google" at bounding box center [832, 264] width 196 height 30
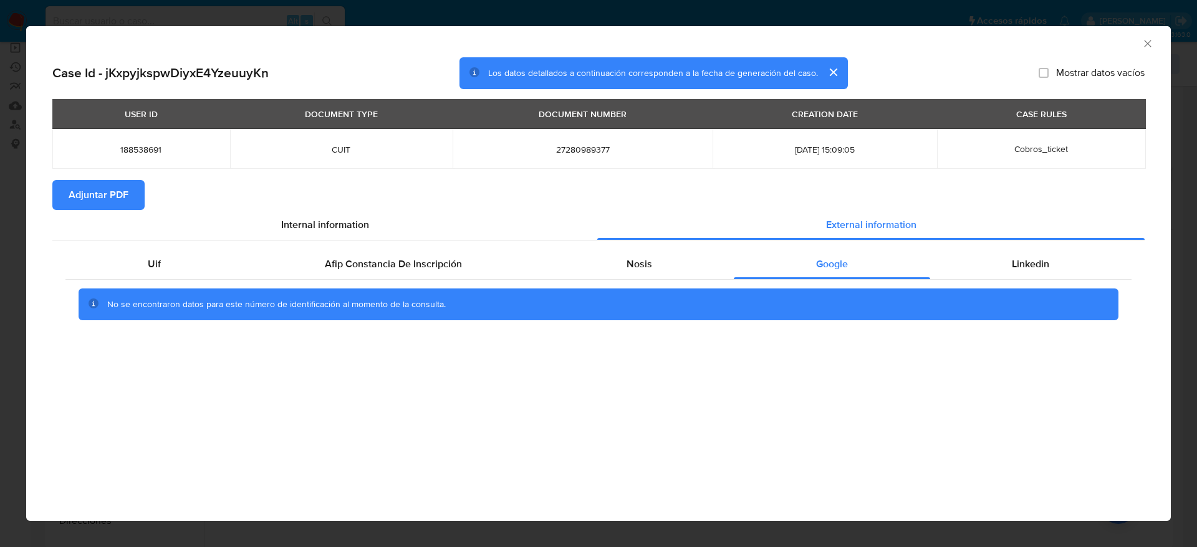
click at [1035, 245] on div "Uif Afip Constancia De Inscripción Nosis Google Linkedin No se encontraron dato…" at bounding box center [598, 290] width 1092 height 98
click at [1014, 262] on span "Linkedin" at bounding box center [1030, 264] width 37 height 14
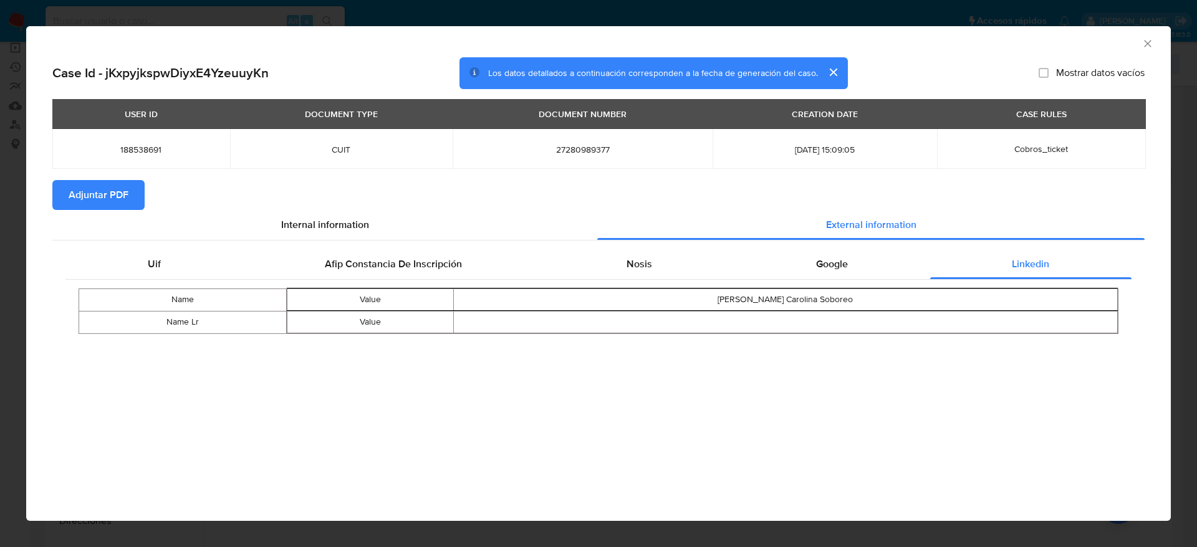
click at [83, 199] on span "Adjuntar PDF" at bounding box center [99, 194] width 60 height 27
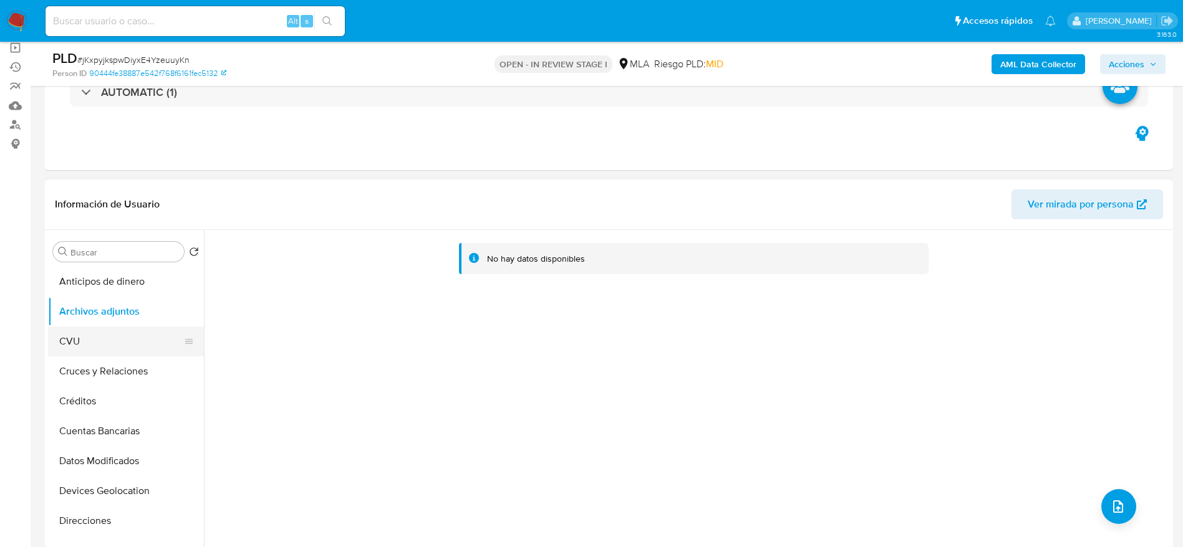
click at [98, 329] on button "CVU" at bounding box center [121, 342] width 146 height 30
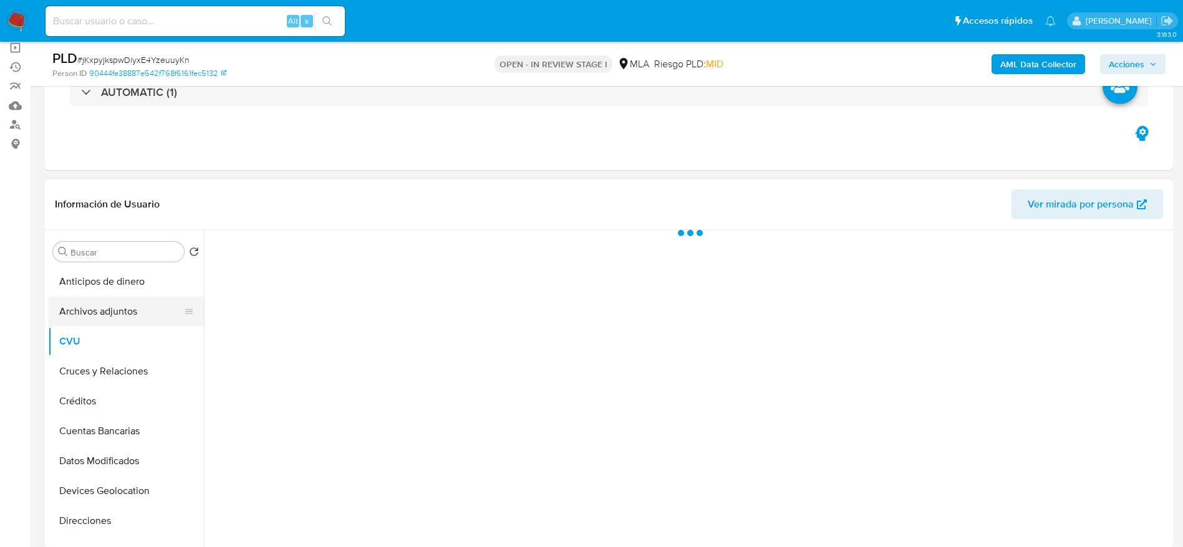
click at [103, 314] on button "Archivos adjuntos" at bounding box center [121, 312] width 146 height 30
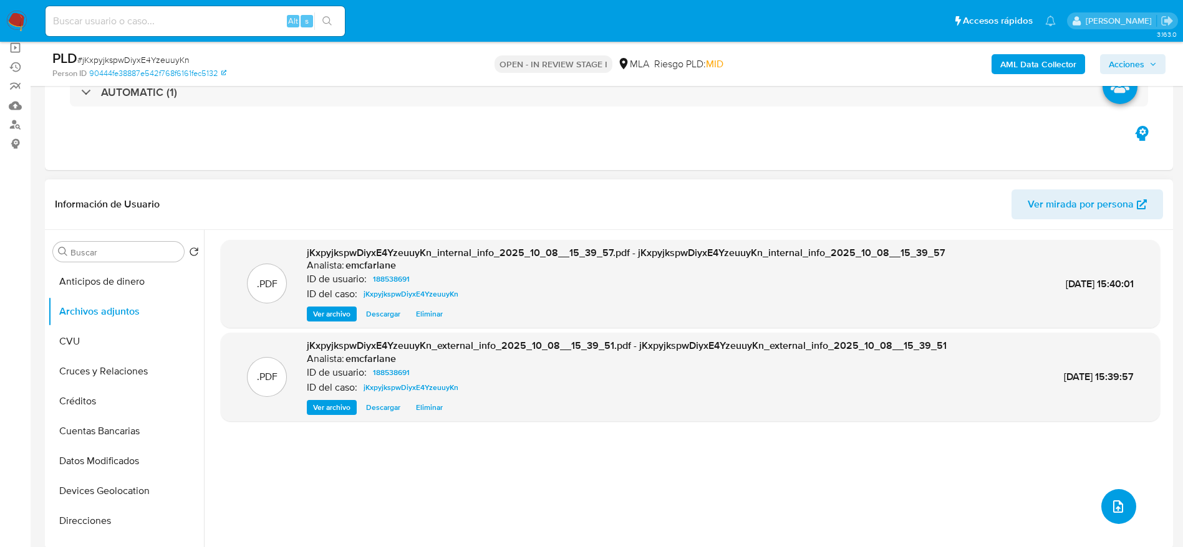
click at [1116, 516] on button "upload-file" at bounding box center [1118, 506] width 35 height 35
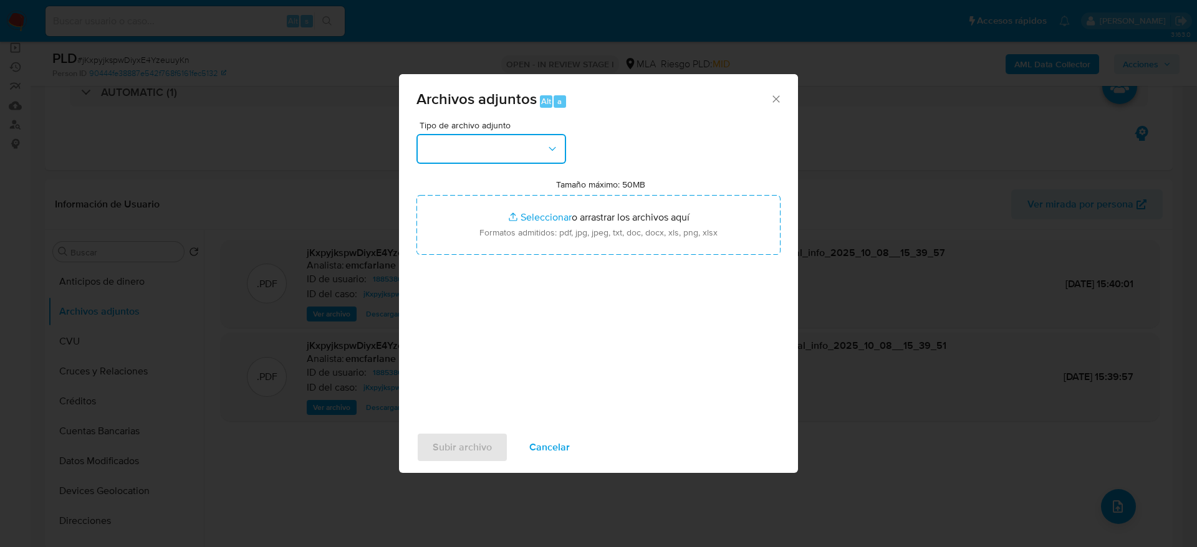
click at [515, 144] on button "button" at bounding box center [491, 149] width 150 height 30
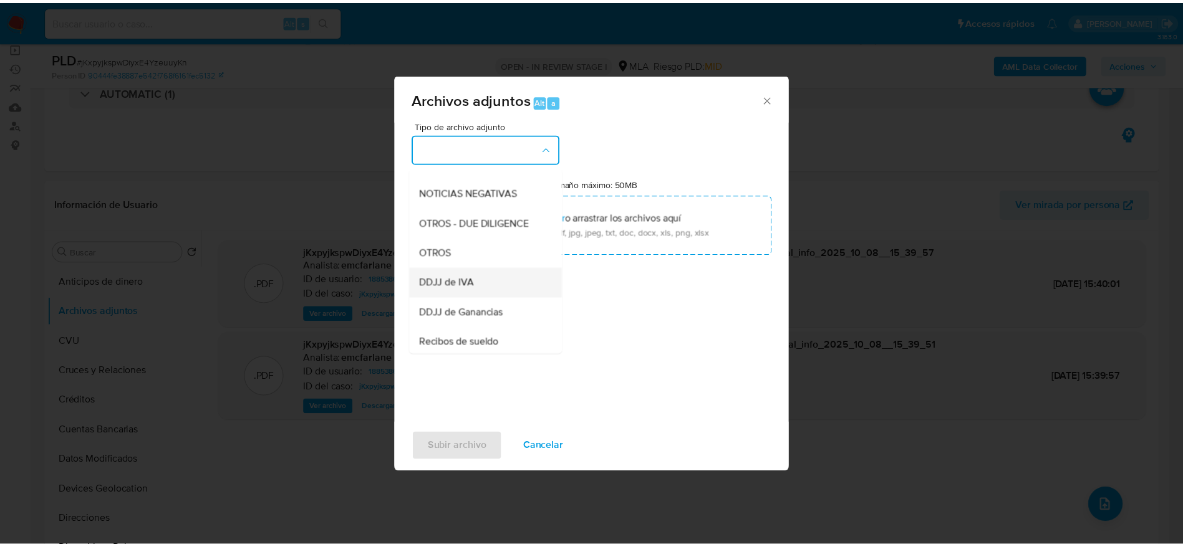
scroll to position [187, 0]
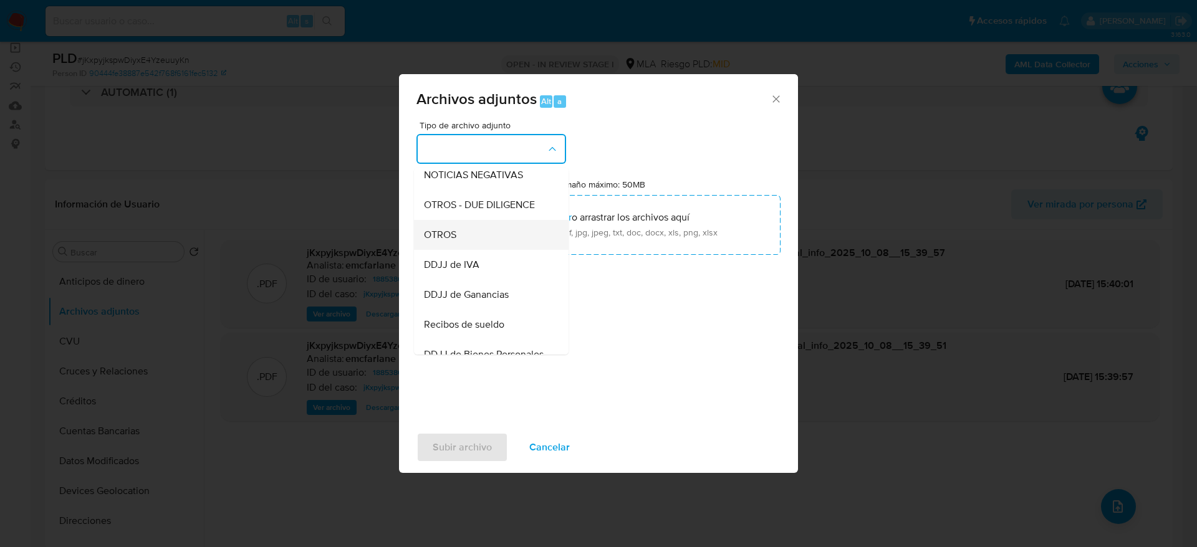
click at [468, 249] on div "OTROS" at bounding box center [487, 235] width 127 height 30
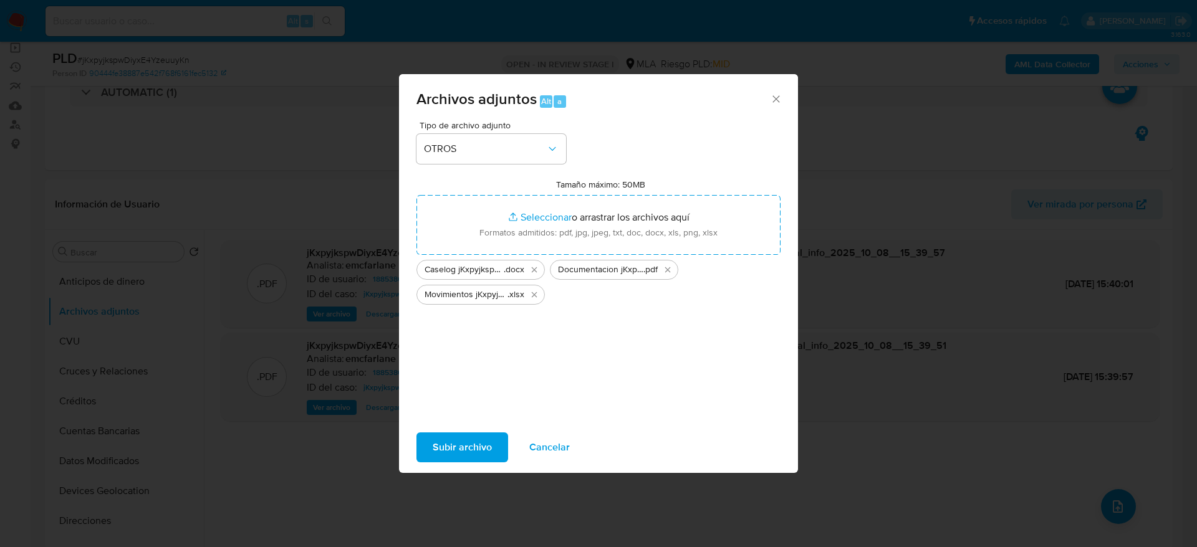
click at [460, 449] on span "Subir archivo" at bounding box center [462, 447] width 59 height 27
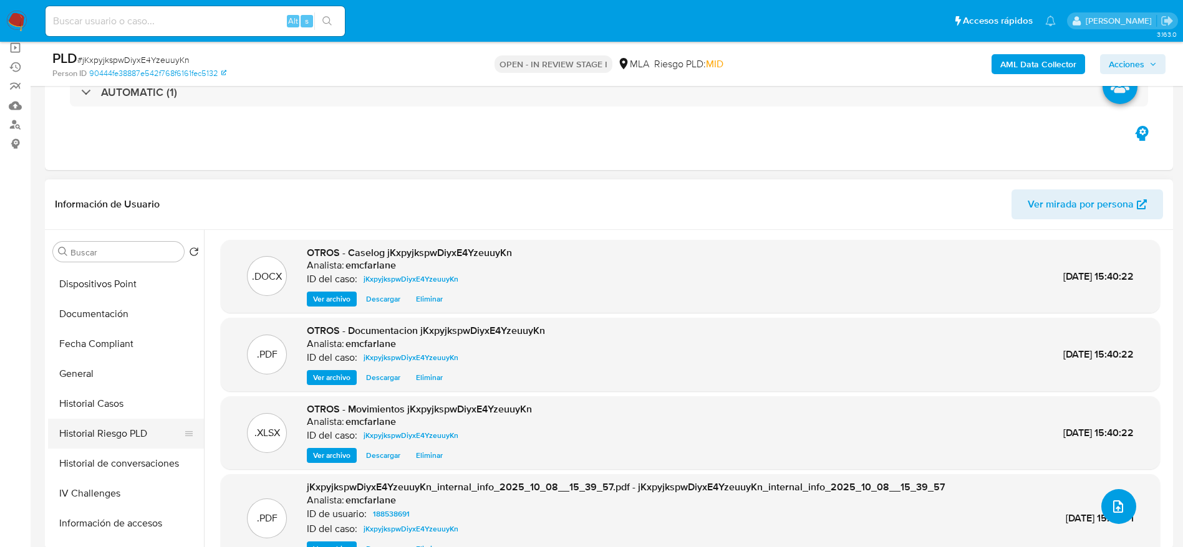
scroll to position [281, 0]
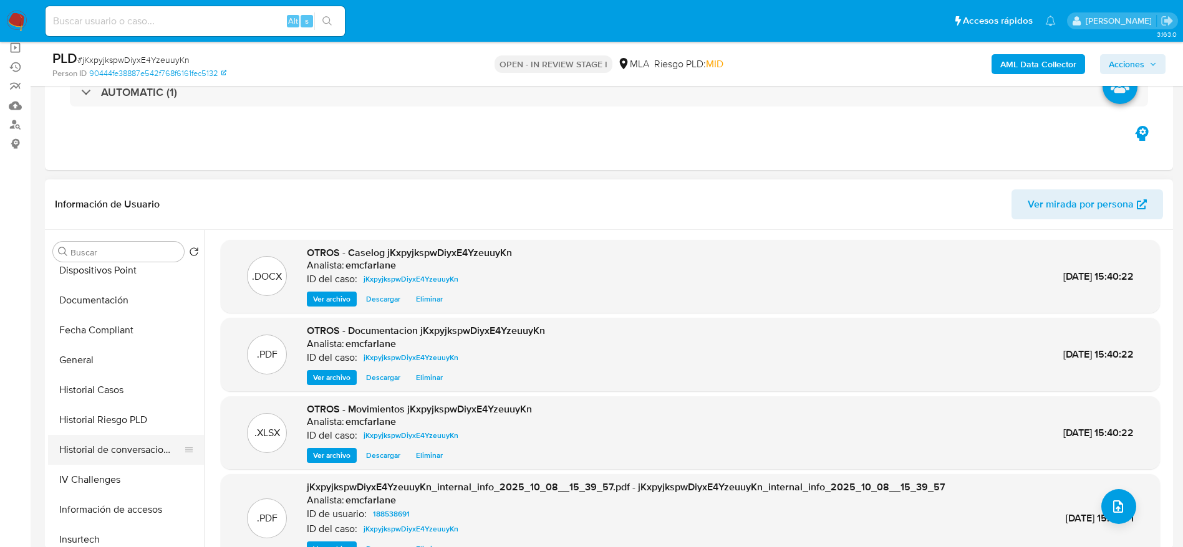
click at [120, 447] on button "Historial de conversaciones" at bounding box center [121, 450] width 146 height 30
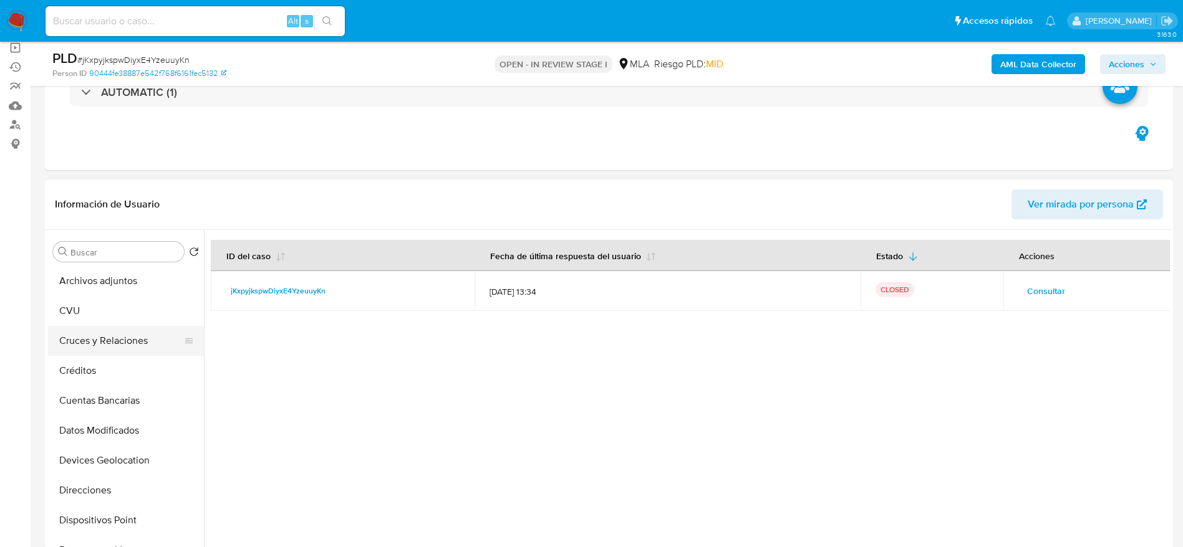
scroll to position [0, 0]
click at [1112, 68] on span "Acciones" at bounding box center [1126, 64] width 36 height 20
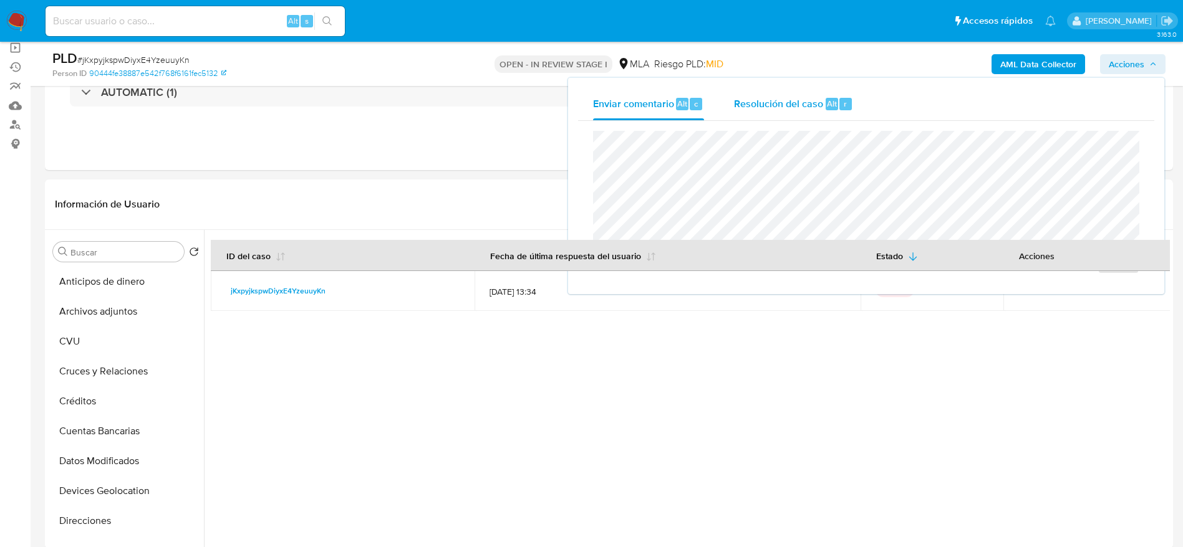
drag, startPoint x: 772, startPoint y: 104, endPoint x: 775, endPoint y: 127, distance: 23.3
click at [772, 105] on span "Resolución del caso" at bounding box center [778, 103] width 89 height 14
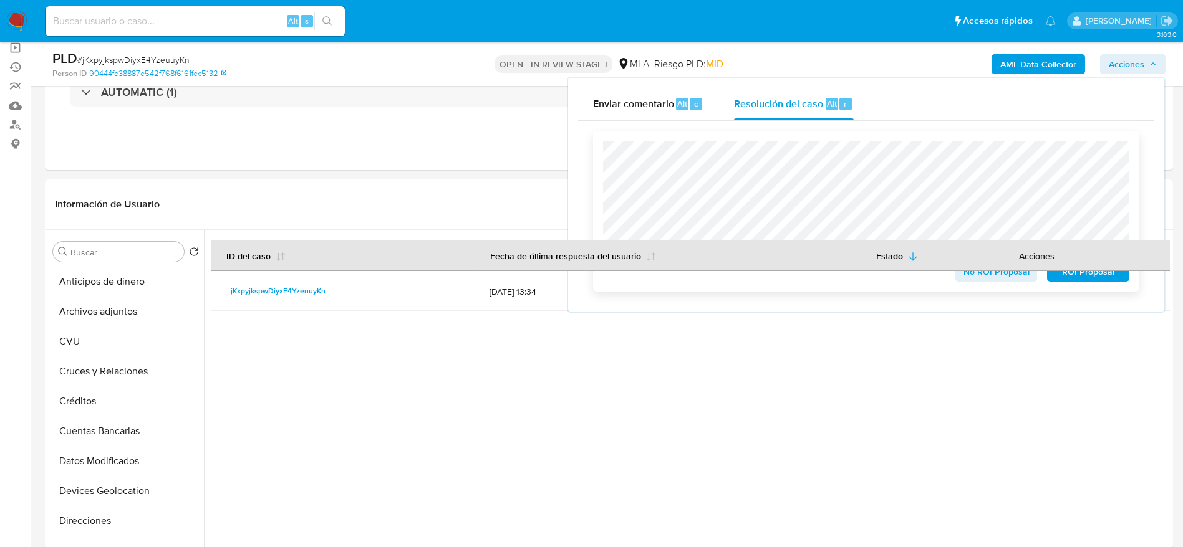
click at [1018, 280] on span "No ROI Proposal" at bounding box center [996, 271] width 65 height 17
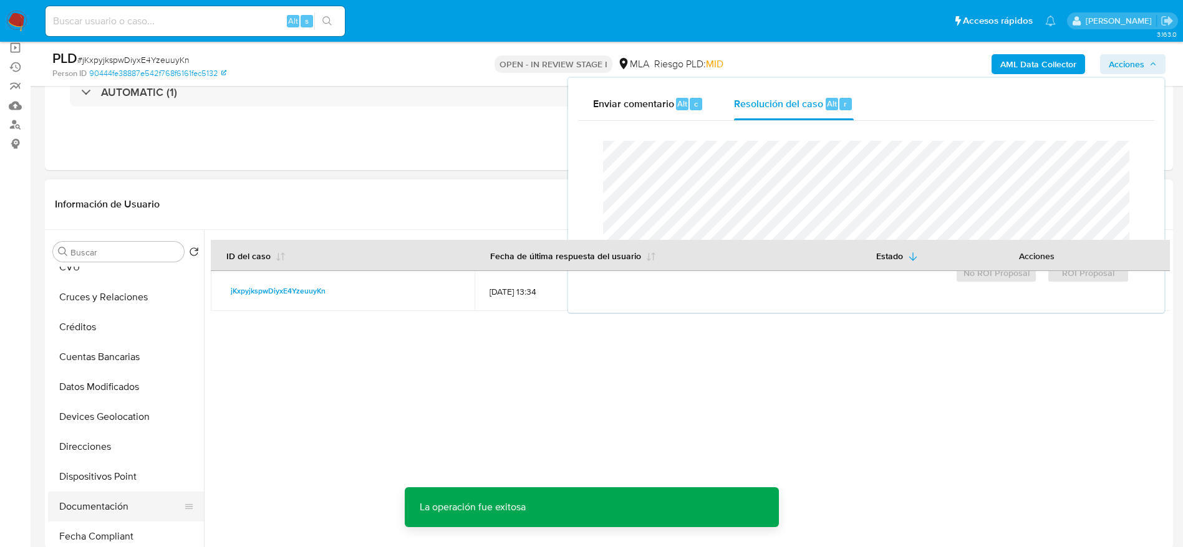
scroll to position [187, 0]
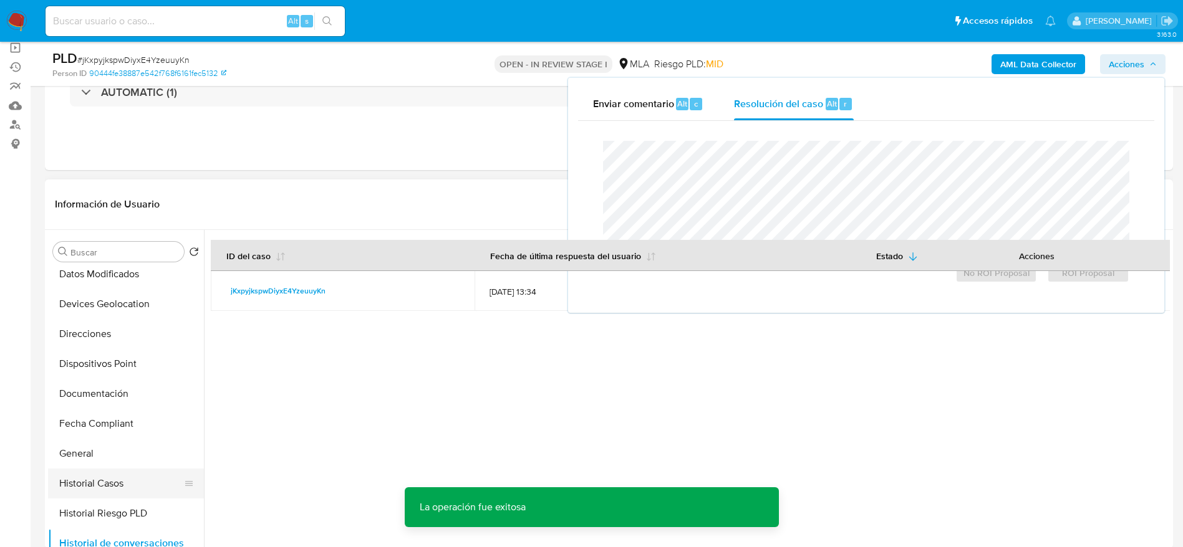
click at [104, 486] on button "Historial Casos" at bounding box center [121, 484] width 146 height 30
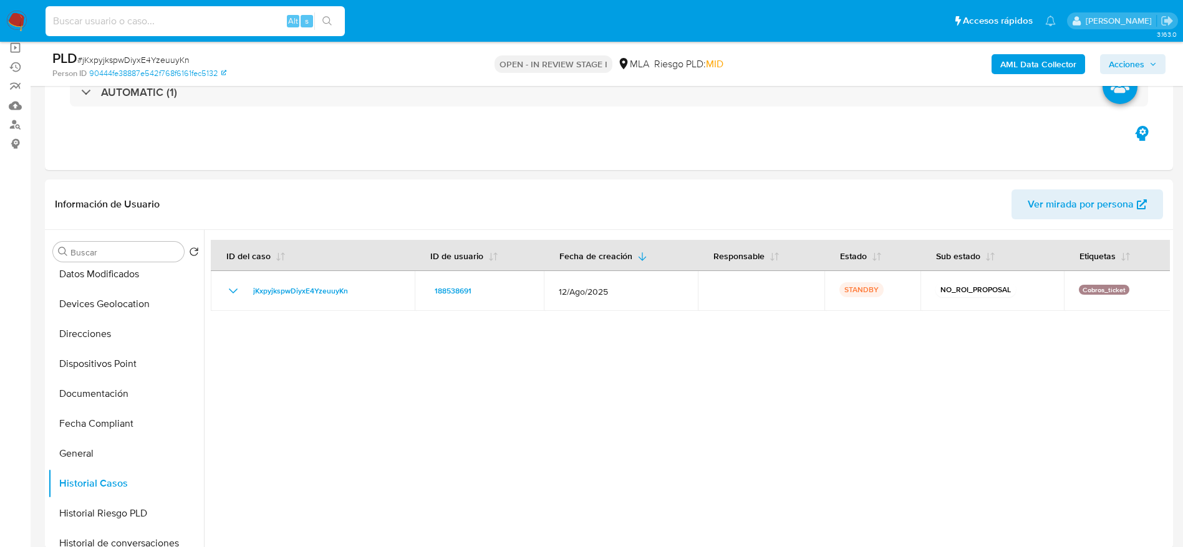
click at [235, 26] on input at bounding box center [195, 21] width 299 height 16
paste input "ZvFKlRuhtaht30dRcbbKyzcM"
type input "ZvFKlRuhtaht30dRcbbKyzcM"
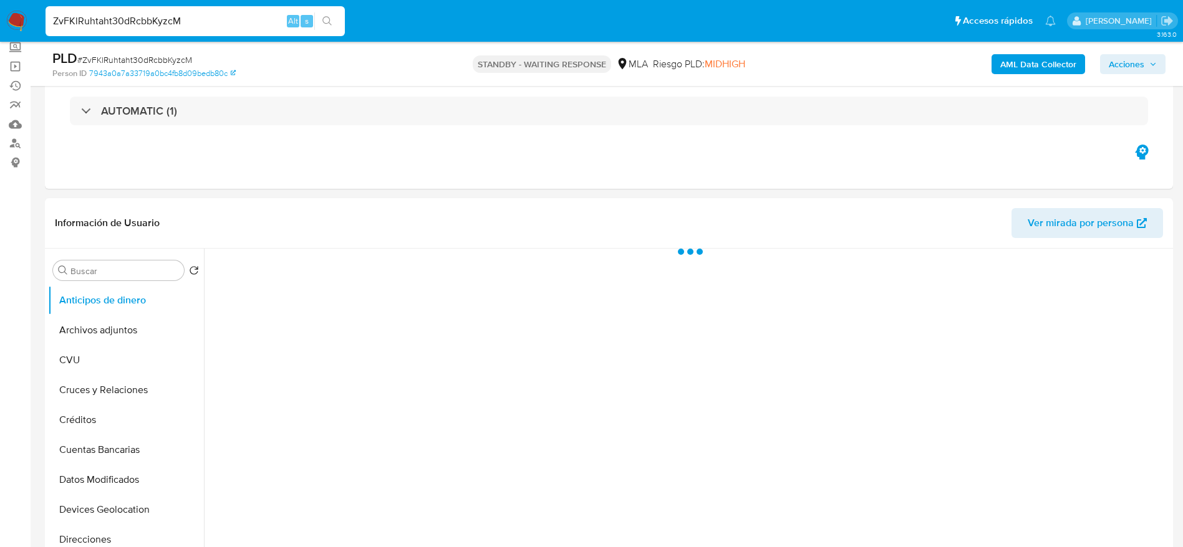
scroll to position [374, 0]
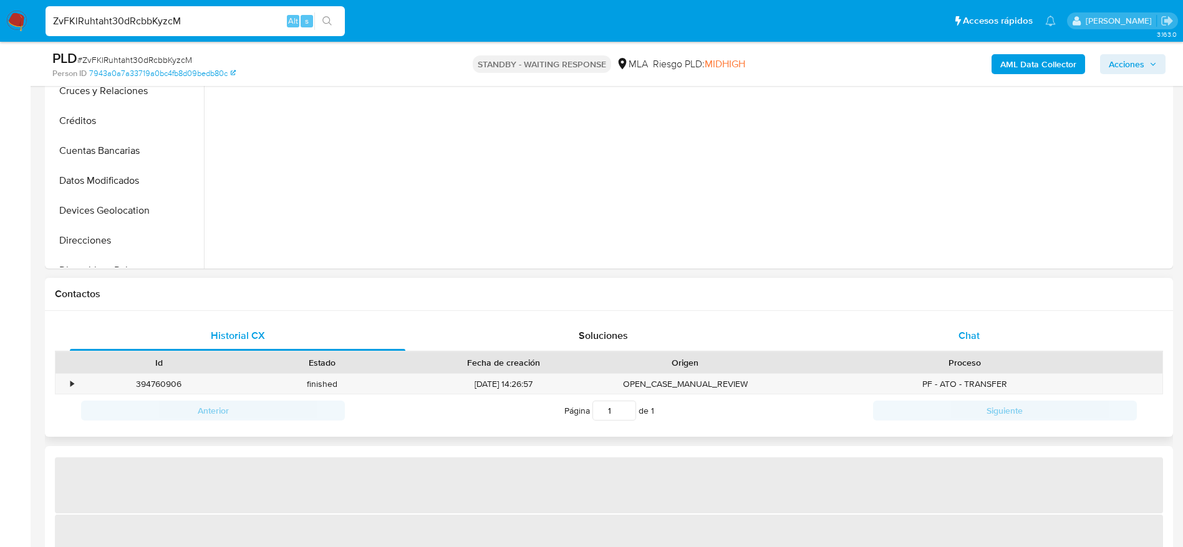
select select "10"
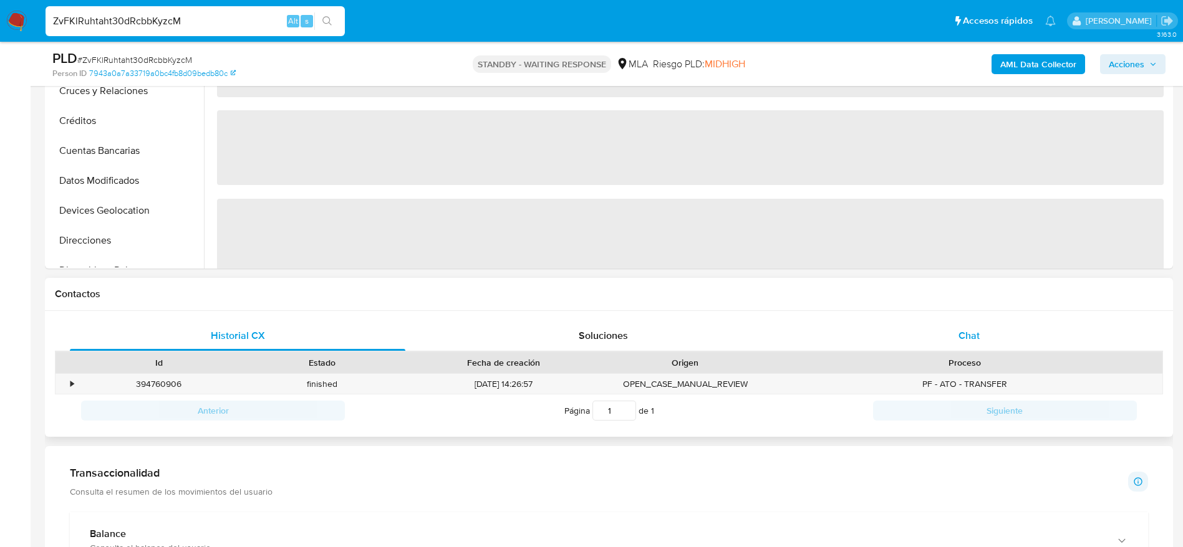
click at [980, 343] on div "Chat" at bounding box center [968, 336] width 335 height 30
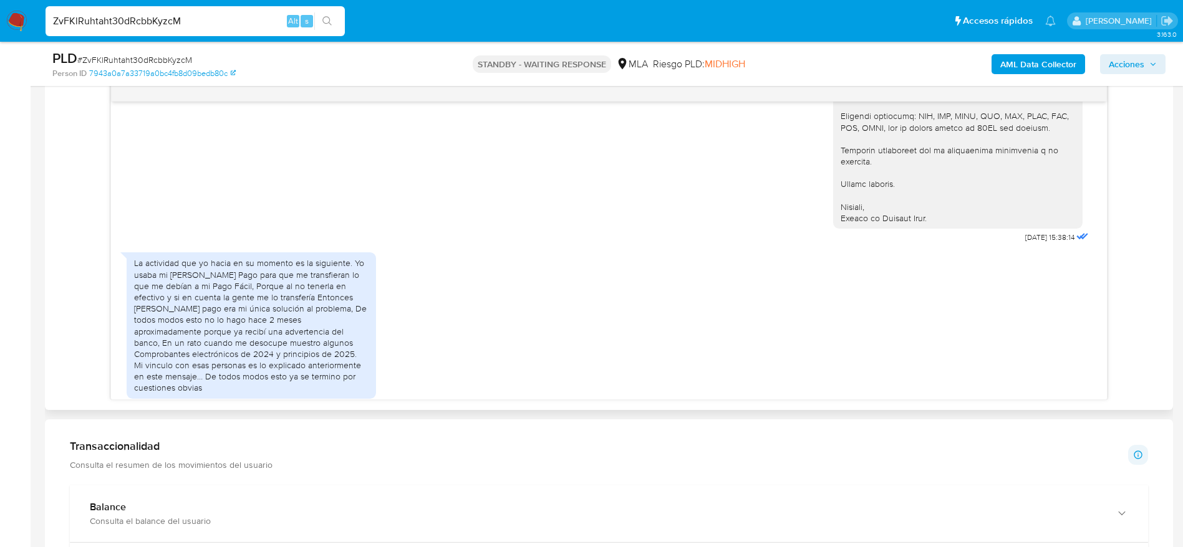
scroll to position [1396, 0]
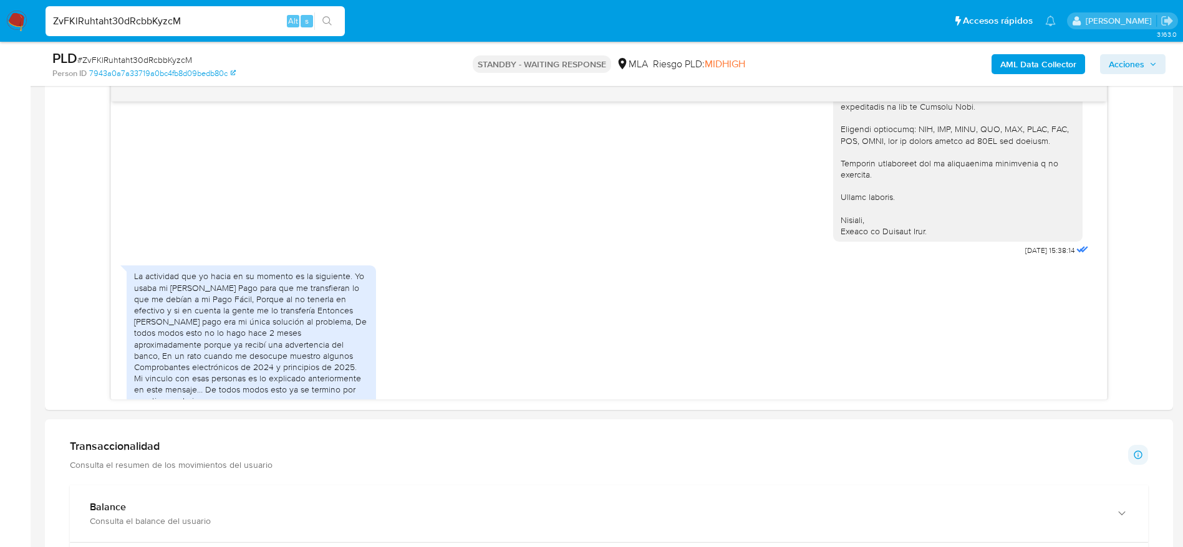
click at [199, 24] on input "ZvFKlRuhtaht30dRcbbKyzcM" at bounding box center [195, 21] width 299 height 16
click at [199, 23] on input "ZvFKlRuhtaht30dRcbbKyzcM" at bounding box center [195, 21] width 299 height 16
paste input "ARkew3WNHaigiBznnQtFcdtp"
type input "ARkew3WNHaigiBznnQtFcdtp"
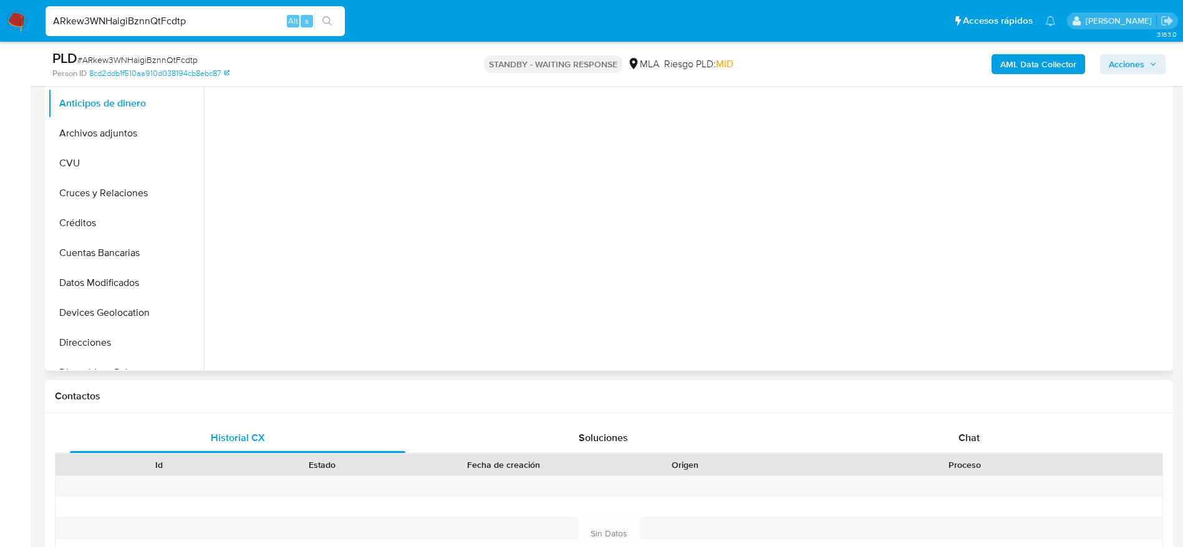
scroll to position [281, 0]
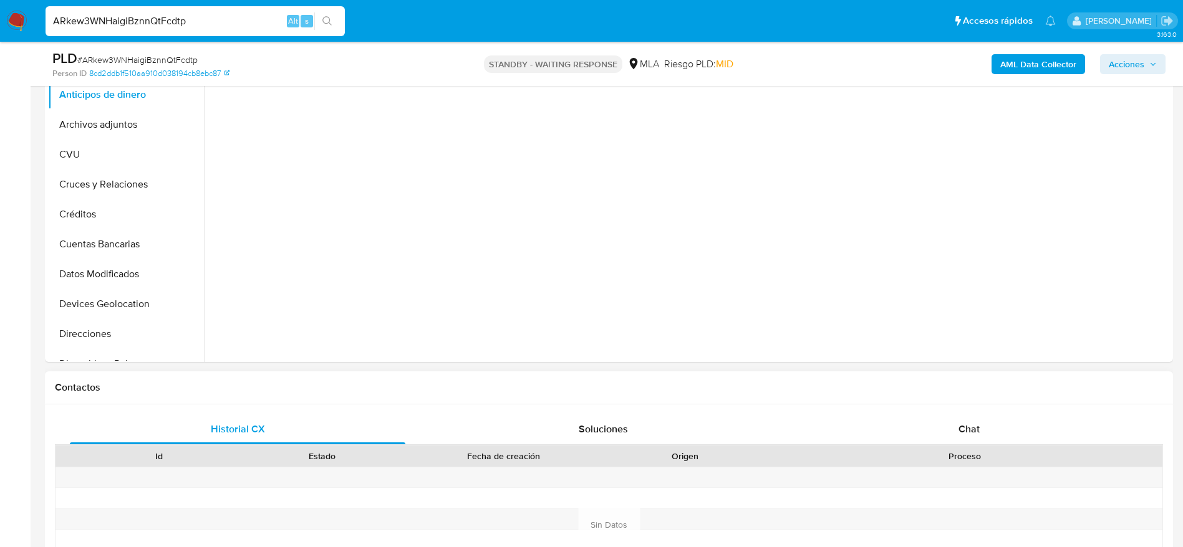
select select "10"
drag, startPoint x: 1004, startPoint y: 411, endPoint x: 1000, endPoint y: 422, distance: 11.2
click at [1000, 421] on div "Historial CX Soluciones Chat Id Estado Fecha de creación Origen Proceso Anterio…" at bounding box center [609, 510] width 1128 height 211
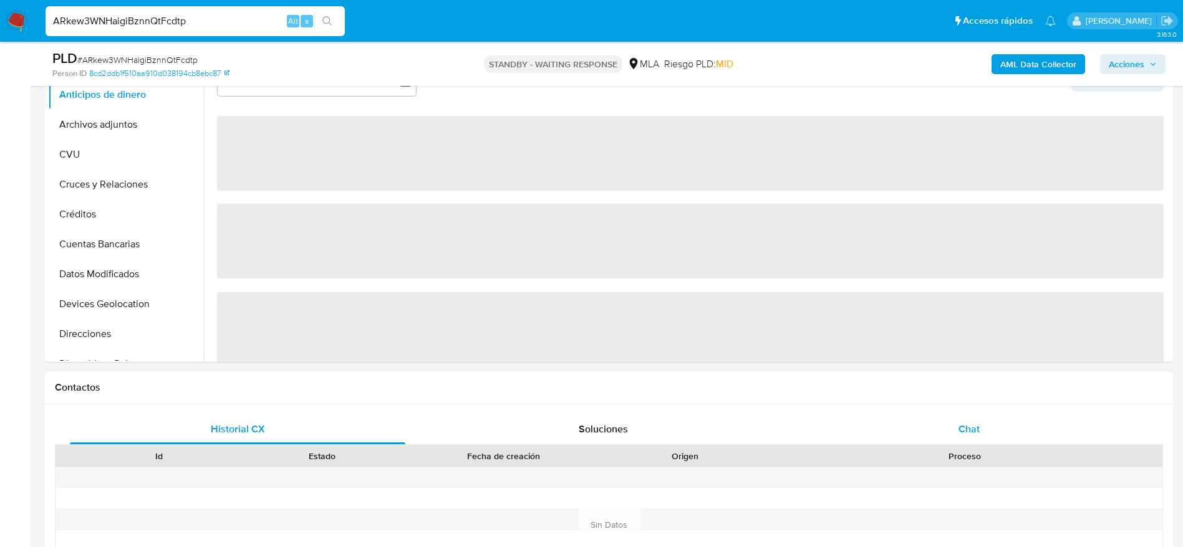
click at [1000, 422] on div "Chat" at bounding box center [968, 430] width 335 height 30
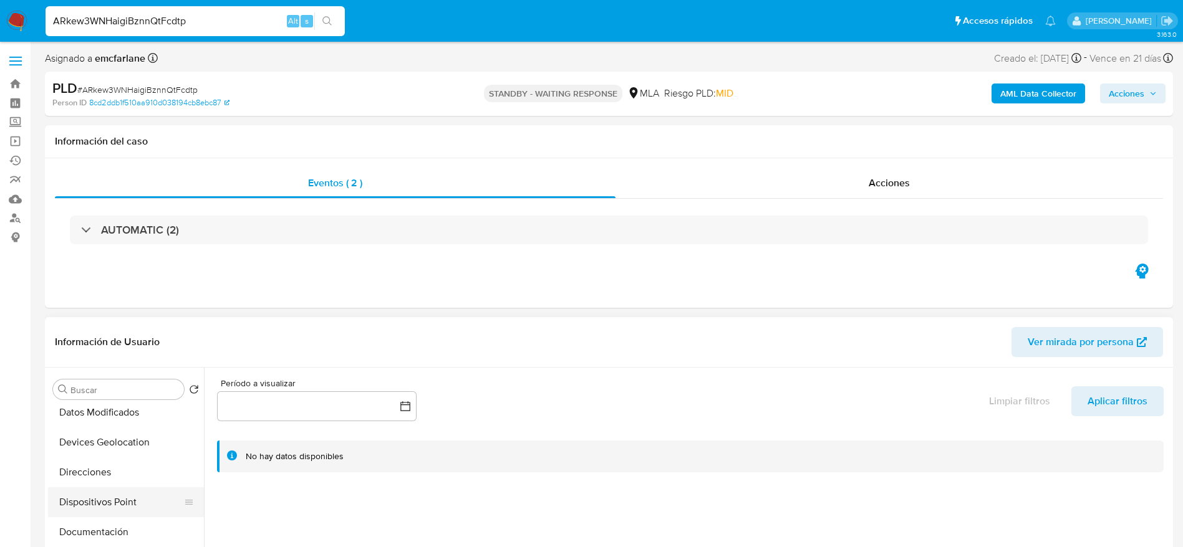
scroll to position [187, 0]
click at [105, 469] on button "Direcciones" at bounding box center [121, 472] width 146 height 30
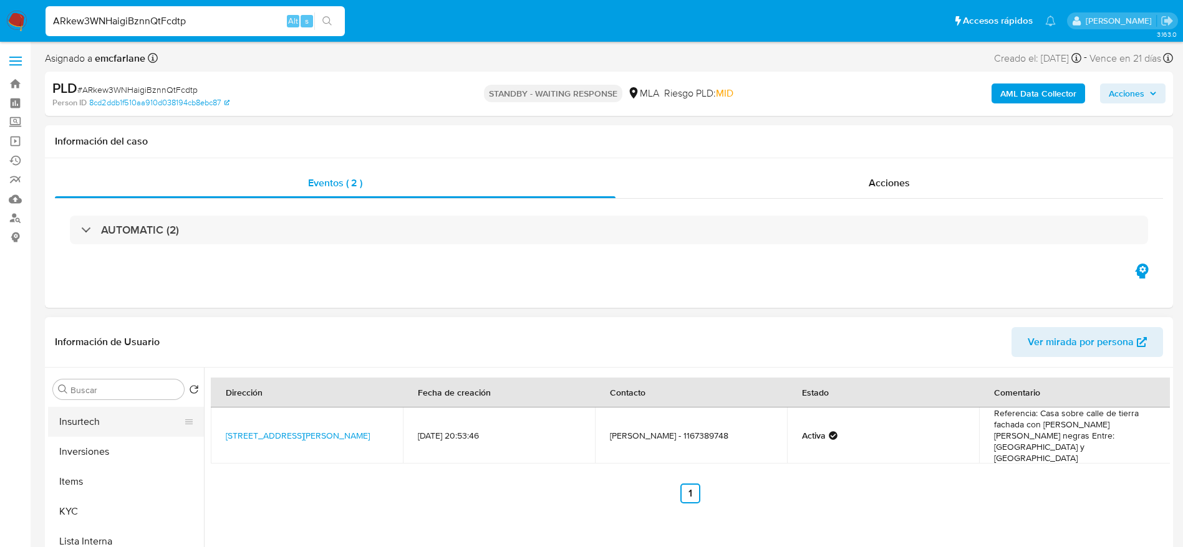
scroll to position [561, 0]
click at [89, 493] on button "KYC" at bounding box center [121, 487] width 146 height 30
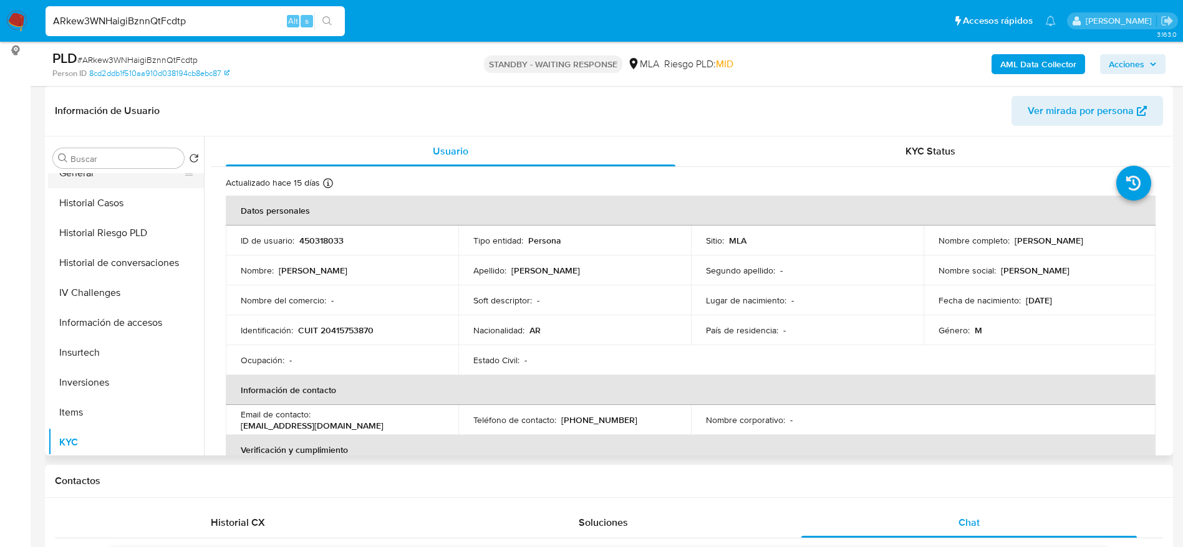
scroll to position [281, 0]
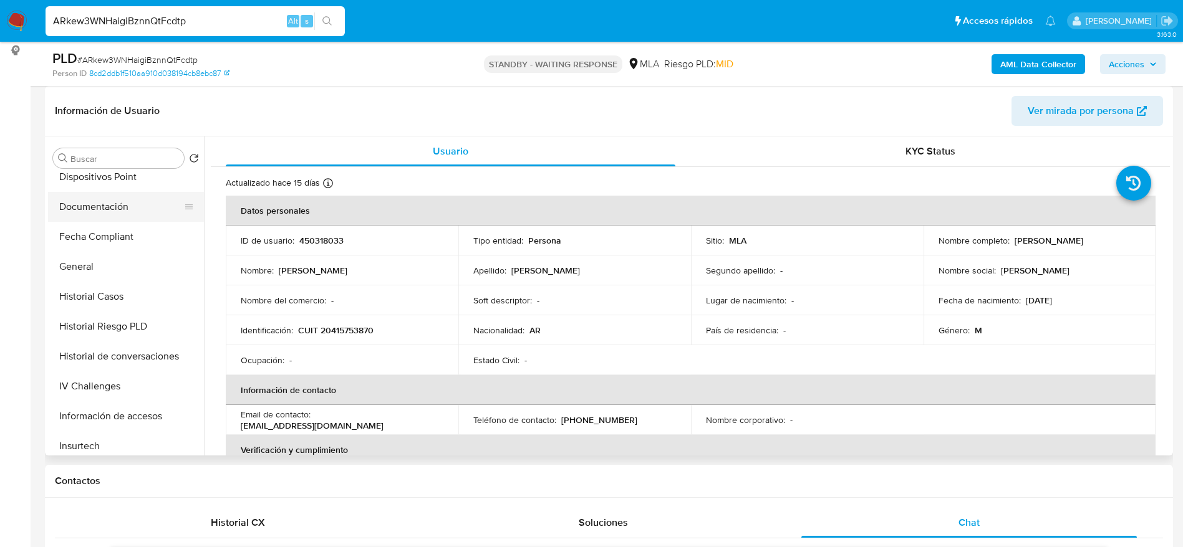
click at [102, 201] on button "Documentación" at bounding box center [121, 207] width 146 height 30
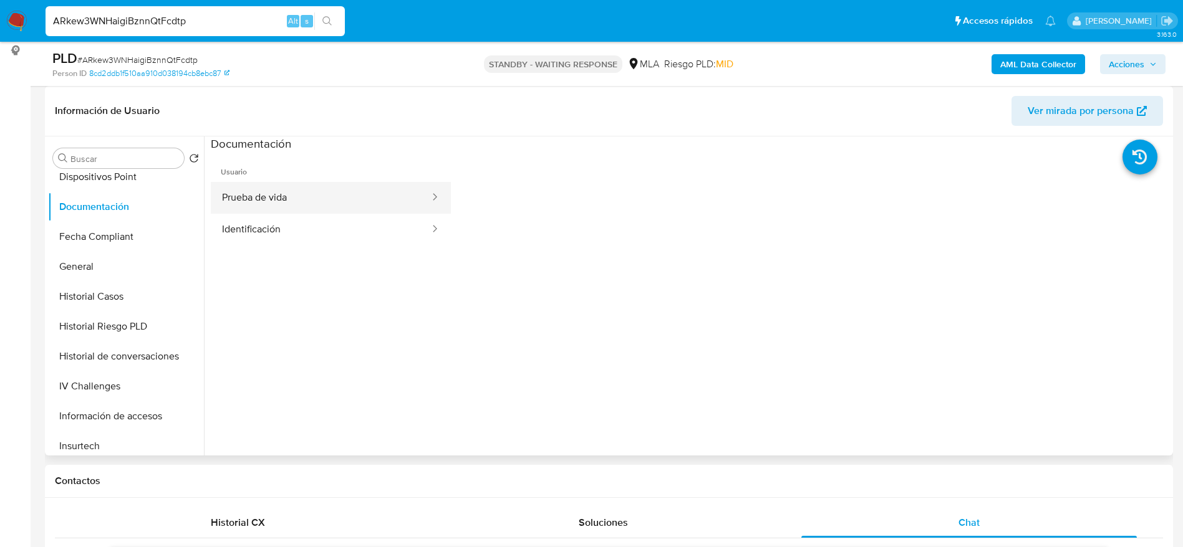
click at [289, 213] on button "Prueba de vida" at bounding box center [321, 198] width 220 height 32
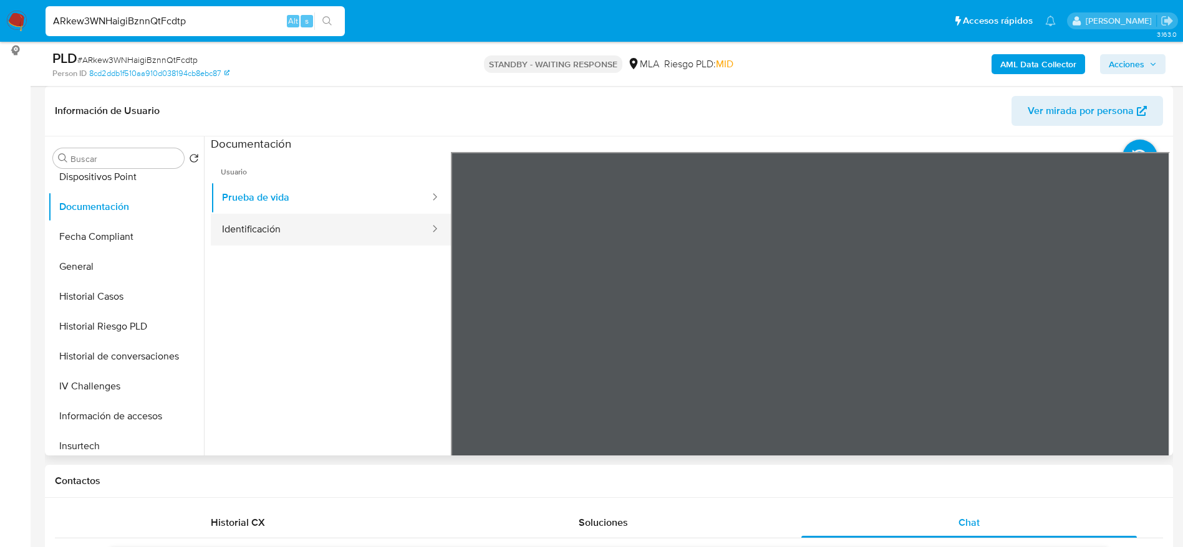
click at [309, 236] on button "Identificación" at bounding box center [321, 230] width 220 height 32
click at [1156, 353] on icon at bounding box center [1153, 354] width 25 height 25
click at [456, 357] on icon at bounding box center [466, 354] width 25 height 25
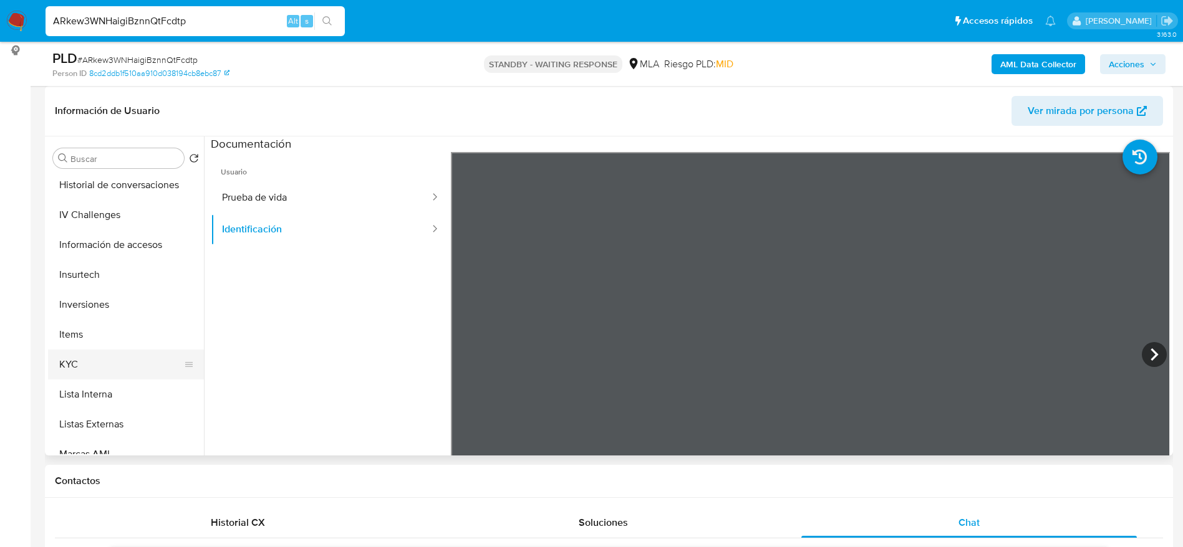
scroll to position [468, 0]
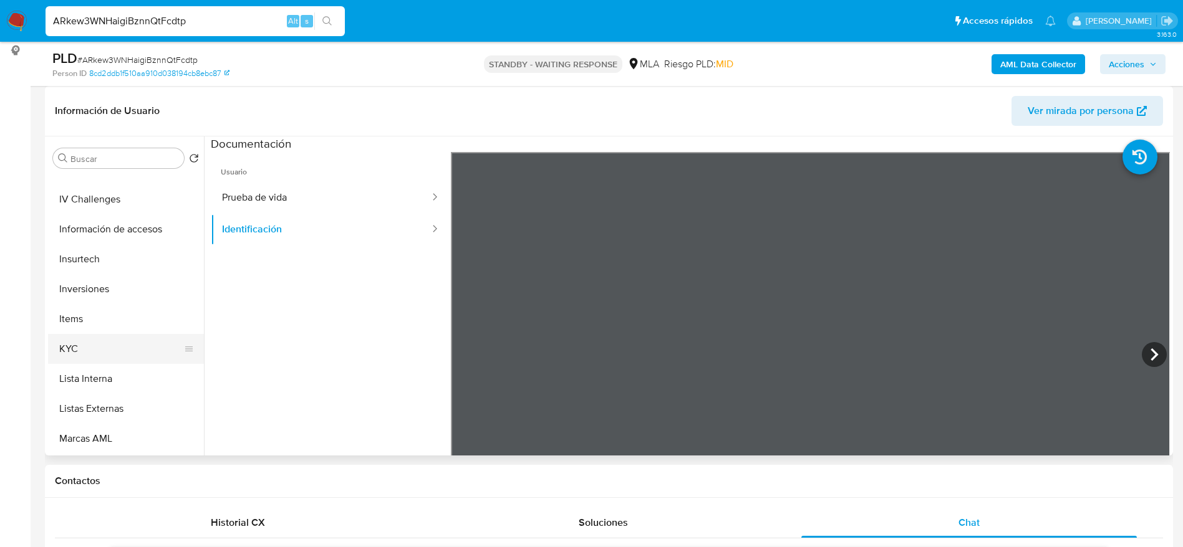
click at [76, 345] on button "KYC" at bounding box center [121, 349] width 146 height 30
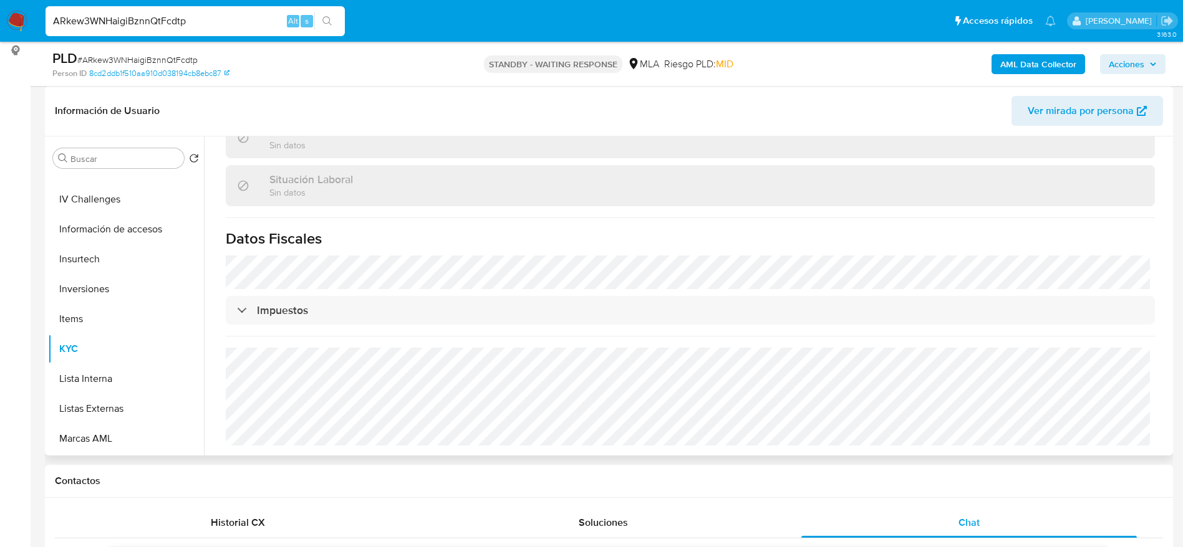
scroll to position [0, 0]
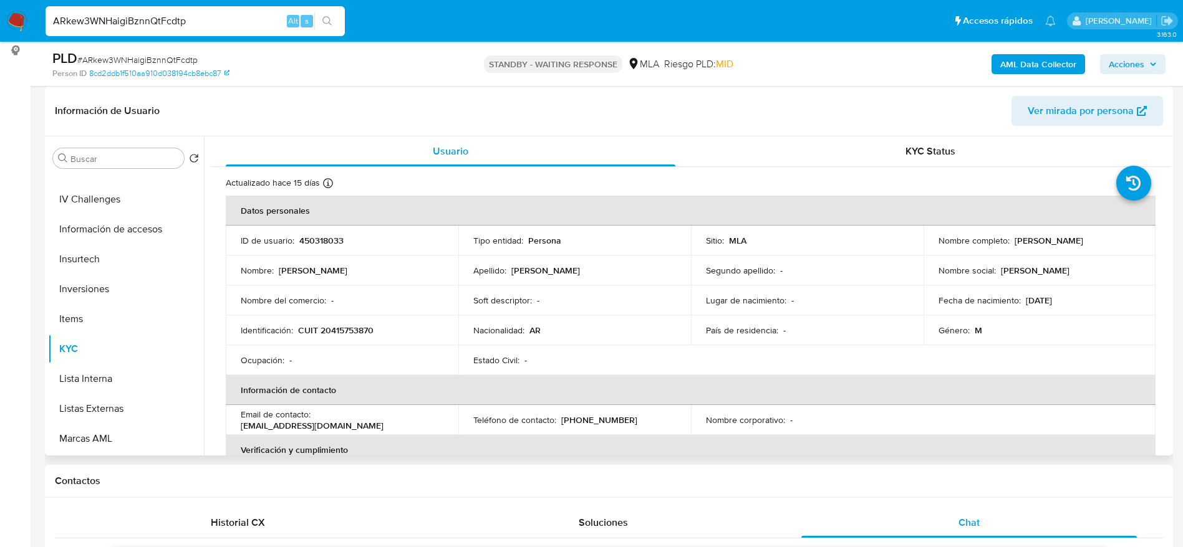
click at [335, 327] on p "CUIT 20415753870" at bounding box center [335, 330] width 75 height 11
copy p "20415753870"
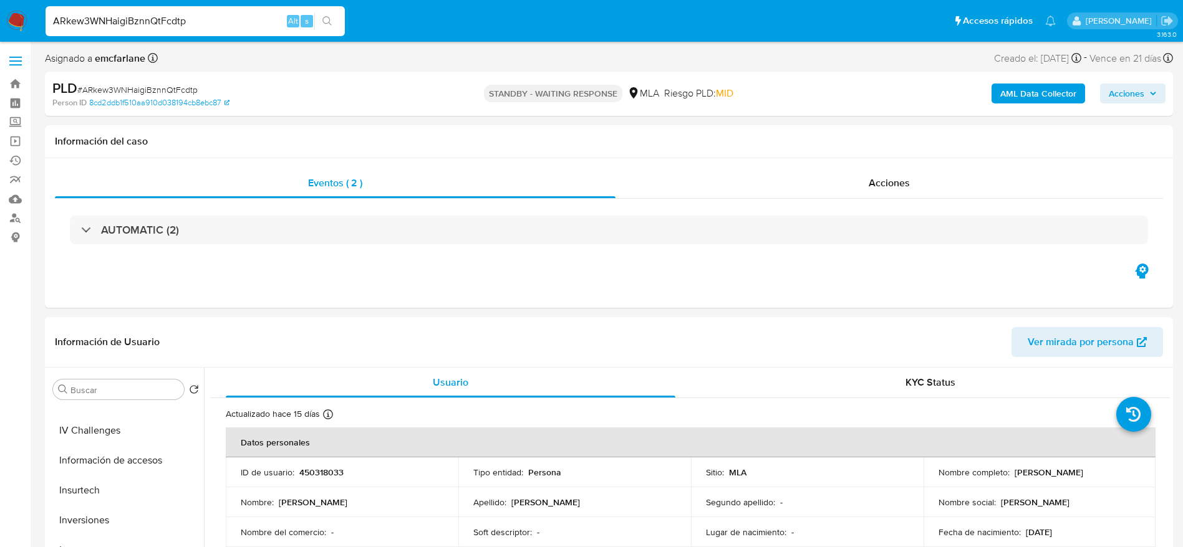
click at [155, 90] on span "# ARkew3WNHaigiBznnQtFcdtp" at bounding box center [137, 90] width 120 height 12
copy span "ARkew3WNHaigiBznnQtFcdtp"
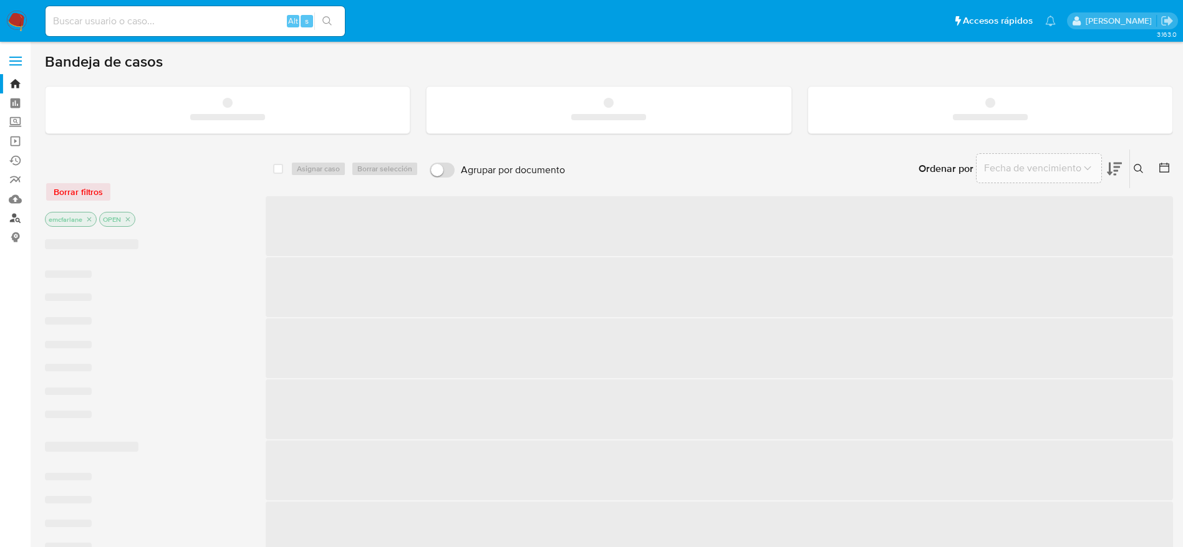
click at [17, 220] on link "Buscador de personas" at bounding box center [74, 218] width 148 height 19
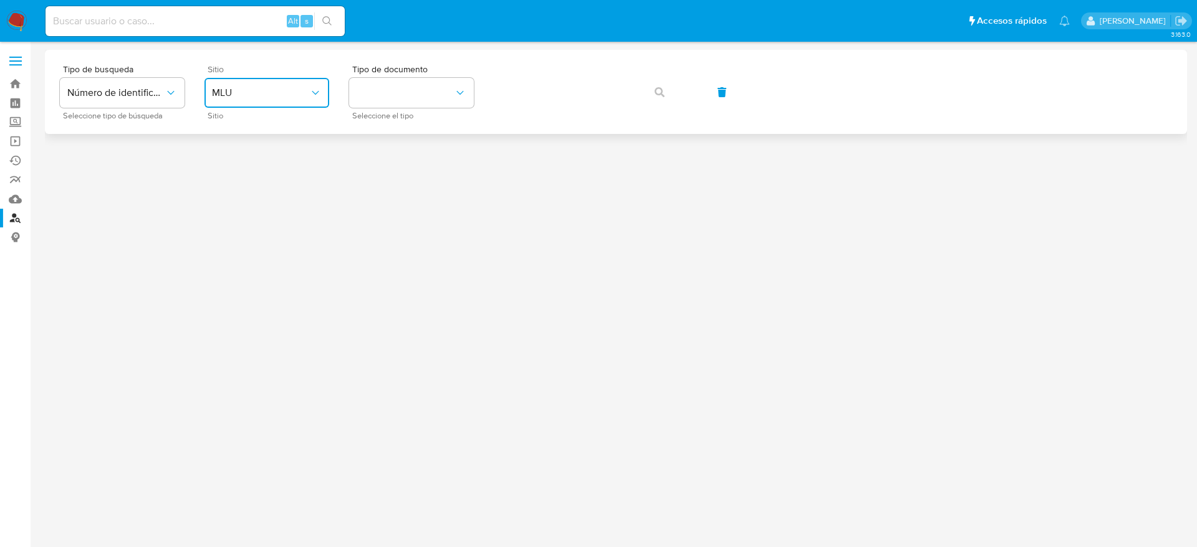
drag, startPoint x: 261, startPoint y: 93, endPoint x: 256, endPoint y: 98, distance: 7.1
click at [259, 94] on span "MLU" at bounding box center [260, 93] width 97 height 12
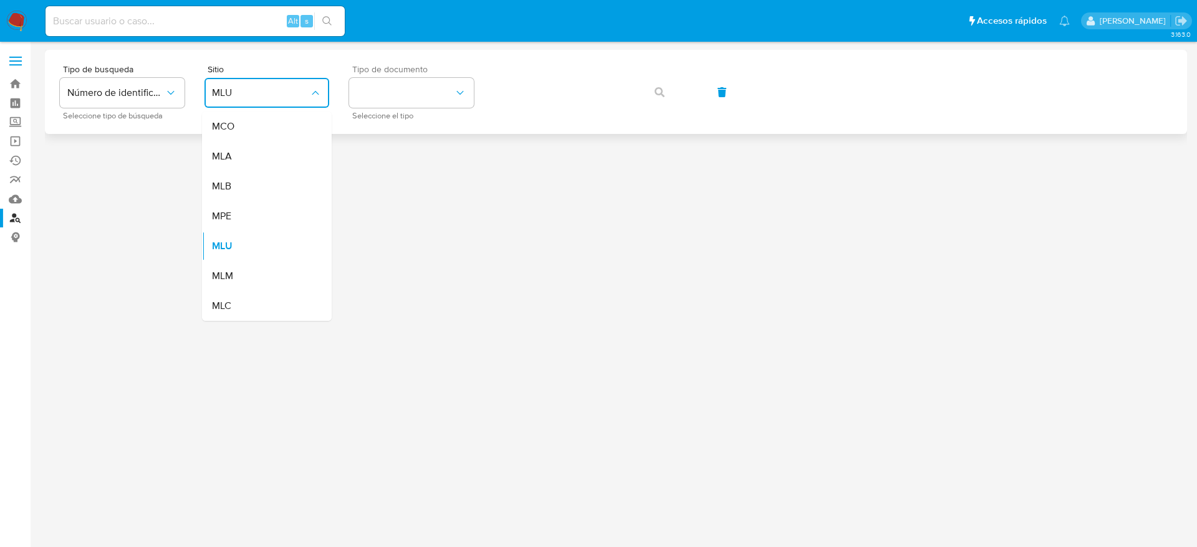
drag, startPoint x: 256, startPoint y: 98, endPoint x: 374, endPoint y: 108, distance: 118.2
click at [248, 166] on div "MLA" at bounding box center [263, 157] width 102 height 30
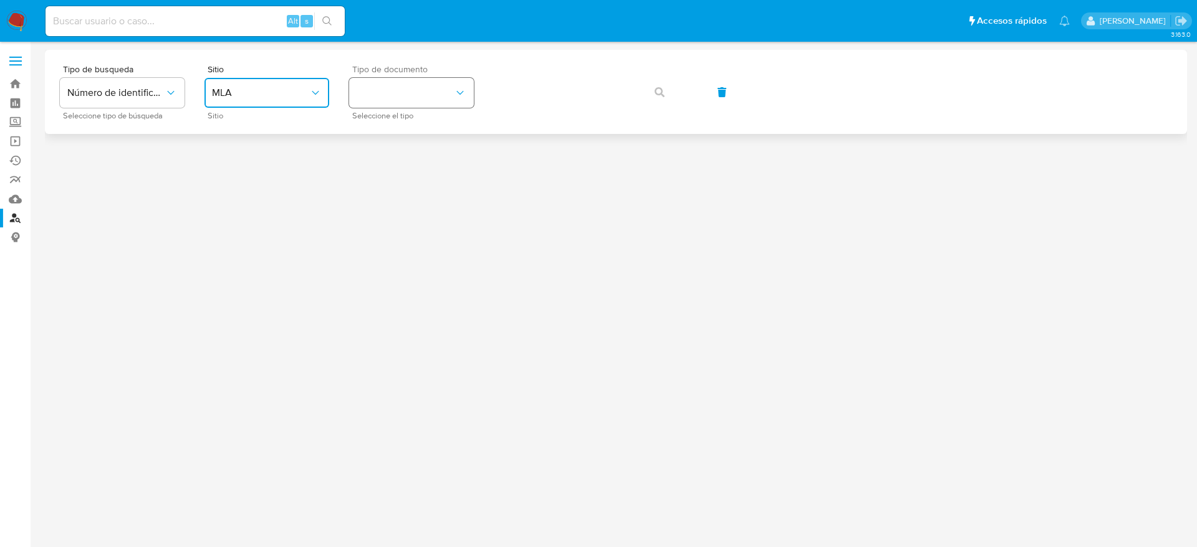
click at [425, 80] on button "identificationType" at bounding box center [411, 93] width 125 height 30
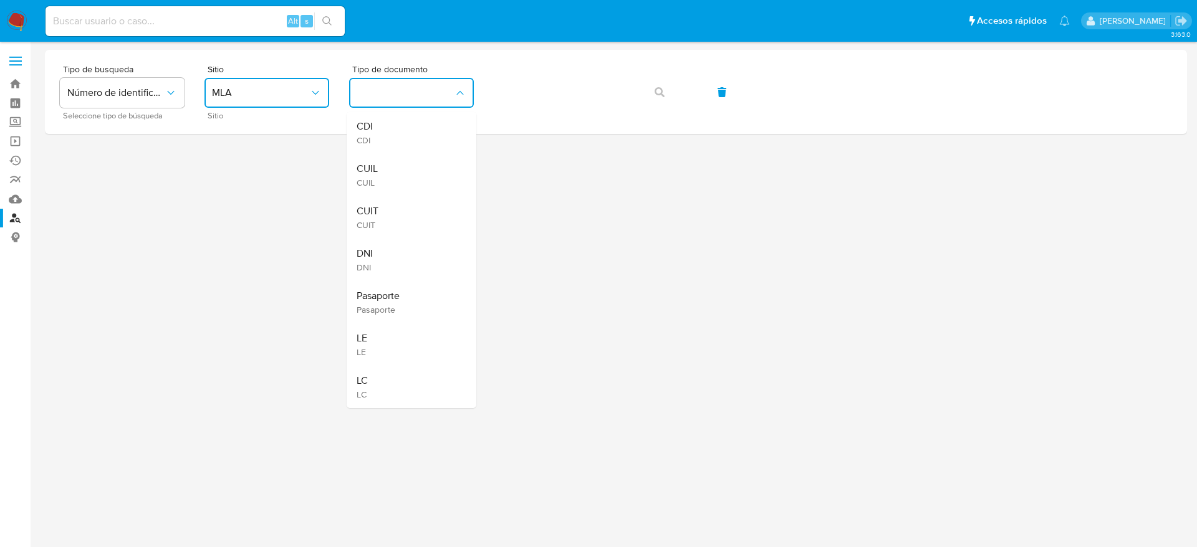
click at [383, 217] on div "CUIT CUIT" at bounding box center [408, 217] width 102 height 42
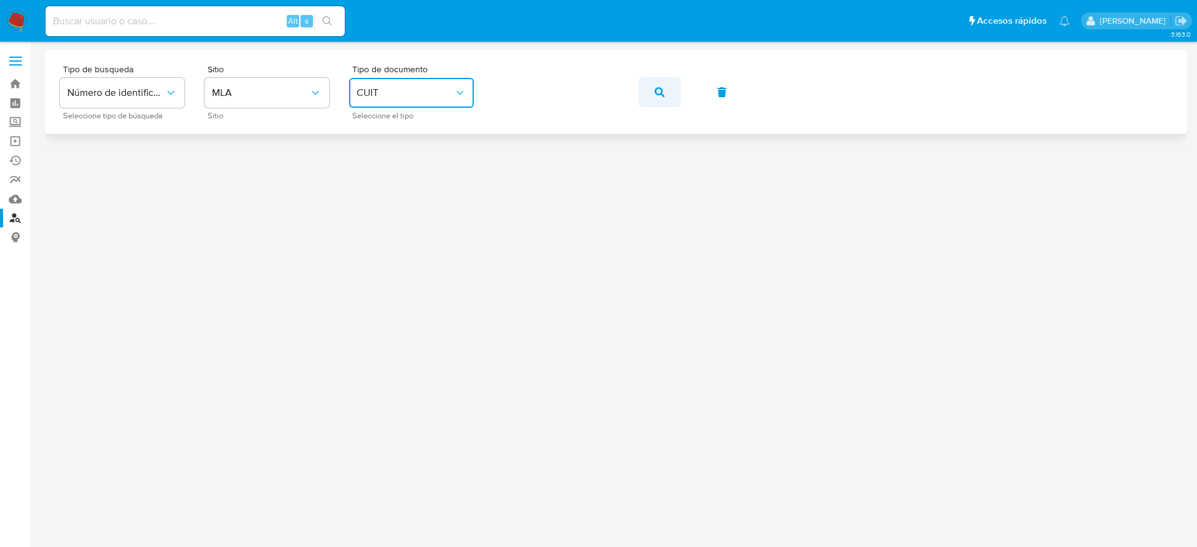
click at [652, 92] on button "button" at bounding box center [659, 92] width 42 height 30
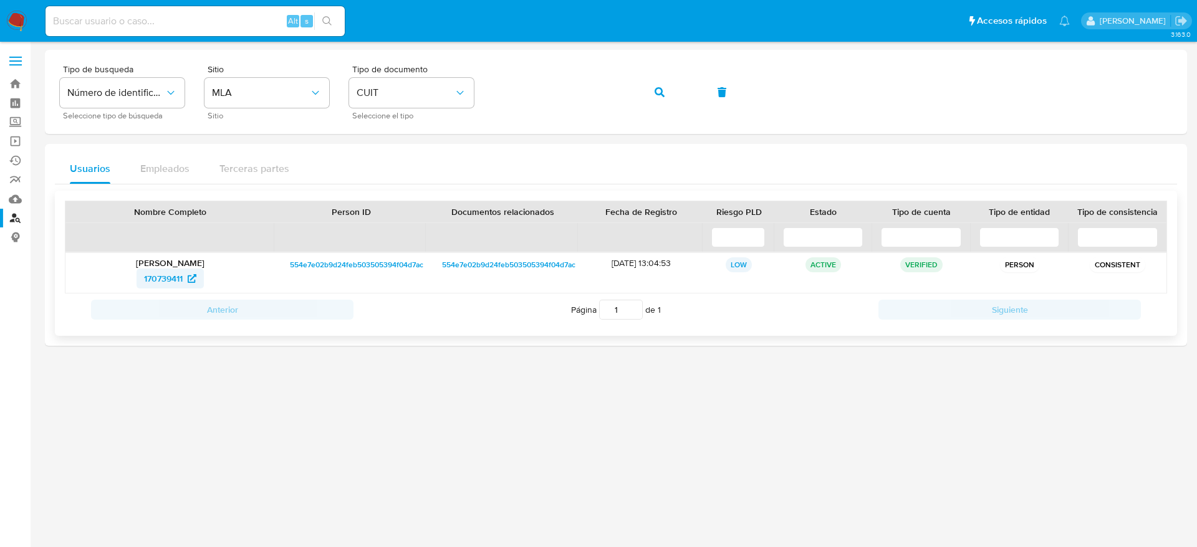
click at [148, 274] on span "170739411" at bounding box center [163, 279] width 39 height 20
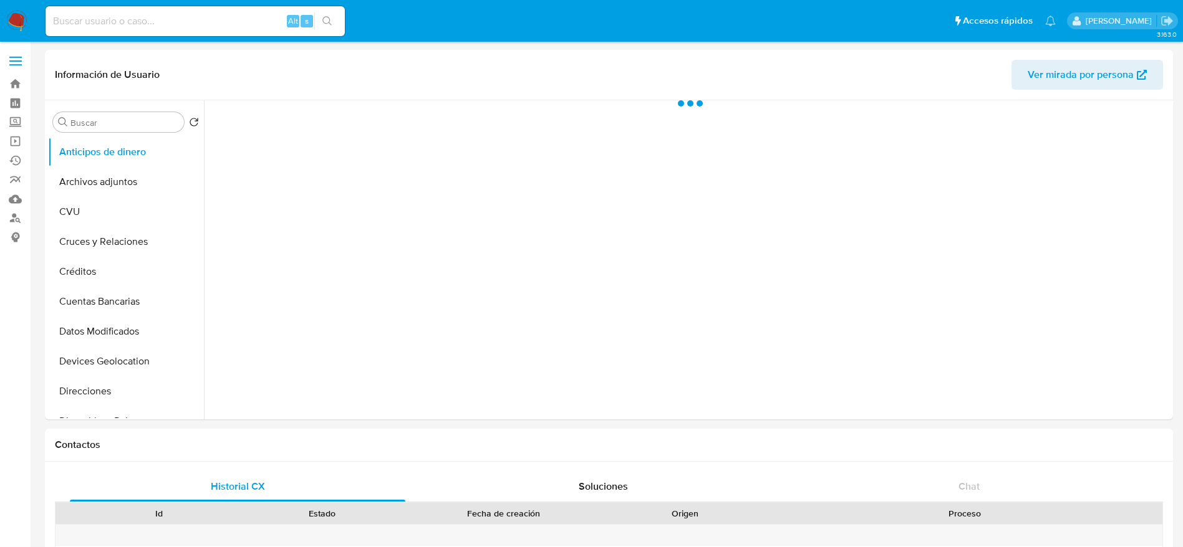
select select "10"
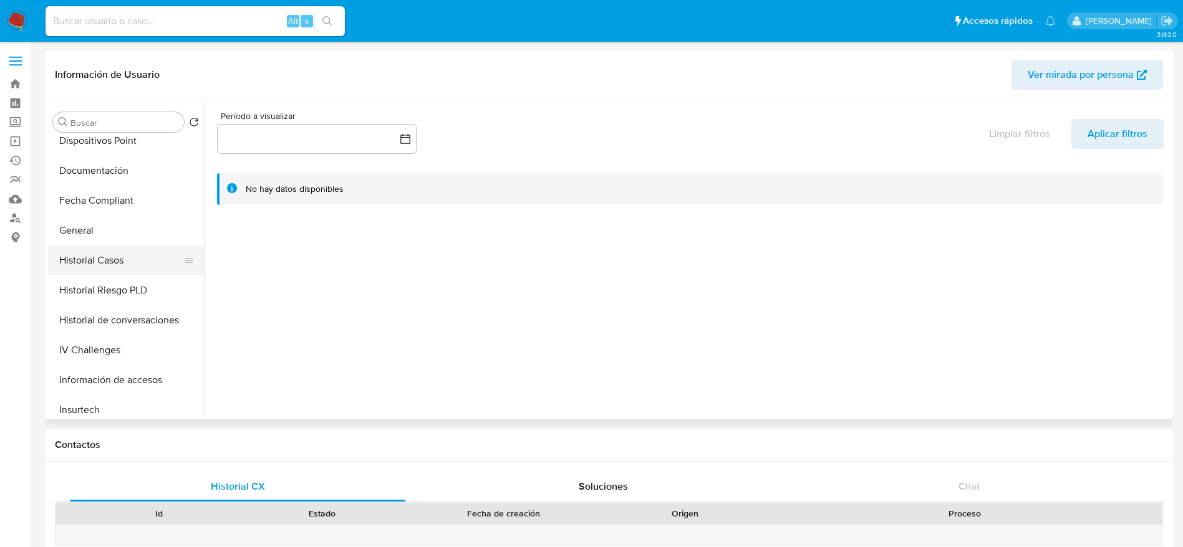
click at [100, 256] on button "Historial Casos" at bounding box center [121, 261] width 146 height 30
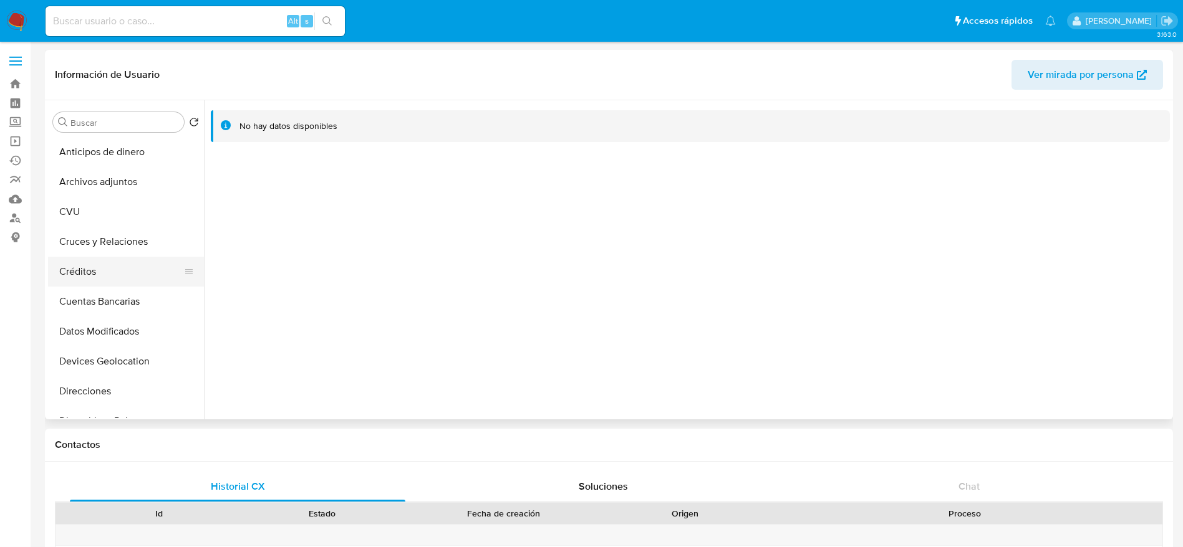
scroll to position [94, 0]
click at [98, 300] on button "Direcciones" at bounding box center [121, 298] width 146 height 30
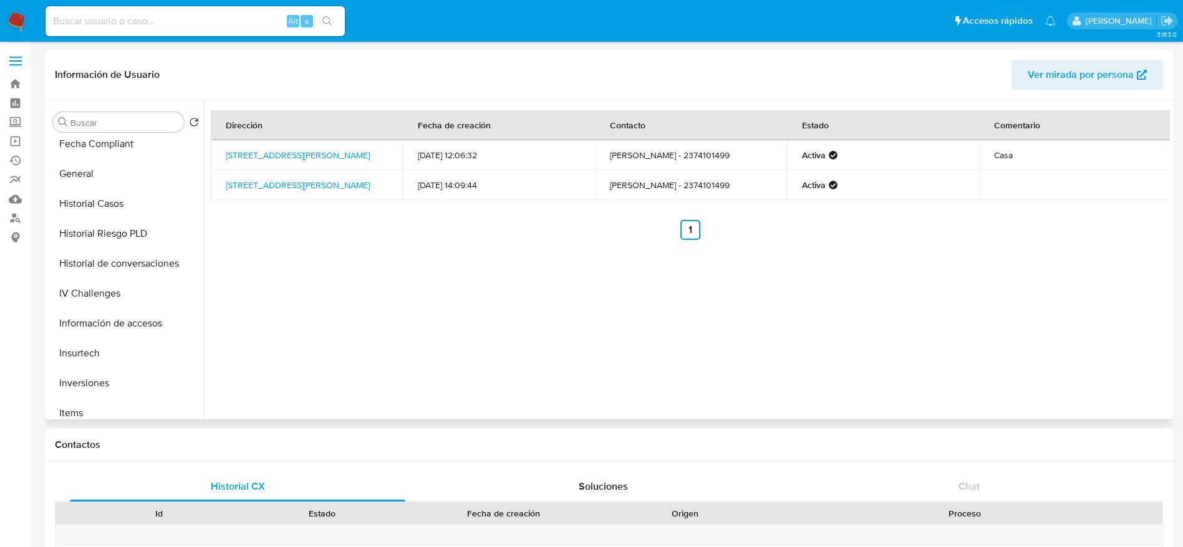
scroll to position [374, 0]
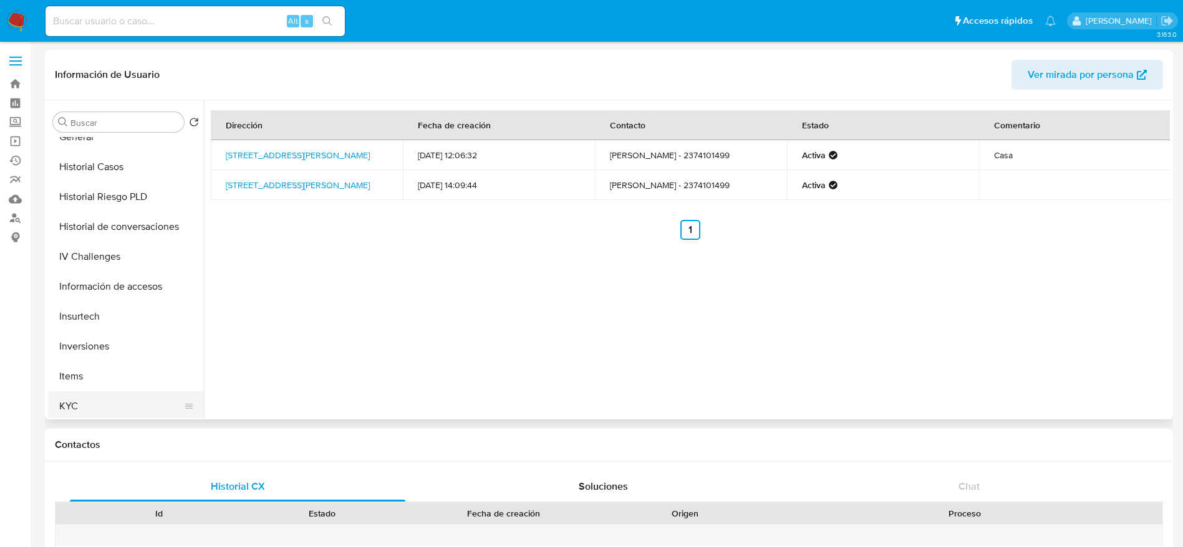
click at [61, 396] on button "KYC" at bounding box center [121, 406] width 146 height 30
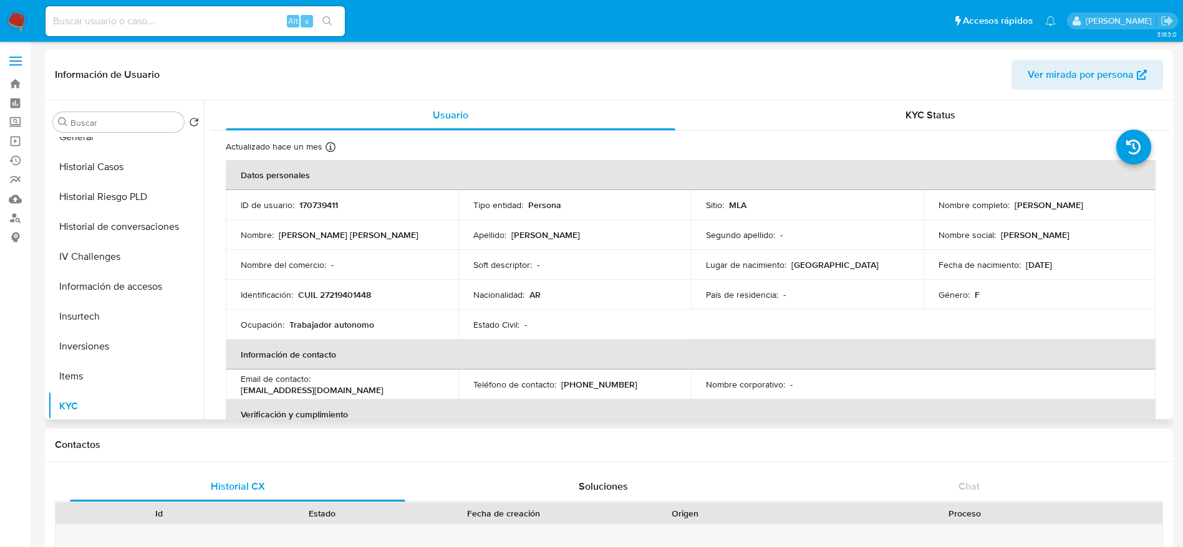
click at [343, 293] on p "CUIL 27219401448" at bounding box center [334, 294] width 73 height 11
copy p "27219401448"
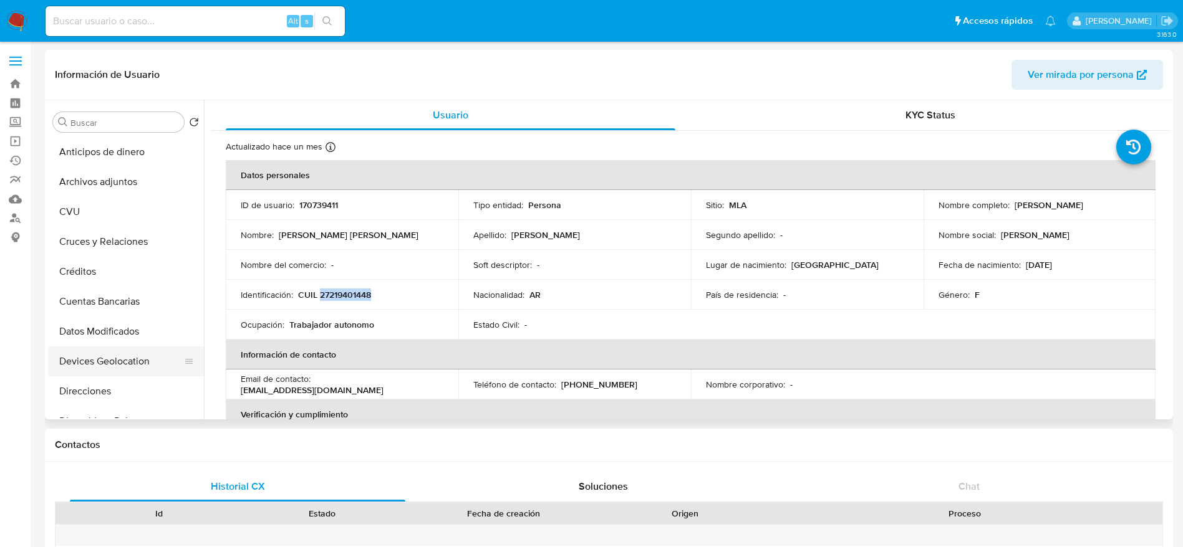
click at [114, 388] on button "Direcciones" at bounding box center [126, 392] width 156 height 30
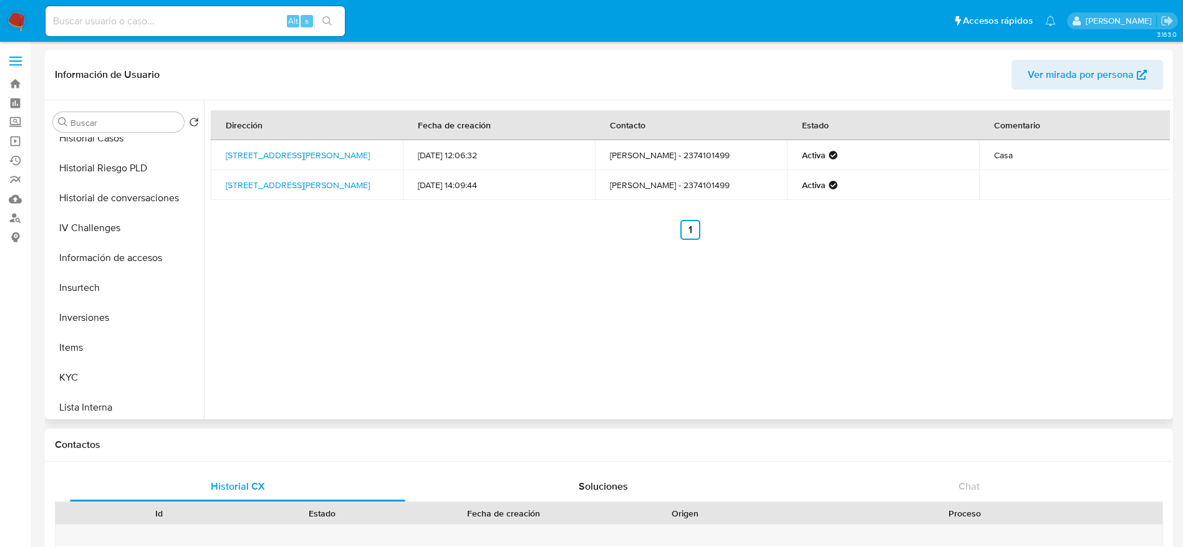
scroll to position [561, 0]
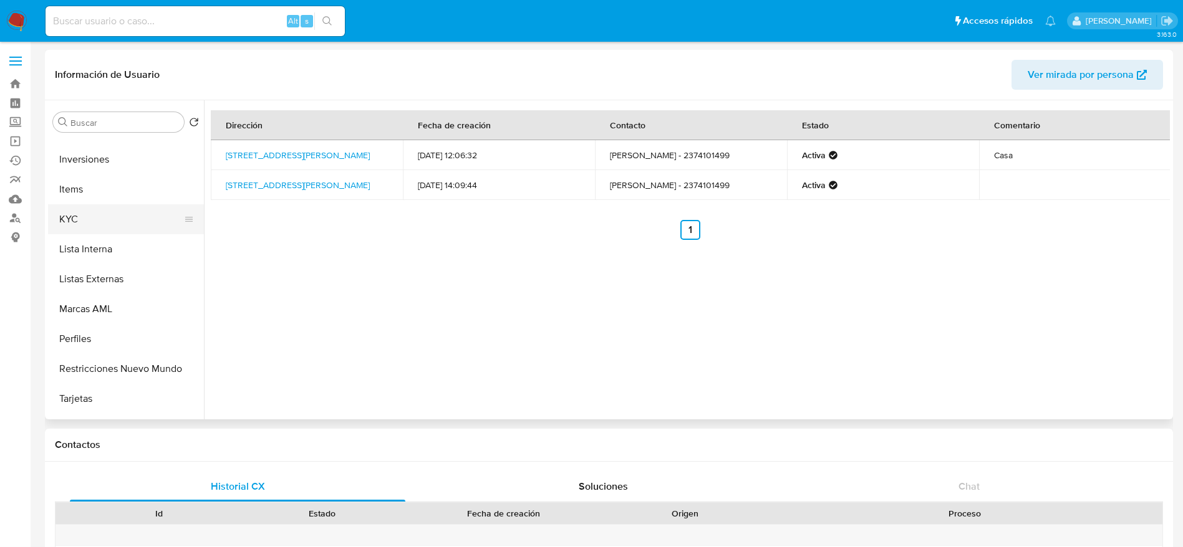
drag, startPoint x: 95, startPoint y: 229, endPoint x: 181, endPoint y: 248, distance: 88.6
click at [95, 229] on button "KYC" at bounding box center [121, 219] width 146 height 30
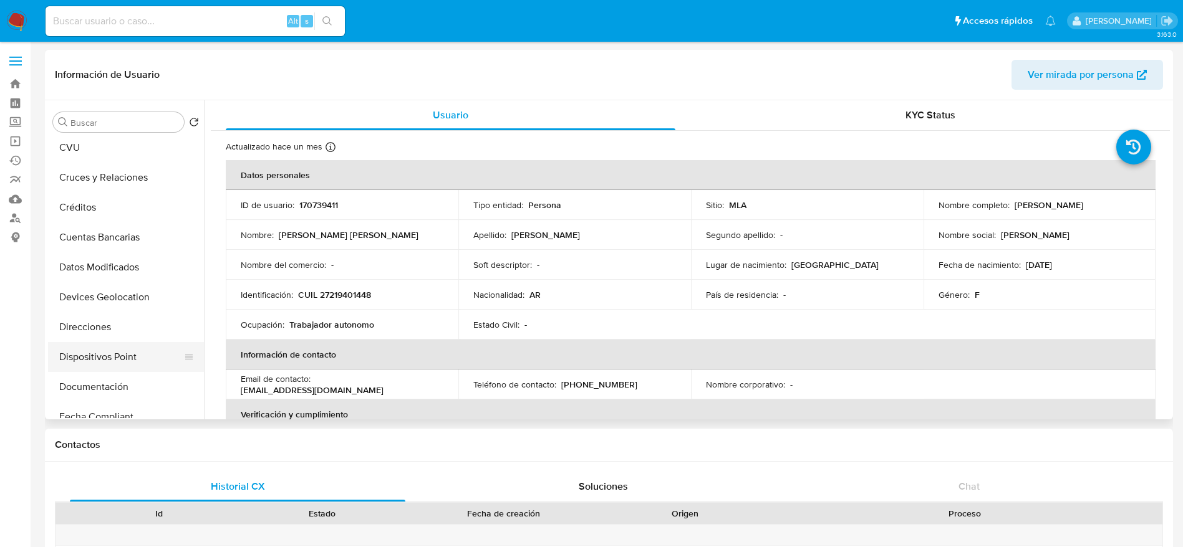
scroll to position [94, 0]
click at [115, 304] on button "Direcciones" at bounding box center [121, 298] width 146 height 30
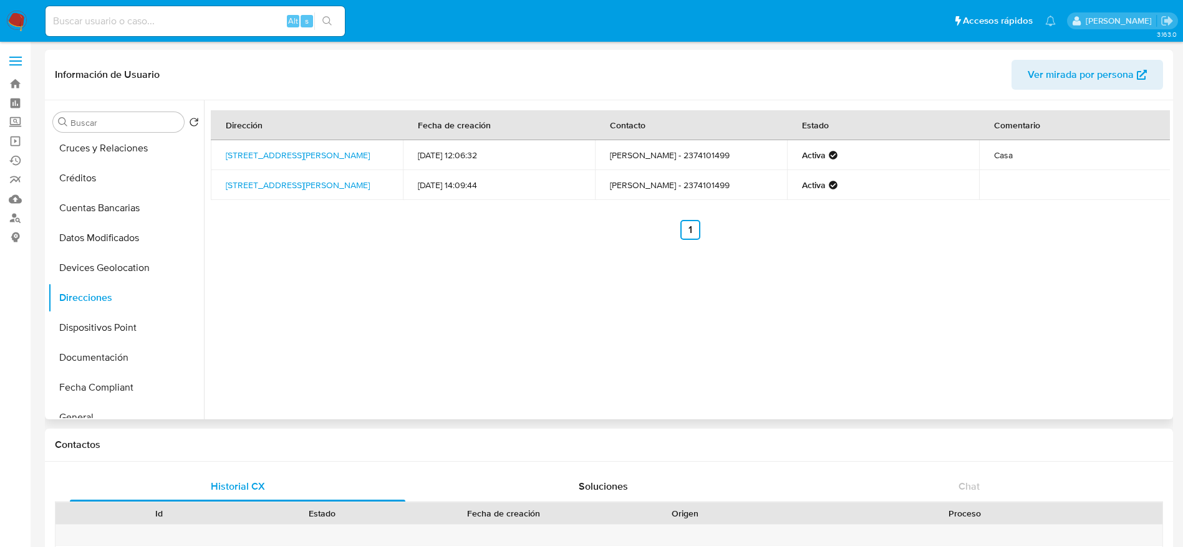
drag, startPoint x: 297, startPoint y: 158, endPoint x: 222, endPoint y: 146, distance: 75.7
click at [222, 146] on td "Bolivia 5074, Moreno, Buenos Aires, 1744, Argentina 5074" at bounding box center [307, 155] width 192 height 30
copy link "Bolivia 5074, Moreno, Buenos Aires, 1744, Argentina 5074"
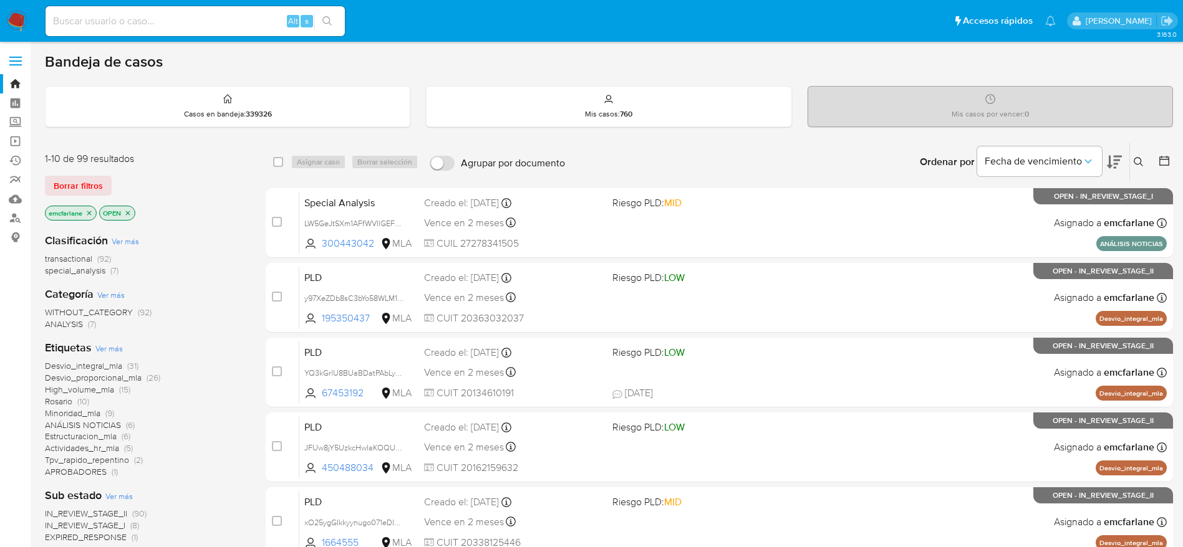
click at [1161, 156] on icon at bounding box center [1164, 161] width 10 height 10
click at [1164, 160] on icon at bounding box center [1164, 161] width 12 height 12
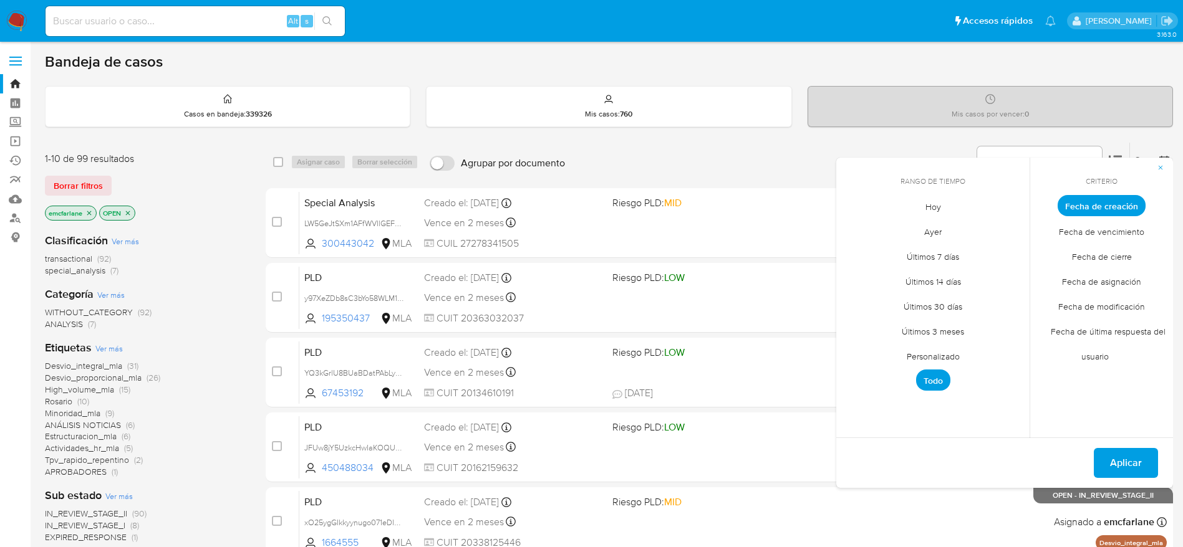
click at [950, 356] on span "Personalizado" at bounding box center [932, 356] width 79 height 26
click at [846, 228] on div "octubre 2025 octubre 2025 lun lunes mar martes mié miércoles jue jueves vie vie…" at bounding box center [932, 301] width 199 height 197
click at [850, 228] on icon "Mes anterior" at bounding box center [855, 228] width 15 height 15
drag, startPoint x: 957, startPoint y: 276, endPoint x: 1025, endPoint y: 363, distance: 111.1
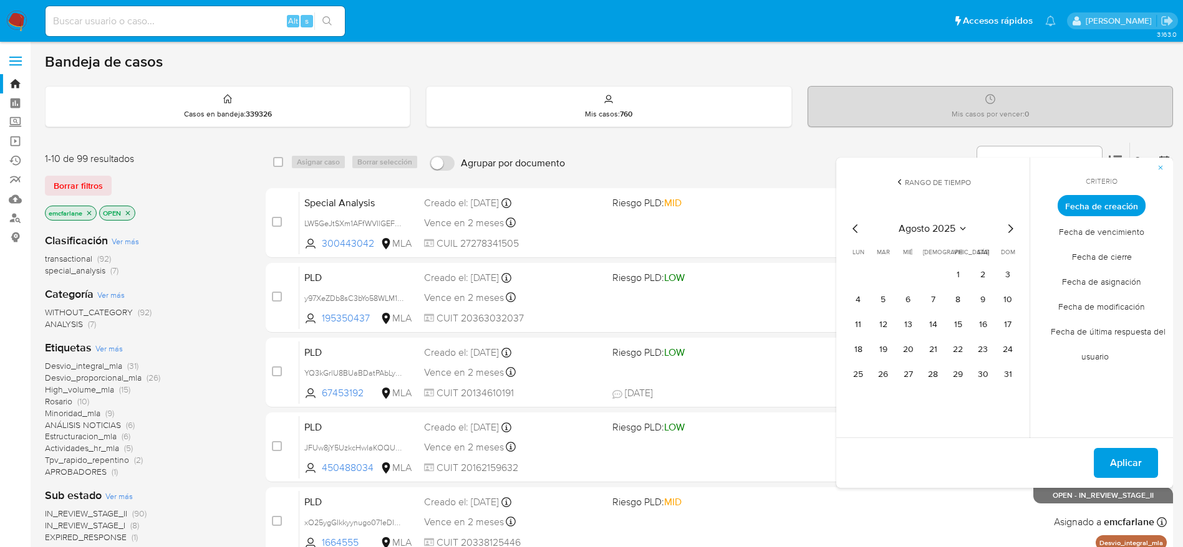
click at [957, 277] on button "1" at bounding box center [958, 275] width 20 height 20
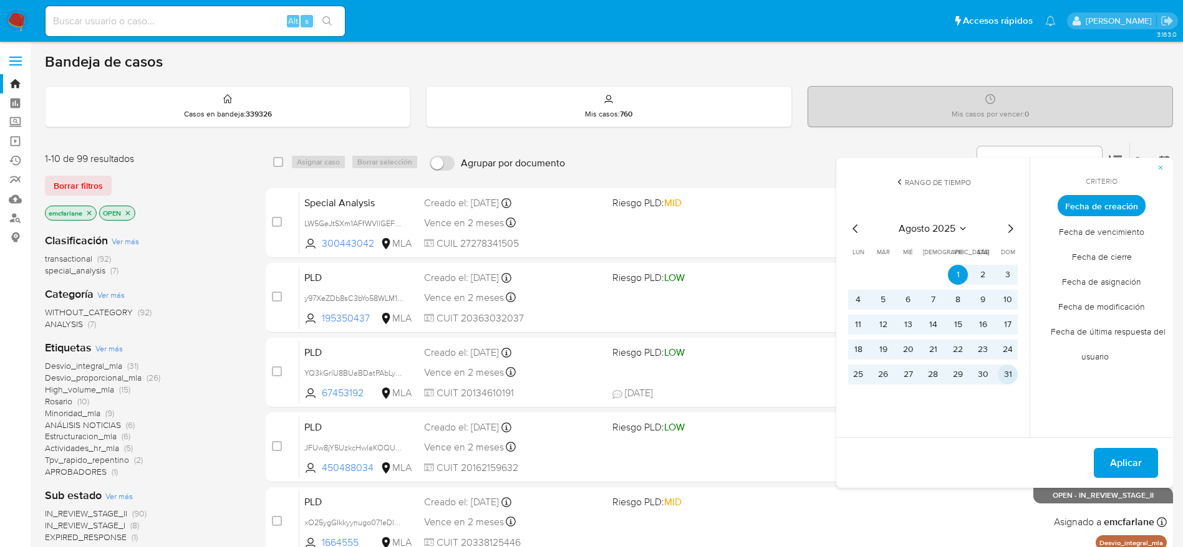
click at [1009, 377] on button "31" at bounding box center [1007, 375] width 20 height 20
drag, startPoint x: 1132, startPoint y: 467, endPoint x: 1102, endPoint y: 464, distance: 30.6
click at [1131, 466] on span "Aplicar" at bounding box center [1126, 462] width 32 height 27
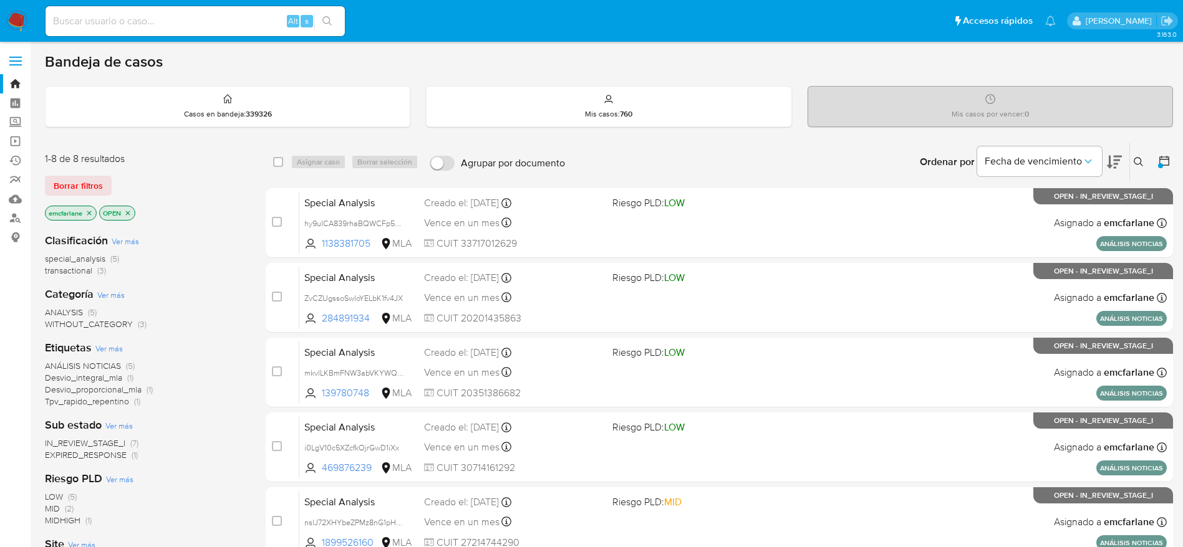
click at [103, 267] on span "(3)" at bounding box center [101, 270] width 9 height 12
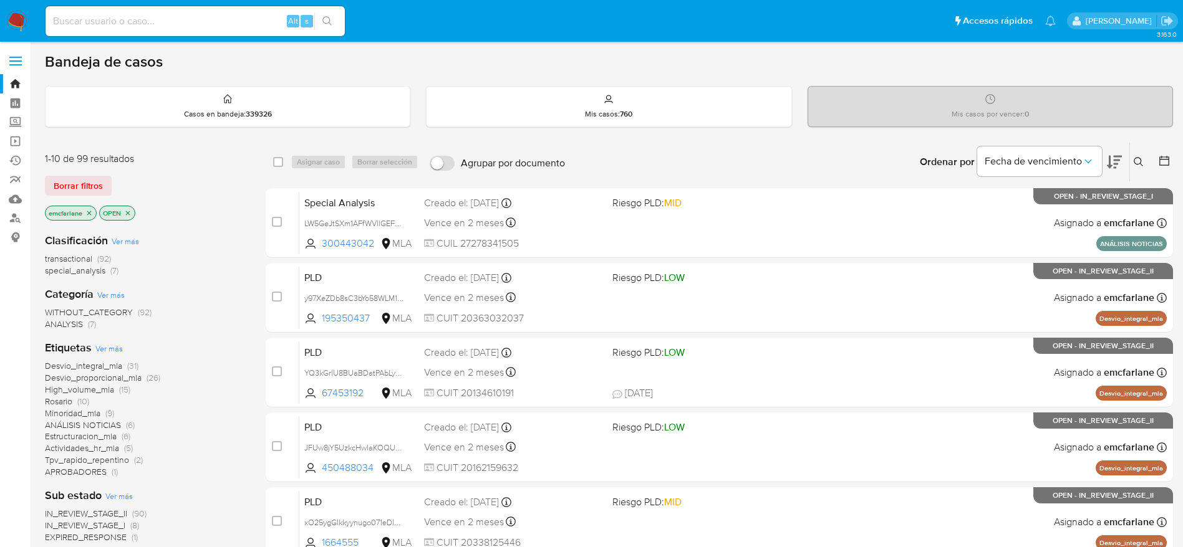
click at [92, 173] on div "1-10 de 99 resultados Borrar filtros emcfarlane OPEN" at bounding box center [144, 187] width 199 height 71
click at [99, 182] on span "Borrar filtros" at bounding box center [78, 185] width 49 height 17
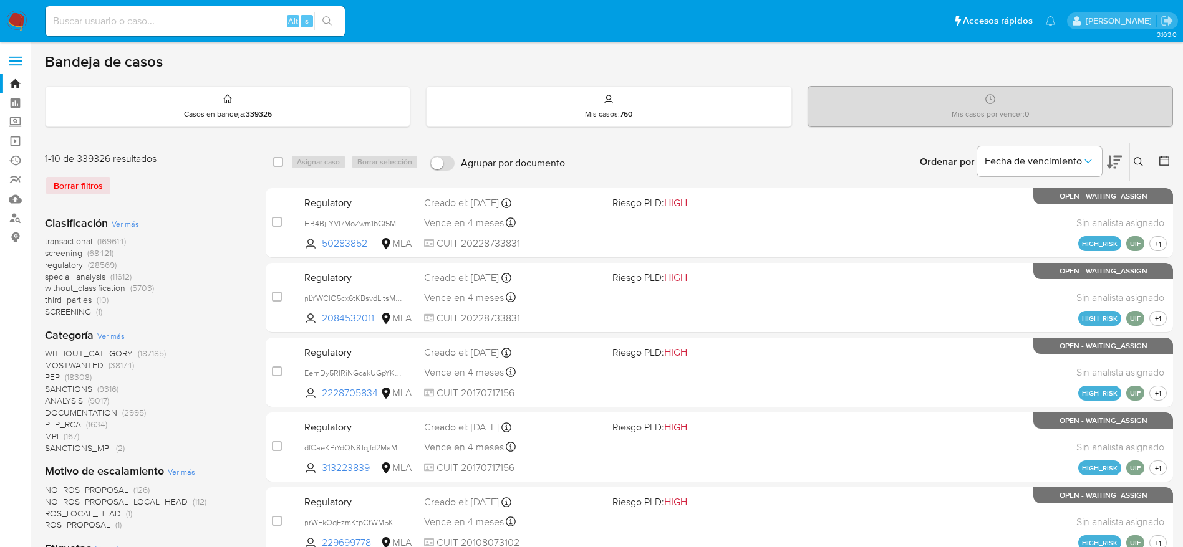
drag, startPoint x: 1141, startPoint y: 164, endPoint x: 1125, endPoint y: 175, distance: 19.7
click at [1141, 163] on icon at bounding box center [1138, 162] width 10 height 10
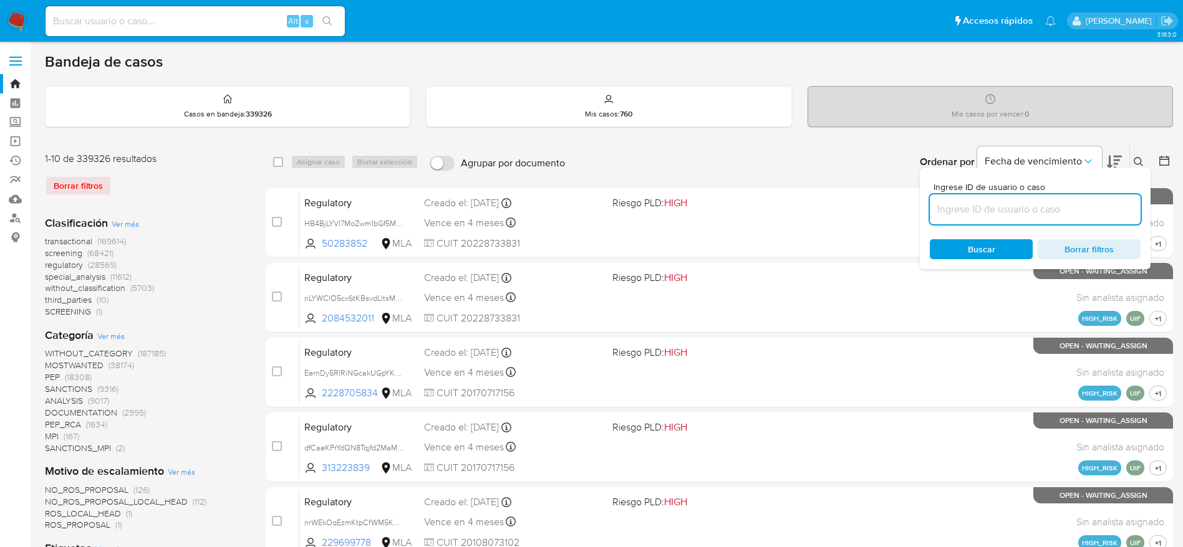
click at [1033, 204] on input at bounding box center [1034, 209] width 211 height 16
type input "ARkew3WNHaigiBznnQtFcdtp"
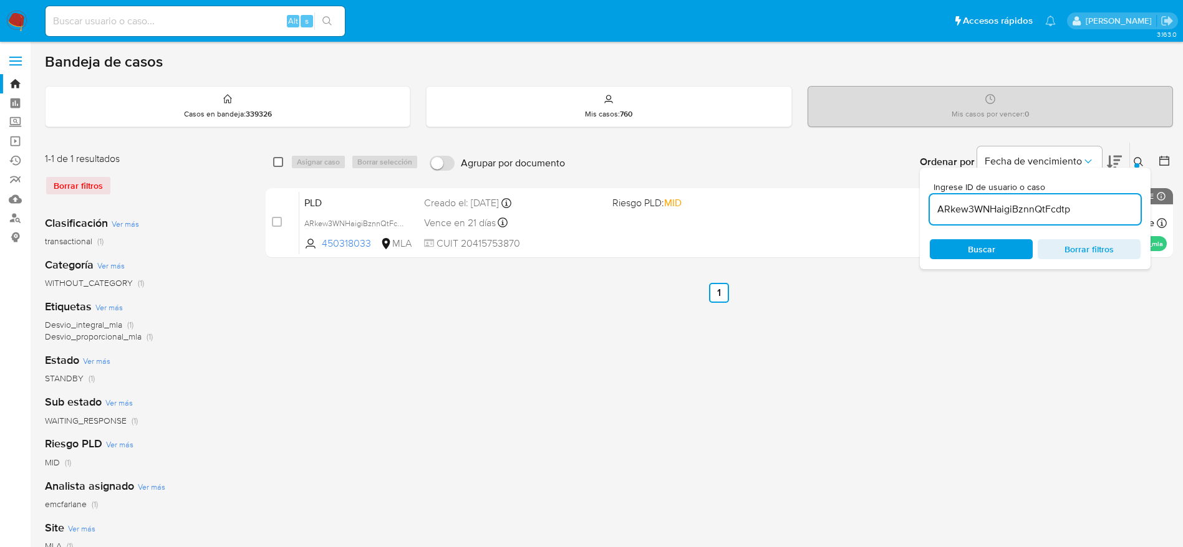
drag, startPoint x: 281, startPoint y: 164, endPoint x: 294, endPoint y: 168, distance: 14.4
click at [281, 165] on input "checkbox" at bounding box center [278, 162] width 10 height 10
checkbox input "true"
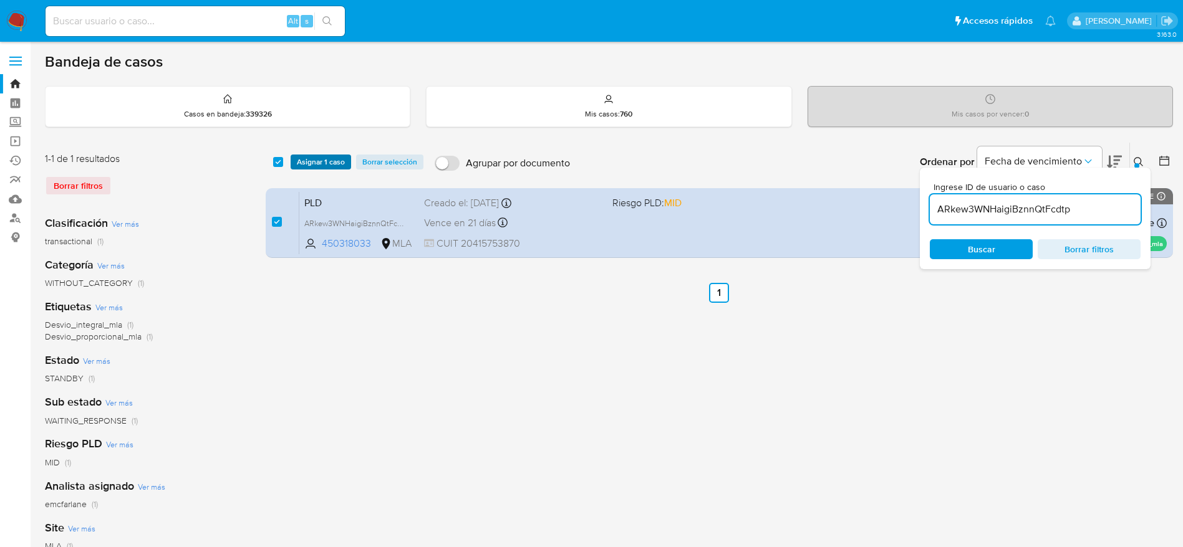
click at [317, 167] on span "Asignar 1 caso" at bounding box center [321, 162] width 48 height 12
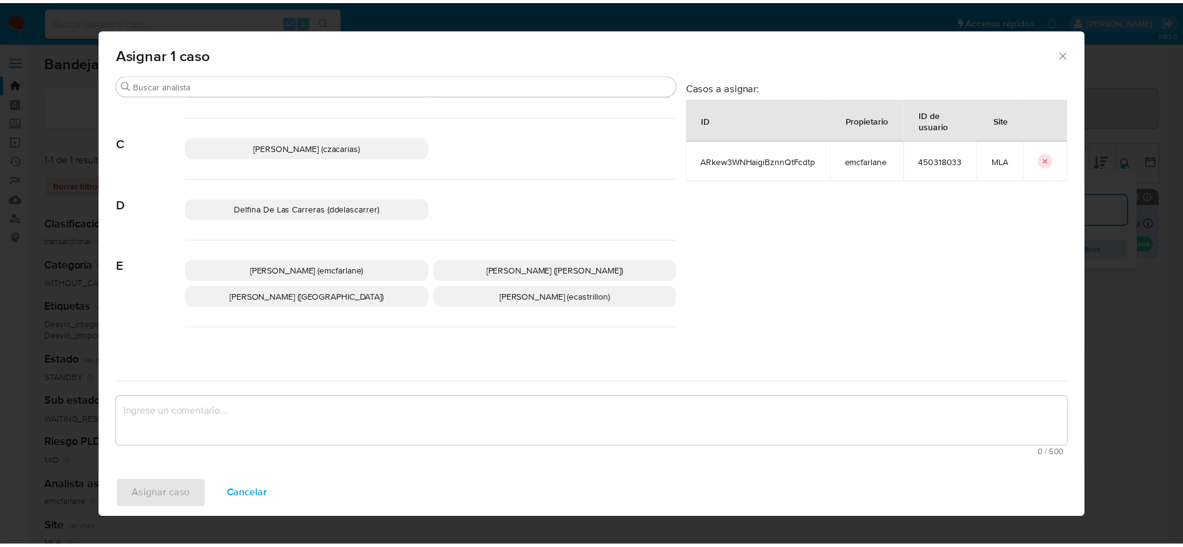
scroll to position [94, 0]
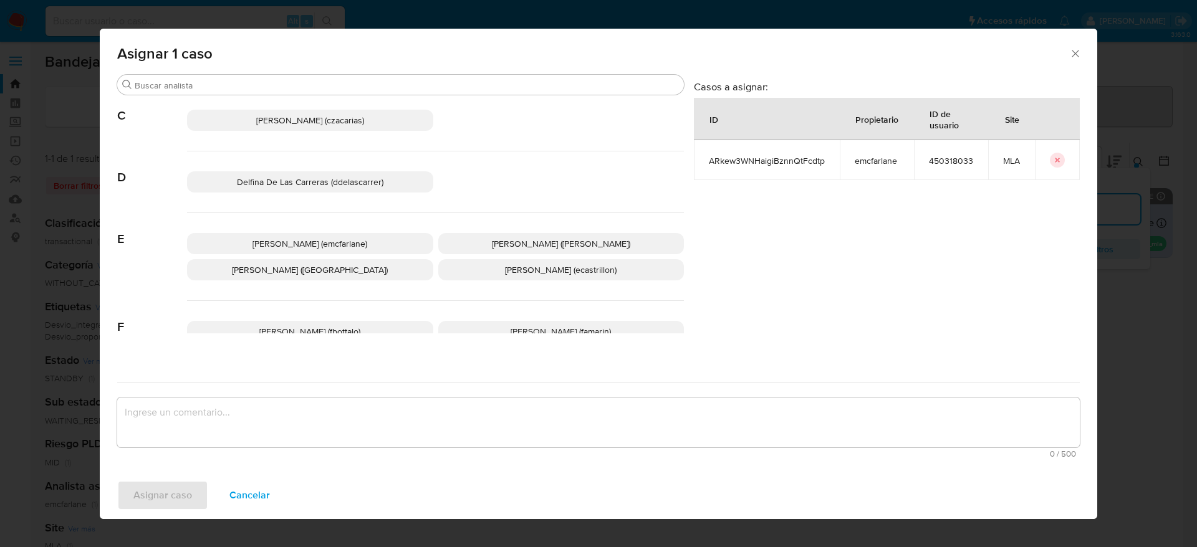
click at [356, 248] on span "Elaine Mc Farlane (emcfarlane)" at bounding box center [309, 244] width 115 height 12
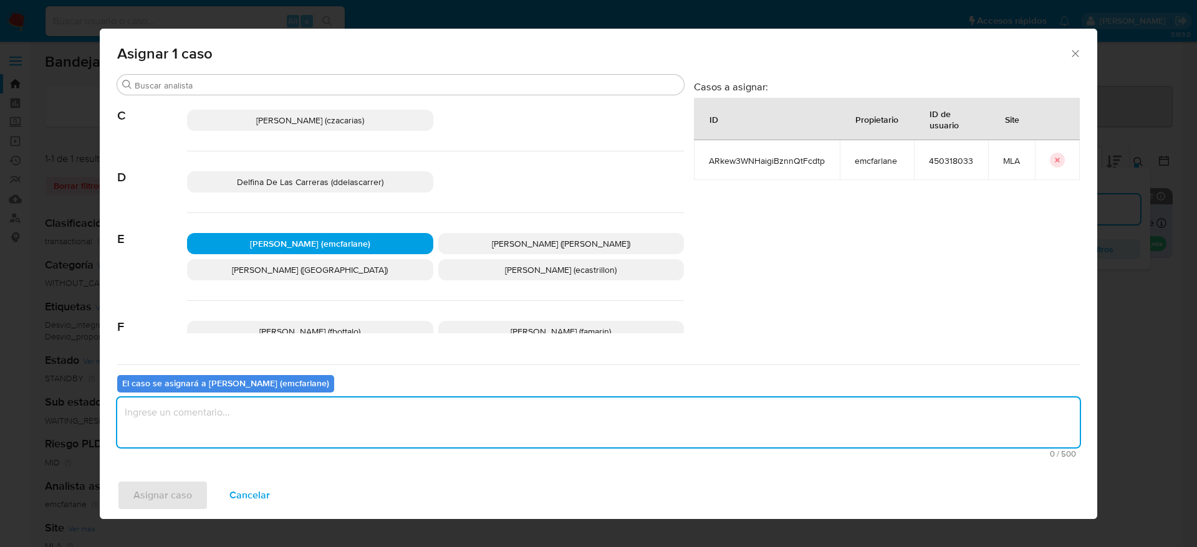
drag, startPoint x: 242, startPoint y: 417, endPoint x: 151, endPoint y: 500, distance: 123.6
click at [241, 419] on textarea "assign-modal" at bounding box center [598, 423] width 963 height 50
click at [155, 487] on span "Asignar caso" at bounding box center [162, 495] width 59 height 27
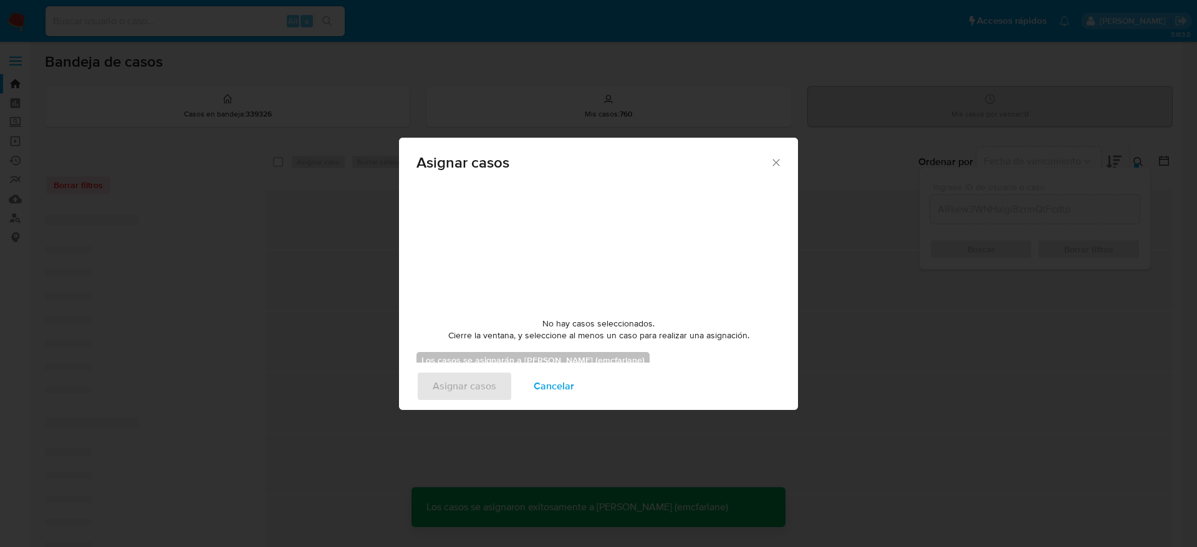
checkbox input "false"
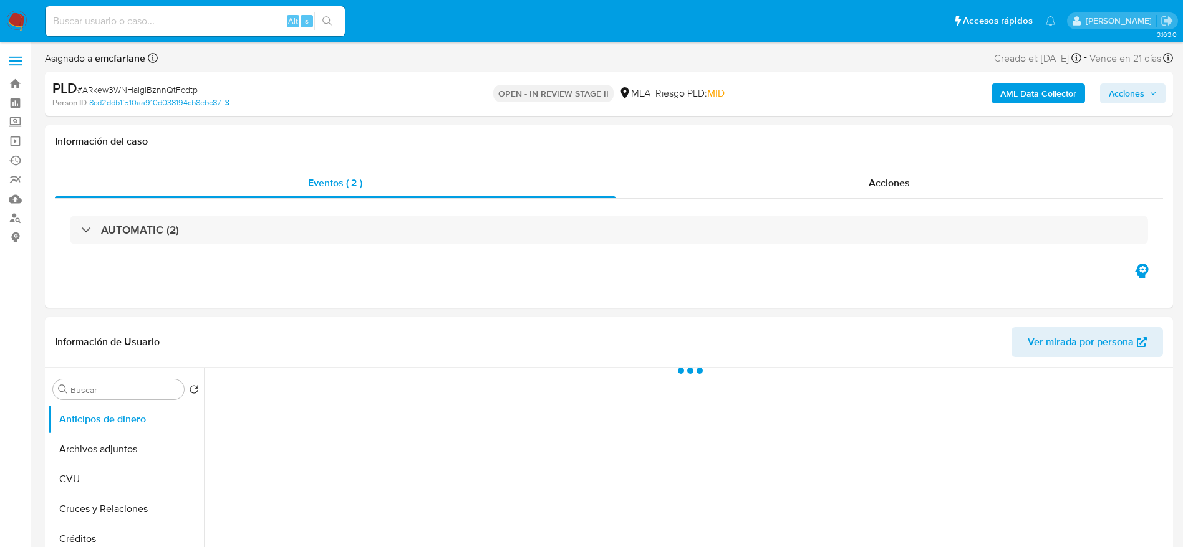
select select "10"
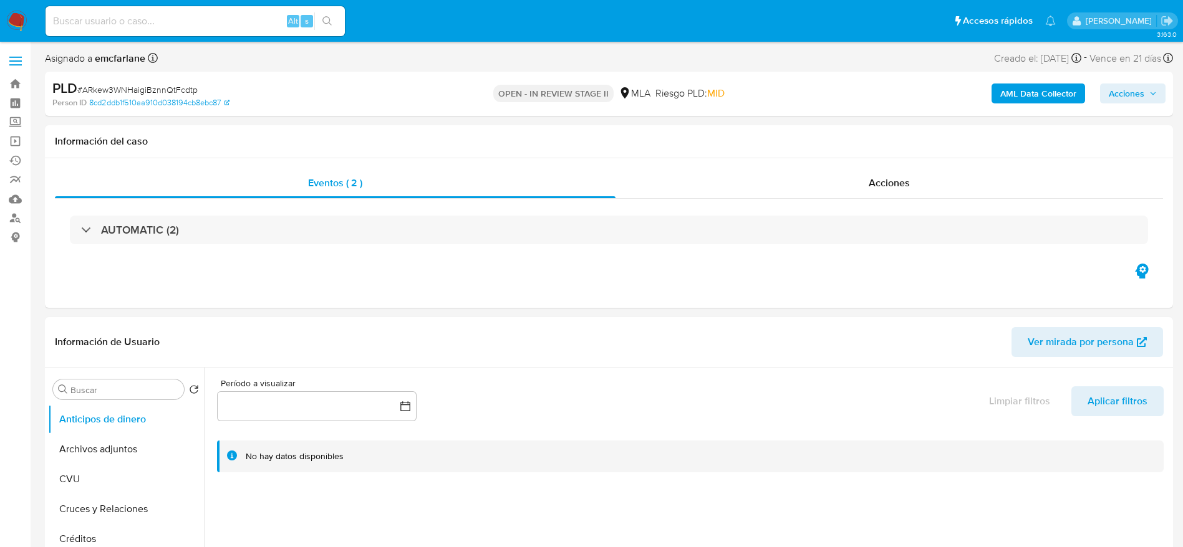
click at [1132, 105] on div "AML Data Collector Acciones" at bounding box center [981, 93] width 368 height 29
click at [1131, 101] on span "Acciones" at bounding box center [1126, 94] width 36 height 20
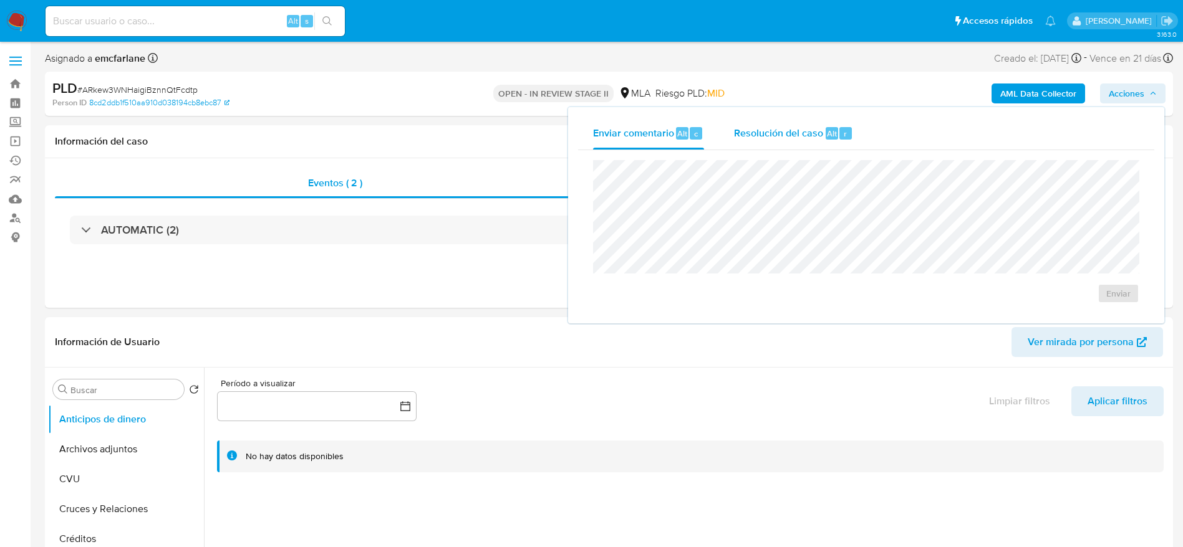
click at [791, 140] on span "Resolución del caso" at bounding box center [778, 133] width 89 height 14
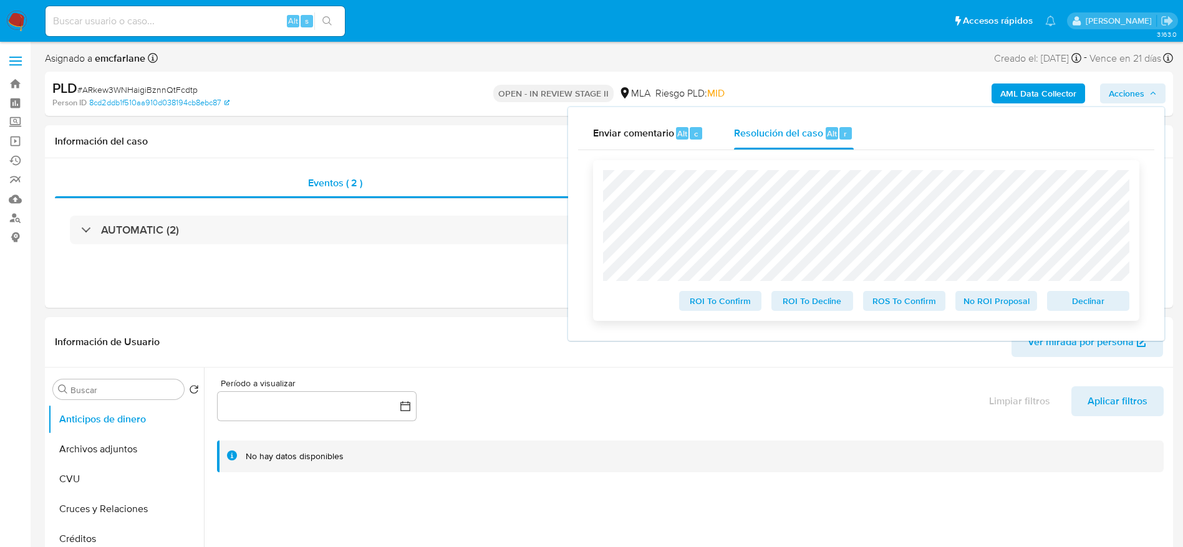
click at [1099, 309] on span "Declinar" at bounding box center [1087, 300] width 65 height 17
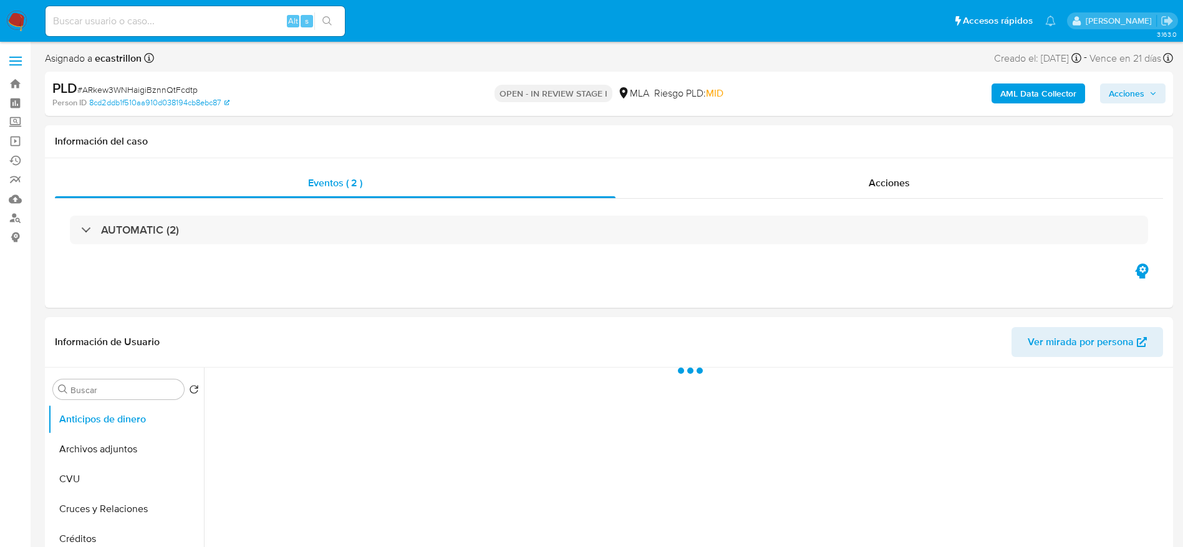
click at [155, 85] on span "# ARkew3WNHaigiBznnQtFcdtp" at bounding box center [137, 90] width 120 height 12
copy span "ARkew3WNHaigiBznnQtFcdtp"
select select "10"
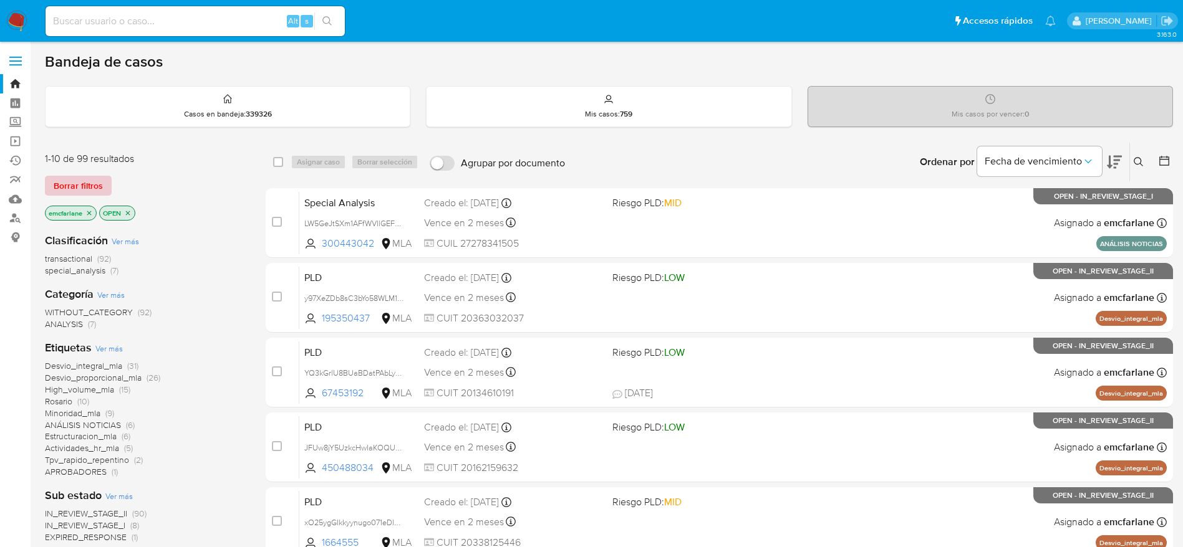
click at [73, 182] on span "Borrar filtros" at bounding box center [78, 185] width 49 height 17
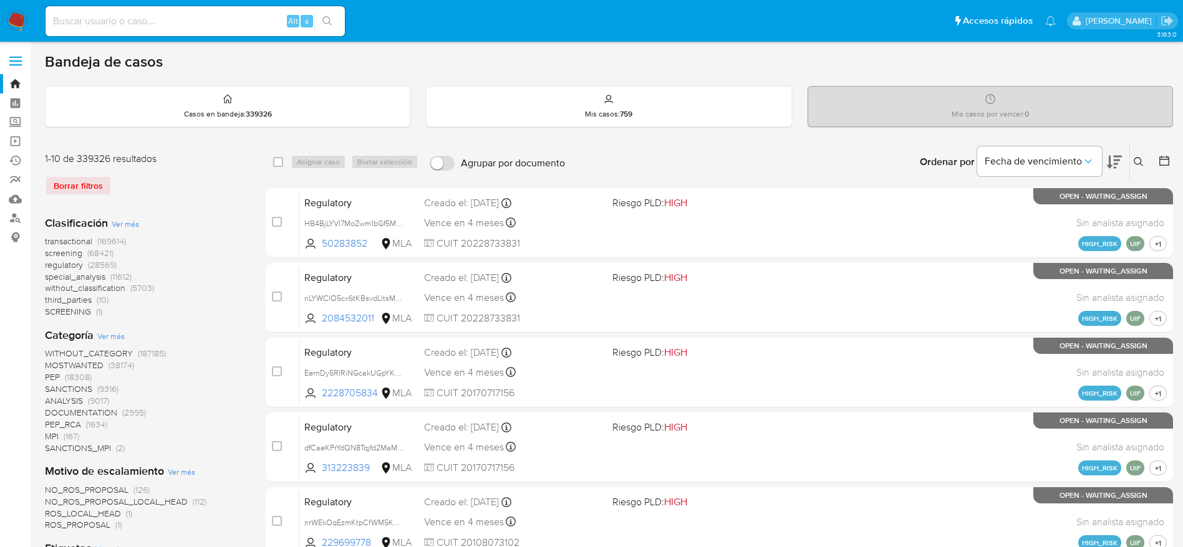
click at [1141, 163] on icon at bounding box center [1138, 162] width 10 height 10
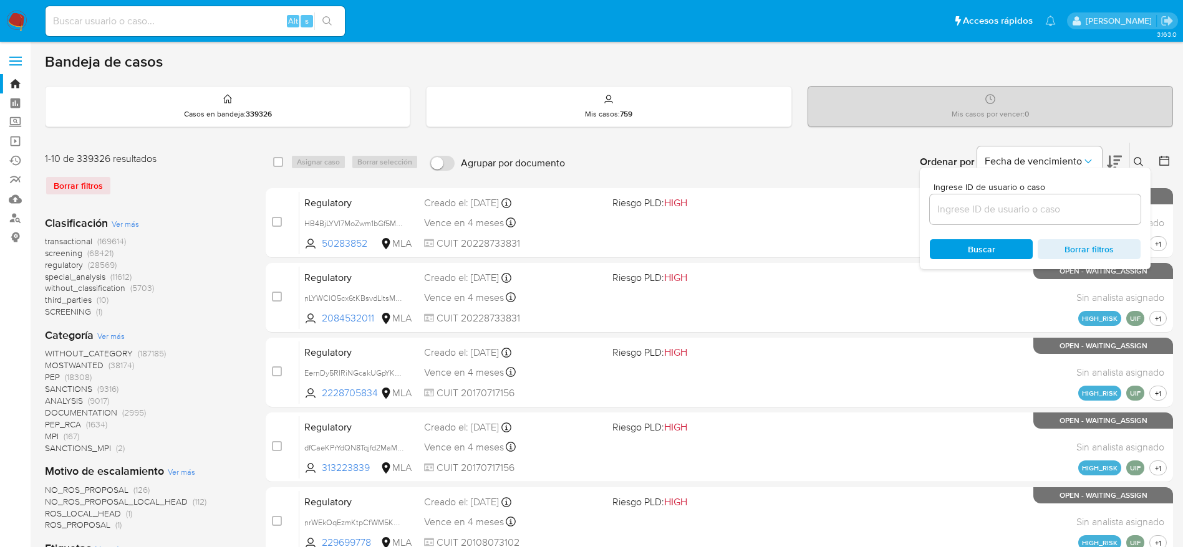
click at [959, 213] on input at bounding box center [1034, 209] width 211 height 16
type input "ARkew3WNHaigiBznnQtFcdtp"
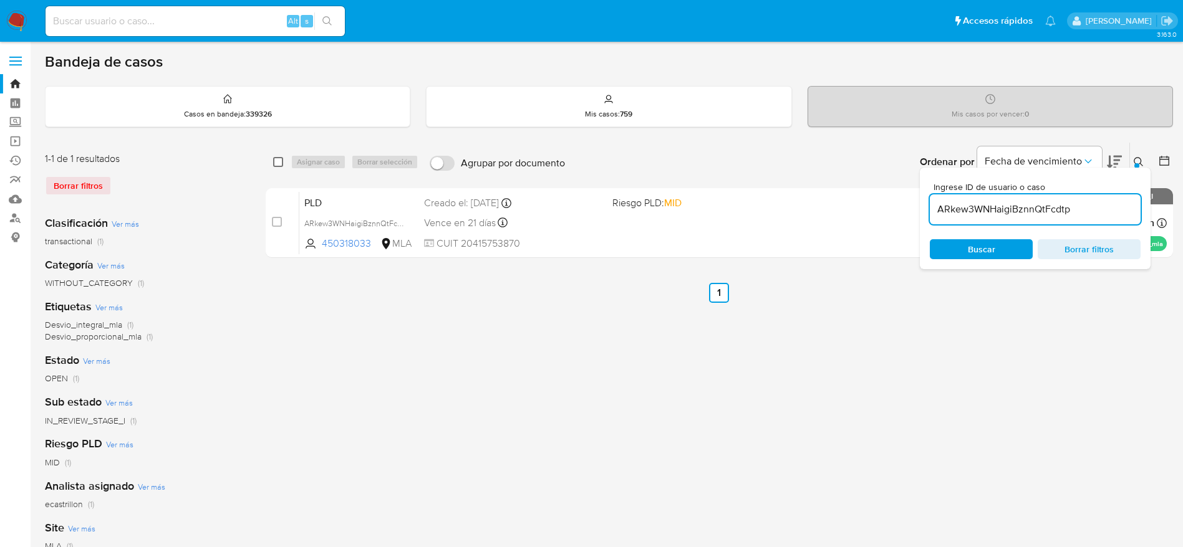
click at [276, 160] on input "checkbox" at bounding box center [278, 162] width 10 height 10
checkbox input "true"
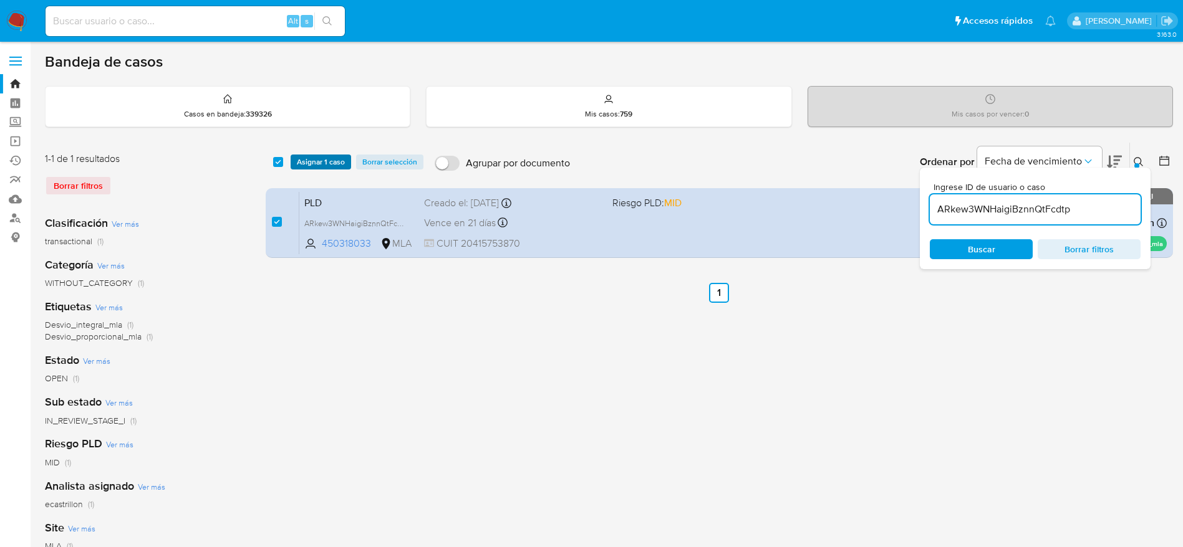
click at [302, 156] on span "Asignar 1 caso" at bounding box center [321, 162] width 48 height 12
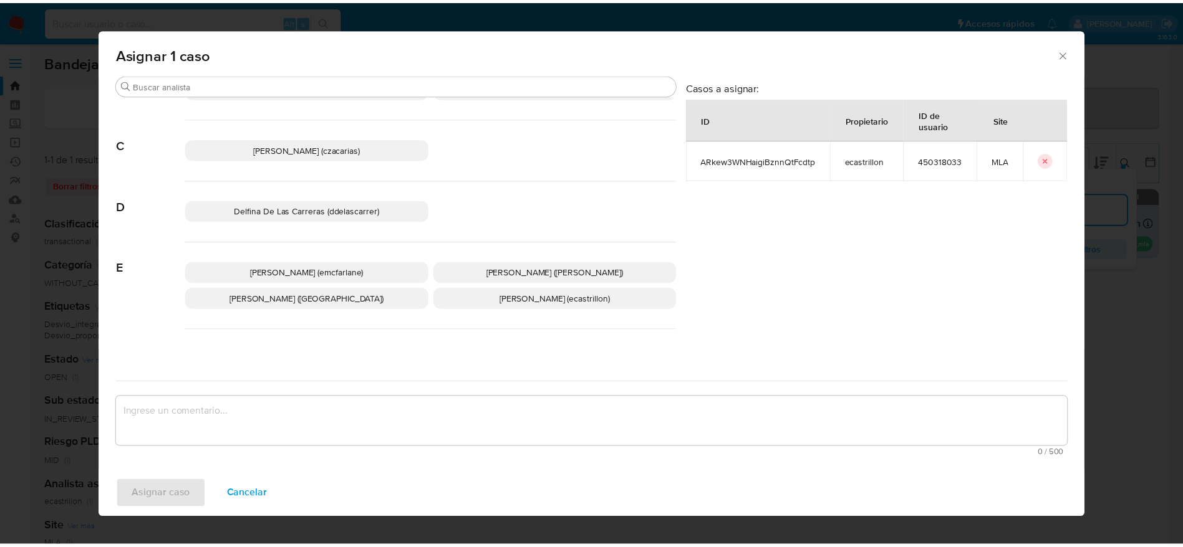
scroll to position [94, 0]
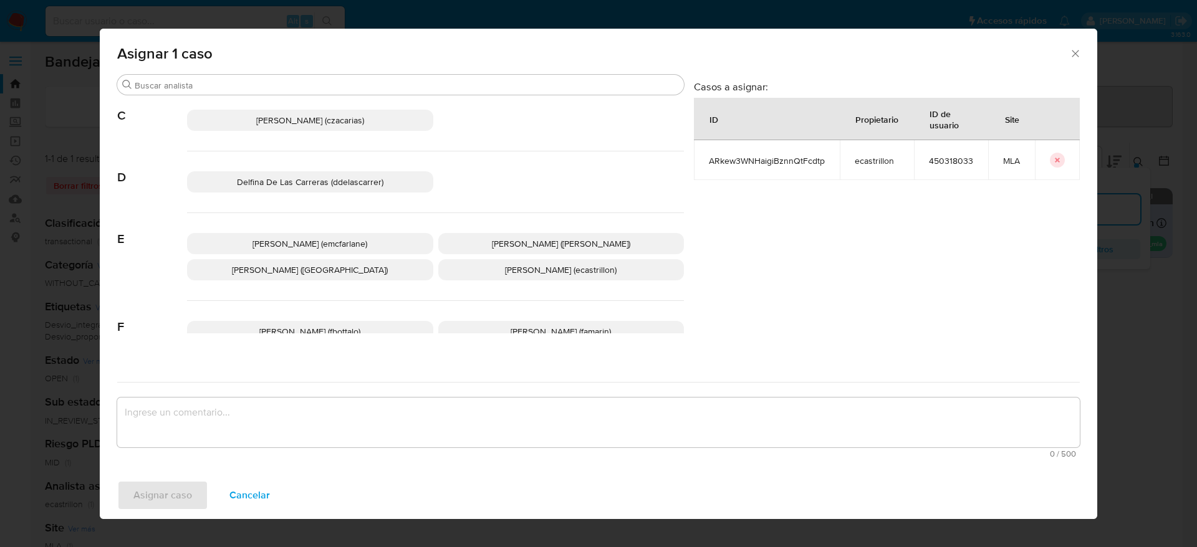
click at [308, 242] on span "[PERSON_NAME] (emcfarlane)" at bounding box center [309, 244] width 115 height 12
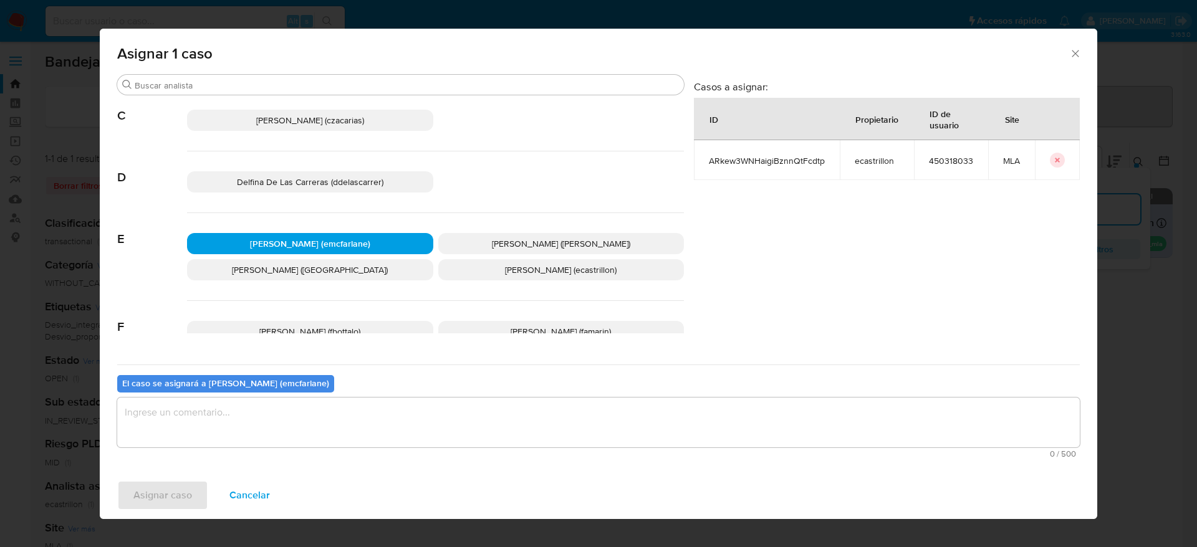
click at [257, 405] on textarea "assign-modal" at bounding box center [598, 423] width 963 height 50
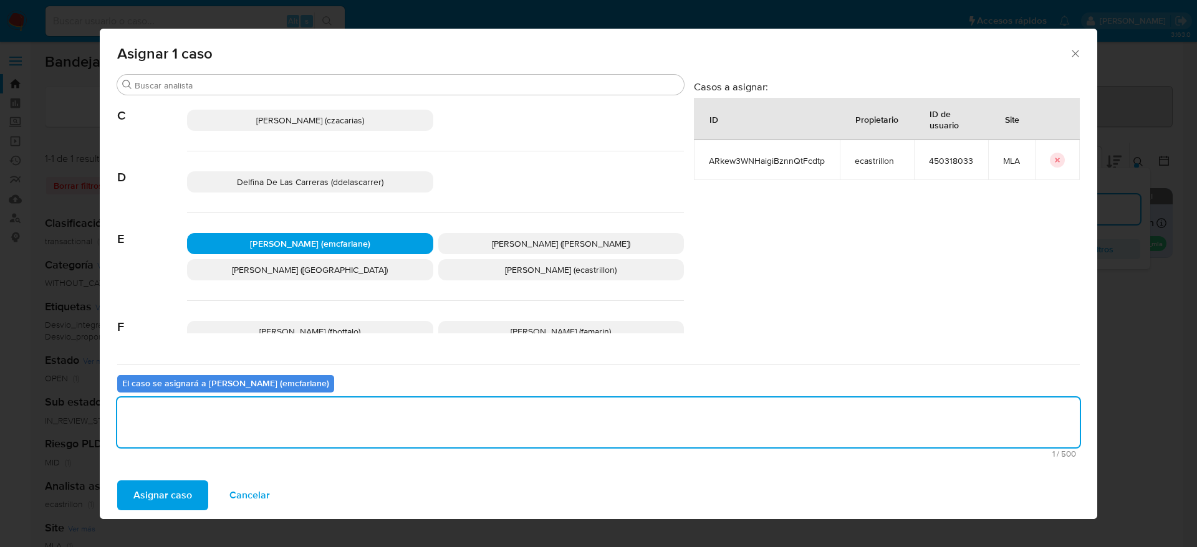
click at [156, 500] on span "Asignar caso" at bounding box center [162, 495] width 59 height 27
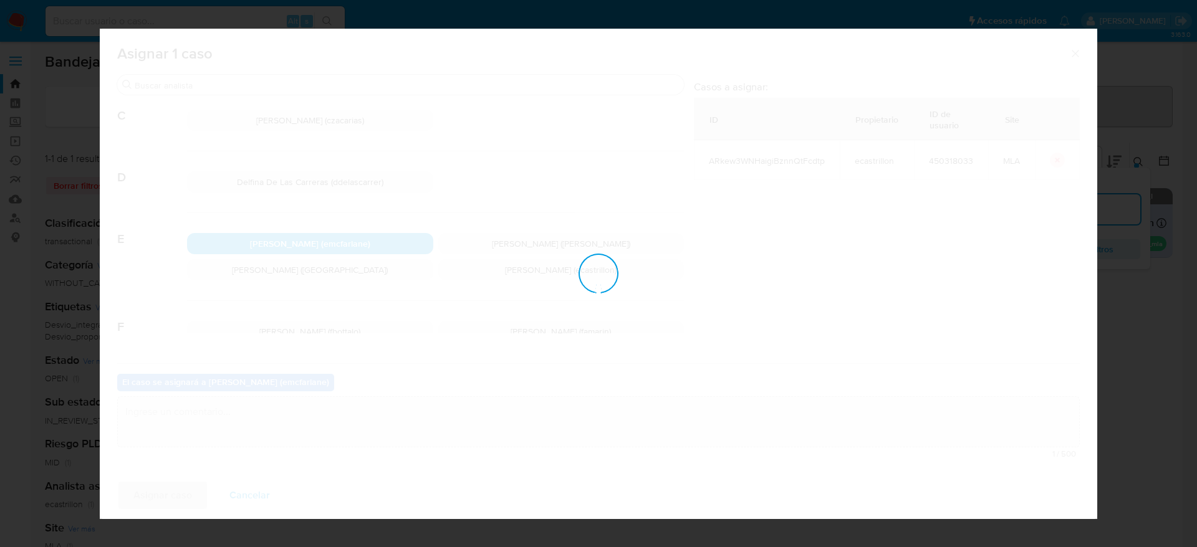
checkbox input "false"
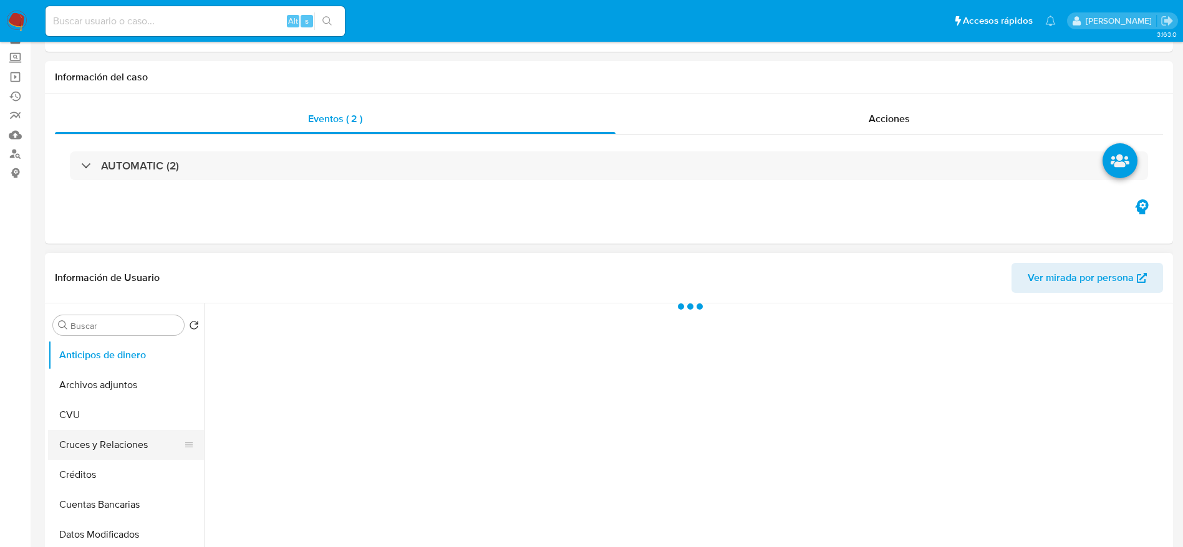
scroll to position [94, 0]
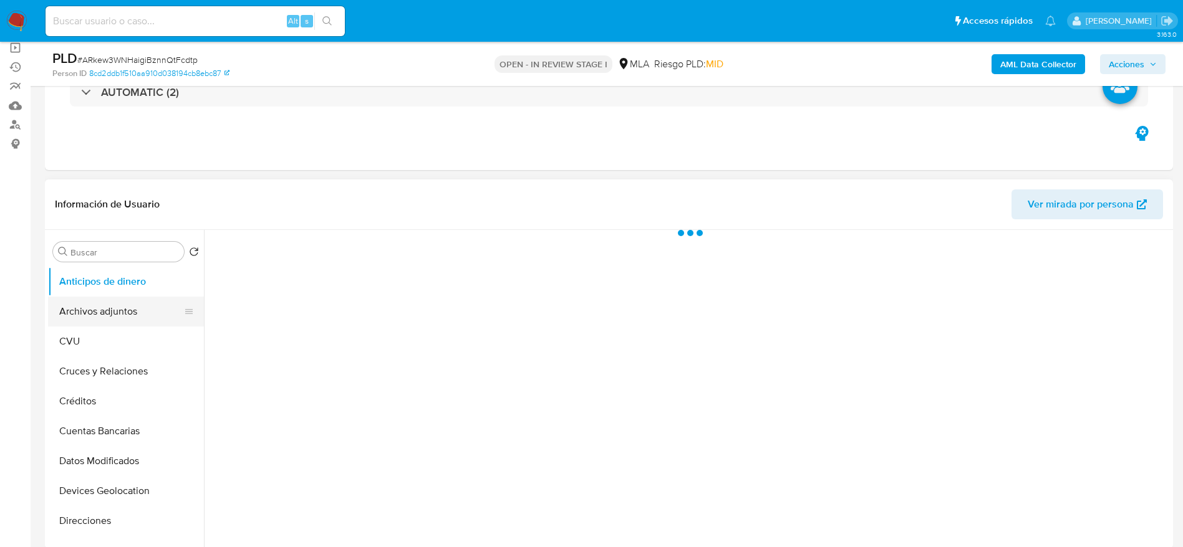
select select "10"
click at [109, 307] on button "Archivos adjuntos" at bounding box center [121, 312] width 146 height 30
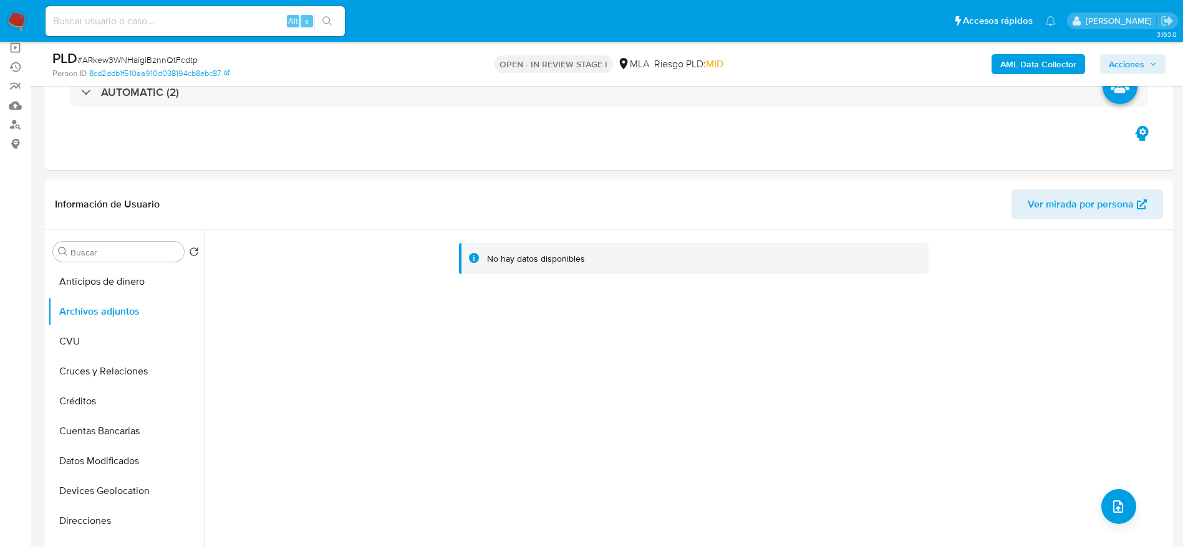
click at [1034, 56] on b "AML Data Collector" at bounding box center [1038, 64] width 76 height 20
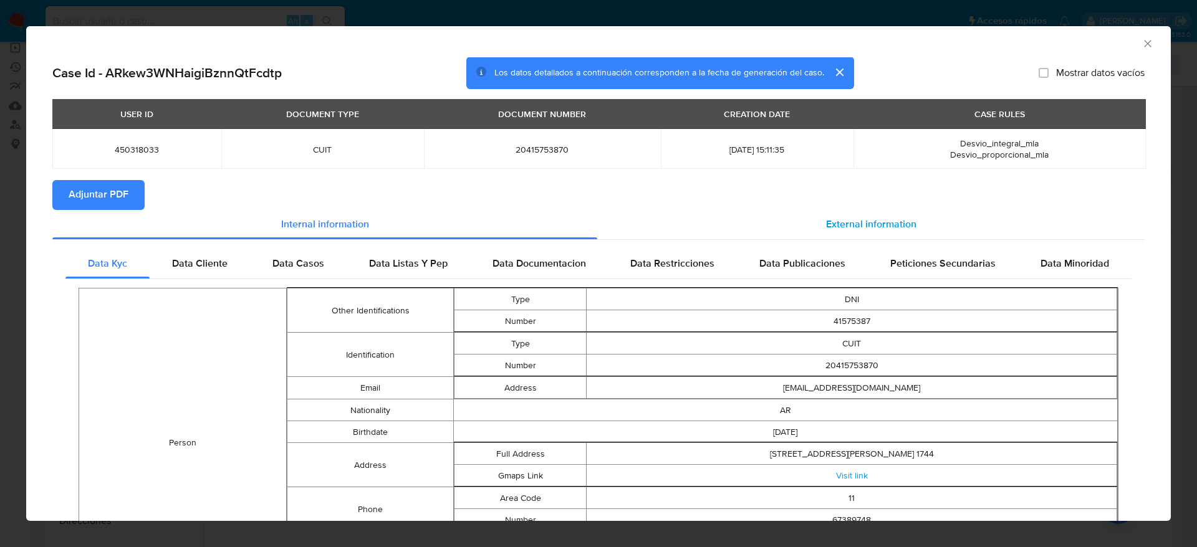
click at [864, 213] on div "External information" at bounding box center [870, 225] width 547 height 30
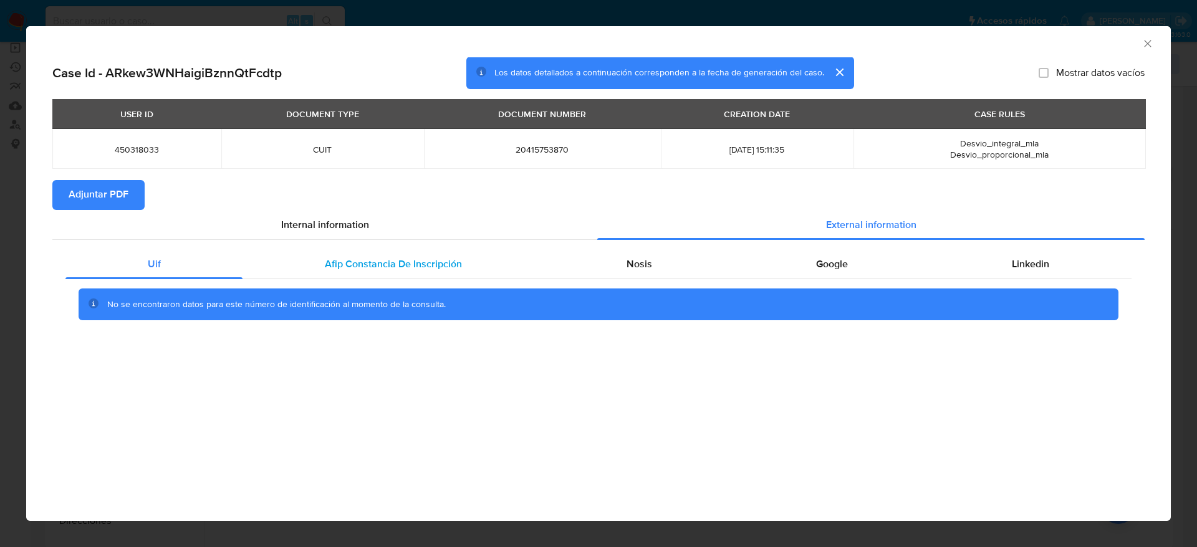
drag, startPoint x: 380, startPoint y: 272, endPoint x: 395, endPoint y: 273, distance: 15.6
click at [380, 273] on div "Afip Constancia De Inscripción" at bounding box center [392, 264] width 301 height 30
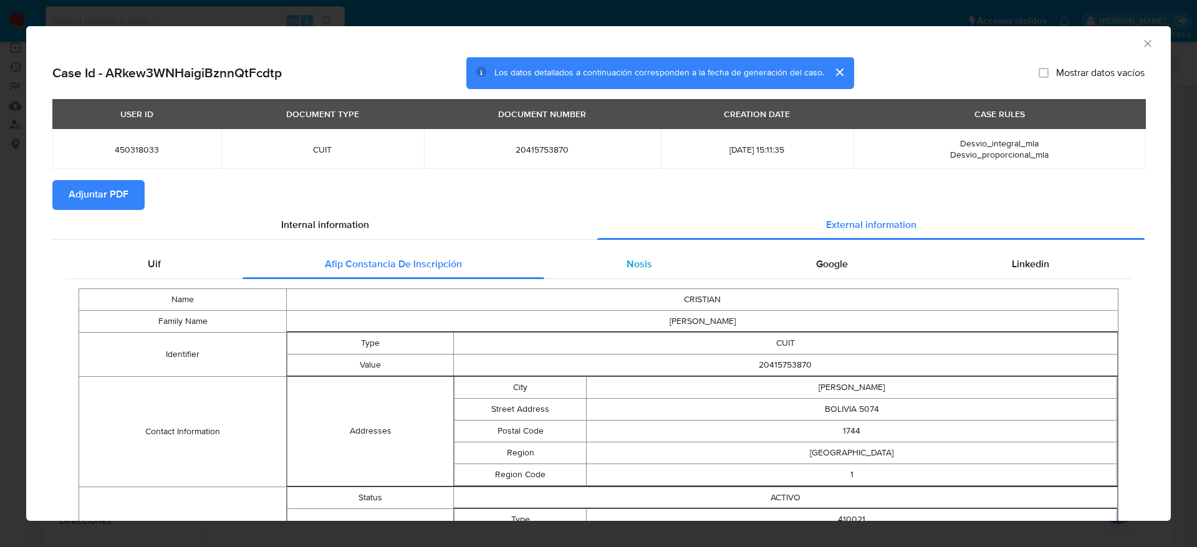
drag, startPoint x: 626, startPoint y: 259, endPoint x: 633, endPoint y: 261, distance: 7.6
click at [627, 260] on span "Nosis" at bounding box center [640, 264] width 26 height 14
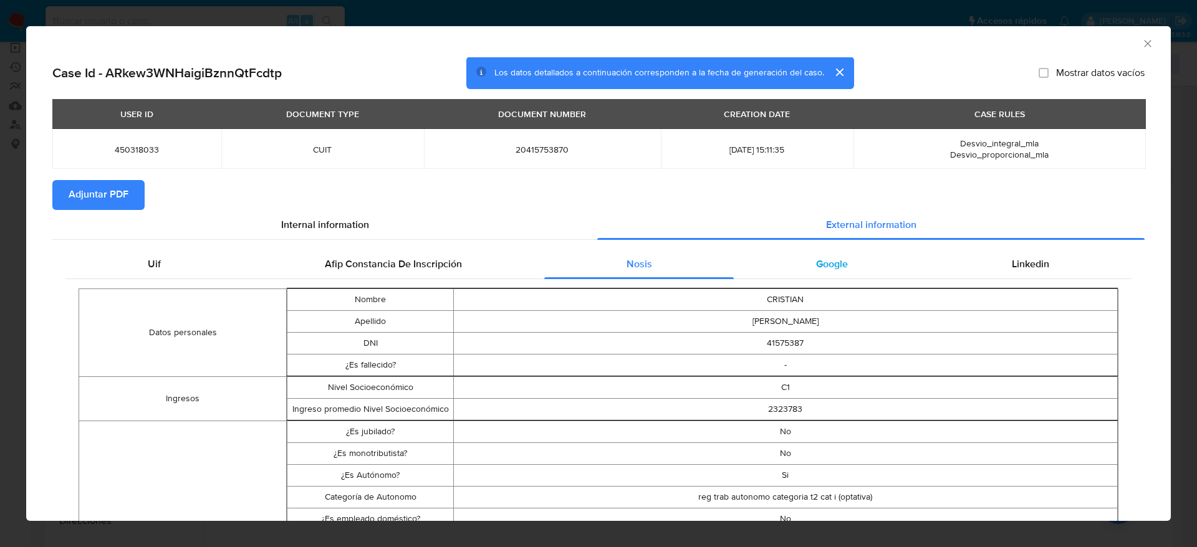
click at [816, 258] on span "Google" at bounding box center [832, 264] width 32 height 14
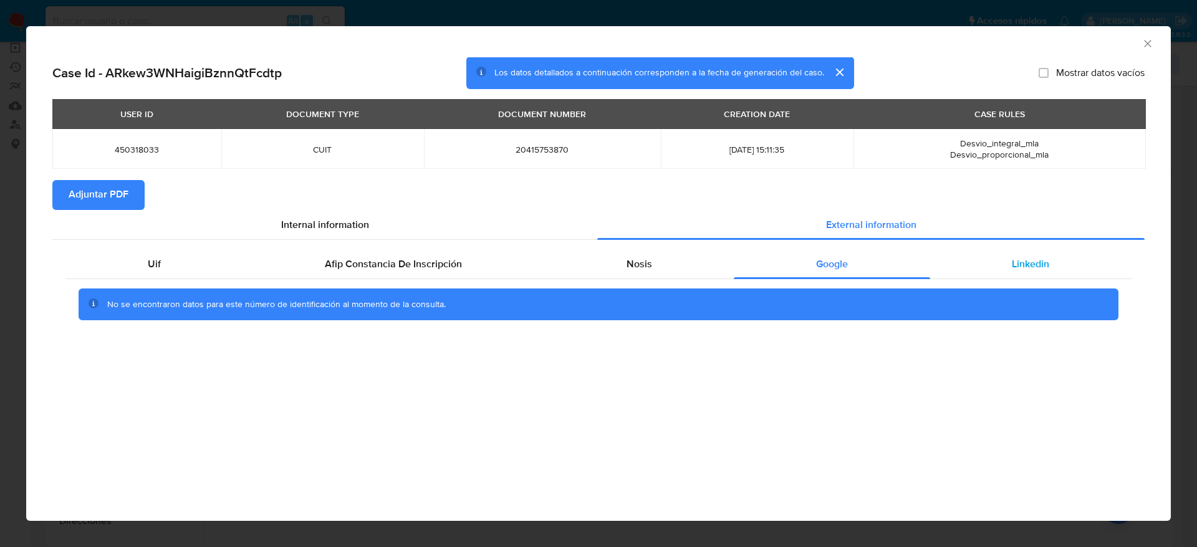
click at [1011, 257] on div "Linkedin" at bounding box center [1030, 264] width 201 height 30
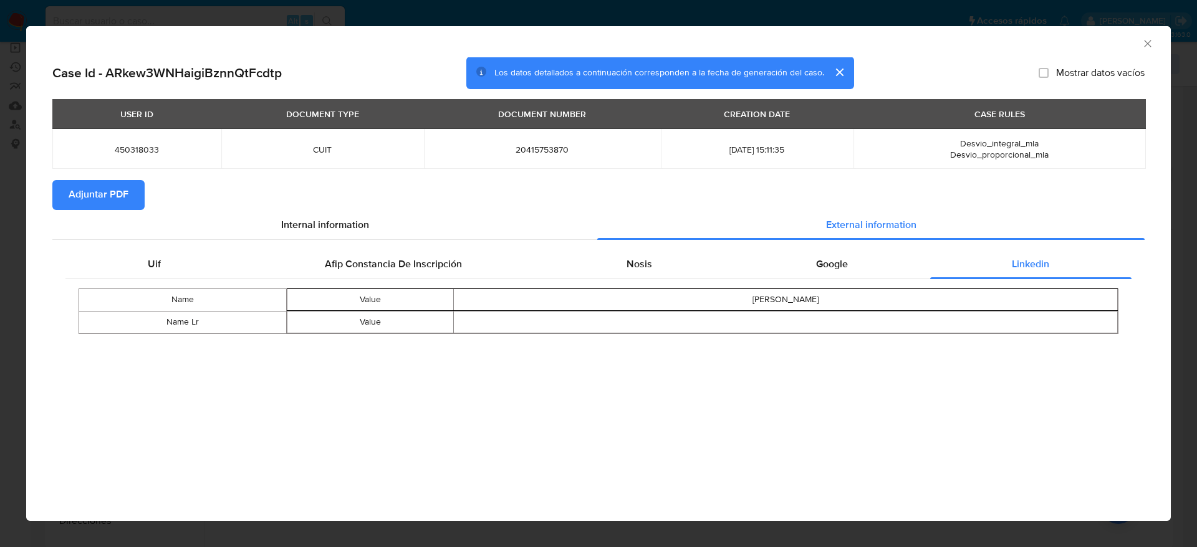
click at [72, 197] on span "Adjuntar PDF" at bounding box center [99, 194] width 60 height 27
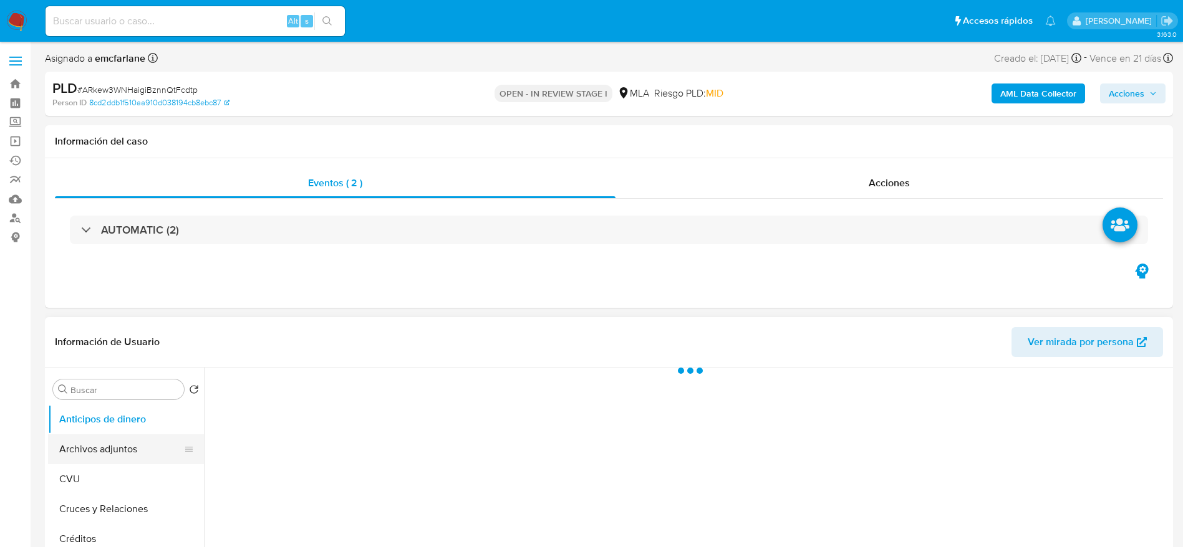
click at [101, 448] on button "Archivos adjuntos" at bounding box center [121, 450] width 146 height 30
select select "10"
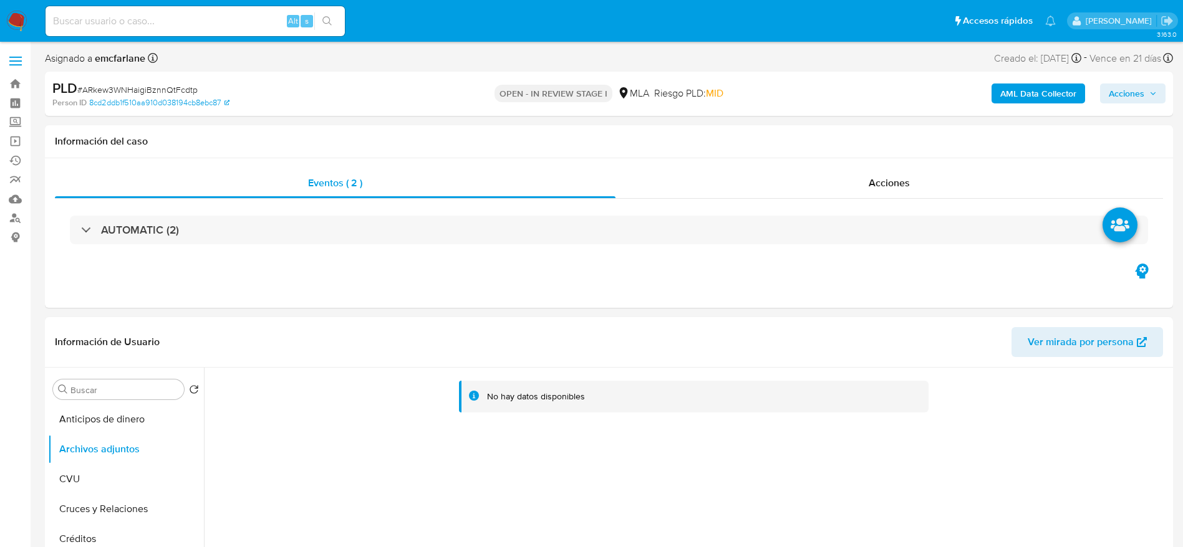
click at [1035, 89] on b "AML Data Collector" at bounding box center [1038, 94] width 76 height 20
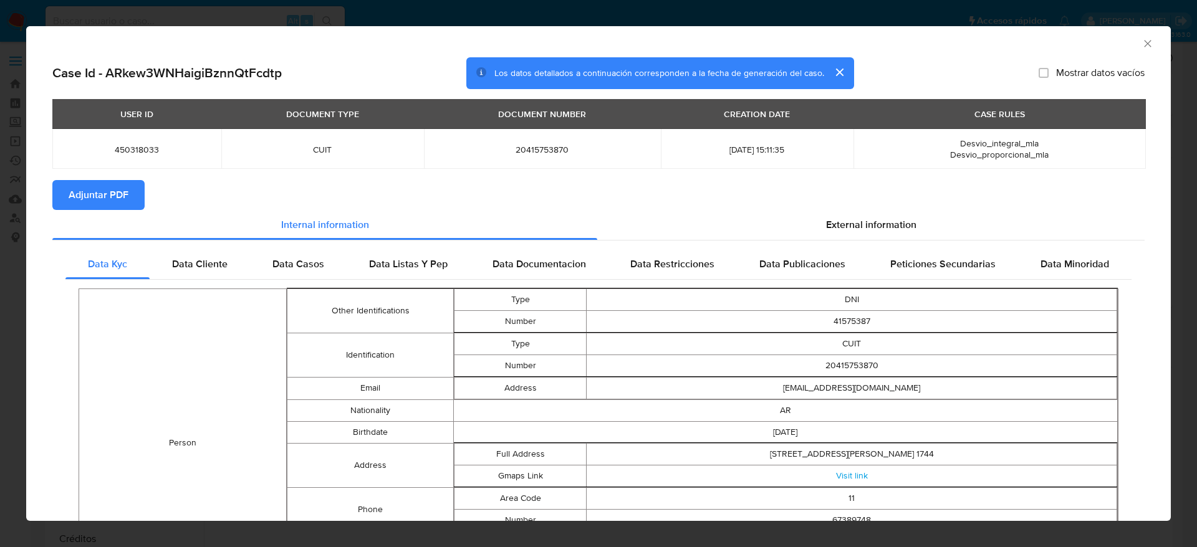
click at [82, 178] on div "USER ID DOCUMENT TYPE DOCUMENT NUMBER CREATION DATE CASE RULES 450318033 CUIT 2…" at bounding box center [598, 139] width 1092 height 81
click at [86, 186] on span "Adjuntar PDF" at bounding box center [99, 194] width 60 height 27
click at [1141, 39] on icon "Cerrar ventana" at bounding box center [1147, 43] width 12 height 12
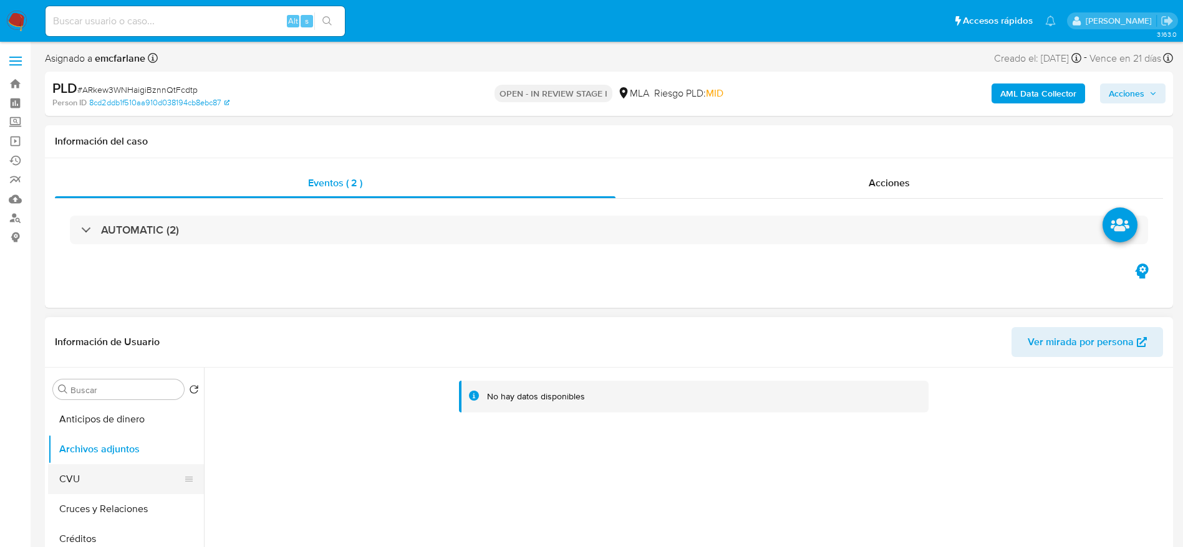
click at [81, 466] on button "CVU" at bounding box center [121, 479] width 146 height 30
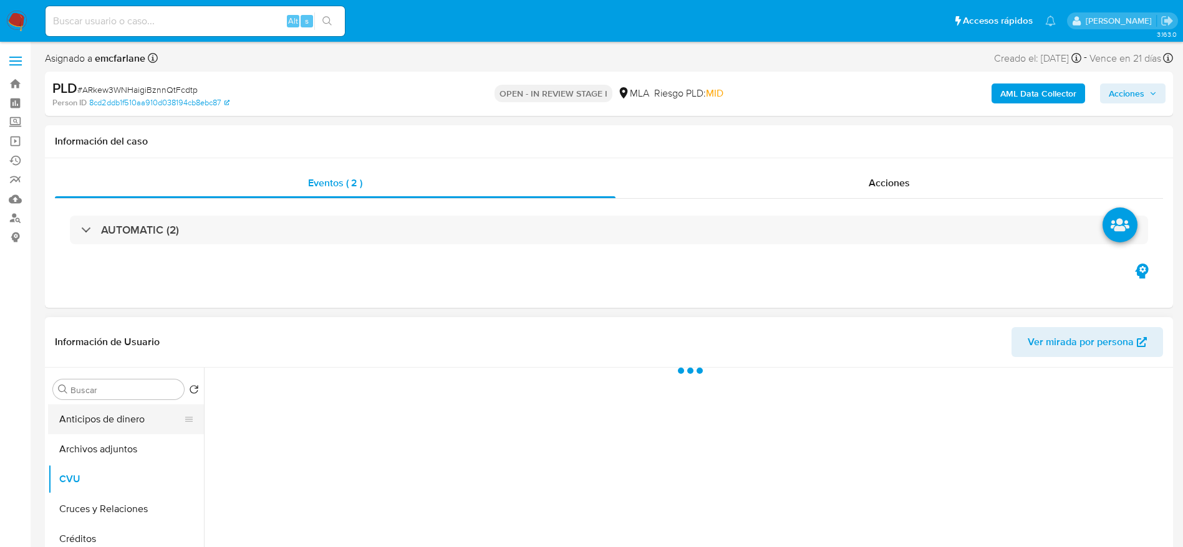
click at [101, 430] on button "Anticipos de dinero" at bounding box center [121, 420] width 146 height 30
drag, startPoint x: 100, startPoint y: 450, endPoint x: 112, endPoint y: 448, distance: 11.5
click at [100, 451] on button "Archivos adjuntos" at bounding box center [121, 450] width 146 height 30
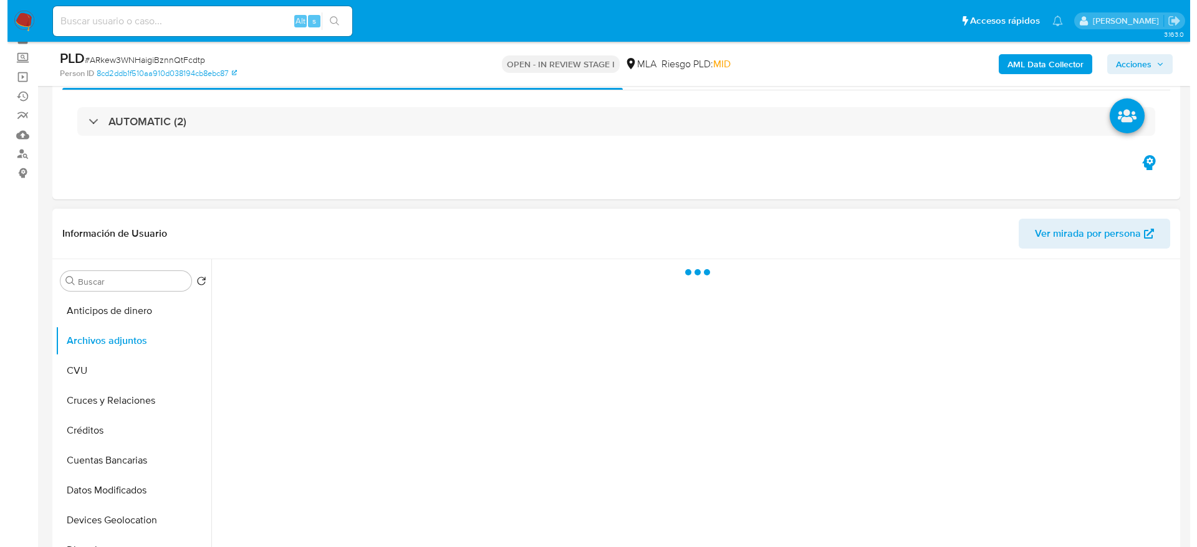
scroll to position [94, 0]
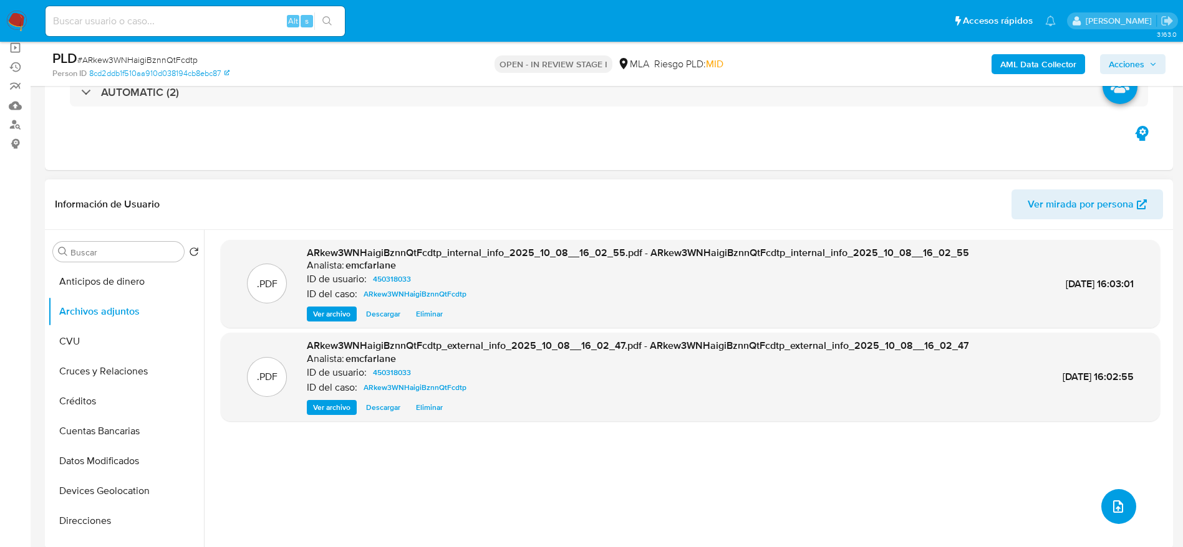
click at [1112, 492] on button "upload-file" at bounding box center [1118, 506] width 35 height 35
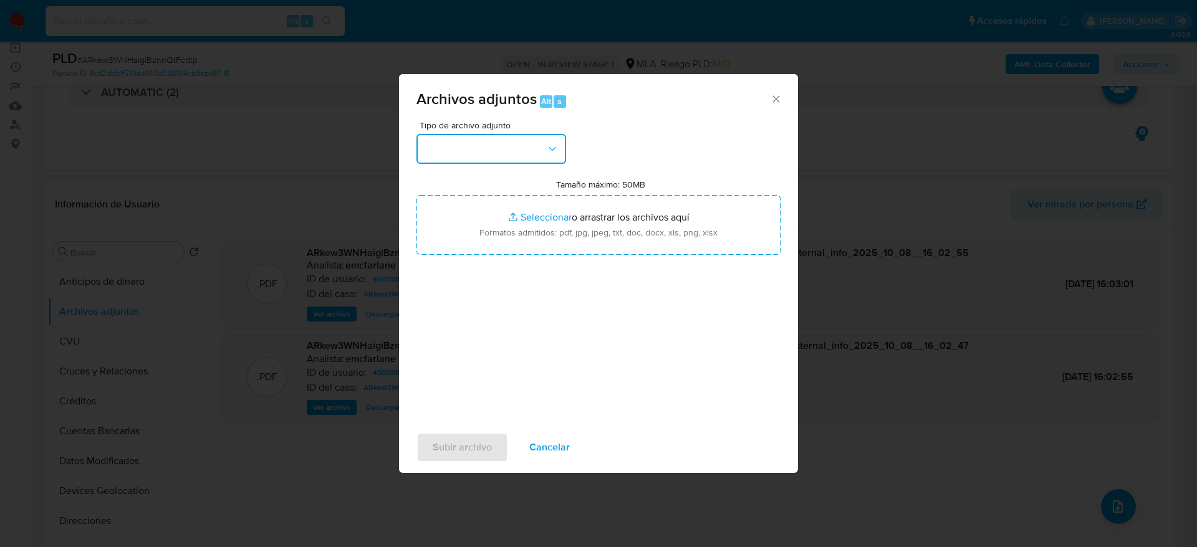
click at [473, 140] on button "button" at bounding box center [491, 149] width 150 height 30
click at [448, 358] on div "Tipo de archivo adjunto Tamaño máximo: 50MB Seleccionar archivos Seleccionar o …" at bounding box center [598, 268] width 364 height 294
click at [496, 163] on button "button" at bounding box center [491, 149] width 150 height 30
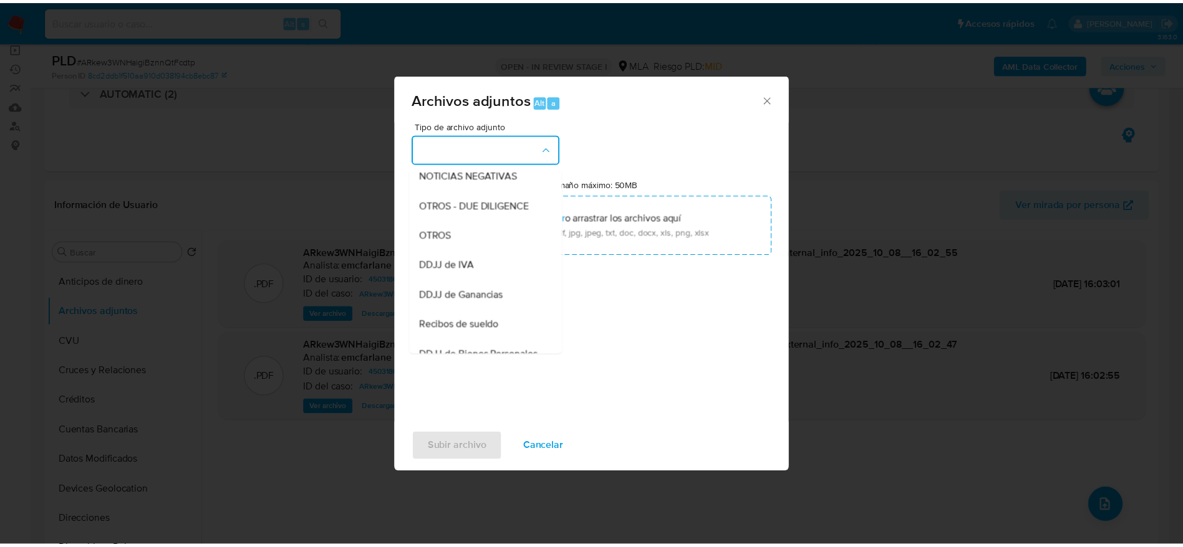
scroll to position [187, 0]
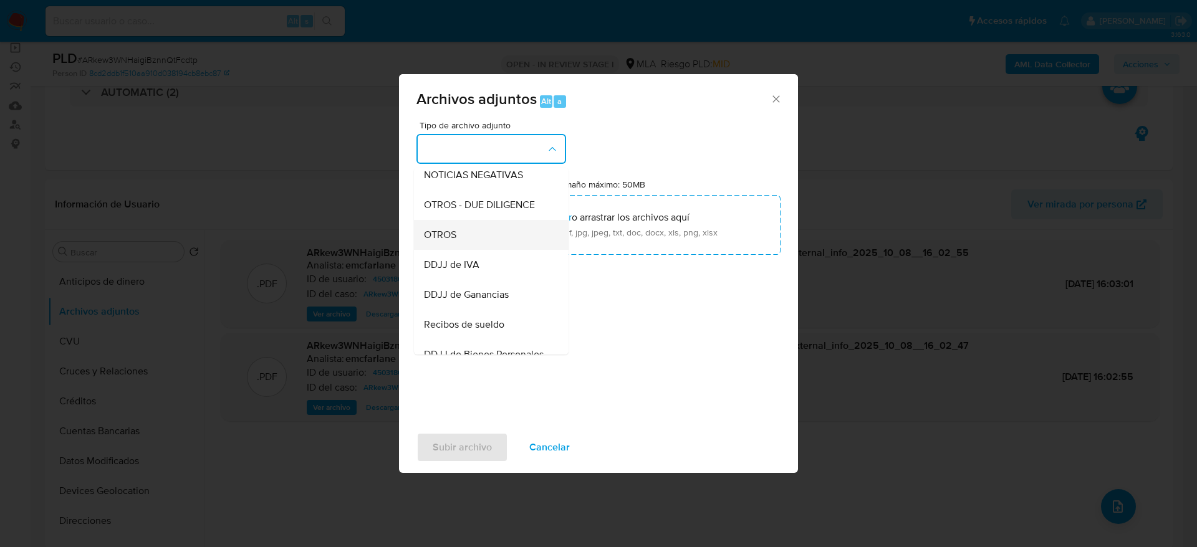
click at [440, 241] on span "OTROS" at bounding box center [440, 235] width 32 height 12
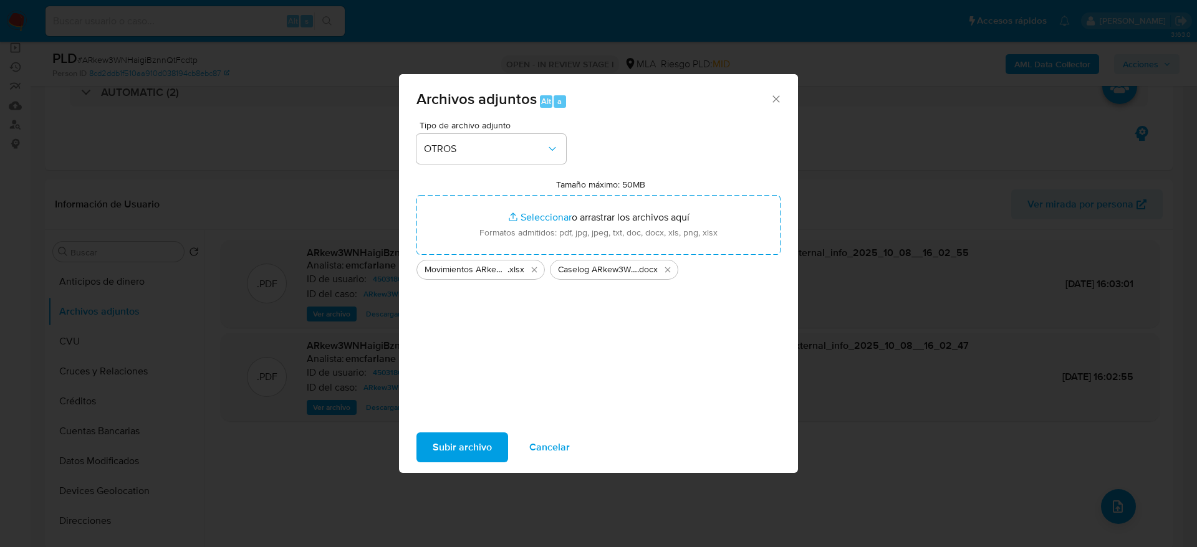
click at [463, 450] on span "Subir archivo" at bounding box center [462, 447] width 59 height 27
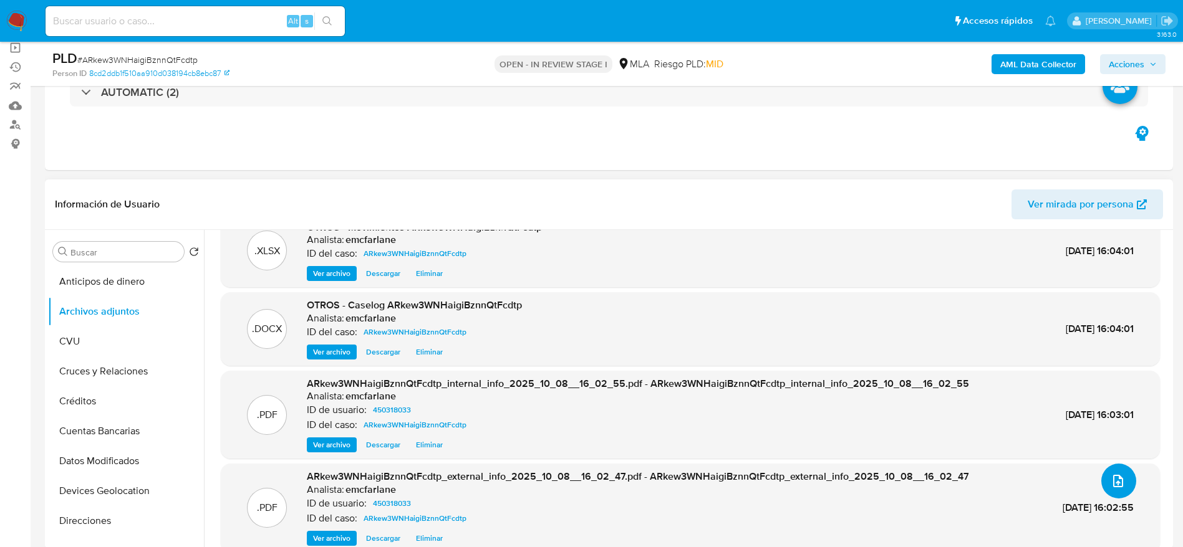
scroll to position [40, 0]
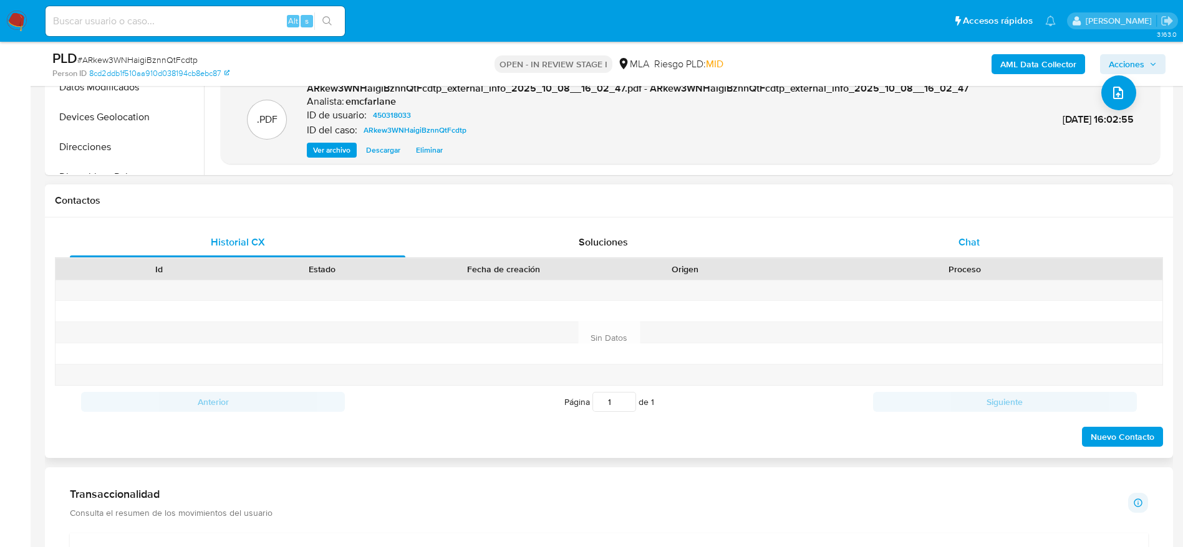
click at [988, 239] on div "Chat" at bounding box center [968, 243] width 335 height 30
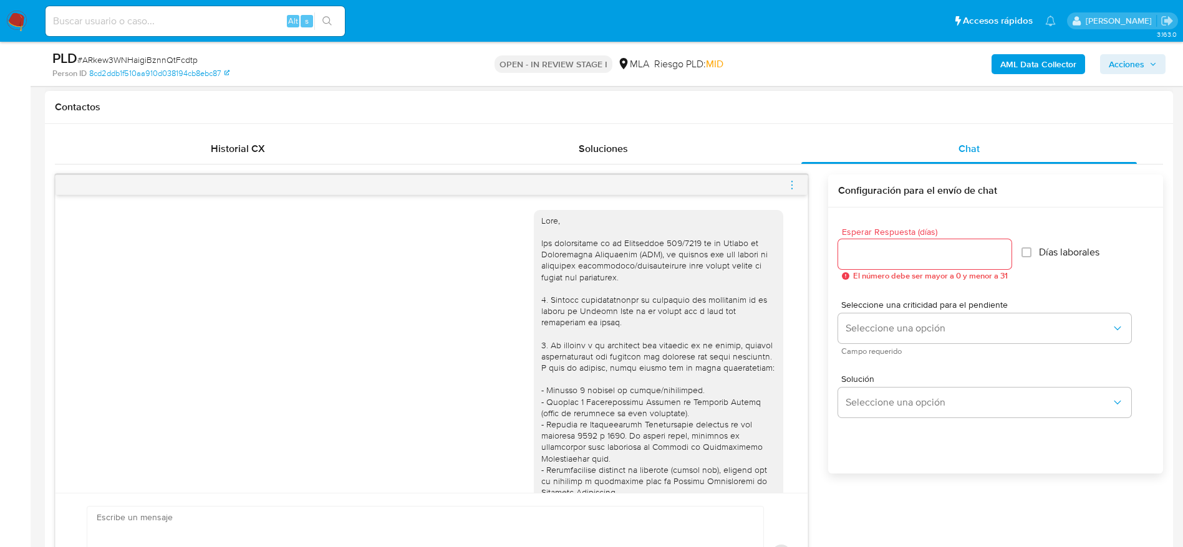
scroll to position [1275, 0]
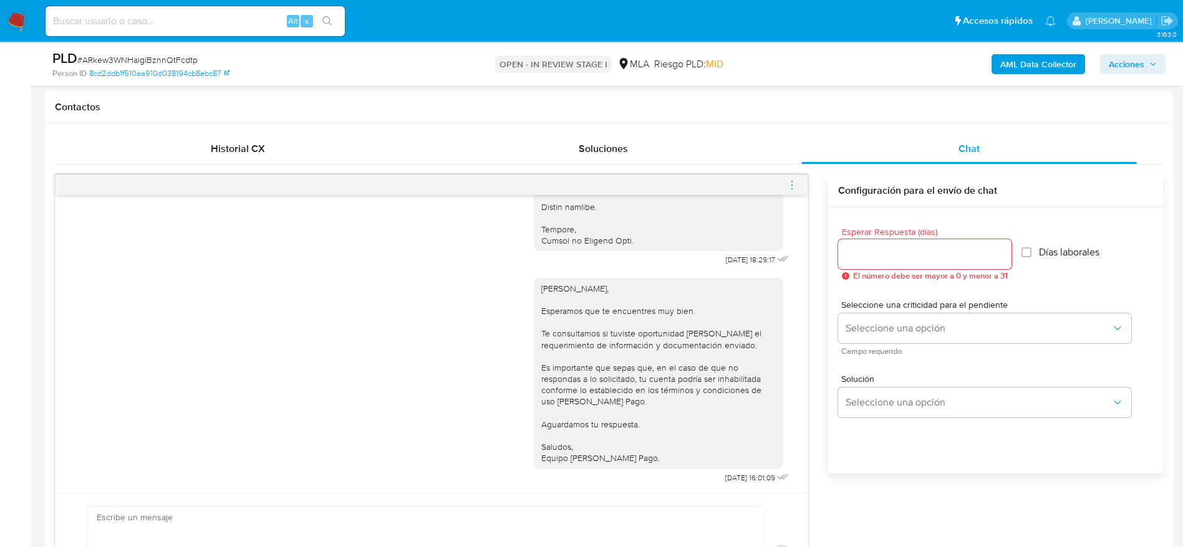
click at [794, 185] on icon "menu-action" at bounding box center [791, 185] width 11 height 11
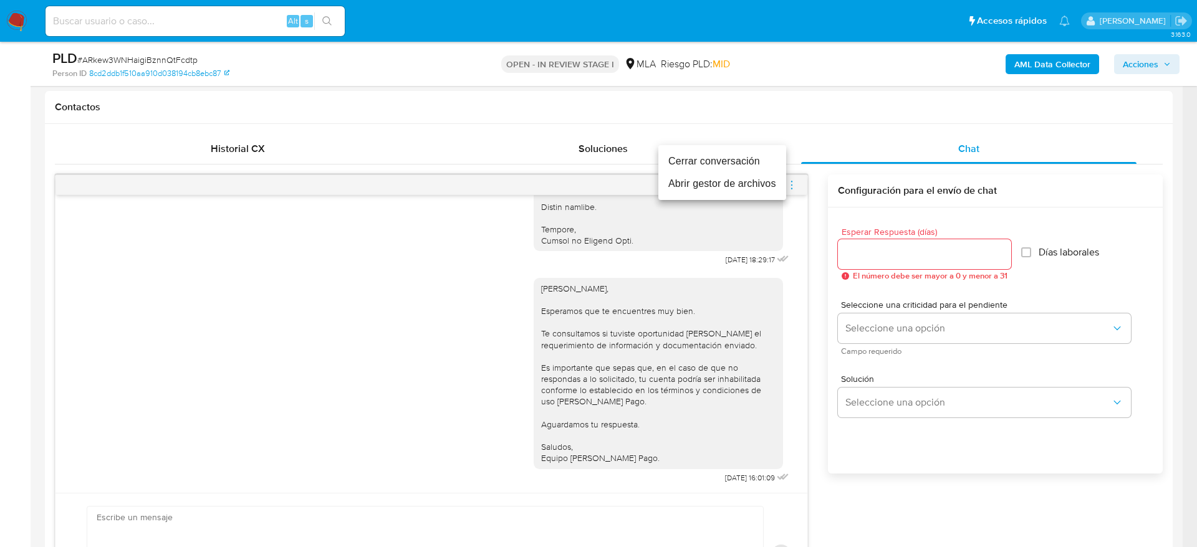
click at [756, 155] on li "Cerrar conversación" at bounding box center [722, 161] width 128 height 22
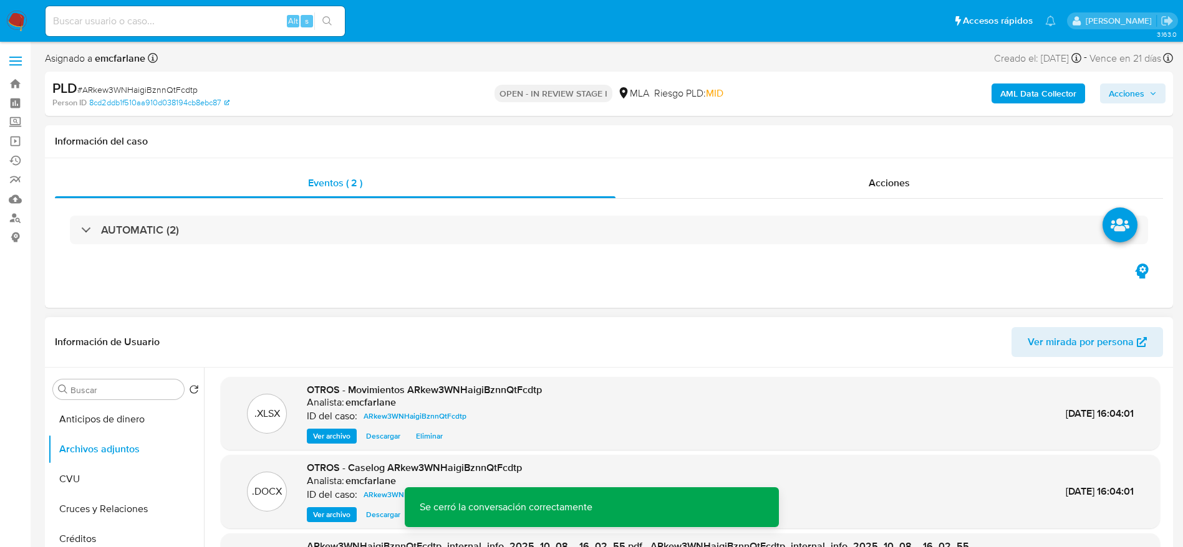
scroll to position [0, 0]
click at [1141, 97] on span "Acciones" at bounding box center [1126, 94] width 36 height 20
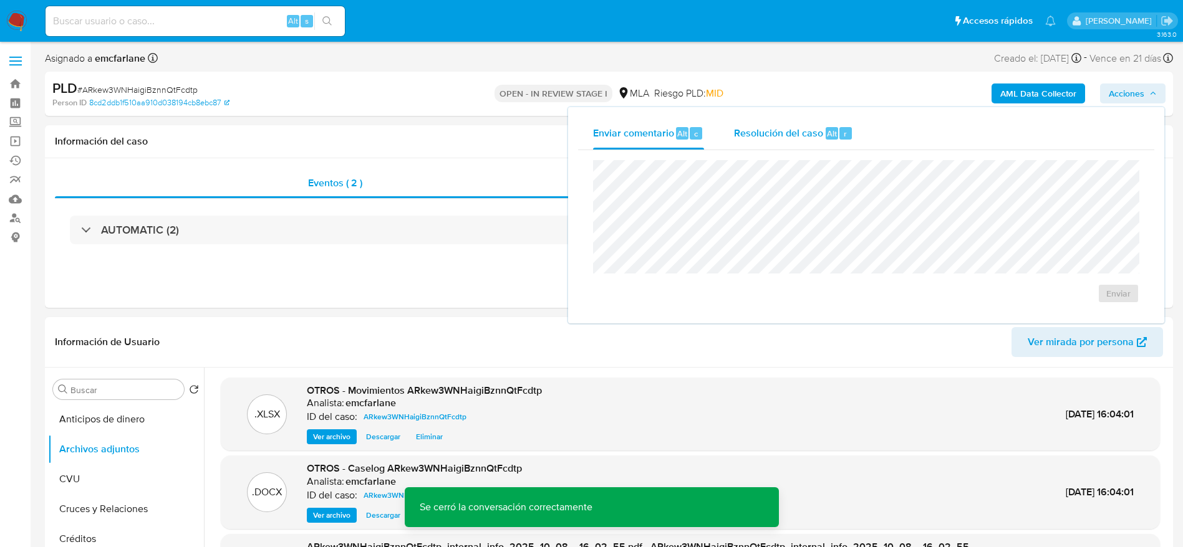
click at [782, 144] on div "Resolución del caso Alt r" at bounding box center [793, 133] width 119 height 32
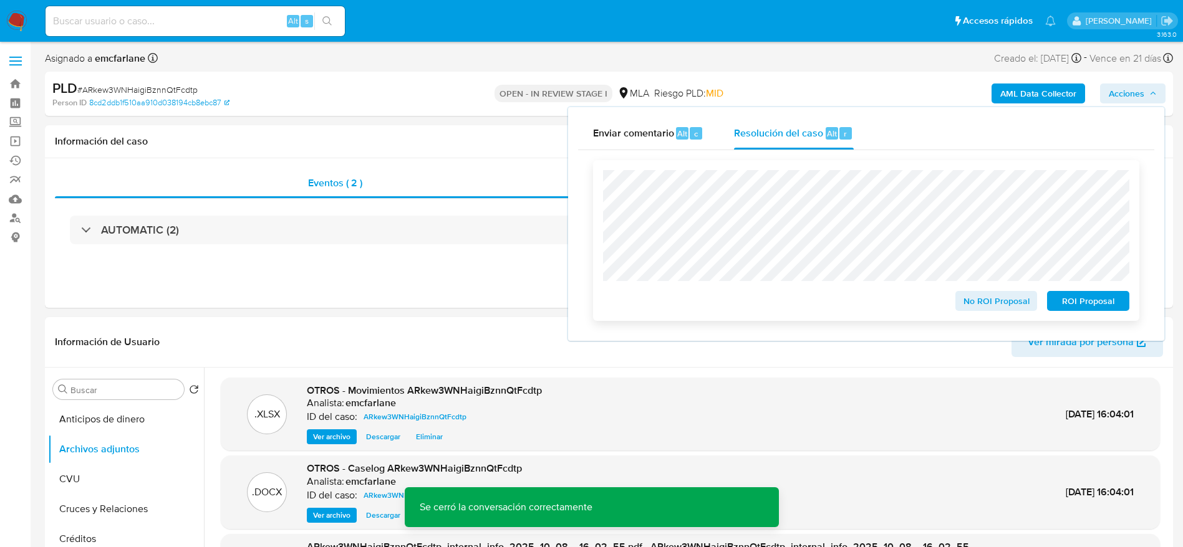
click at [1012, 310] on span "No ROI Proposal" at bounding box center [996, 300] width 65 height 17
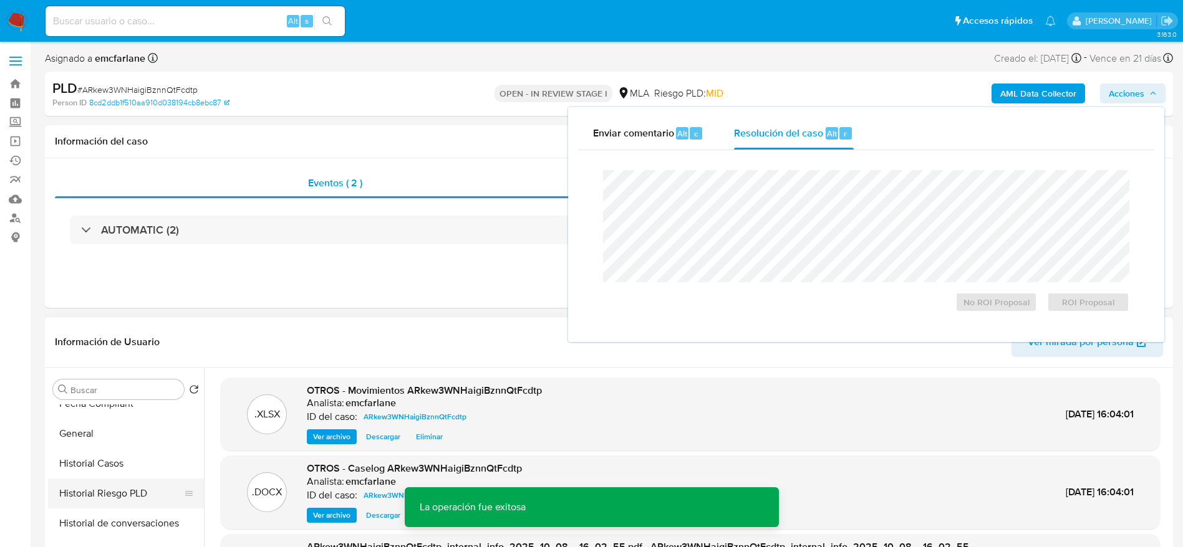
scroll to position [374, 0]
click at [97, 434] on button "Historial Casos" at bounding box center [121, 435] width 146 height 30
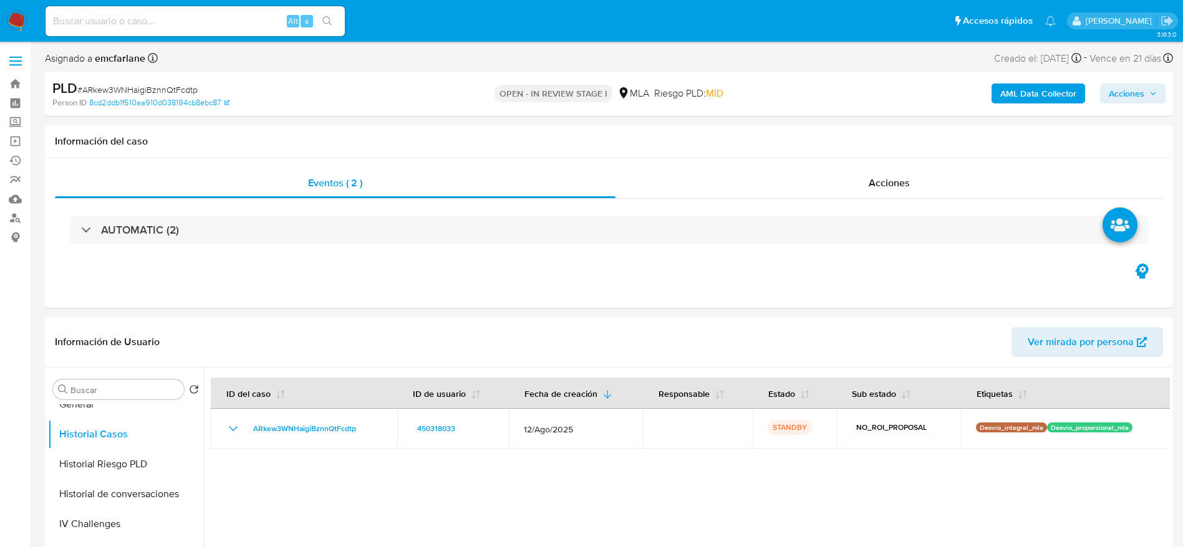
click at [204, 9] on div "Alt s" at bounding box center [195, 21] width 299 height 30
click at [205, 19] on input at bounding box center [195, 21] width 299 height 16
paste input "ZtoZUm5nt3LmK0b16oWtDff3"
type input "ZtoZUm5nt3LmK0b16oWtDff3"
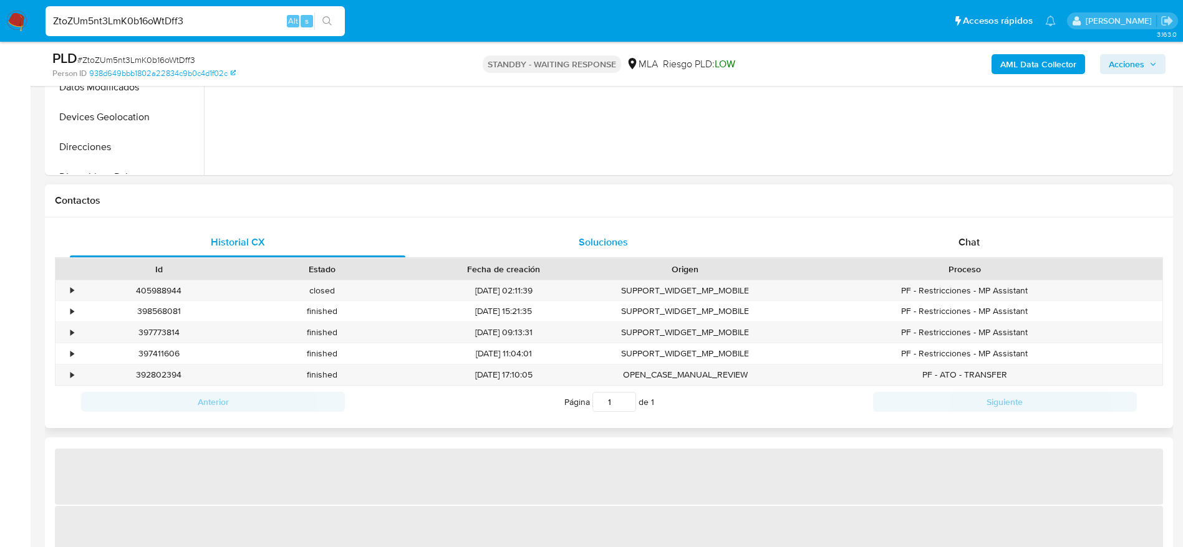
drag, startPoint x: 974, startPoint y: 236, endPoint x: 558, endPoint y: 249, distance: 416.0
click at [973, 236] on span "Chat" at bounding box center [968, 242] width 21 height 14
select select "10"
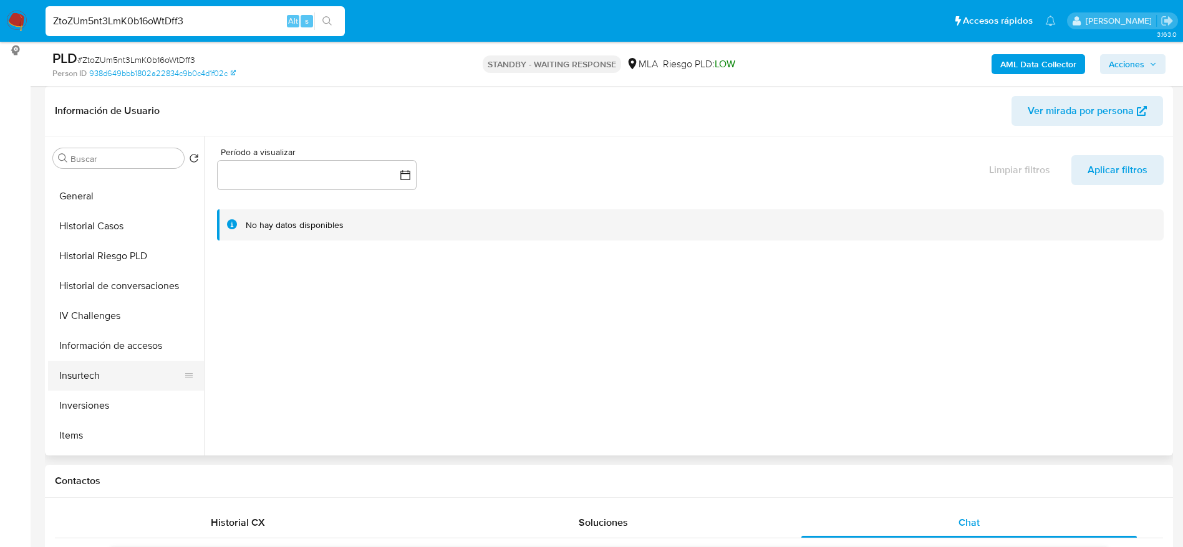
scroll to position [374, 0]
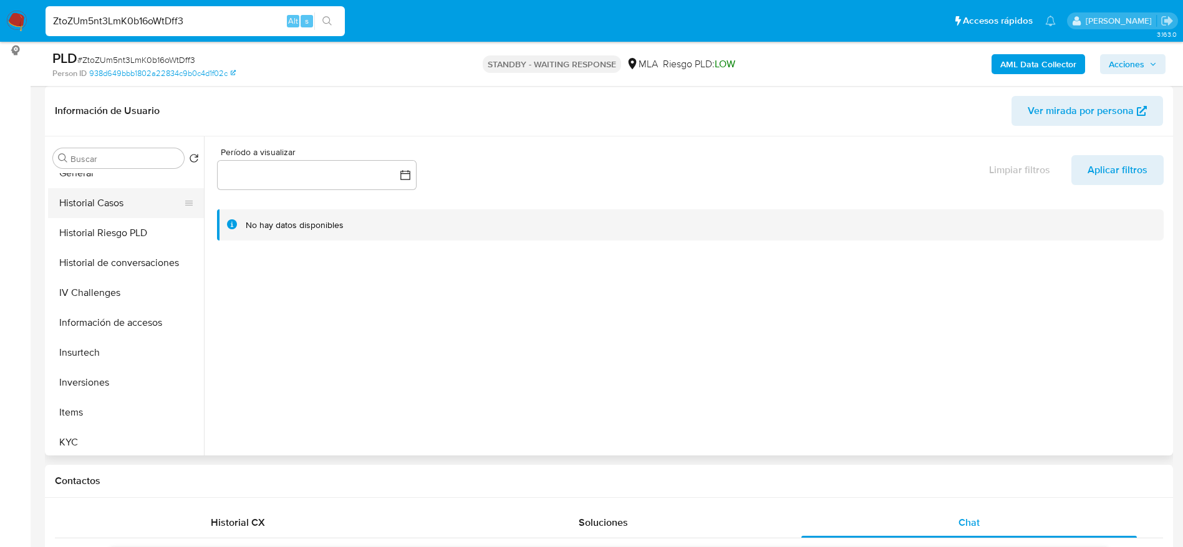
click at [126, 206] on button "Historial Casos" at bounding box center [121, 203] width 146 height 30
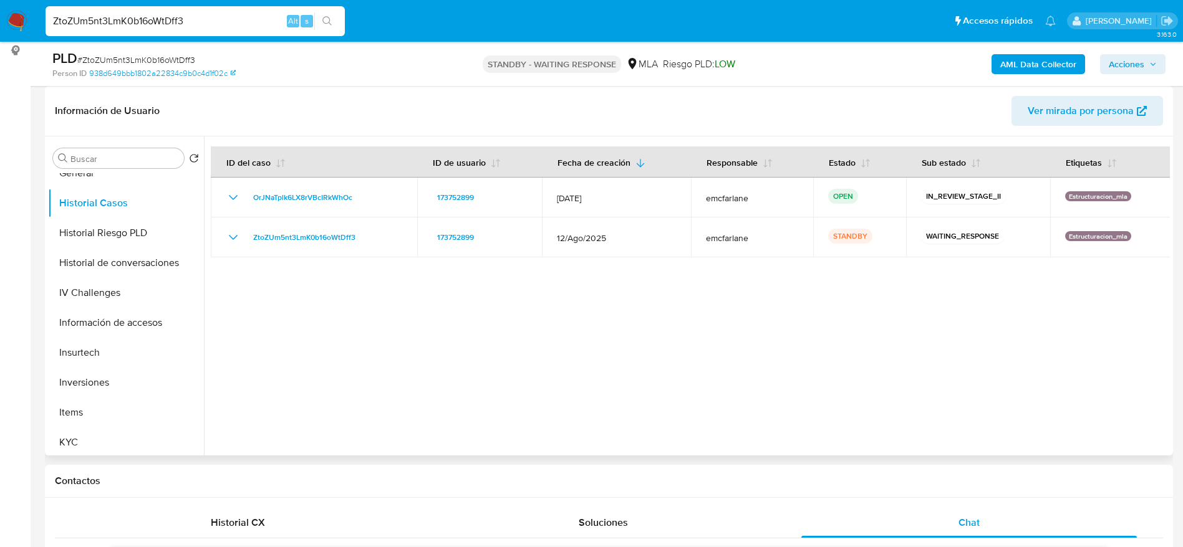
drag, startPoint x: 368, startPoint y: 242, endPoint x: 608, endPoint y: 335, distance: 257.4
click at [229, 253] on td "ZtoZUm5nt3LmK0b16oWtDff3" at bounding box center [314, 238] width 206 height 40
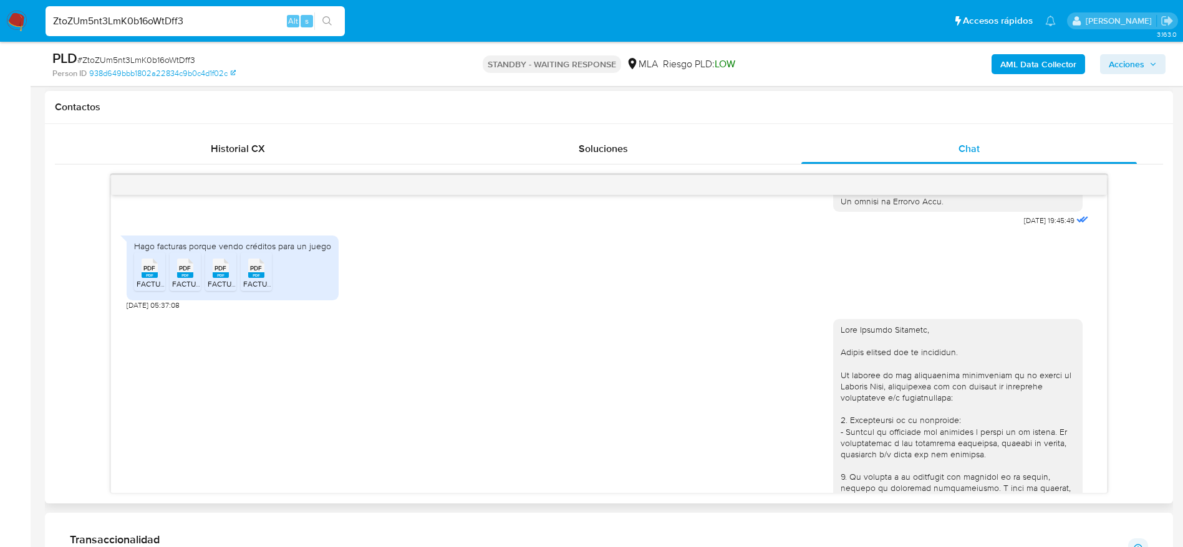
scroll to position [655, 0]
click at [307, 251] on div "Hago facturas porque vendo créditos para un juego" at bounding box center [232, 245] width 197 height 11
copy div "Hago facturas porque vendo créditos para un juego PDF"
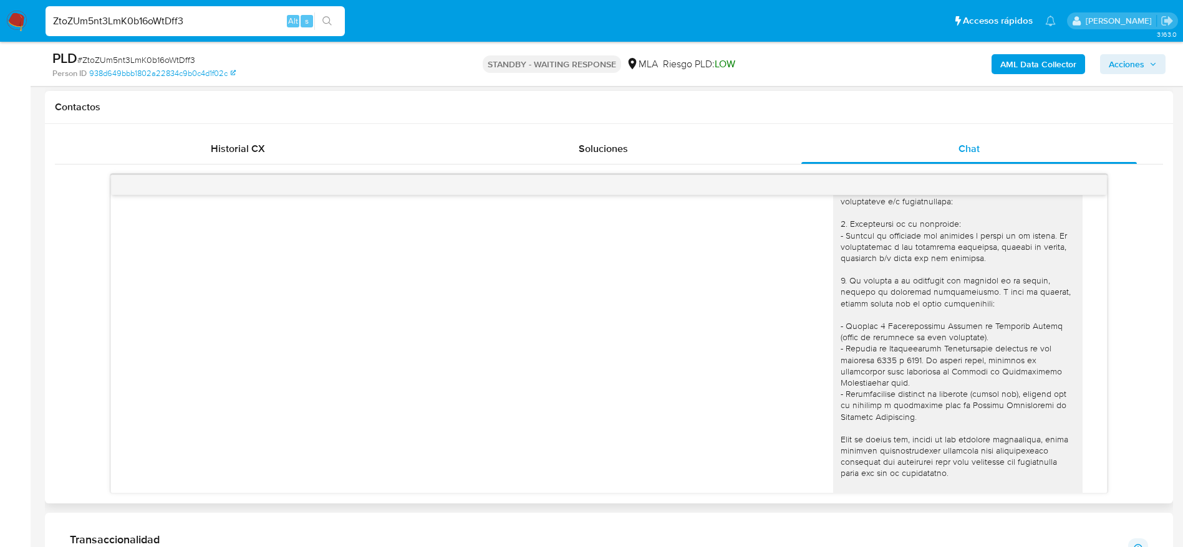
scroll to position [476, 0]
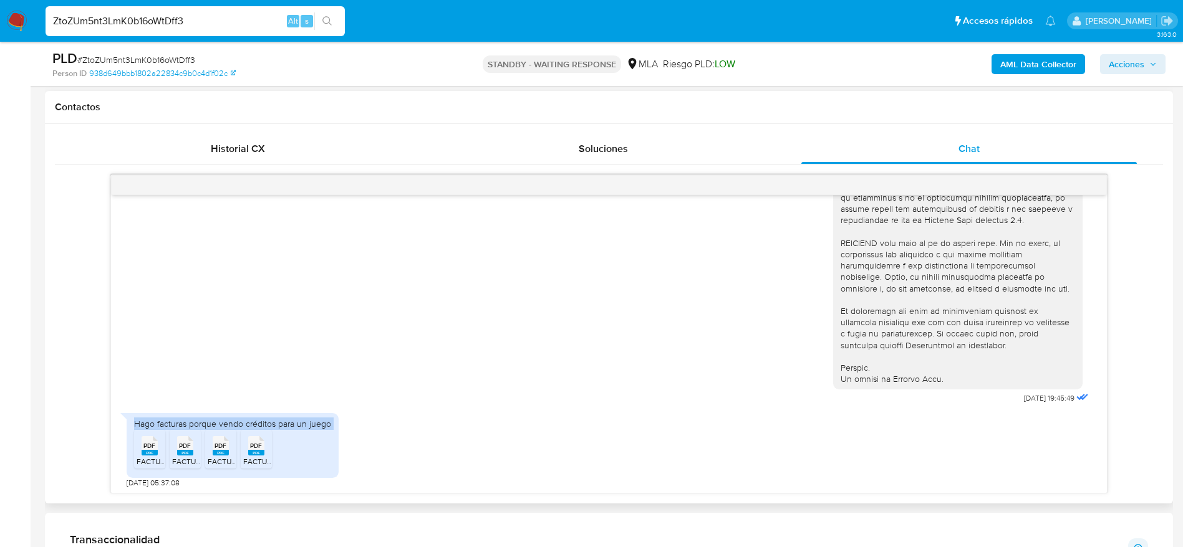
drag, startPoint x: 149, startPoint y: 461, endPoint x: 177, endPoint y: 469, distance: 29.0
click at [150, 456] on icon at bounding box center [150, 445] width 16 height 19
click at [183, 450] on span "PDF" at bounding box center [185, 446] width 12 height 8
drag, startPoint x: 214, startPoint y: 473, endPoint x: 246, endPoint y: 472, distance: 31.8
click at [214, 457] on div "PDF PDF" at bounding box center [221, 445] width 26 height 24
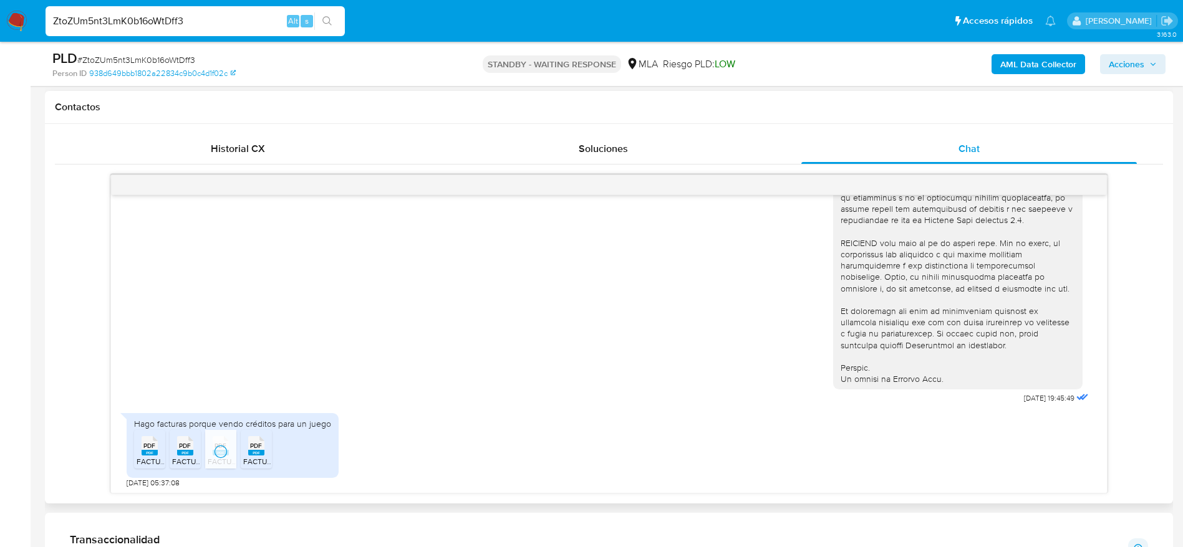
click at [255, 450] on span "PDF" at bounding box center [256, 446] width 12 height 8
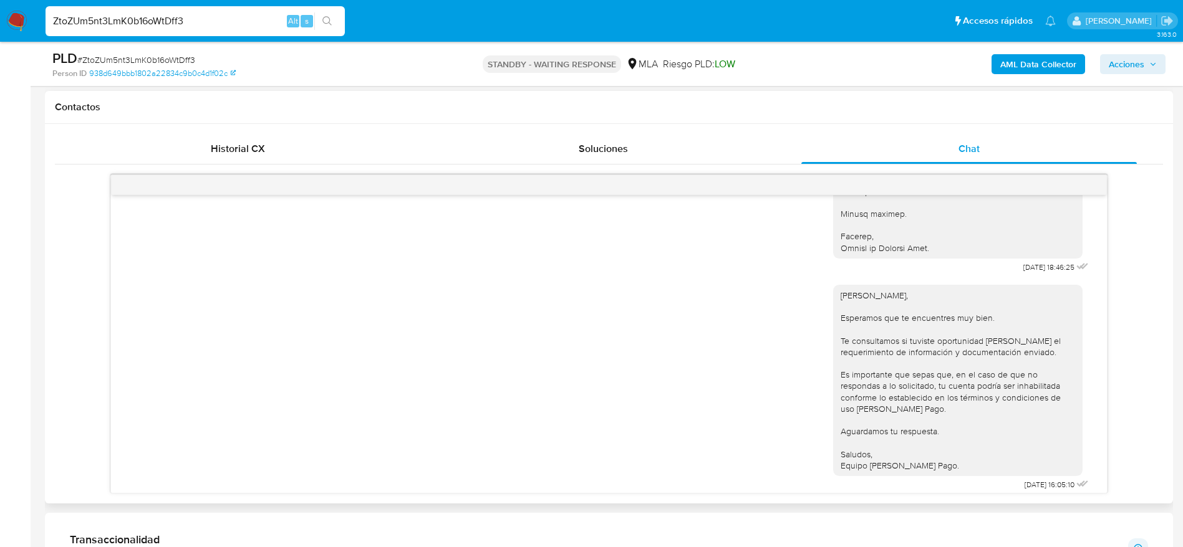
scroll to position [1411, 0]
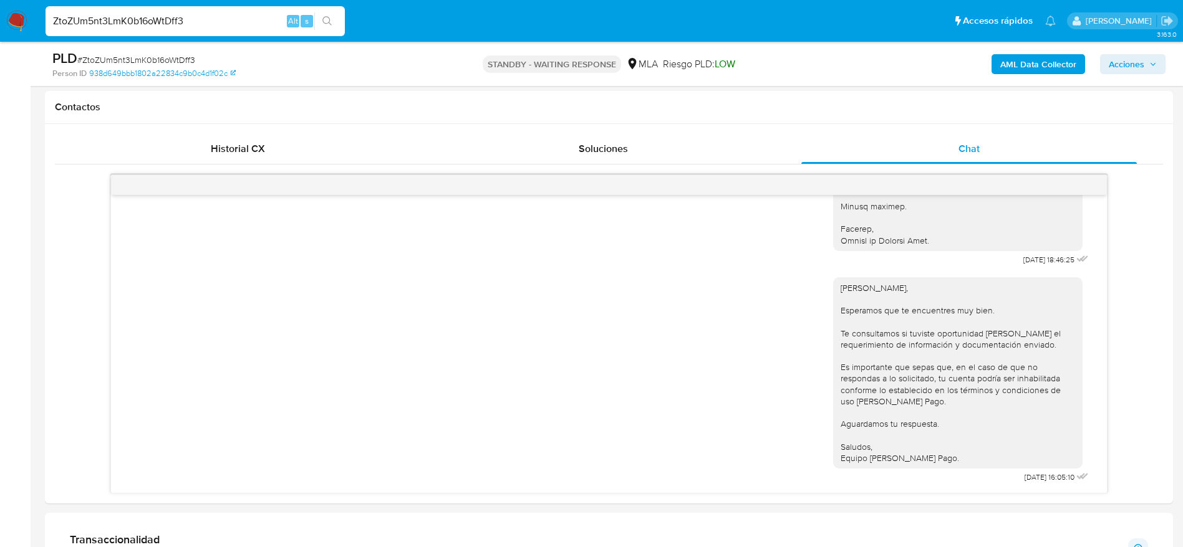
click at [234, 17] on input "ZtoZUm5nt3LmK0b16oWtDff3" at bounding box center [195, 21] width 299 height 16
paste input "a2qToUpb4xhKt34TpYltOwU6"
type input "a2qToUpb4xhKt34TpYltOwU6"
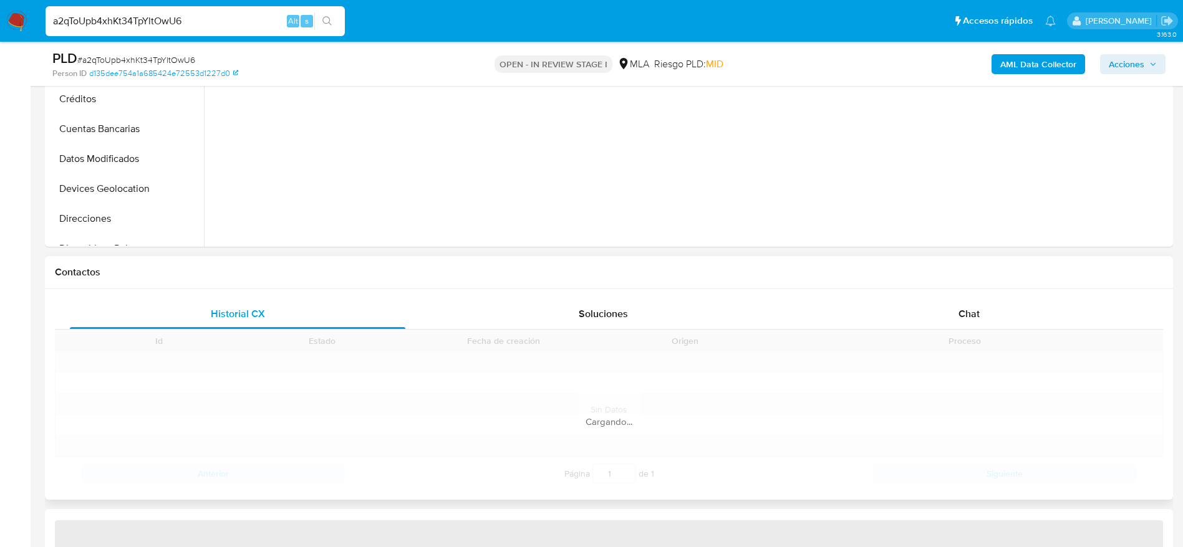
scroll to position [468, 0]
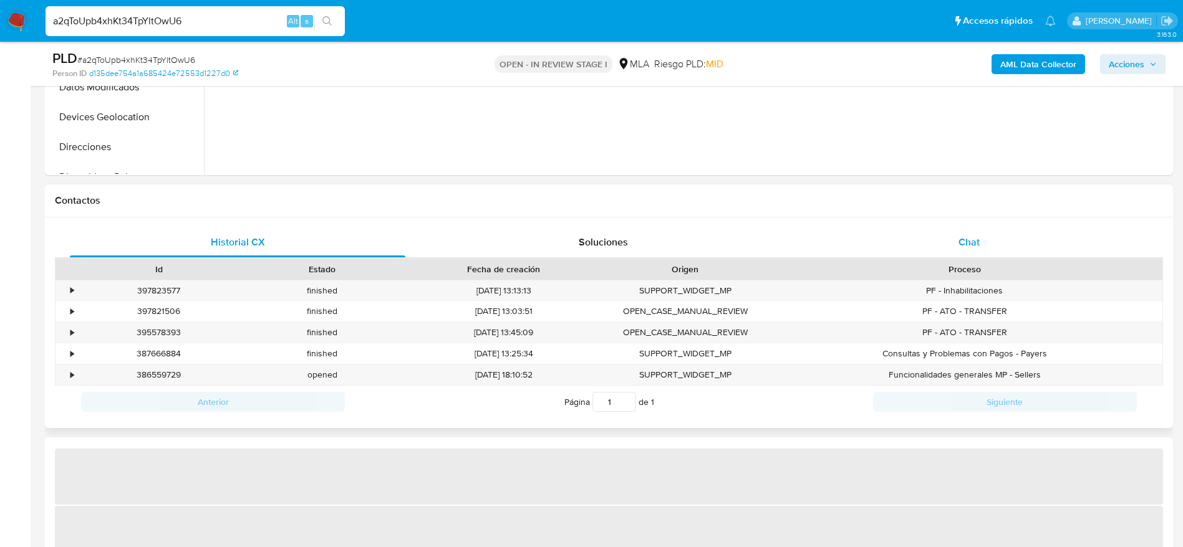
click at [982, 242] on div "Chat" at bounding box center [968, 243] width 335 height 30
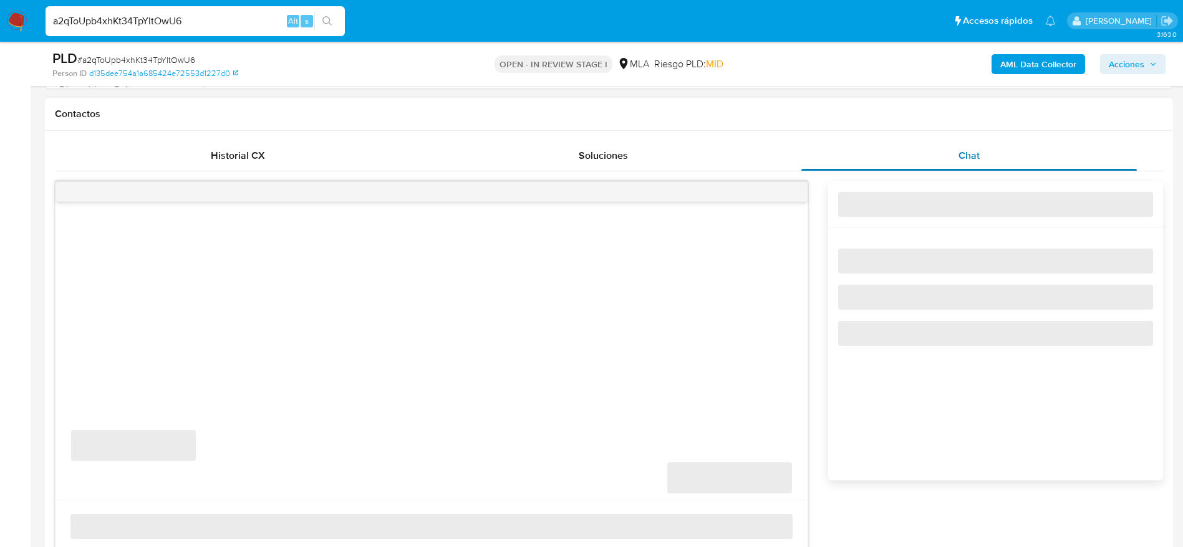
select select "10"
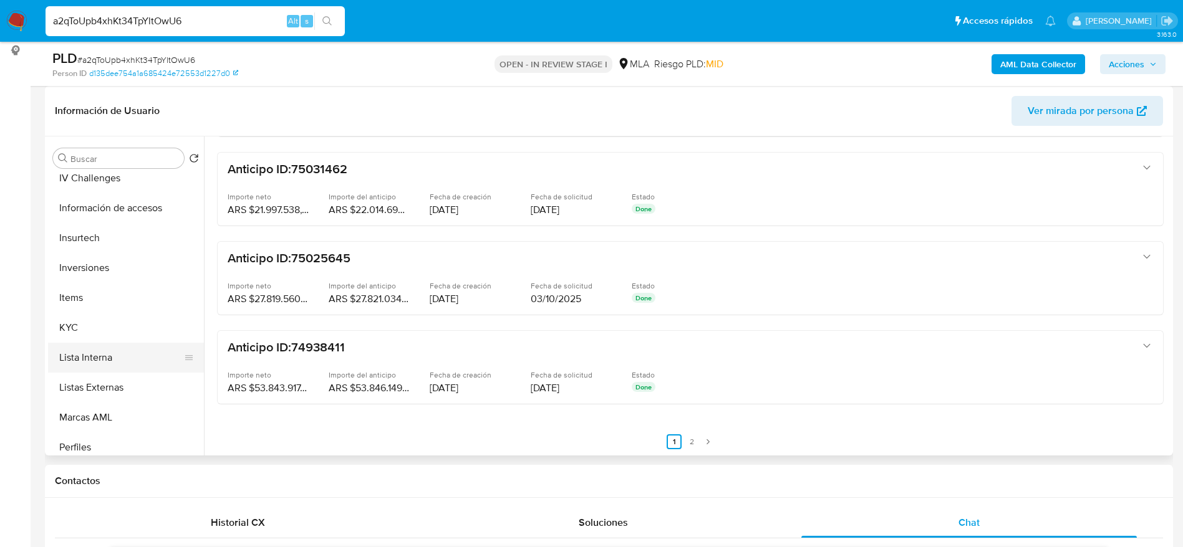
scroll to position [489, 0]
click at [90, 309] on button "Items" at bounding box center [121, 297] width 146 height 30
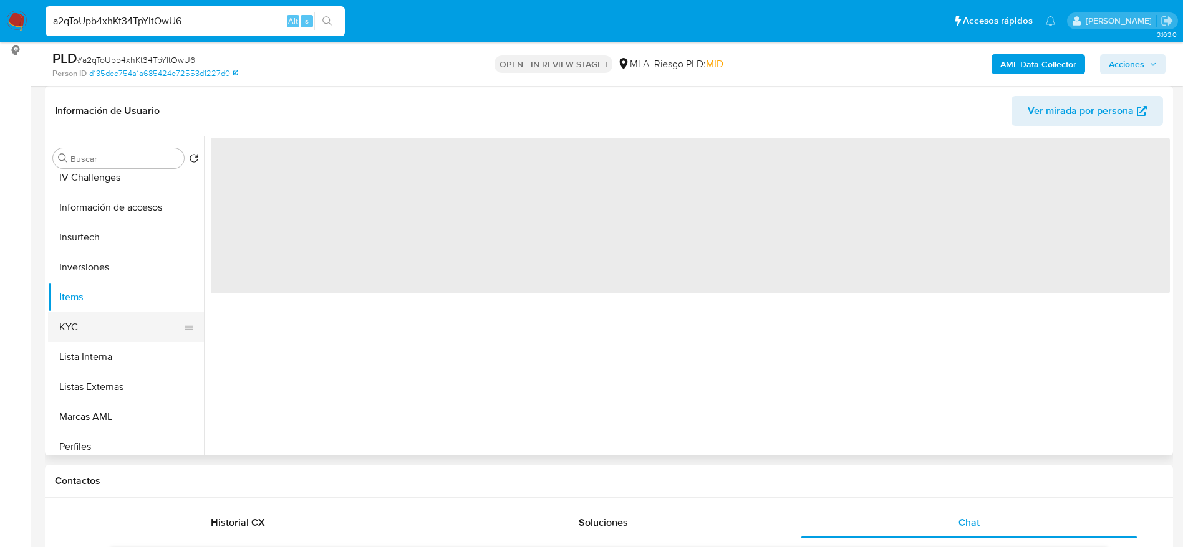
click at [121, 336] on button "KYC" at bounding box center [121, 327] width 146 height 30
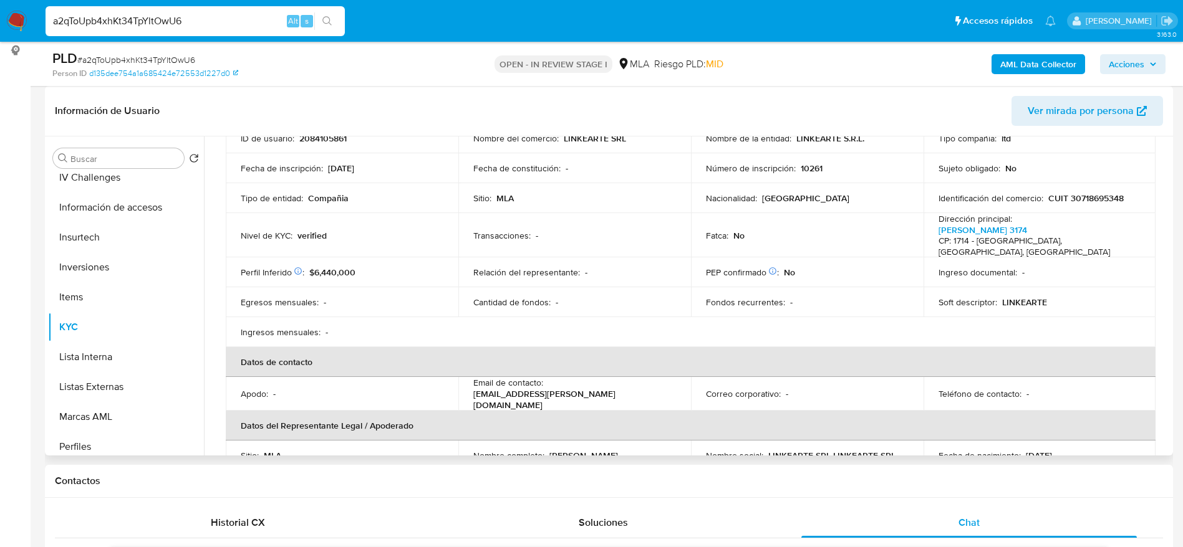
scroll to position [187, 0]
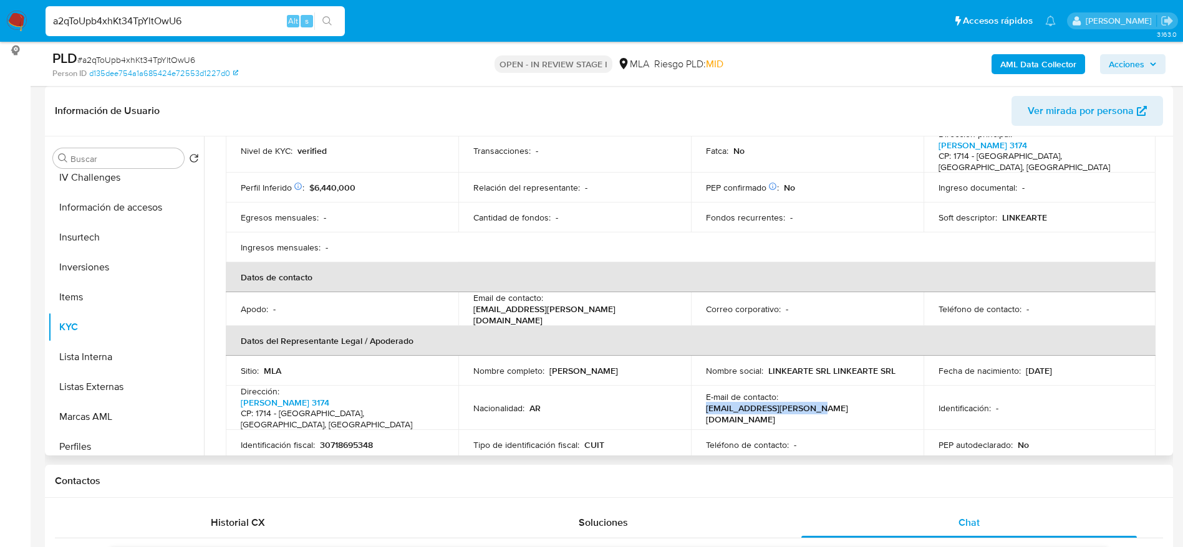
drag, startPoint x: 780, startPoint y: 390, endPoint x: 880, endPoint y: 402, distance: 100.4
click at [879, 402] on td "E-mail de contacto : pcalderon@linke-arte.com" at bounding box center [807, 408] width 233 height 44
click at [886, 398] on td "E-mail de contacto : pcalderon@linke-arte.com" at bounding box center [807, 408] width 233 height 44
click at [879, 391] on div "E-mail de contacto : pcalderon@linke-arte.com" at bounding box center [807, 408] width 203 height 34
click at [879, 403] on p "pcalderon@linke-arte.com" at bounding box center [805, 414] width 198 height 22
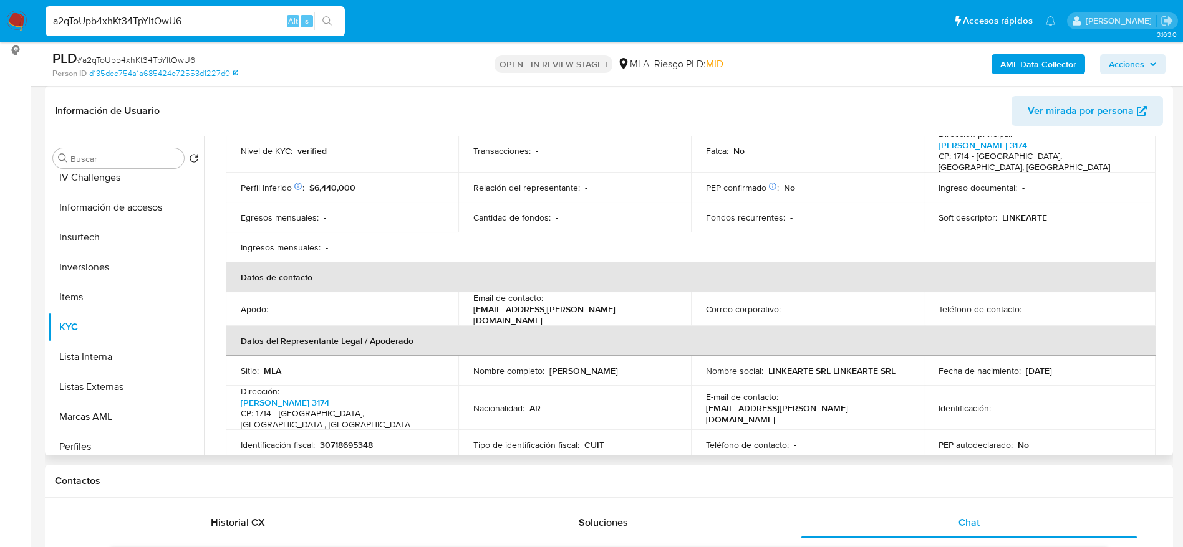
click at [879, 403] on p "pcalderon@linke-arte.com" at bounding box center [805, 414] width 198 height 22
drag, startPoint x: 857, startPoint y: 395, endPoint x: 838, endPoint y: 393, distance: 18.7
click at [855, 395] on td "E-mail de contacto : pcalderon@linke-arte.com" at bounding box center [807, 408] width 233 height 44
click at [782, 403] on p "pcalderon@linke-arte.com" at bounding box center [805, 414] width 198 height 22
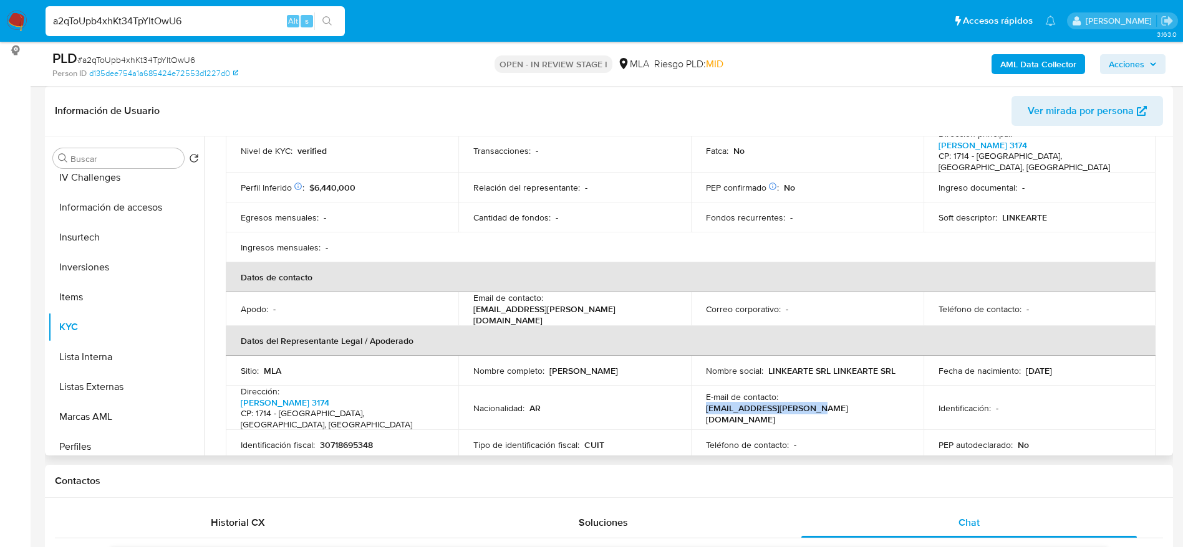
drag, startPoint x: 782, startPoint y: 389, endPoint x: 888, endPoint y: 393, distance: 106.1
click at [888, 393] on div "E-mail de contacto : pcalderon@linke-arte.com" at bounding box center [807, 408] width 203 height 34
copy p "pcalderon@linke-arte.com"
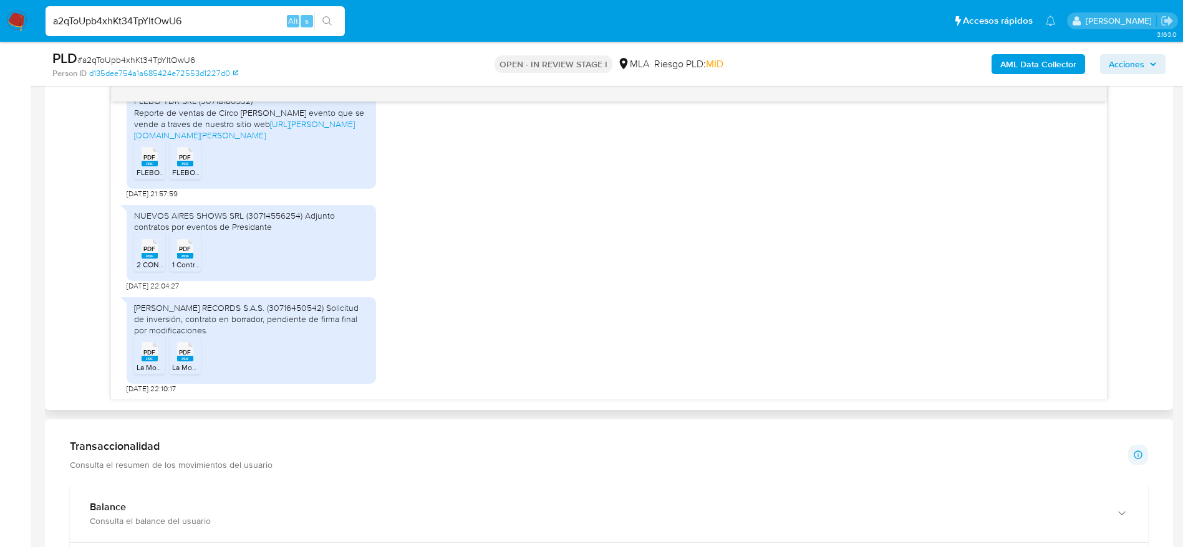
scroll to position [842, 0]
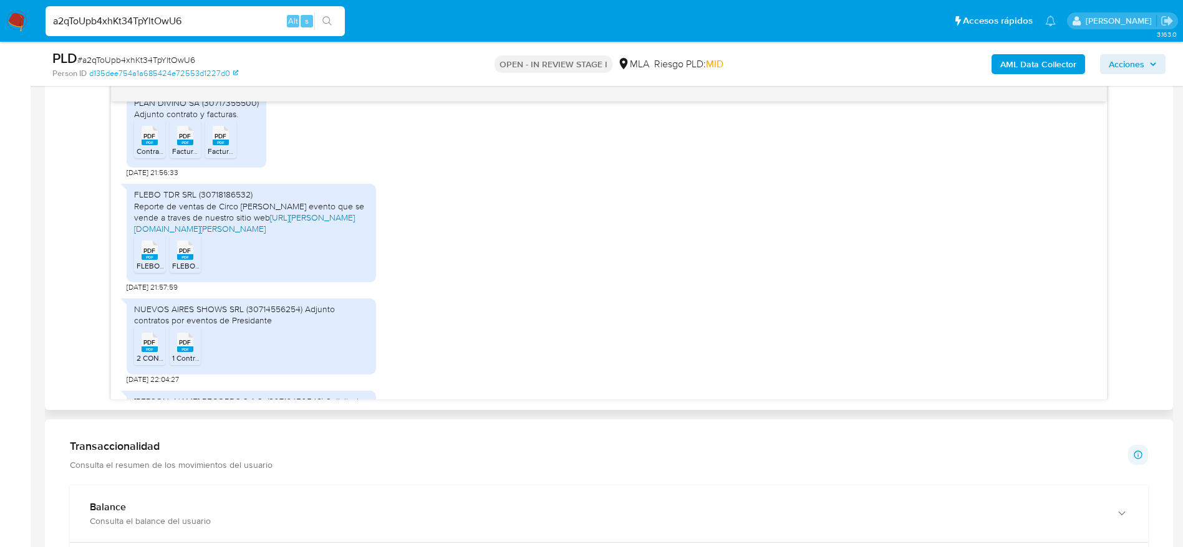
click at [310, 227] on link "https://linke-arte.com/arg/en/circo-rodas-rio-cuarto" at bounding box center [244, 223] width 221 height 24
click at [162, 256] on div "PDF PDF" at bounding box center [150, 249] width 26 height 24
click at [178, 257] on rect at bounding box center [185, 257] width 16 height 6
drag, startPoint x: 154, startPoint y: 209, endPoint x: 236, endPoint y: 224, distance: 82.9
click at [236, 224] on div "FLEBO TDR SRL (30718186532) Reporte de ventas de Circo Rodas evento que se vend…" at bounding box center [251, 233] width 249 height 98
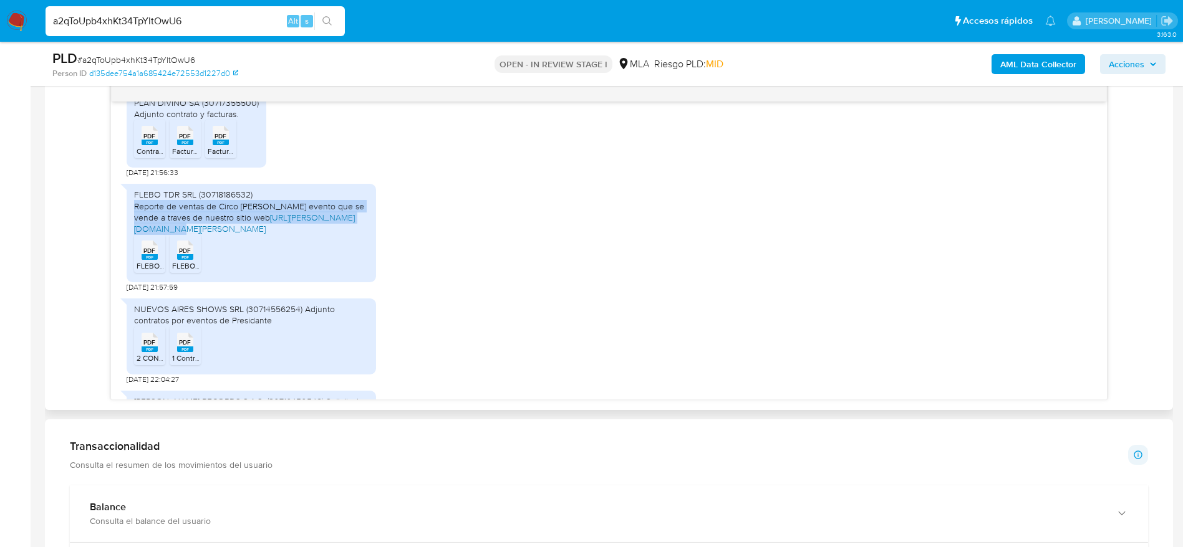
click at [236, 224] on link "https://linke-arte.com/arg/en/circo-rodas-rio-cuarto" at bounding box center [244, 223] width 221 height 24
click at [274, 193] on div "FLEBO TDR SRL (30718186532) Reporte de ventas de Circo Rodas evento que se vend…" at bounding box center [251, 212] width 234 height 46
drag, startPoint x: 241, startPoint y: 213, endPoint x: 323, endPoint y: 218, distance: 82.5
click at [130, 209] on div "FLEBO TDR SRL (30718186532) Reporte de ventas de Circo Rodas evento que se vend…" at bounding box center [251, 233] width 249 height 98
copy div "Reporte de ventas de Circo Rodas evento que se vende a traves de nuestro sitio …"
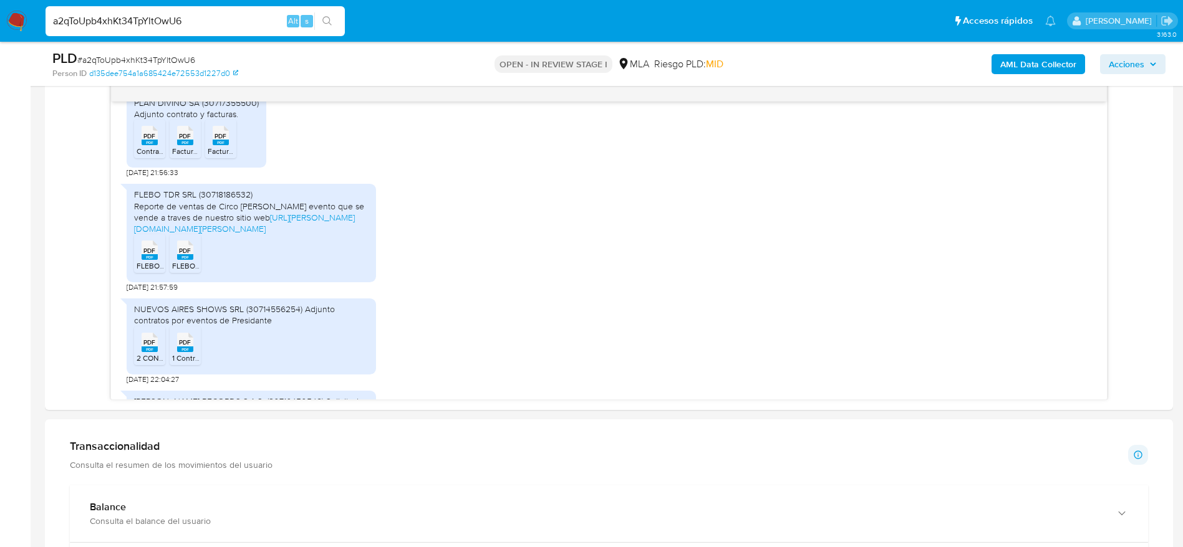
click at [143, 352] on rect at bounding box center [150, 350] width 16 height 6
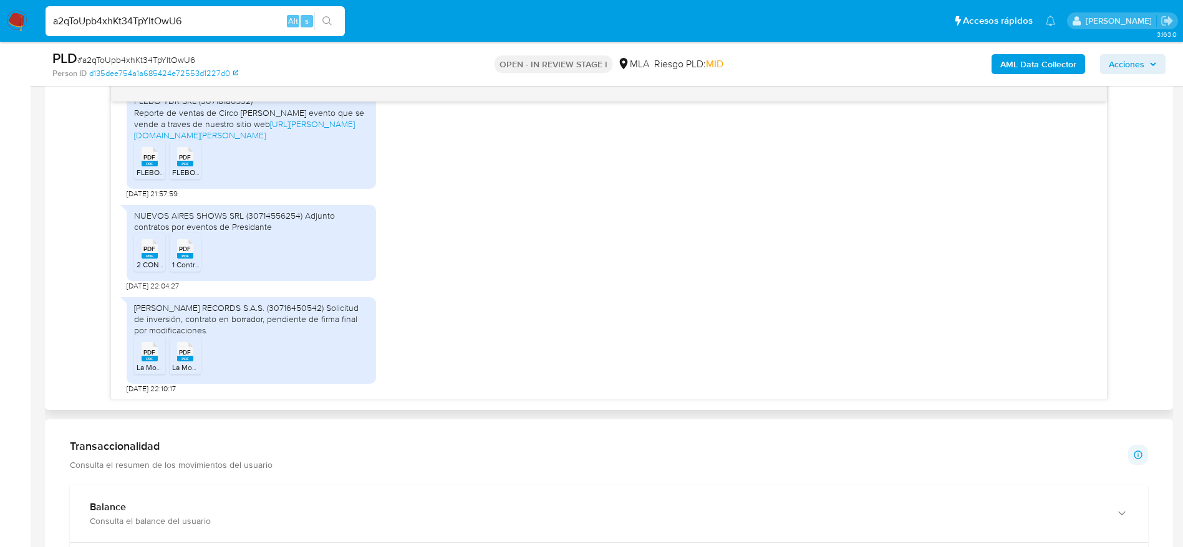
scroll to position [1029, 0]
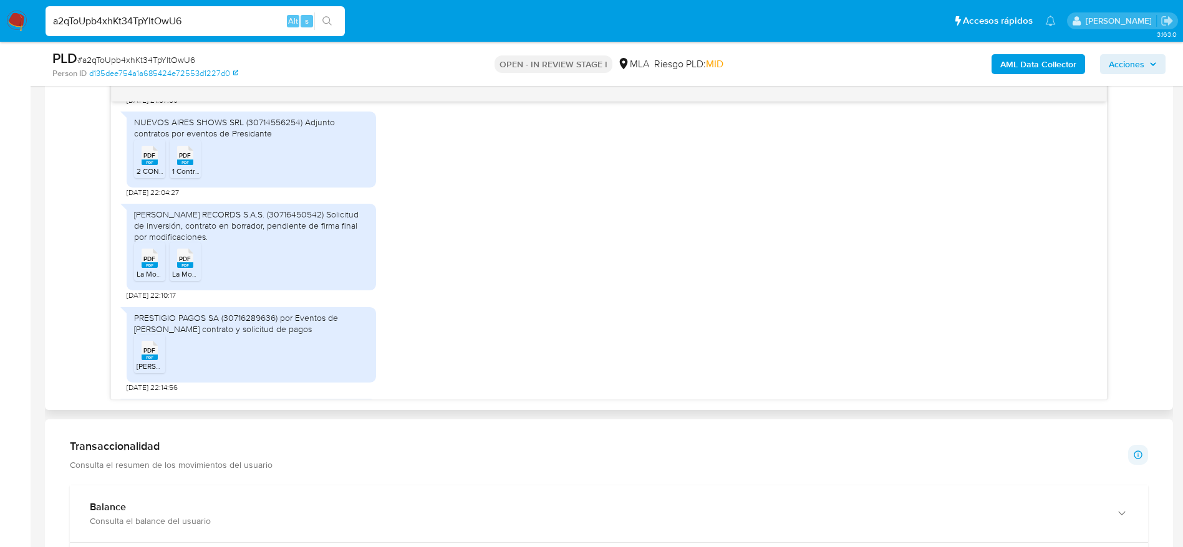
click at [148, 267] on rect at bounding box center [150, 265] width 16 height 6
click at [185, 263] on span "PDF" at bounding box center [185, 259] width 12 height 8
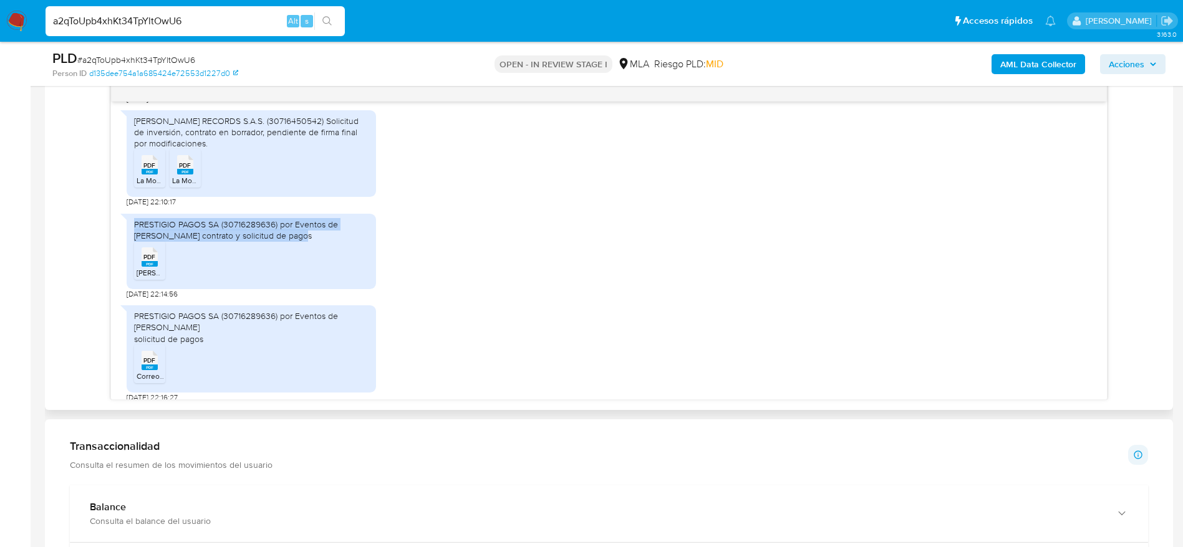
drag, startPoint x: 274, startPoint y: 238, endPoint x: 392, endPoint y: 264, distance: 121.3
click at [129, 222] on div "PRESTIGIO PAGOS SA (30716289636) por Eventos de Martin White contrato y solicit…" at bounding box center [251, 251] width 249 height 75
copy div "PRESTIGIO PAGOS SA (30716289636) por Eventos de Martin White contrato y solicit…"
click at [310, 271] on ul "PDF PDF MARTIN WHITE.pdf" at bounding box center [251, 262] width 234 height 43
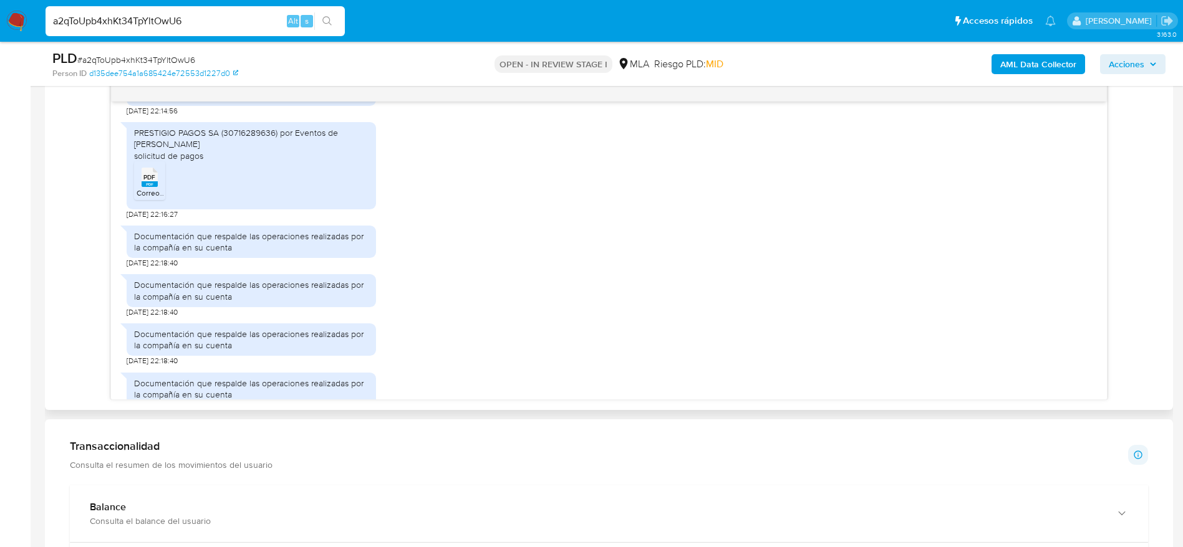
scroll to position [1309, 0]
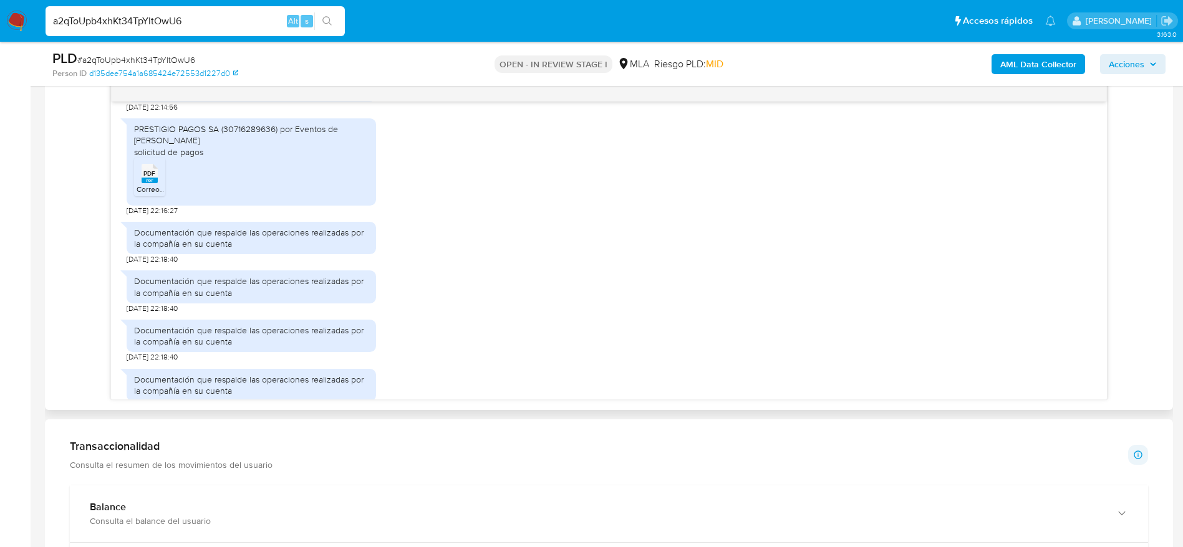
click at [148, 173] on span "PDF" at bounding box center [149, 174] width 12 height 8
click at [154, 182] on rect at bounding box center [150, 181] width 16 height 6
click at [154, 183] on rect at bounding box center [150, 181] width 16 height 6
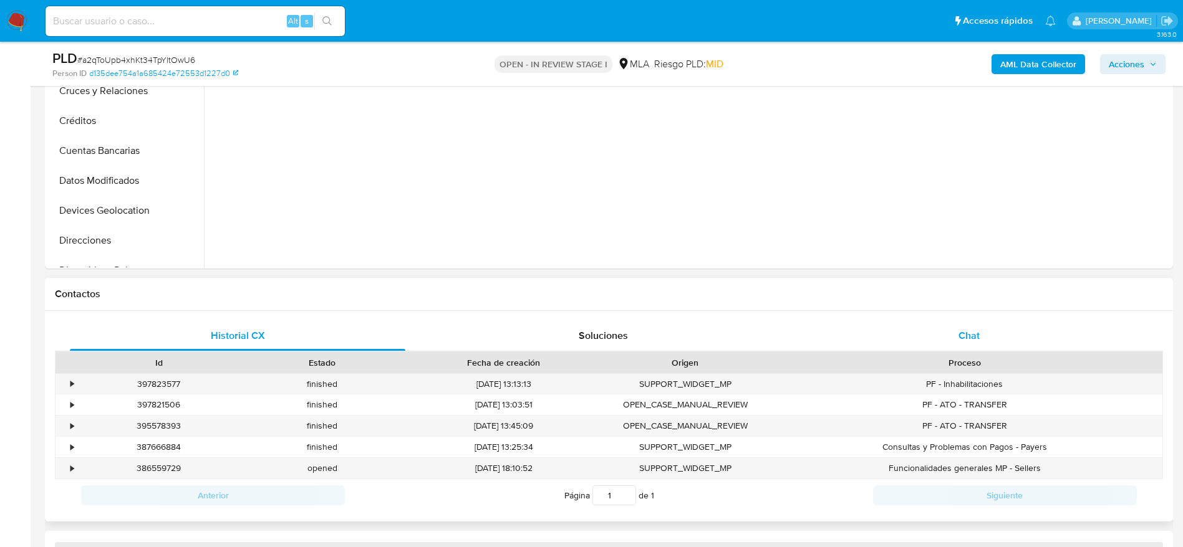
click at [954, 335] on div "Chat" at bounding box center [968, 336] width 335 height 30
select select "10"
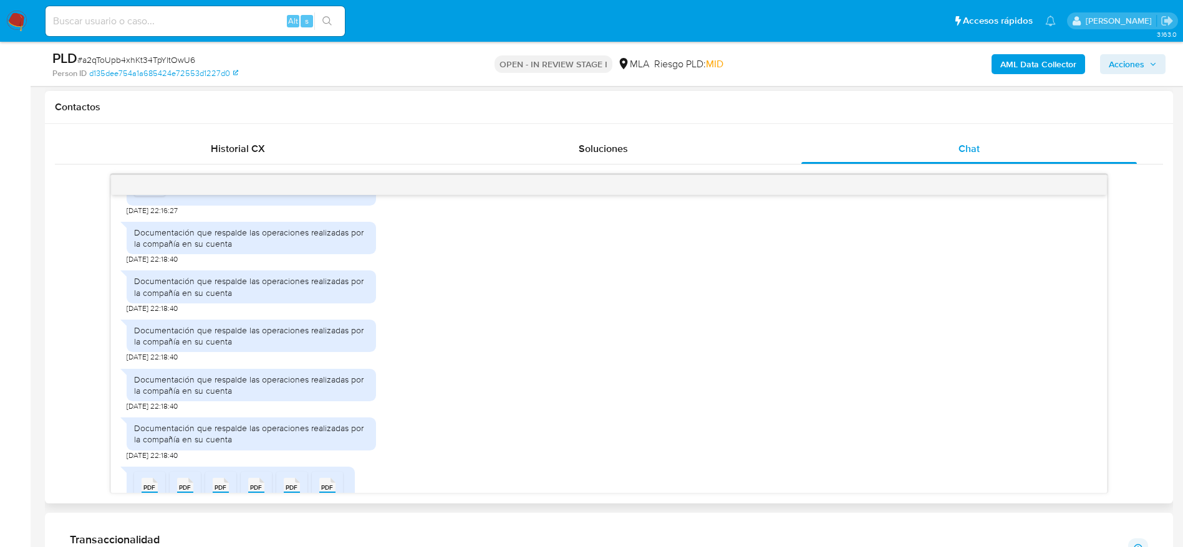
scroll to position [1309, 0]
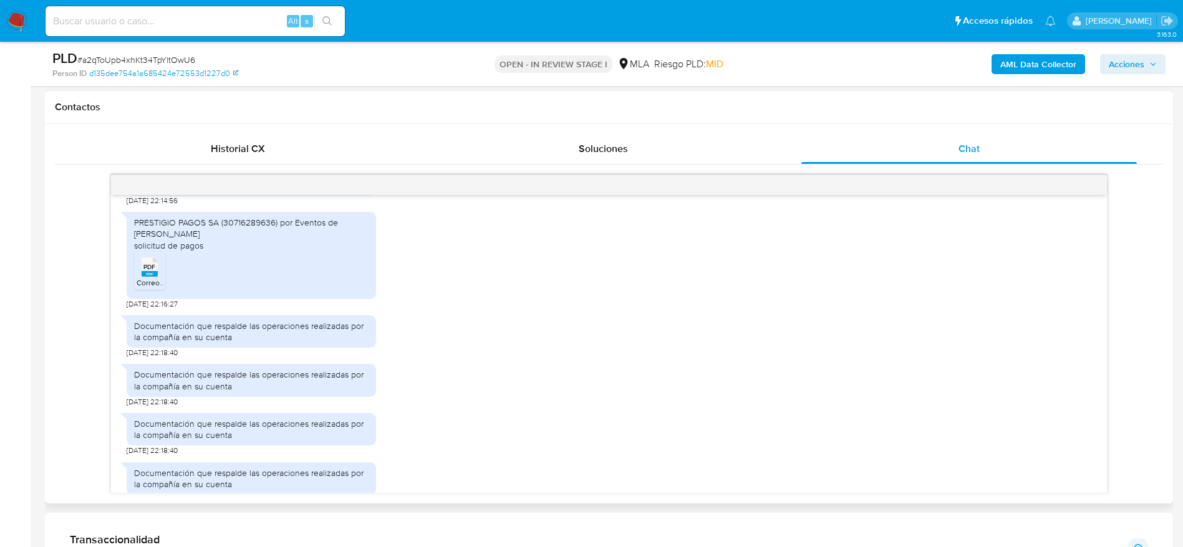
click at [152, 276] on rect at bounding box center [150, 274] width 16 height 6
click at [182, 25] on input at bounding box center [195, 21] width 299 height 16
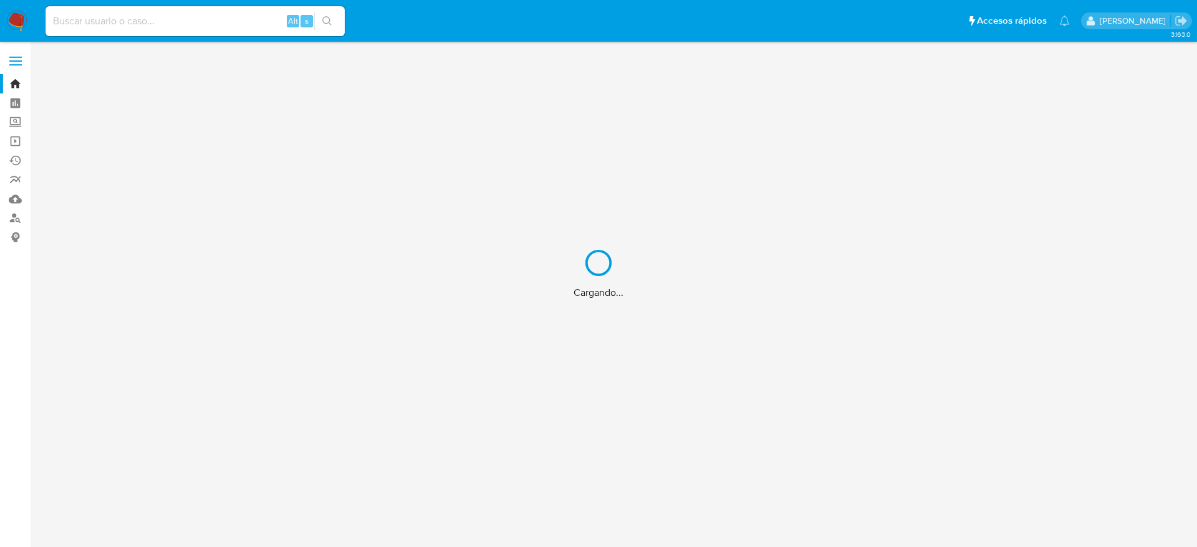
click at [170, 22] on div "Cargando..." at bounding box center [598, 273] width 1197 height 547
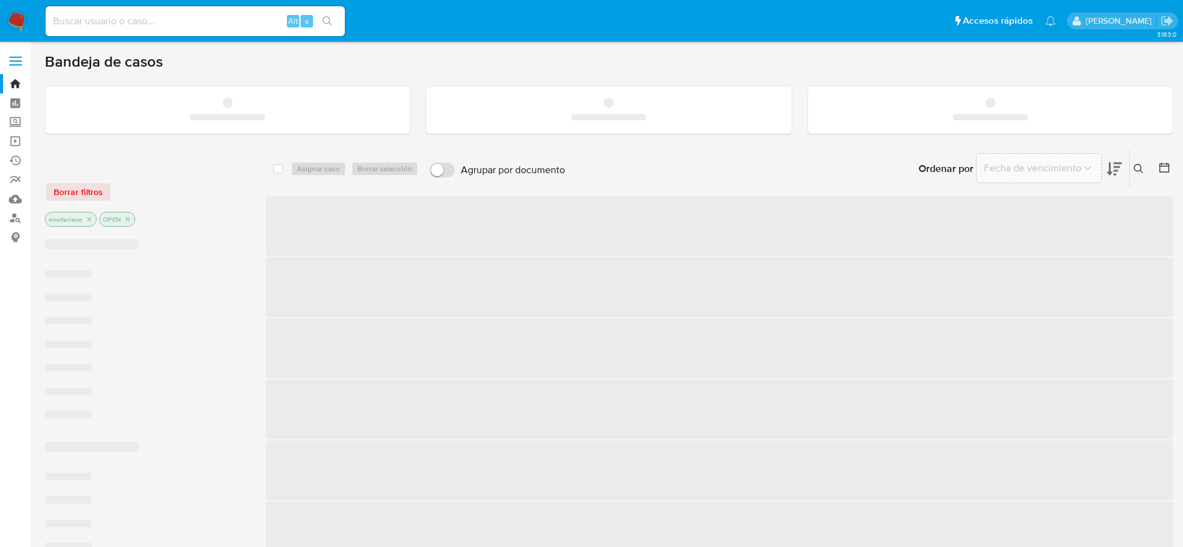
click at [170, 22] on input at bounding box center [195, 21] width 299 height 16
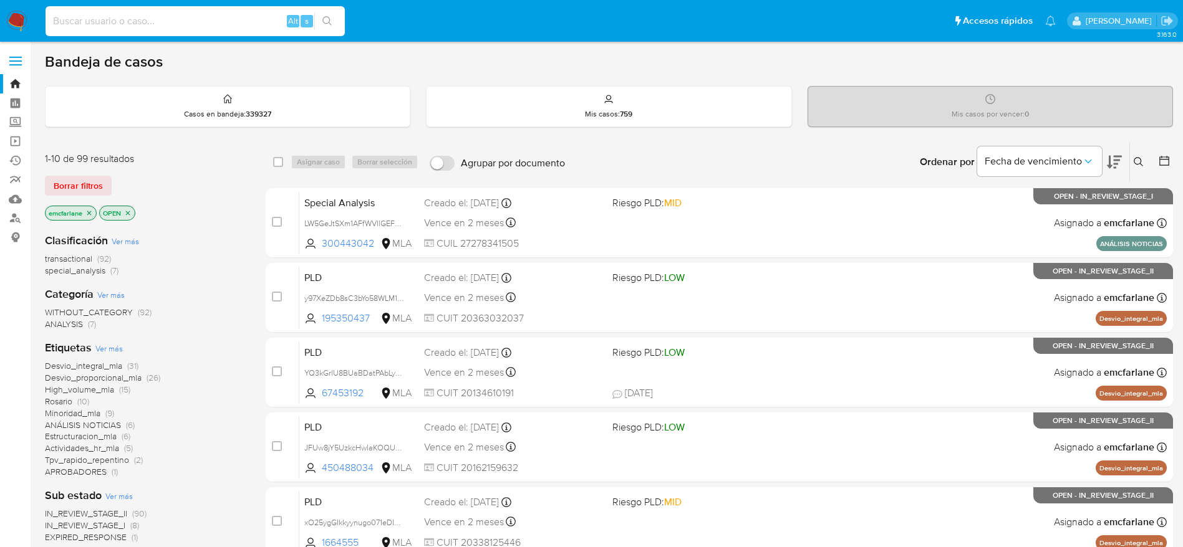
paste input "8ksZzIy06vbSpfkbdvYDTNFt"
type input "8ksZzIy06vbSpfkbdvYDTNFt"
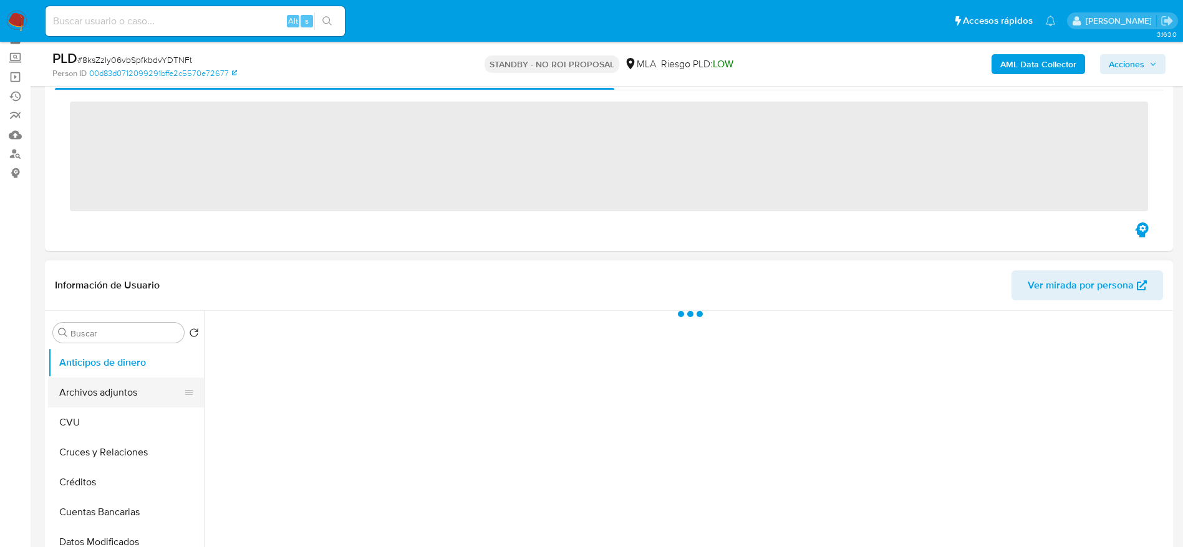
scroll to position [94, 0]
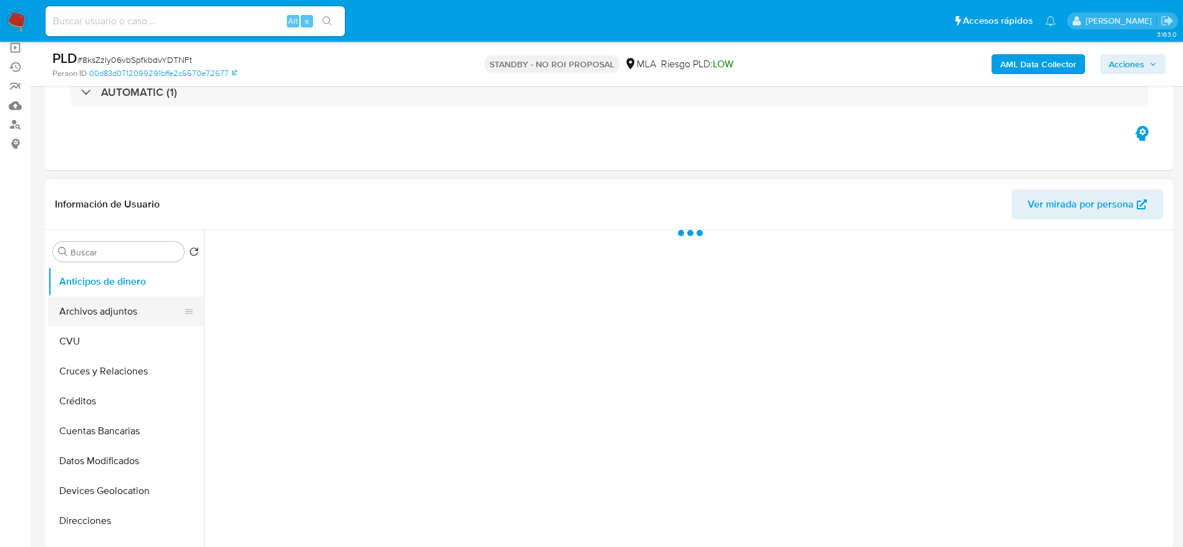
click at [75, 315] on button "Archivos adjuntos" at bounding box center [121, 312] width 146 height 30
select select "10"
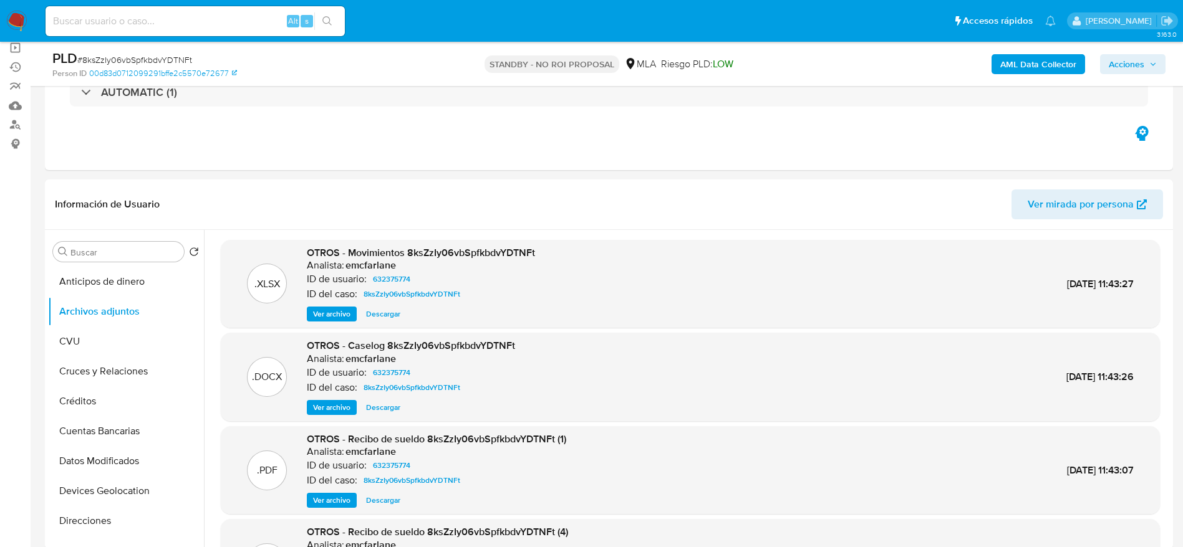
click at [19, 16] on img at bounding box center [16, 21] width 21 height 21
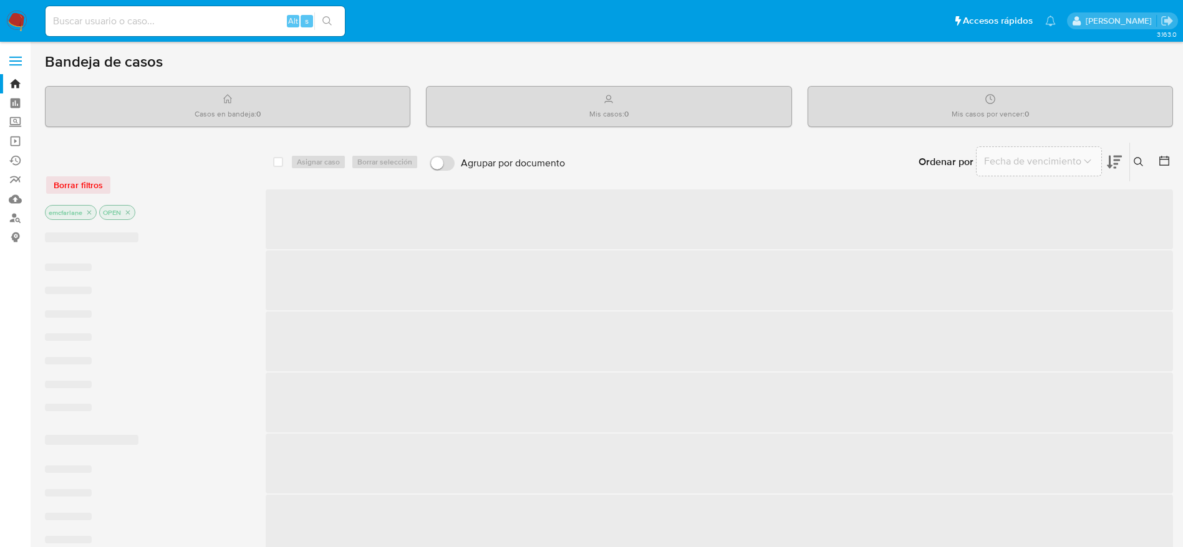
click at [192, 19] on input at bounding box center [195, 21] width 299 height 16
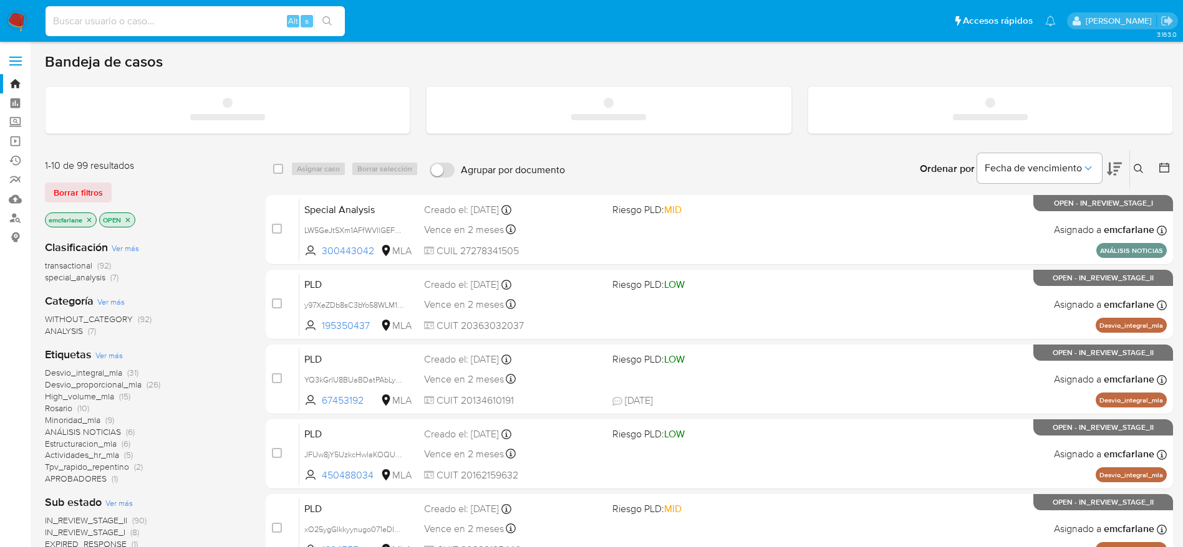
paste input "a2qToUpb4xhKt34TpYltOwU6"
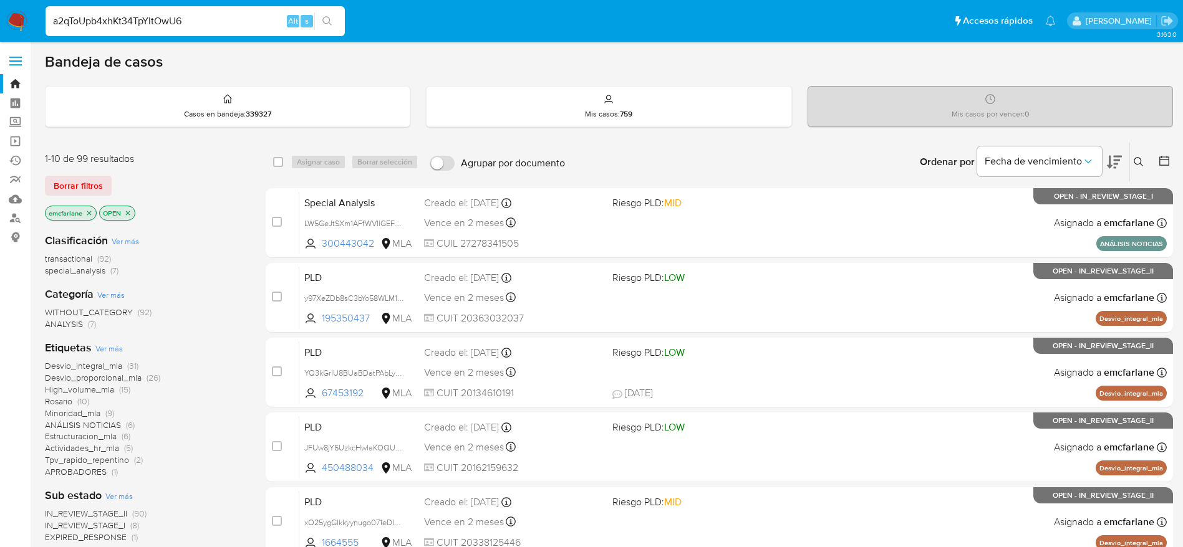
type input "a2qToUpb4xhKt34TpYltOwU6"
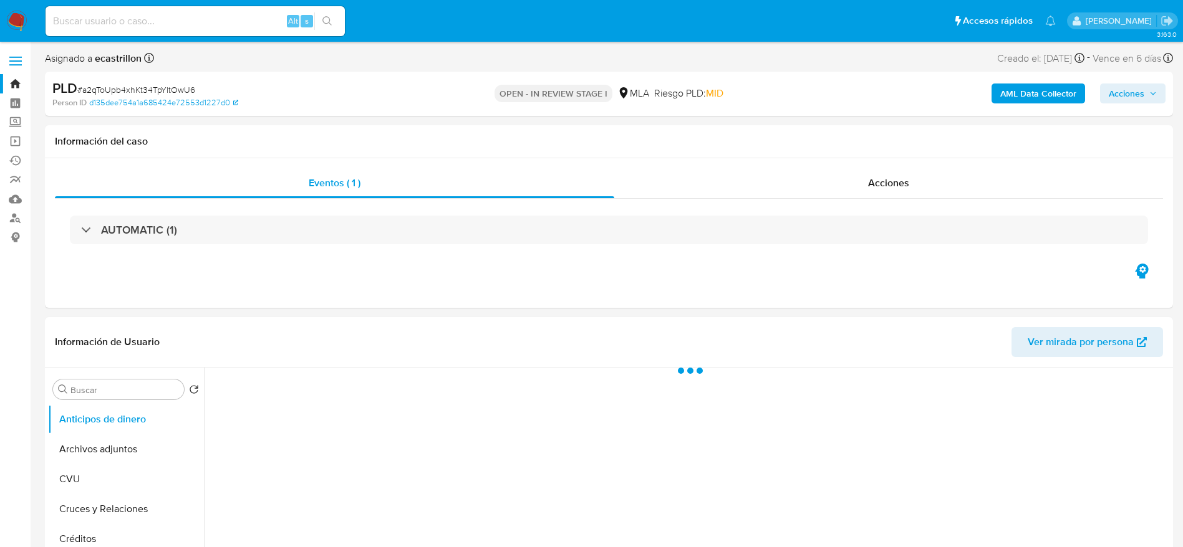
select select "10"
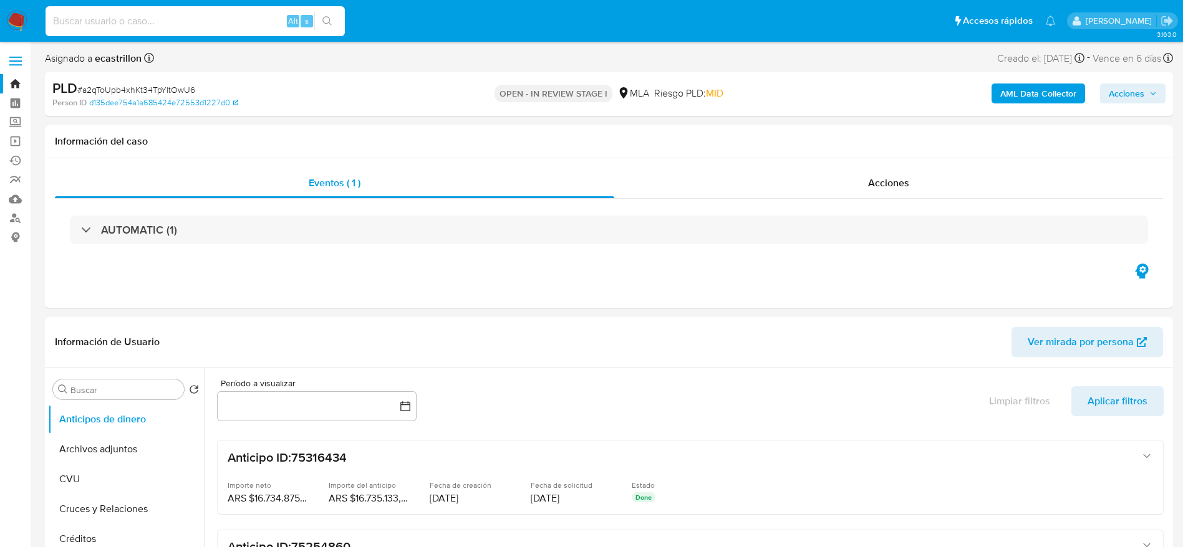
click at [226, 18] on input at bounding box center [195, 21] width 299 height 16
paste input "ZvFKlRuhtaht30dRcbbKyzcM"
type input "ZvFKlRuhtaht30dRcbbKyzcM"
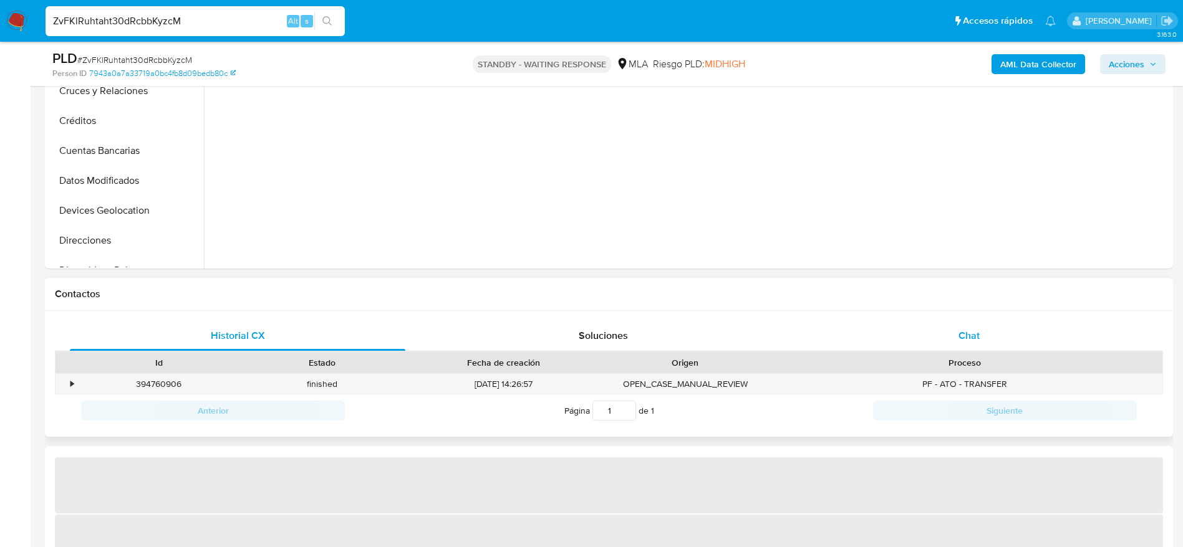
click at [989, 329] on div "Chat" at bounding box center [968, 336] width 335 height 30
select select "10"
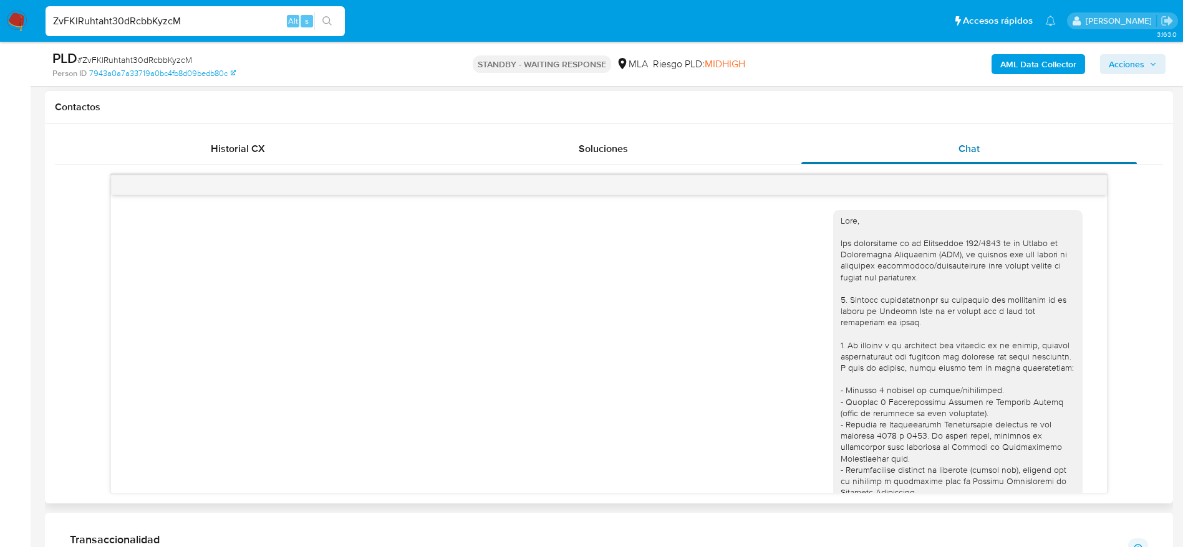
scroll to position [1676, 0]
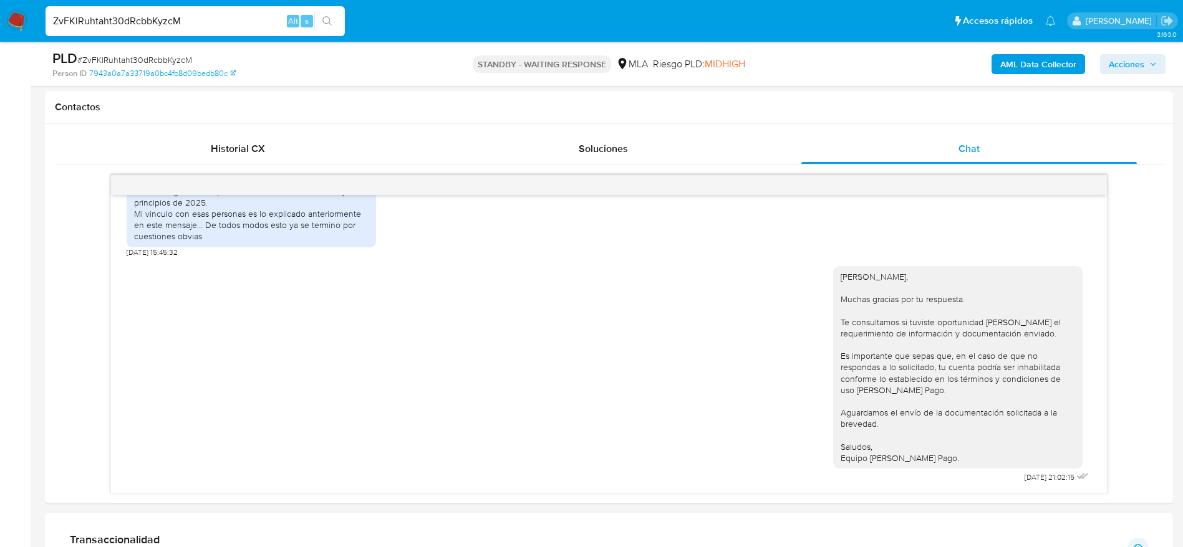
click at [234, 9] on div "ZvFKlRuhtaht30dRcbbKyzcM Alt s" at bounding box center [195, 21] width 299 height 30
click at [228, 14] on input "ZvFKlRuhtaht30dRcbbKyzcM" at bounding box center [195, 21] width 299 height 16
paste input "cuiKZAAp1R9X2aIRmZxyElZH"
type input "cuiKZAAp1R9X2aIRmZxyElZH"
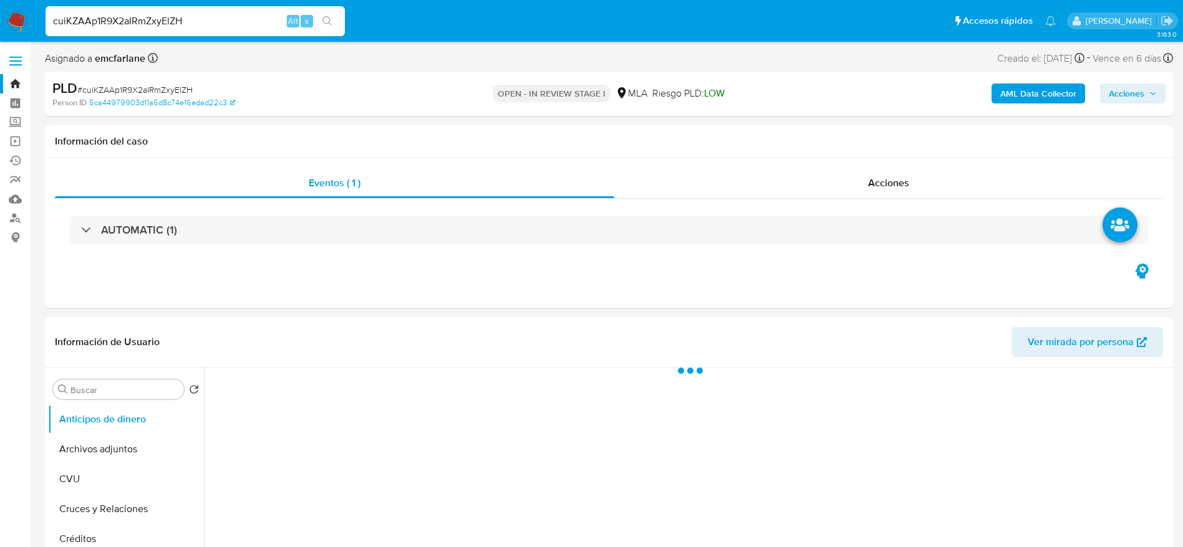
select select "10"
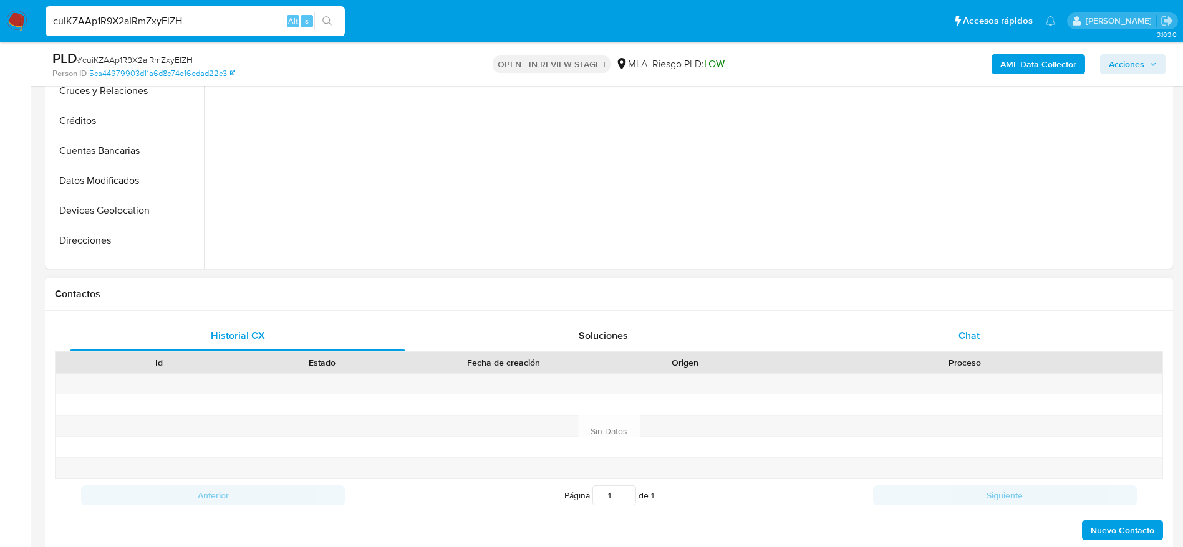
click at [961, 345] on div "Chat" at bounding box center [968, 336] width 335 height 30
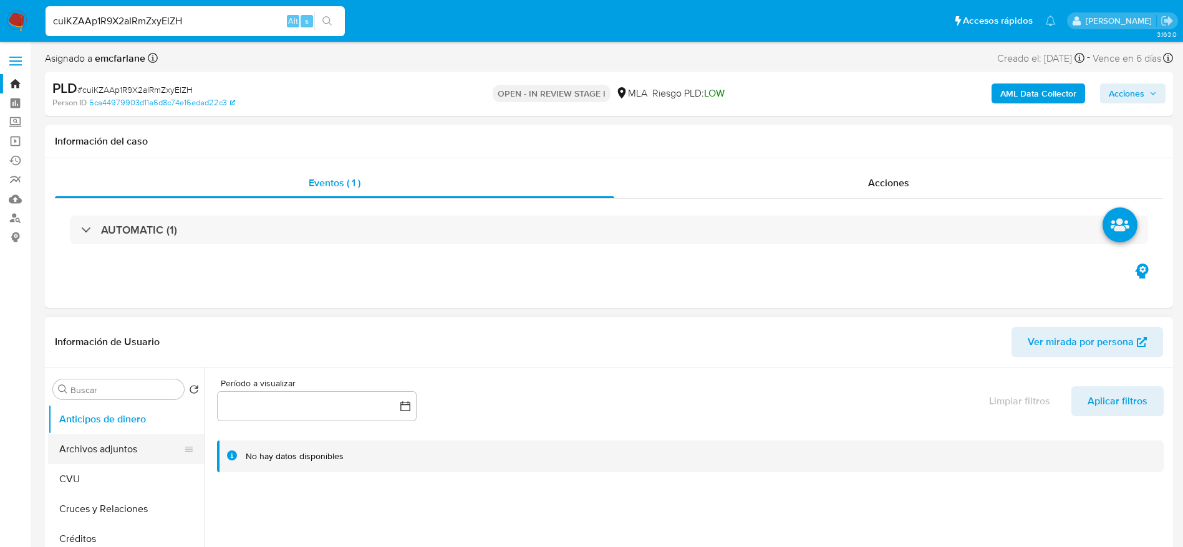
click at [112, 446] on button "Archivos adjuntos" at bounding box center [121, 450] width 146 height 30
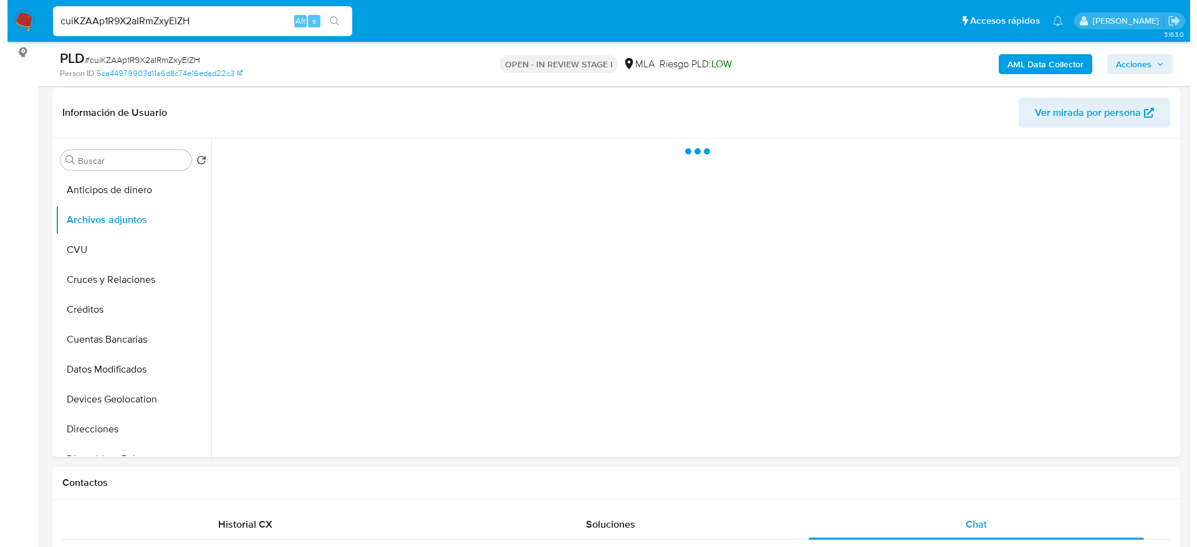
scroll to position [187, 0]
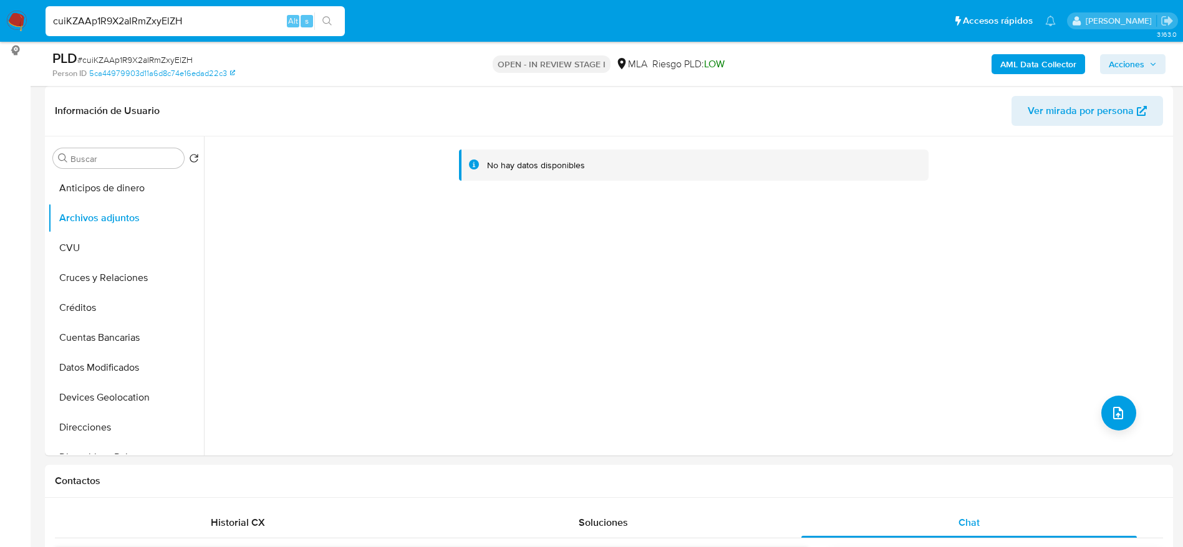
click at [1062, 56] on b "AML Data Collector" at bounding box center [1038, 64] width 76 height 20
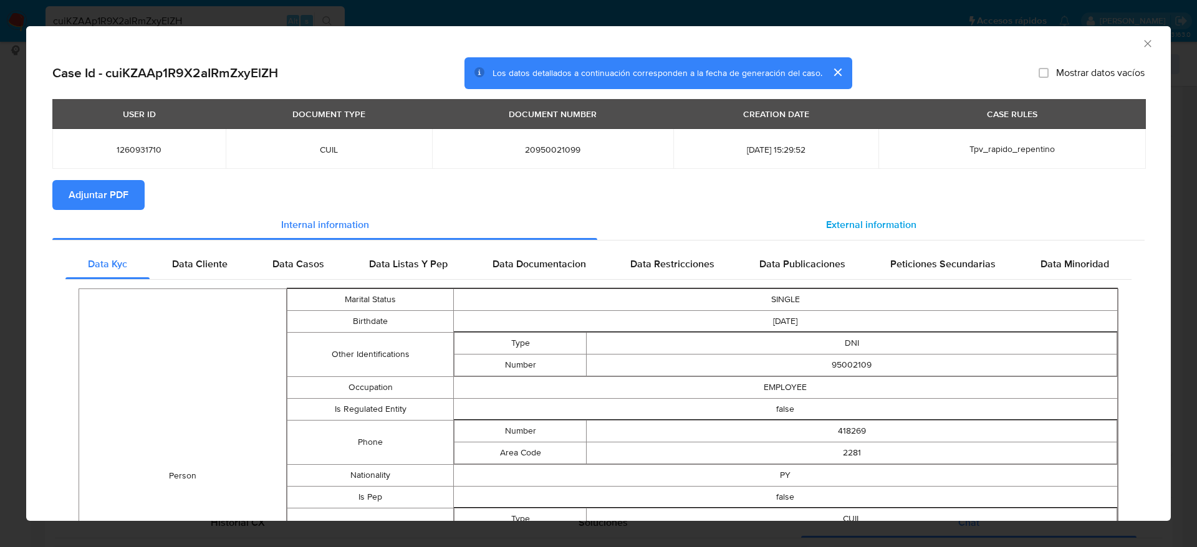
click at [864, 219] on span "External information" at bounding box center [871, 225] width 90 height 14
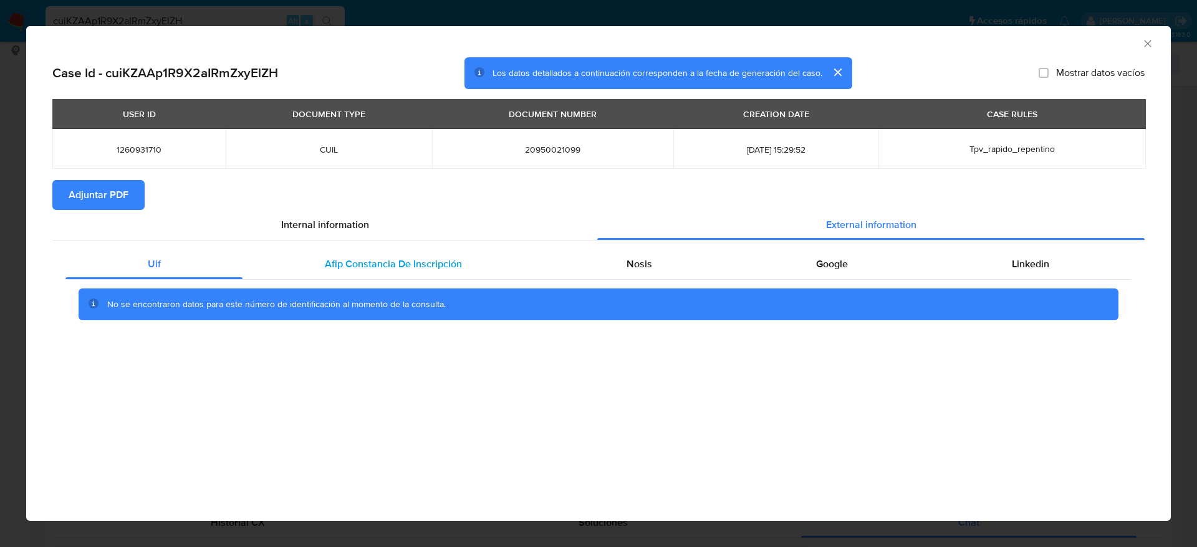
click at [371, 264] on span "Afip Constancia De Inscripción" at bounding box center [393, 264] width 137 height 14
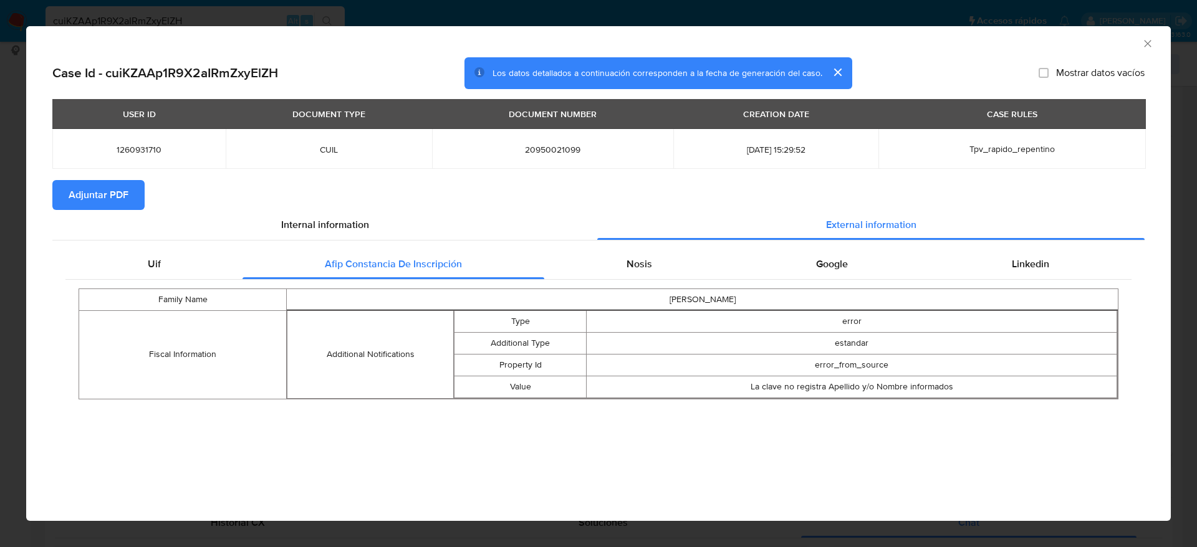
drag, startPoint x: 659, startPoint y: 271, endPoint x: 869, endPoint y: 246, distance: 211.5
click at [660, 272] on div "Nosis" at bounding box center [639, 264] width 190 height 30
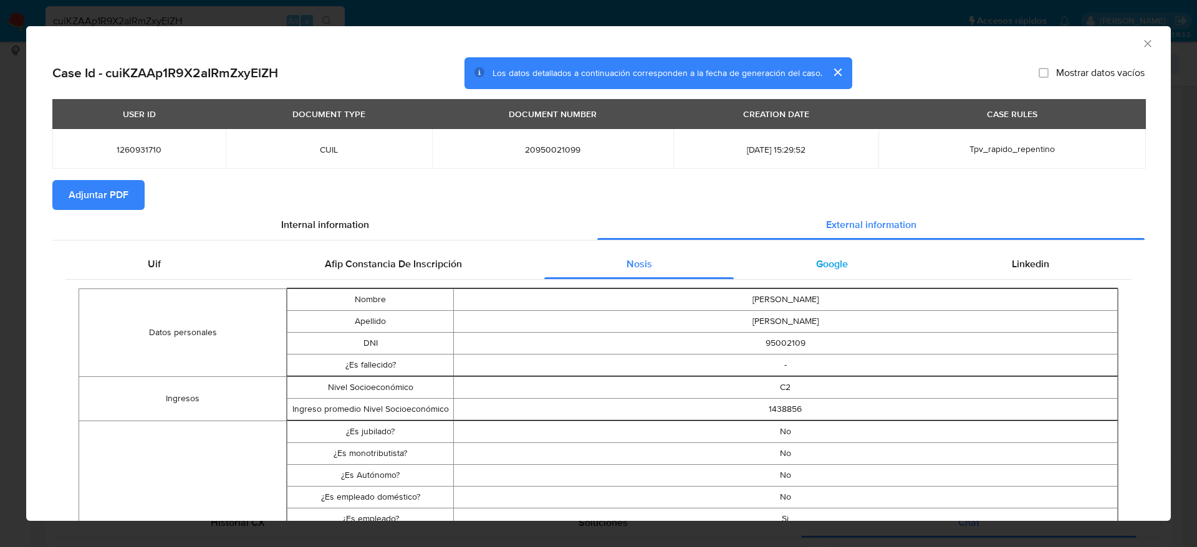
click at [837, 262] on span "Google" at bounding box center [832, 264] width 32 height 14
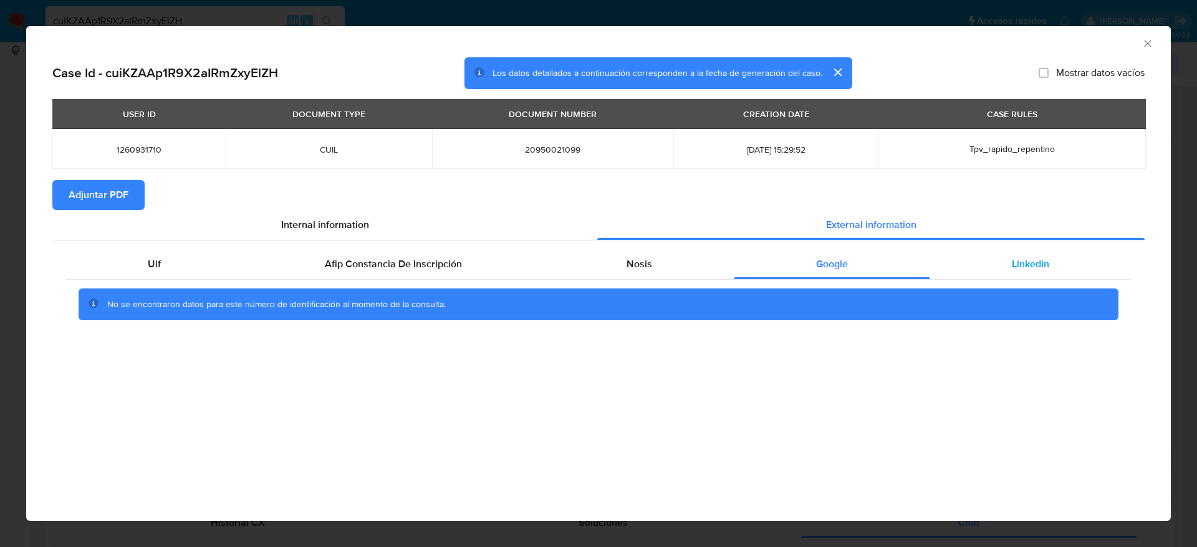
click at [1042, 269] on span "Linkedin" at bounding box center [1030, 264] width 37 height 14
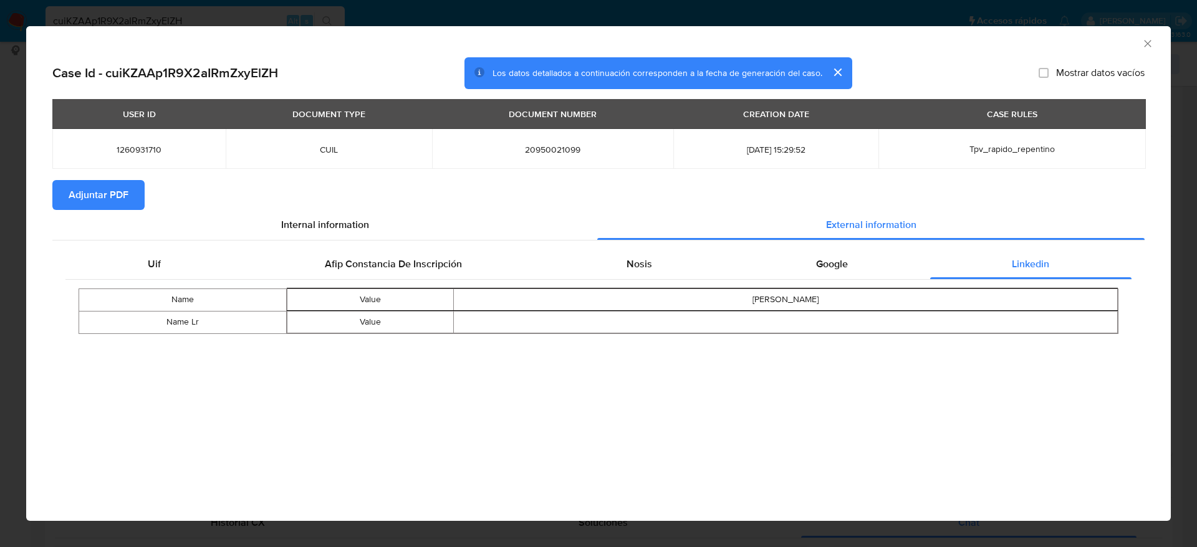
click at [104, 193] on span "Adjuntar PDF" at bounding box center [99, 194] width 60 height 27
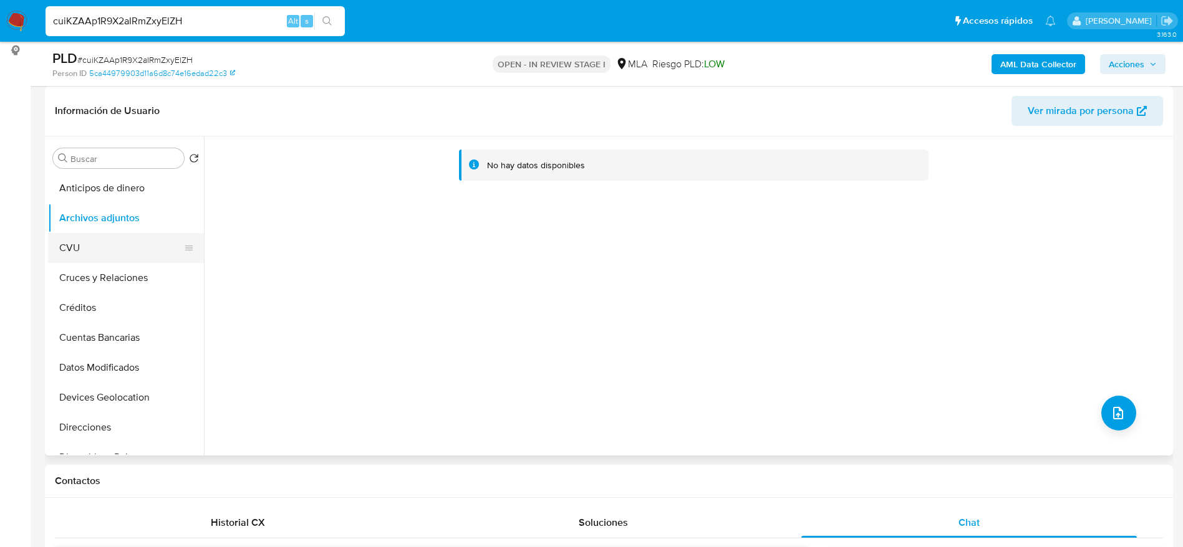
click at [86, 249] on button "CVU" at bounding box center [121, 248] width 146 height 30
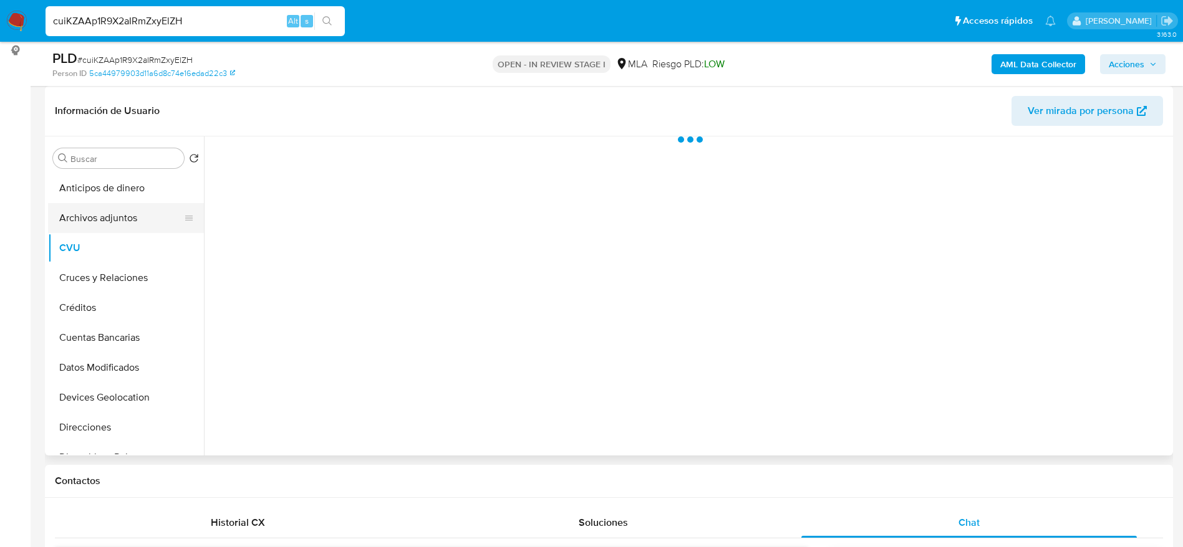
click at [100, 212] on button "Archivos adjuntos" at bounding box center [121, 218] width 146 height 30
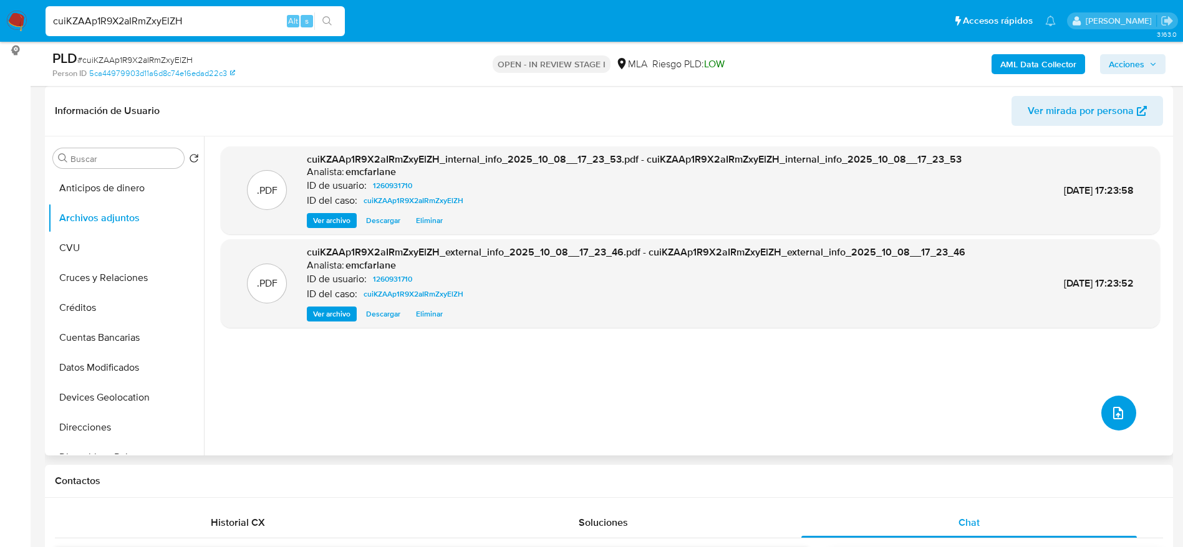
click at [1124, 412] on button "upload-file" at bounding box center [1118, 413] width 35 height 35
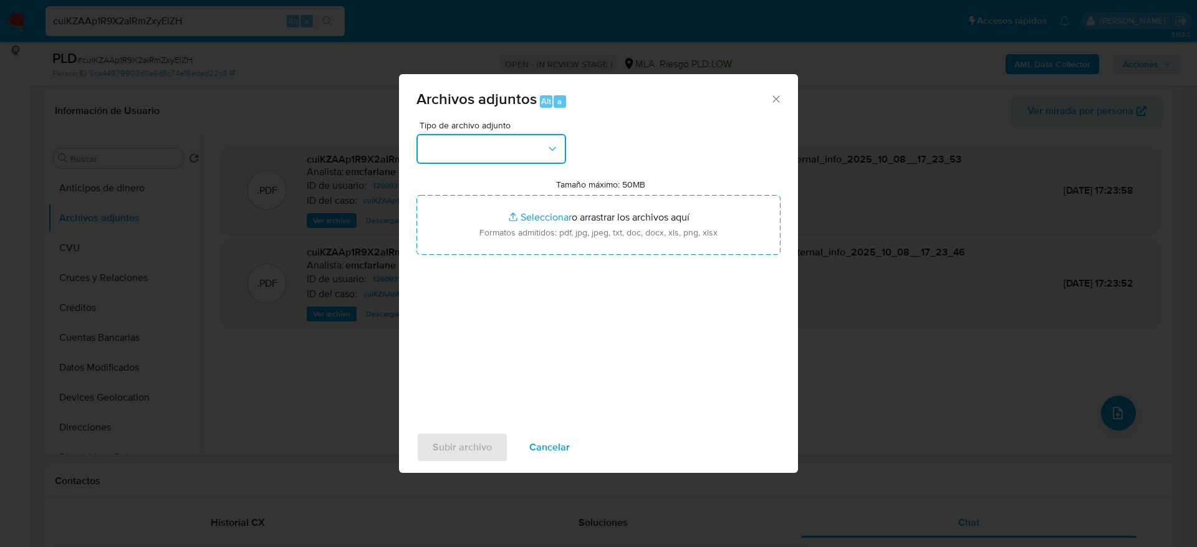
click at [484, 161] on button "button" at bounding box center [491, 149] width 150 height 30
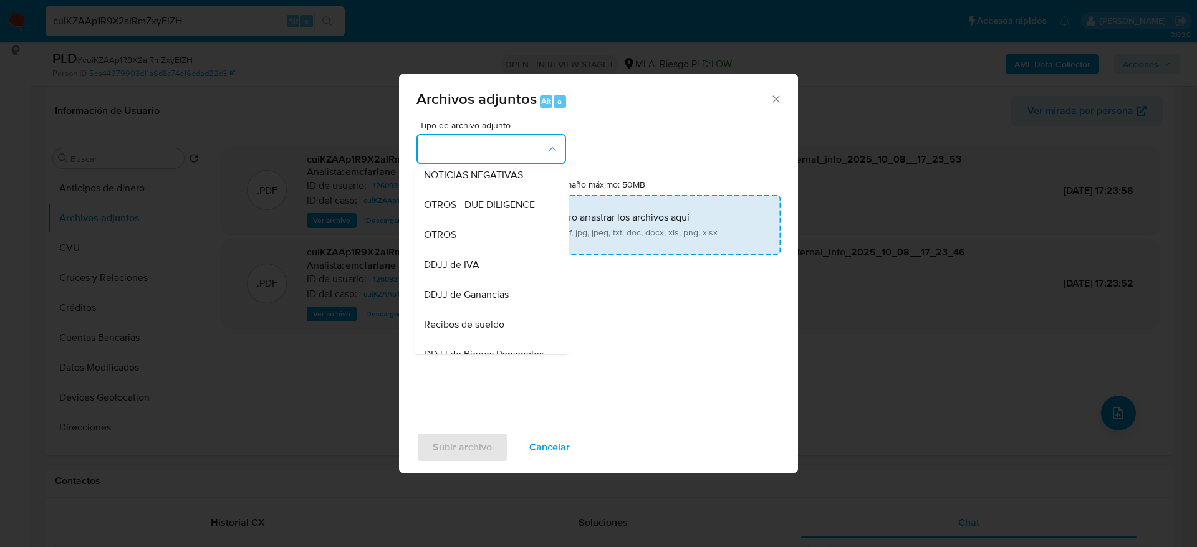
click at [464, 242] on div "OTROS" at bounding box center [487, 235] width 127 height 30
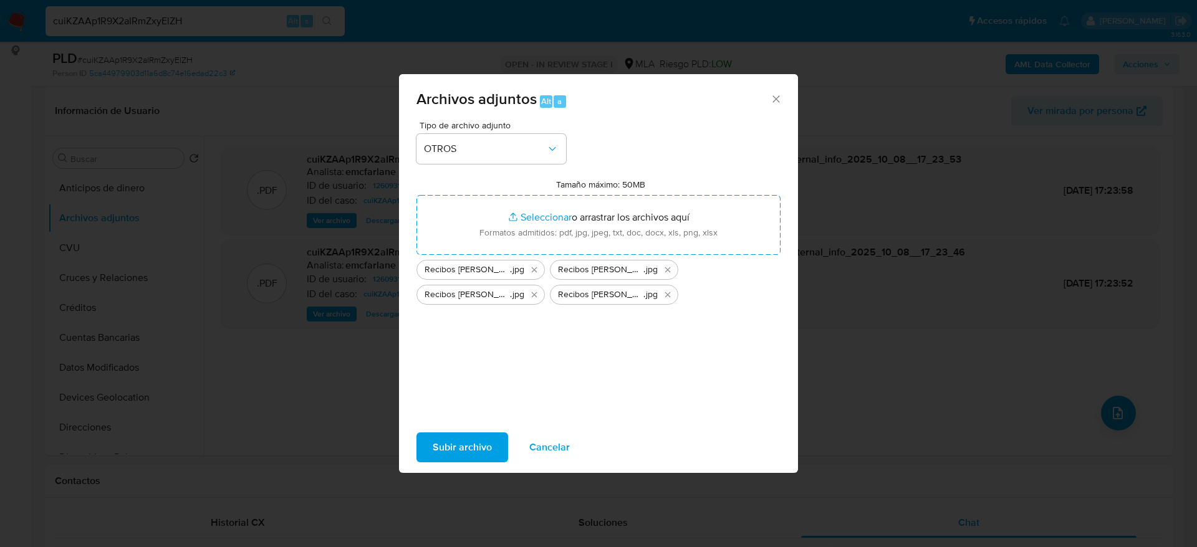
click at [466, 443] on span "Subir archivo" at bounding box center [462, 447] width 59 height 27
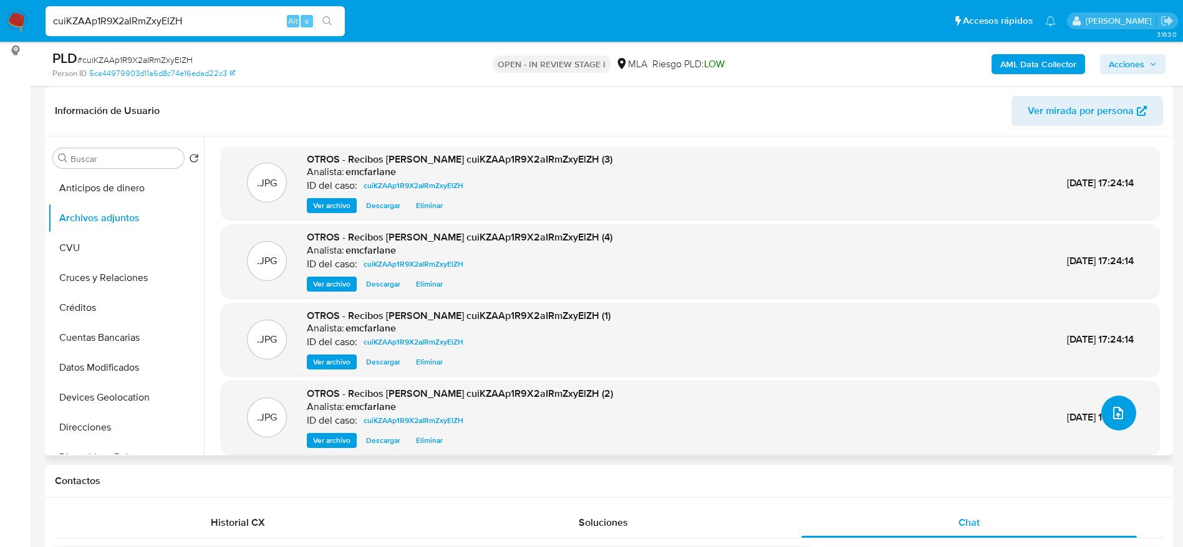
click at [1116, 418] on icon "upload-file" at bounding box center [1117, 413] width 15 height 15
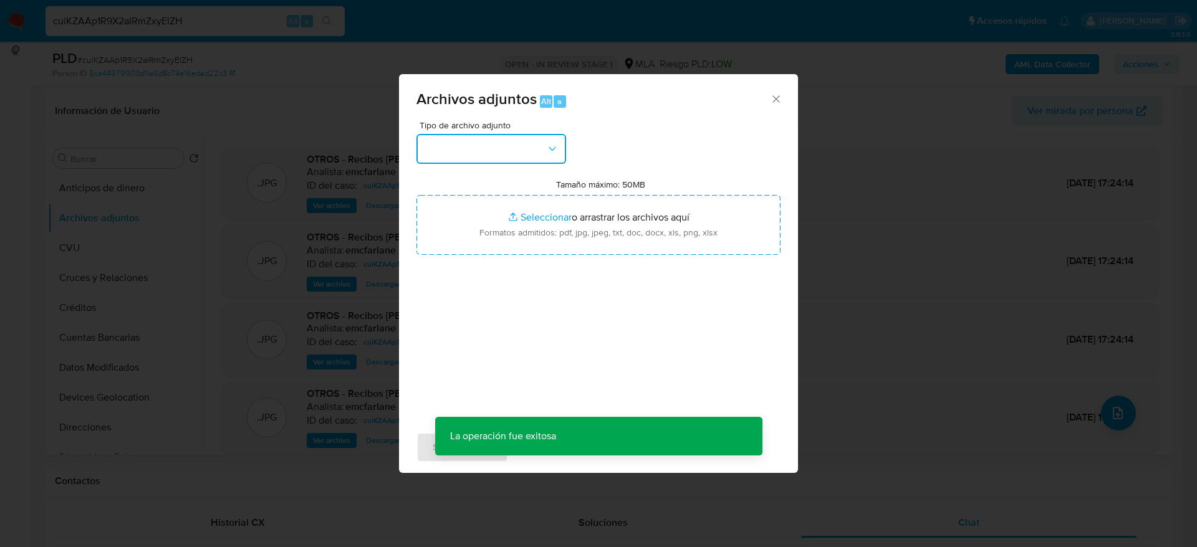
click at [461, 153] on button "button" at bounding box center [491, 149] width 150 height 30
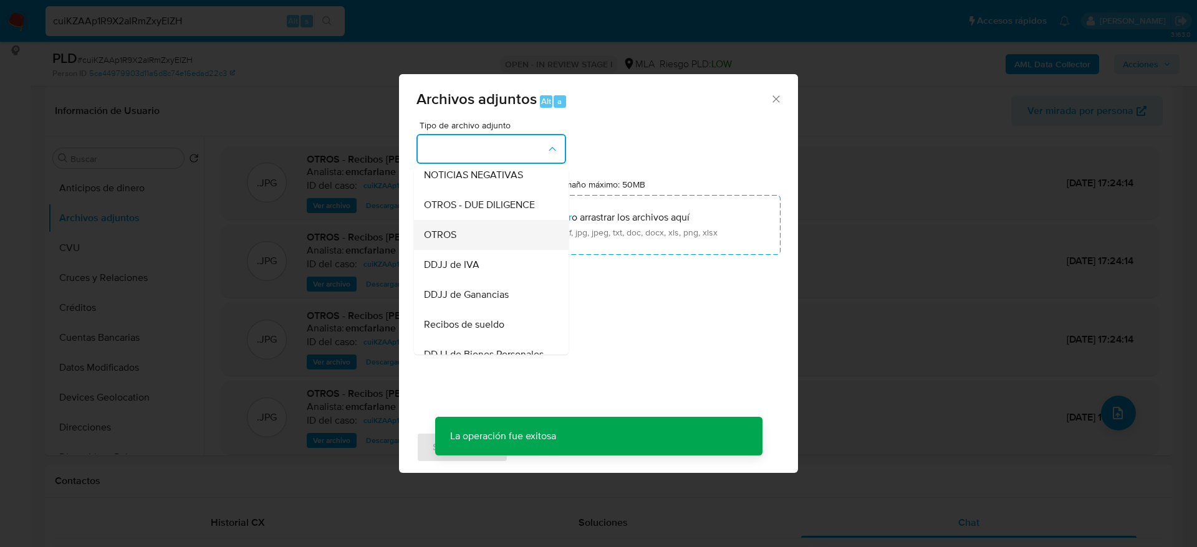
click at [456, 241] on span "OTROS" at bounding box center [440, 235] width 32 height 12
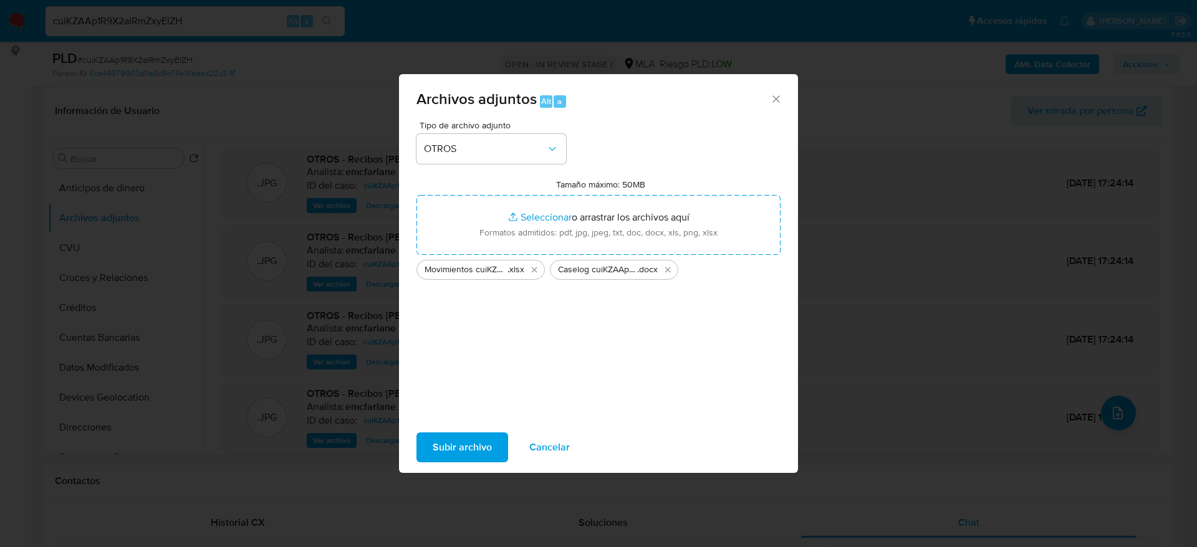
click at [450, 446] on span "Subir archivo" at bounding box center [462, 447] width 59 height 27
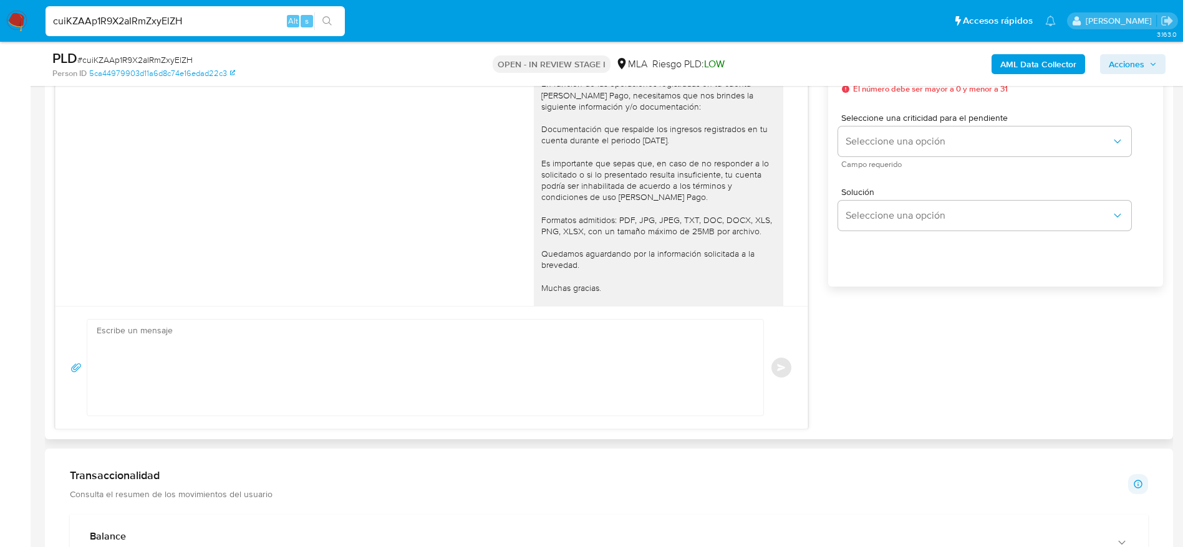
scroll to position [1545, 0]
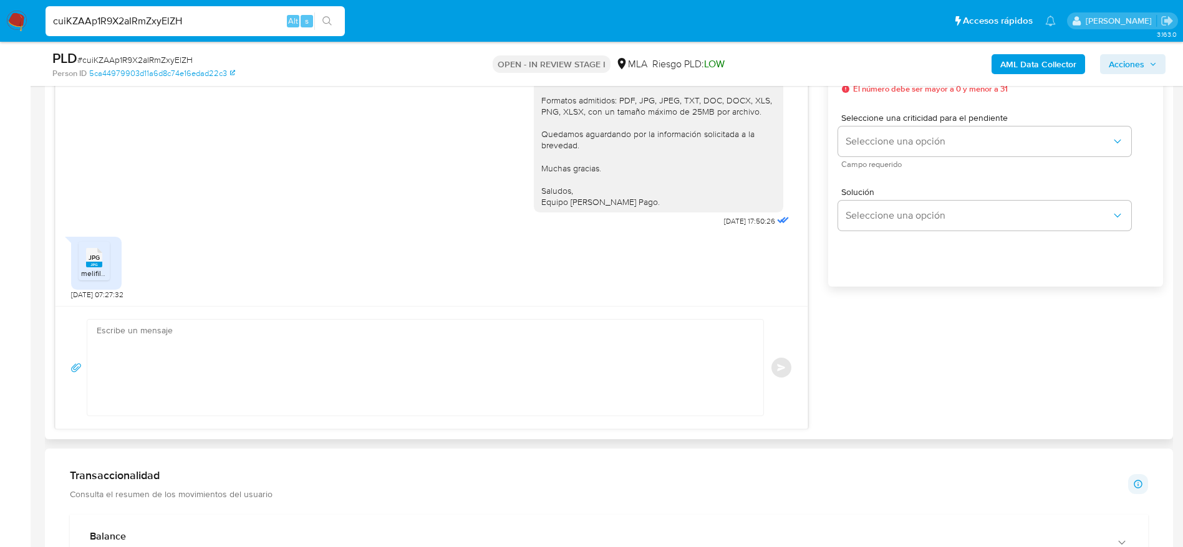
click at [290, 334] on textarea at bounding box center [422, 368] width 651 height 96
paste textarea "Hola, ¡Muchas gracias por tu respuesta! Confirmamos la recepción de la document…"
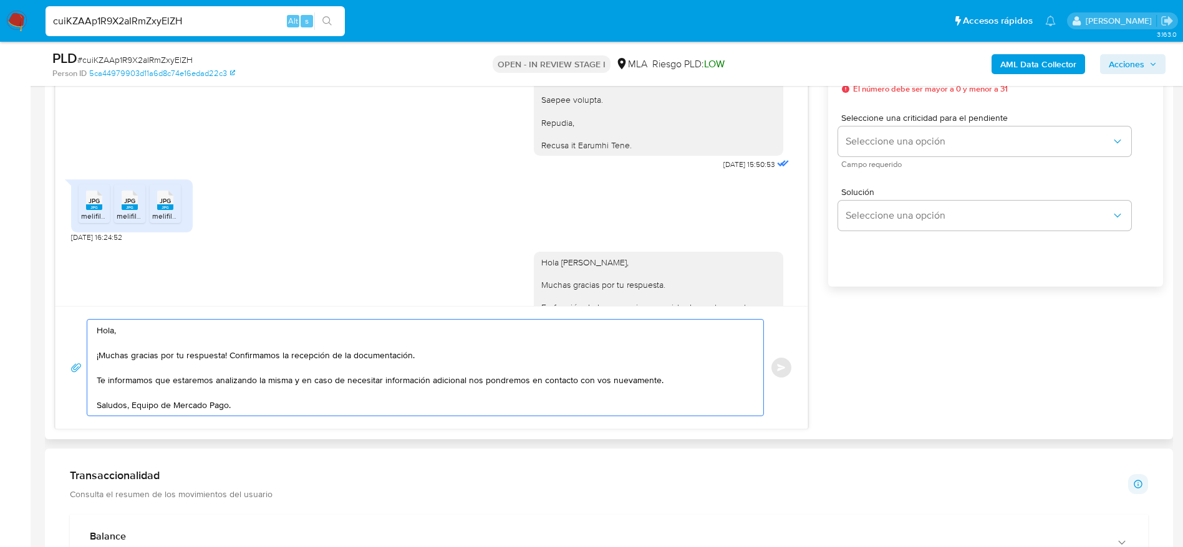
scroll to position [1171, 0]
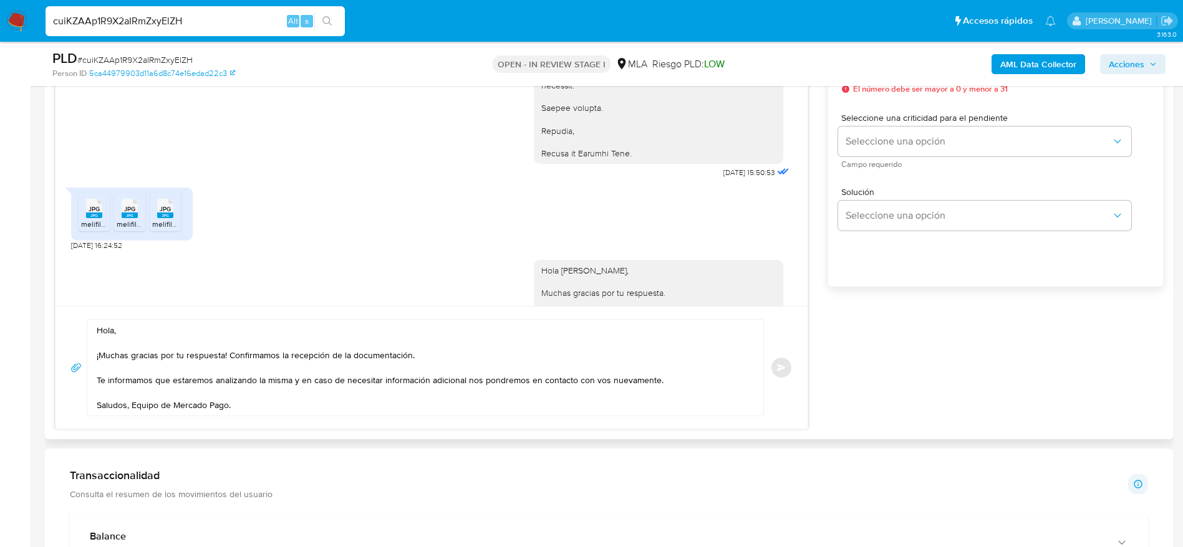
click at [565, 291] on div "Hola Juan Fogagnolo Ramirez, Muchas gracias por tu respuesta. En función de las…" at bounding box center [658, 412] width 234 height 295
copy div "Hola Juan Fogagnolo Ramirez,"
click at [106, 324] on textarea "Hola, ¡Muchas gracias por tu respuesta! Confirmamos la recepción de la document…" at bounding box center [422, 368] width 651 height 96
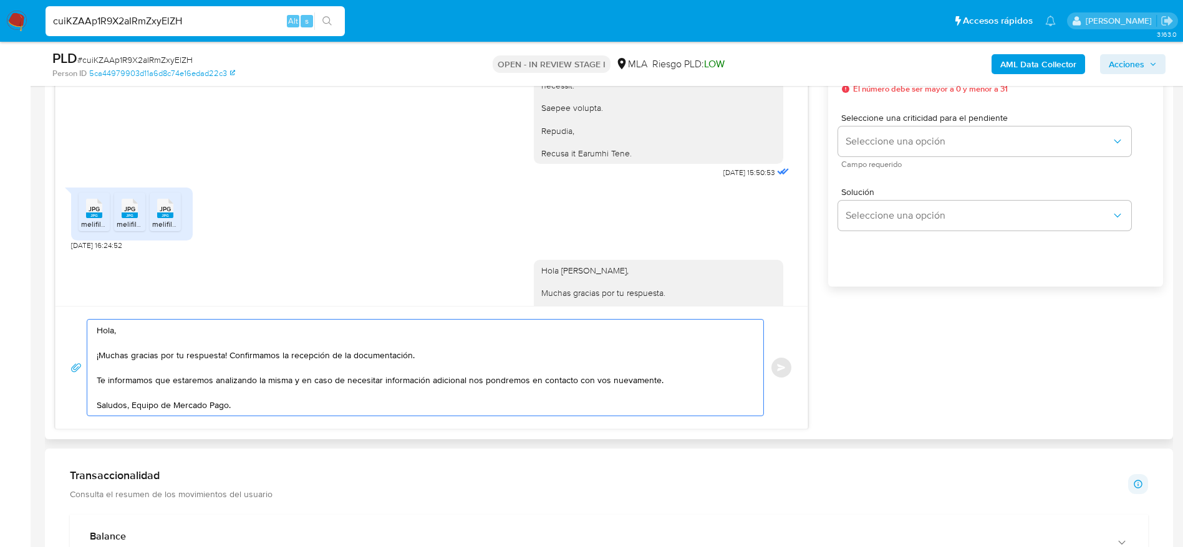
click at [106, 323] on textarea "Hola, ¡Muchas gracias por tu respuesta! Confirmamos la recepción de la document…" at bounding box center [422, 368] width 651 height 96
paste textarea "Juan Fogagnolo Ramirez,"
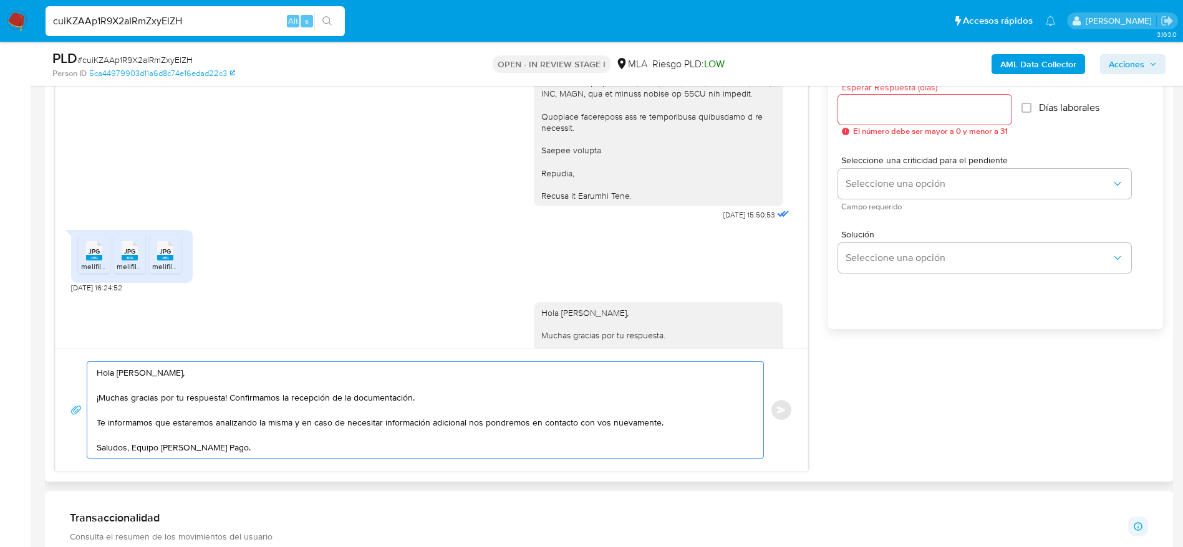
scroll to position [561, 0]
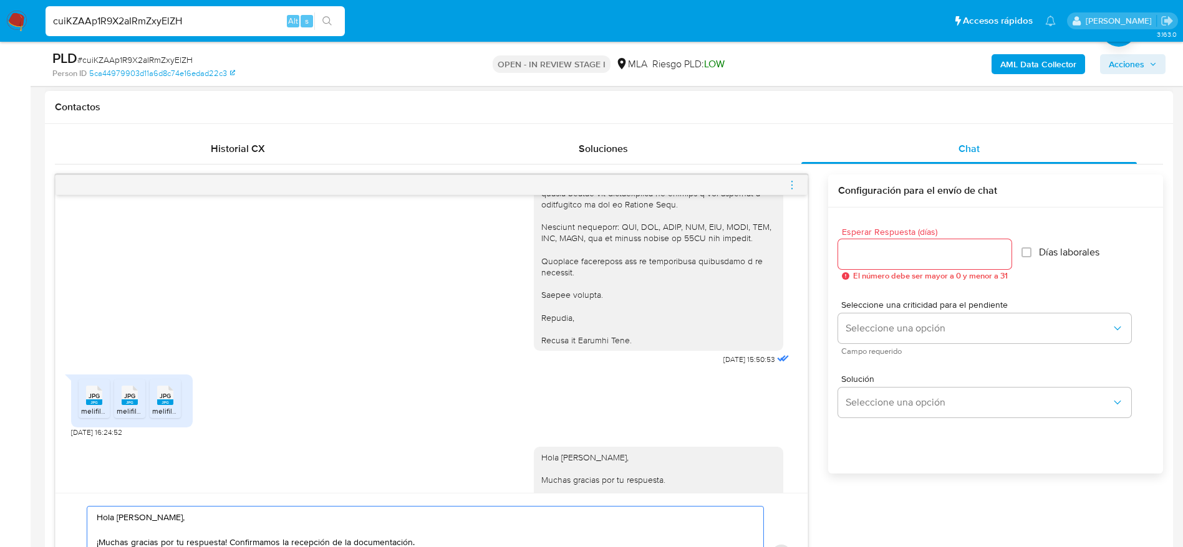
type textarea "Hola Juan Fogagnolo Ramirez, ¡Muchas gracias por tu respuesta! Confirmamos la r…"
click at [868, 251] on input "Esperar Respuesta (días)" at bounding box center [924, 254] width 173 height 16
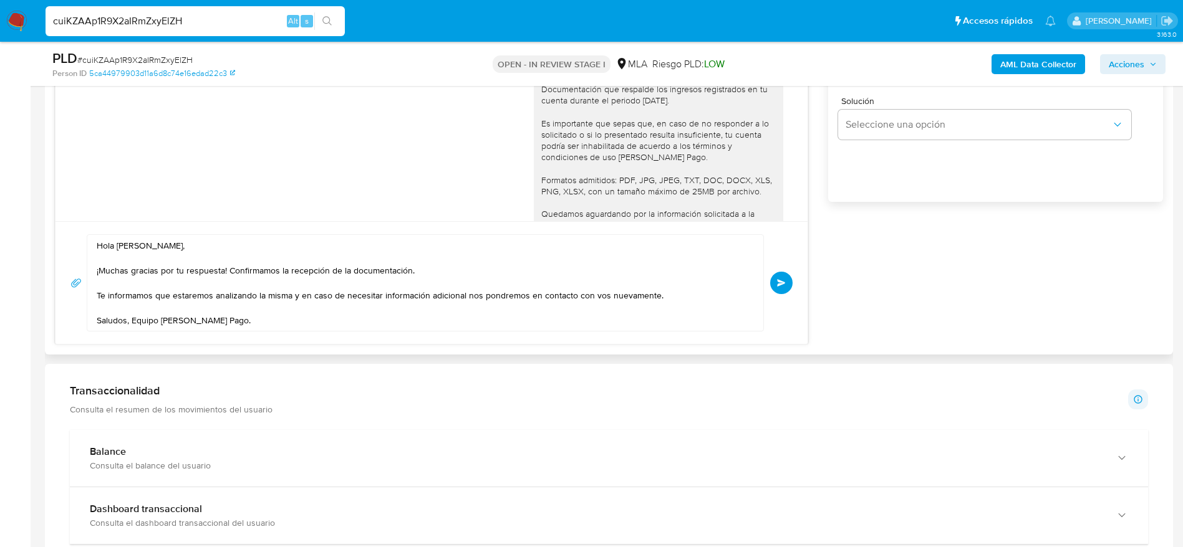
scroll to position [842, 0]
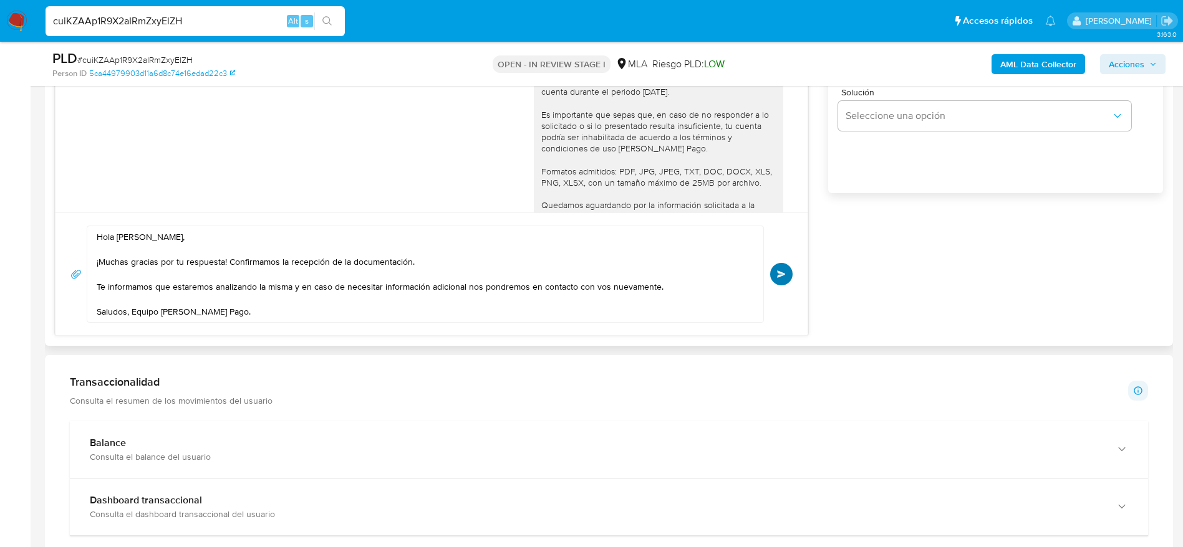
type input "0"
click at [787, 273] on button "Enviar" at bounding box center [781, 274] width 22 height 22
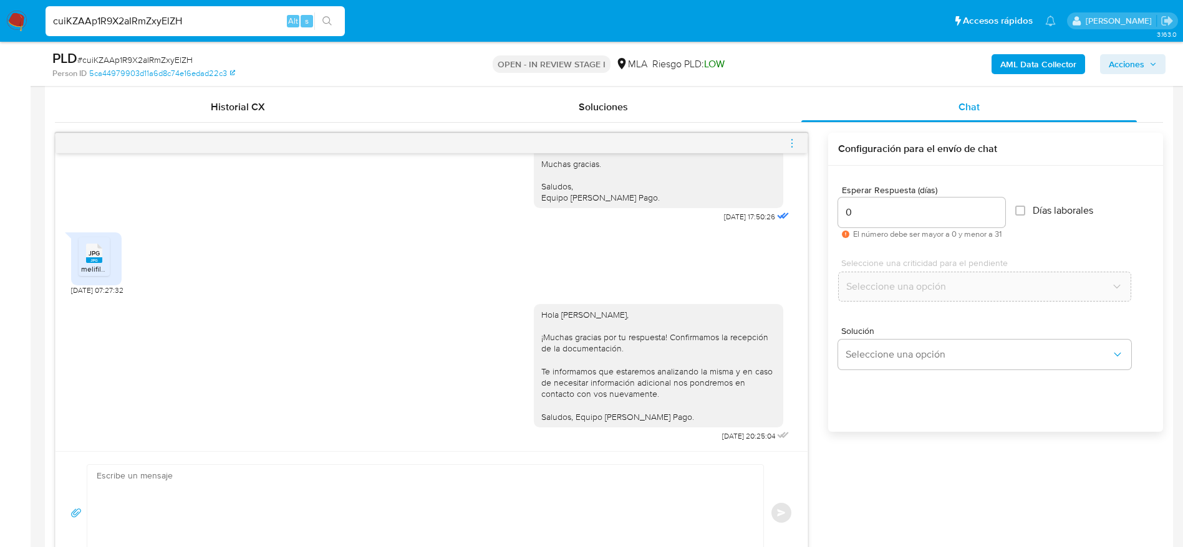
scroll to position [374, 0]
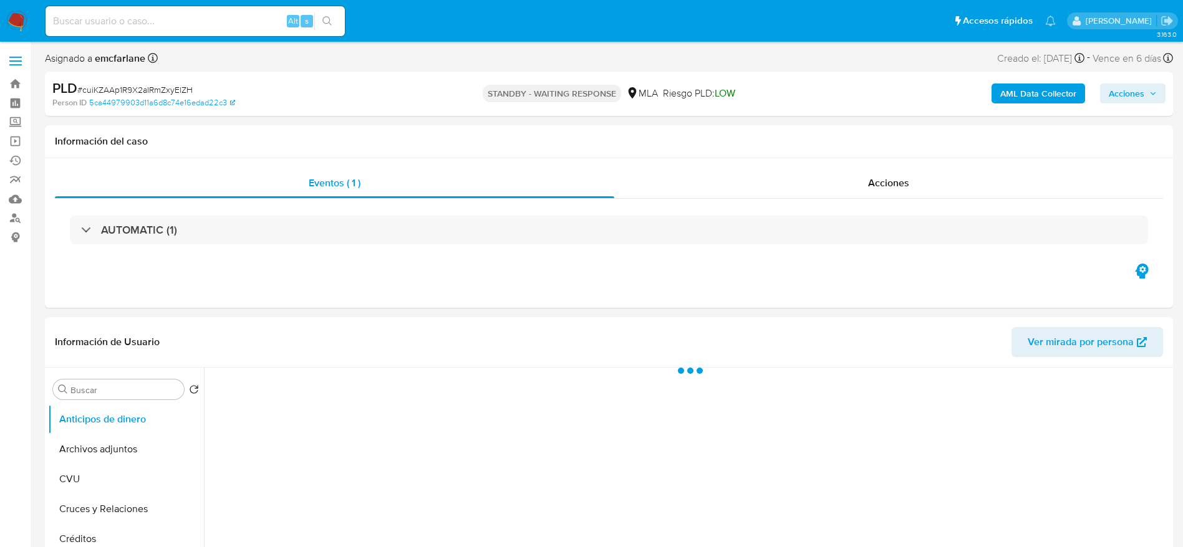
click at [104, 90] on span "# cuiKZAAp1R9X2aIRmZxyElZH" at bounding box center [134, 90] width 115 height 12
select select "10"
drag, startPoint x: 104, startPoint y: 90, endPoint x: 35, endPoint y: 29, distance: 91.9
click at [104, 90] on span "# cuiKZAAp1R9X2aIRmZxyElZH" at bounding box center [134, 90] width 115 height 12
copy span "cuiKZAAp1R9X2aIRmZxyElZH"
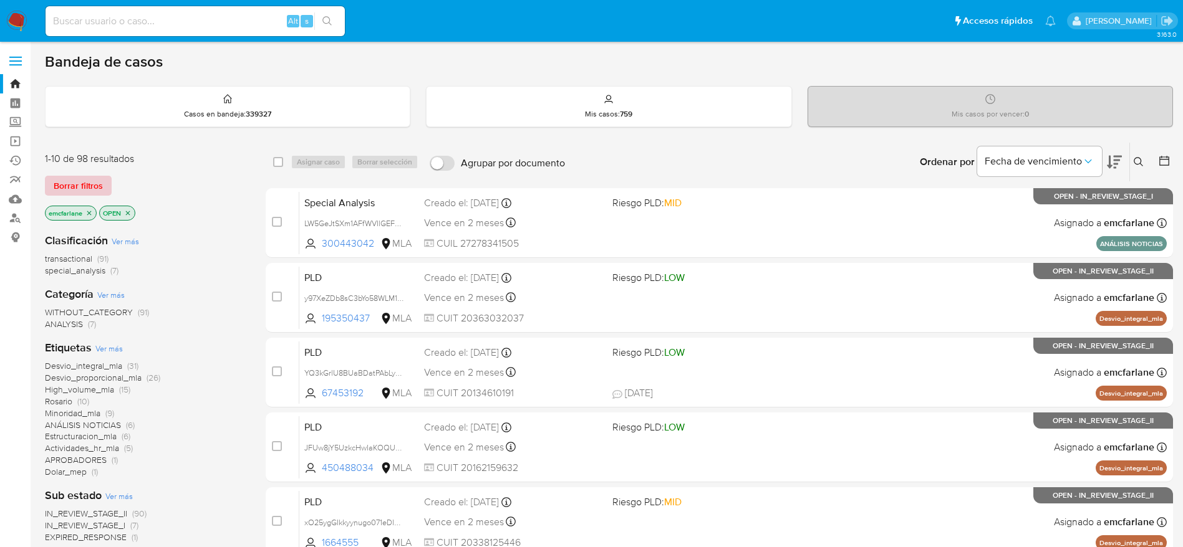
click at [85, 184] on span "Borrar filtros" at bounding box center [78, 185] width 49 height 17
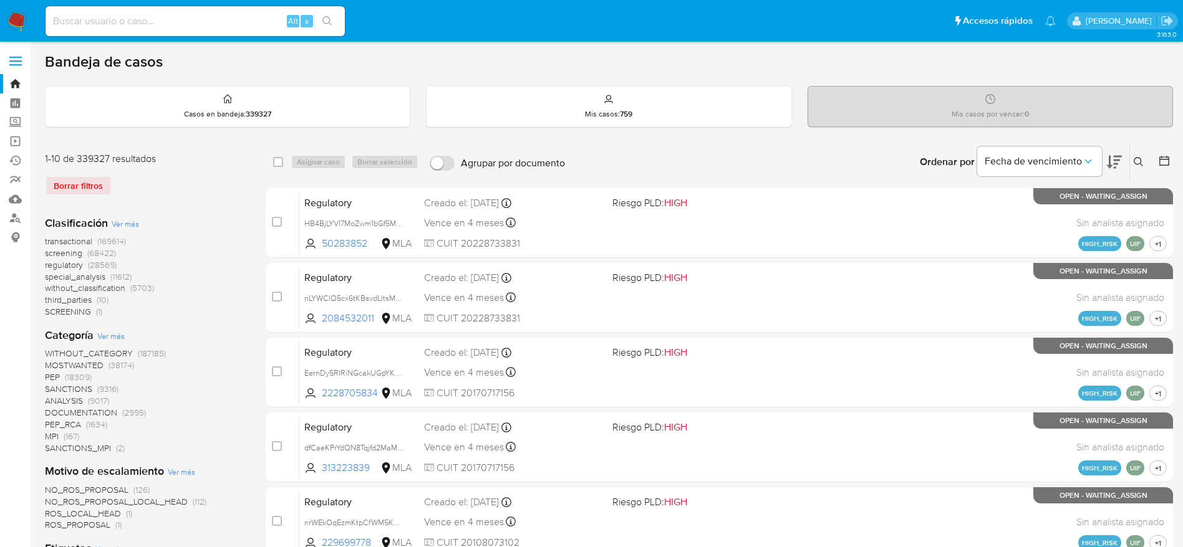
click at [1135, 168] on button at bounding box center [1140, 162] width 21 height 15
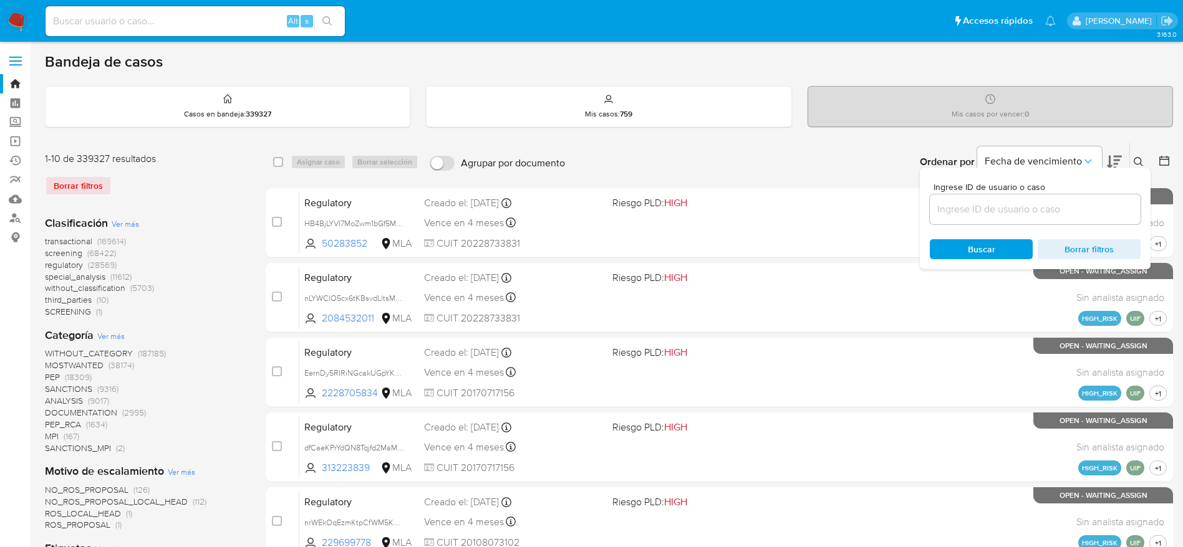
click at [999, 208] on input at bounding box center [1034, 209] width 211 height 16
type input "cuiKZAAp1R9X2aIRmZxyElZH"
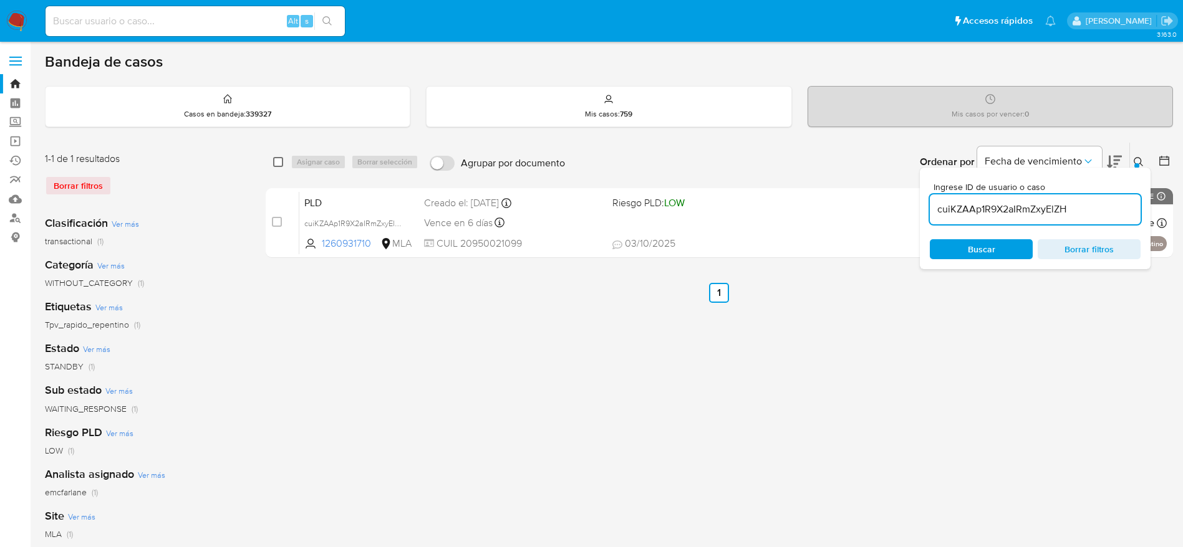
click at [272, 160] on div "select-all-cases-checkbox Asignar caso Borrar selección Agrupar por documento O…" at bounding box center [719, 162] width 907 height 39
click at [273, 160] on input "checkbox" at bounding box center [278, 162] width 10 height 10
checkbox input "true"
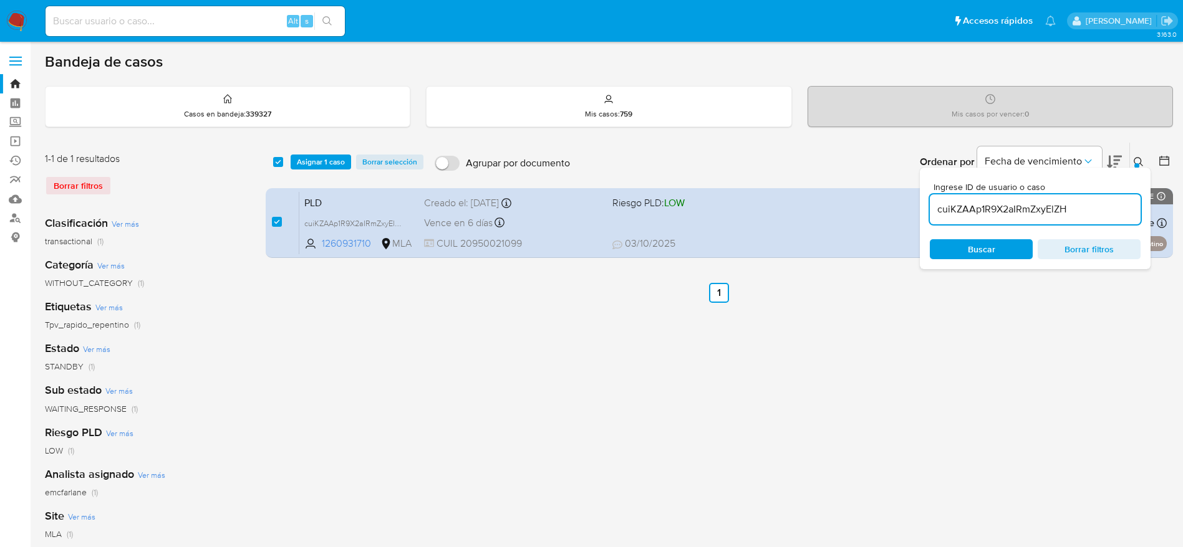
click at [317, 170] on div "select-all-cases-checkbox Asignar 1 caso Borrar selección Agrupar por documento…" at bounding box center [719, 162] width 907 height 39
click at [316, 156] on span "Asignar 1 caso" at bounding box center [321, 162] width 48 height 12
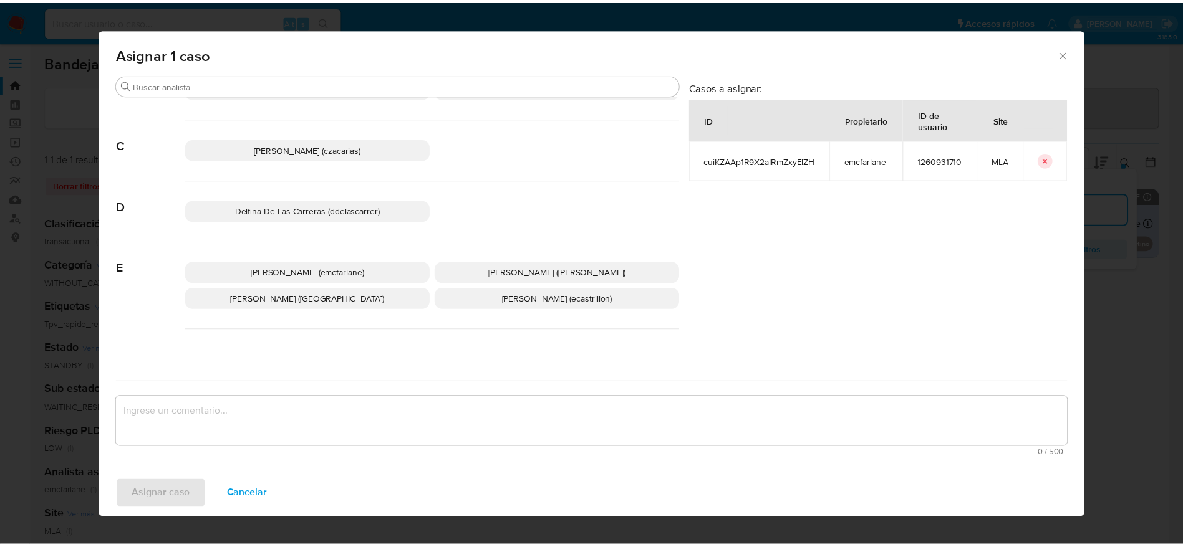
scroll to position [94, 0]
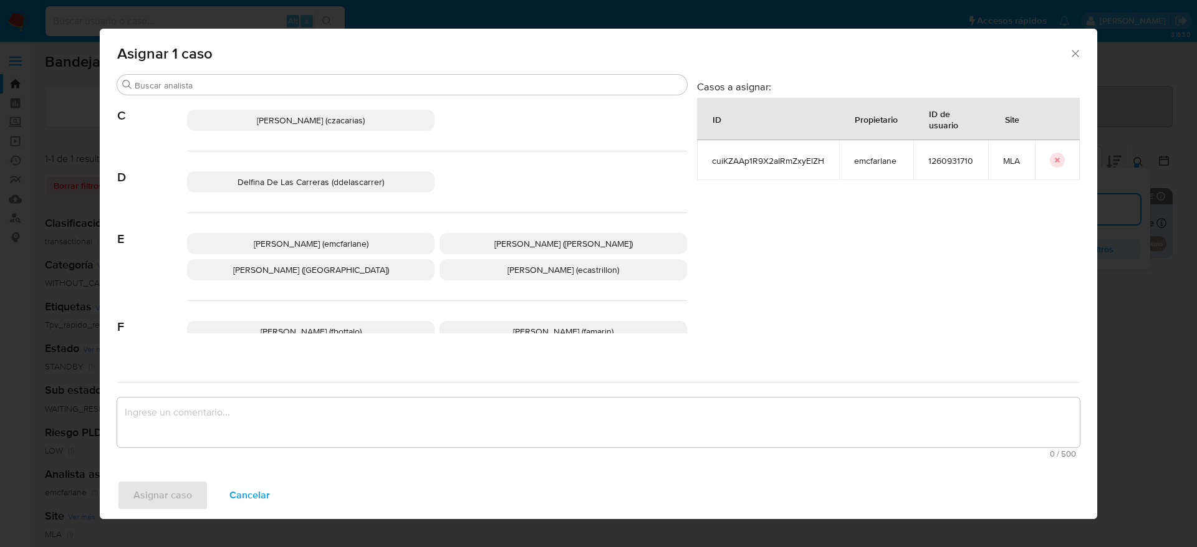
click at [323, 238] on span "[PERSON_NAME] (emcfarlane)" at bounding box center [311, 244] width 115 height 12
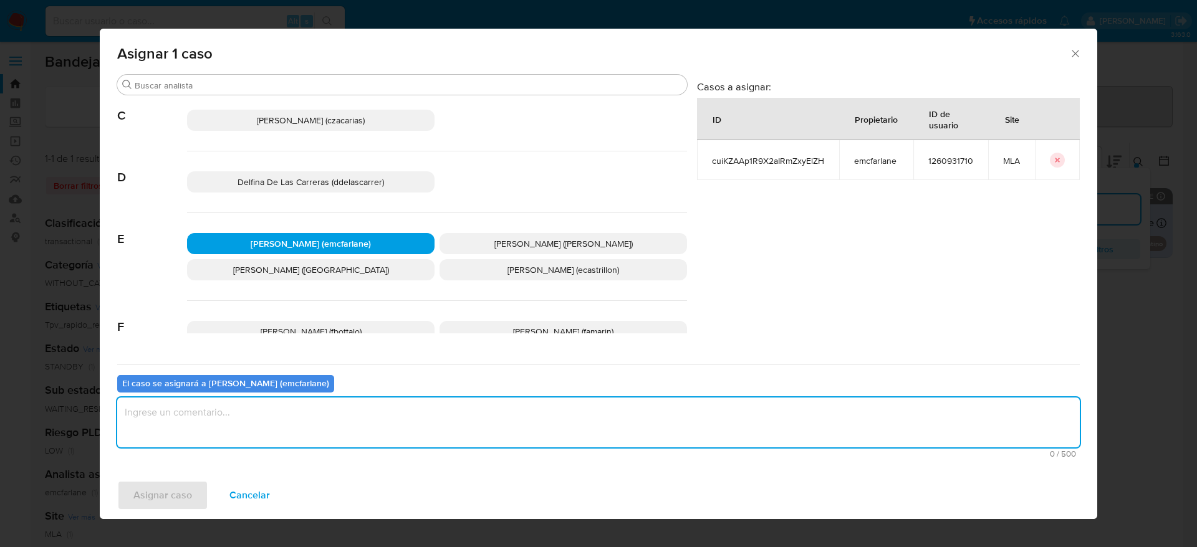
drag, startPoint x: 216, startPoint y: 422, endPoint x: 211, endPoint y: 435, distance: 13.7
click at [215, 425] on textarea "assign-modal" at bounding box center [598, 423] width 963 height 50
click at [177, 496] on span "Asignar caso" at bounding box center [162, 495] width 59 height 27
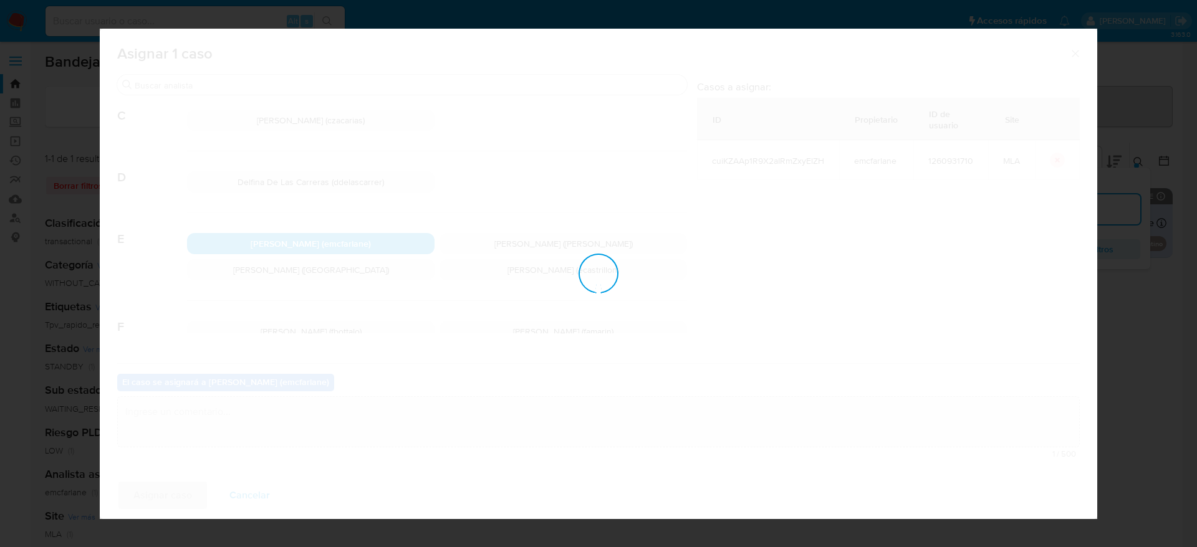
checkbox input "false"
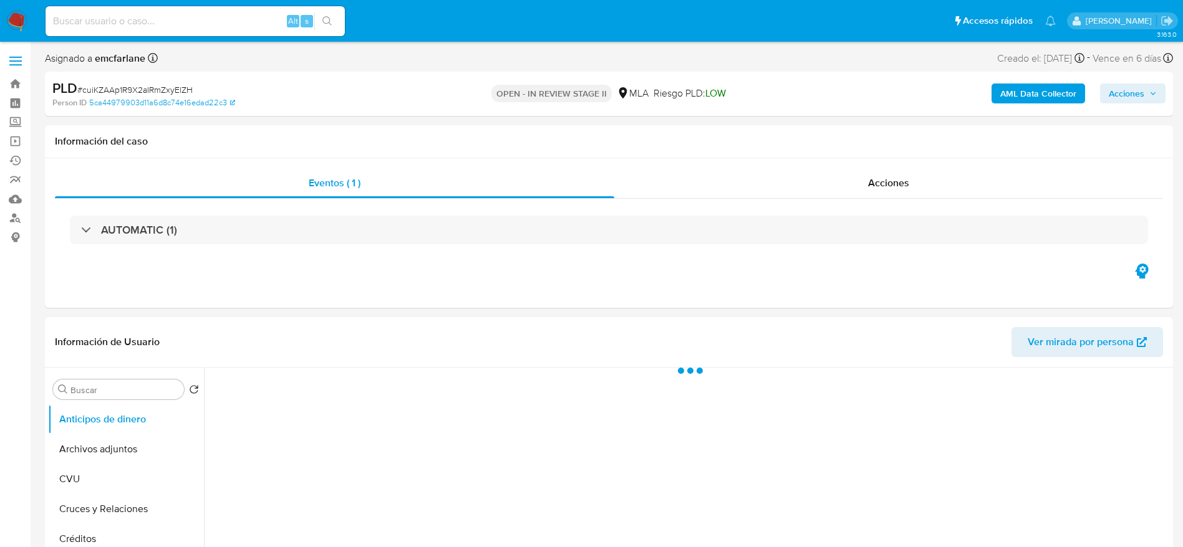
drag, startPoint x: 1144, startPoint y: 94, endPoint x: 1120, endPoint y: 105, distance: 26.2
click at [1142, 95] on span "Acciones" at bounding box center [1132, 93] width 48 height 17
select select "10"
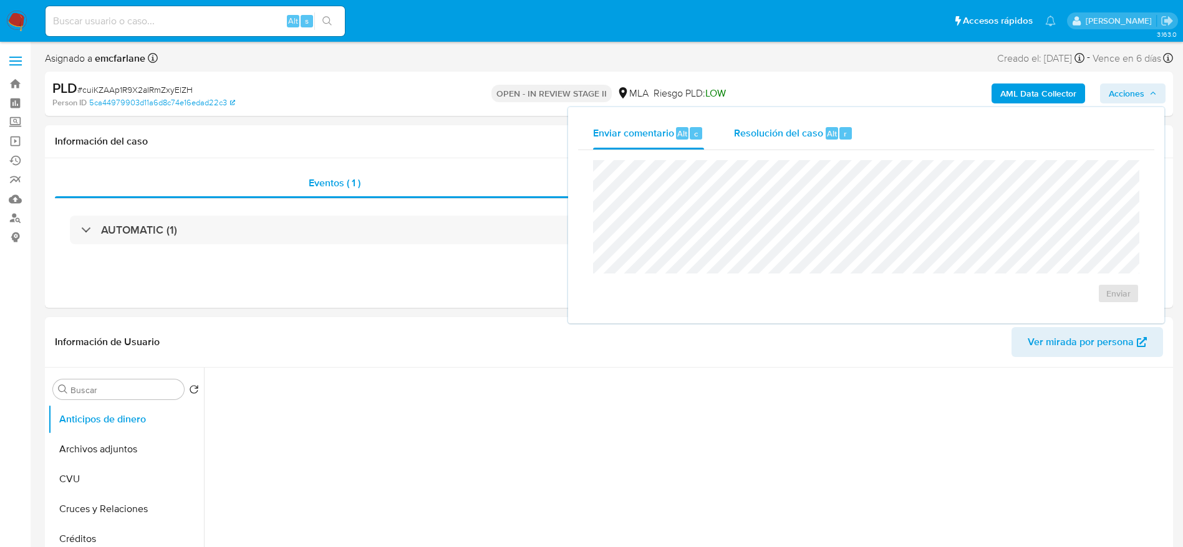
click at [767, 144] on div "Resolución del caso Alt r" at bounding box center [793, 133] width 119 height 32
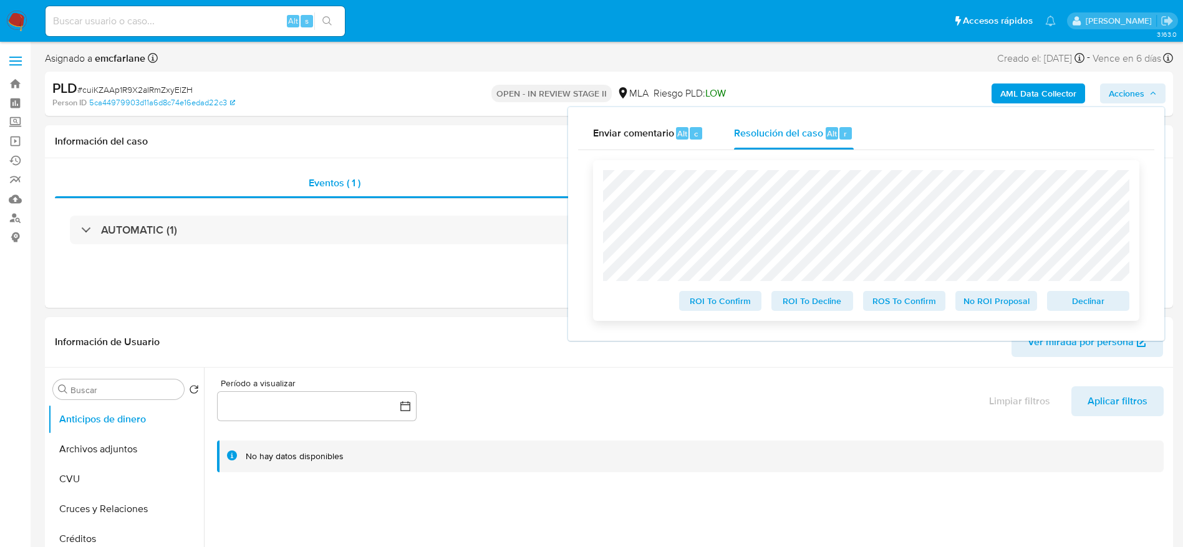
click at [1112, 294] on span "Declinar" at bounding box center [1087, 300] width 65 height 17
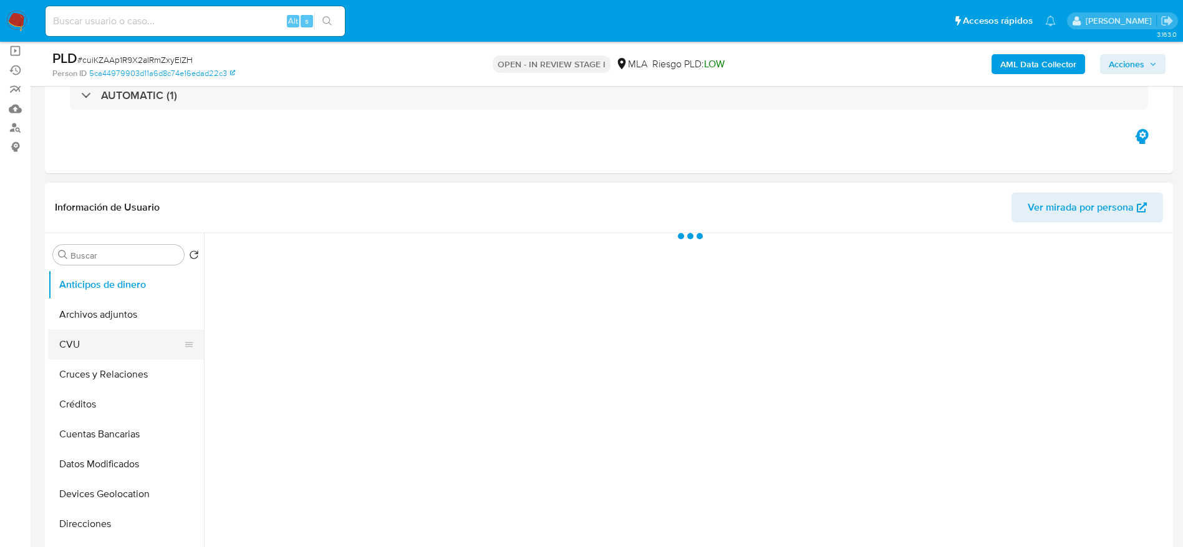
scroll to position [94, 0]
select select "10"
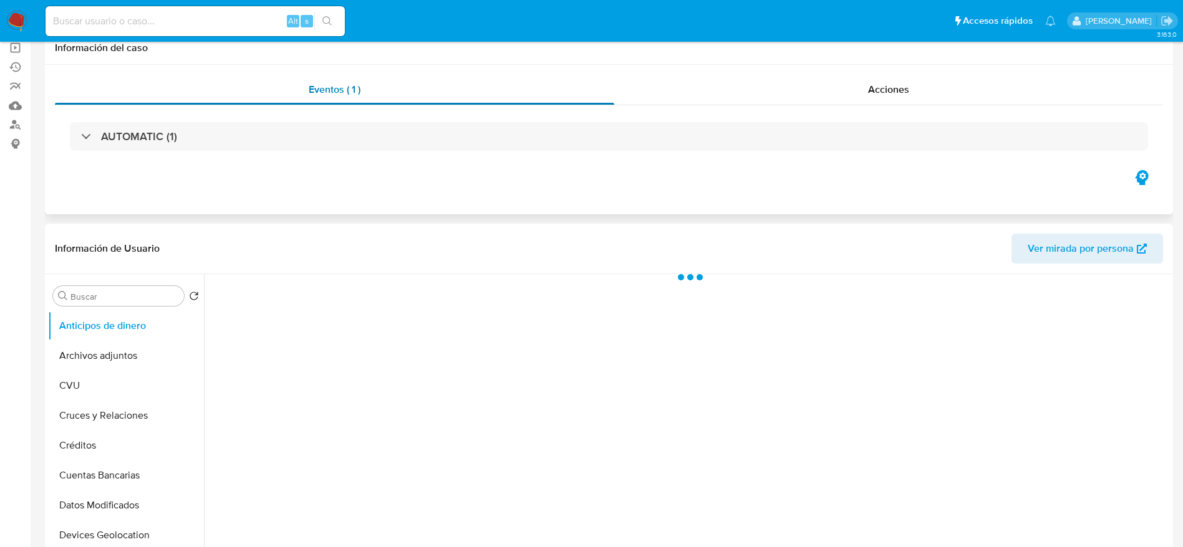
scroll to position [0, 0]
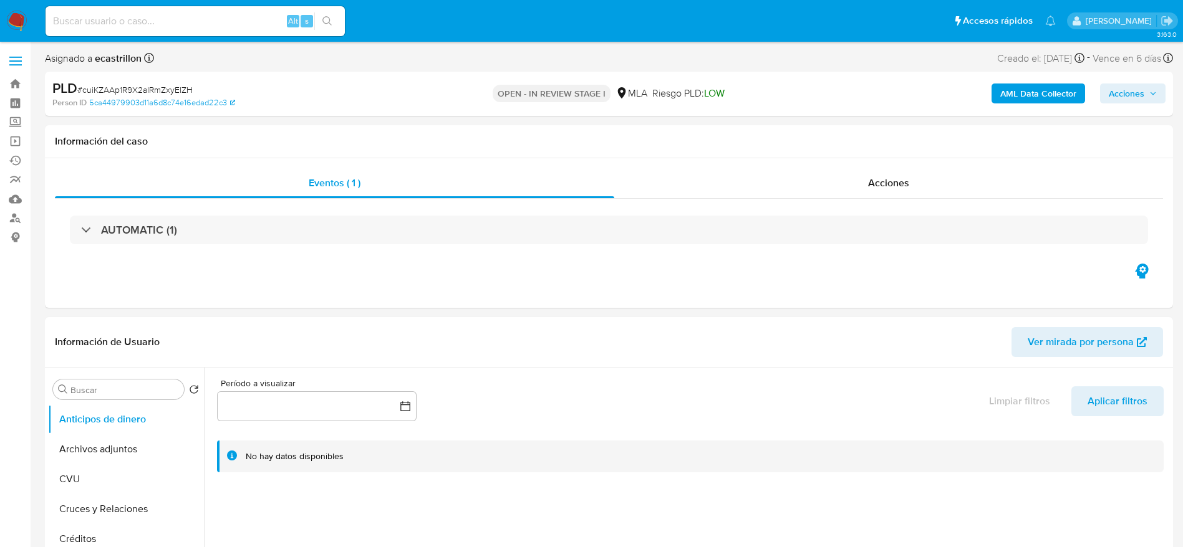
click at [128, 86] on span "# cuiKZAAp1R9X2aIRmZxyElZH" at bounding box center [134, 90] width 115 height 12
copy span "cuiKZAAp1R9X2aIRmZxyElZH"
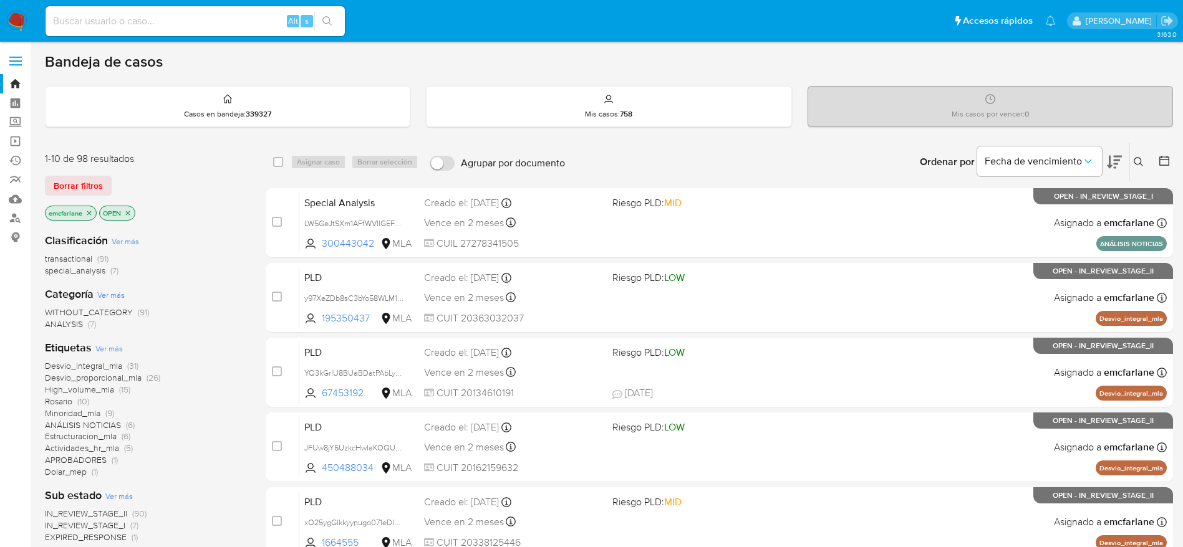
drag, startPoint x: 92, startPoint y: 180, endPoint x: 118, endPoint y: 181, distance: 26.2
click at [92, 181] on span "Borrar filtros" at bounding box center [78, 185] width 49 height 17
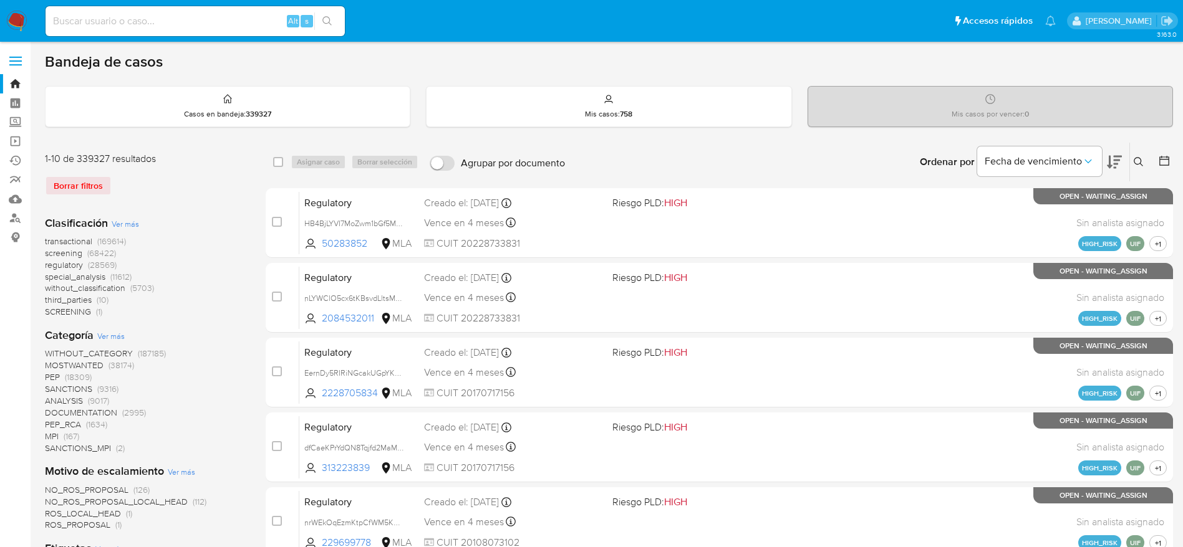
click at [1136, 163] on icon at bounding box center [1138, 162] width 10 height 10
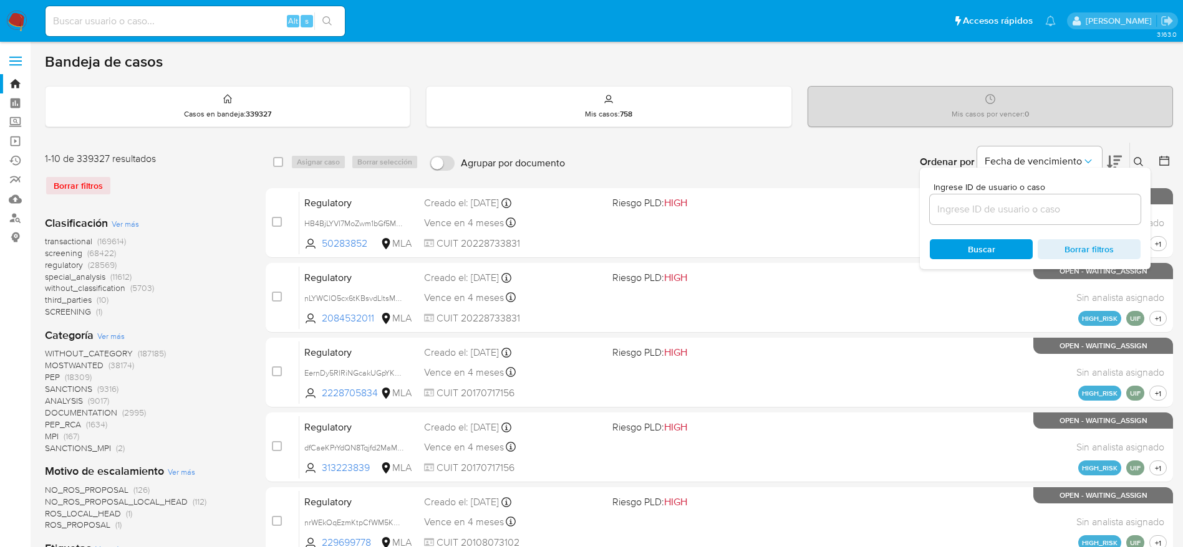
click at [1049, 201] on input at bounding box center [1034, 209] width 211 height 16
type input "cuiKZAAp1R9X2aIRmZxyElZH"
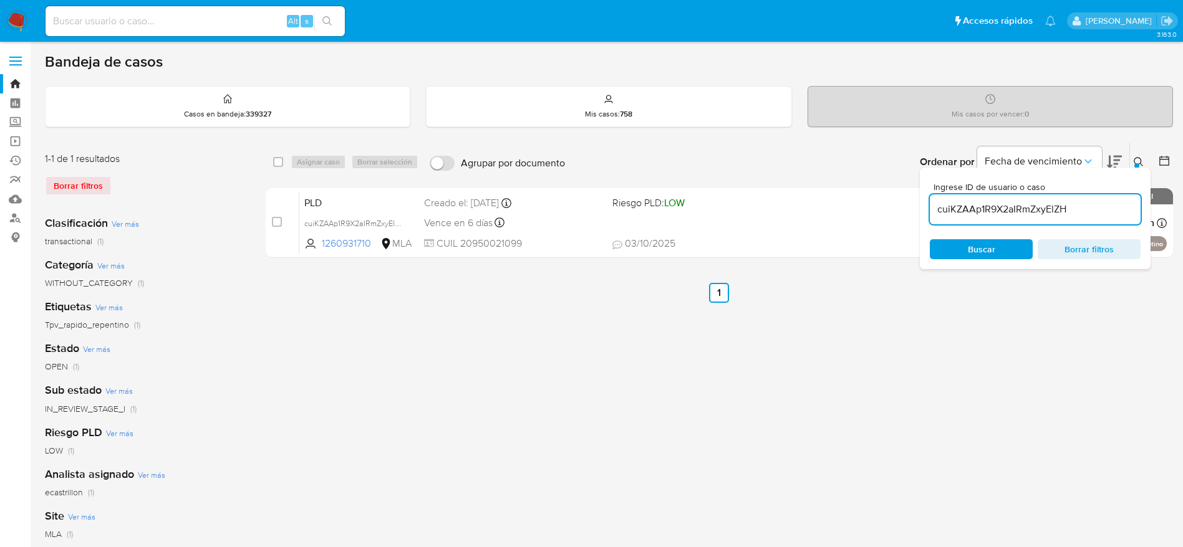
drag, startPoint x: 275, startPoint y: 161, endPoint x: 294, endPoint y: 166, distance: 19.4
click at [276, 162] on input "checkbox" at bounding box center [278, 162] width 10 height 10
checkbox input "true"
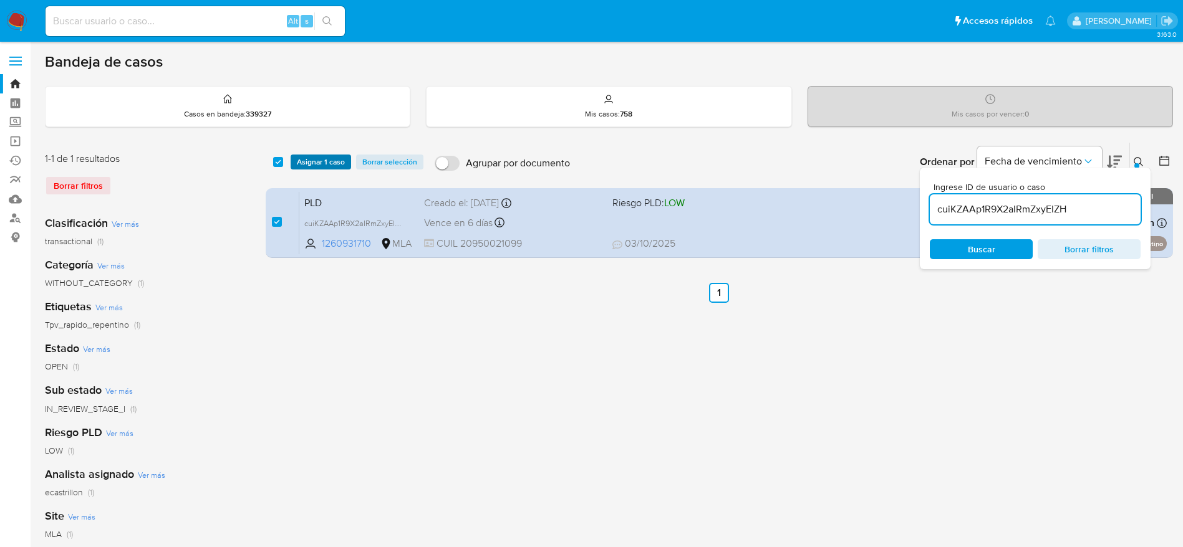
click at [295, 166] on button "Asignar 1 caso" at bounding box center [320, 162] width 60 height 15
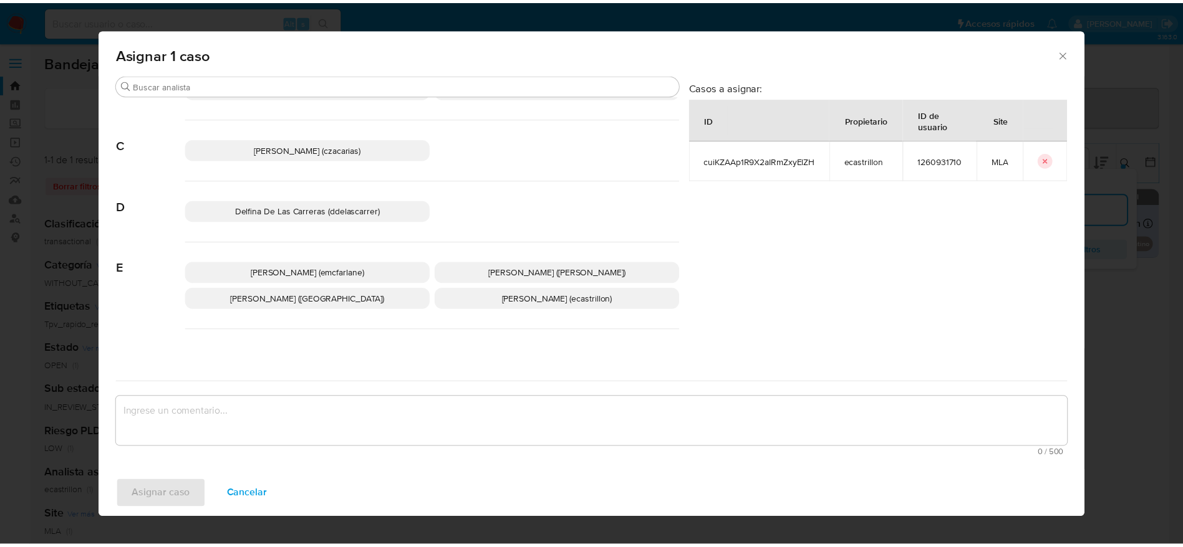
scroll to position [94, 0]
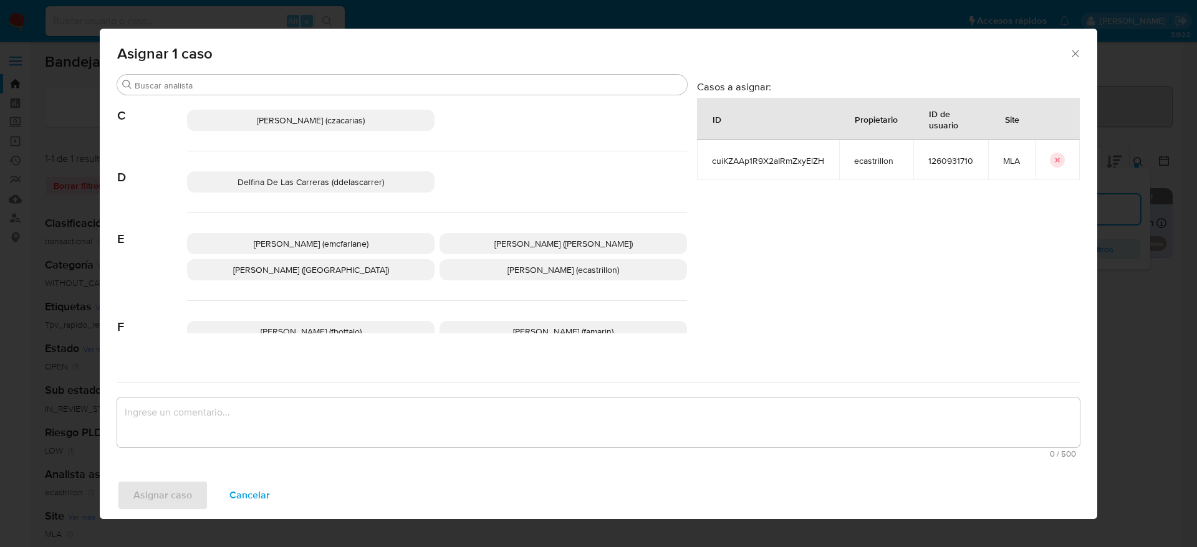
click at [360, 250] on p "Elaine Mc Farlane (emcfarlane)" at bounding box center [310, 243] width 247 height 21
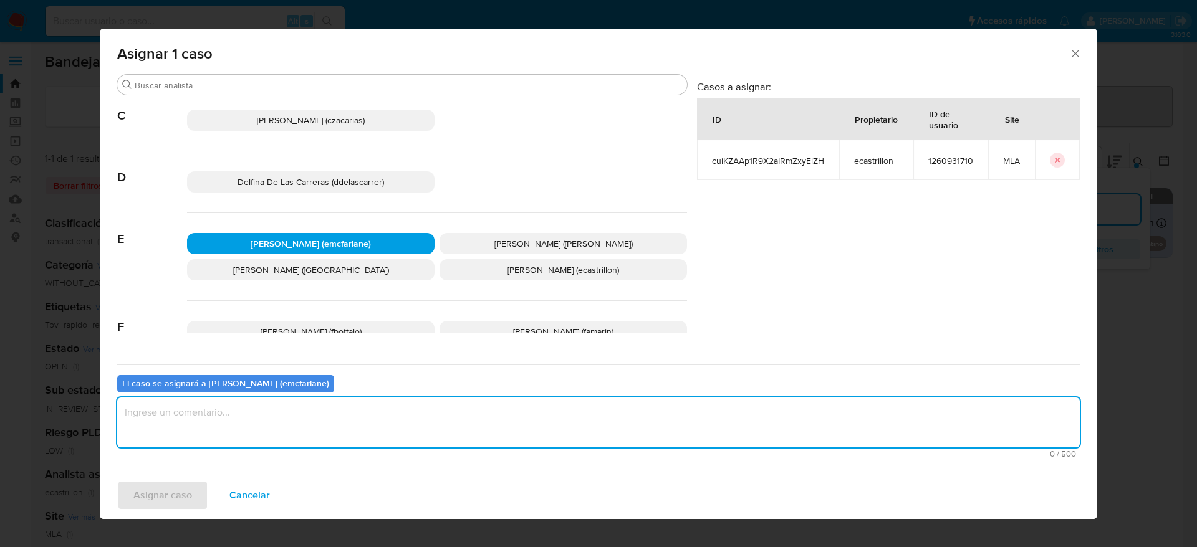
click at [295, 426] on textarea "assign-modal" at bounding box center [598, 423] width 963 height 50
click at [187, 491] on span "Asignar caso" at bounding box center [162, 495] width 59 height 27
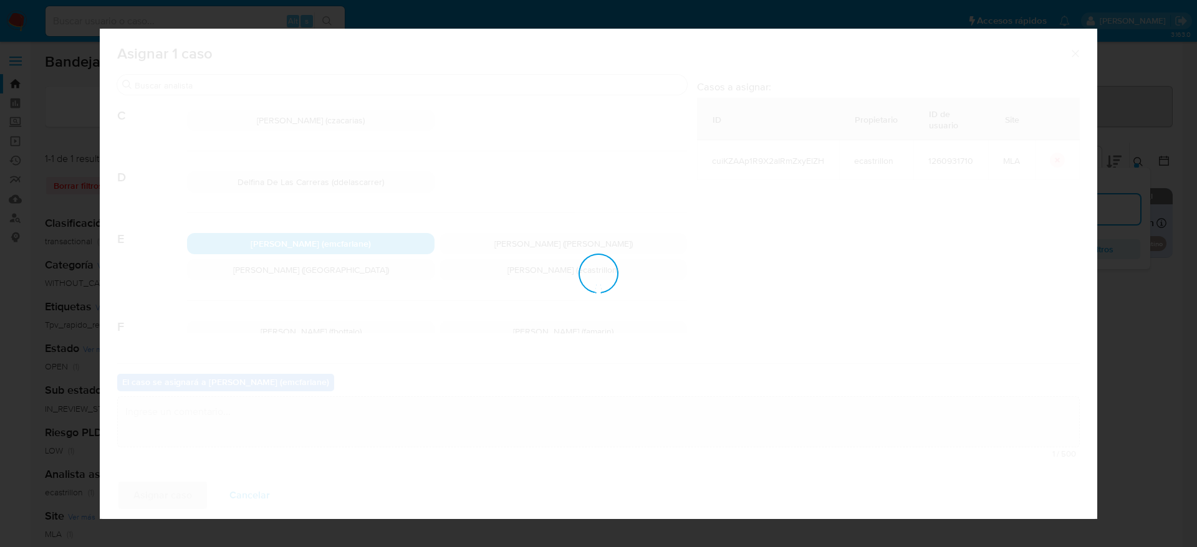
checkbox input "false"
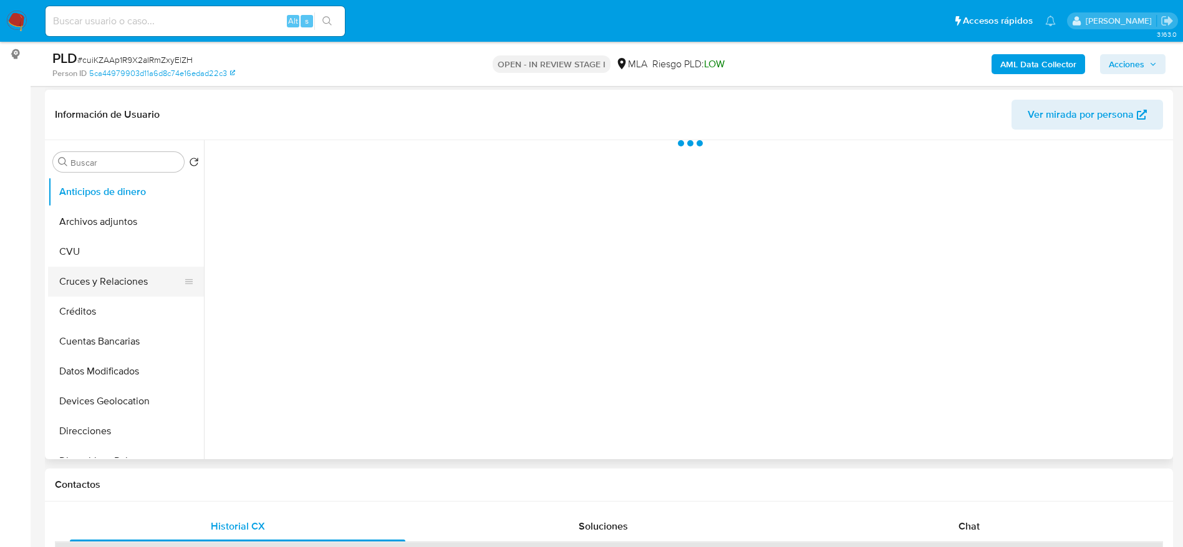
scroll to position [187, 0]
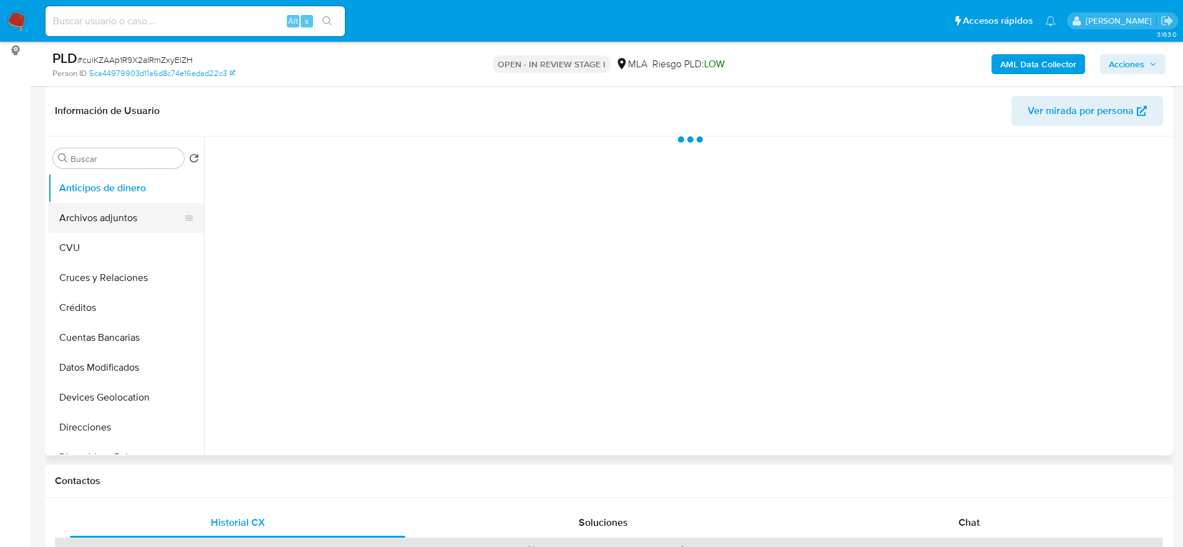
select select "10"
click at [122, 208] on button "Archivos adjuntos" at bounding box center [121, 218] width 146 height 30
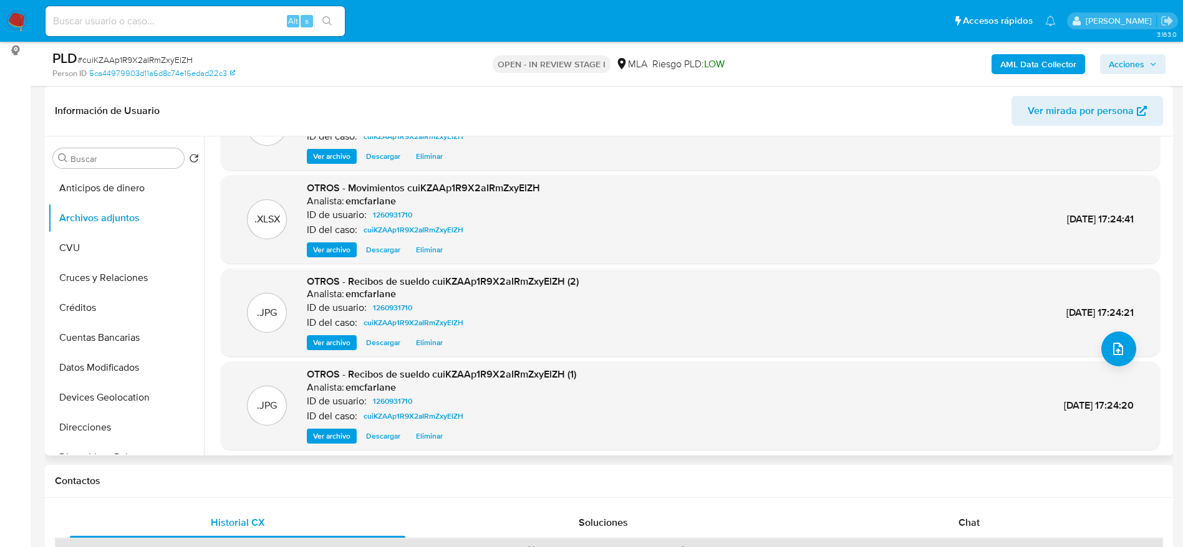
scroll to position [94, 0]
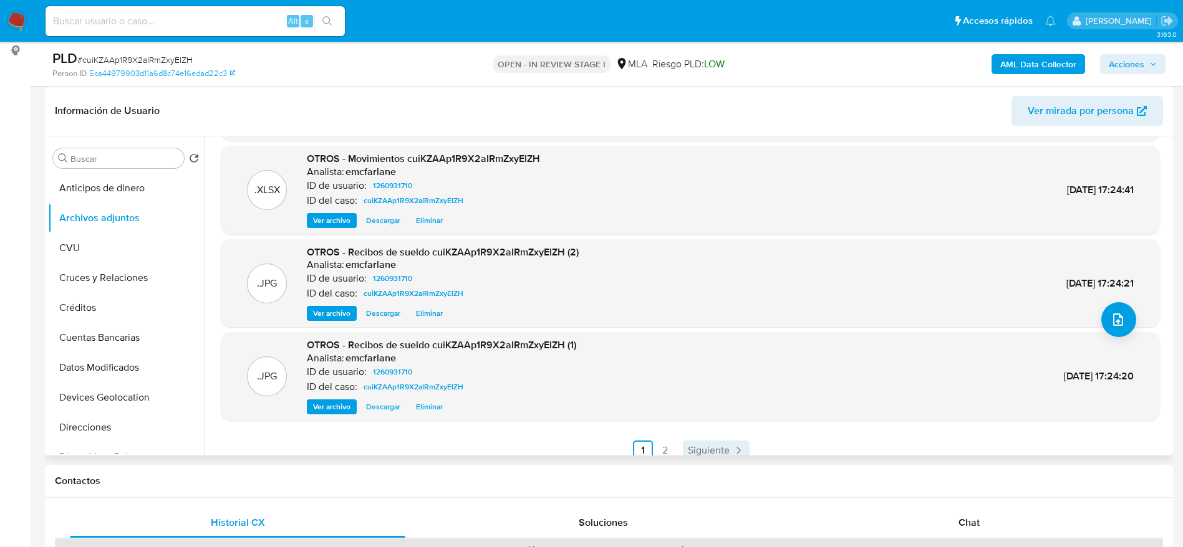
click at [728, 448] on link "Siguiente" at bounding box center [716, 451] width 67 height 20
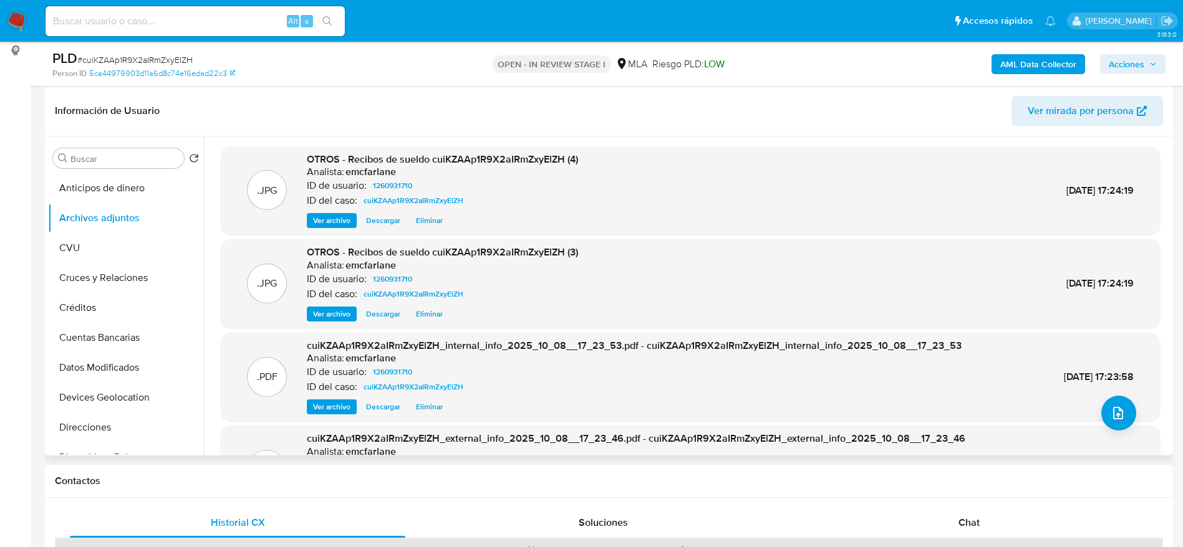
scroll to position [105, 0]
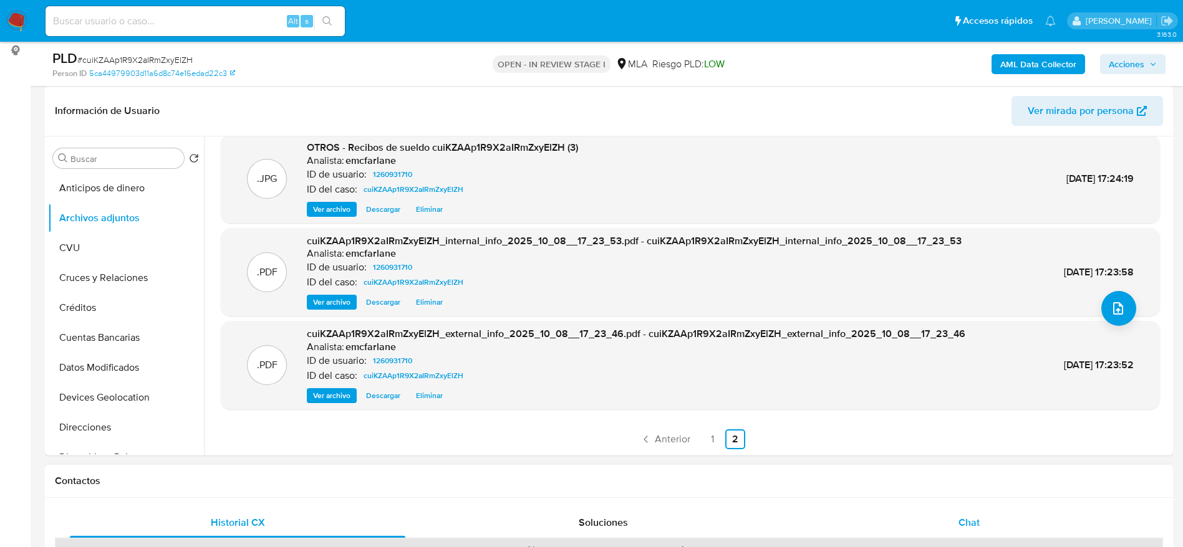
drag, startPoint x: 987, startPoint y: 529, endPoint x: 968, endPoint y: 509, distance: 27.3
click at [986, 527] on div "Chat" at bounding box center [968, 523] width 335 height 30
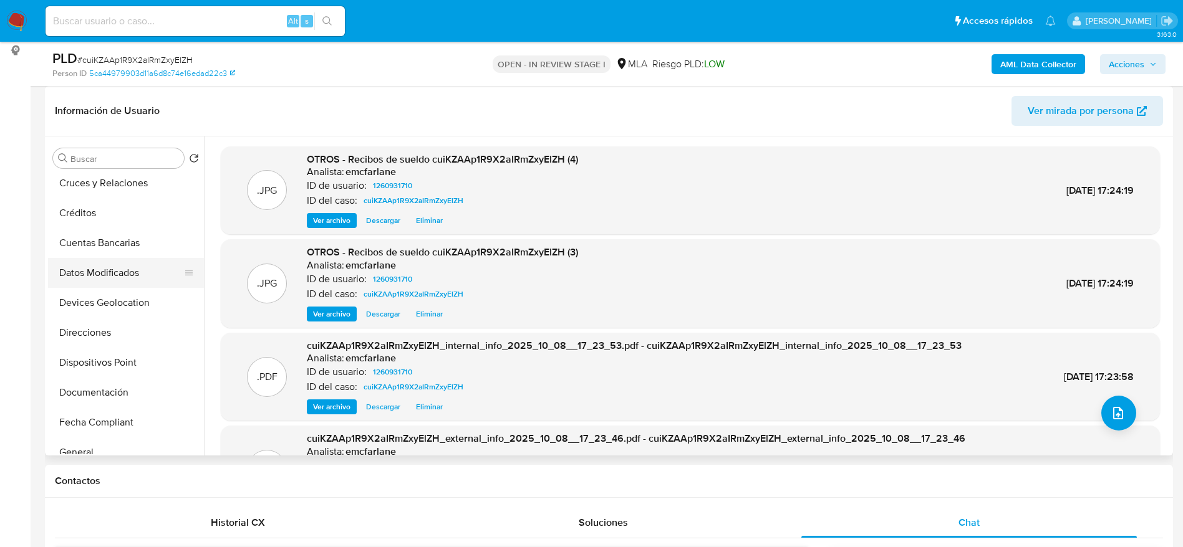
scroll to position [374, 0]
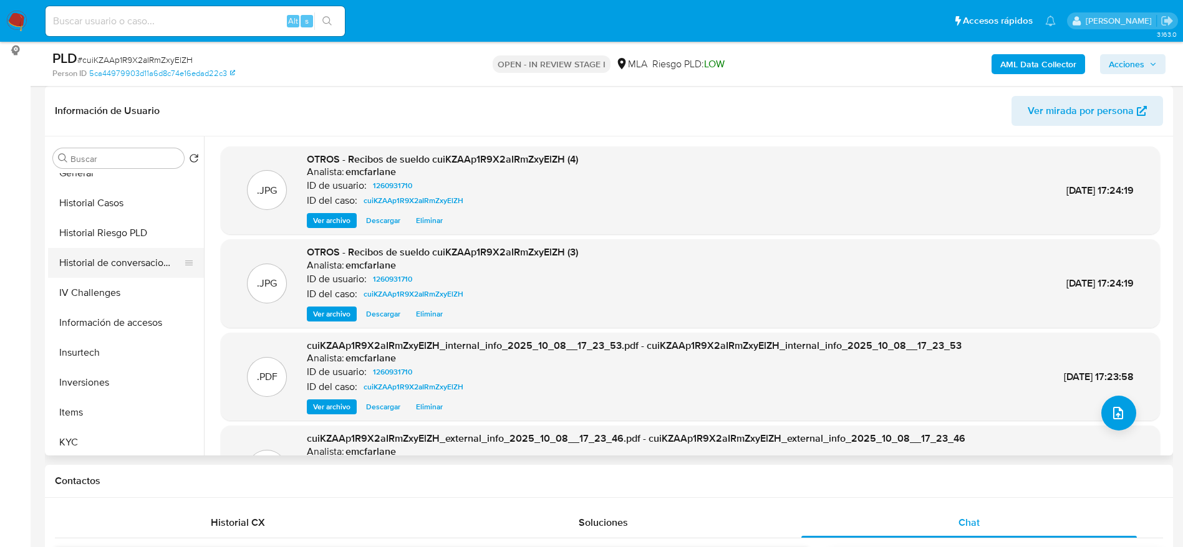
click at [137, 266] on button "Historial de conversaciones" at bounding box center [121, 263] width 146 height 30
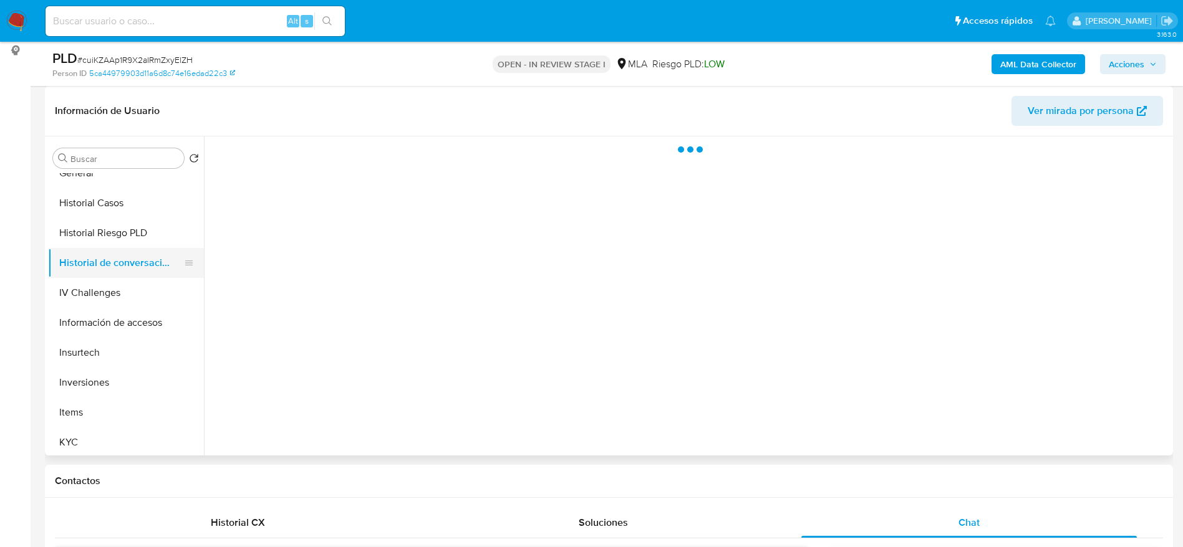
scroll to position [0, 0]
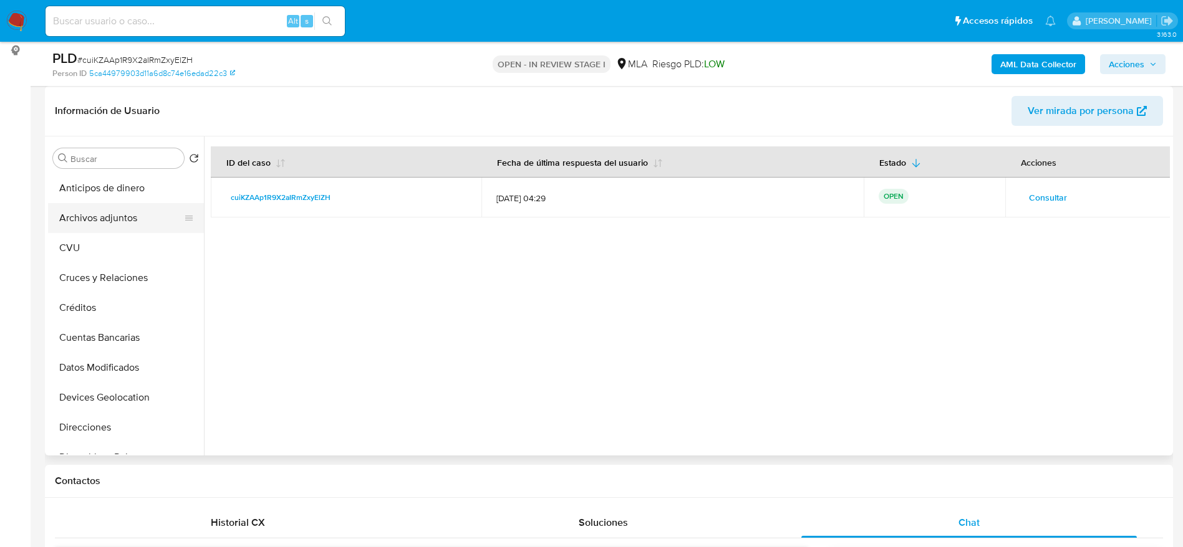
click at [98, 210] on button "Archivos adjuntos" at bounding box center [121, 218] width 146 height 30
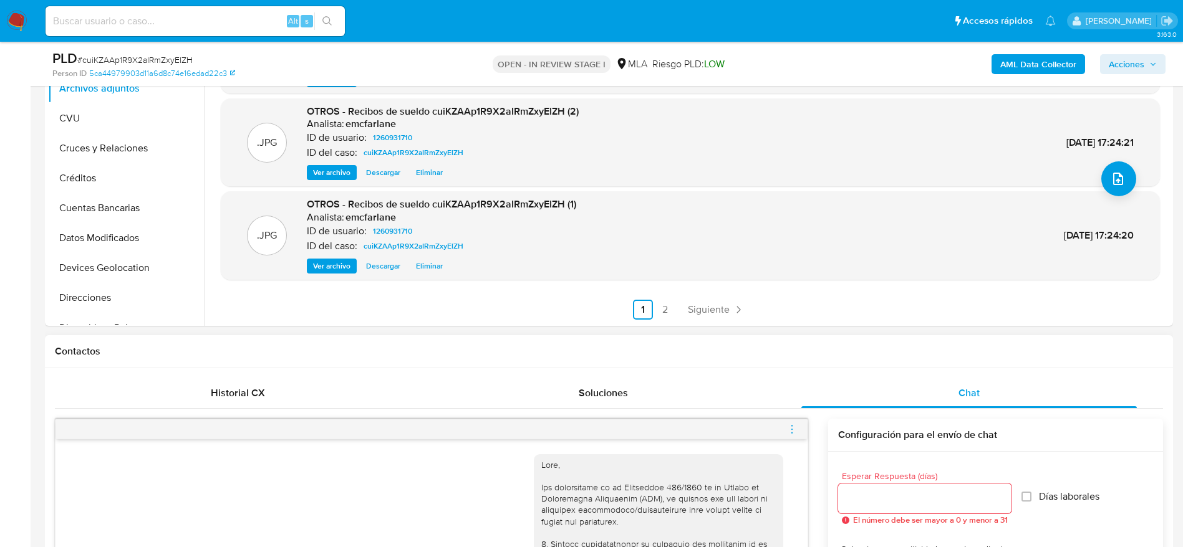
scroll to position [468, 0]
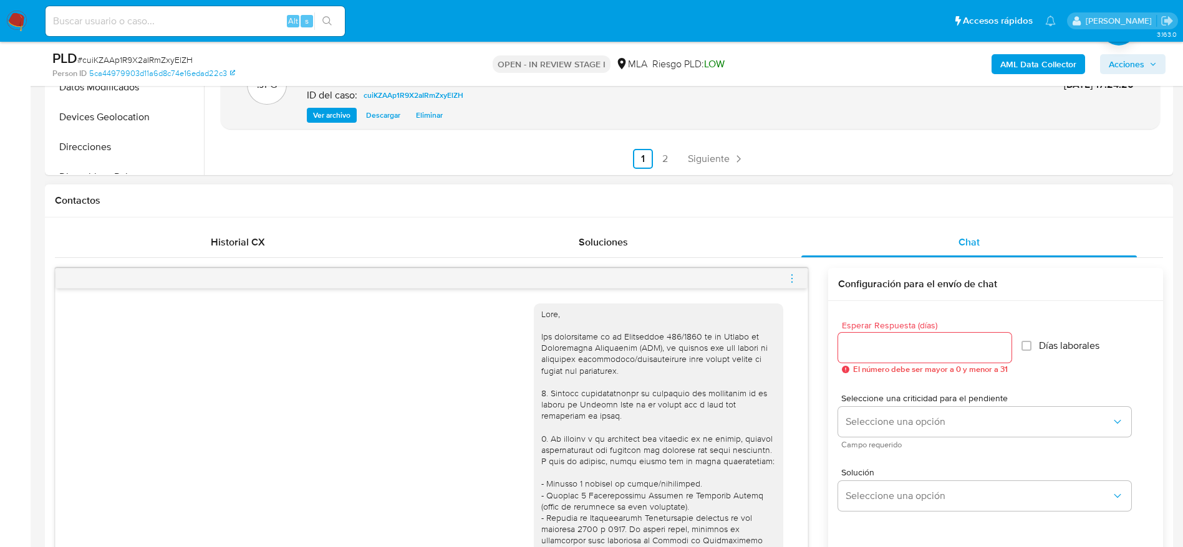
click at [788, 275] on icon "menu-action" at bounding box center [791, 278] width 11 height 11
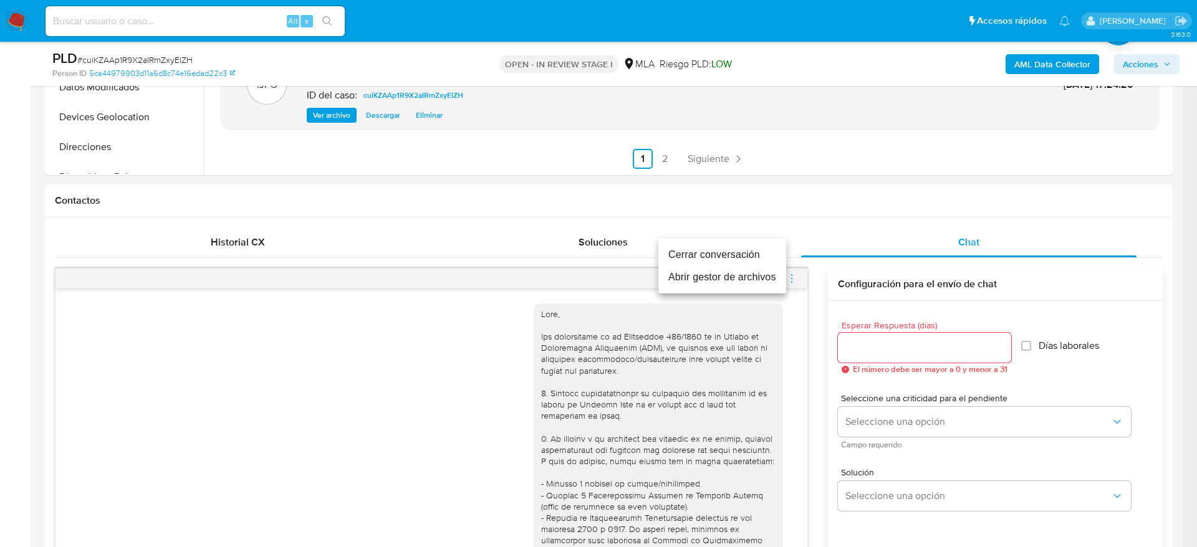
click at [732, 253] on li "Cerrar conversación" at bounding box center [722, 255] width 128 height 22
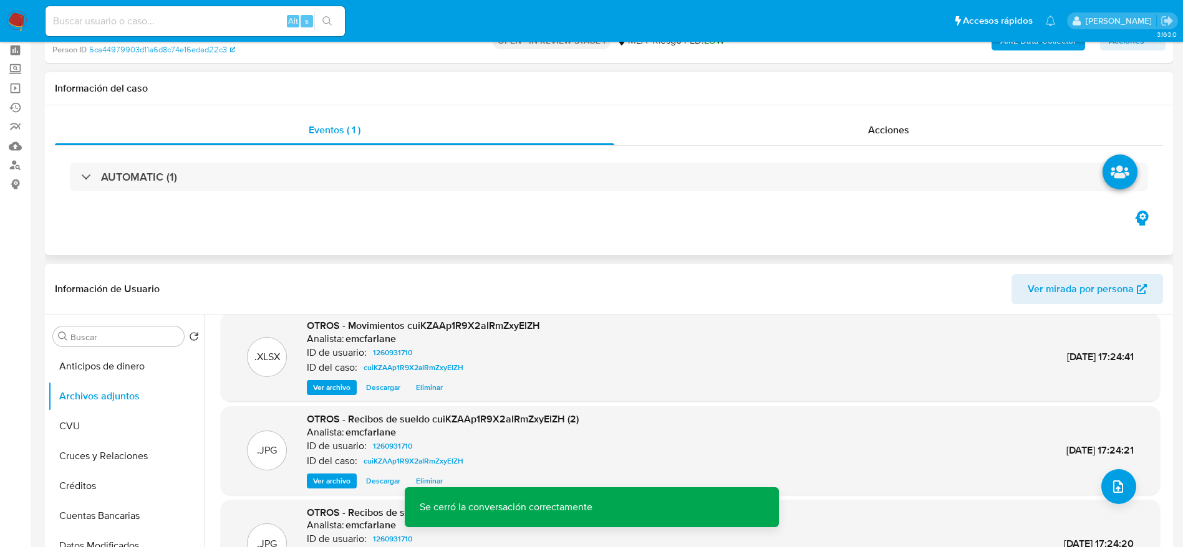
scroll to position [0, 0]
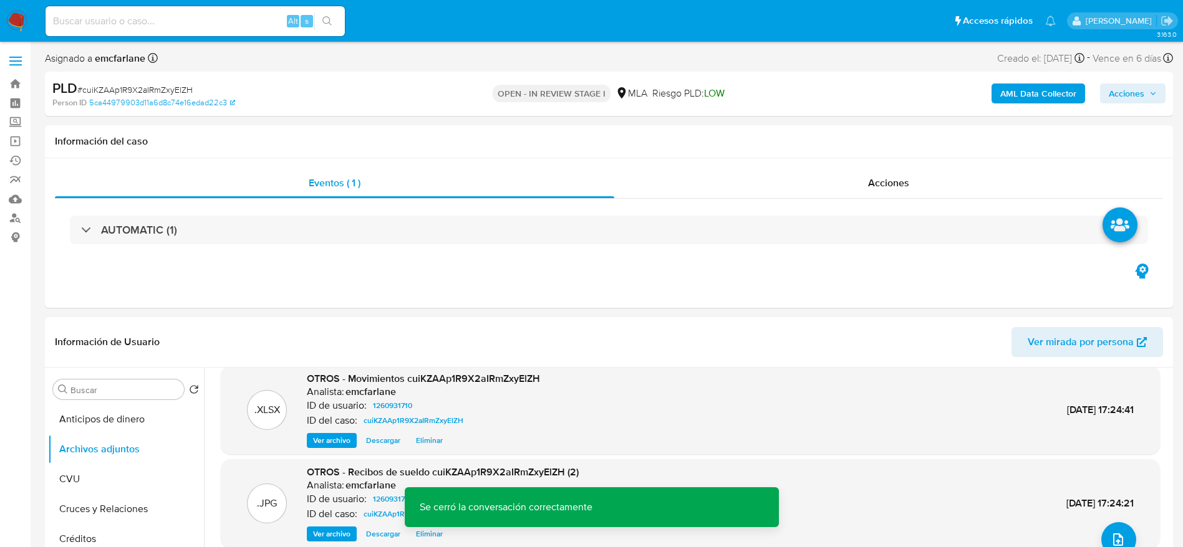
click at [1119, 97] on span "Acciones" at bounding box center [1126, 94] width 36 height 20
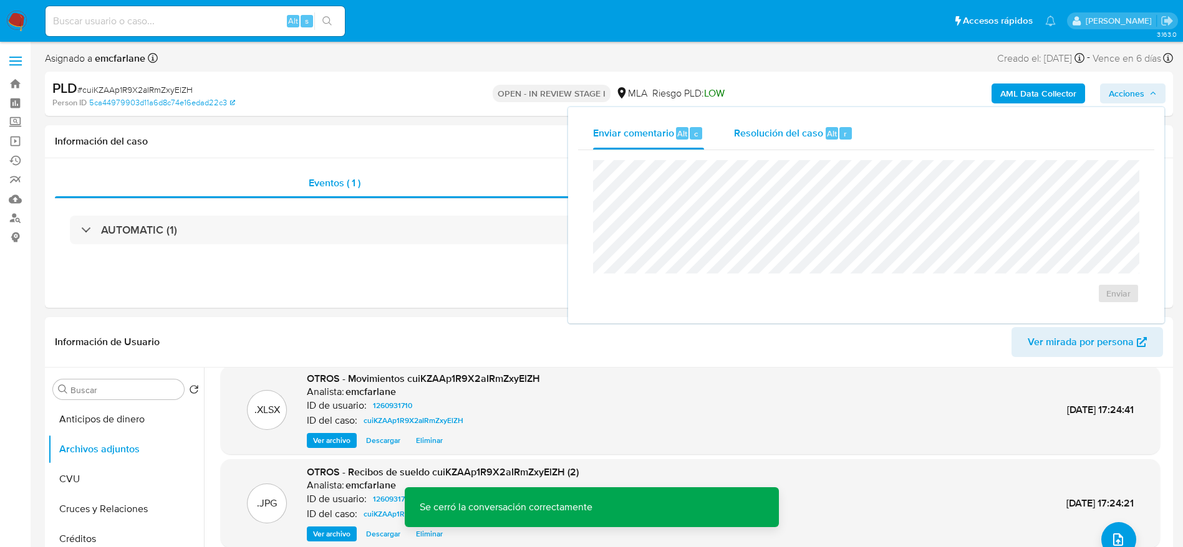
click at [851, 137] on div "Resolución del caso Alt r" at bounding box center [793, 133] width 119 height 32
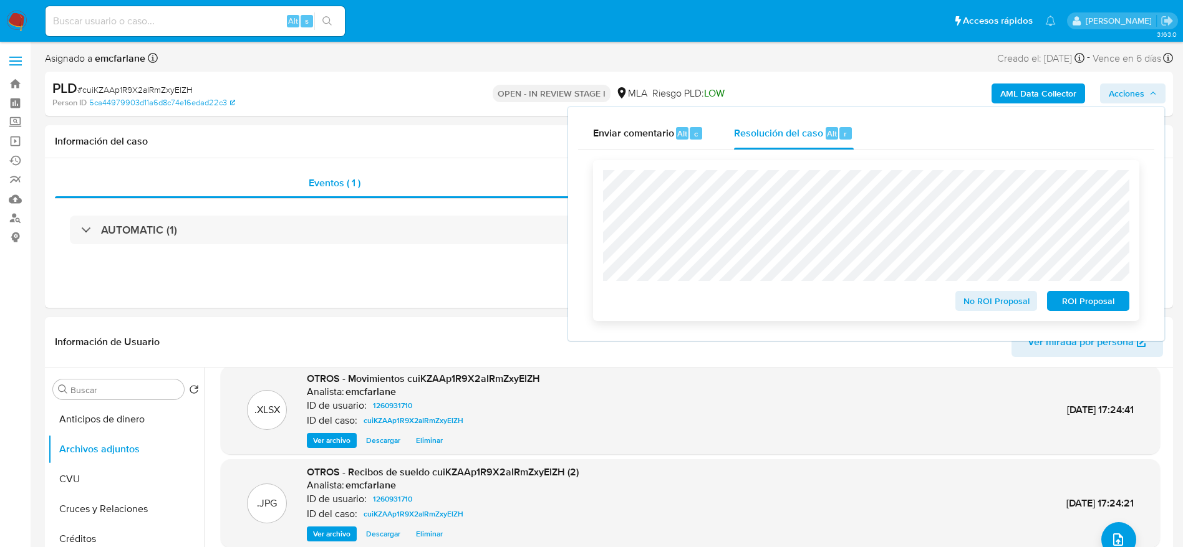
click at [987, 301] on span "No ROI Proposal" at bounding box center [996, 300] width 65 height 17
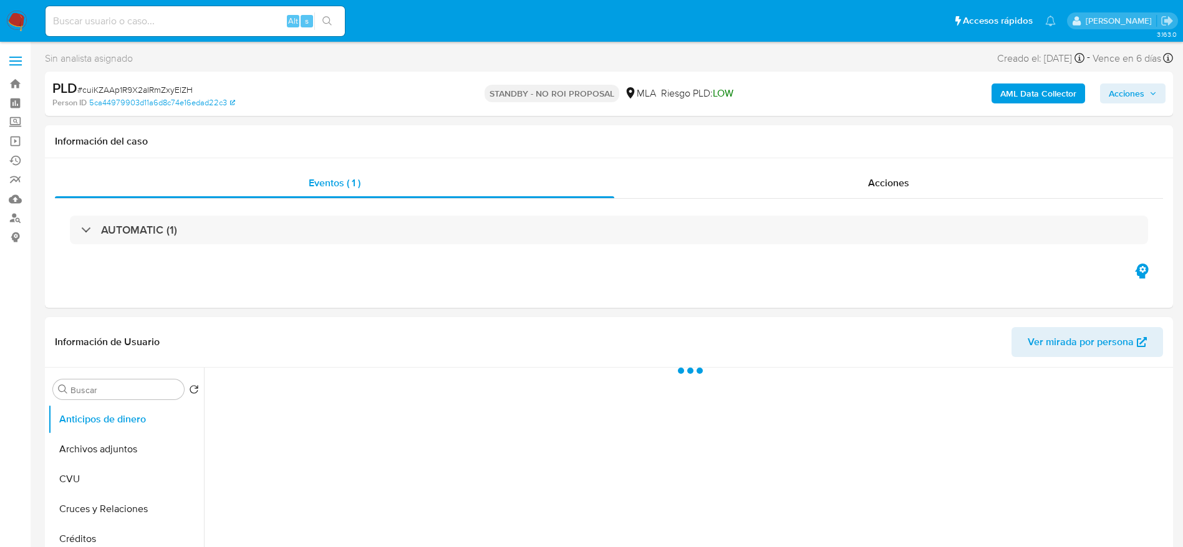
select select "10"
click at [208, 15] on input at bounding box center [195, 21] width 299 height 16
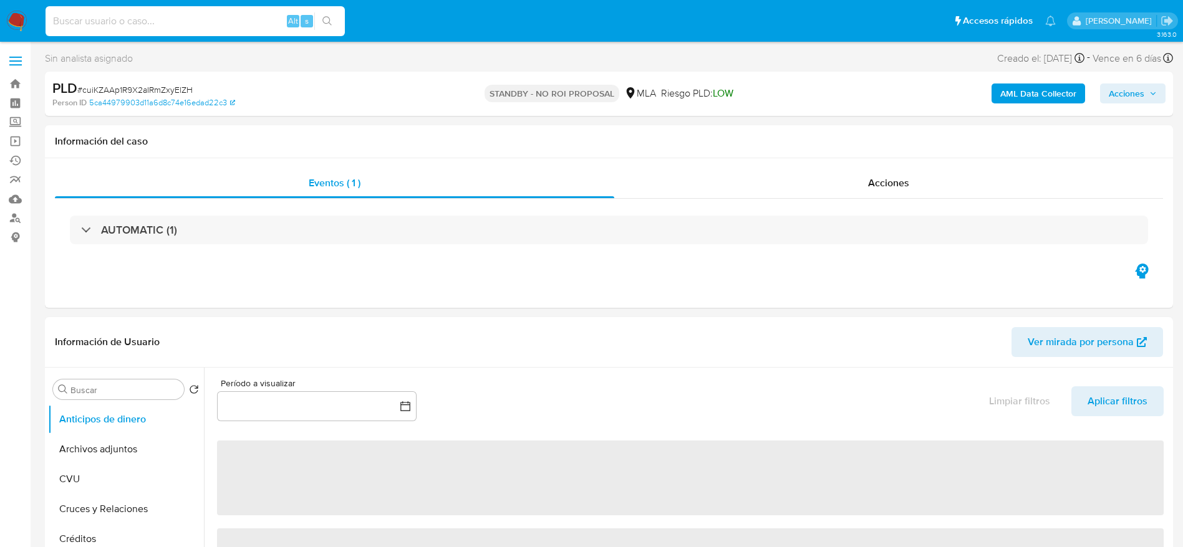
paste input "R9cCtXhTMMmVqD1kPDUTRYuj"
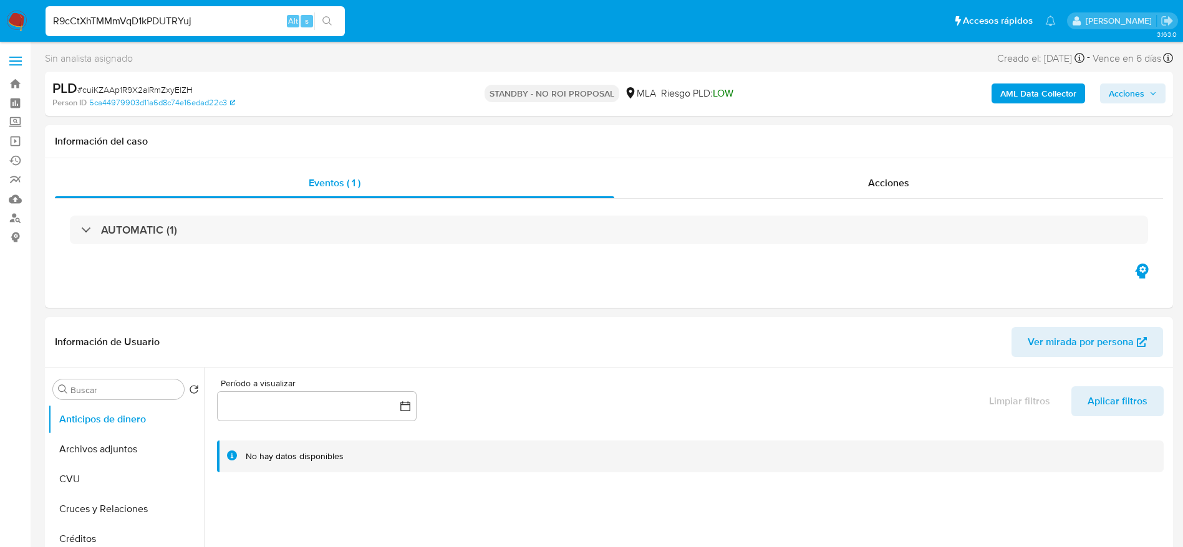
type input "R9cCtXhTMMmVqD1kPDUTRYuj"
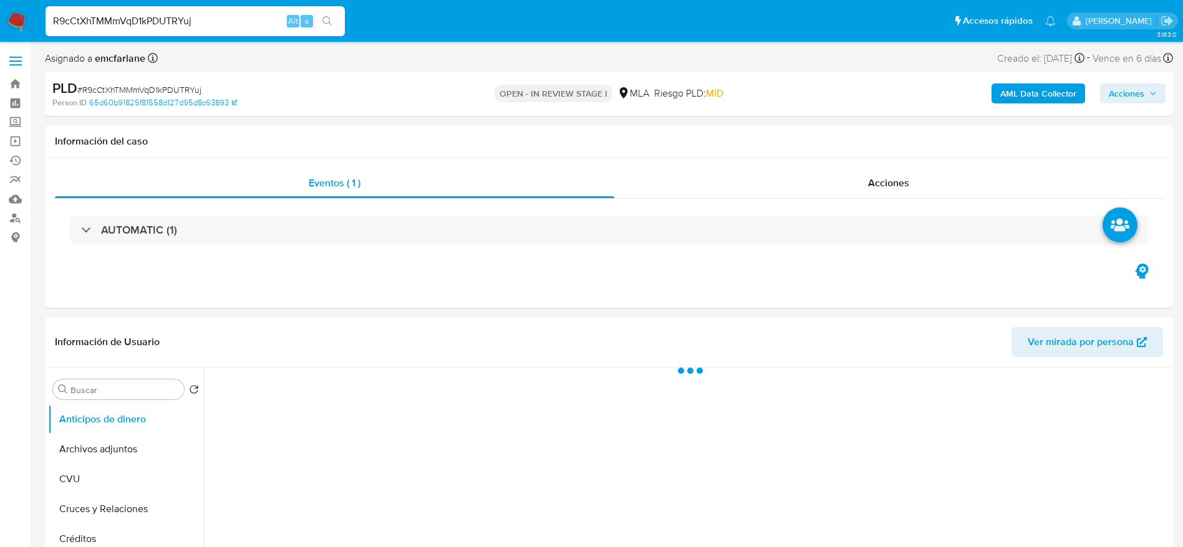
select select "10"
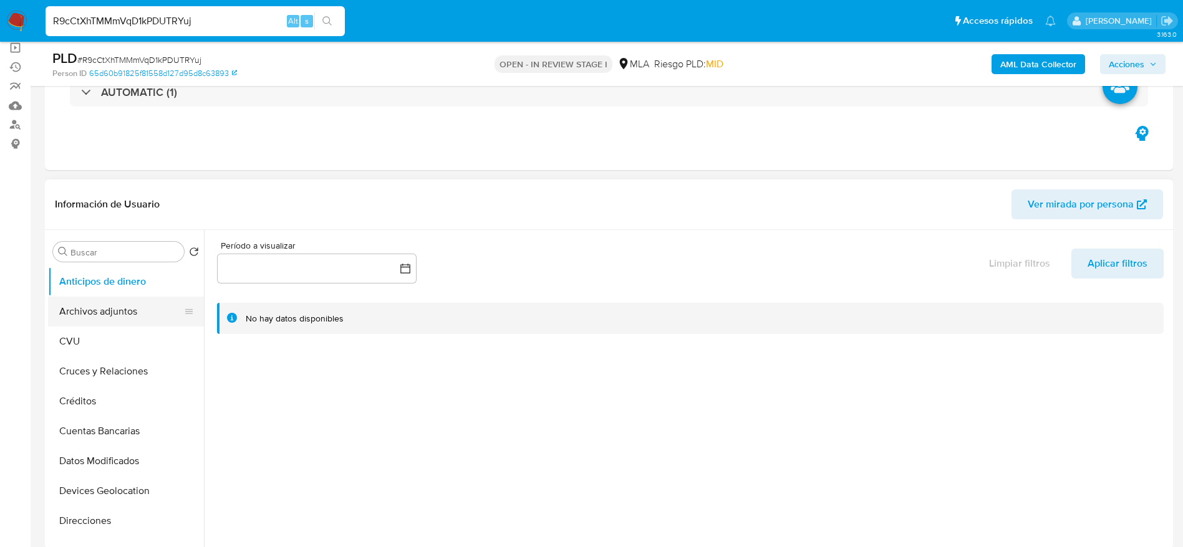
click at [120, 315] on button "Archivos adjuntos" at bounding box center [121, 312] width 146 height 30
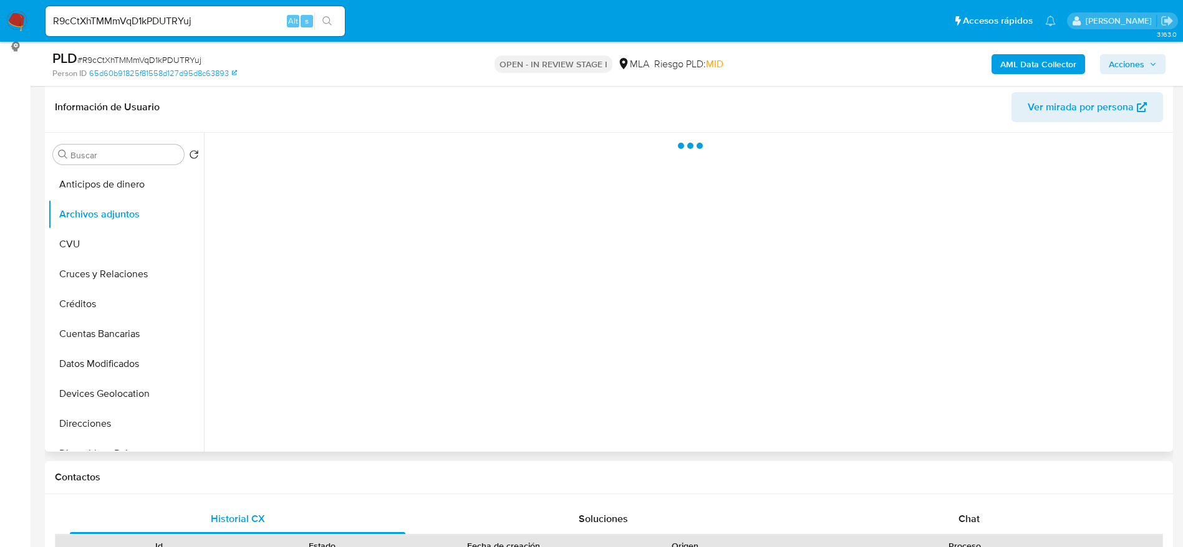
scroll to position [374, 0]
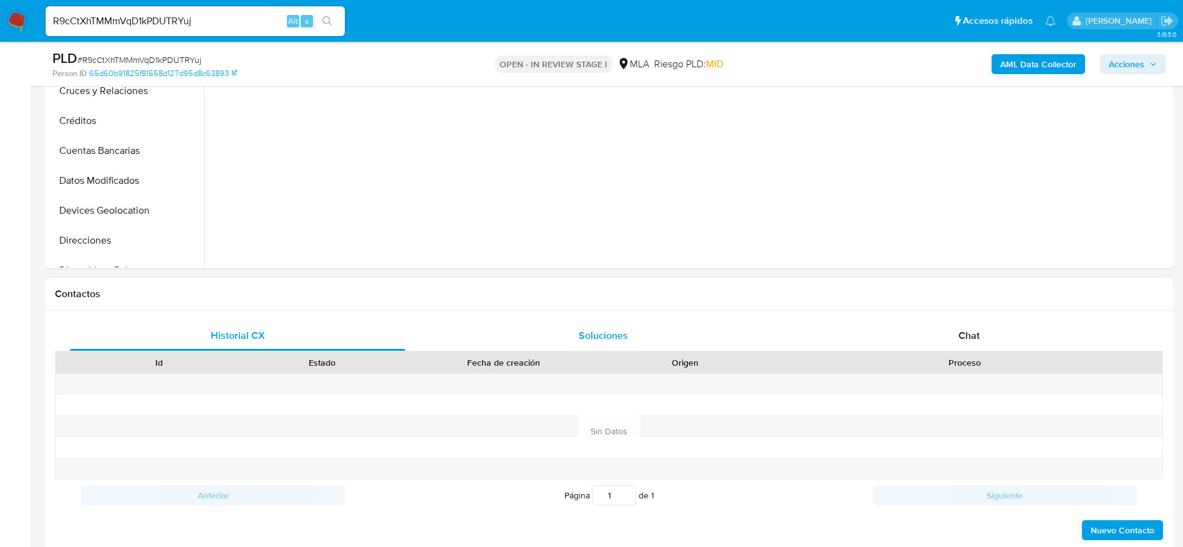
click at [610, 337] on span "Soluciones" at bounding box center [603, 336] width 49 height 14
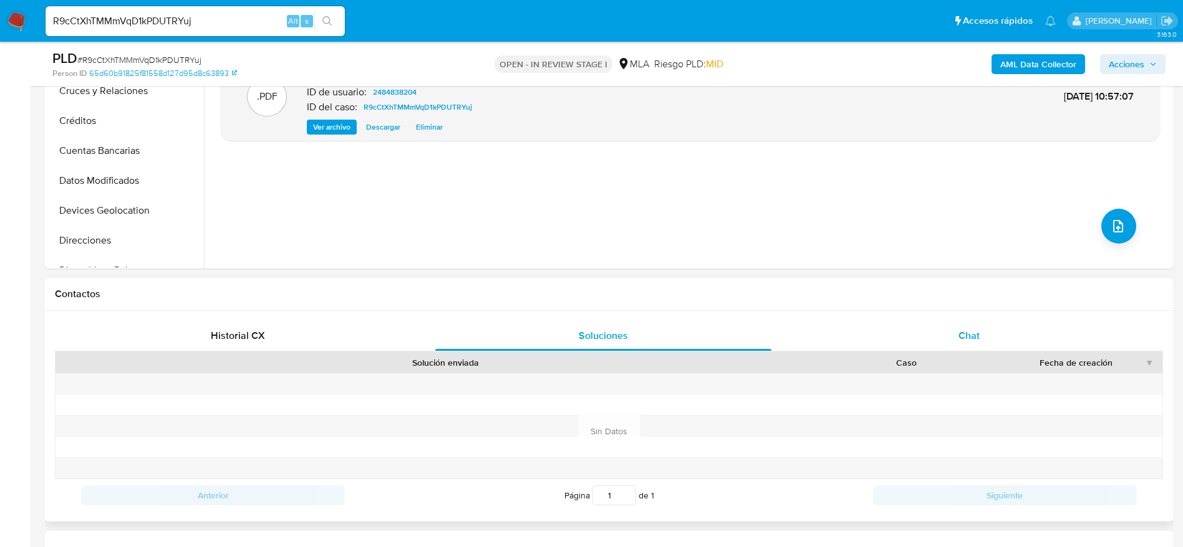
click at [962, 339] on span "Chat" at bounding box center [968, 336] width 21 height 14
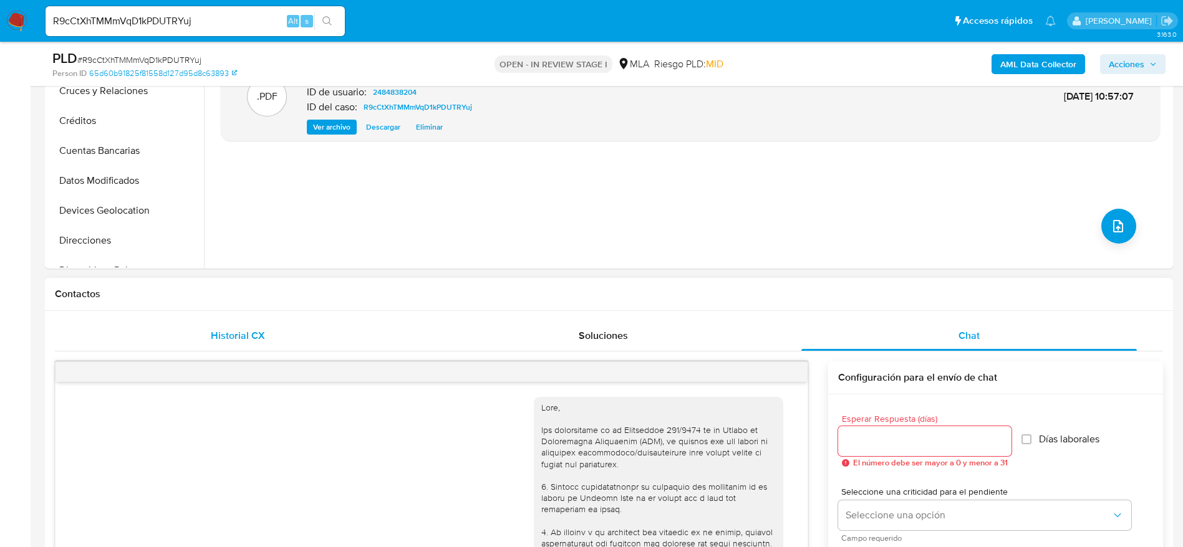
scroll to position [1057, 0]
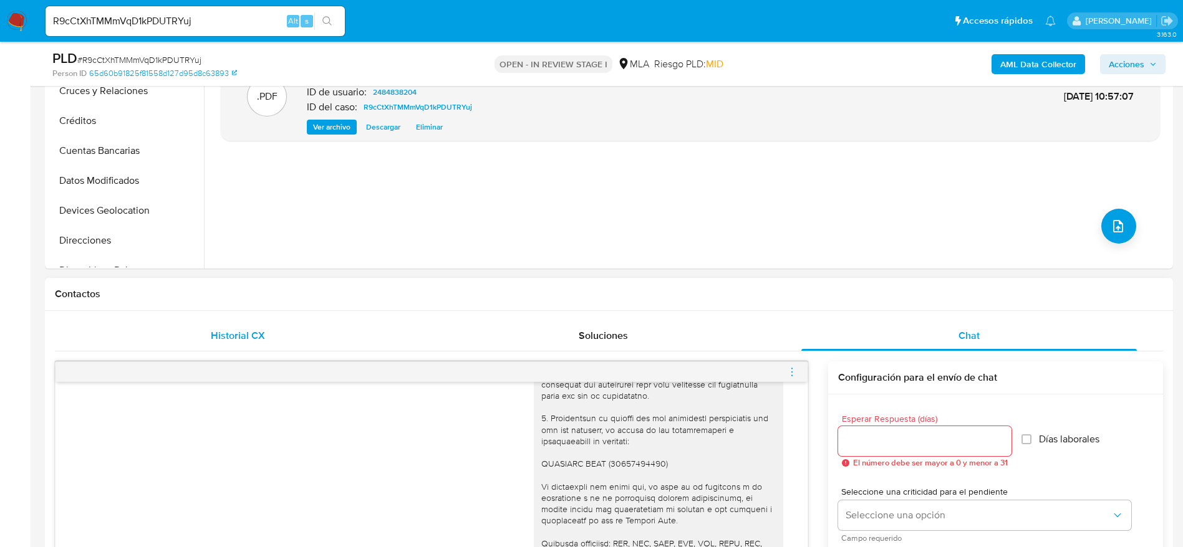
click at [244, 335] on span "Historial CX" at bounding box center [238, 336] width 54 height 14
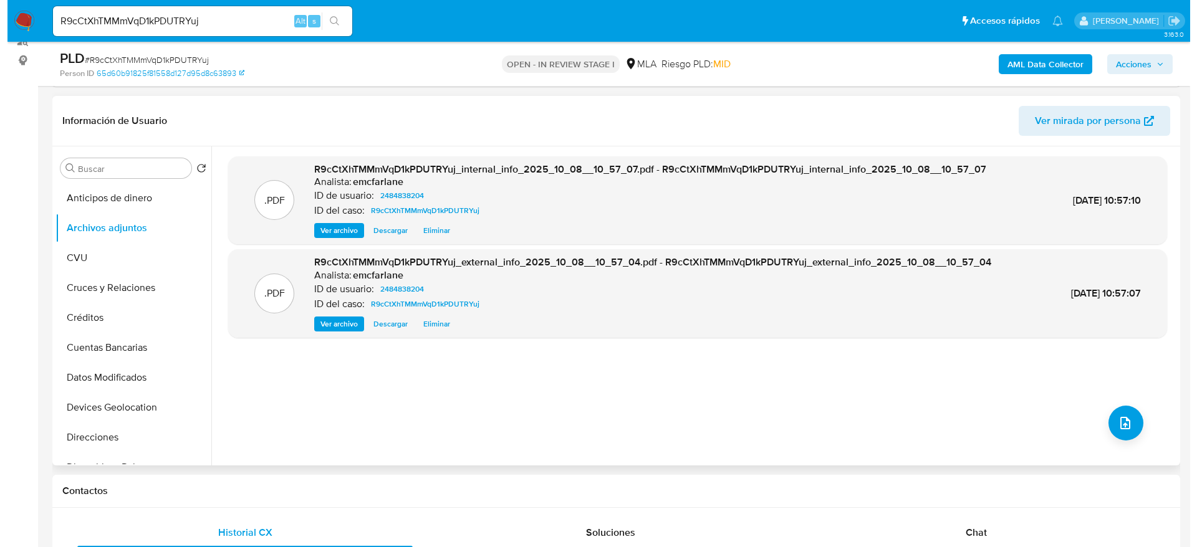
scroll to position [187, 0]
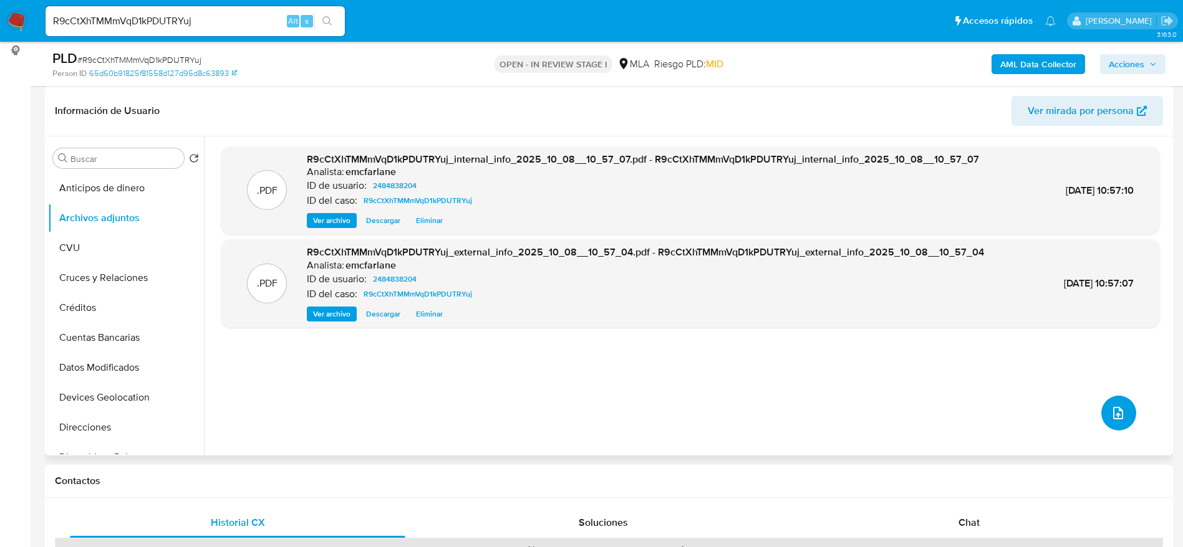
click at [1110, 408] on icon "upload-file" at bounding box center [1117, 413] width 15 height 15
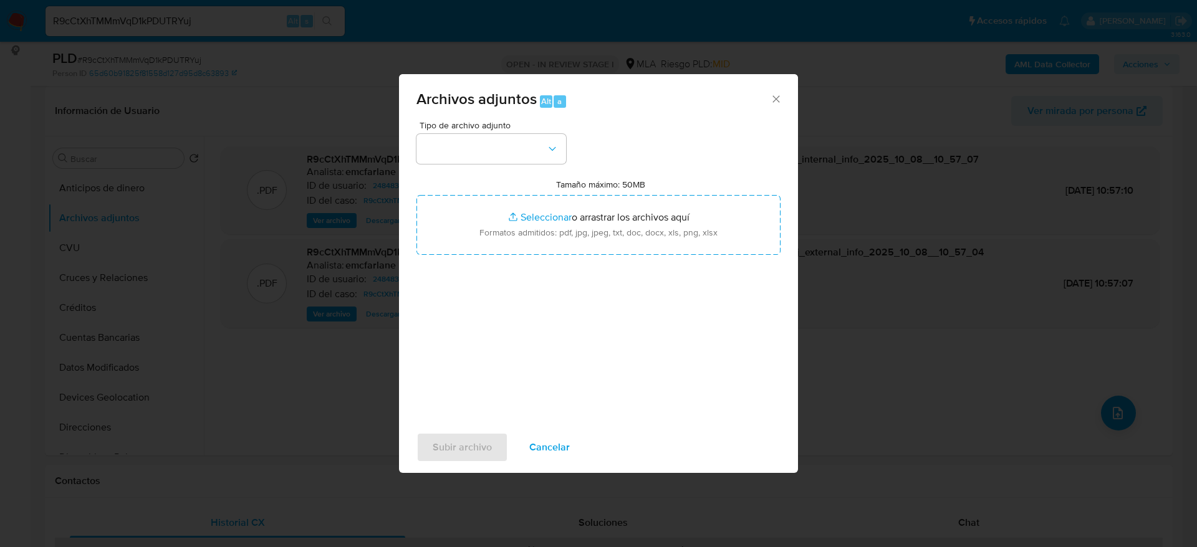
click at [502, 143] on button "button" at bounding box center [491, 149] width 150 height 30
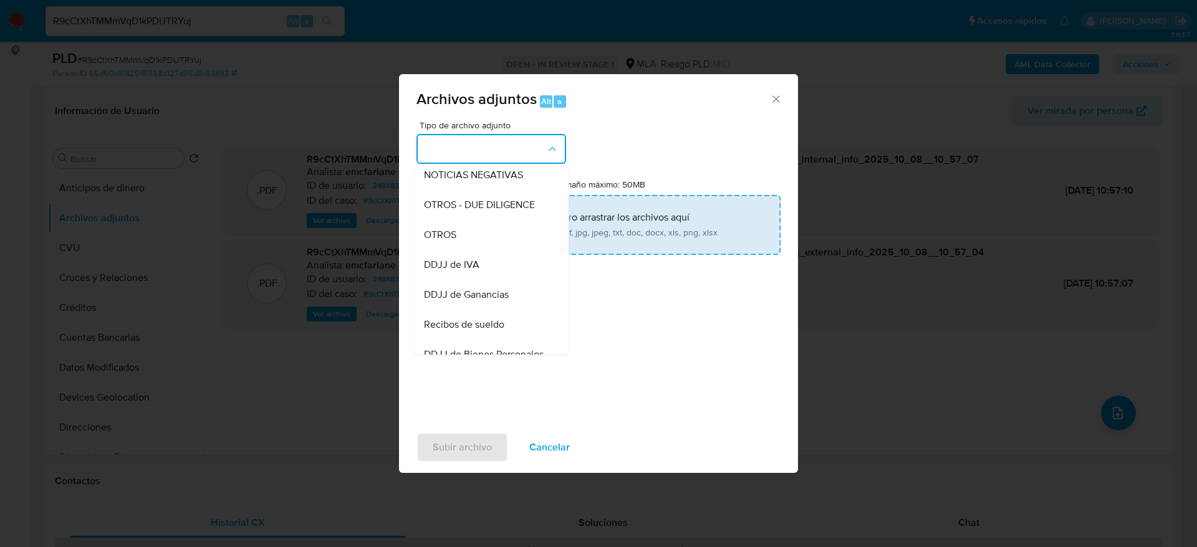
click at [453, 241] on span "OTROS" at bounding box center [440, 235] width 32 height 12
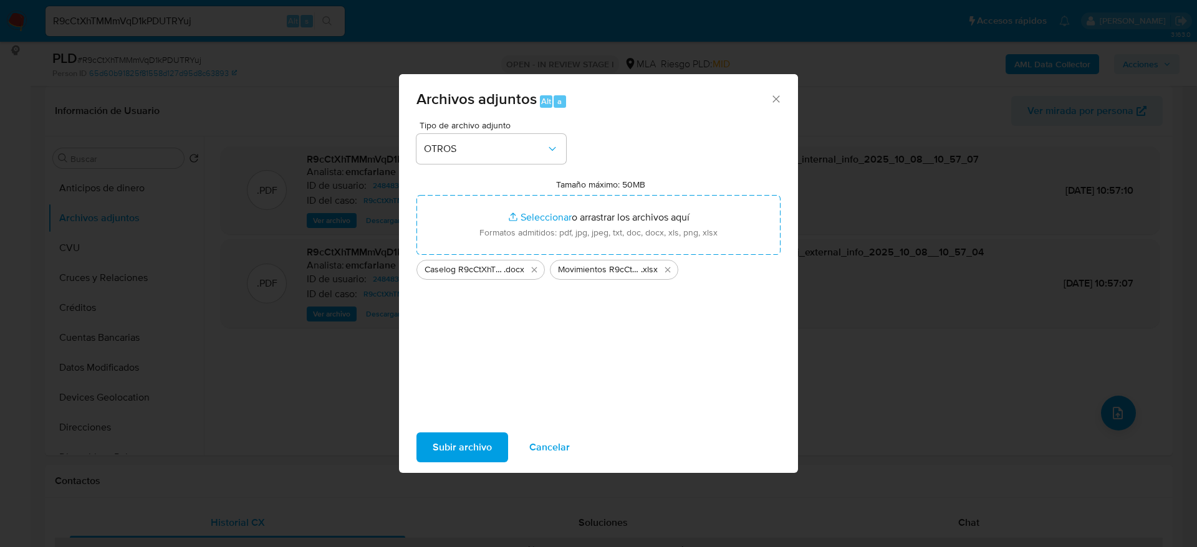
click at [567, 444] on span "Cancelar" at bounding box center [549, 447] width 41 height 27
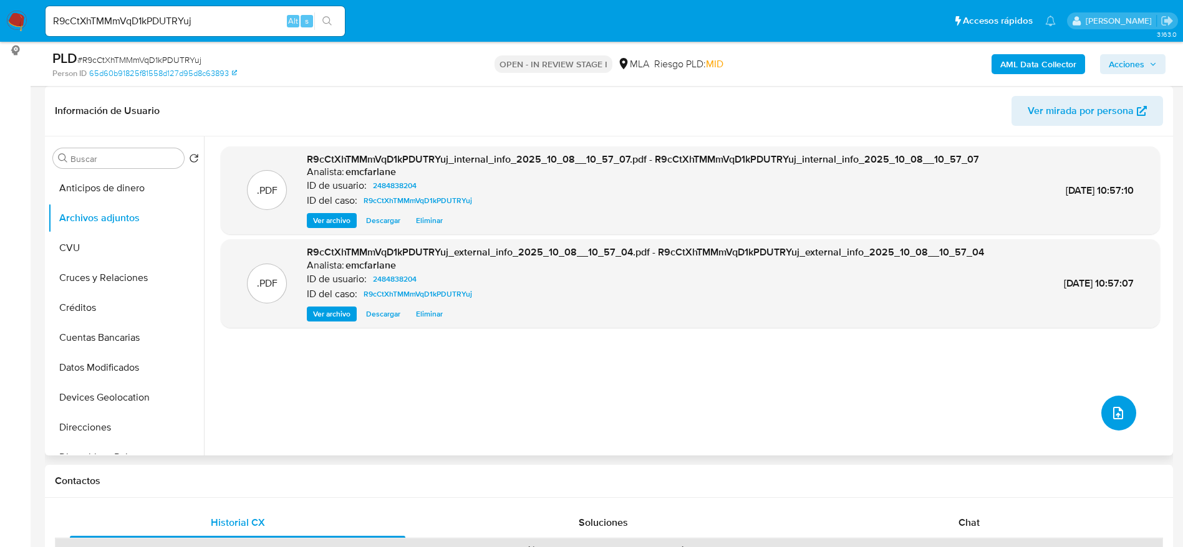
click at [1118, 420] on span "upload-file" at bounding box center [1117, 413] width 15 height 15
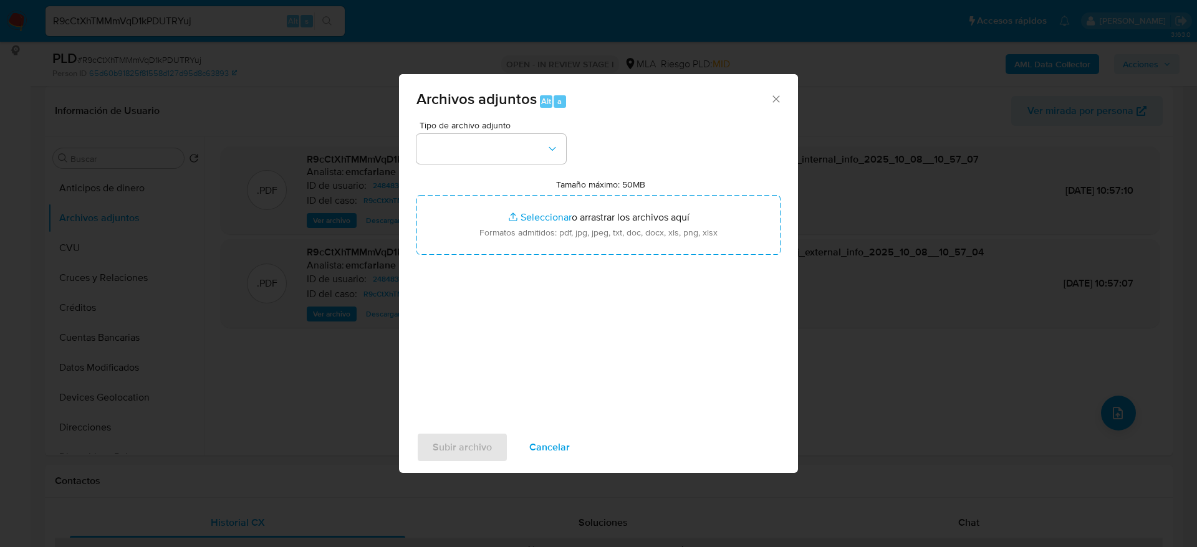
click at [544, 133] on div "Tipo de archivo adjunto" at bounding box center [491, 142] width 150 height 43
click at [527, 152] on button "button" at bounding box center [491, 149] width 150 height 30
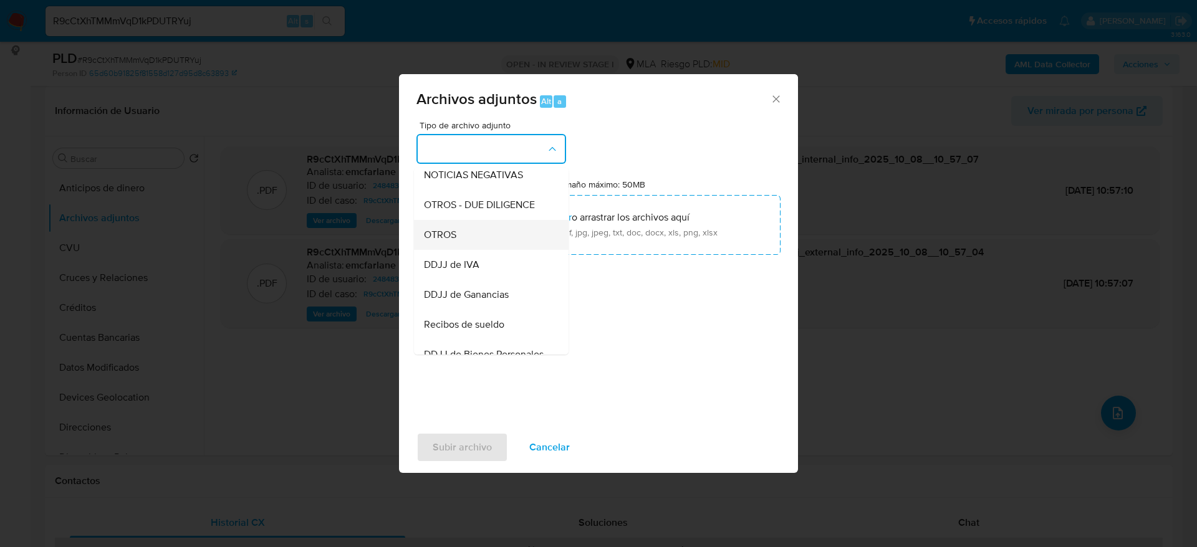
click at [449, 241] on span "OTROS" at bounding box center [440, 235] width 32 height 12
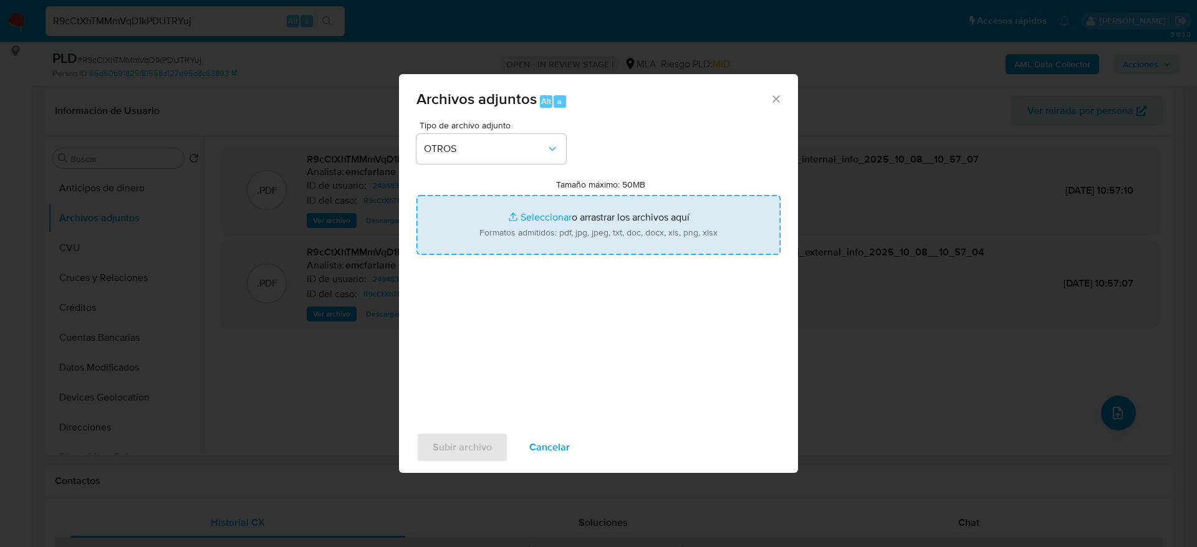
click at [509, 226] on input "Tamaño máximo: 50MB Seleccionar archivos" at bounding box center [598, 225] width 364 height 60
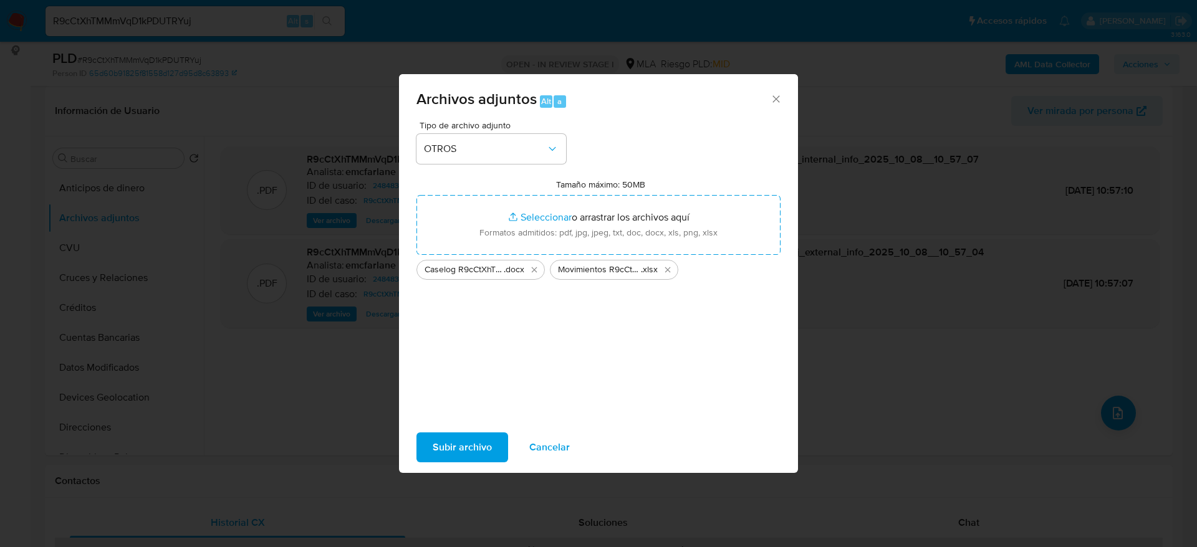
click at [458, 453] on span "Subir archivo" at bounding box center [462, 447] width 59 height 27
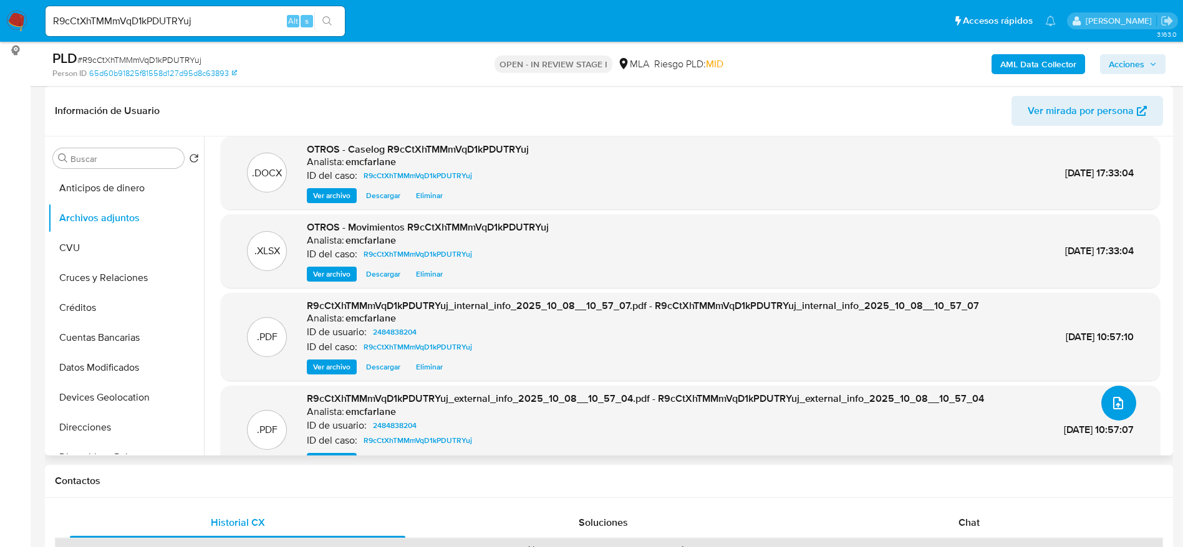
scroll to position [40, 0]
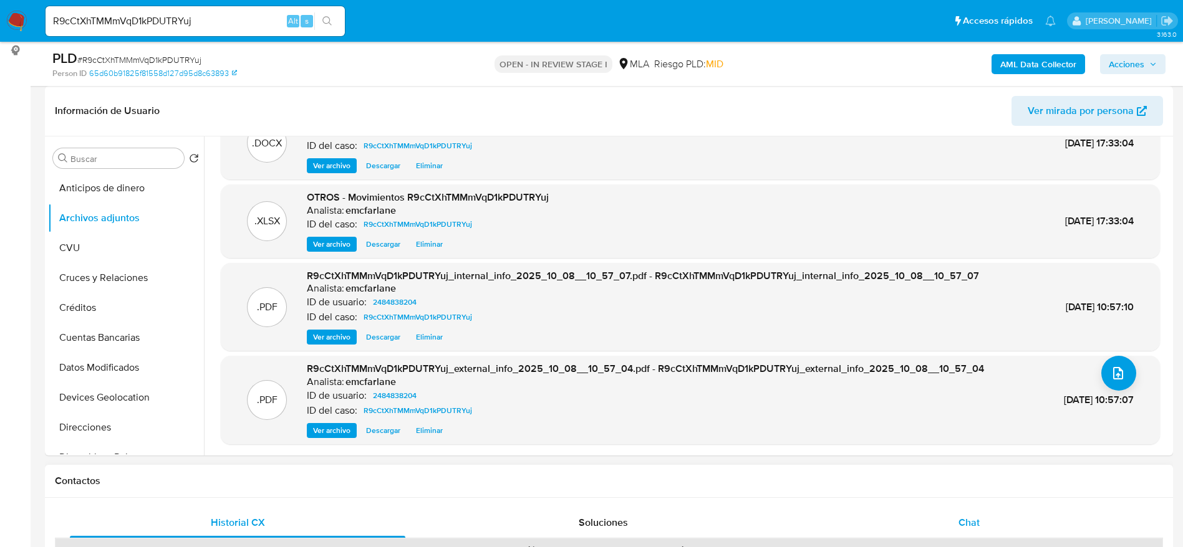
click at [982, 519] on div "Chat" at bounding box center [968, 523] width 335 height 30
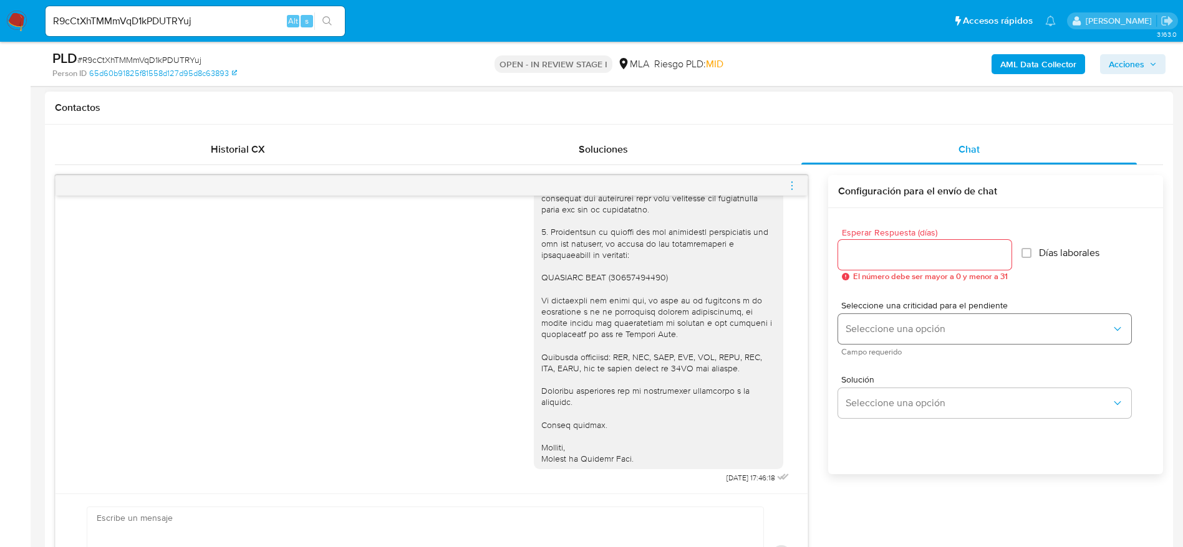
scroll to position [561, 0]
click at [790, 187] on icon "menu-action" at bounding box center [791, 185] width 11 height 11
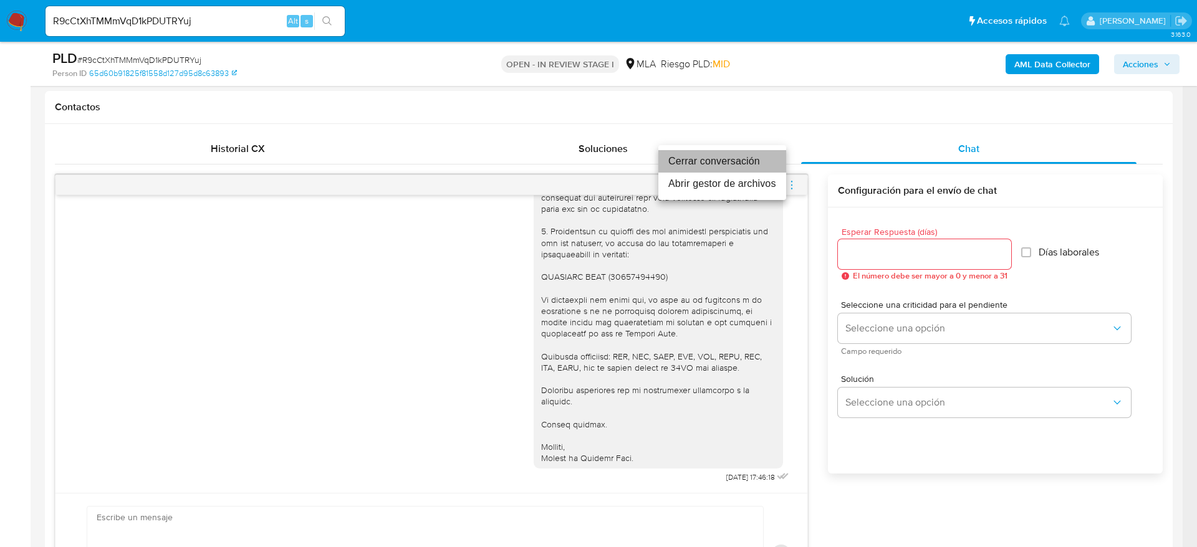
click at [736, 162] on li "Cerrar conversación" at bounding box center [722, 161] width 128 height 22
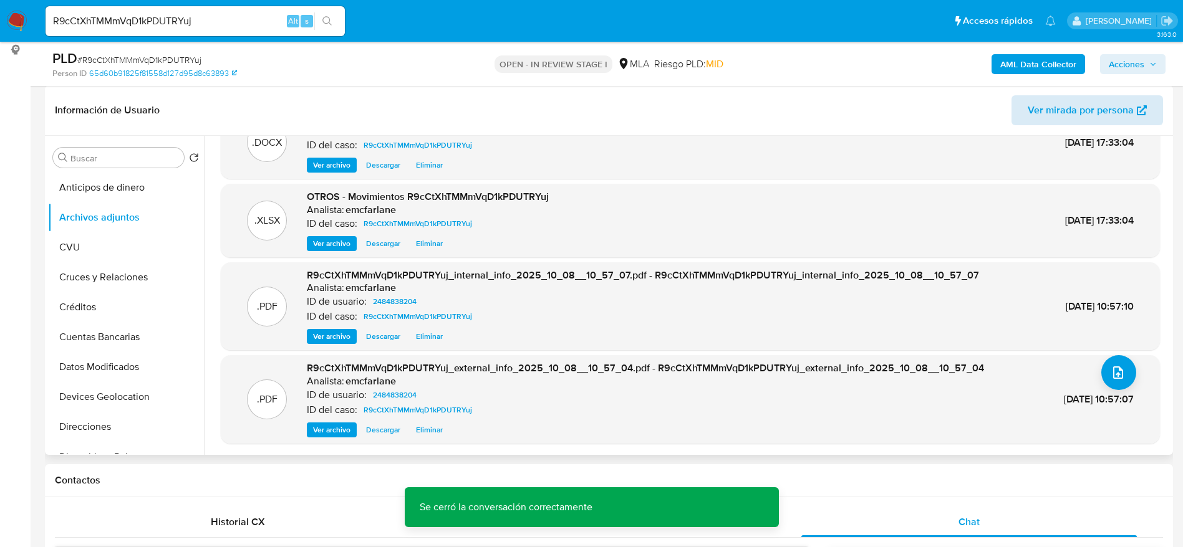
scroll to position [0, 0]
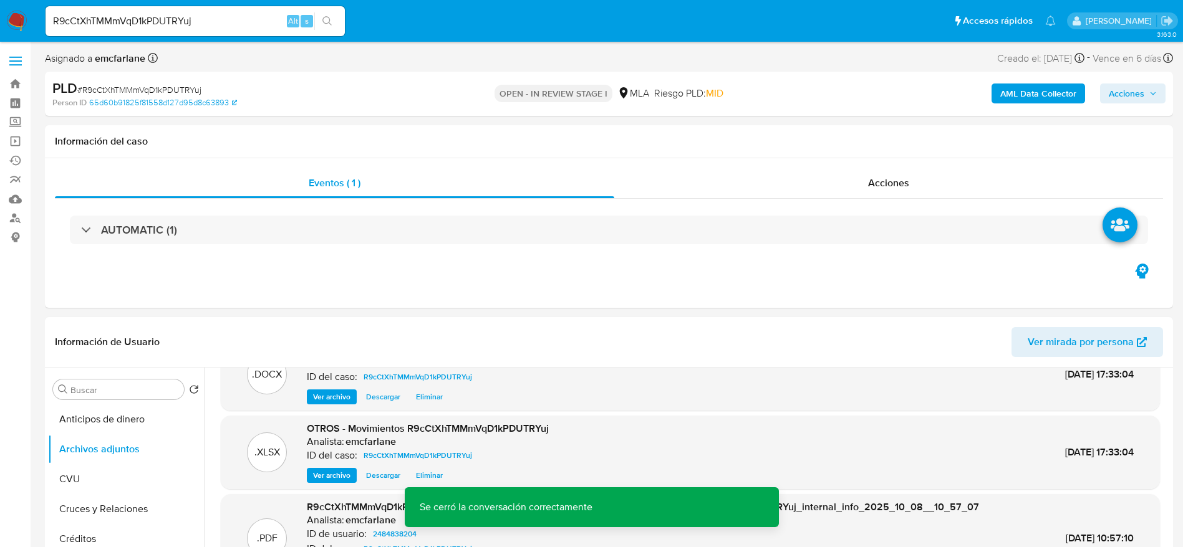
click at [1144, 98] on span "Acciones" at bounding box center [1132, 93] width 48 height 17
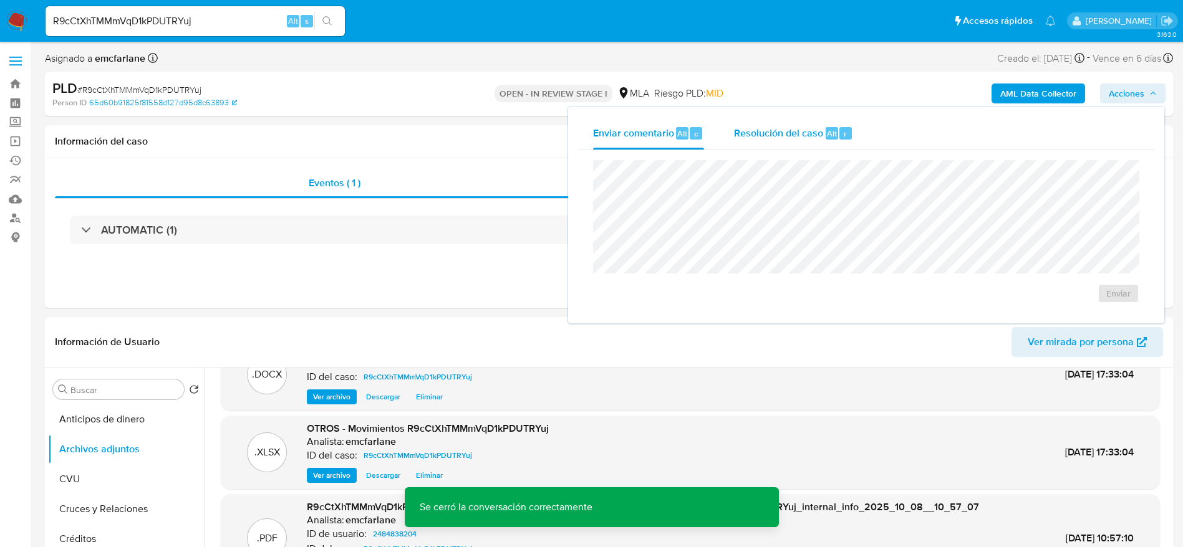
click at [832, 143] on div "Resolución del caso Alt r" at bounding box center [793, 133] width 119 height 32
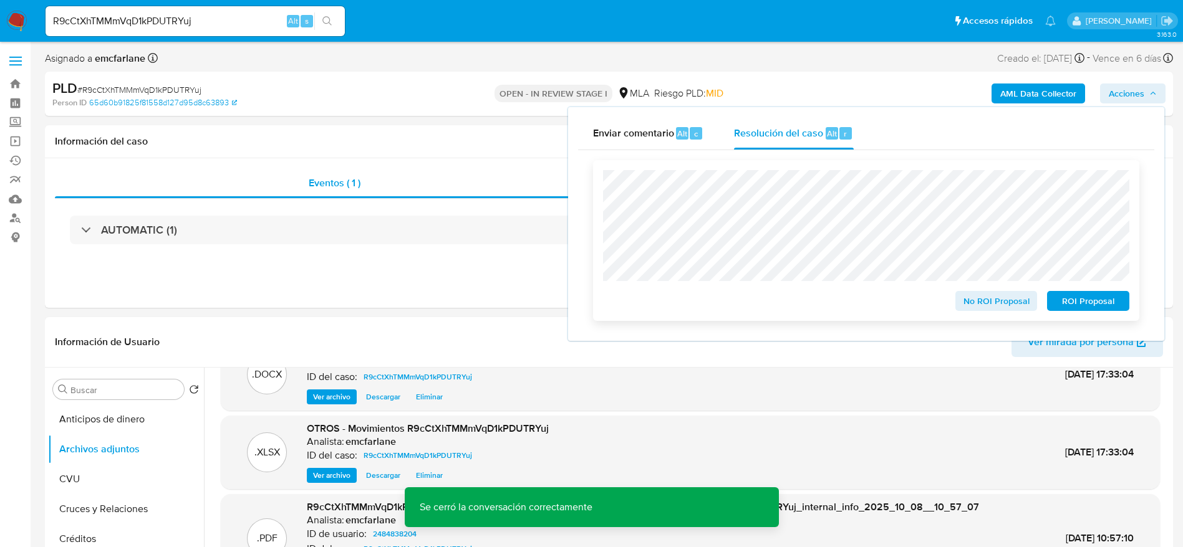
click at [1110, 304] on span "ROI Proposal" at bounding box center [1087, 300] width 65 height 17
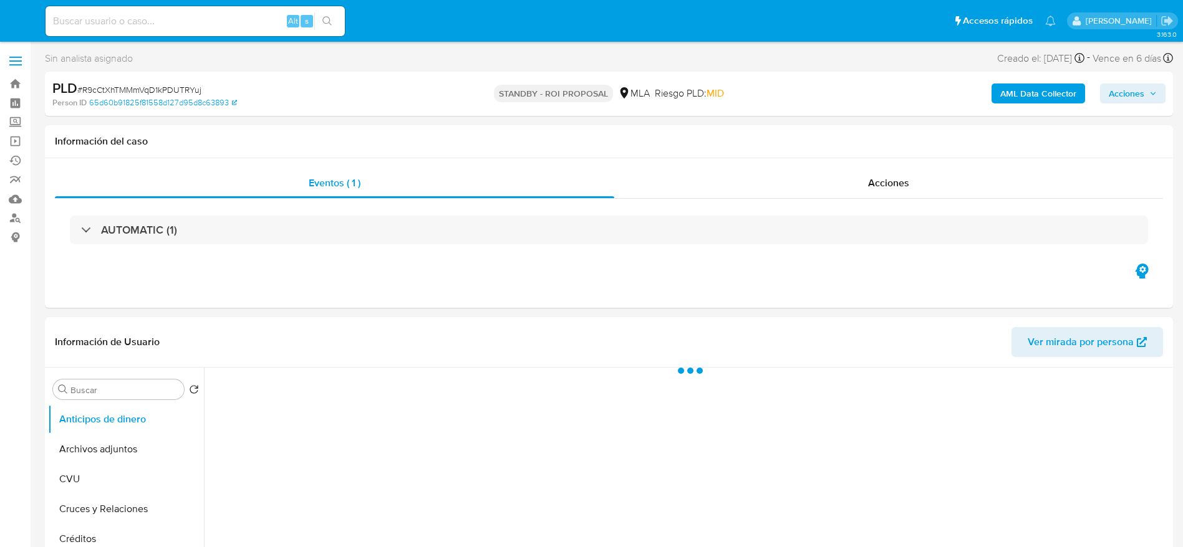
select select "10"
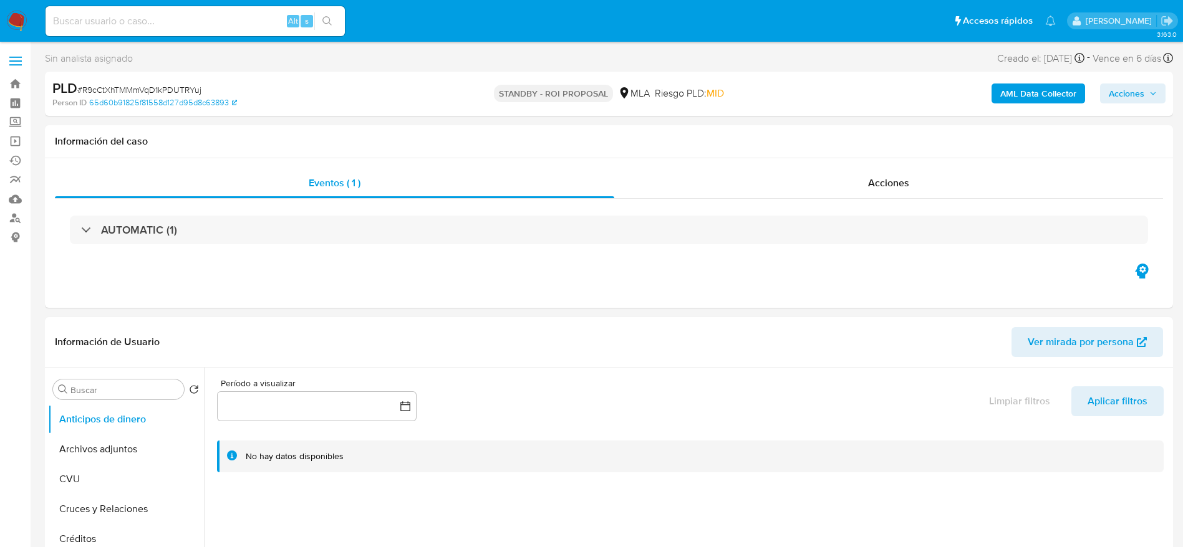
click at [216, 24] on input at bounding box center [195, 21] width 299 height 16
paste input "ZvFKlRuhtaht30dRcbbKyzcM"
type input "ZvFKlRuhtaht30dRcbbKyzcM"
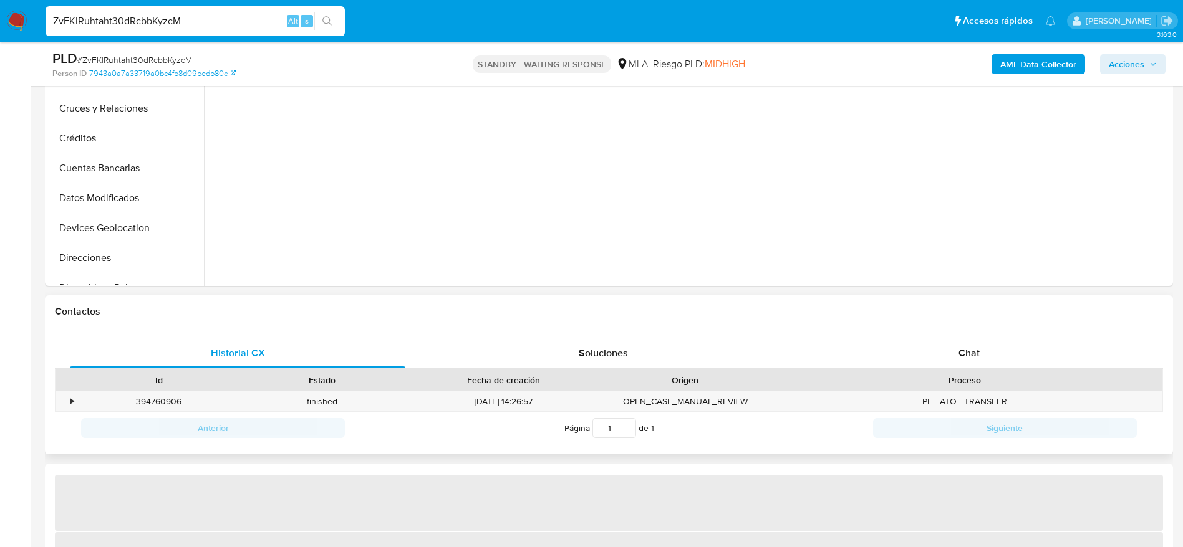
scroll to position [374, 0]
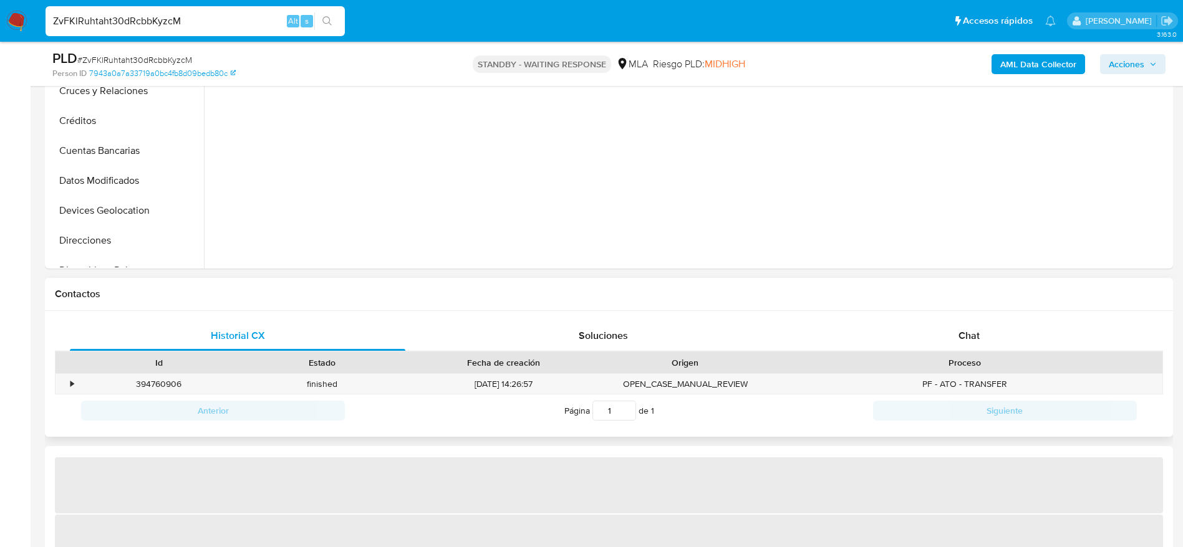
click at [981, 315] on div "Historial CX Soluciones Chat Id Estado Fecha de creación Origen Proceso • 39476…" at bounding box center [609, 374] width 1128 height 127
click at [974, 345] on div "Chat" at bounding box center [968, 336] width 335 height 30
select select "10"
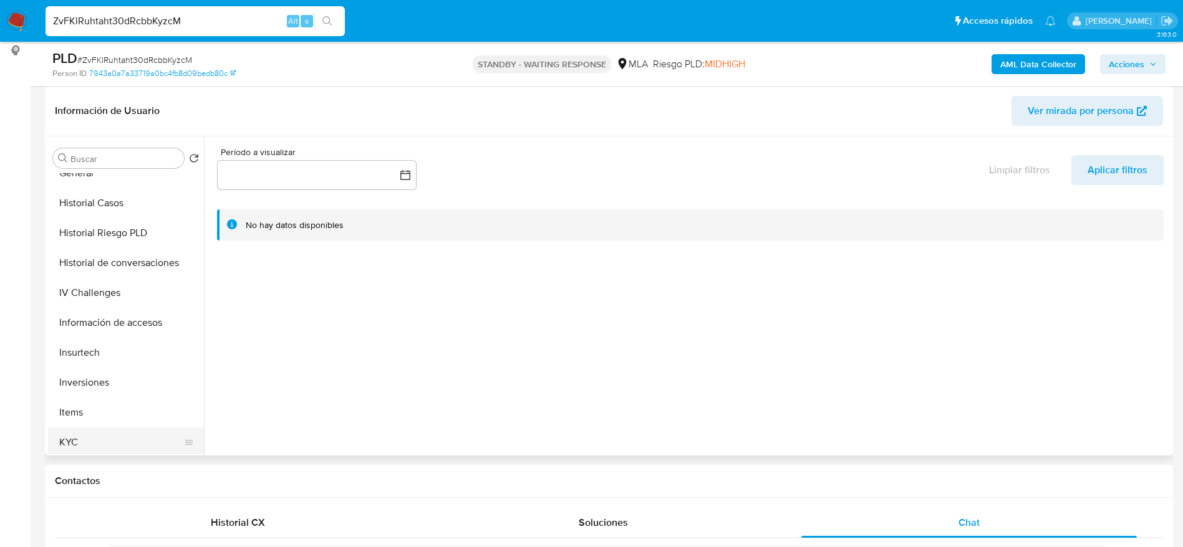
click at [84, 438] on button "KYC" at bounding box center [121, 443] width 146 height 30
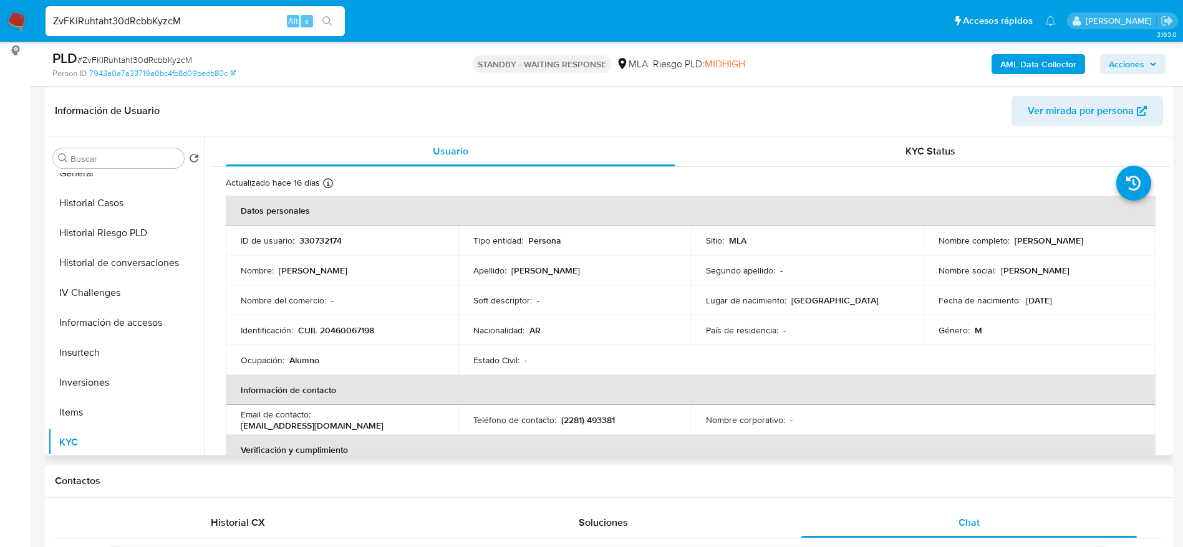
click at [337, 332] on p "CUIL 20460067198" at bounding box center [336, 330] width 76 height 11
copy p "20460067198"
click at [73, 178] on button "General" at bounding box center [121, 173] width 146 height 30
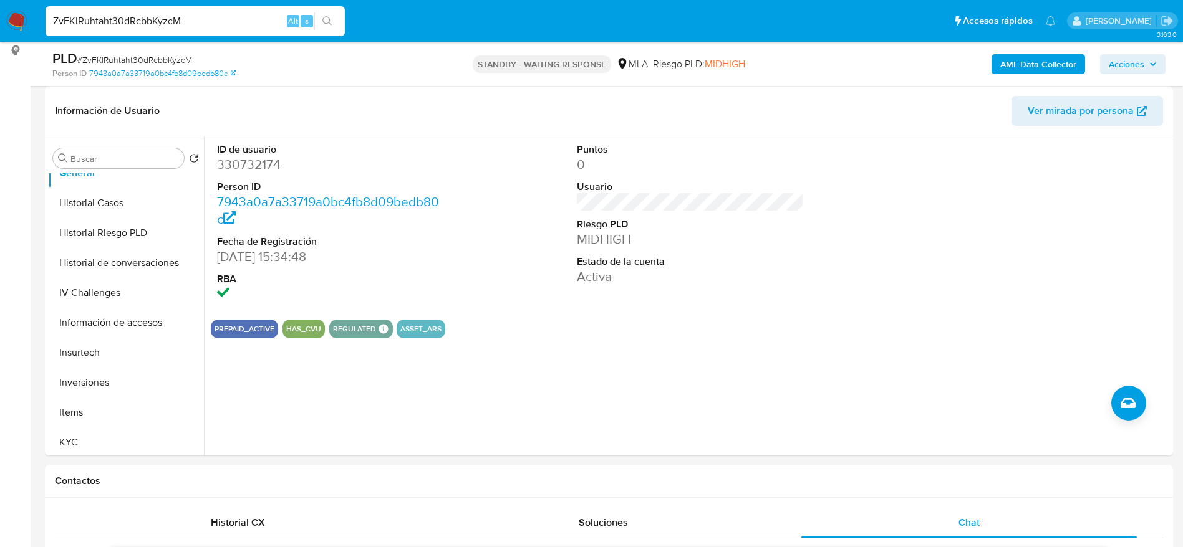
click at [107, 54] on span "# ZvFKlRuhtaht30dRcbbKyzcM" at bounding box center [134, 60] width 115 height 12
copy span "ZvFKlRuhtaht30dRcbbKyzcM"
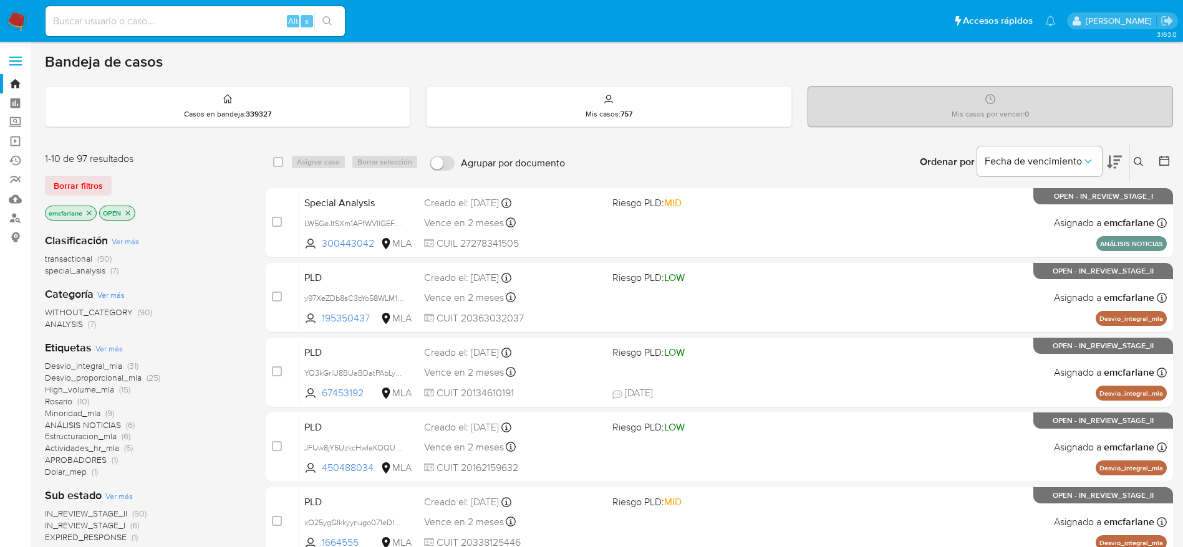
click at [78, 186] on span "Borrar filtros" at bounding box center [78, 185] width 49 height 17
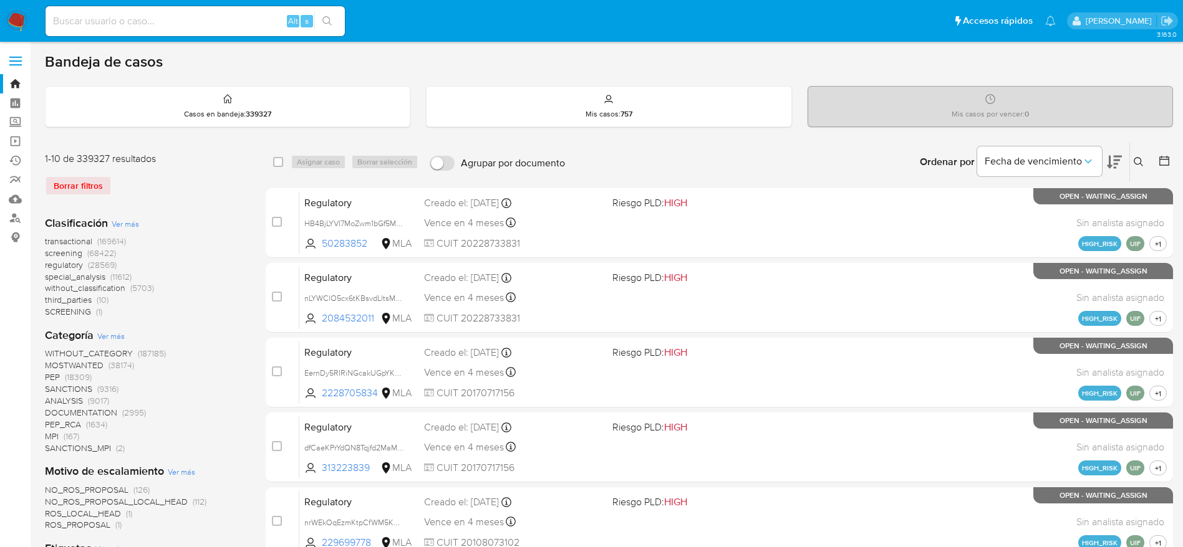
drag, startPoint x: 1141, startPoint y: 163, endPoint x: 1113, endPoint y: 180, distance: 32.7
click at [1141, 163] on icon at bounding box center [1138, 162] width 10 height 10
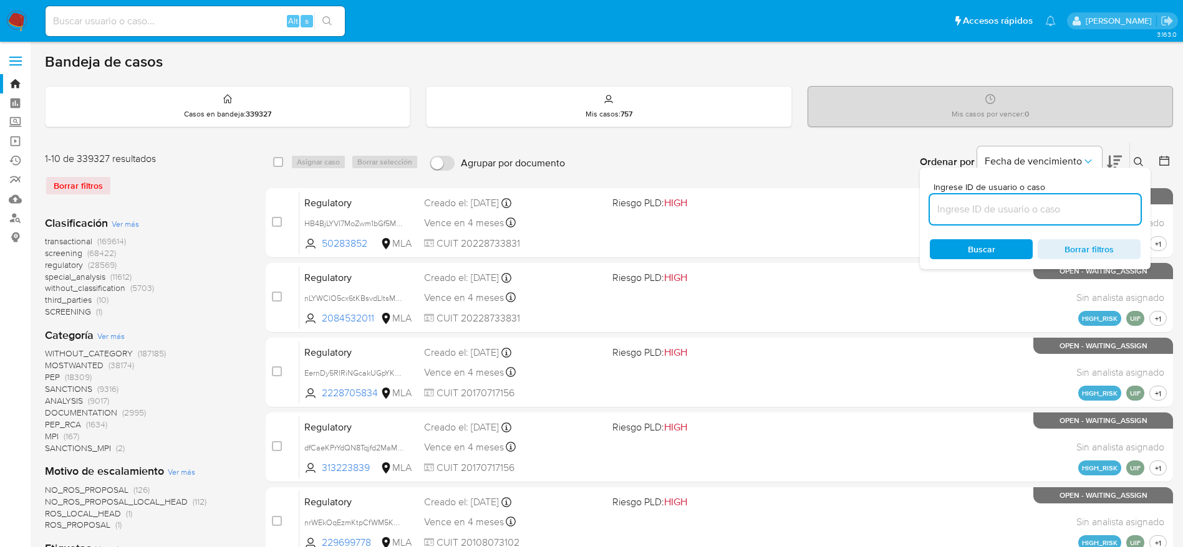
click at [1039, 205] on input at bounding box center [1034, 209] width 211 height 16
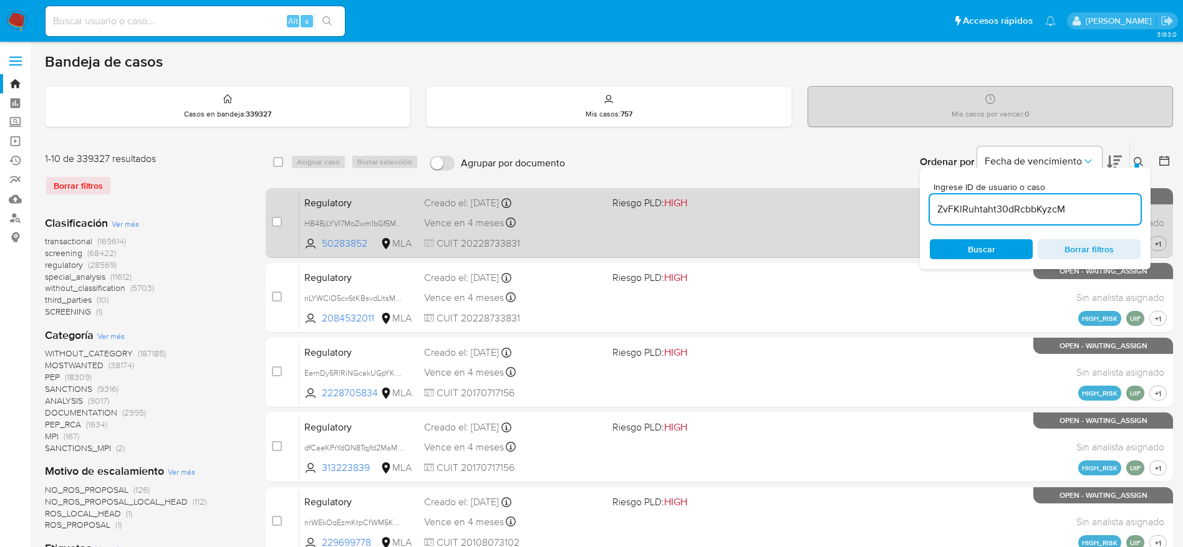
type input "ZvFKlRuhtaht30dRcbbKyzcM"
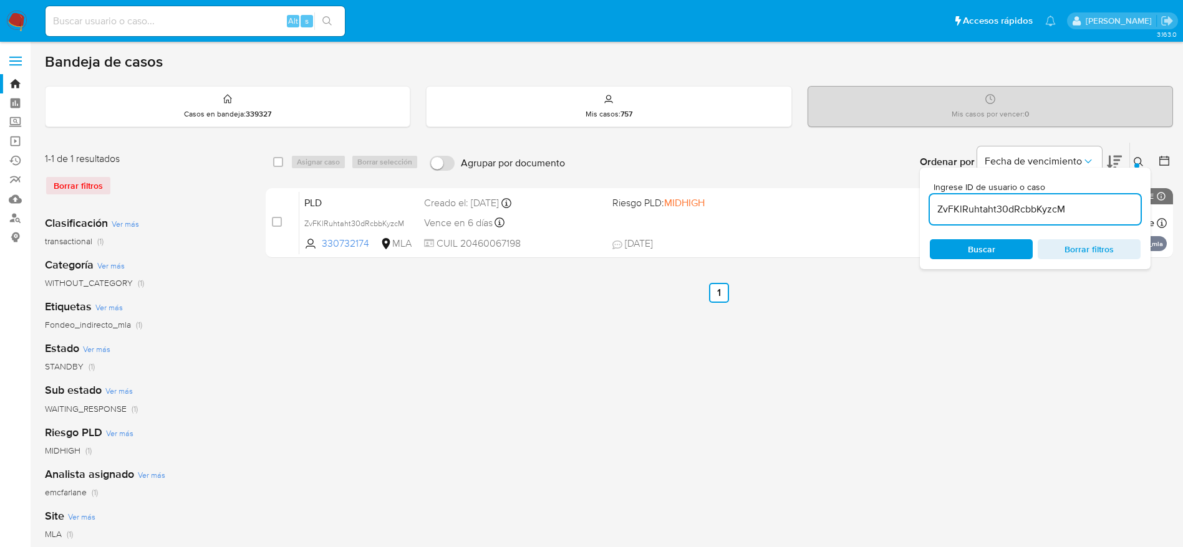
drag, startPoint x: 277, startPoint y: 159, endPoint x: 305, endPoint y: 162, distance: 28.2
click at [278, 159] on input "checkbox" at bounding box center [278, 162] width 10 height 10
checkbox input "true"
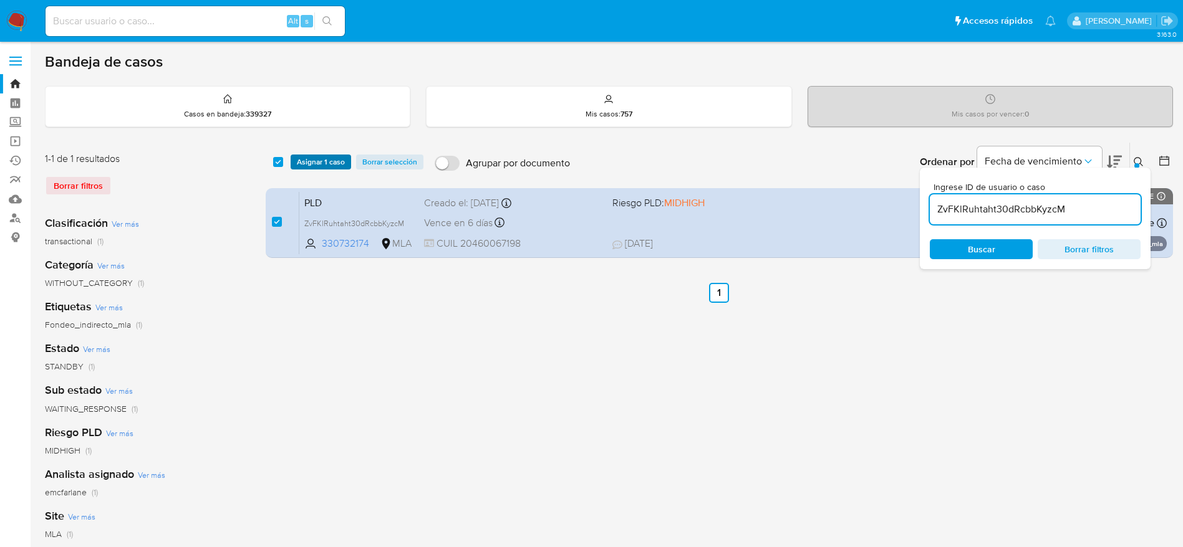
click at [307, 161] on span "Asignar 1 caso" at bounding box center [321, 162] width 48 height 12
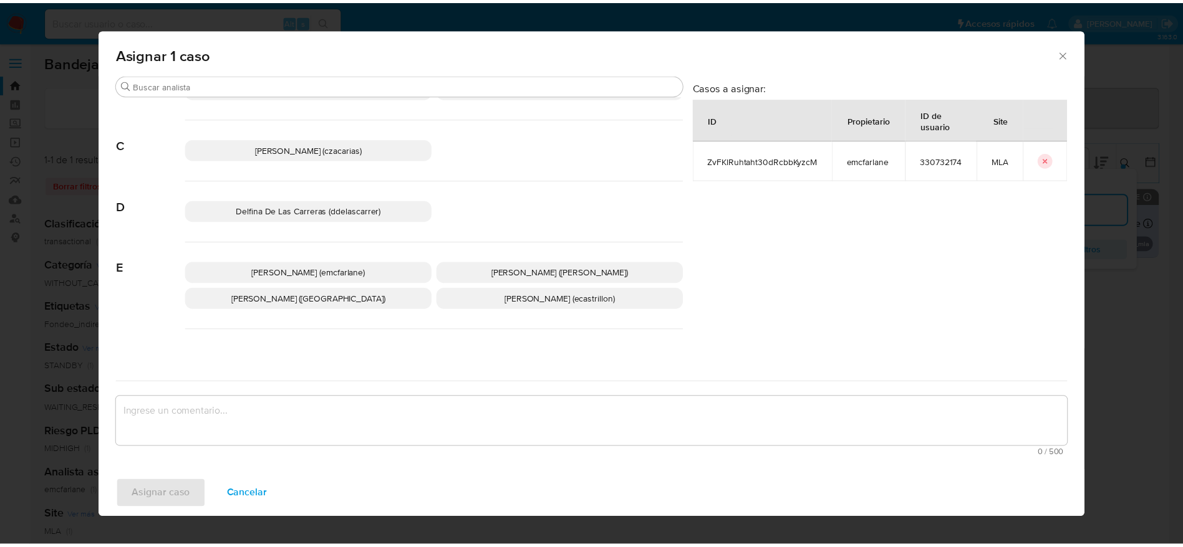
scroll to position [94, 0]
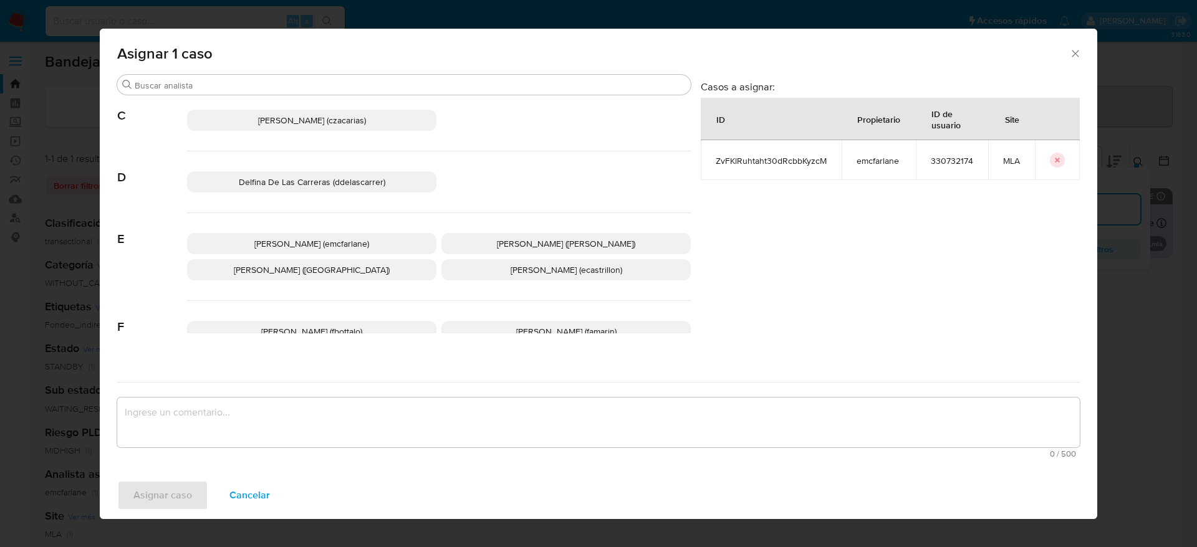
click at [312, 241] on span "[PERSON_NAME] (emcfarlane)" at bounding box center [311, 244] width 115 height 12
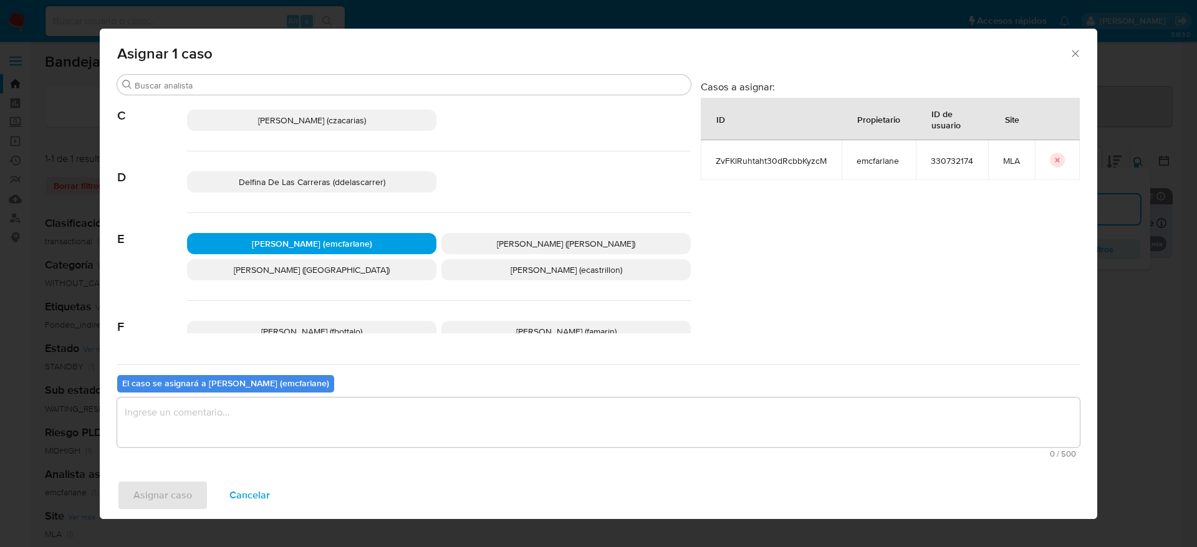
click at [256, 436] on textarea "assign-modal" at bounding box center [598, 423] width 963 height 50
drag, startPoint x: 177, startPoint y: 504, endPoint x: 626, endPoint y: 23, distance: 658.1
click at [177, 503] on span "Asignar caso" at bounding box center [162, 495] width 59 height 27
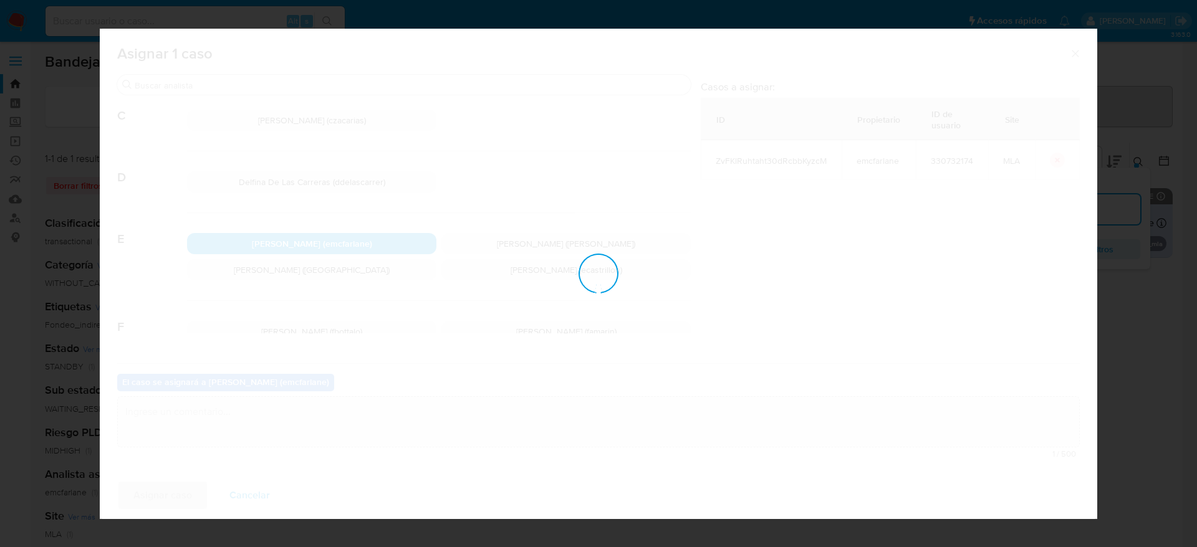
checkbox input "false"
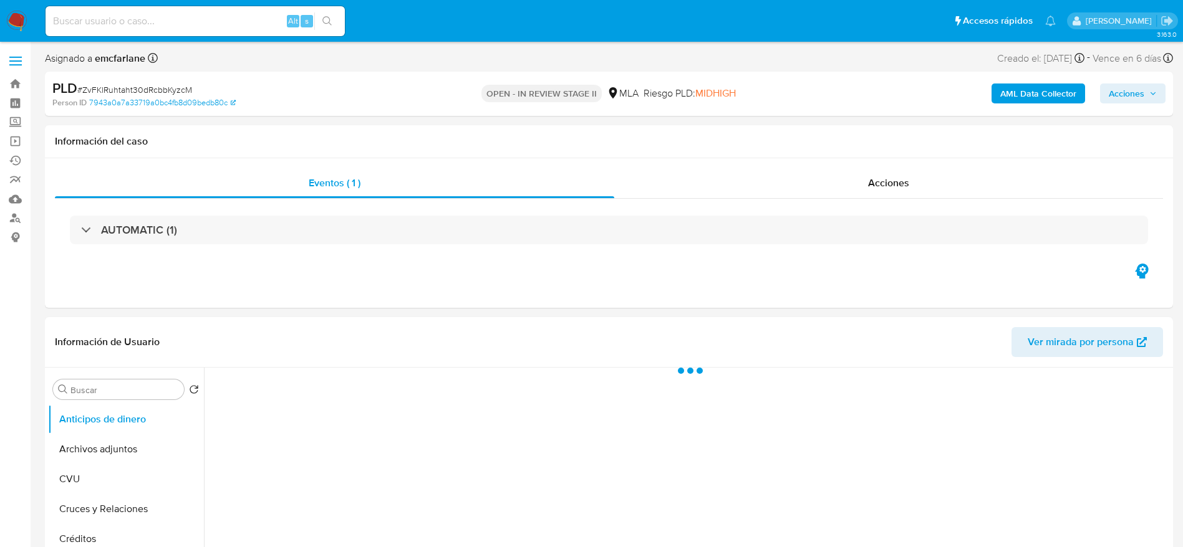
click at [1150, 100] on span "Acciones" at bounding box center [1132, 93] width 48 height 17
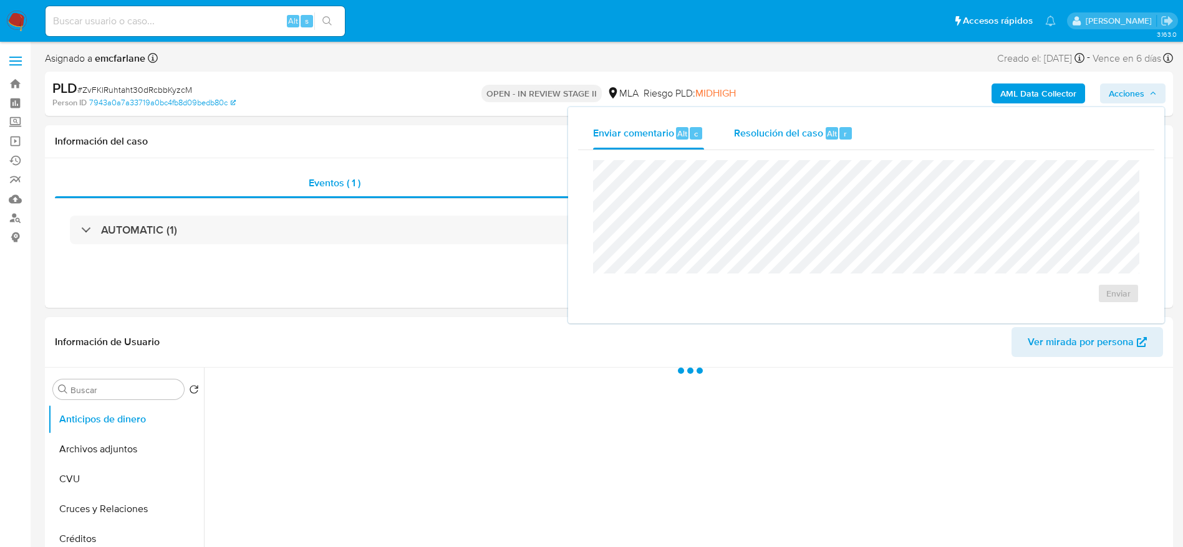
drag, startPoint x: 812, startPoint y: 124, endPoint x: 811, endPoint y: 149, distance: 25.0
click at [812, 130] on div "Resolución del caso Alt r" at bounding box center [793, 133] width 119 height 32
select select "10"
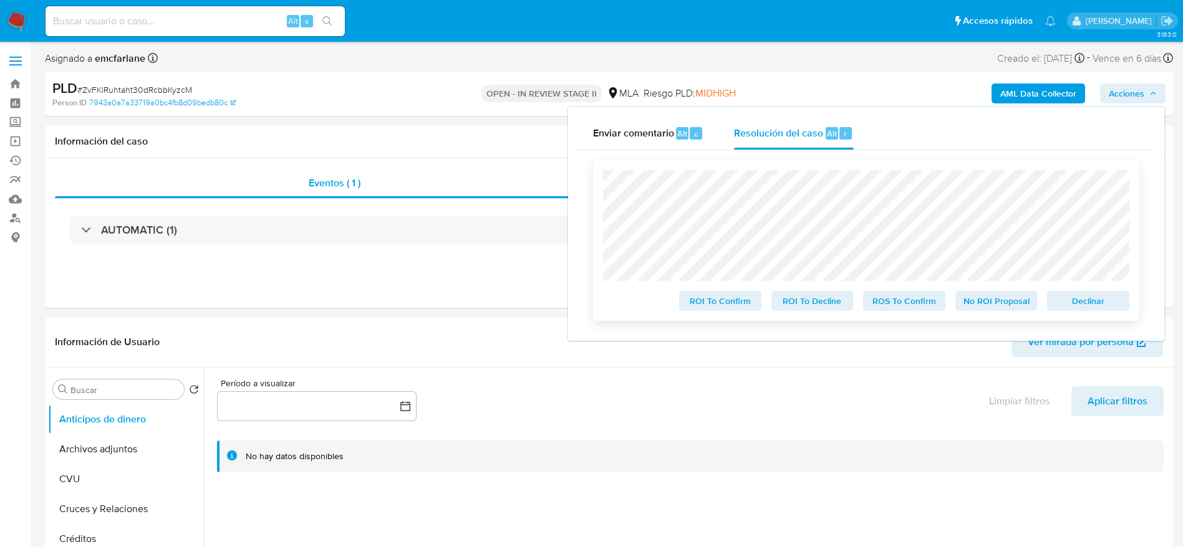
click at [1082, 305] on span "Declinar" at bounding box center [1087, 300] width 65 height 17
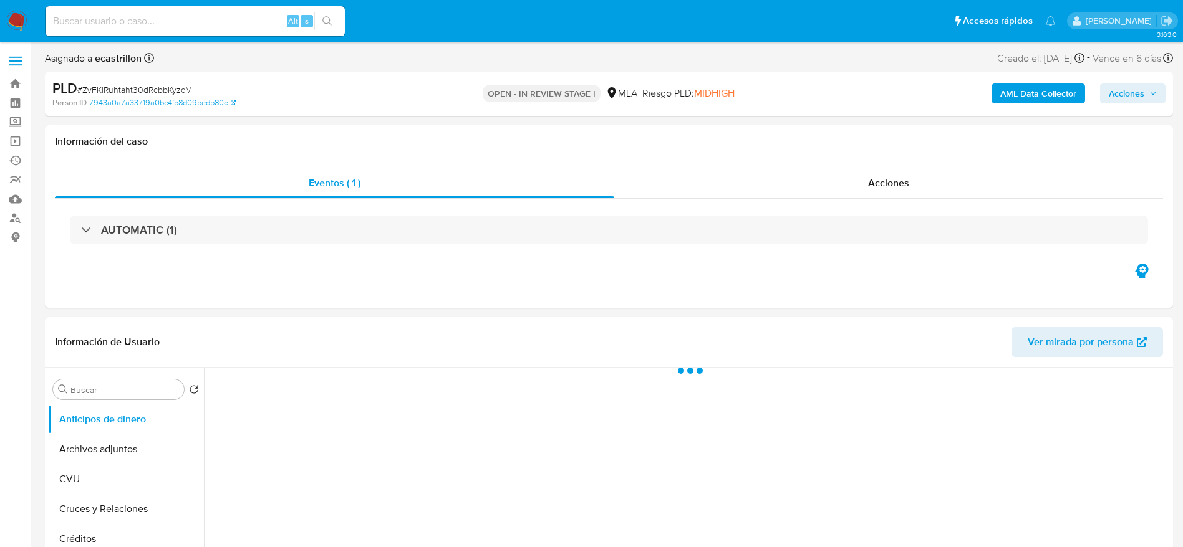
select select "10"
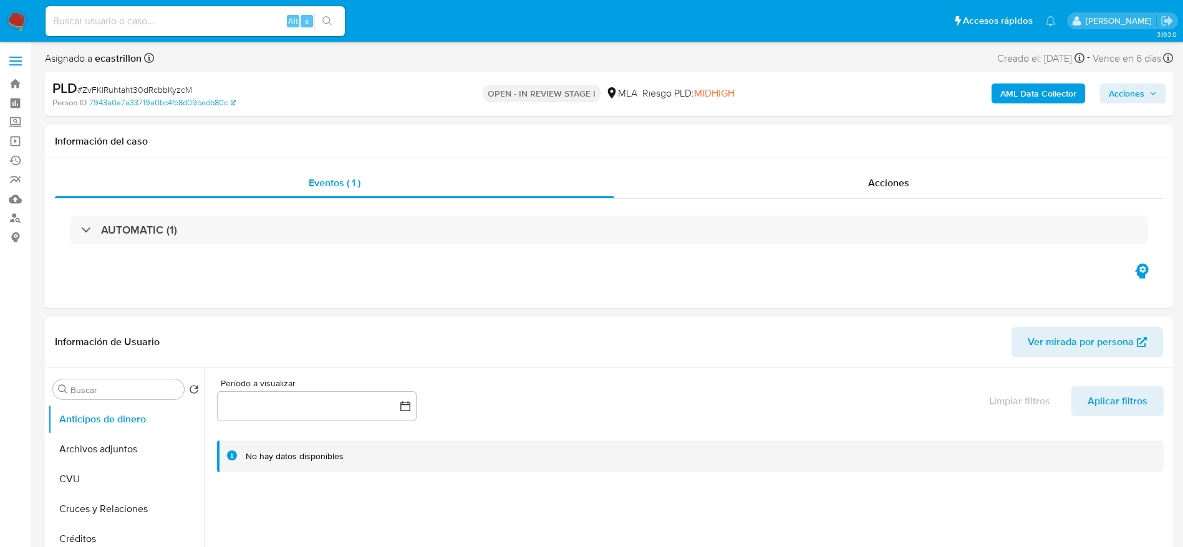
click at [155, 89] on span "# ZvFKlRuhtaht30dRcbbKyzcM" at bounding box center [134, 90] width 115 height 12
copy span "ZvFKlRuhtaht30dRcbbKyzcM"
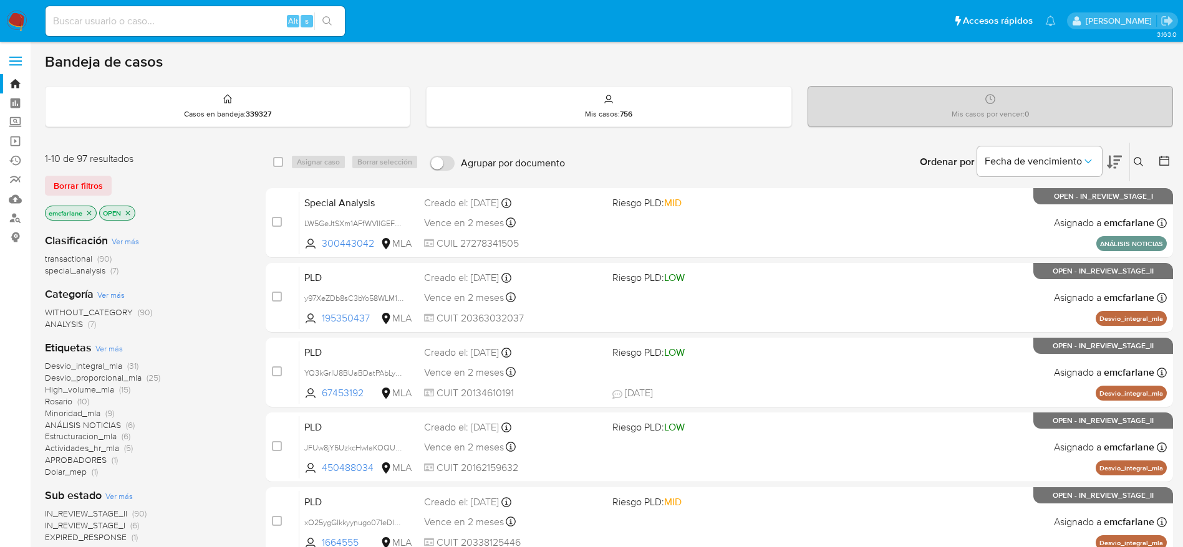
click at [74, 185] on span "Borrar filtros" at bounding box center [78, 185] width 49 height 17
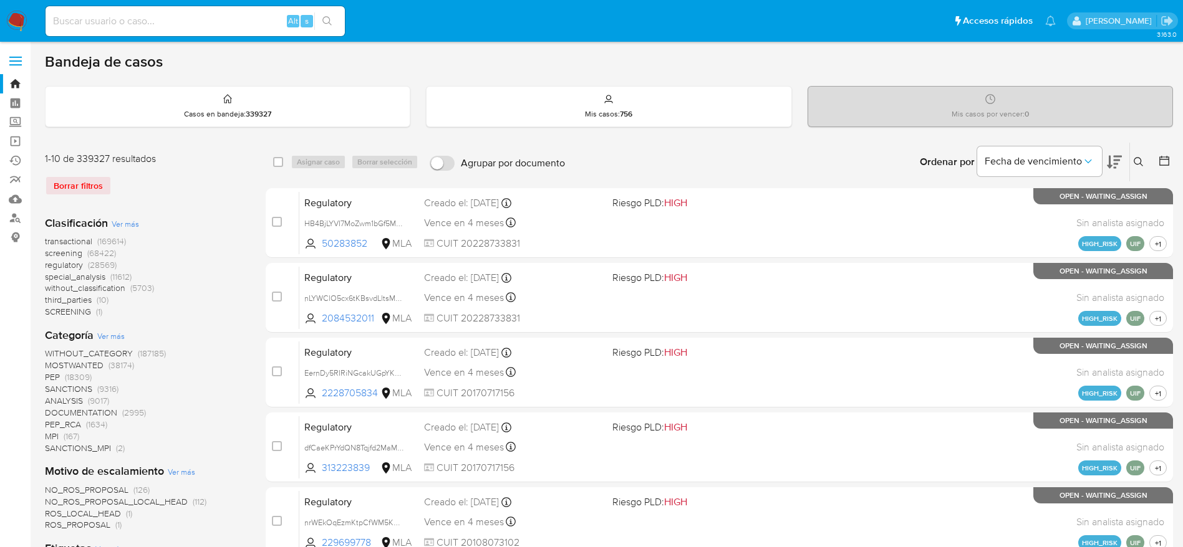
click at [1144, 160] on button at bounding box center [1140, 162] width 21 height 15
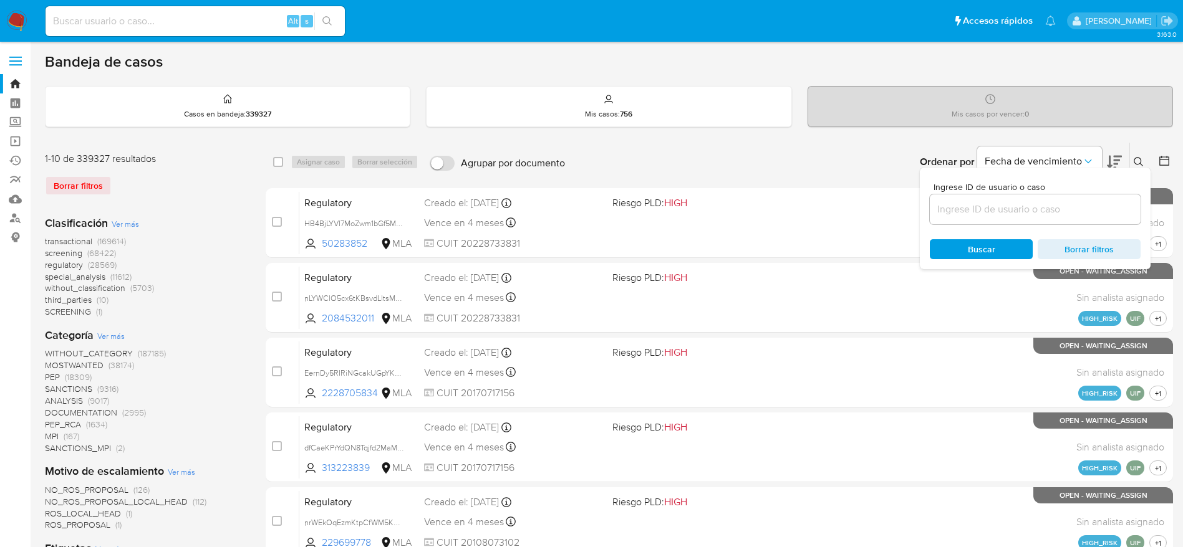
click at [1060, 203] on input at bounding box center [1034, 209] width 211 height 16
type input "ZvFKlRuhtaht30dRcbbKyzcM"
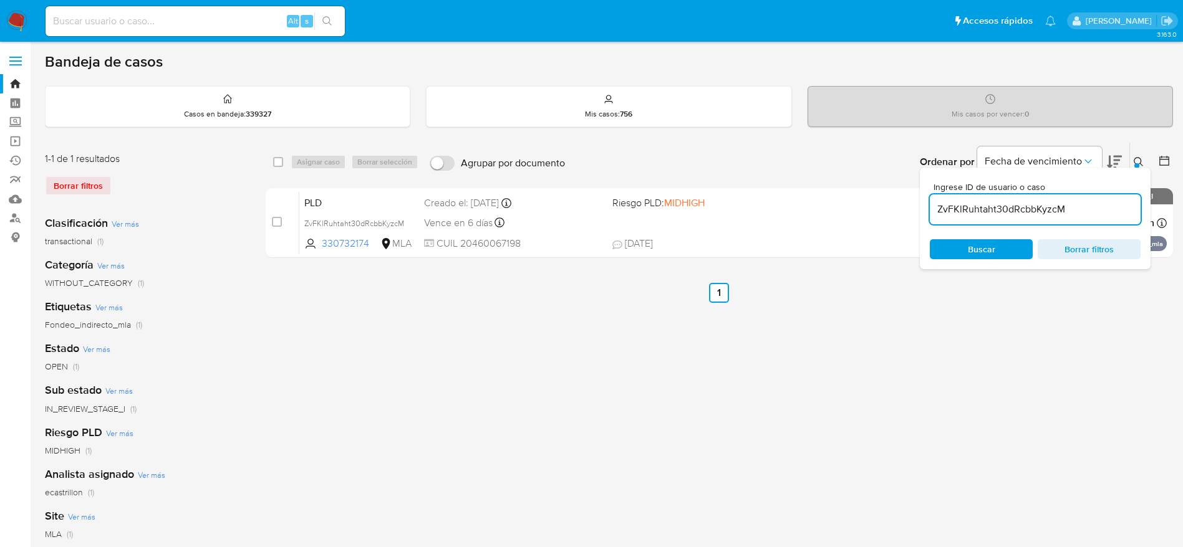
click at [284, 162] on div "select-all-cases-checkbox" at bounding box center [280, 162] width 15 height 15
drag, startPoint x: 281, startPoint y: 164, endPoint x: 293, endPoint y: 163, distance: 12.5
click at [281, 163] on input "checkbox" at bounding box center [278, 162] width 10 height 10
checkbox input "true"
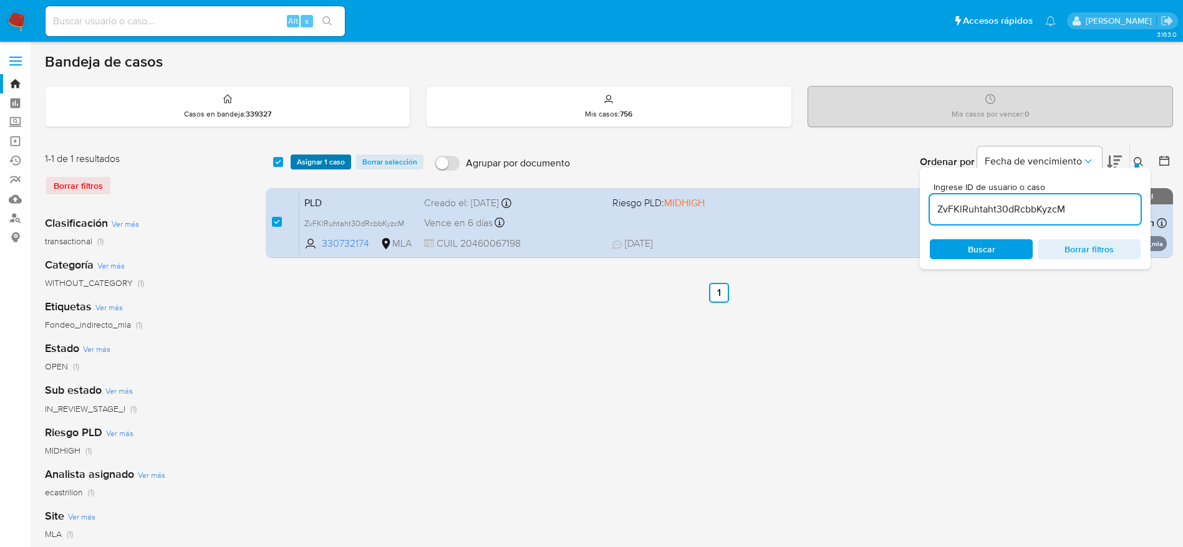
click at [294, 163] on button "Asignar 1 caso" at bounding box center [320, 162] width 60 height 15
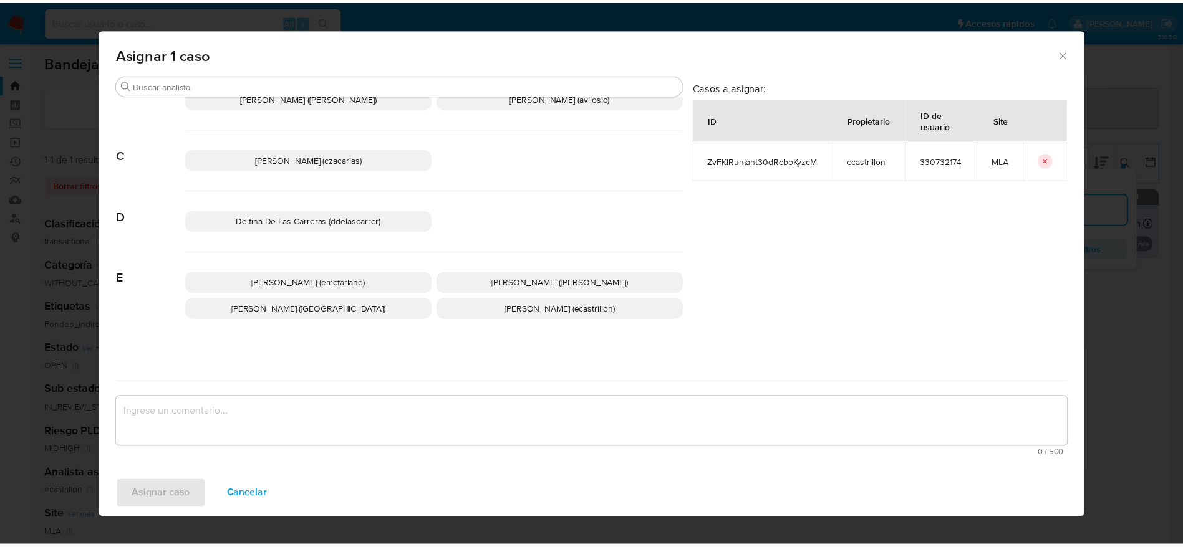
scroll to position [94, 0]
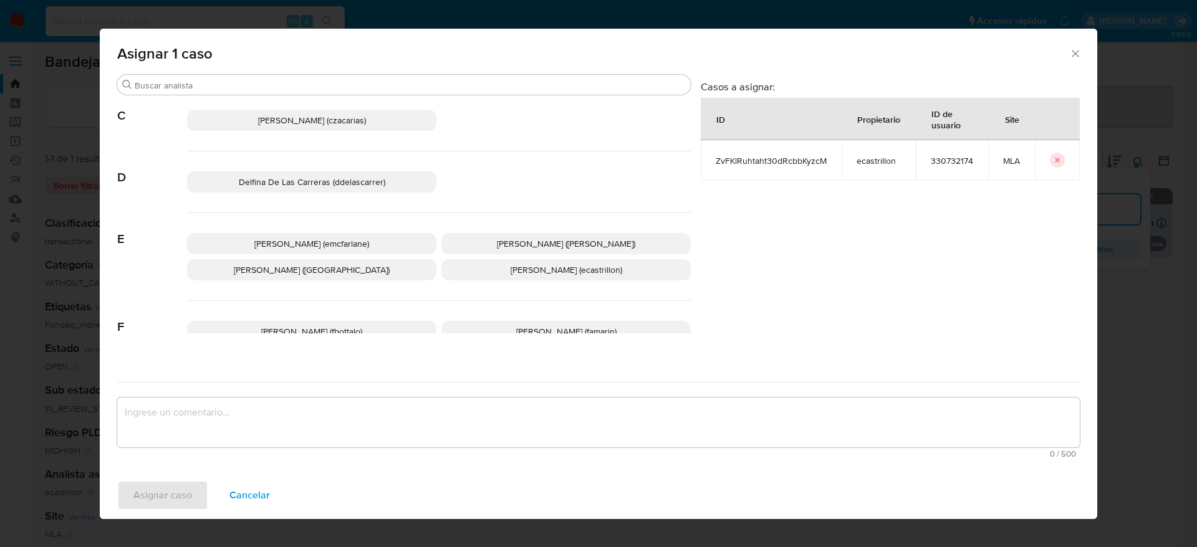
click at [327, 241] on span "[PERSON_NAME] (emcfarlane)" at bounding box center [311, 244] width 115 height 12
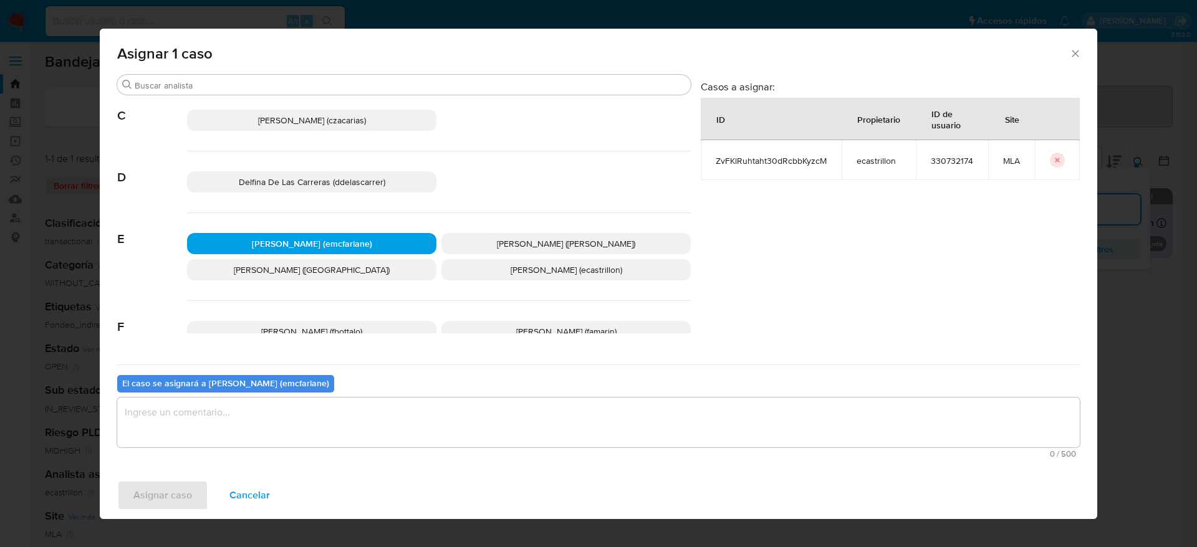
click at [284, 390] on div "El caso se asignará a [PERSON_NAME] (emcfarlane)" at bounding box center [225, 383] width 217 height 17
drag, startPoint x: 276, startPoint y: 411, endPoint x: 250, endPoint y: 435, distance: 35.3
click at [276, 411] on textarea "assign-modal" at bounding box center [598, 423] width 963 height 50
drag, startPoint x: 180, startPoint y: 469, endPoint x: 175, endPoint y: 478, distance: 9.5
click at [179, 473] on div "Asignar 1 caso Buscar A [PERSON_NAME] ([PERSON_NAME]) [PERSON_NAME] (afaruolo) …" at bounding box center [598, 274] width 997 height 491
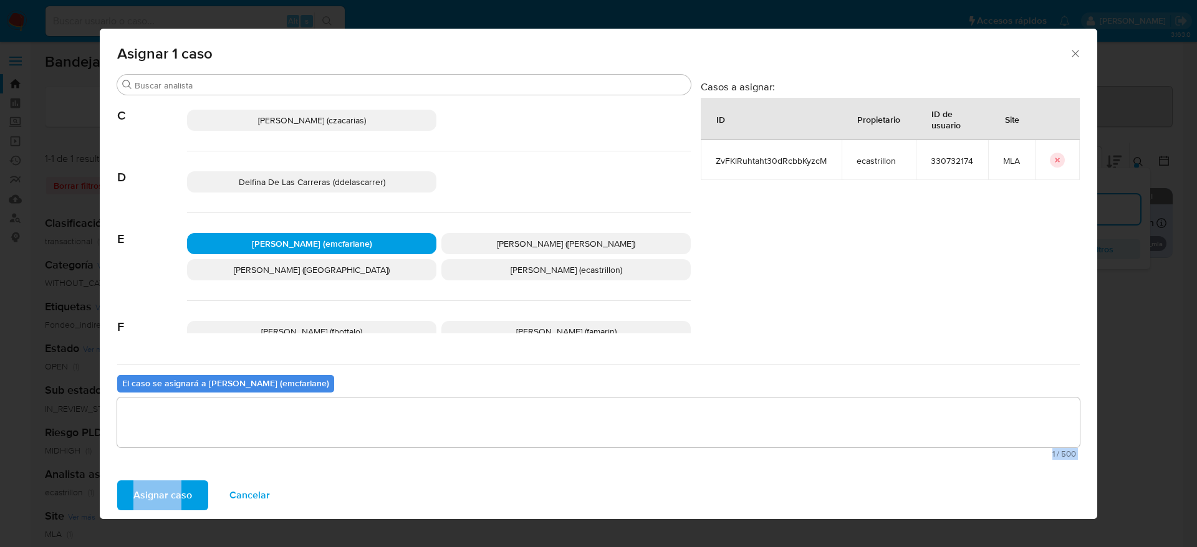
click at [164, 491] on span "Asignar caso" at bounding box center [162, 495] width 59 height 27
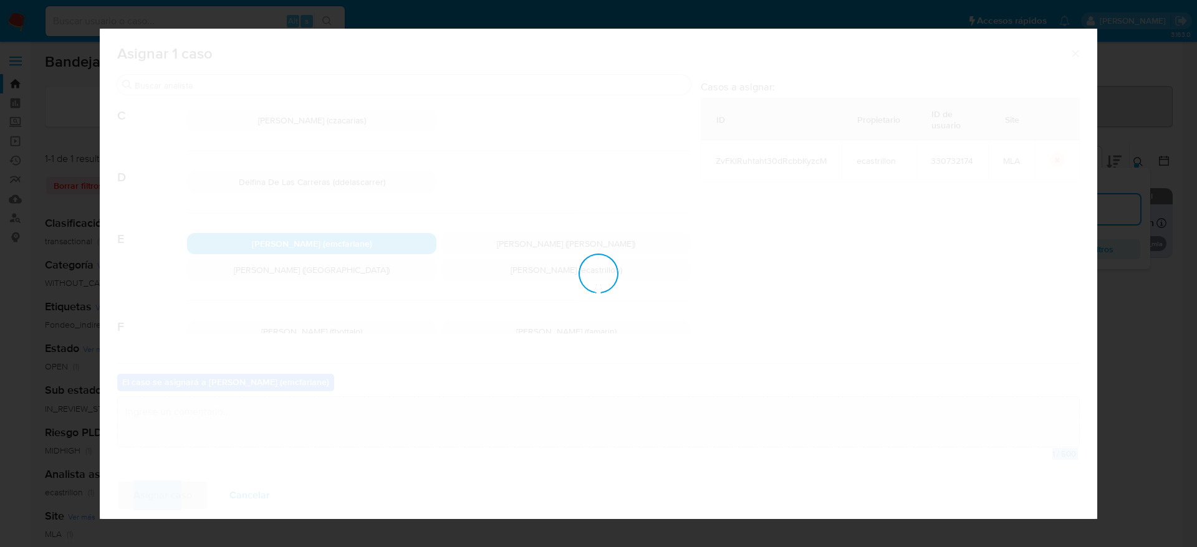
checkbox input "false"
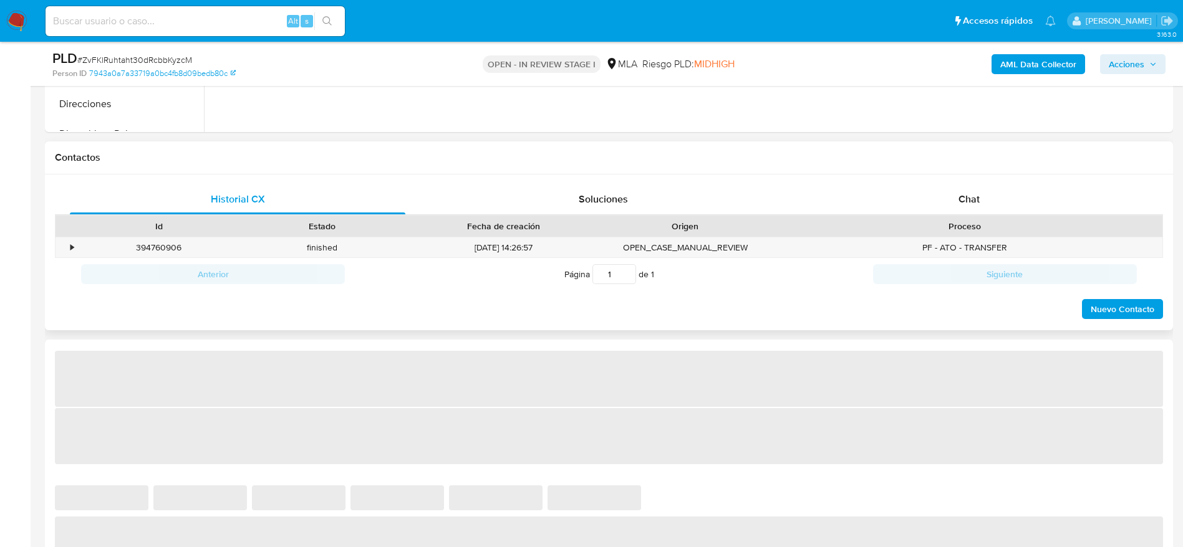
select select "10"
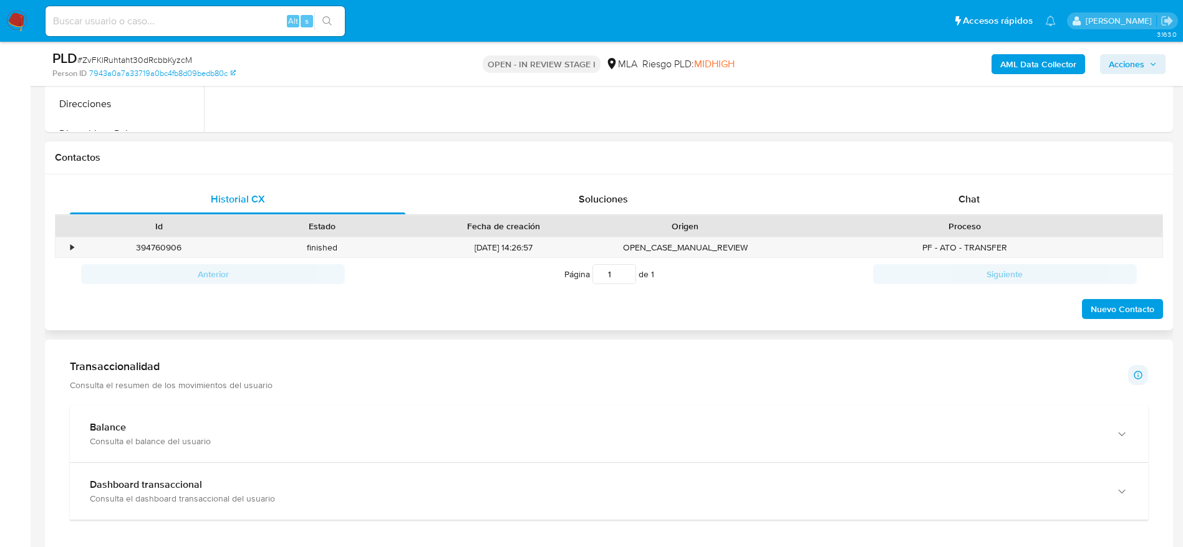
scroll to position [561, 0]
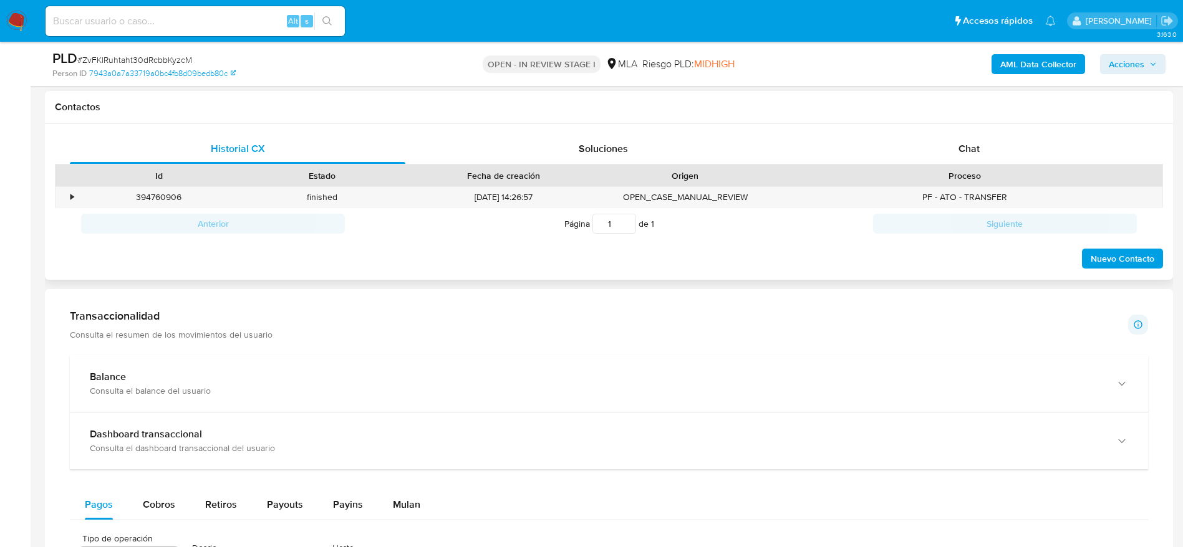
drag, startPoint x: 976, startPoint y: 125, endPoint x: 969, endPoint y: 151, distance: 27.2
click at [977, 125] on div "Historial CX Soluciones Chat Id Estado Fecha de creación Origen Proceso • 39476…" at bounding box center [609, 202] width 1128 height 156
drag, startPoint x: 967, startPoint y: 151, endPoint x: 947, endPoint y: 166, distance: 25.4
click at [967, 152] on span "Chat" at bounding box center [968, 149] width 21 height 14
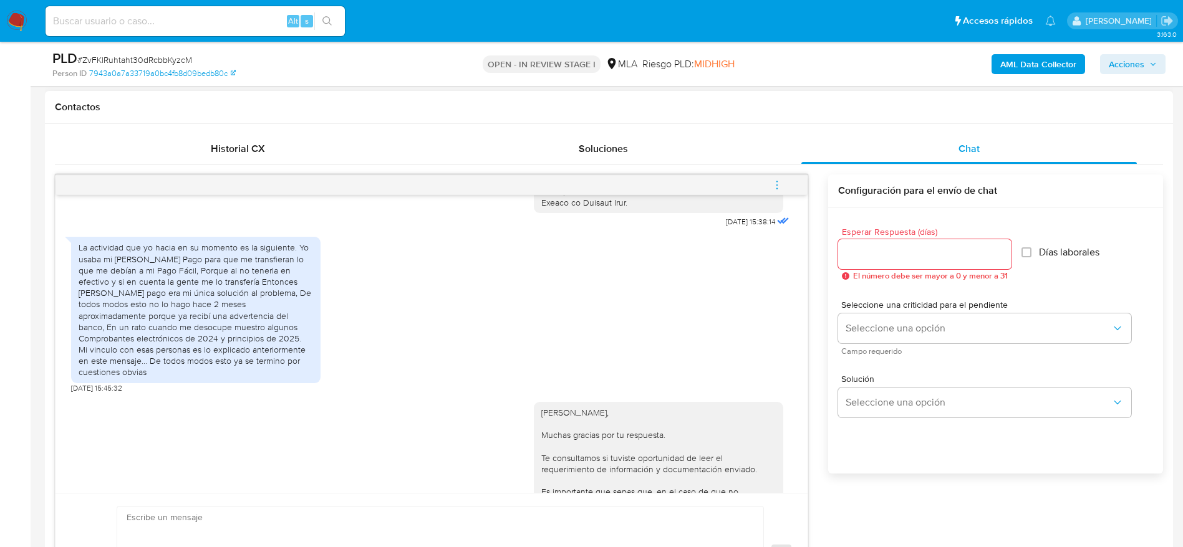
scroll to position [1489, 0]
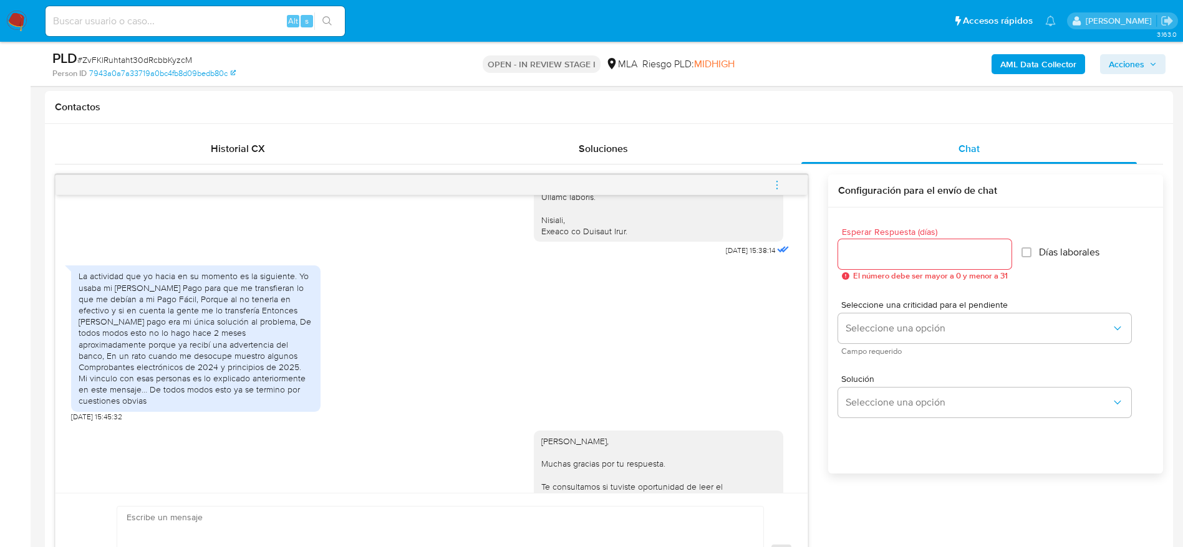
click at [156, 16] on input at bounding box center [195, 21] width 299 height 16
paste input "8ksZzIy06vbSpfkbdvYDTNFt"
type input "8ksZzIy06vbSpfkbdvYDTNFt"
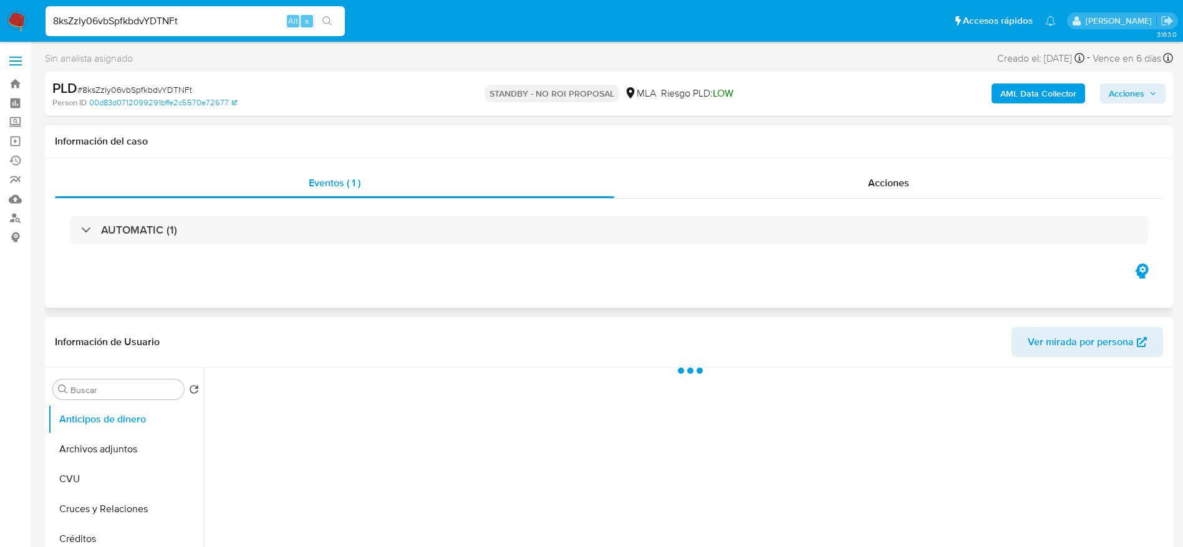
select select "10"
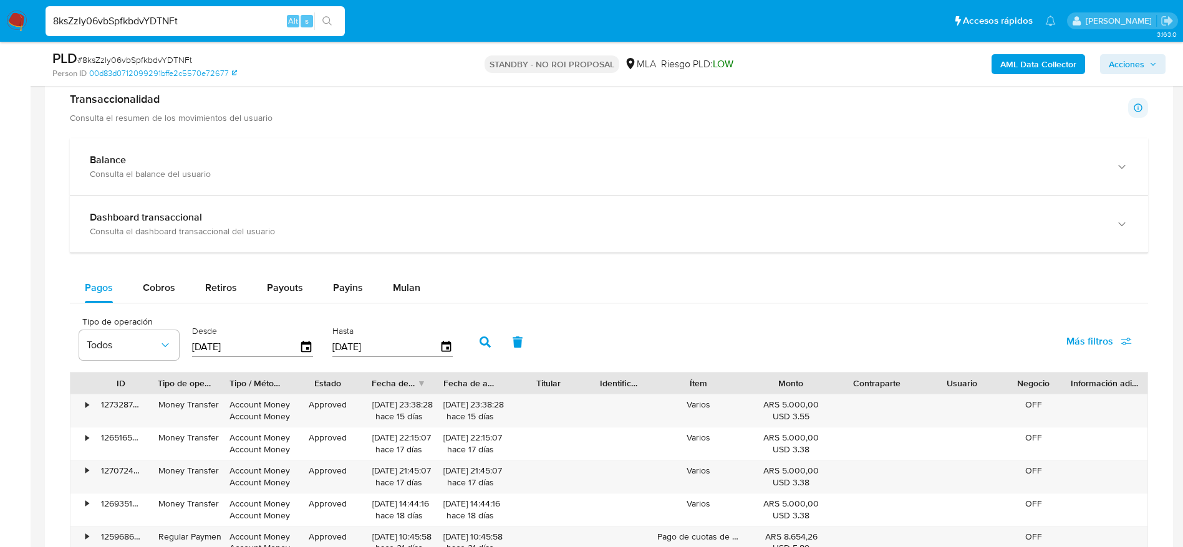
scroll to position [842, 0]
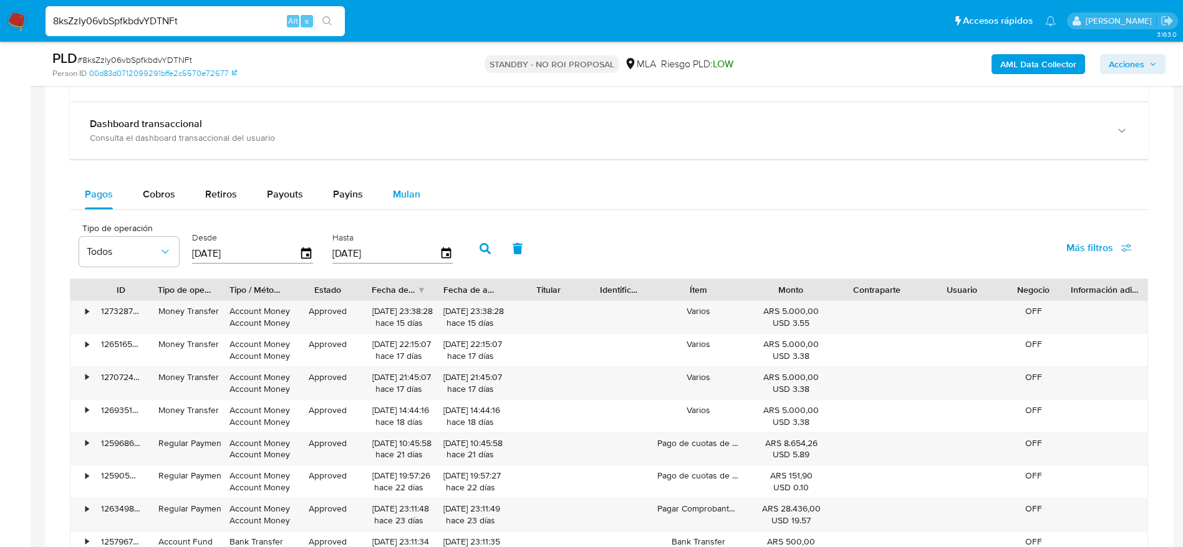
click at [410, 198] on span "Mulan" at bounding box center [406, 194] width 27 height 14
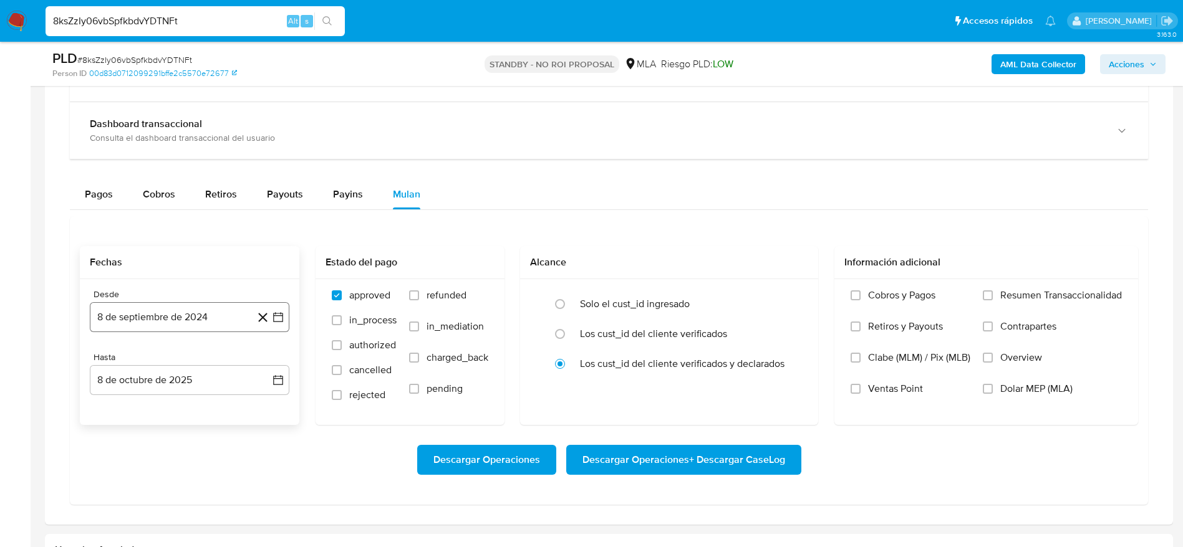
click at [209, 304] on button "8 de septiembre de 2024" at bounding box center [189, 317] width 199 height 30
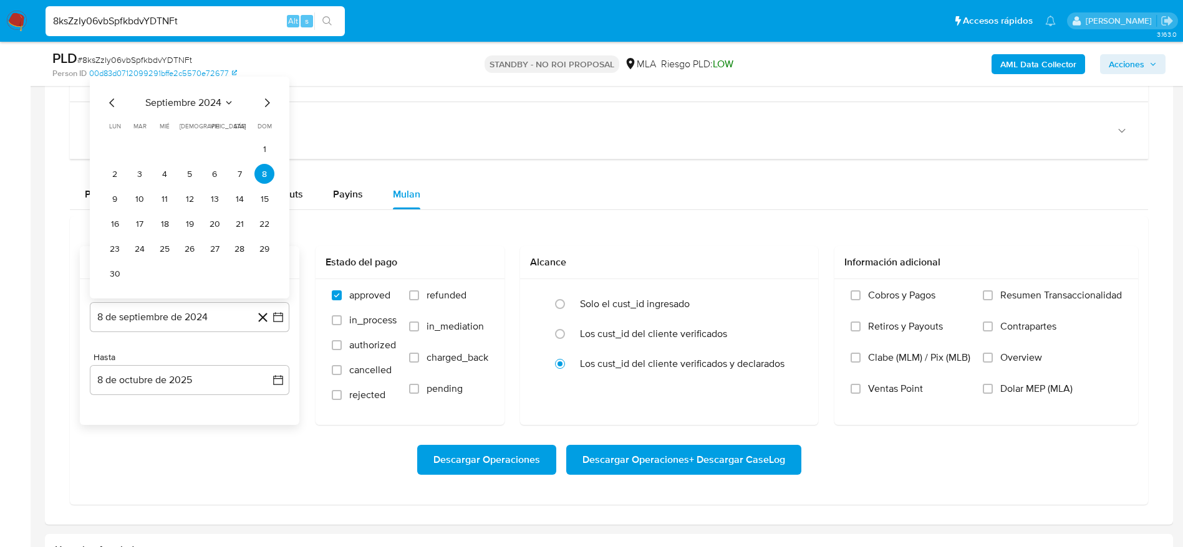
click at [185, 87] on div "septiembre 2024 septiembre 2024 lun lunes mar martes mié miércoles jue jueves v…" at bounding box center [189, 188] width 199 height 222
click at [185, 100] on span "septiembre 2024" at bounding box center [183, 103] width 76 height 12
click at [260, 118] on icon "Año siguiente" at bounding box center [264, 113] width 15 height 15
click at [137, 195] on span "abr" at bounding box center [135, 194] width 14 height 10
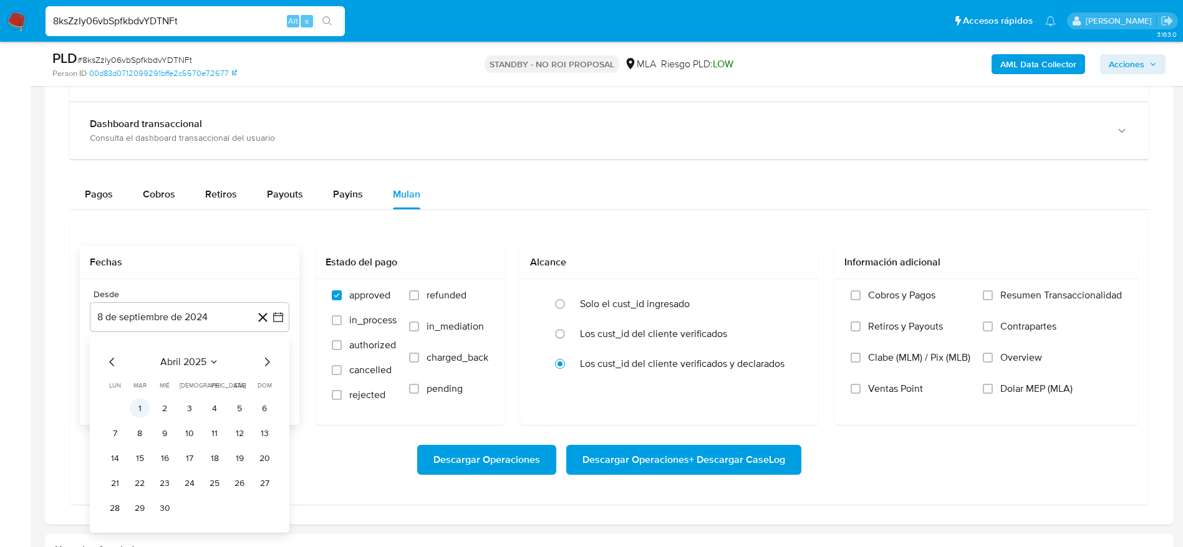
click at [135, 407] on button "1" at bounding box center [140, 408] width 20 height 20
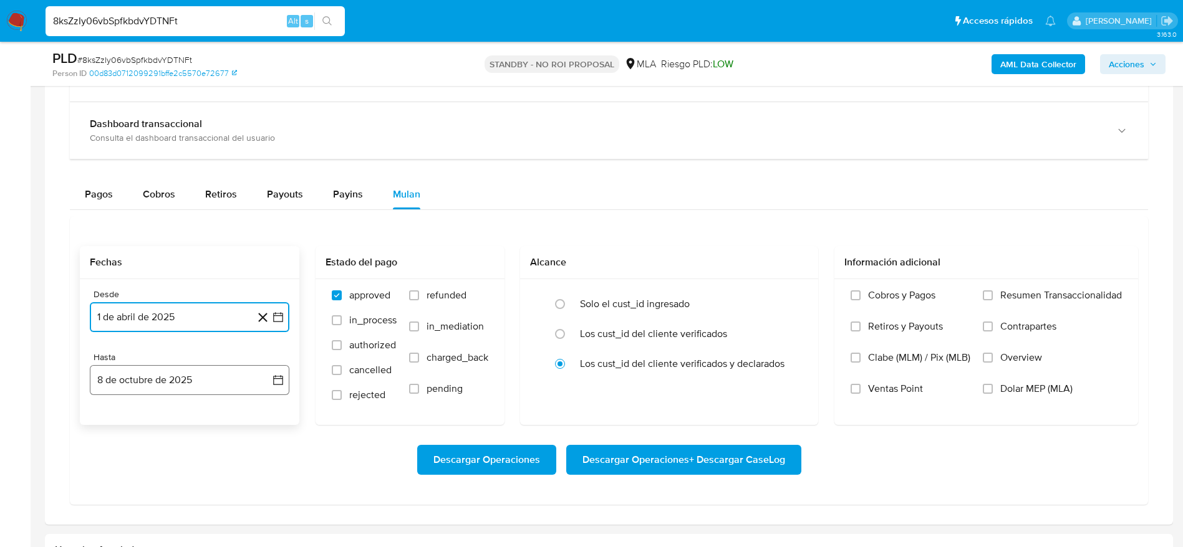
click at [139, 386] on button "8 de octubre de 2025" at bounding box center [189, 380] width 199 height 30
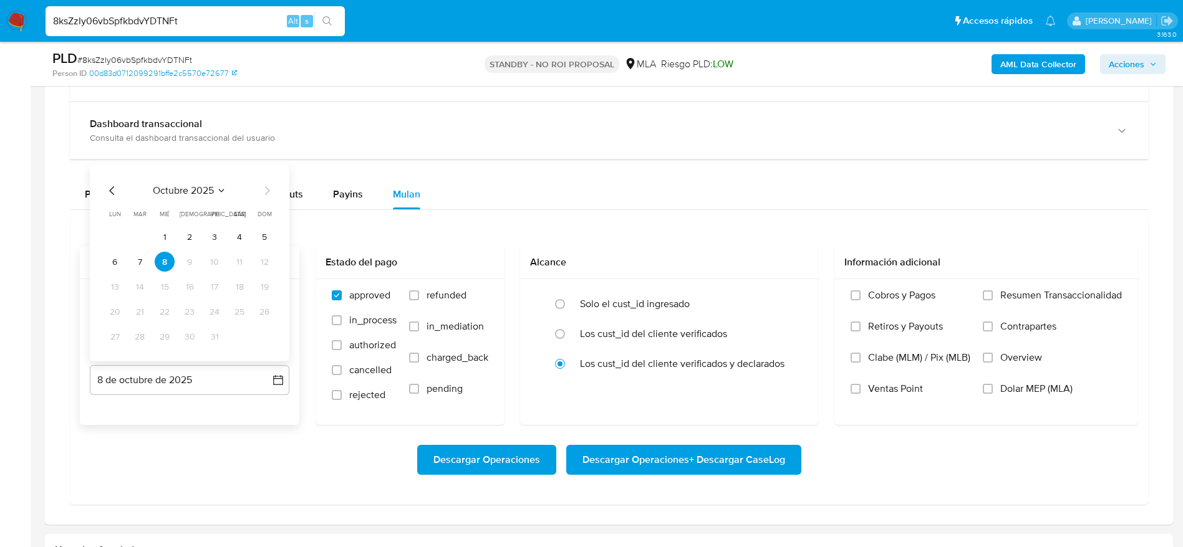
click at [111, 188] on icon "Mes anterior" at bounding box center [112, 190] width 15 height 15
click at [107, 194] on icon "Mes anterior" at bounding box center [112, 190] width 15 height 15
click at [186, 339] on button "31" at bounding box center [190, 337] width 20 height 20
click at [989, 395] on label "Dolar MEP (MLA)" at bounding box center [1051, 398] width 139 height 31
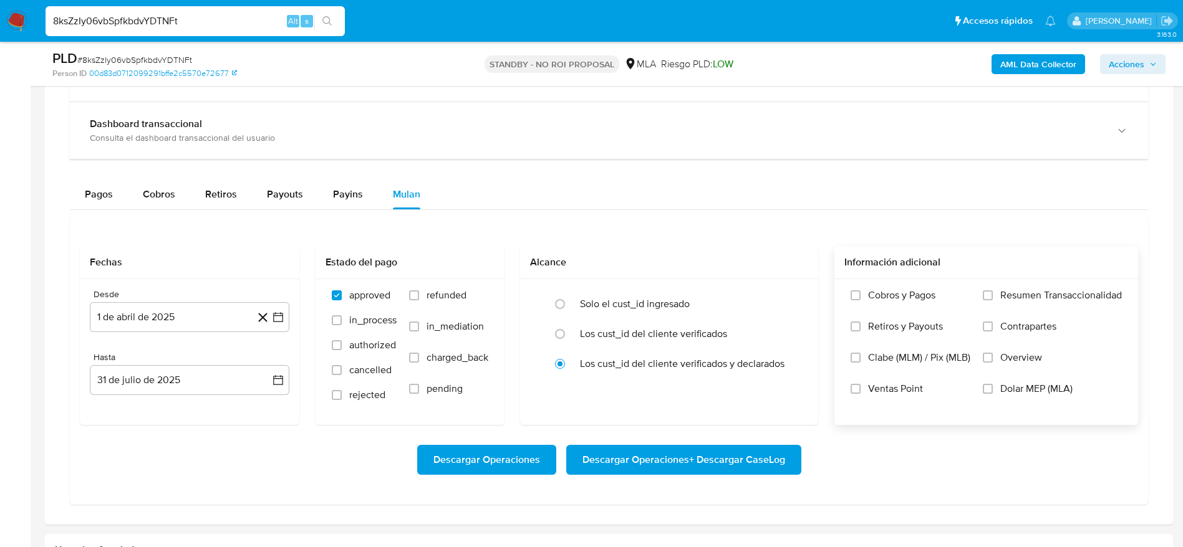
click at [989, 394] on input "Dolar MEP (MLA)" at bounding box center [987, 389] width 10 height 10
click at [413, 295] on input "refunded" at bounding box center [414, 295] width 10 height 10
checkbox input "true"
click at [487, 460] on span "Descargar Operaciones" at bounding box center [486, 459] width 107 height 27
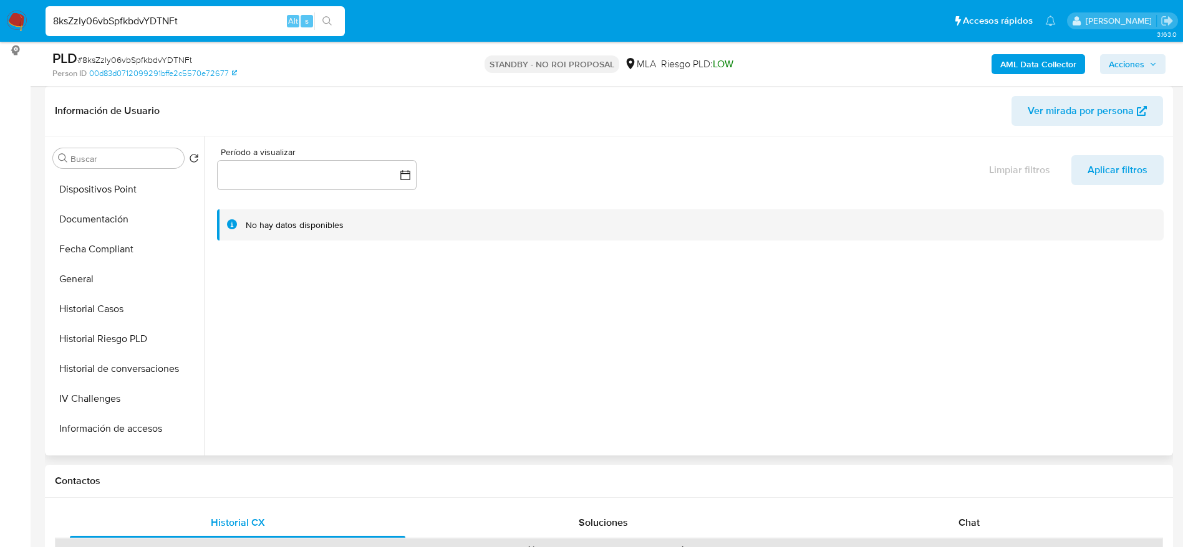
scroll to position [281, 0]
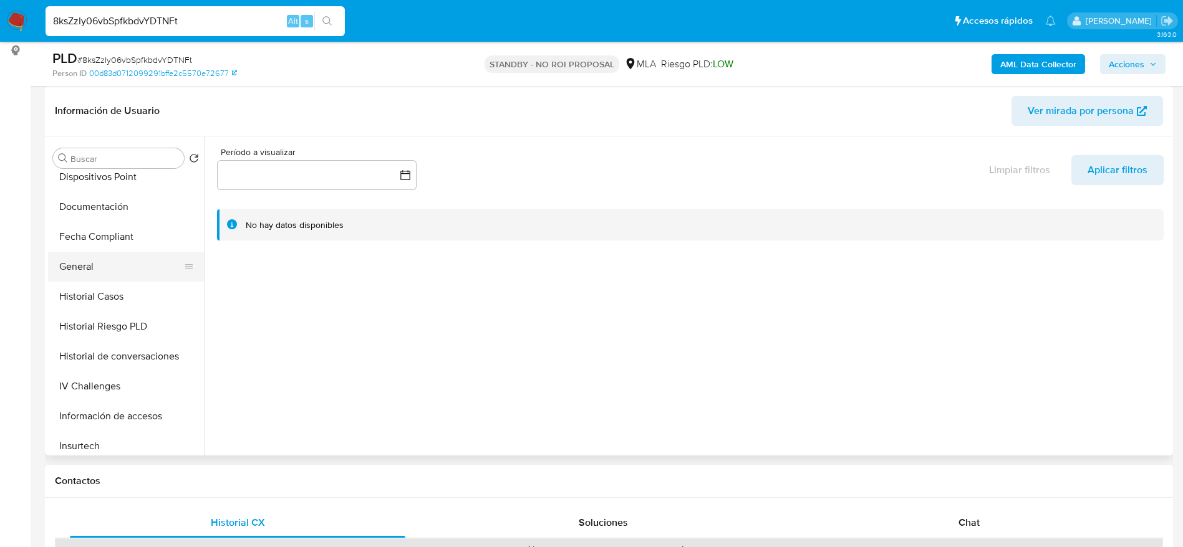
click at [98, 256] on button "General" at bounding box center [121, 267] width 146 height 30
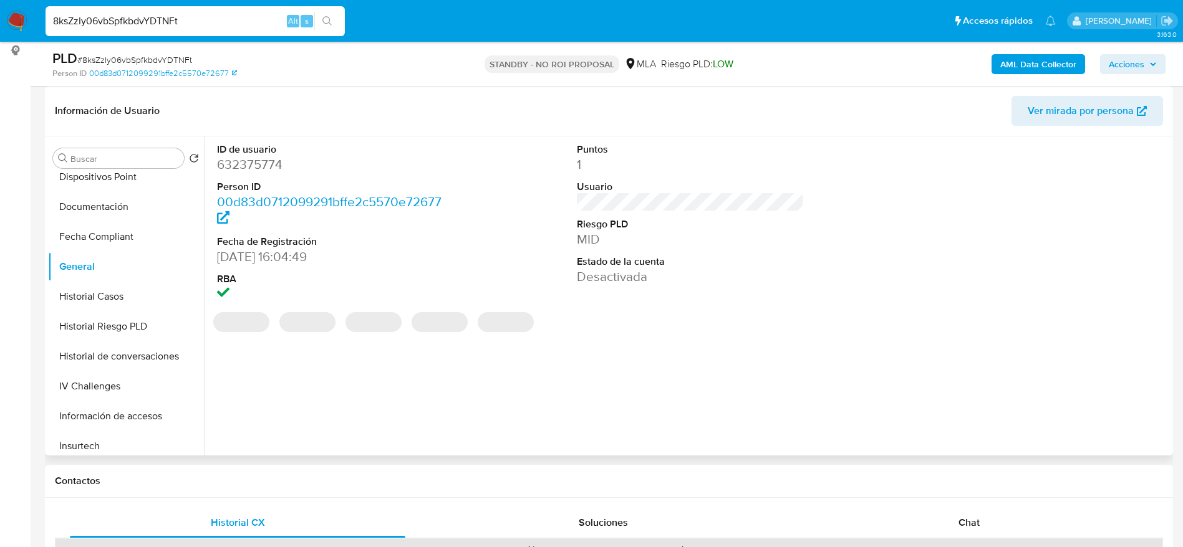
click at [242, 154] on dt "ID de usuario" at bounding box center [331, 150] width 228 height 14
click at [242, 153] on dt "ID de usuario" at bounding box center [331, 150] width 228 height 14
click at [246, 170] on dd "632375774" at bounding box center [331, 164] width 228 height 17
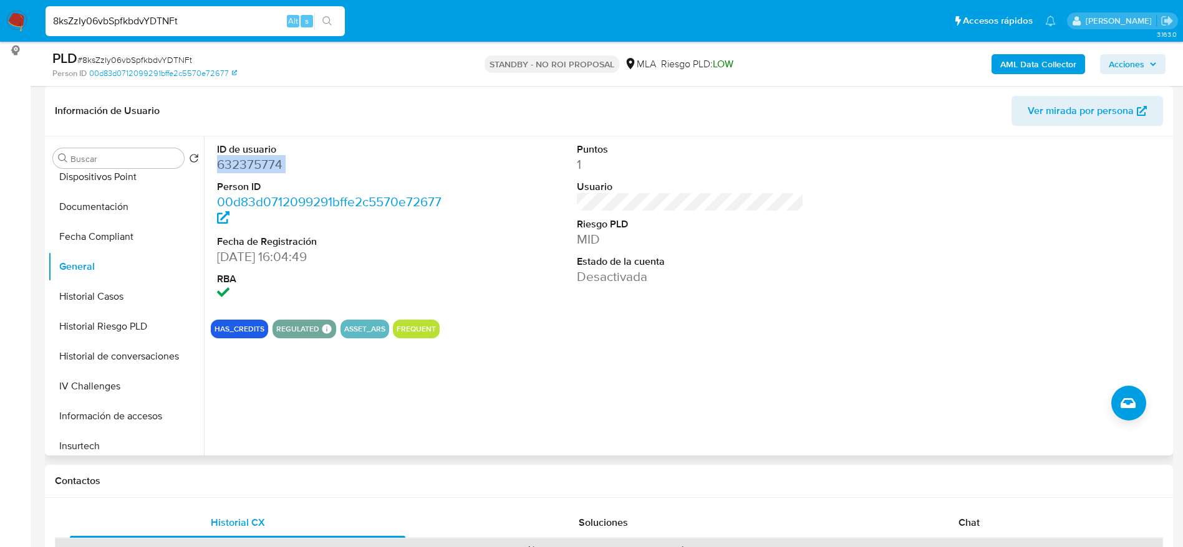
copy dd "632375774"
